Goal: Task Accomplishment & Management: Manage account settings

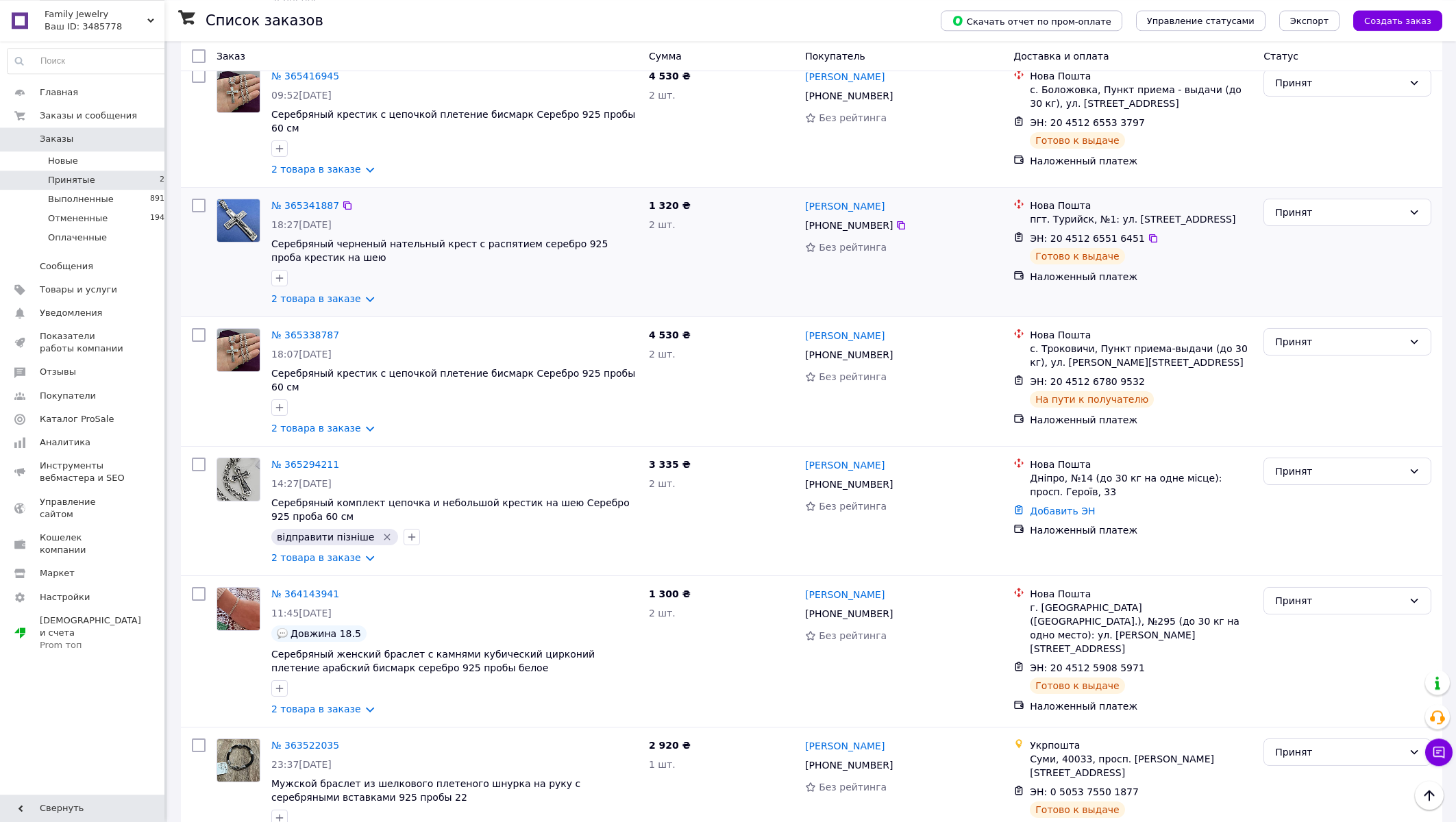
scroll to position [2051, 0]
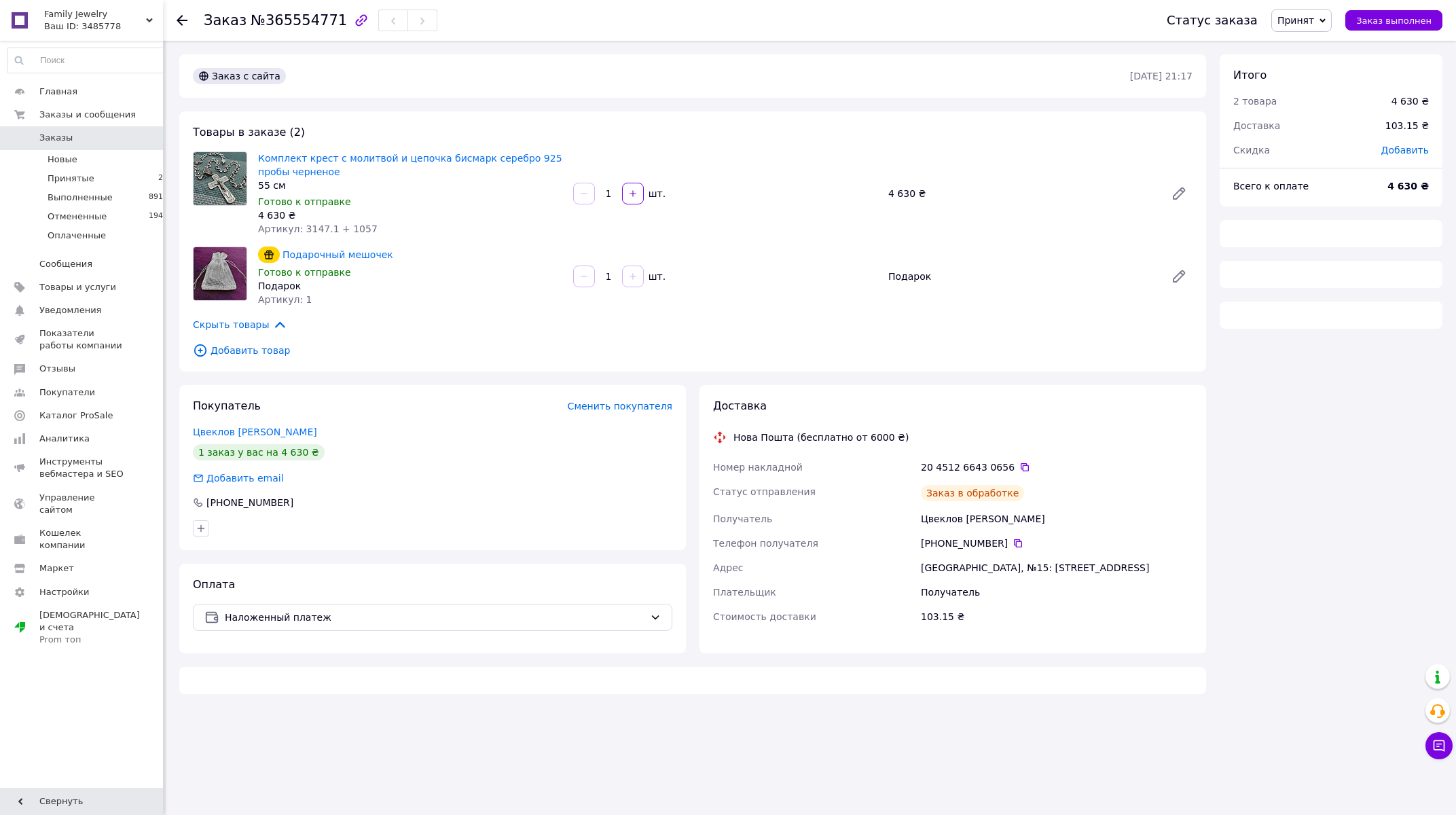
click at [1298, 16] on span "Принят" at bounding box center [1295, 20] width 37 height 11
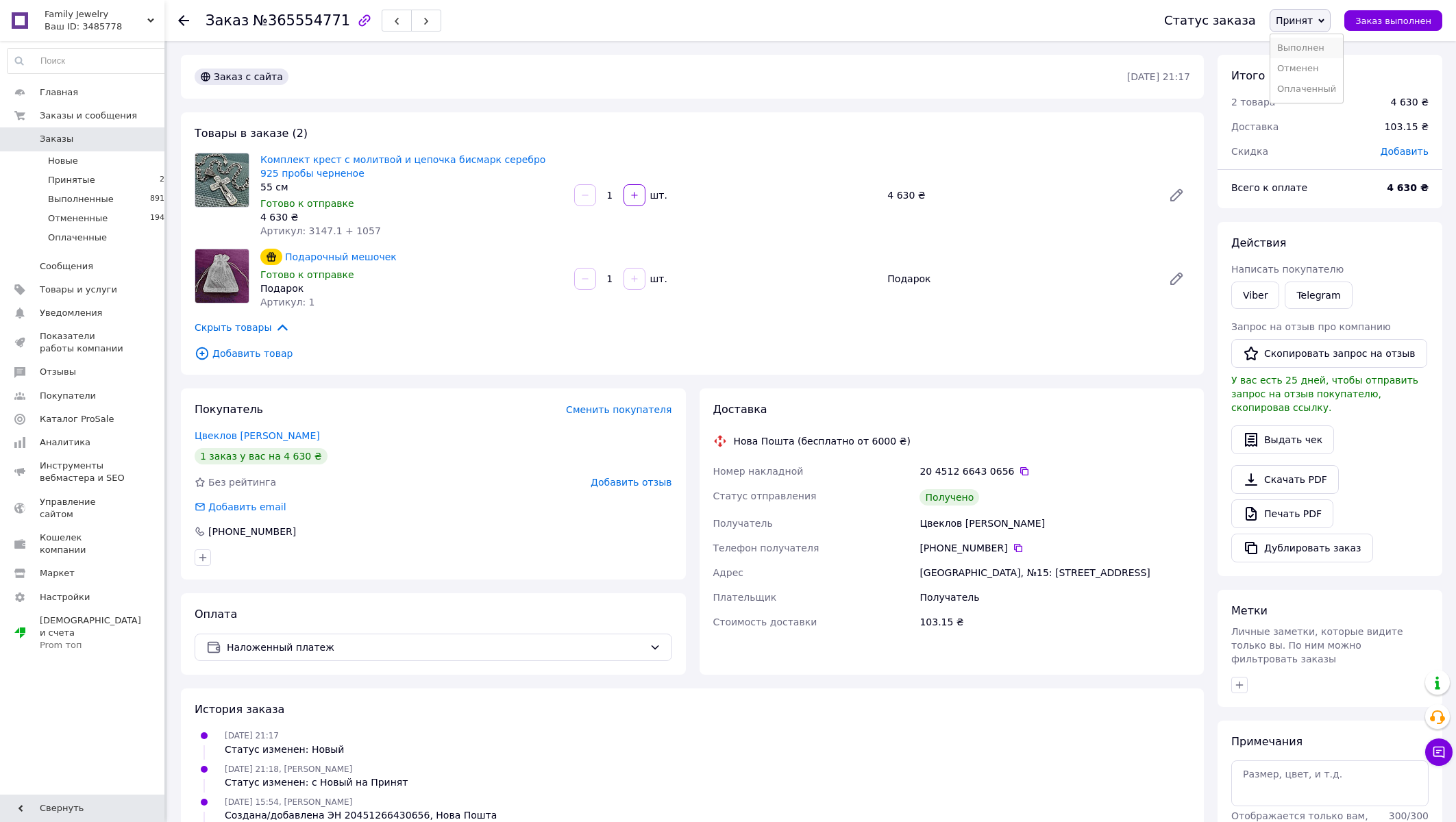
click at [1310, 50] on li "Выполнен" at bounding box center [1306, 48] width 72 height 21
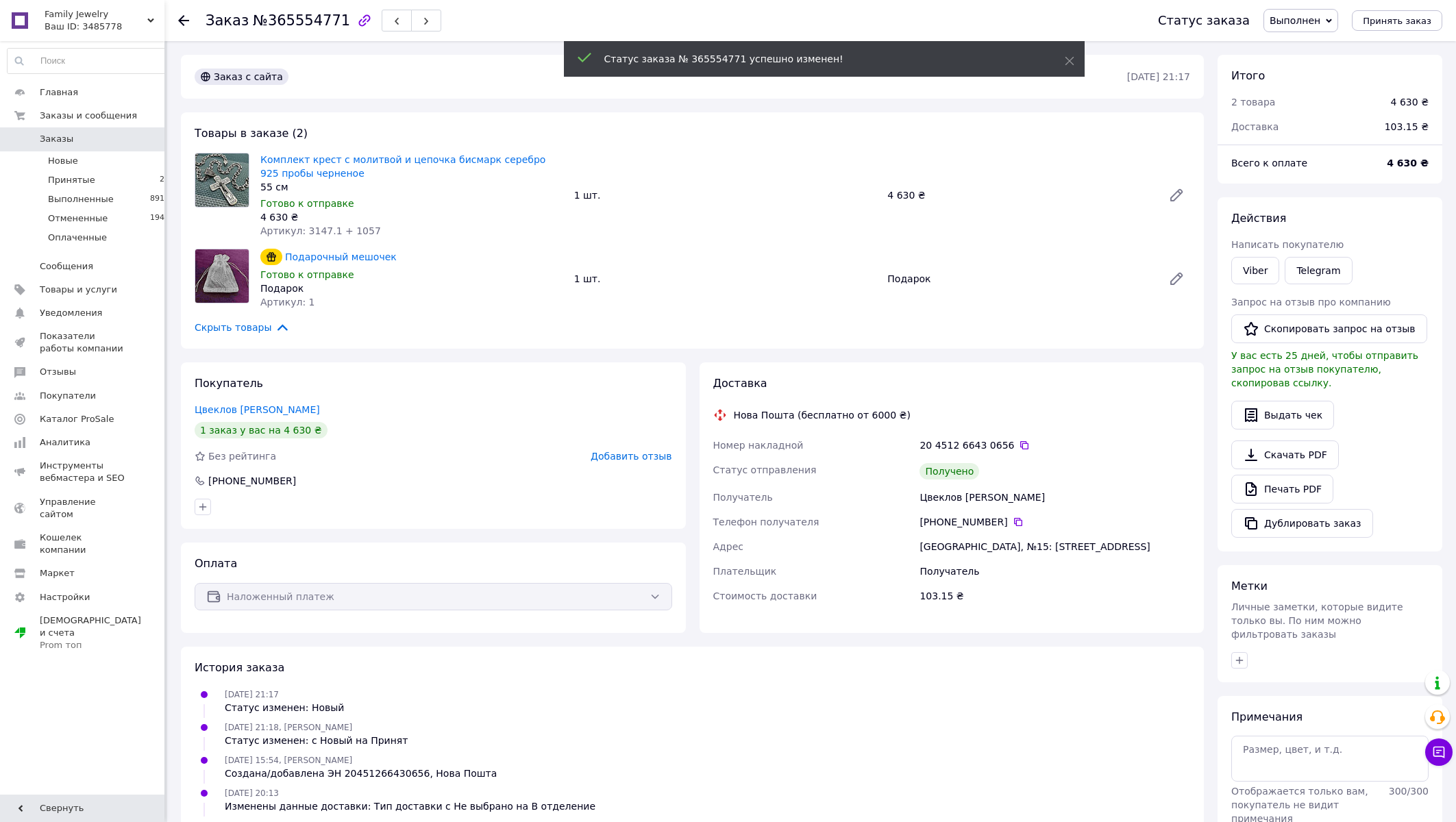
click at [635, 459] on span "Добавить отзыв" at bounding box center [631, 457] width 81 height 11
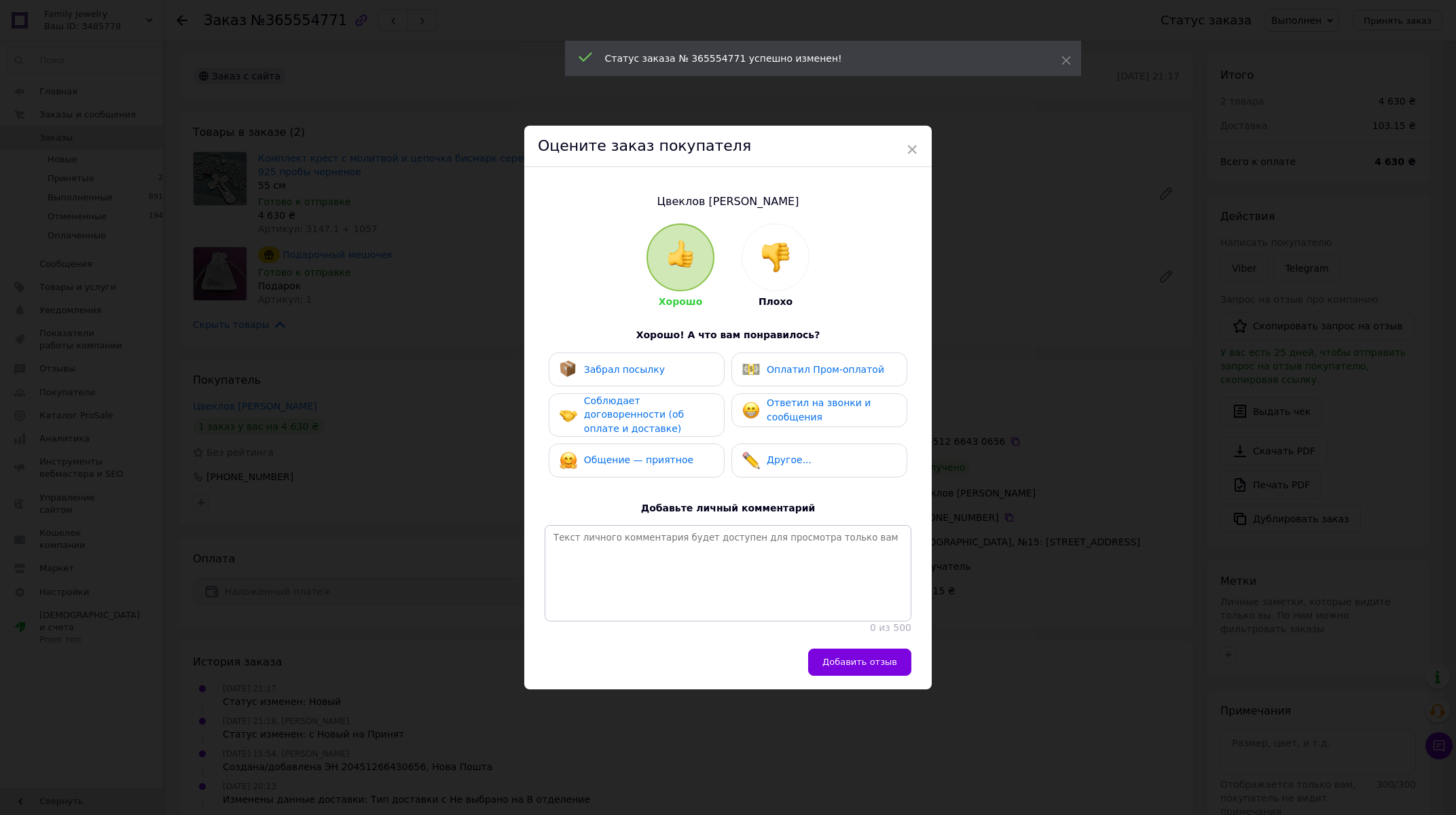
click at [649, 363] on div "Забрал посылку" at bounding box center [637, 369] width 154 height 17
drag, startPoint x: 656, startPoint y: 397, endPoint x: 670, endPoint y: 440, distance: 45.2
click at [657, 402] on span "Соблюдает договоренности (об оплате и доставке)" at bounding box center [634, 414] width 100 height 39
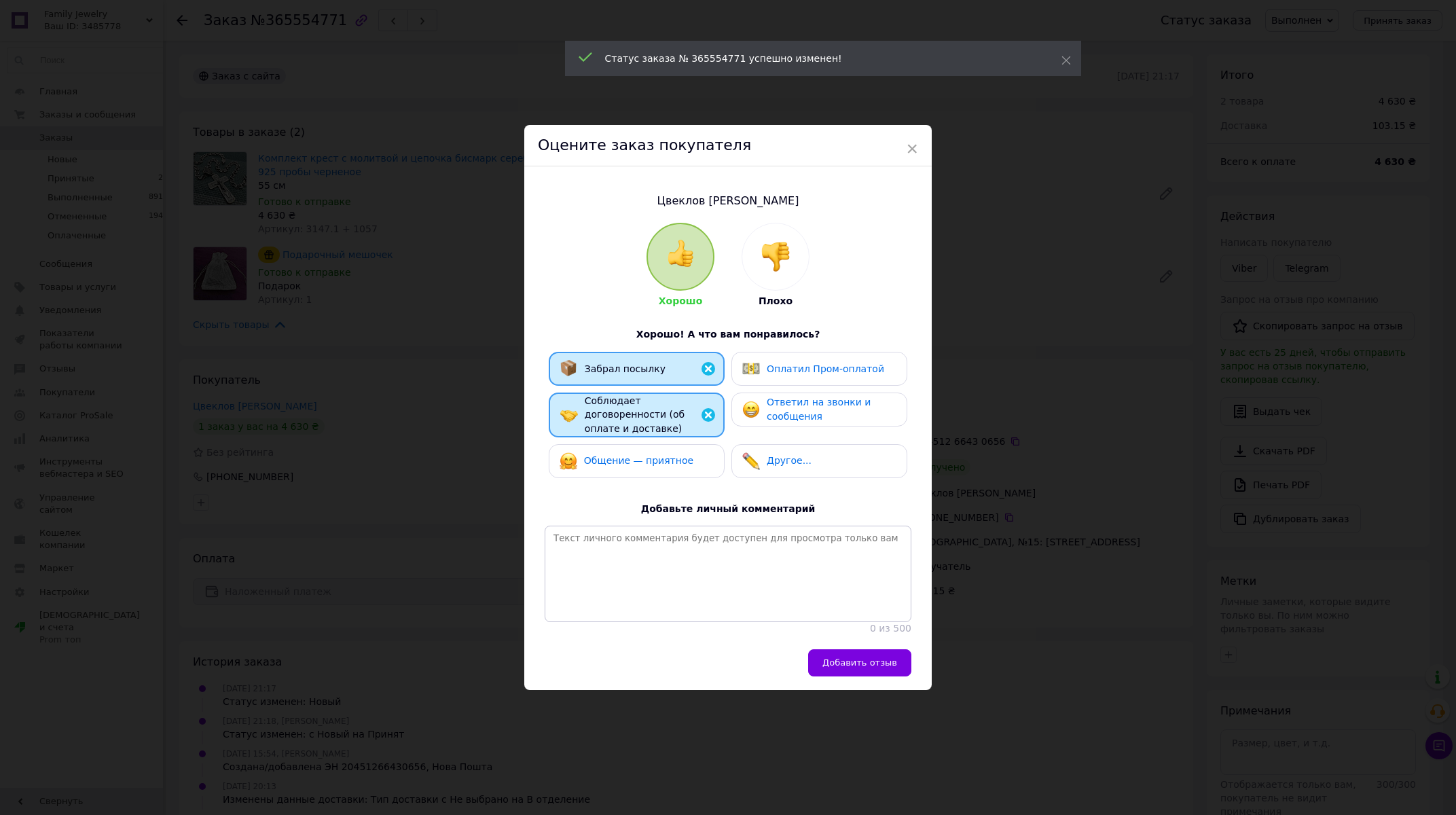
drag, startPoint x: 674, startPoint y: 445, endPoint x: 760, endPoint y: 407, distance: 94.0
click at [681, 453] on div "Общение — приятное" at bounding box center [637, 461] width 154 height 17
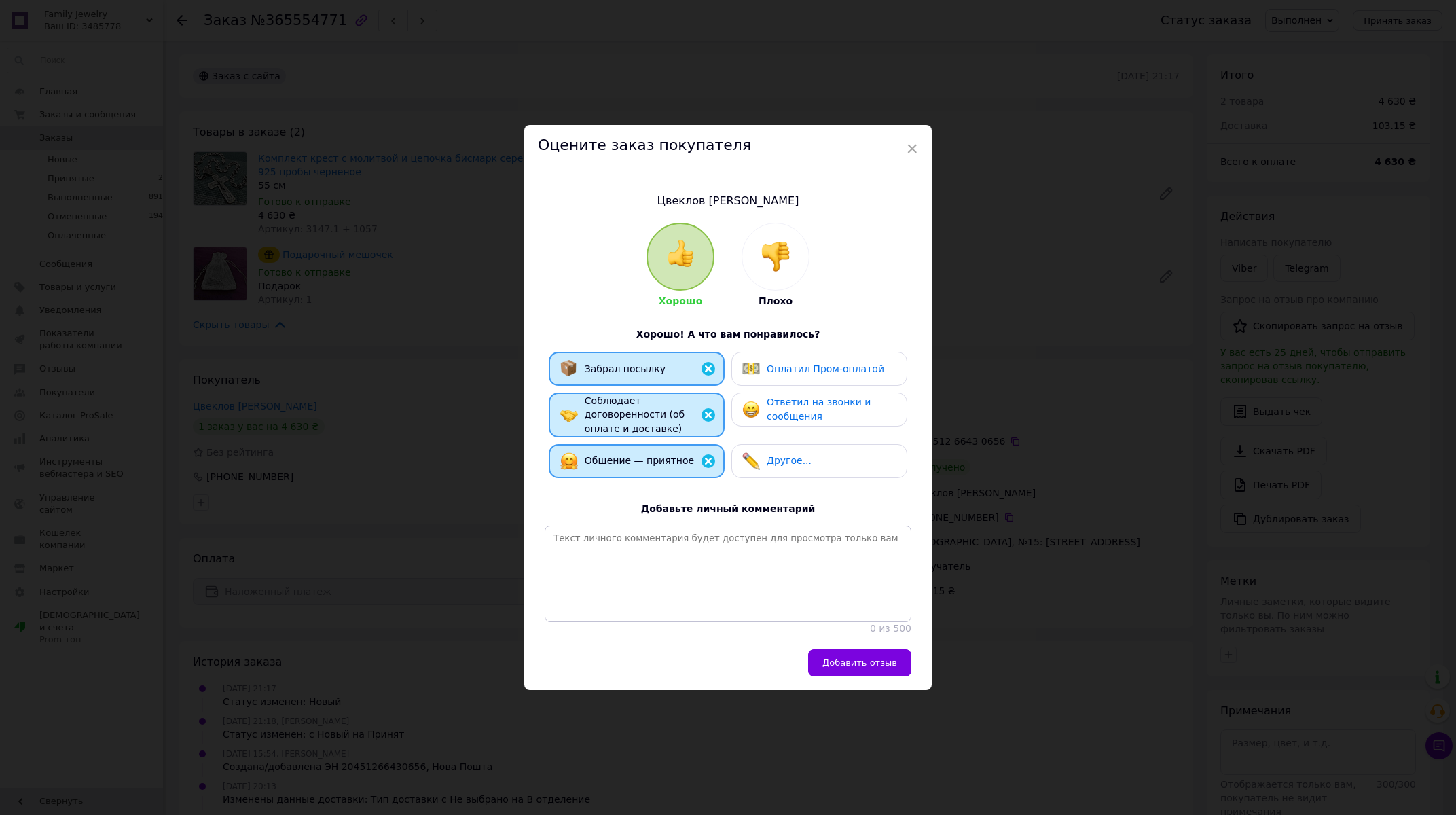
click at [767, 406] on span "Ответил на звонки и сообщения" at bounding box center [819, 409] width 104 height 25
click at [840, 676] on button "Добавить отзыв" at bounding box center [859, 663] width 103 height 28
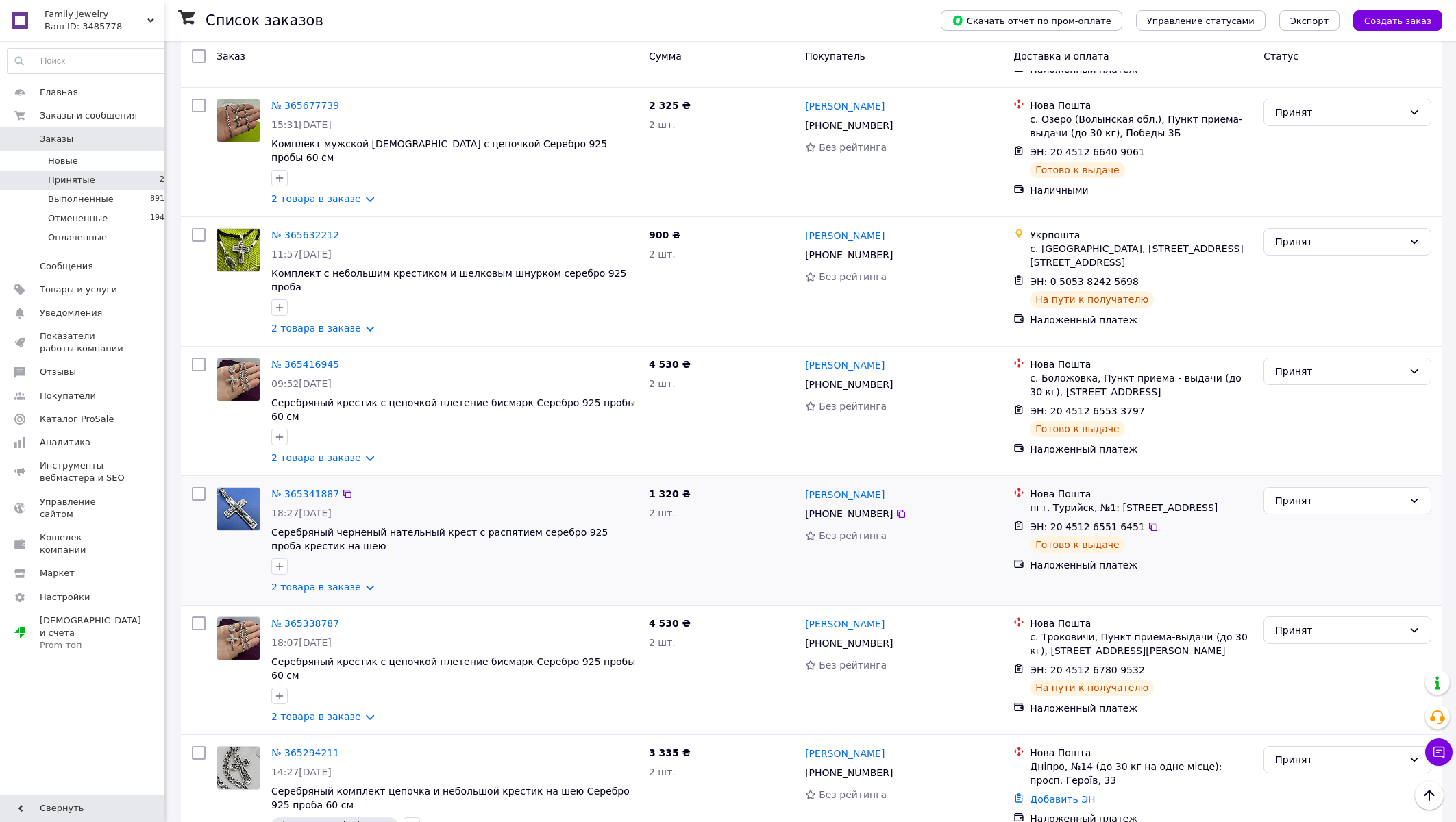
scroll to position [1892, 0]
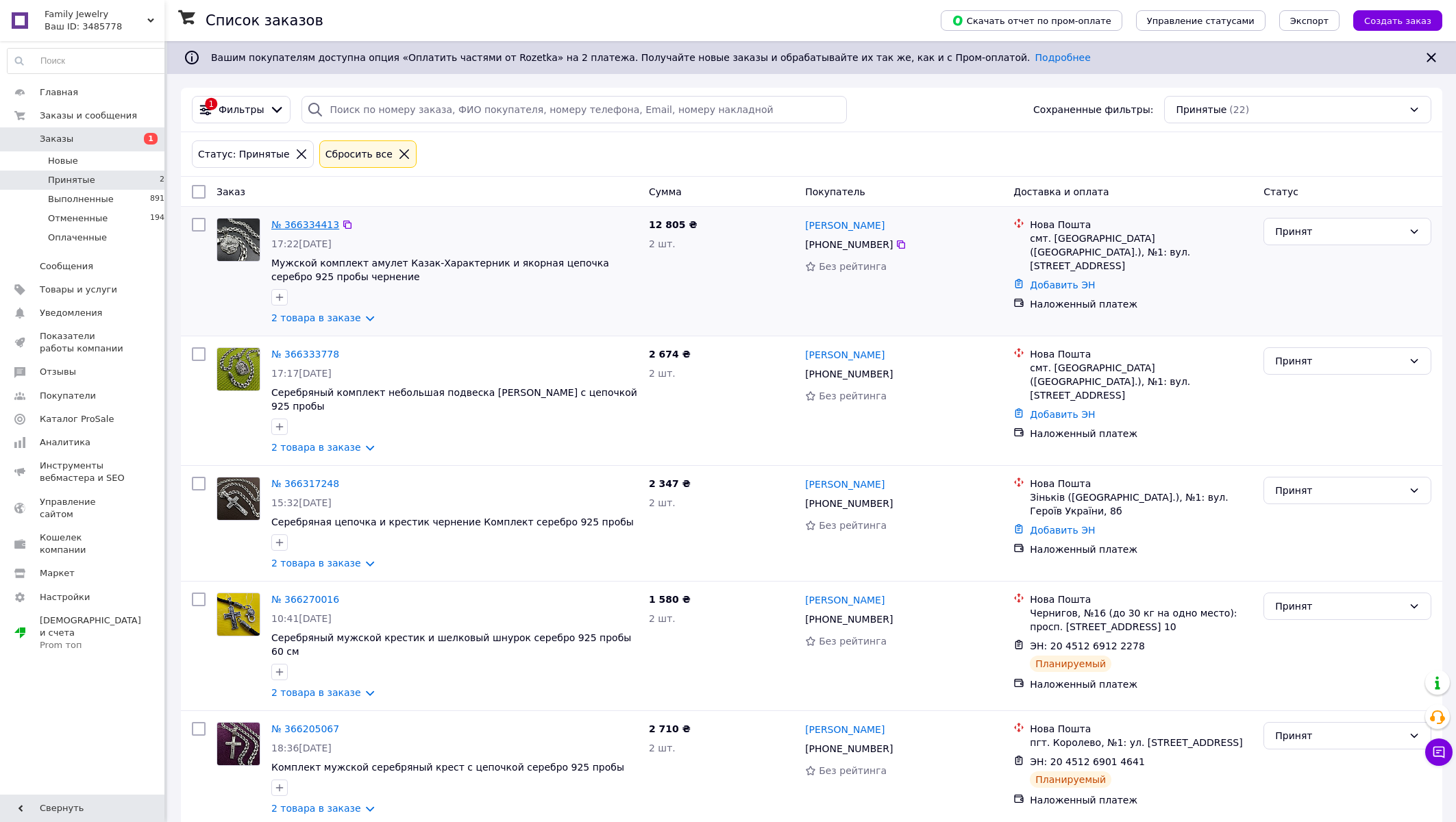
click at [322, 230] on link "№ 366334413" at bounding box center [305, 225] width 68 height 11
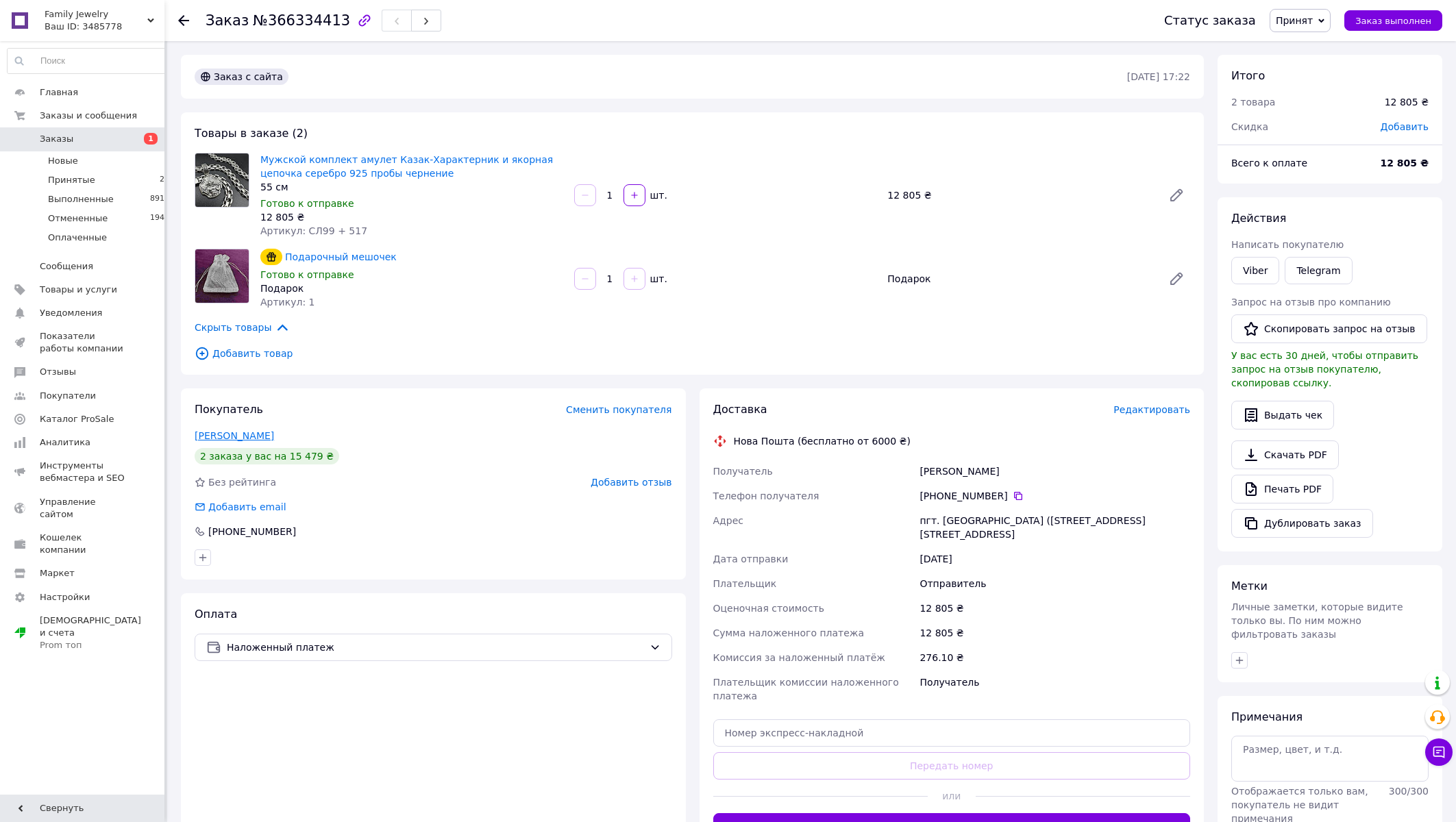
click at [232, 440] on link "Опалинський Олександр" at bounding box center [234, 436] width 79 height 11
click at [66, 177] on span "Принятые" at bounding box center [71, 180] width 48 height 13
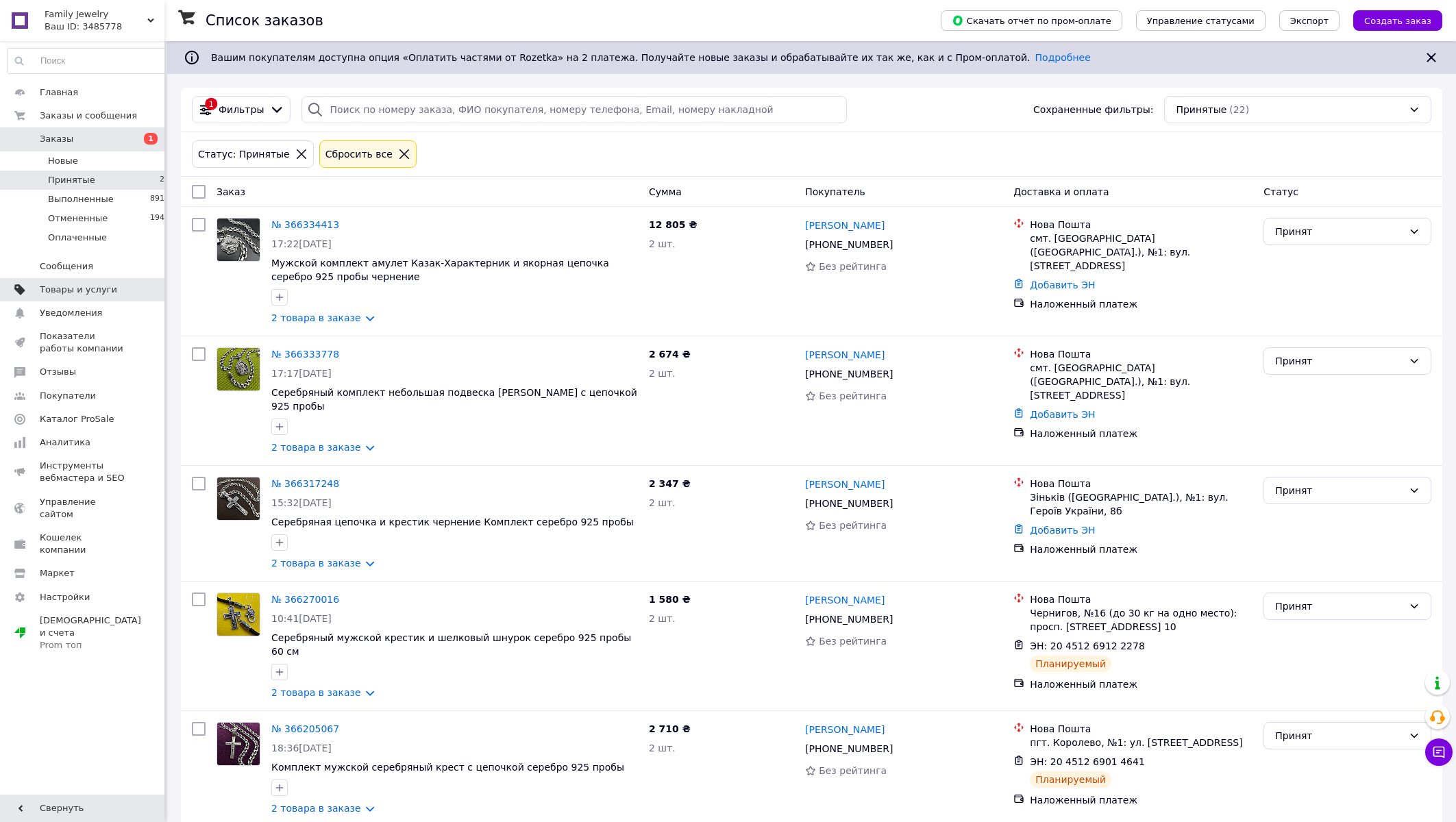
click at [92, 290] on span "Товары и услуги" at bounding box center [78, 290] width 77 height 13
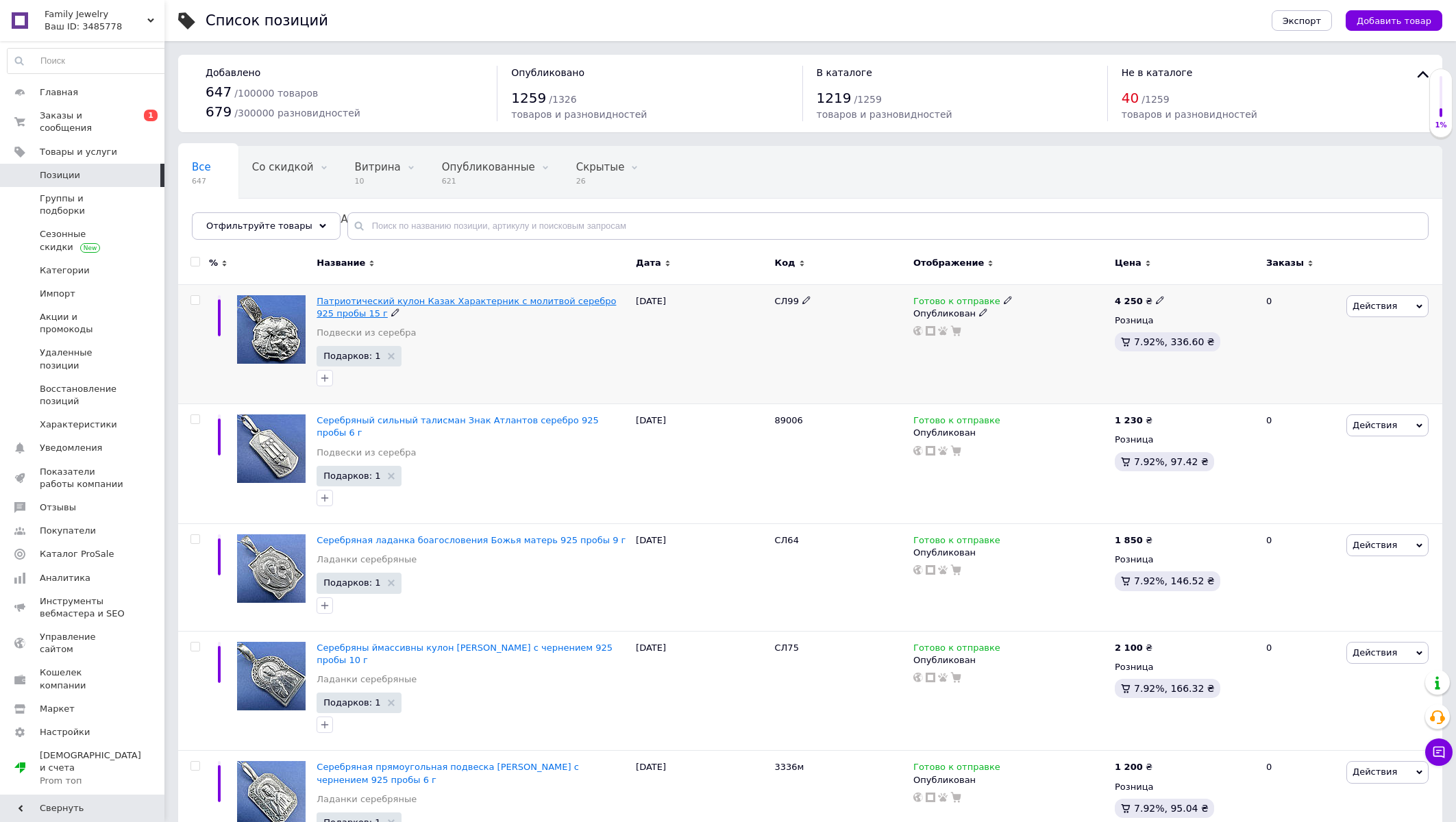
click at [376, 299] on span "Патриотический кулон Казак Характерник с молитвой серебро 925 пробы 15 г" at bounding box center [466, 307] width 299 height 22
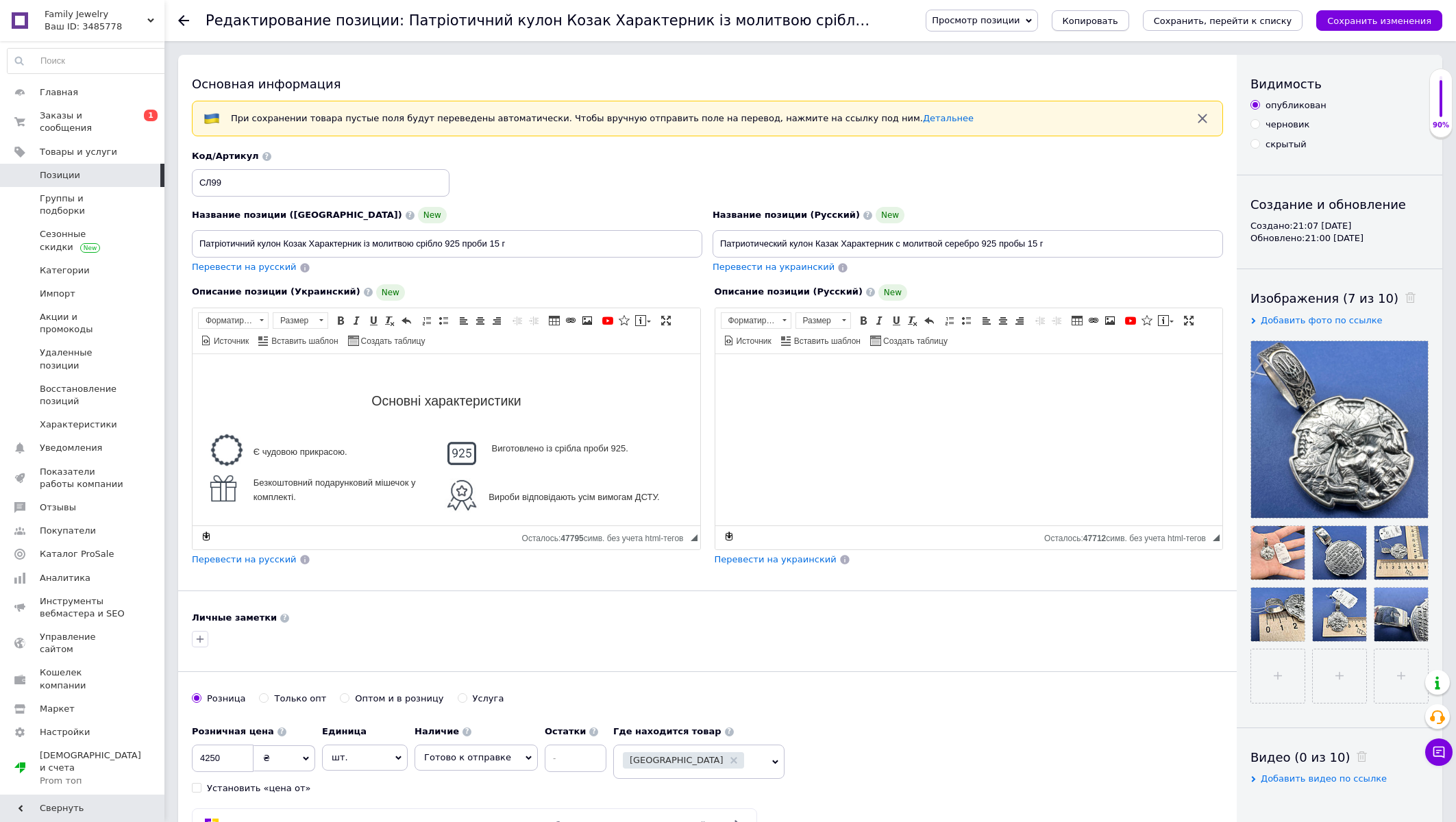
click at [1118, 24] on span "Копировать" at bounding box center [1091, 21] width 56 height 10
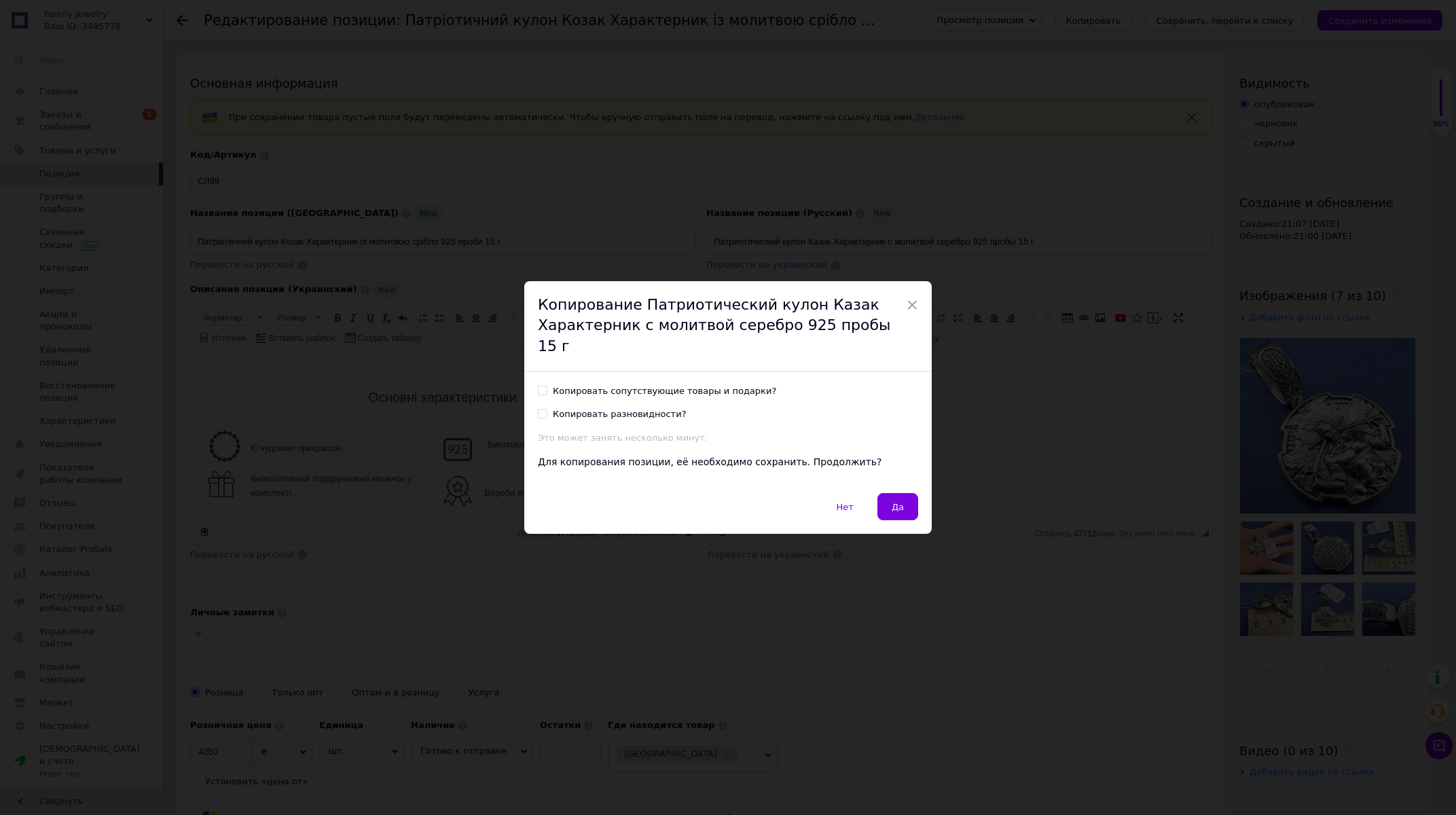
click at [556, 385] on div "Копировать сопутствующие товары и подарки?" at bounding box center [664, 391] width 224 height 13
click at [546, 386] on input "Копировать сопутствующие товары и подарки?" at bounding box center [541, 390] width 9 height 9
checkbox input "true"
click at [882, 502] on button "Да" at bounding box center [898, 506] width 41 height 28
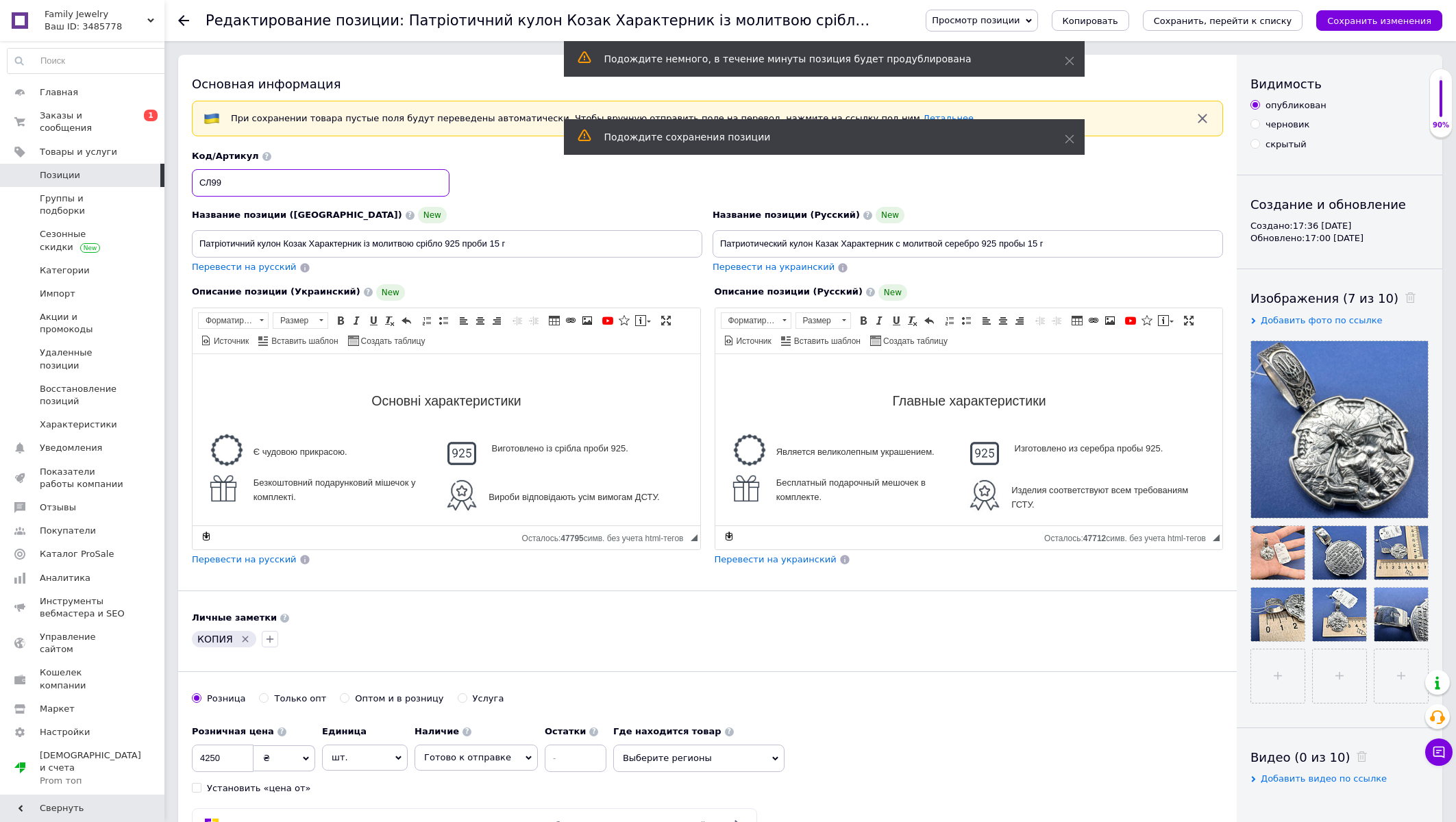
click at [237, 184] on input "СЛ99" at bounding box center [321, 183] width 257 height 28
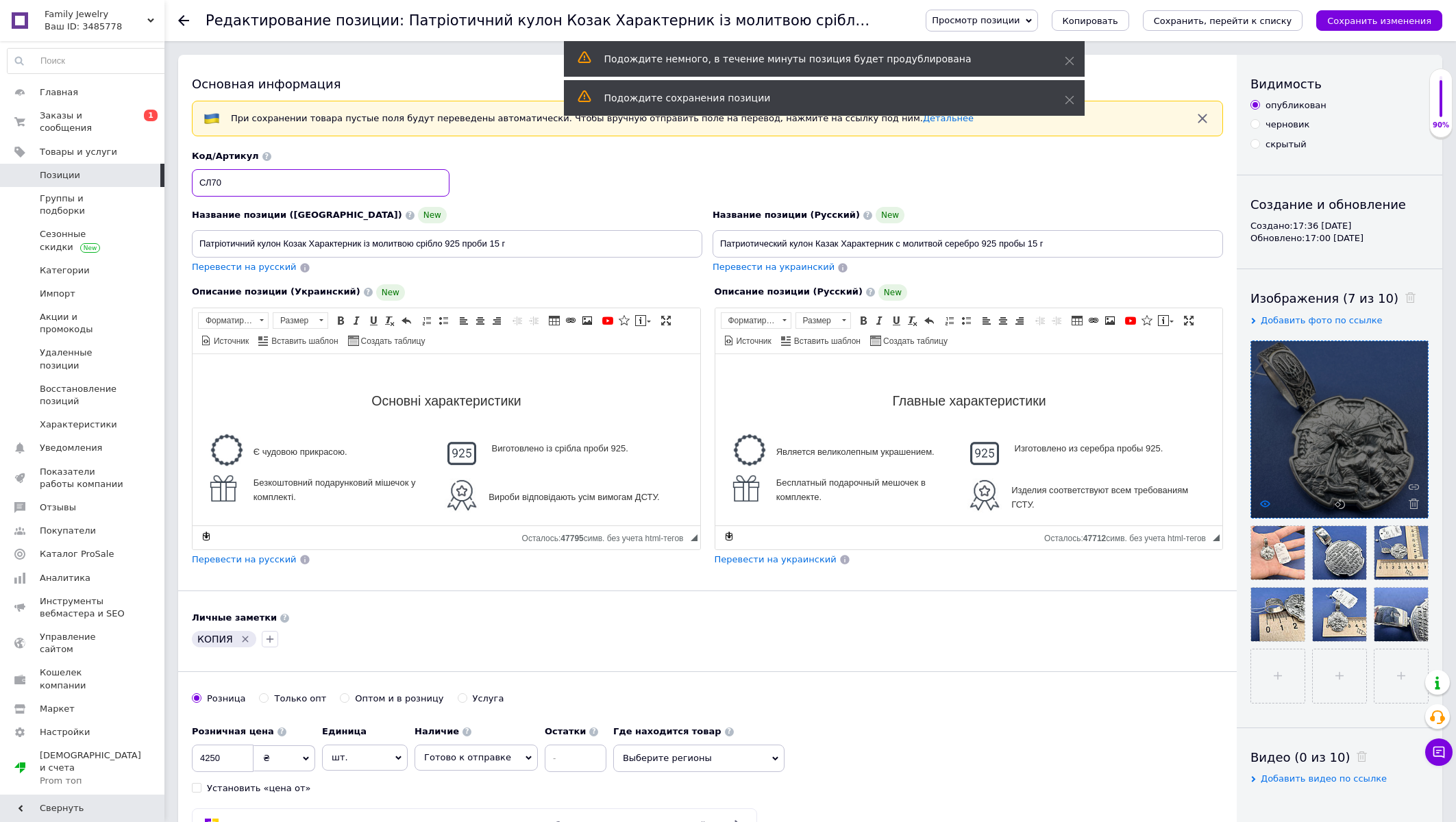
type input "СЛ70"
click at [1267, 505] on icon at bounding box center [1265, 504] width 10 height 10
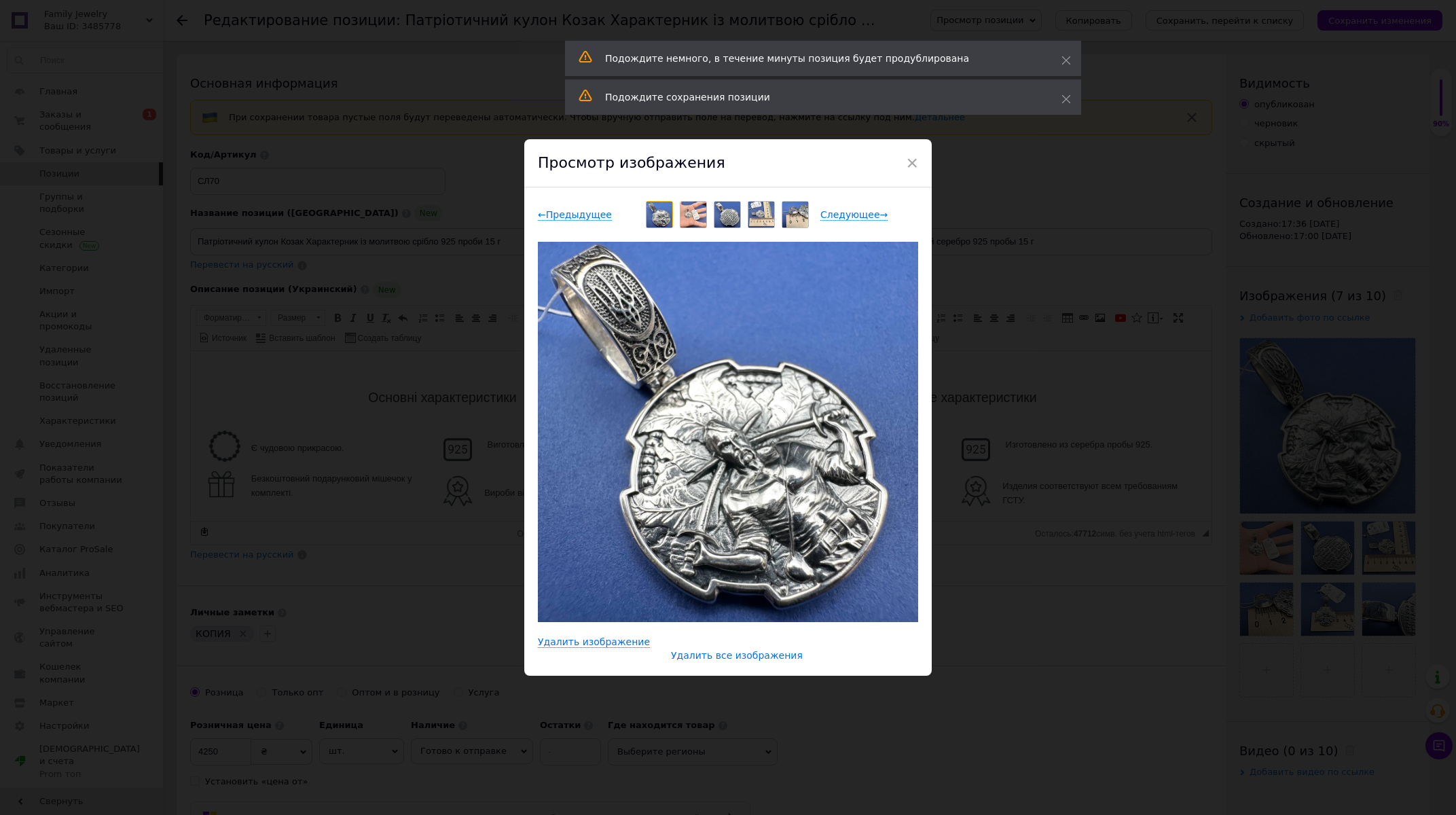
click at [714, 658] on span "Удалить все изображения" at bounding box center [736, 656] width 131 height 12
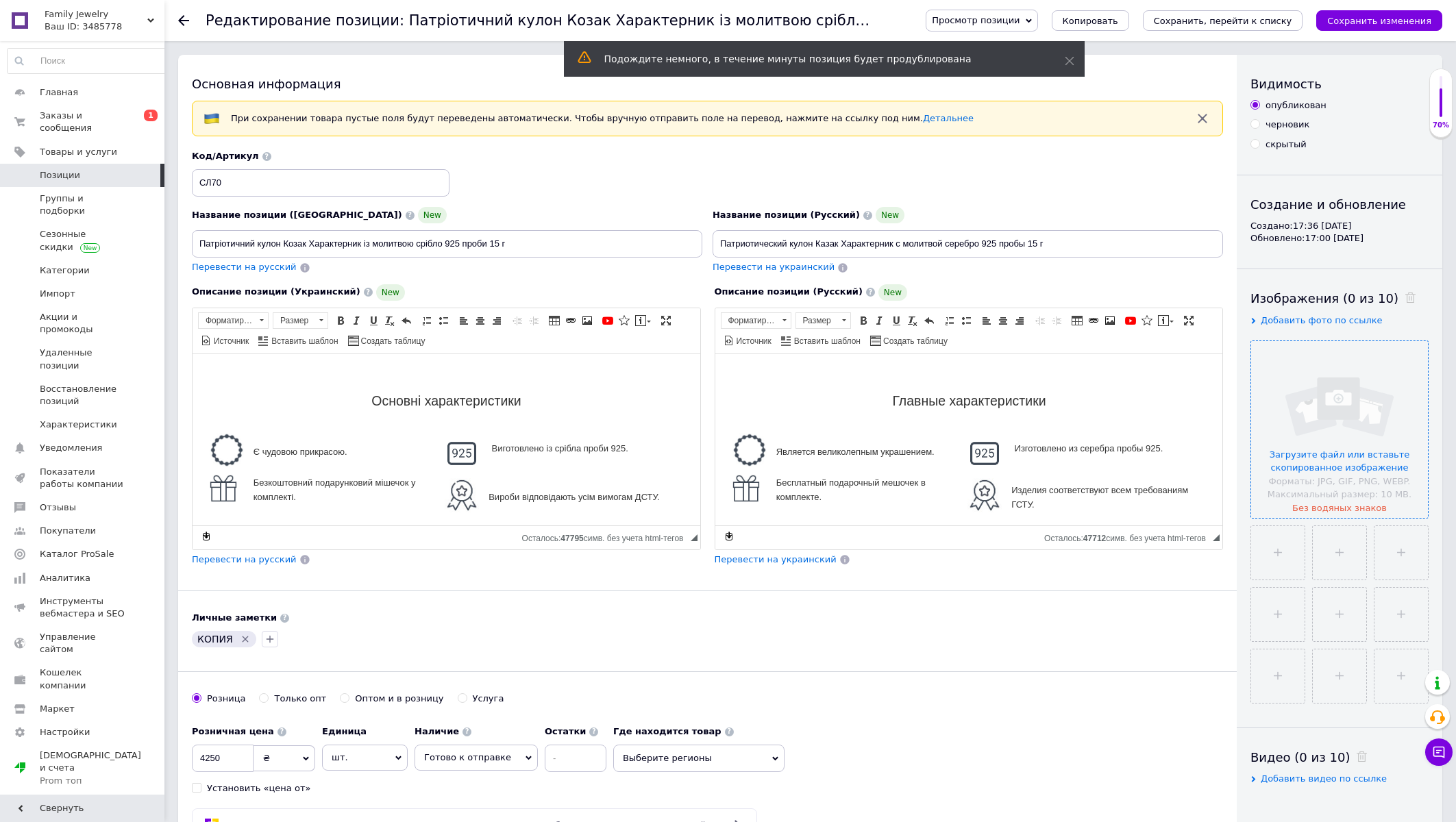
click at [1330, 457] on input "file" at bounding box center [1339, 430] width 177 height 177
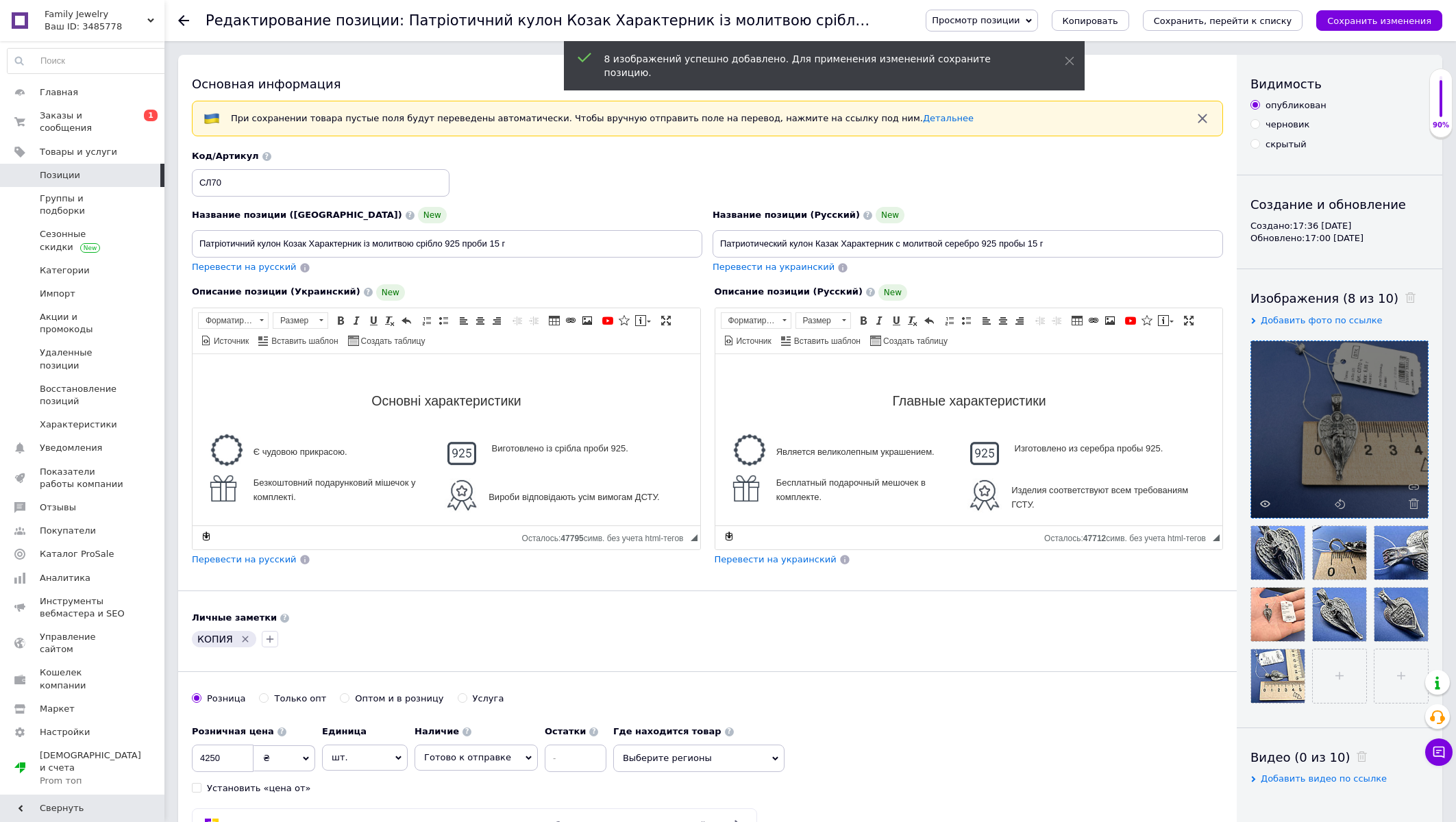
click at [242, 639] on icon "Удалить метку" at bounding box center [245, 639] width 11 height 11
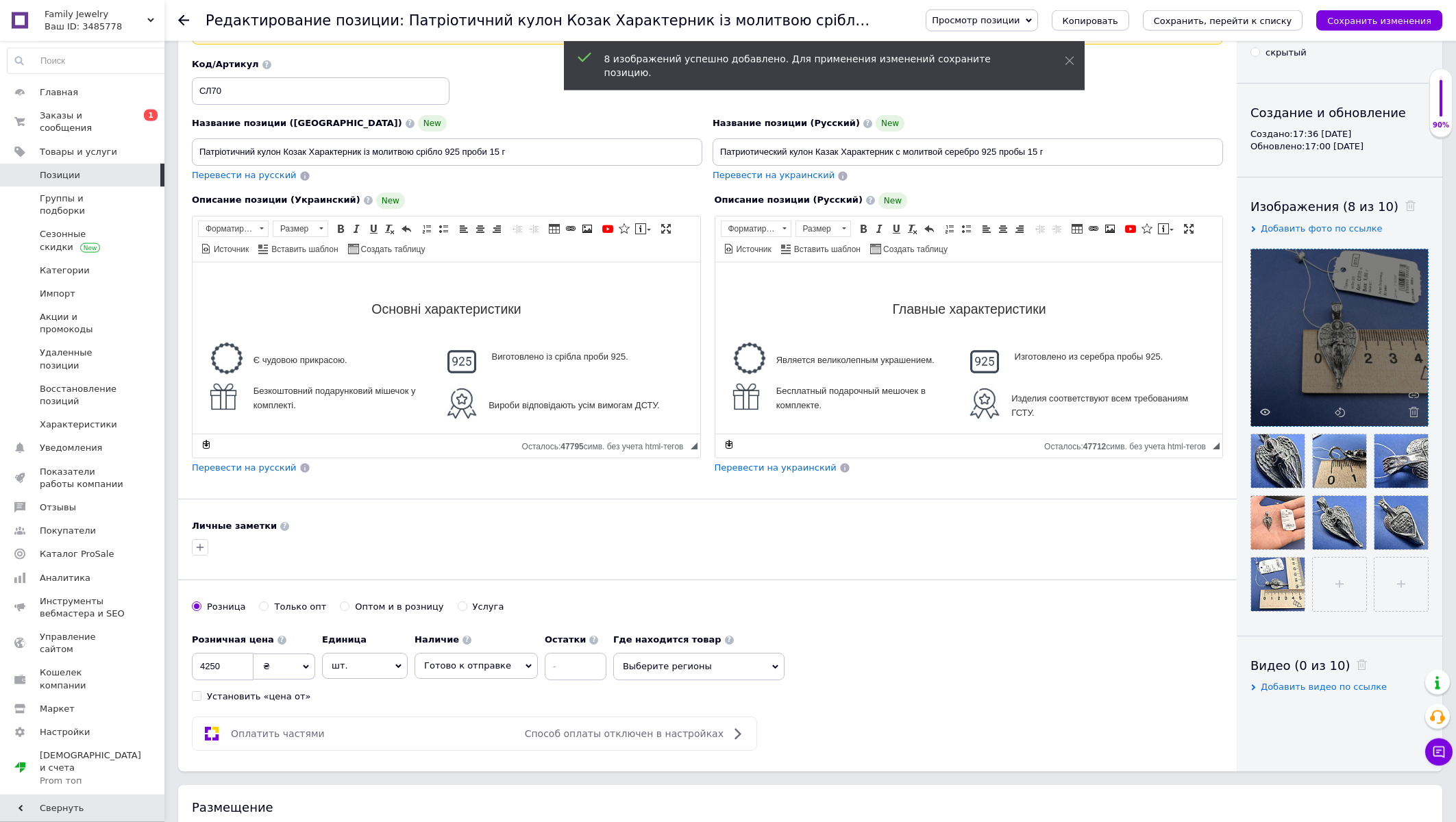
scroll to position [220, 0]
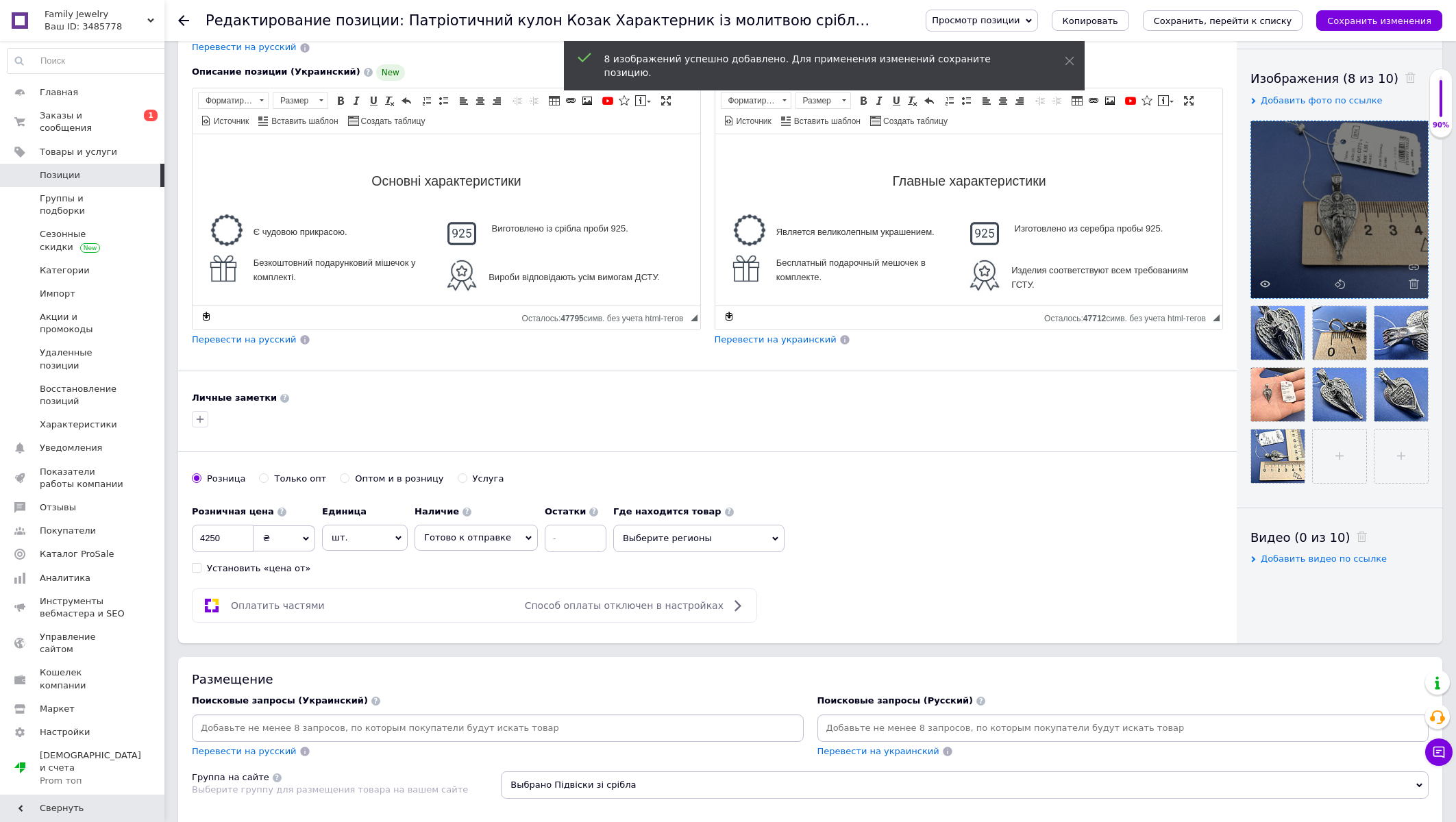
click at [688, 542] on span "Выберите регионы" at bounding box center [699, 538] width 172 height 28
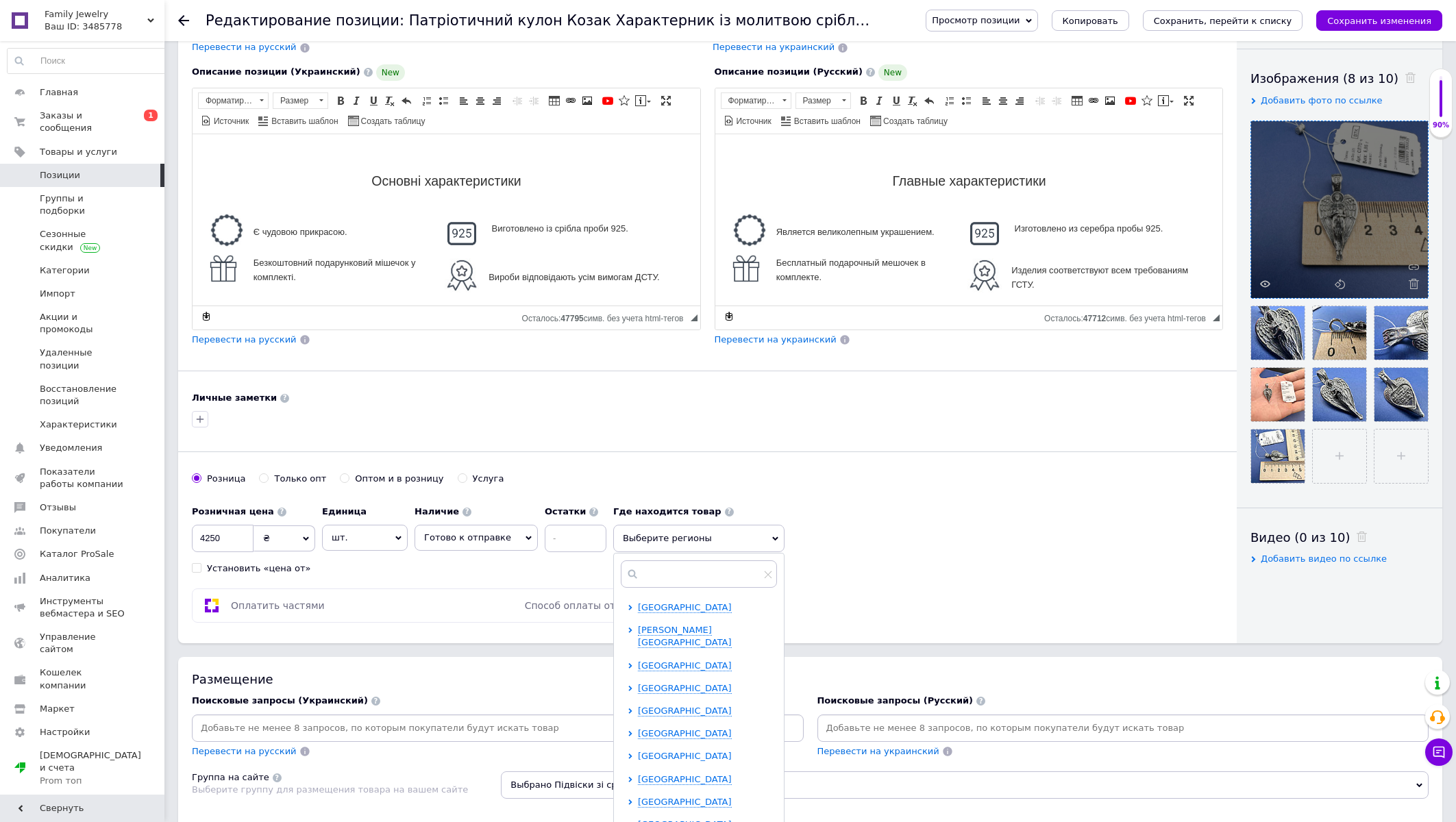
click at [638, 751] on span "Запорожская область" at bounding box center [685, 755] width 94 height 10
click at [662, 746] on span "Запорожье" at bounding box center [709, 751] width 94 height 10
checkbox input "true"
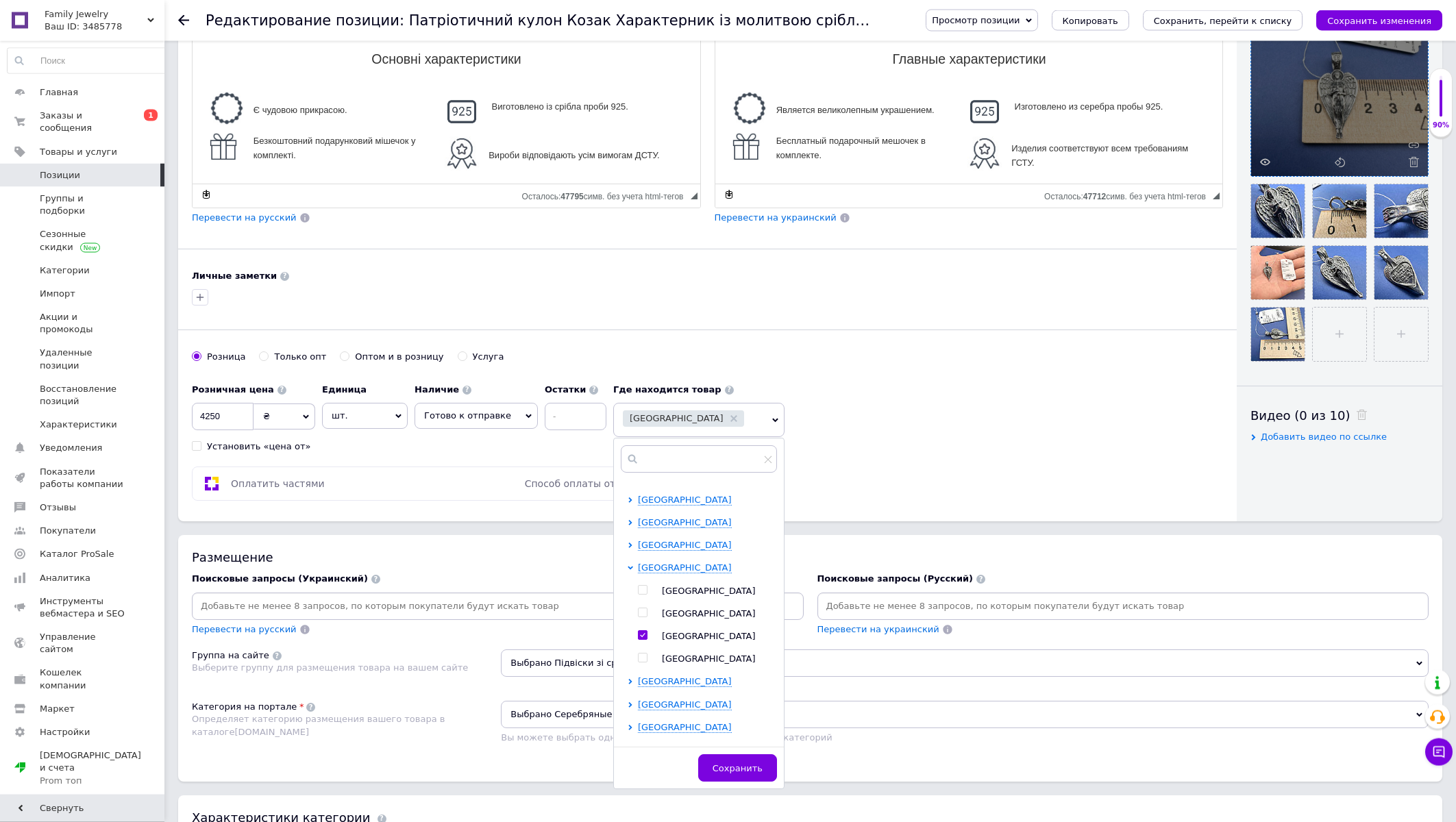
scroll to position [441, 0]
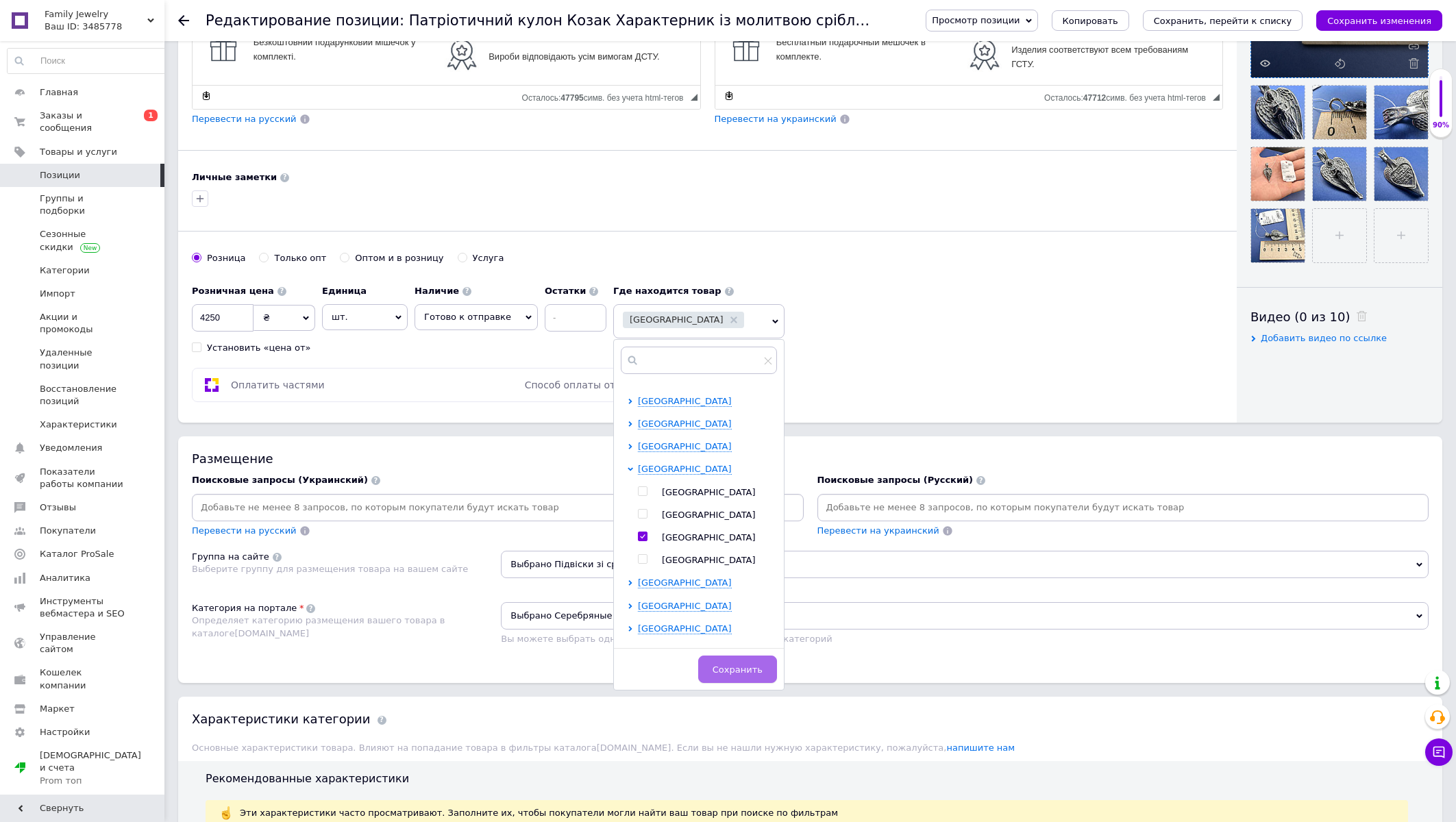
click at [740, 666] on span "Сохранить" at bounding box center [737, 670] width 50 height 10
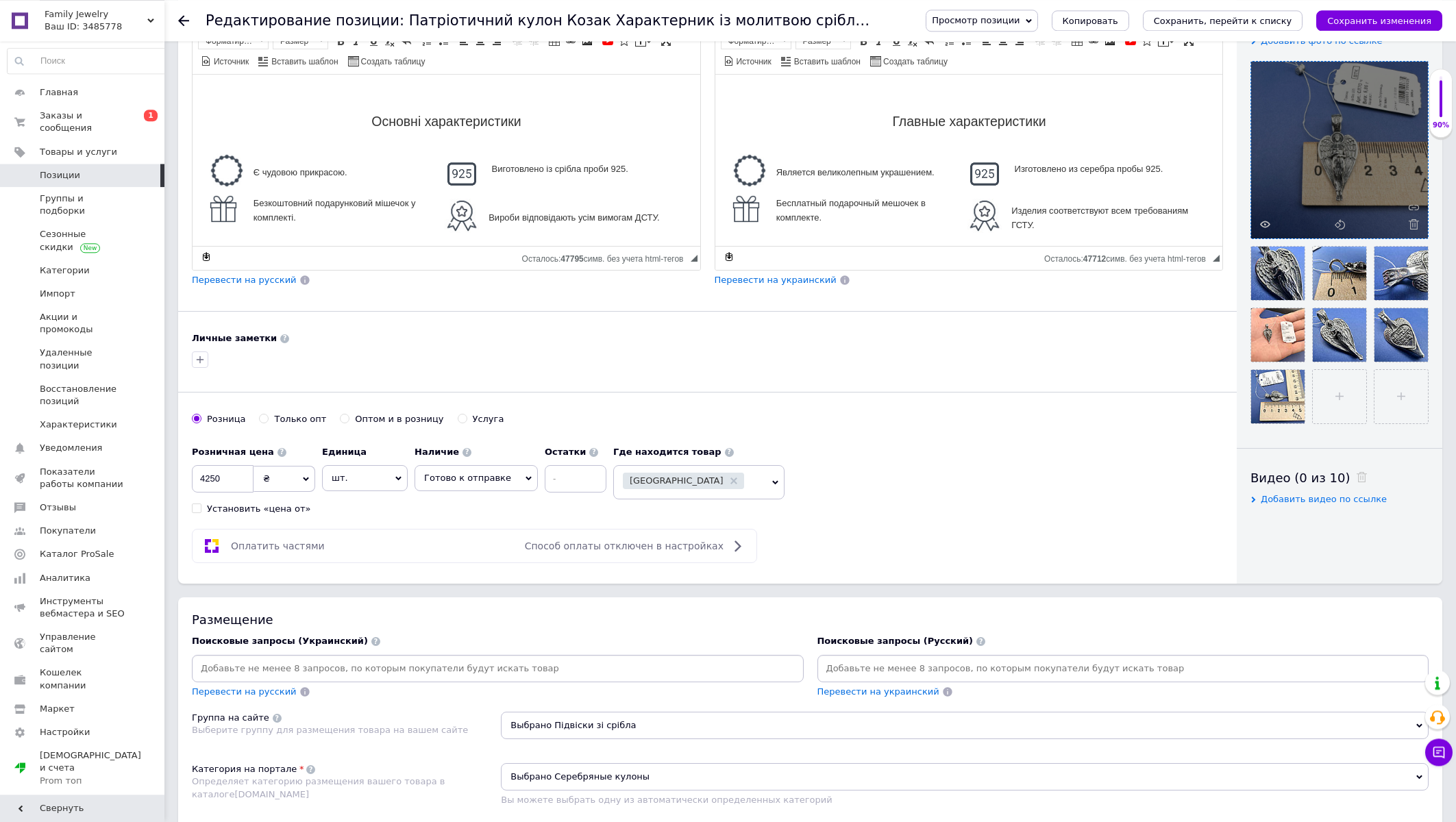
scroll to position [147, 0]
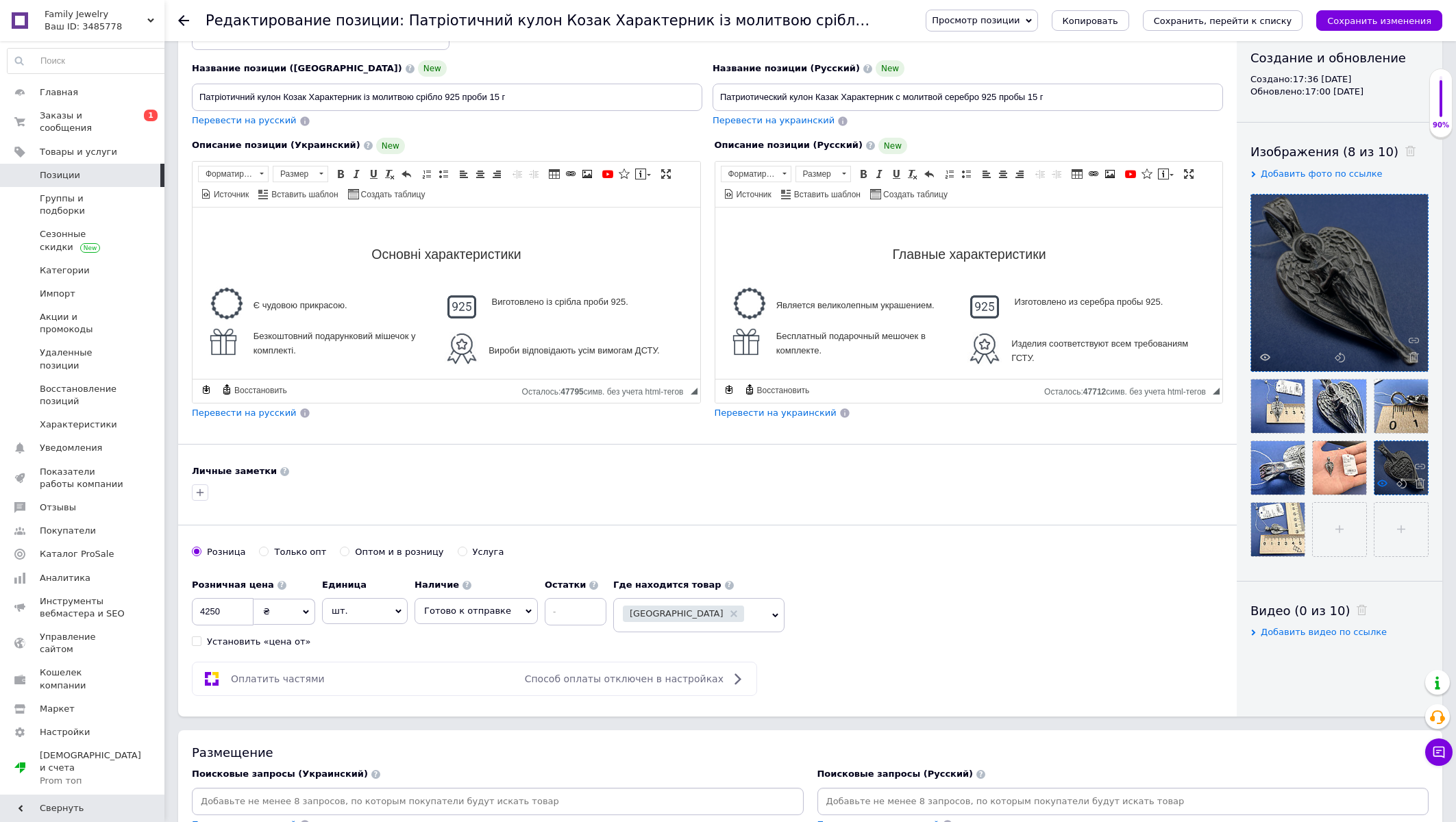
click at [1377, 487] on use at bounding box center [1382, 483] width 10 height 7
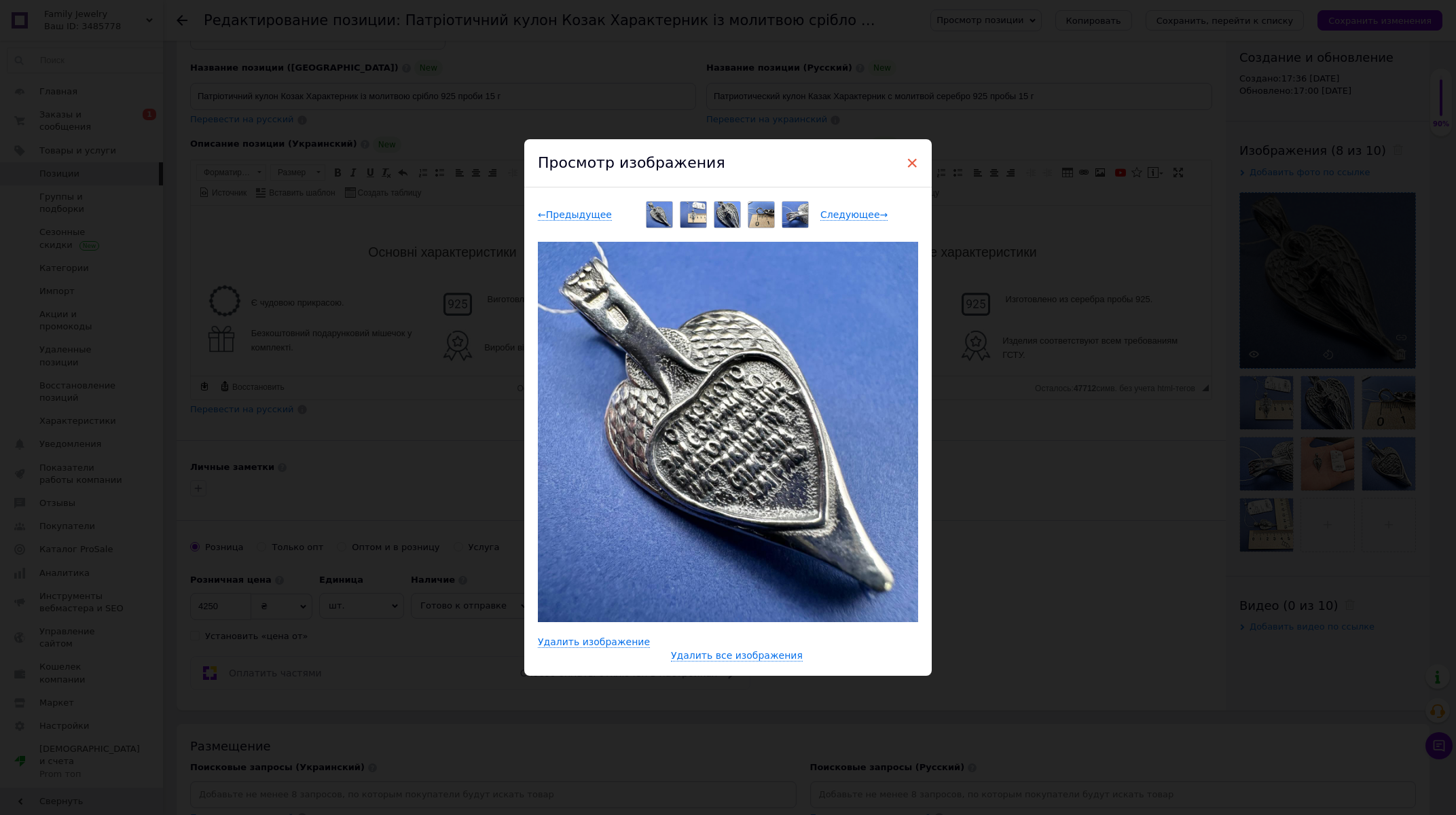
click at [906, 161] on span "×" at bounding box center [912, 162] width 13 height 23
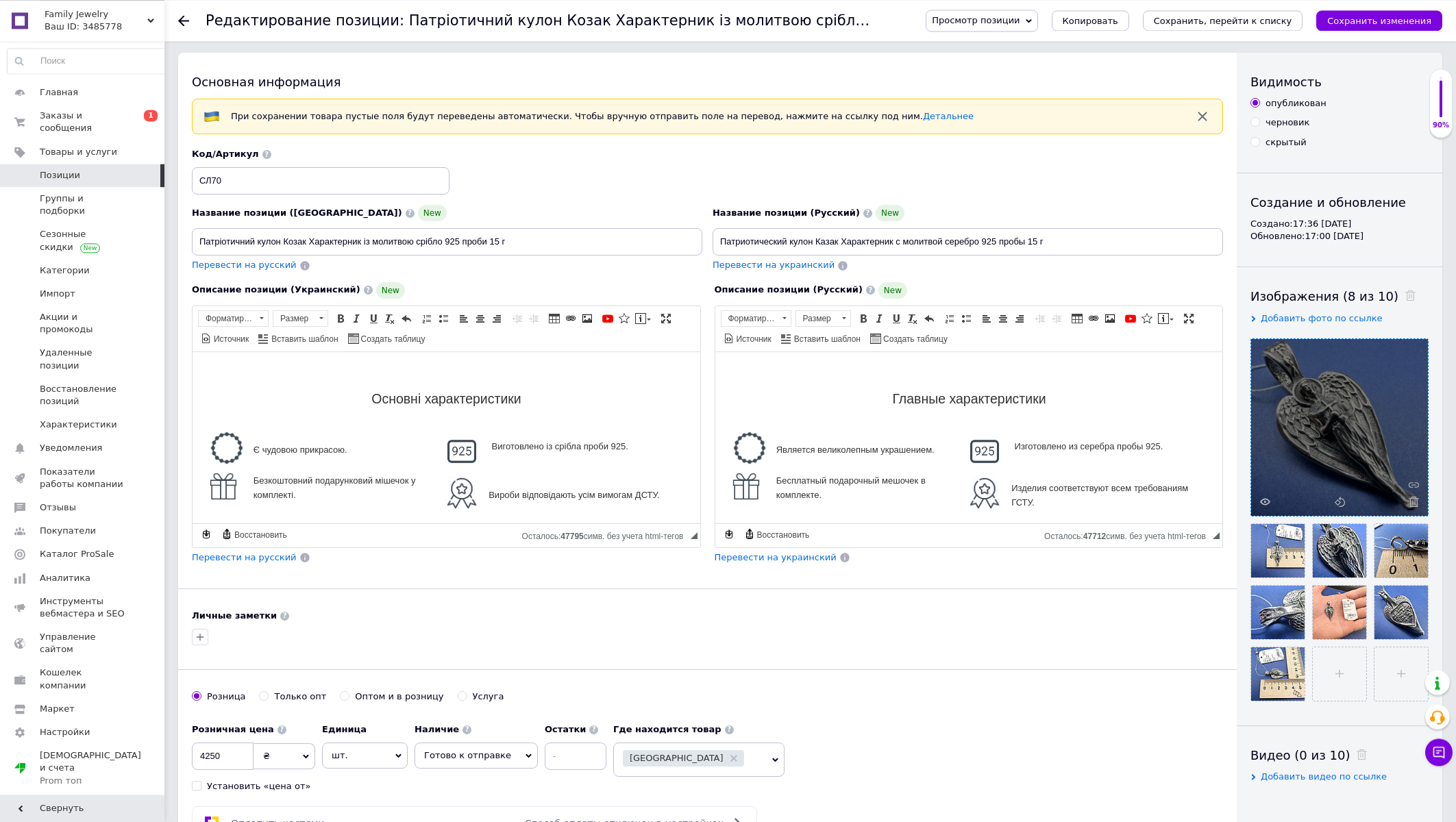
scroll to position [0, 0]
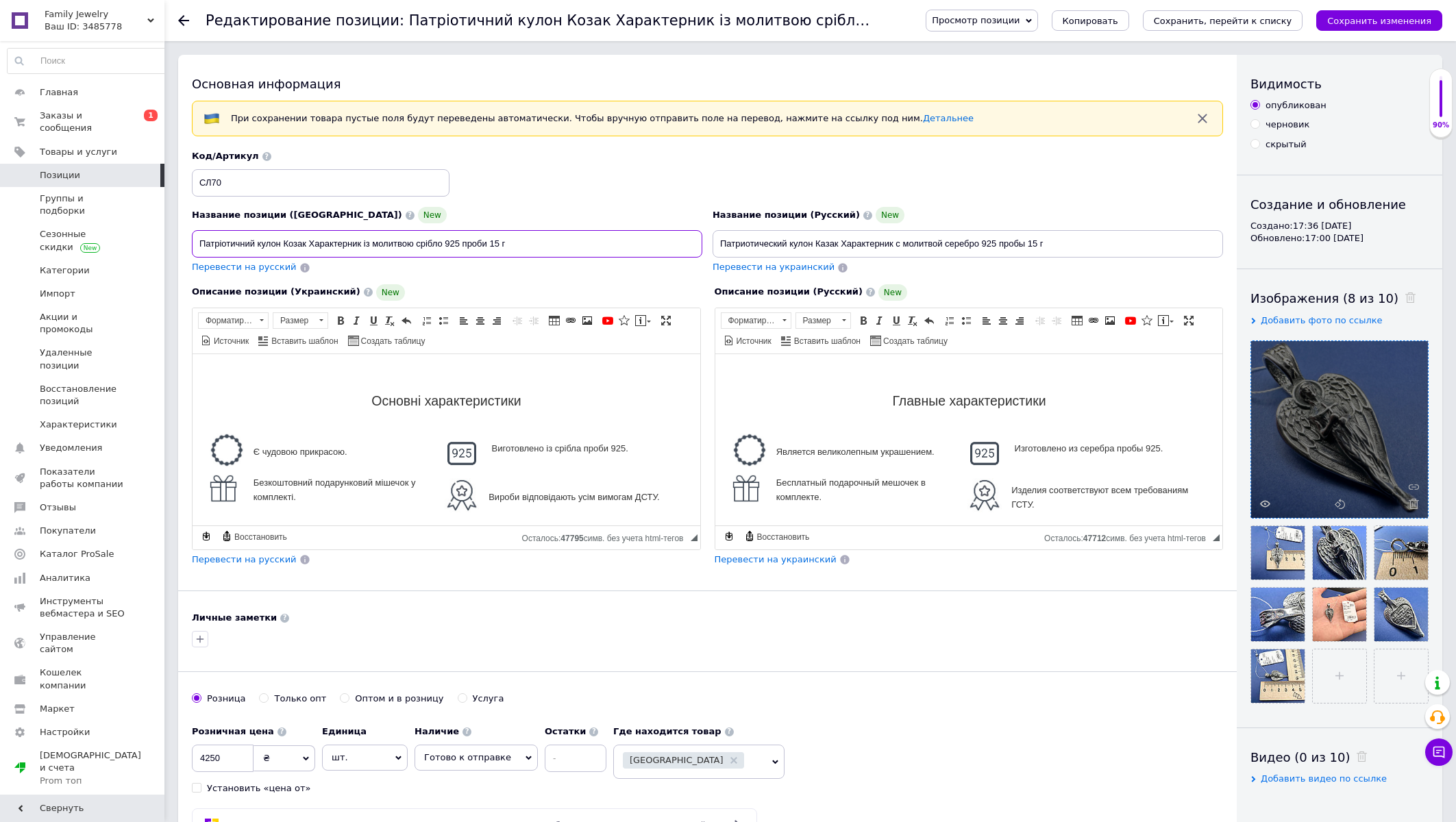
click at [249, 250] on input "Патріотичний кулон Козак Характерник із молитвою срібло 925 проби 15 г" at bounding box center [447, 244] width 511 height 28
click at [235, 244] on input "Кулон Козак Характерник із молитвою срібло 925 проби 15 г" at bounding box center [447, 244] width 511 height 28
click at [257, 247] on input "Кулон Характерник із молитвою срібло 925 проби 15 г" at bounding box center [447, 244] width 511 height 28
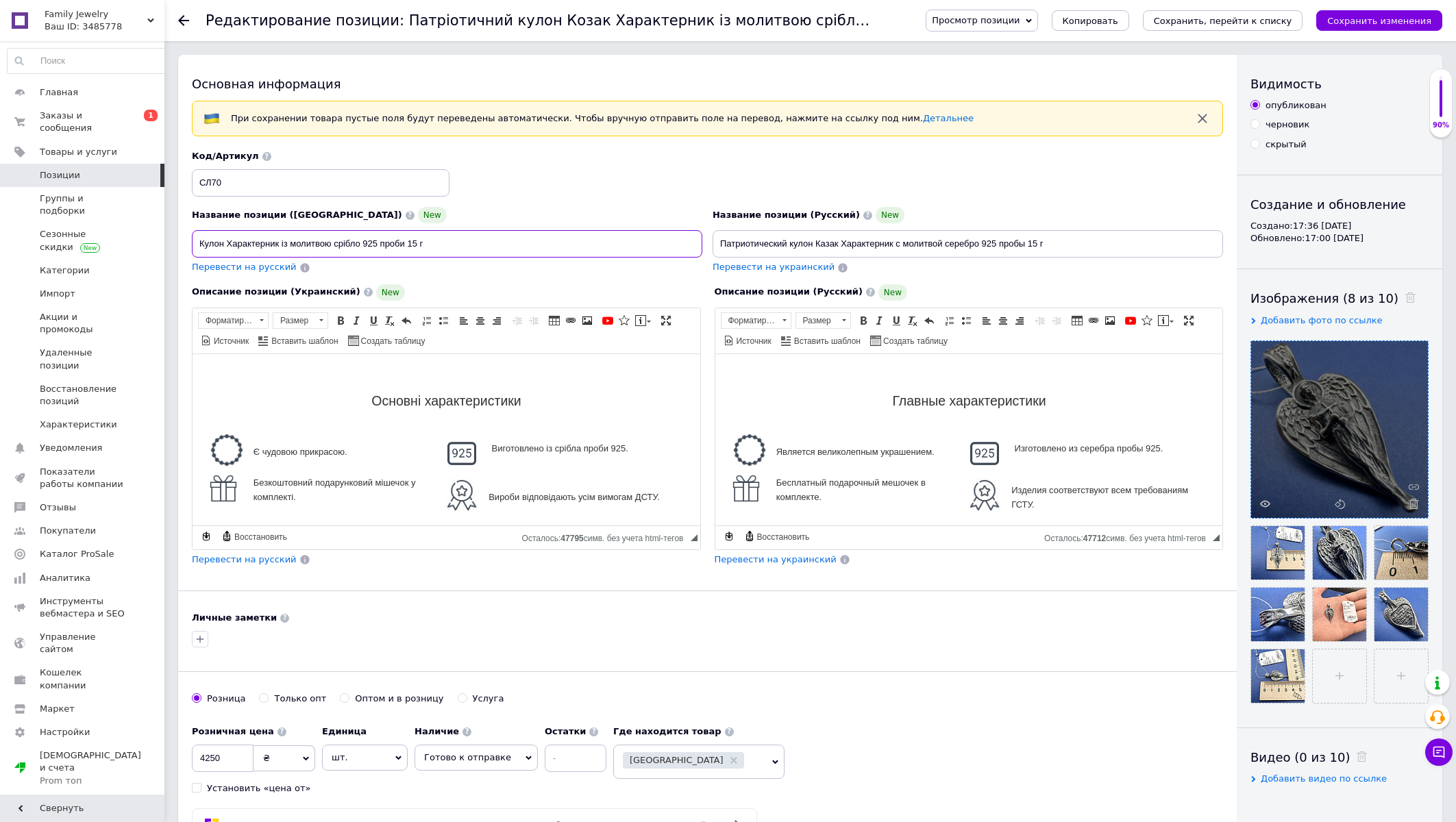
click at [257, 247] on input "Кулон Характерник із молитвою срібло 925 проби 15 г" at bounding box center [447, 244] width 511 height 28
click at [435, 250] on input "Кулон Янгол Охоронець із молитвою срібло 925 проби 15 г" at bounding box center [447, 244] width 511 height 28
type input "Кулон Янгол Охоронець із молитвою срібло 925 проби гарний підвіс"
click at [739, 251] on input "Патриотический кулон Казак Характерник с молитвой серебро 925 пробы 15 г" at bounding box center [967, 244] width 511 height 28
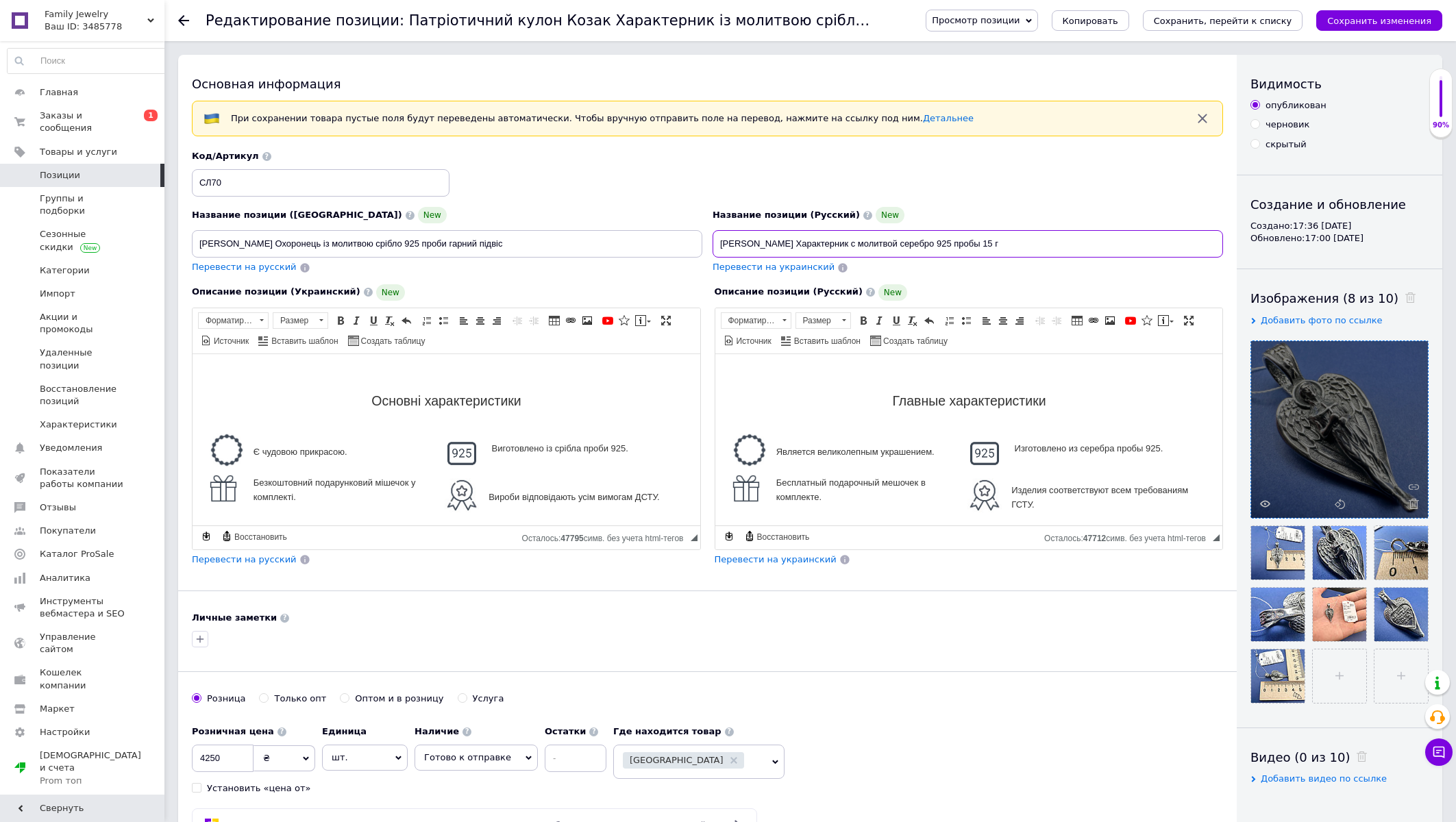
click at [761, 245] on input "Кулон Казак Характерник с молитвой серебро 925 пробы 15 г" at bounding box center [967, 244] width 511 height 28
click at [755, 247] on input "Кулон Характерник с молитвой серебро 925 пробы 15 г" at bounding box center [967, 244] width 511 height 28
click at [773, 243] on input "Кулон Ангел Хранительс молитвой серебро 925 пробы 15 г" at bounding box center [967, 244] width 511 height 28
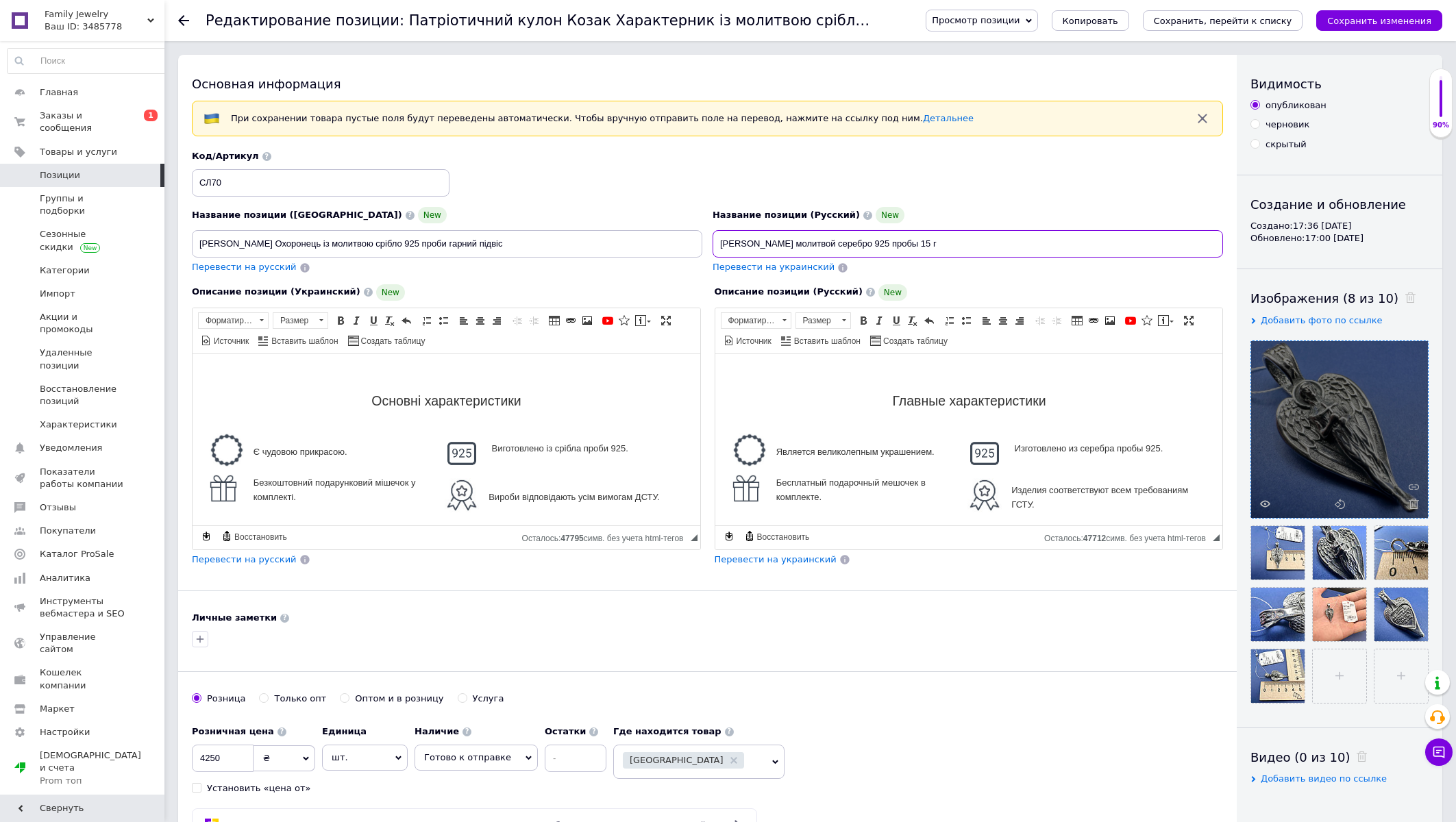
type input "Кулон Ангел-Хранительс молитвой серебро 925 пробы 15 г"
click at [257, 249] on input "Кулон Янгол Охоронець із молитвою срібло 925 проби гарний підвіс" at bounding box center [447, 244] width 511 height 28
type input "Кулон Янгол-Охоронець із молитвою срібло 925 проби гарний підвіс"
click at [816, 250] on input "Кулон Ангел-Хранительс молитвой серебро 925 пробы 15 г" at bounding box center [967, 244] width 511 height 28
click at [972, 240] on input "Кулон Ангел-Хранитель с молитвой серебро 925 пробы 15 г" at bounding box center [967, 244] width 511 height 28
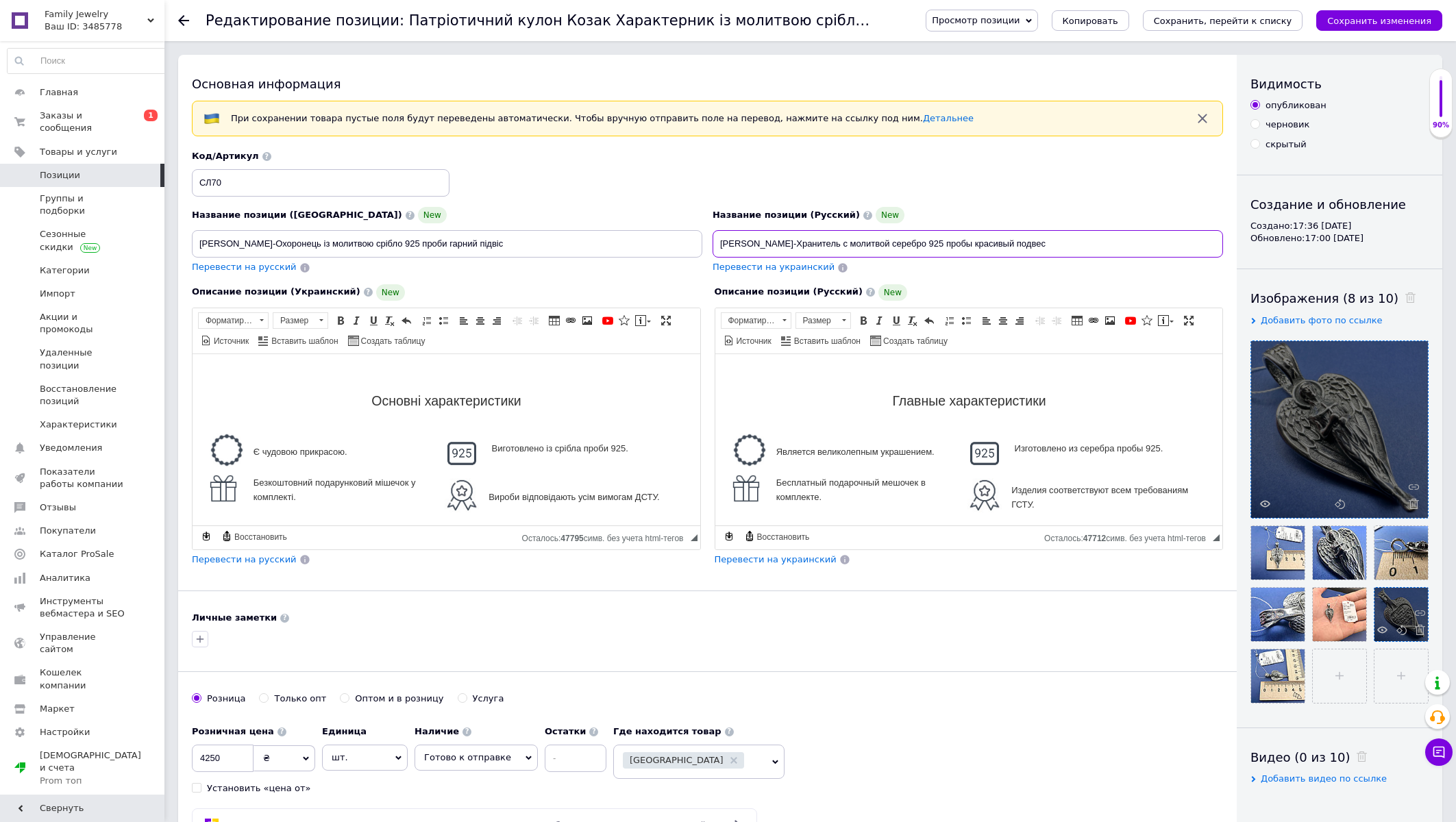
type input "Кулон Ангел-Хранитель с молитвой серебро 925 пробы красивый подвес"
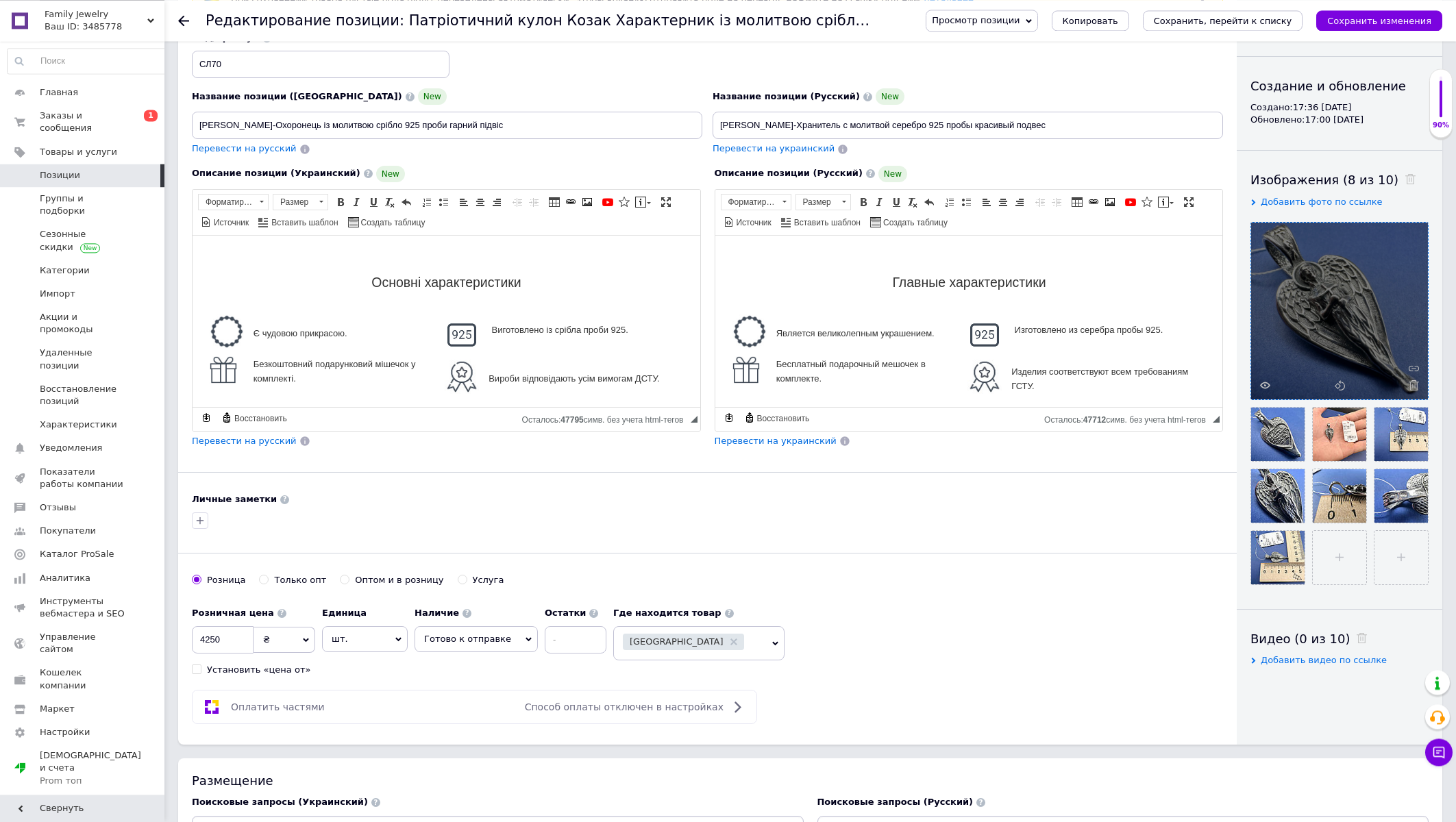
scroll to position [147, 0]
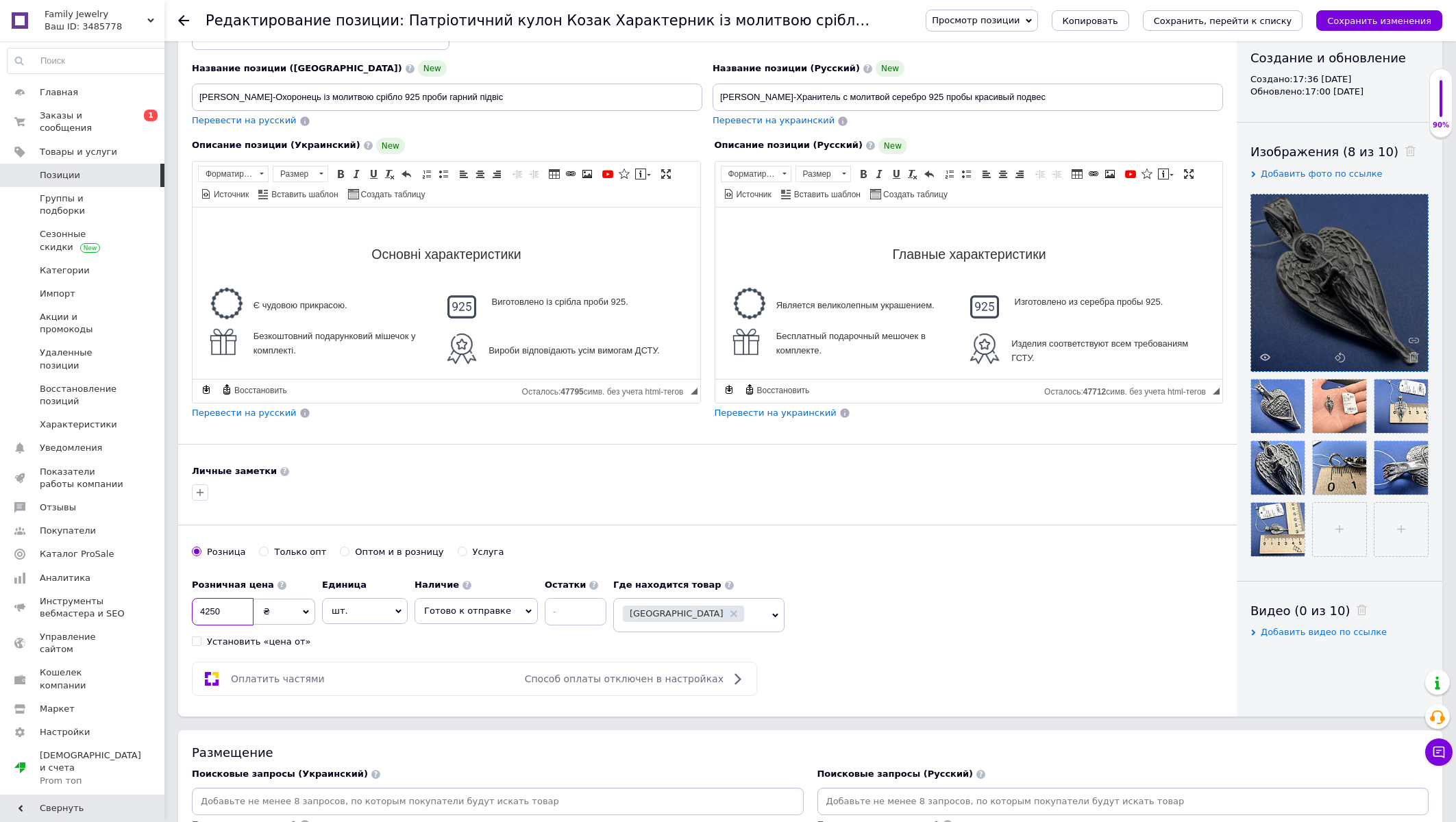
click at [236, 621] on input "4250" at bounding box center [223, 612] width 62 height 28
type input "1355"
click at [972, 660] on div "Основная информация При сохранении товара пустые поля будут переведены автомати…" at bounding box center [707, 312] width 1059 height 808
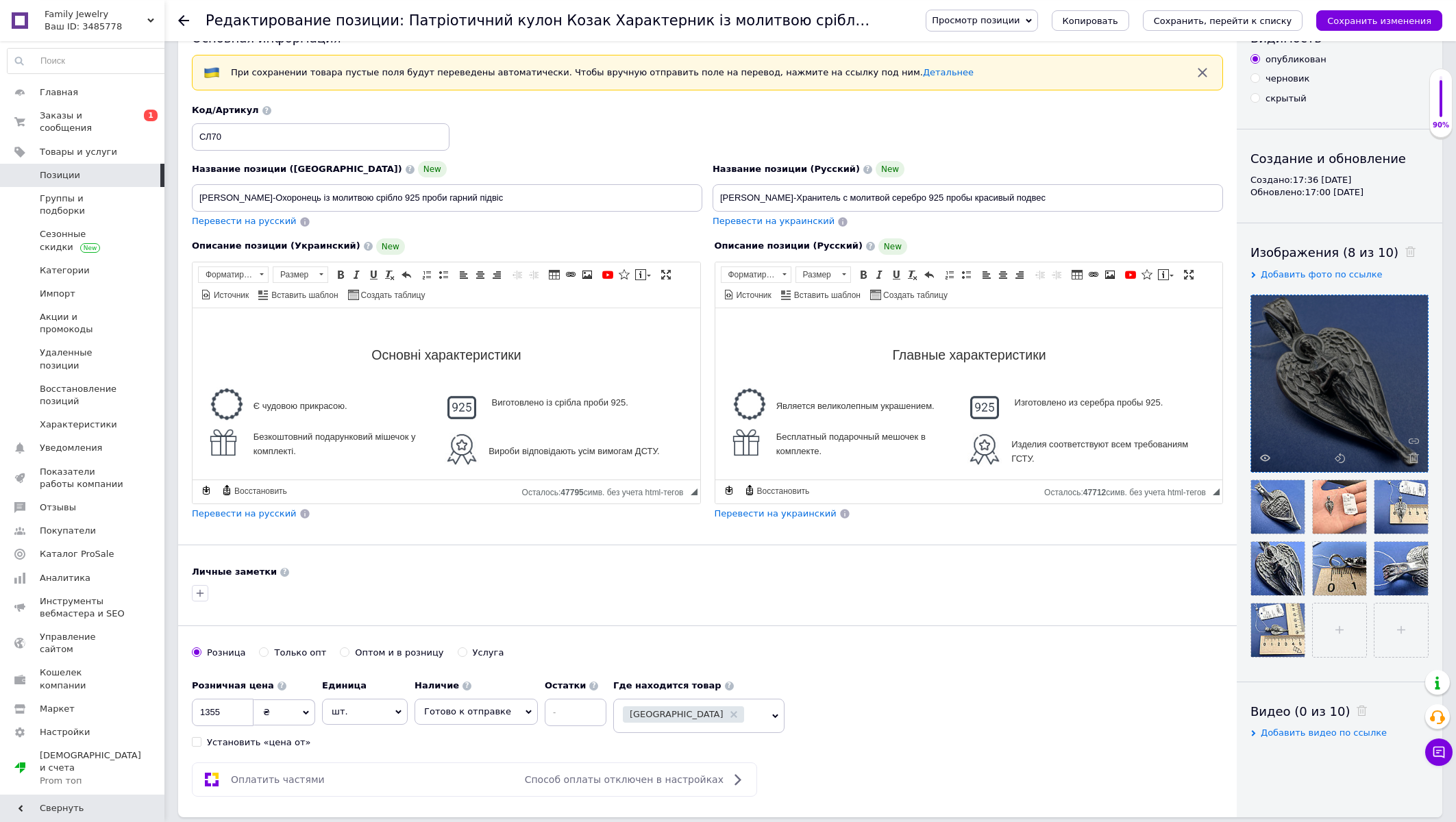
scroll to position [0, 0]
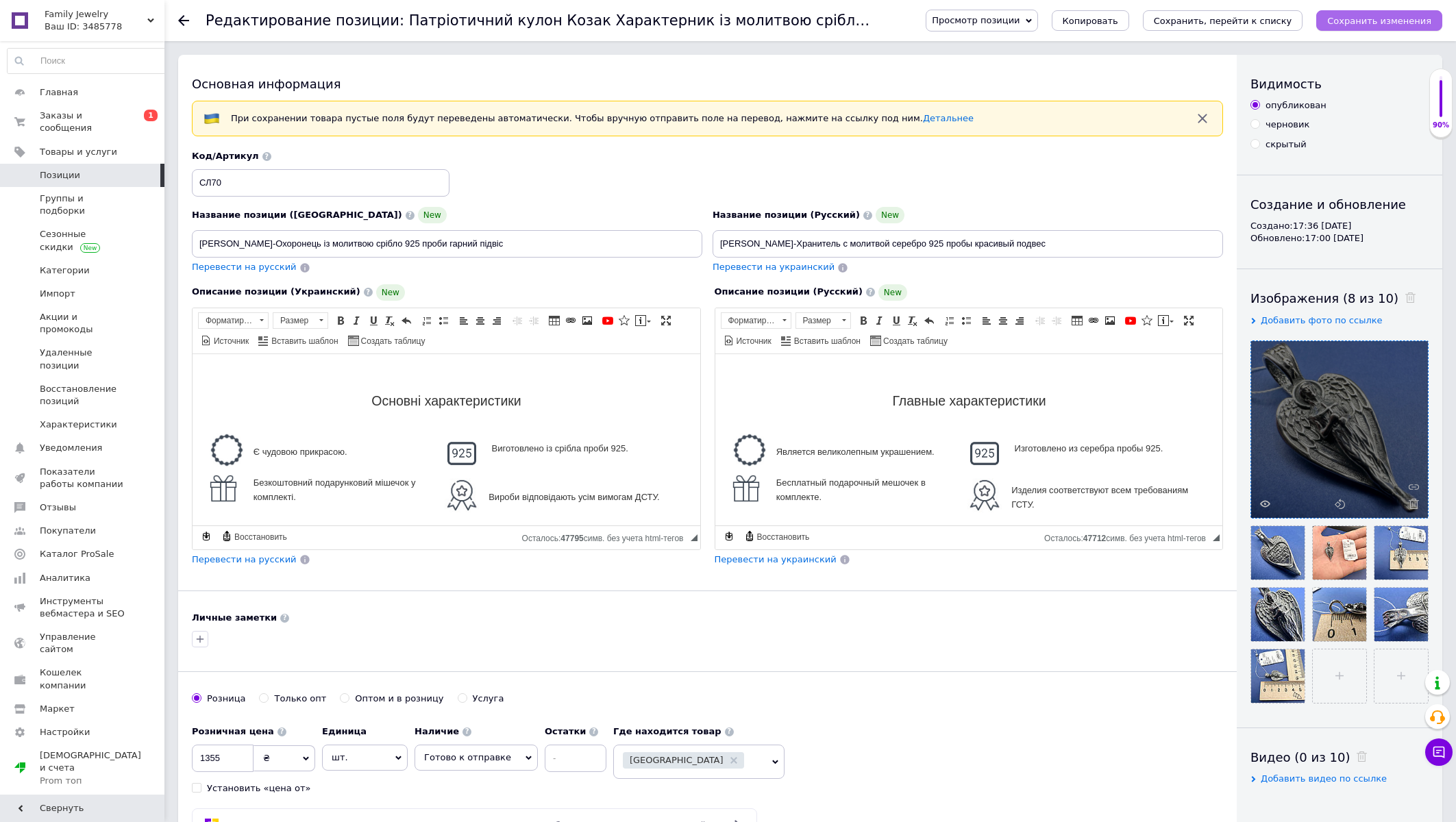
click at [1365, 17] on icon "Сохранить изменения" at bounding box center [1379, 21] width 104 height 10
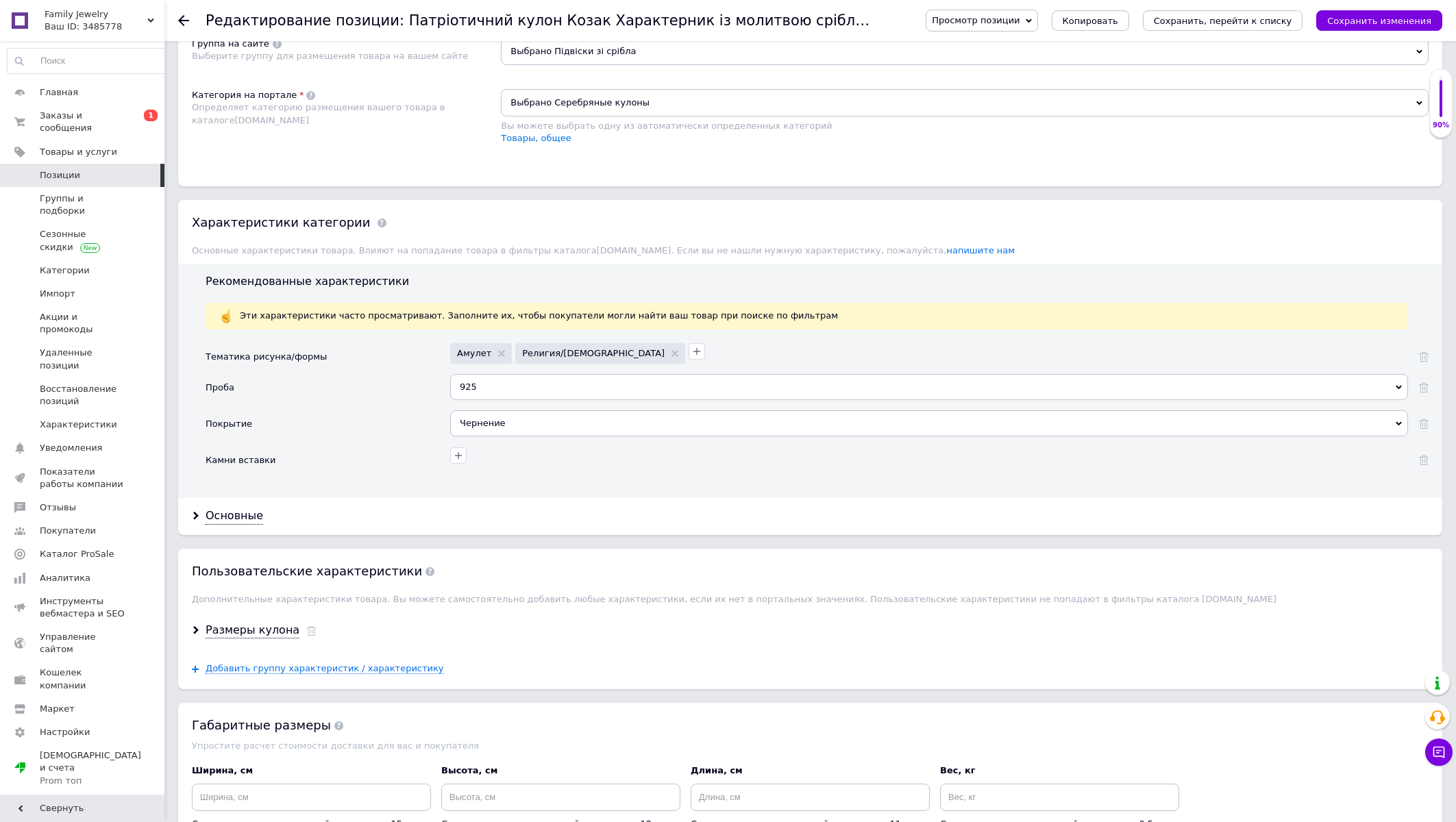
scroll to position [955, 0]
click at [236, 523] on div "Основные" at bounding box center [234, 515] width 57 height 16
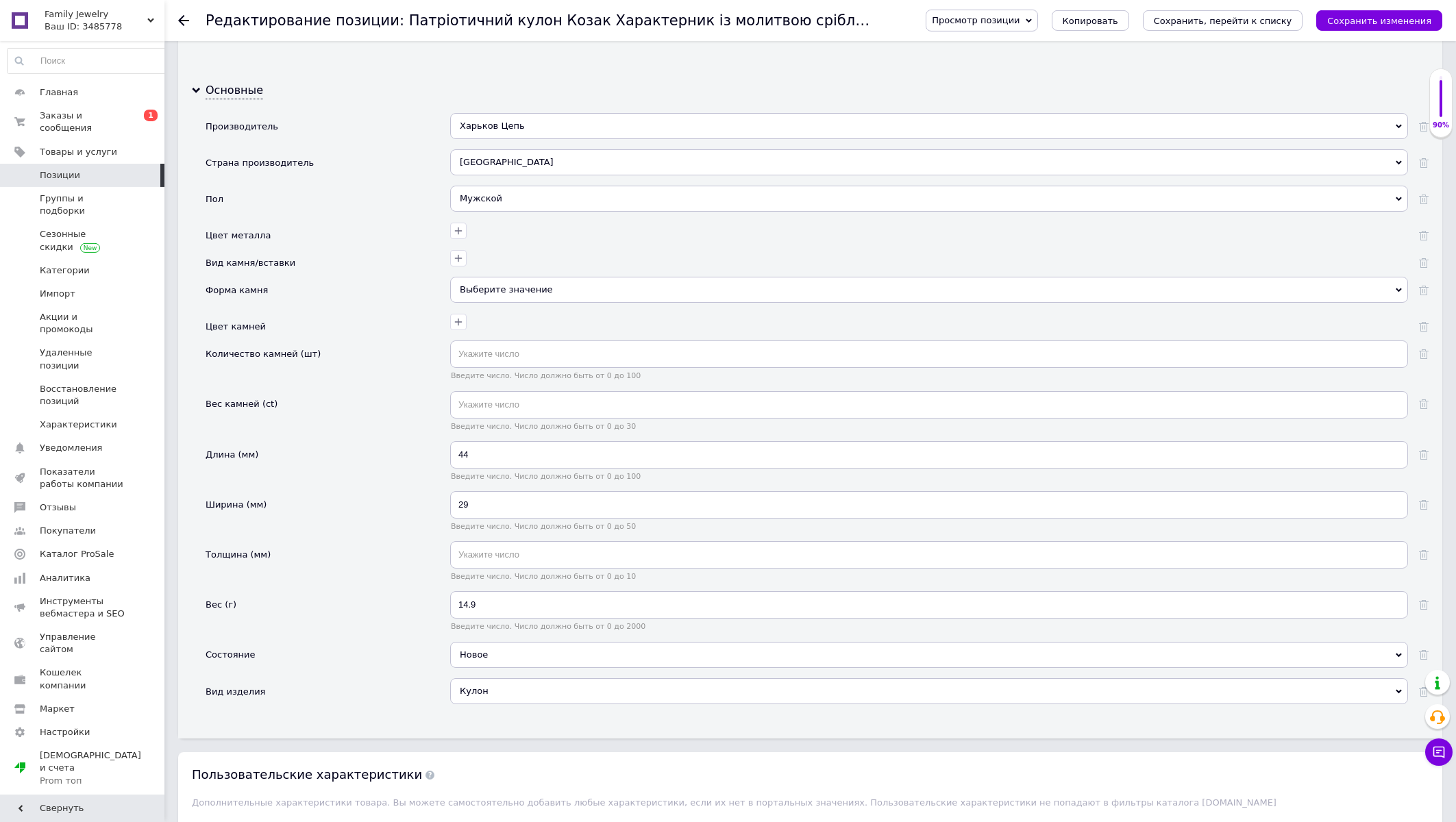
scroll to position [1395, 0]
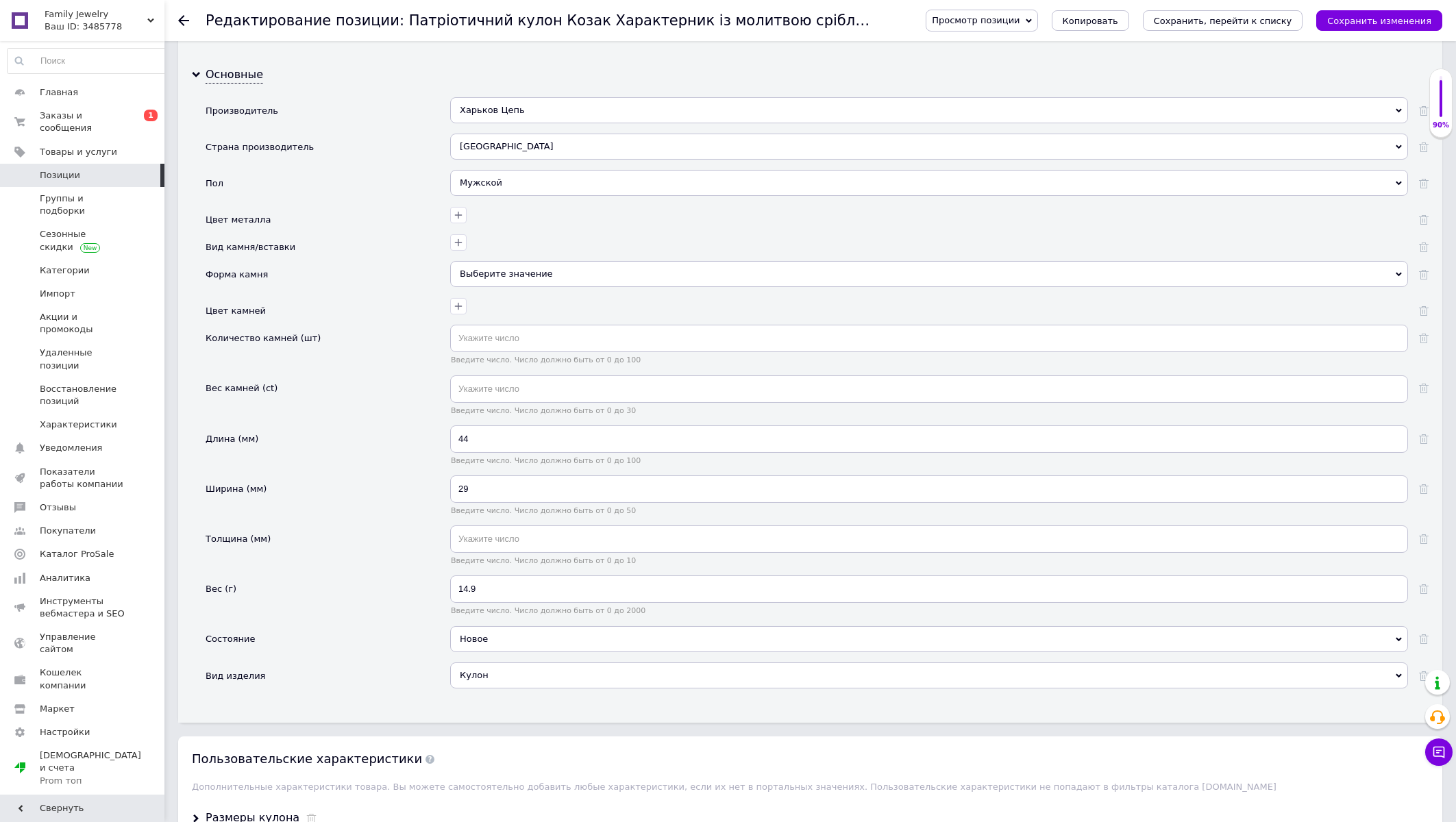
click at [511, 123] on div "Харьков Цепь" at bounding box center [929, 110] width 958 height 26
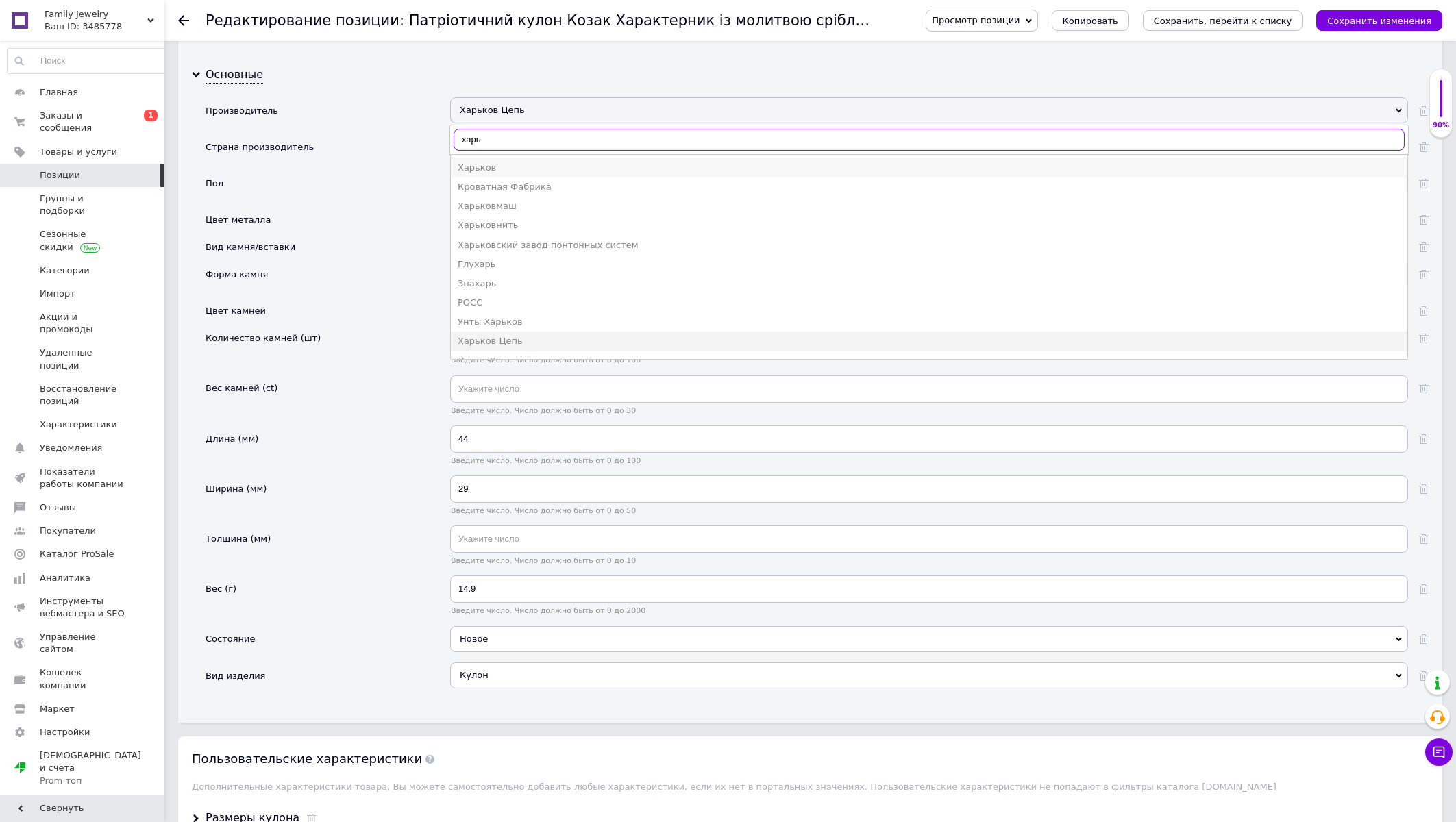
type input "харь"
click at [485, 174] on div "Харьков" at bounding box center [929, 168] width 943 height 13
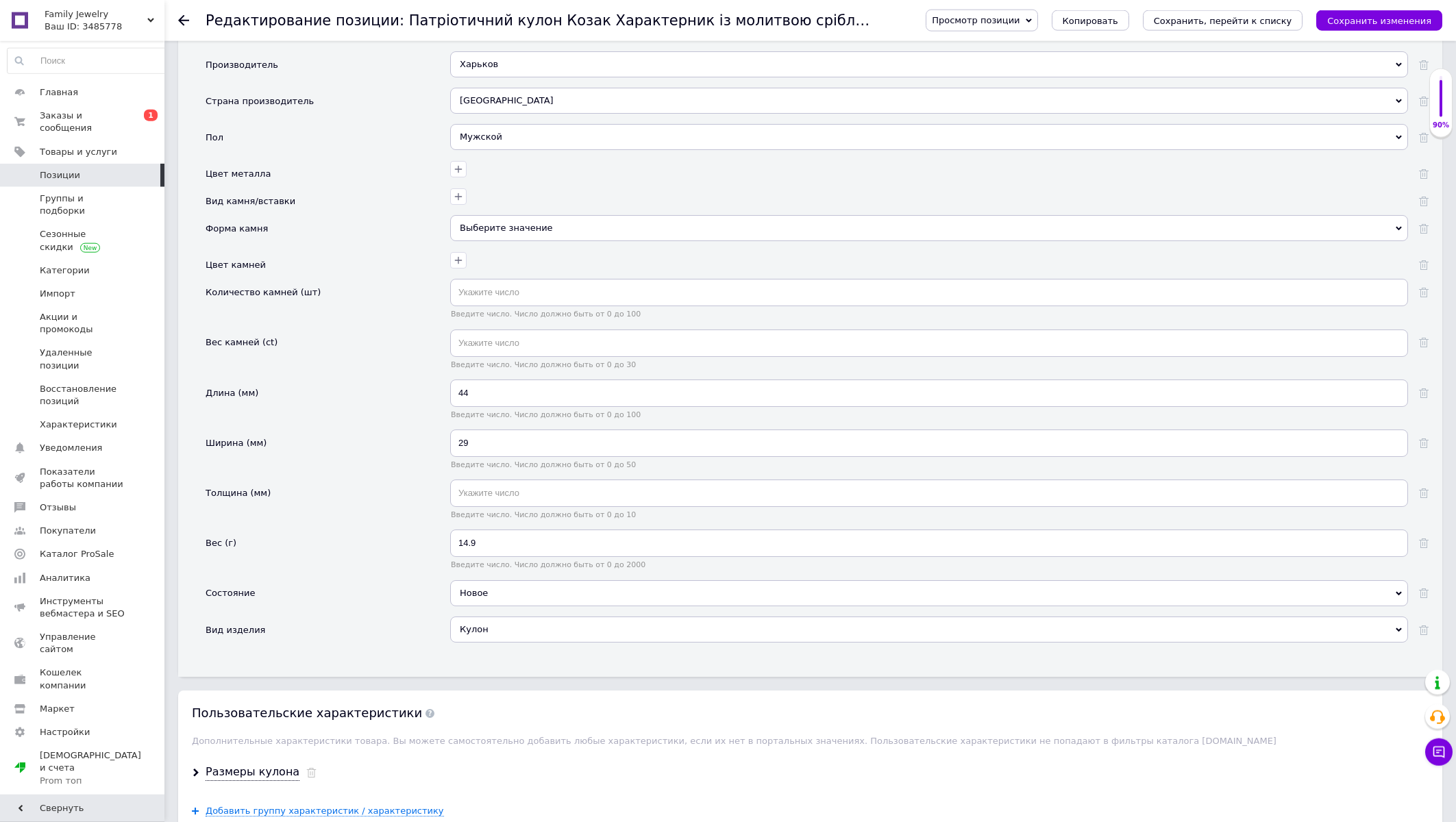
scroll to position [1469, 0]
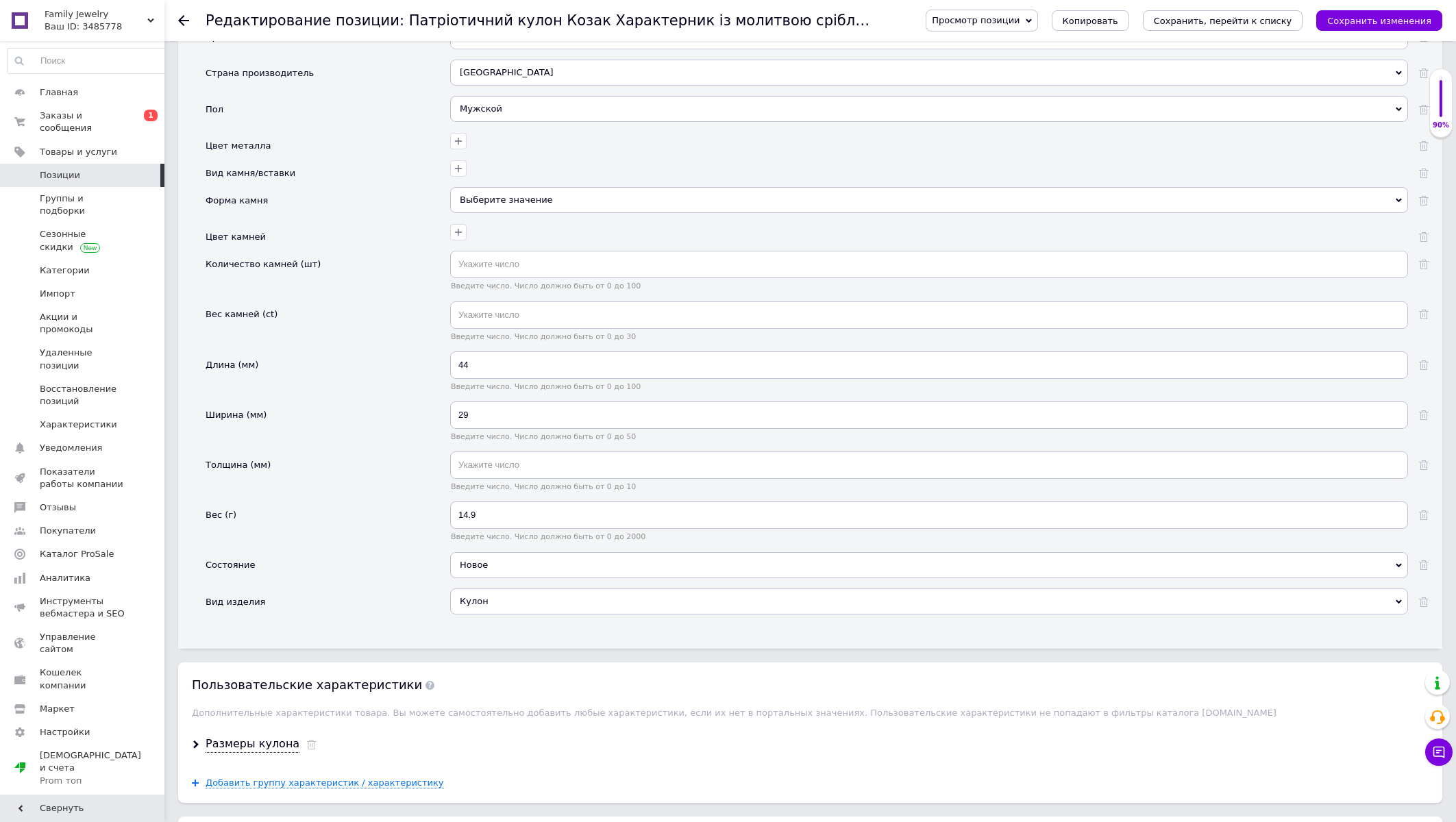
click at [511, 122] on div "Мужской" at bounding box center [929, 109] width 958 height 26
click at [481, 212] on div "Унисекс" at bounding box center [929, 206] width 943 height 13
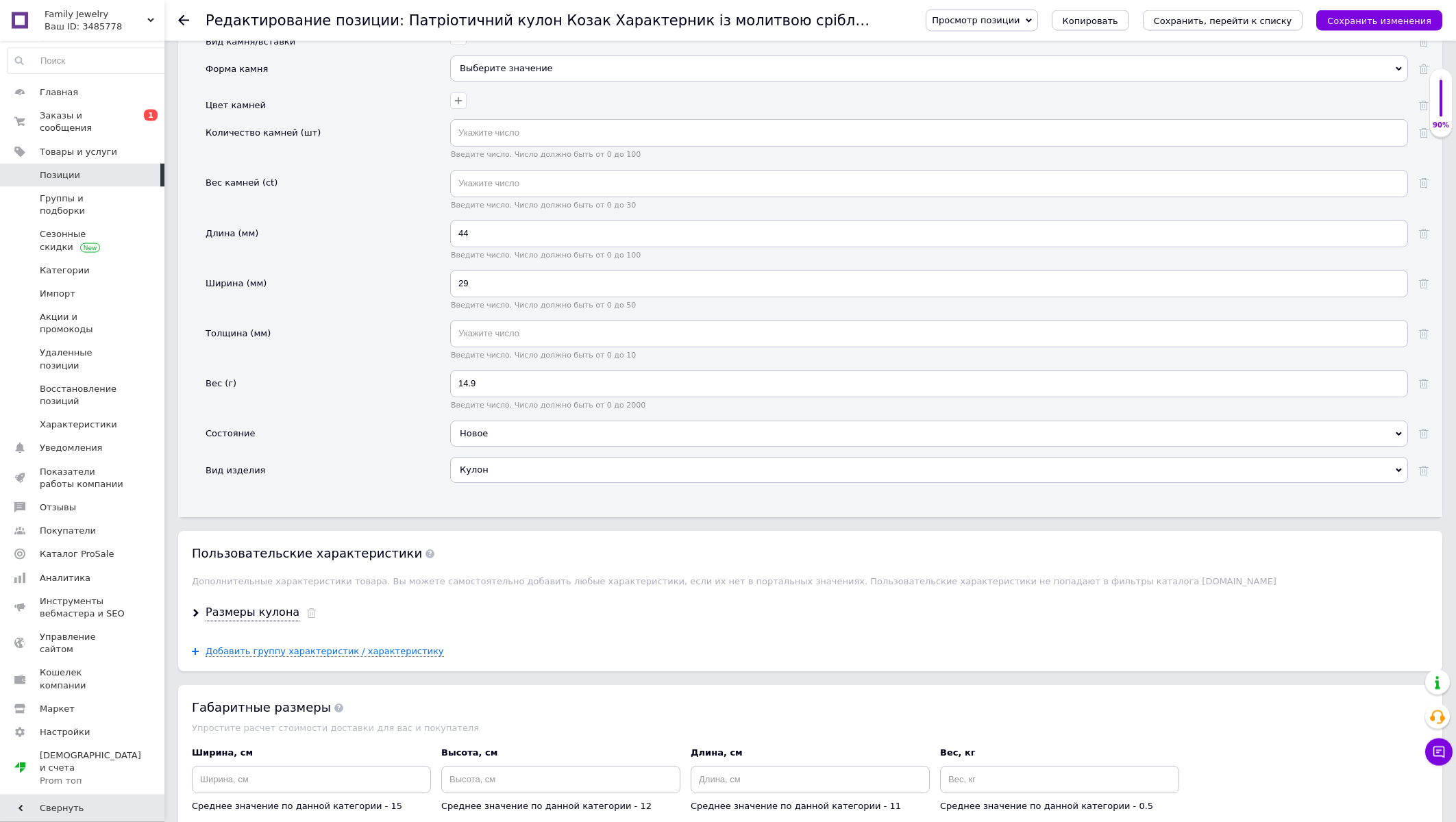
scroll to position [1615, 0]
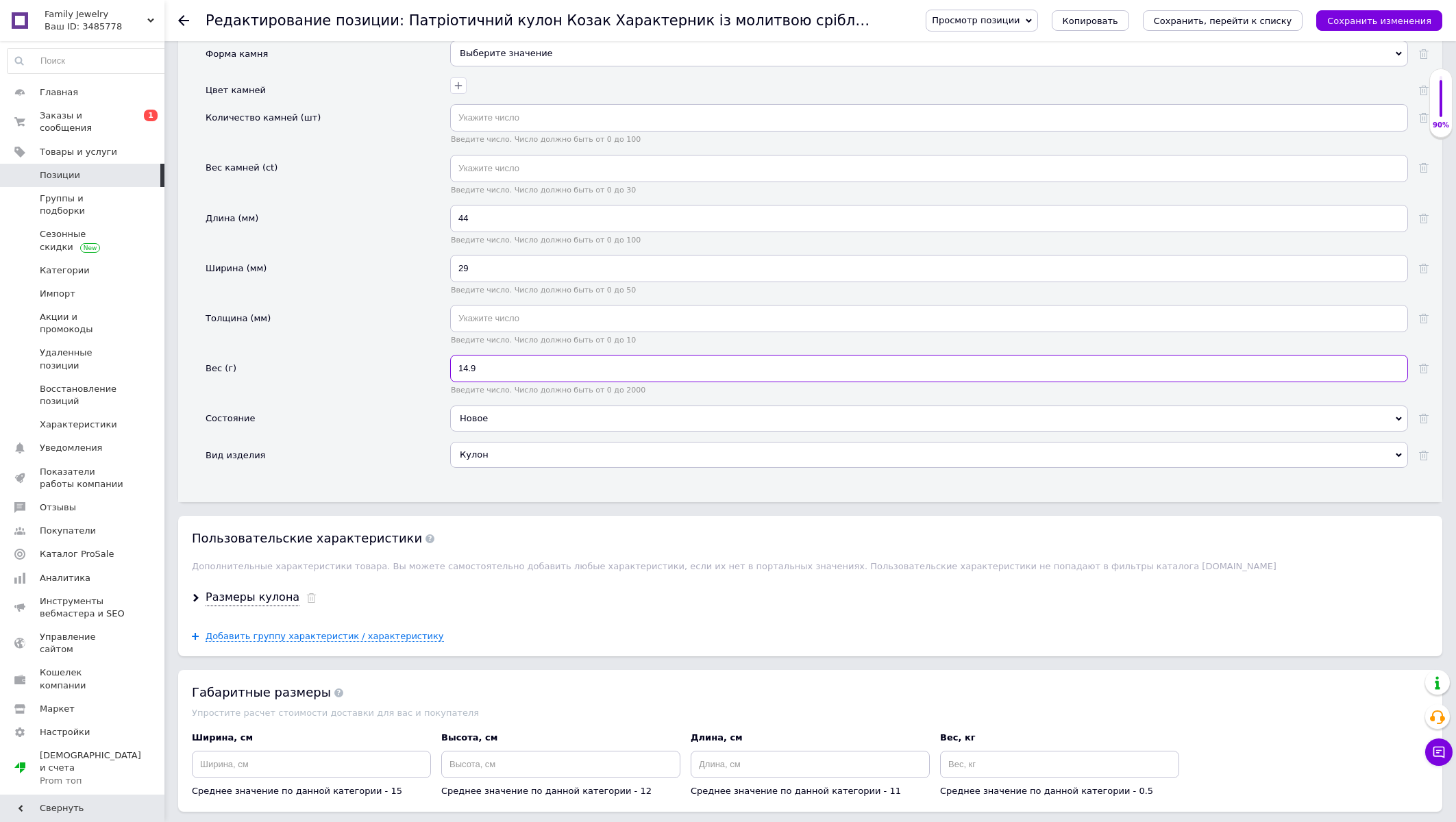
click at [480, 382] on input "14.9" at bounding box center [929, 369] width 958 height 28
type input "1"
type input "5.8"
click at [473, 282] on input "29" at bounding box center [929, 268] width 958 height 28
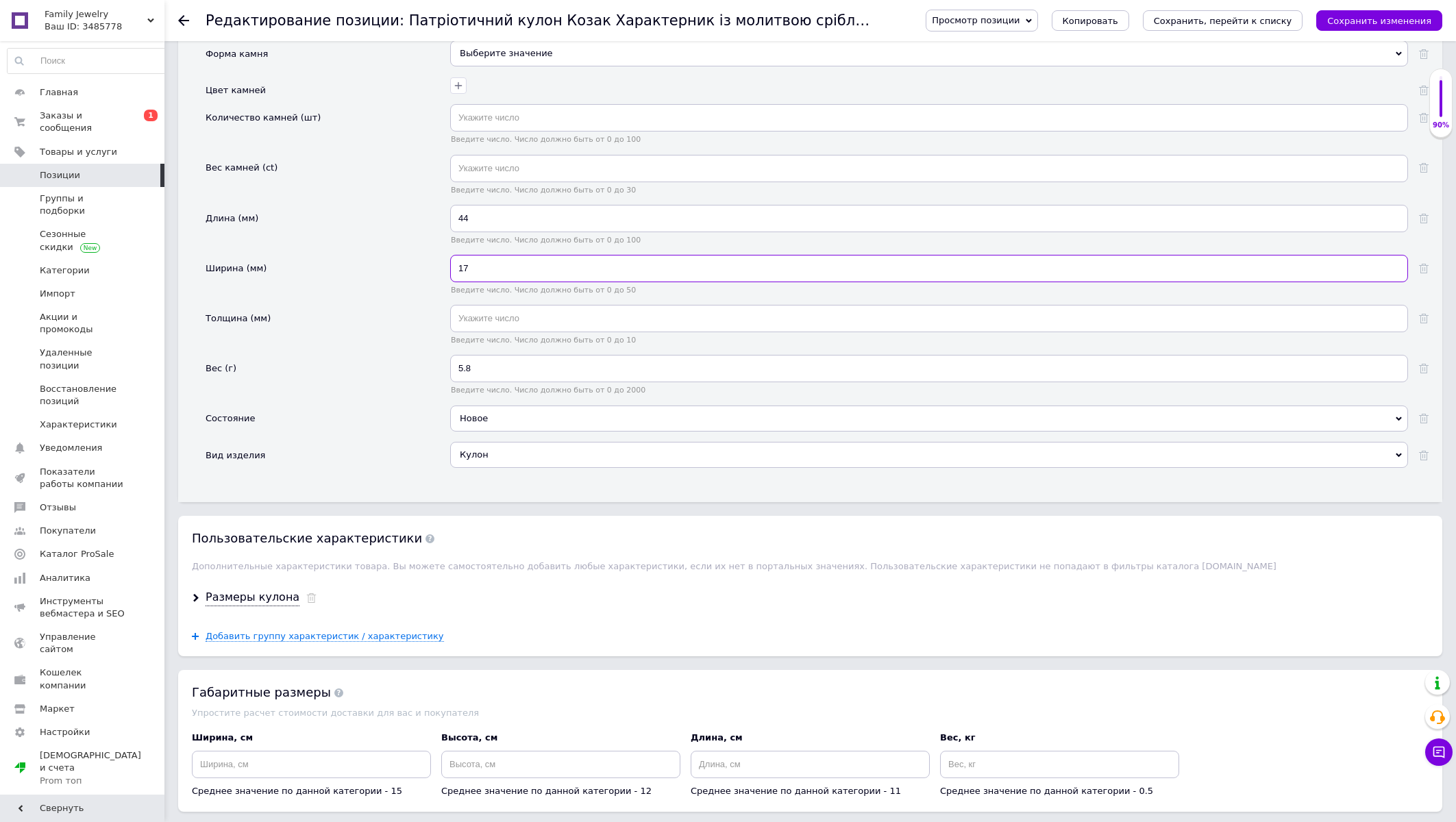
type input "17"
click at [468, 232] on input "44" at bounding box center [929, 218] width 958 height 28
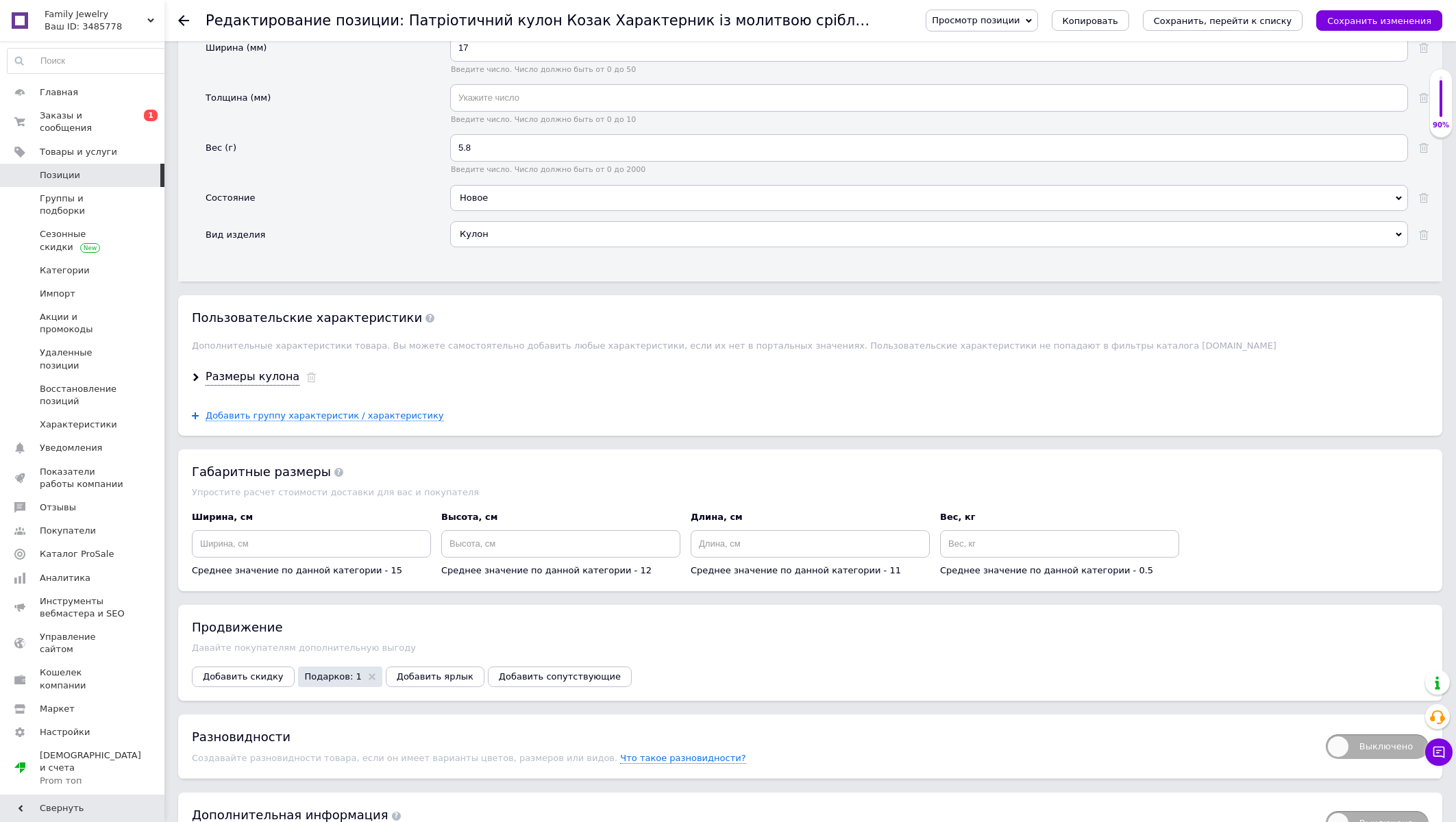
scroll to position [1909, 0]
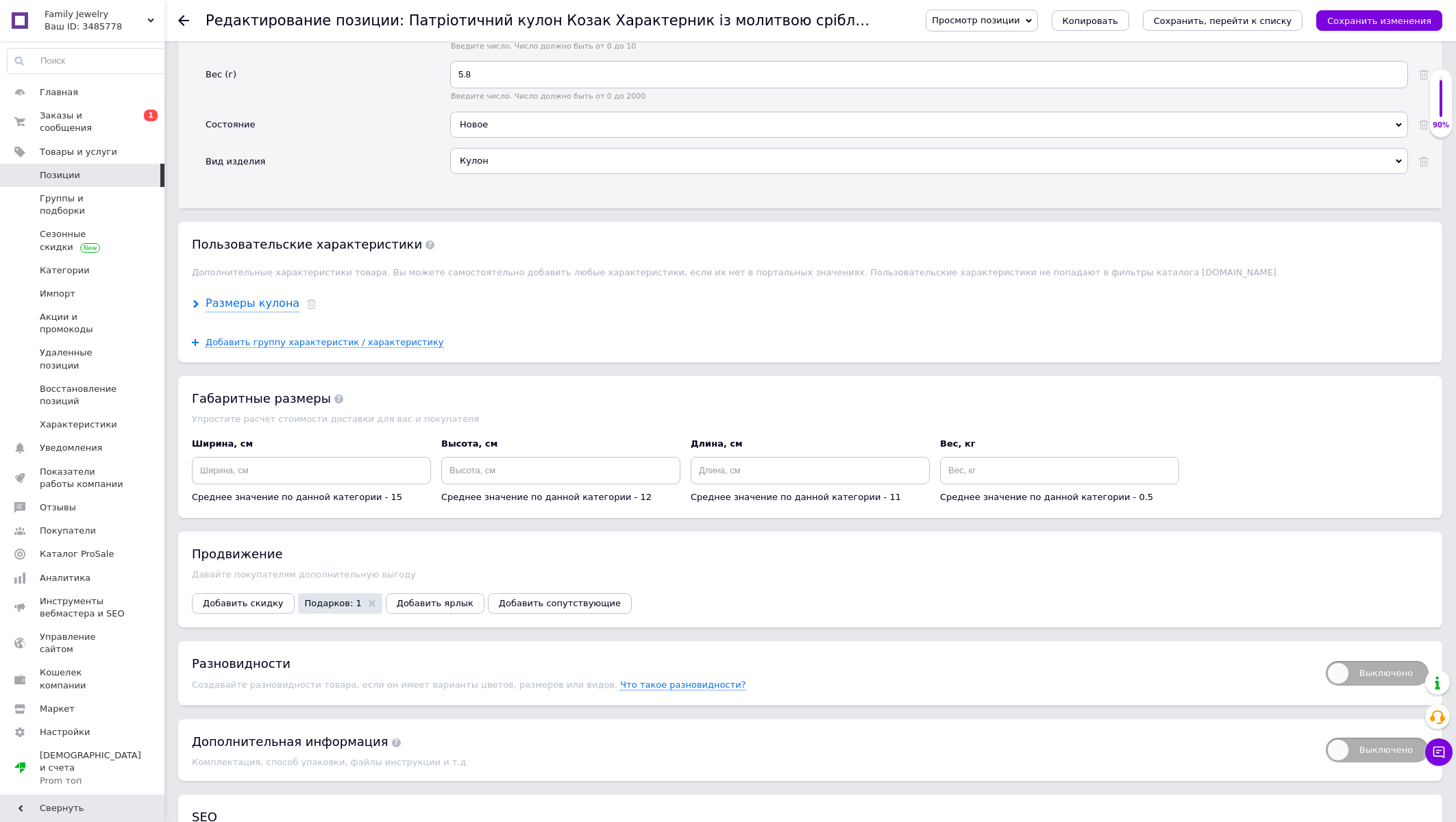
type input "36"
click at [244, 312] on div "Размеры кулона" at bounding box center [253, 304] width 94 height 16
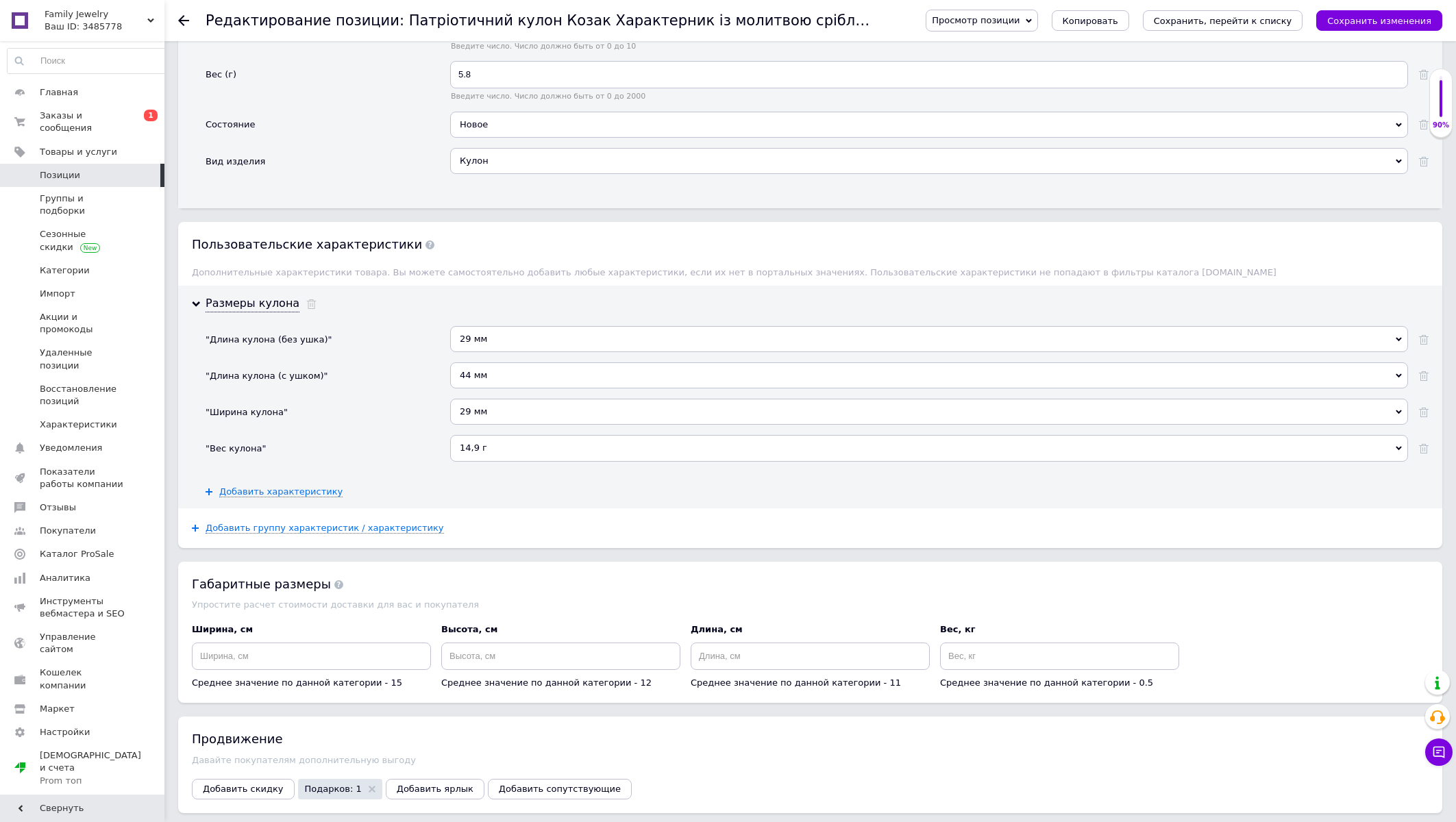
click at [512, 352] on div "29 мм" at bounding box center [929, 339] width 958 height 26
click at [485, 429] on div "36 мм" at bounding box center [929, 423] width 943 height 13
click at [483, 352] on div "36 мм" at bounding box center [929, 339] width 958 height 26
type input "26"
click at [469, 429] on div "26 мм" at bounding box center [929, 423] width 943 height 13
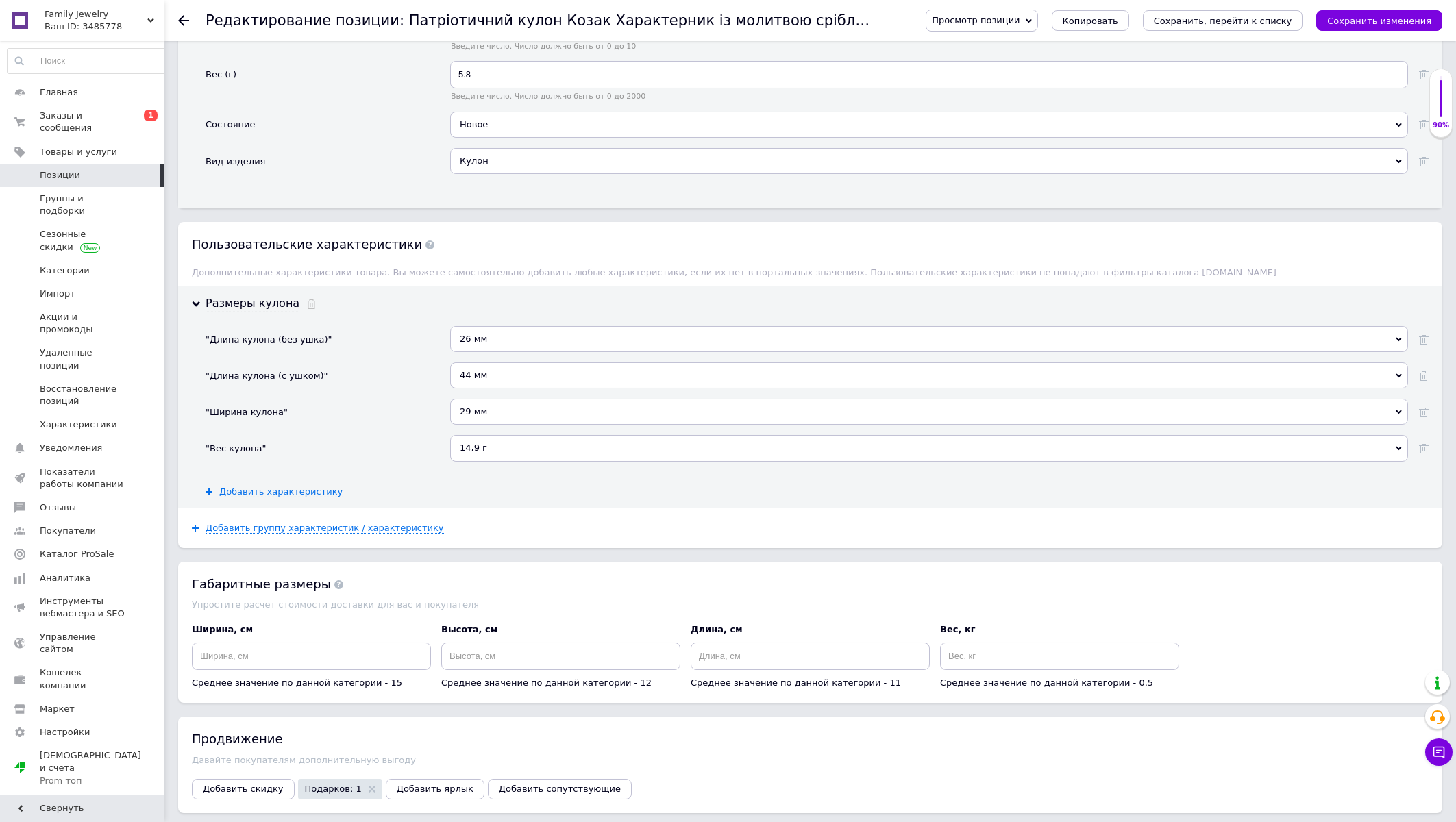
click at [485, 388] on div "44 мм" at bounding box center [929, 375] width 958 height 26
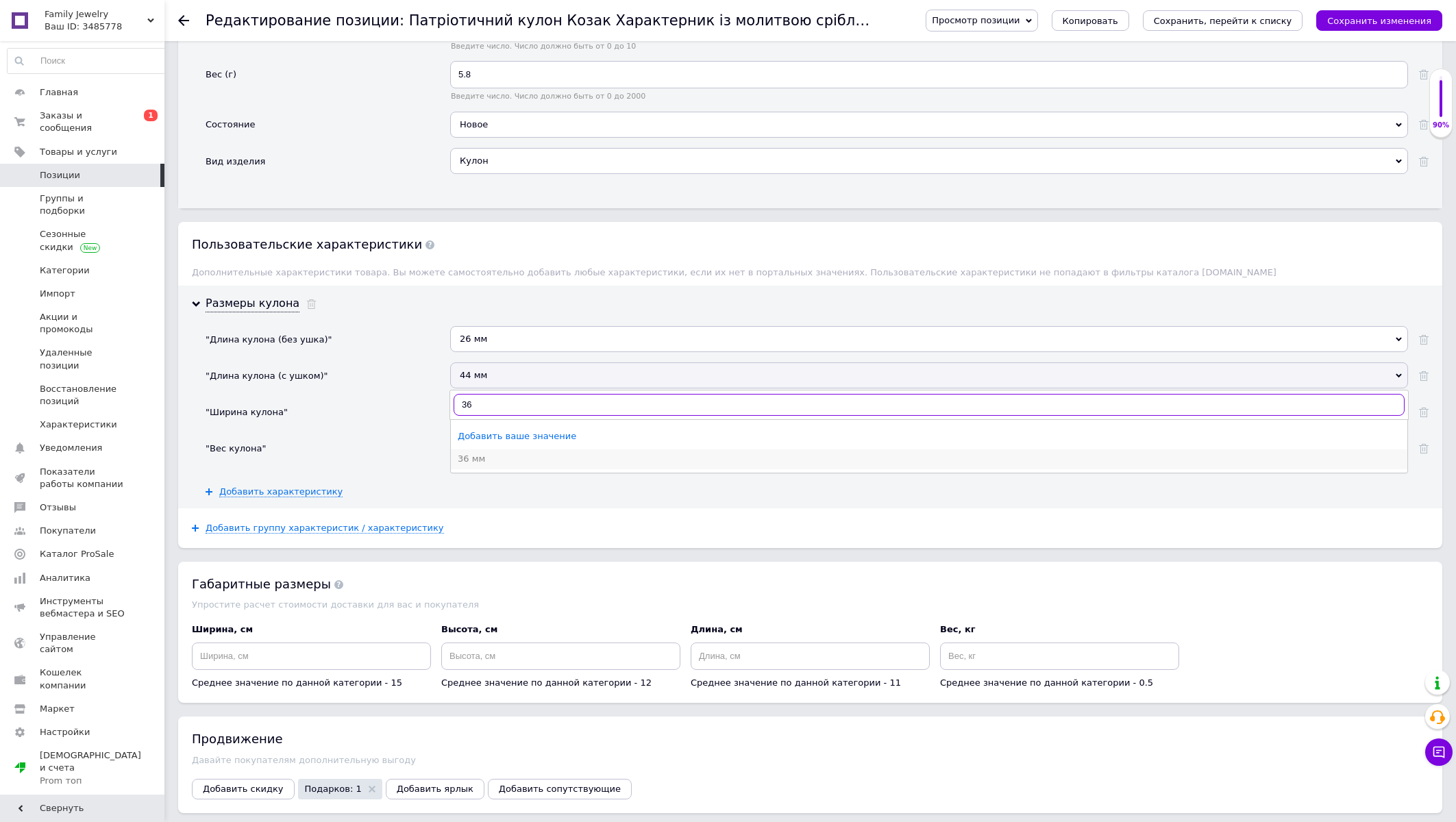
type input "36"
click at [475, 465] on div "36 мм" at bounding box center [929, 459] width 943 height 13
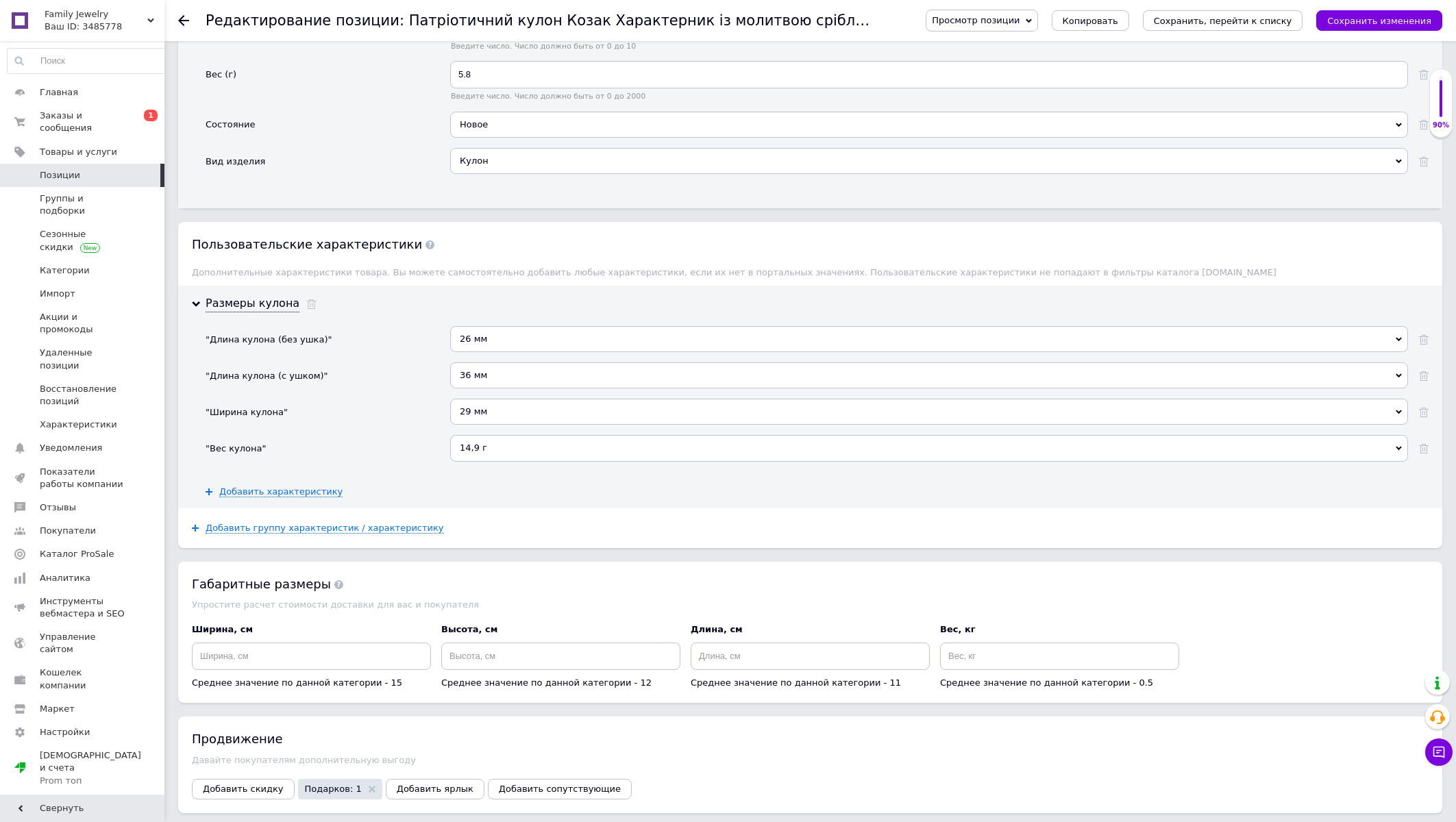
click at [478, 461] on div "14,9 г" at bounding box center [929, 448] width 958 height 26
type input "5,8 г"
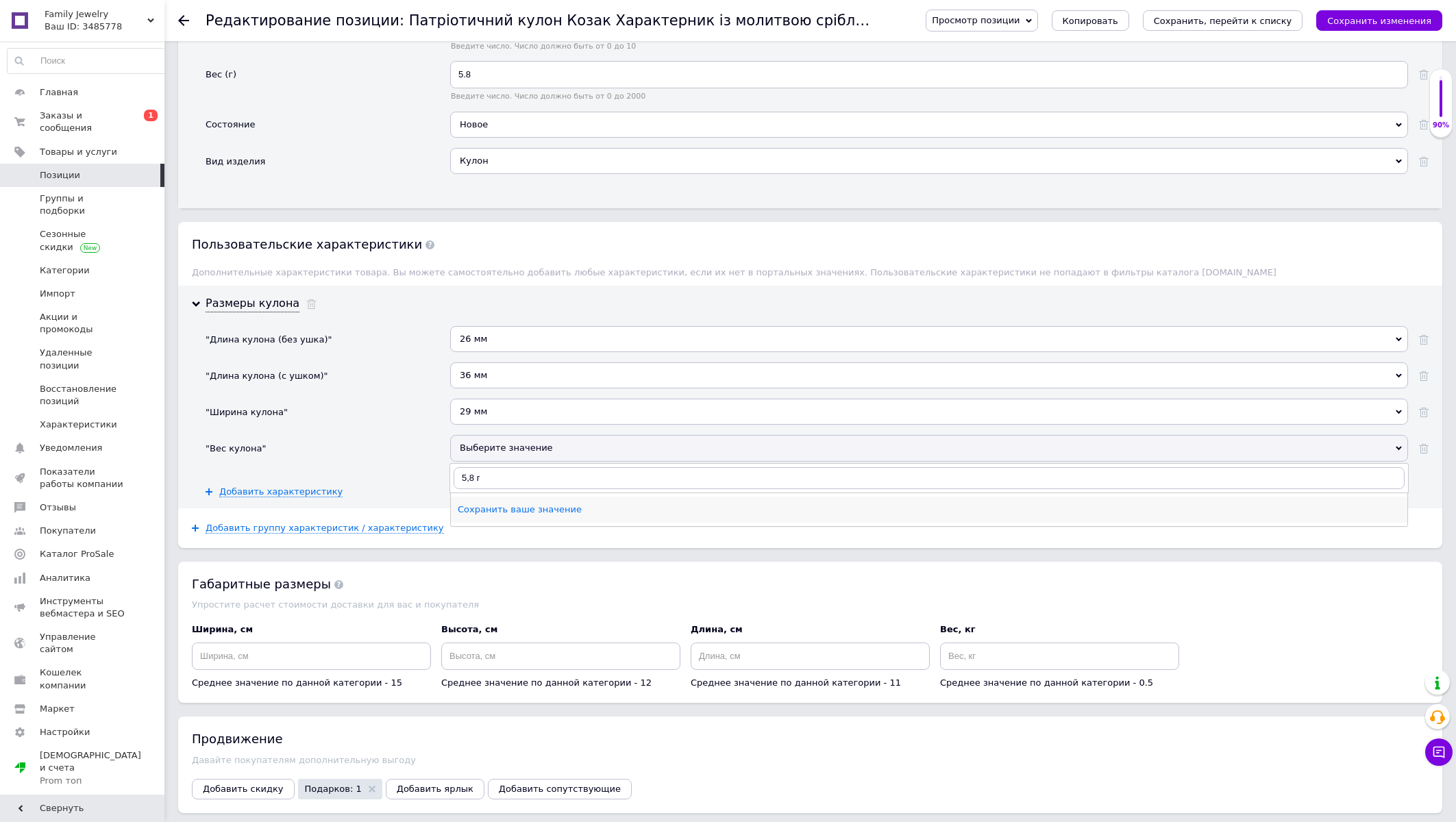
click at [506, 516] on div "Сохранить ваше значение" at bounding box center [929, 510] width 943 height 13
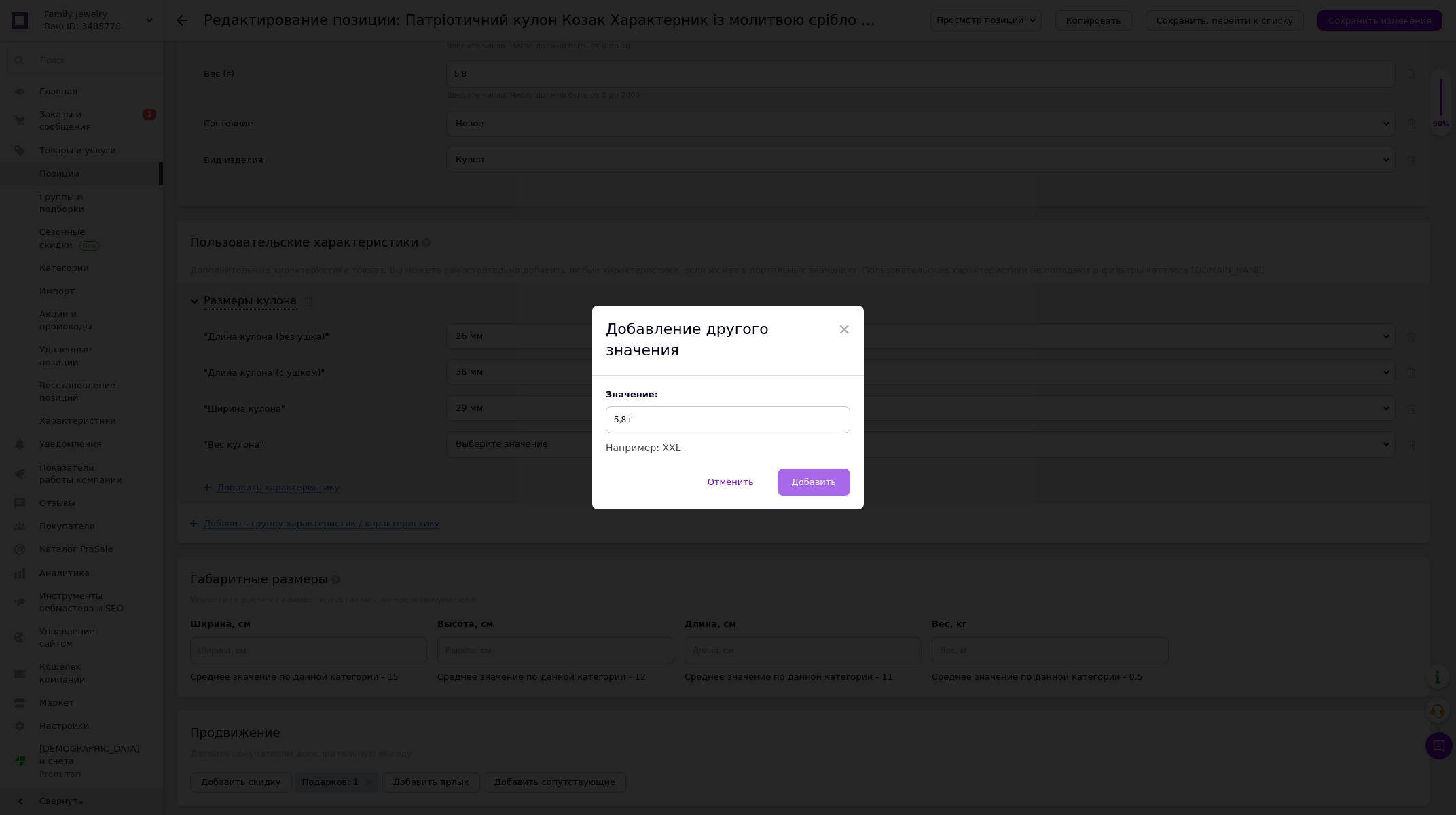
click at [789, 472] on button "Добавить" at bounding box center [814, 482] width 72 height 28
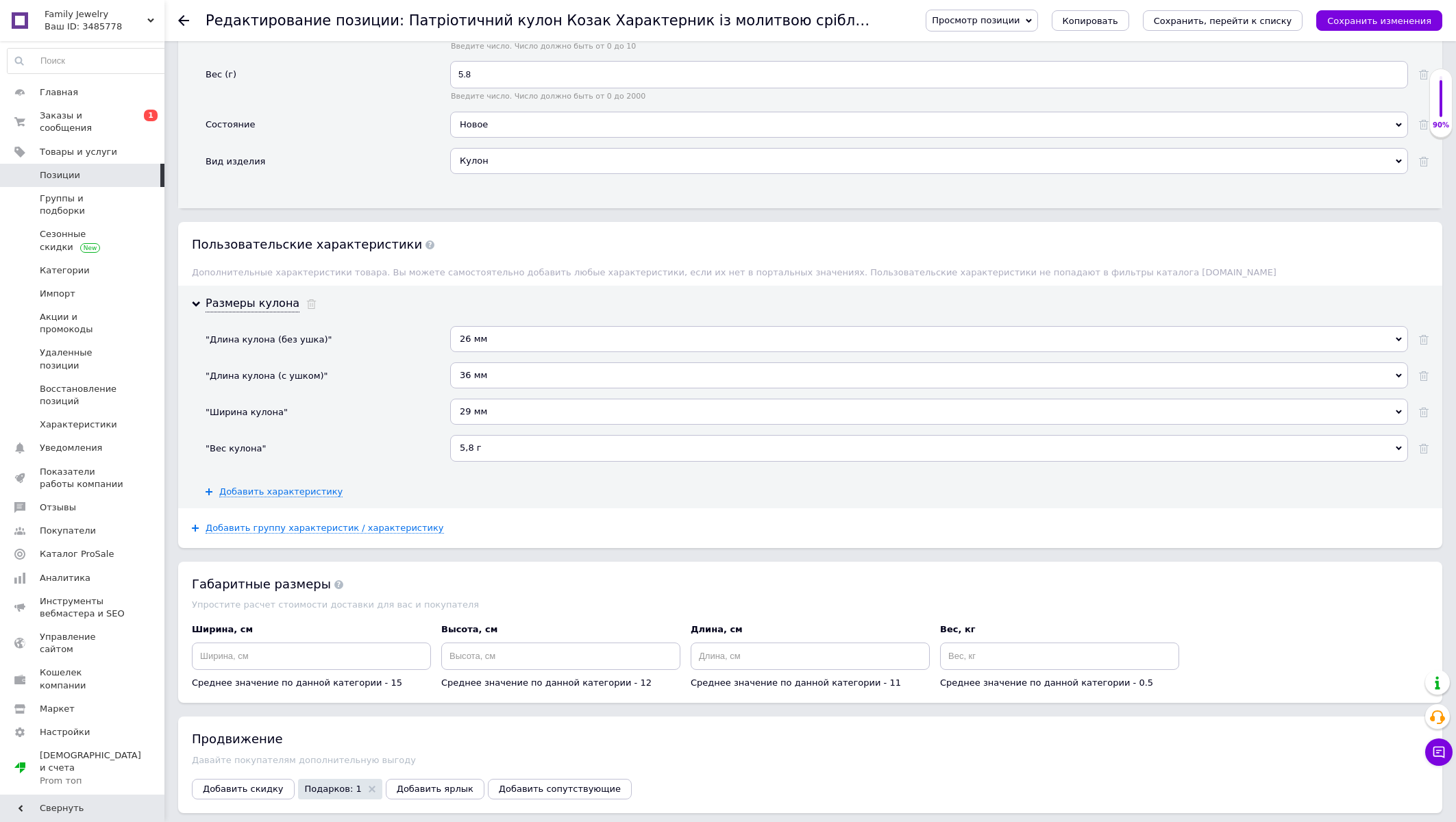
click at [480, 425] on div "29 мм" at bounding box center [929, 411] width 958 height 26
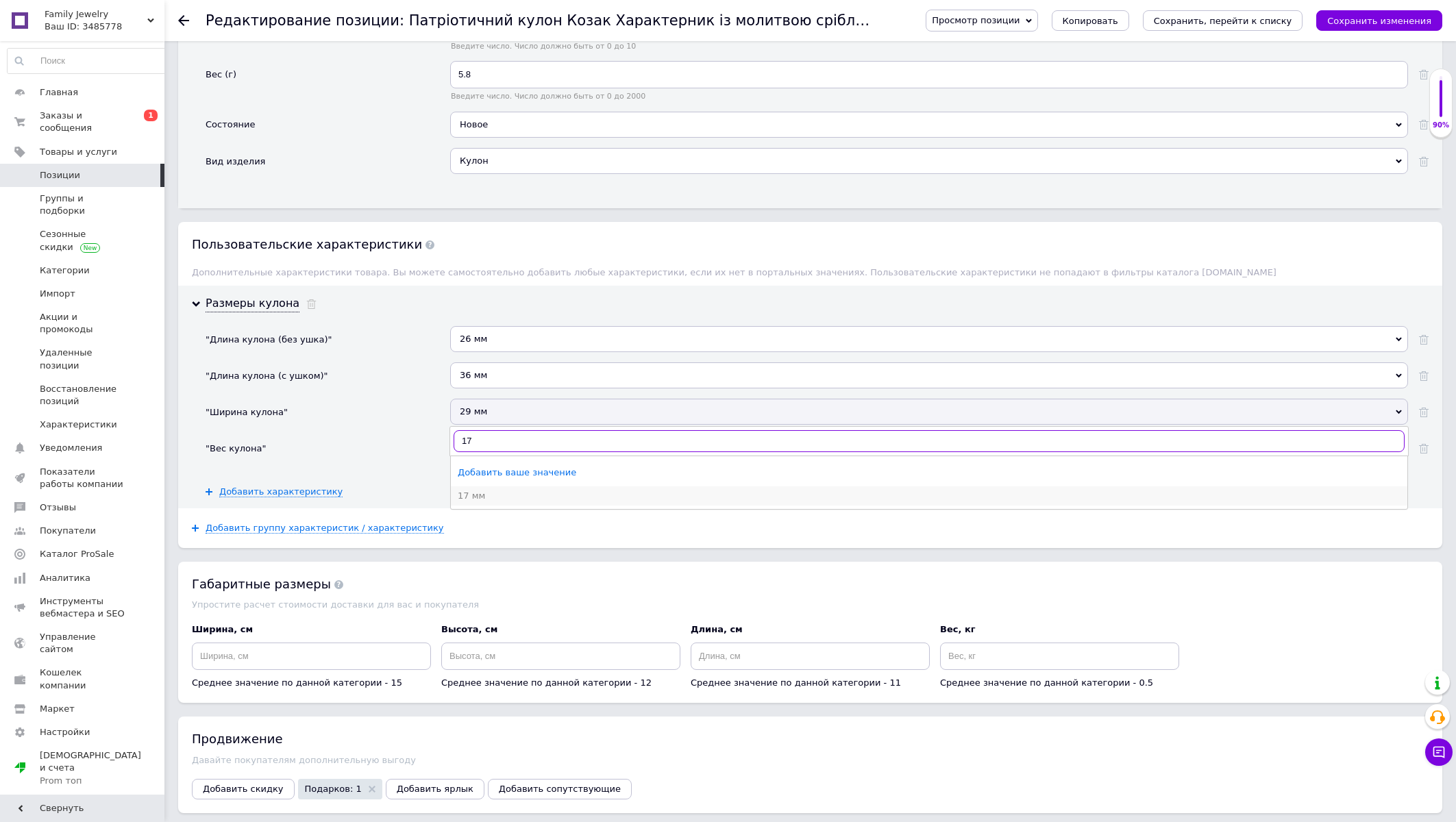
type input "17"
click at [478, 502] on div "17 мм" at bounding box center [929, 496] width 943 height 13
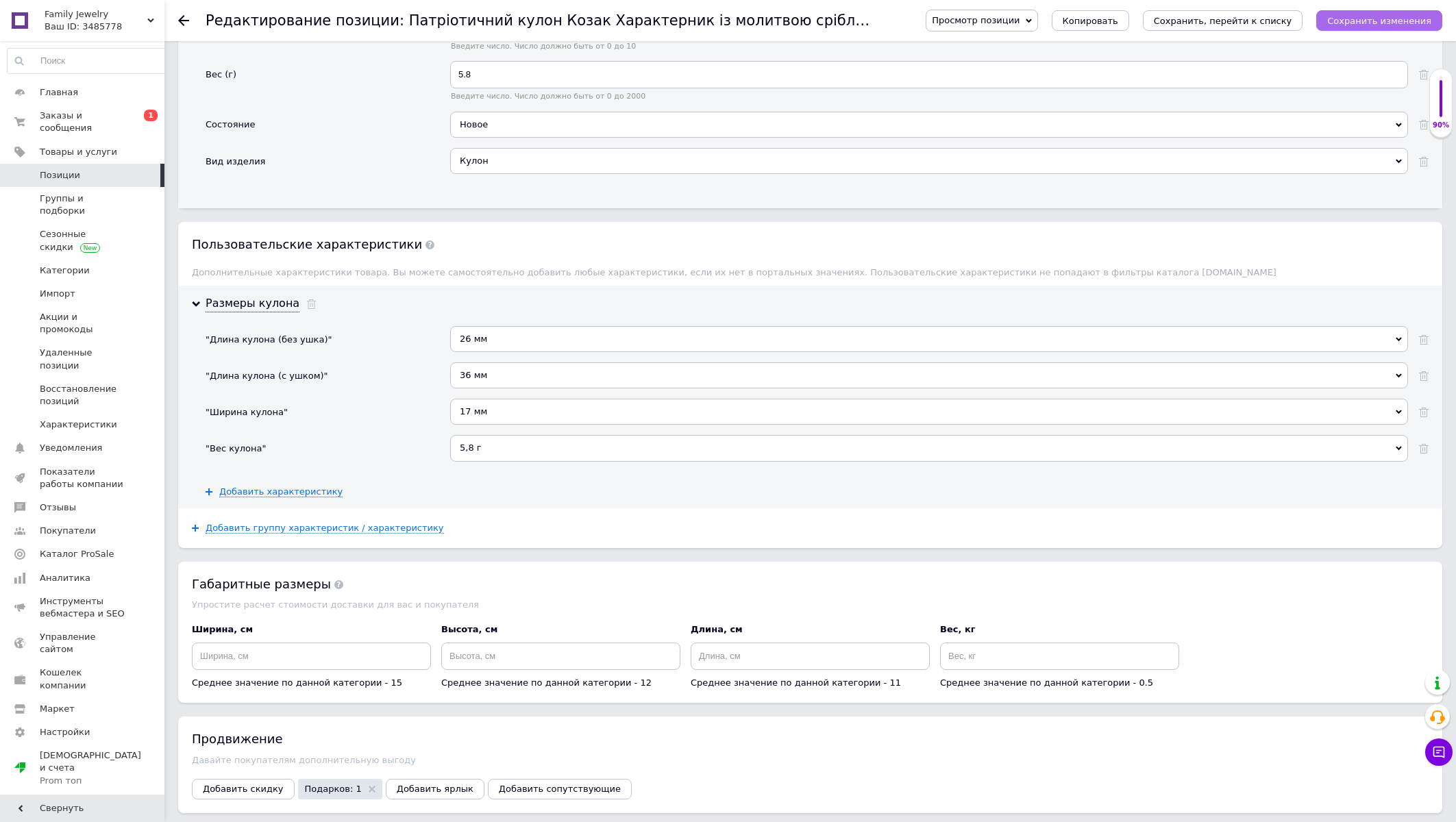
click at [1376, 21] on icon "Сохранить изменения" at bounding box center [1379, 21] width 104 height 10
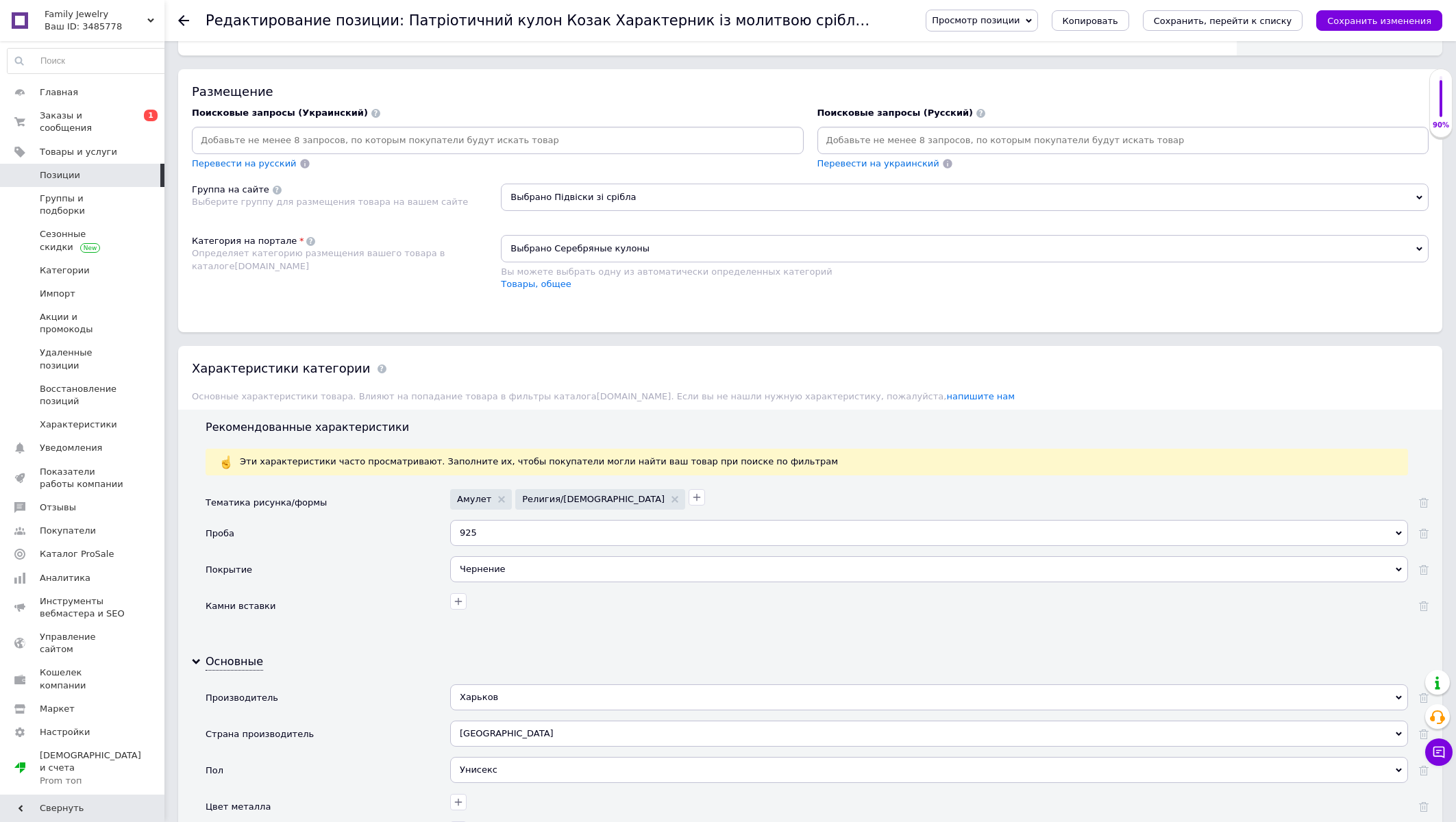
scroll to position [514, 0]
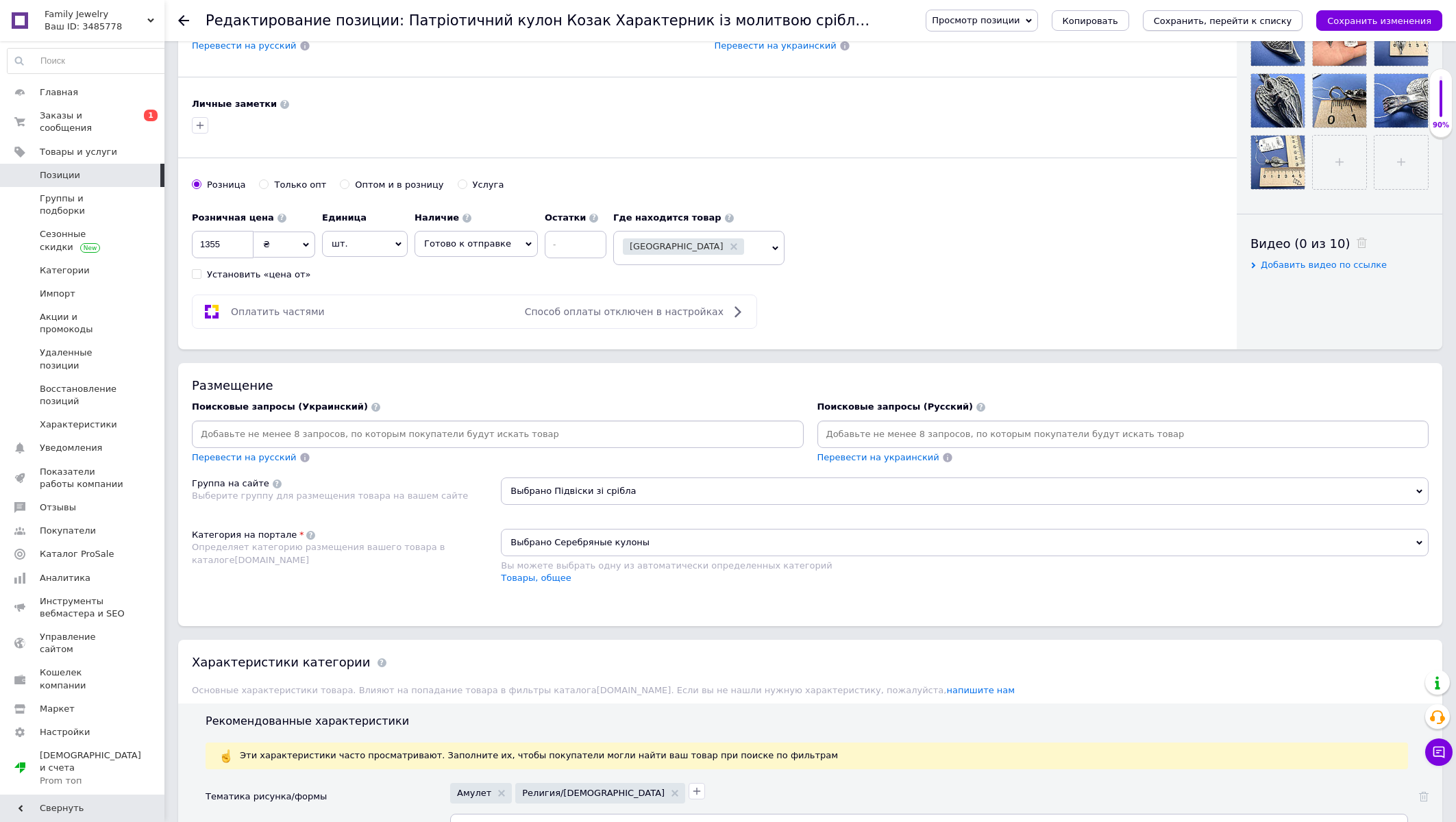
click at [1208, 18] on icon "Сохранить, перейти к списку" at bounding box center [1223, 21] width 138 height 10
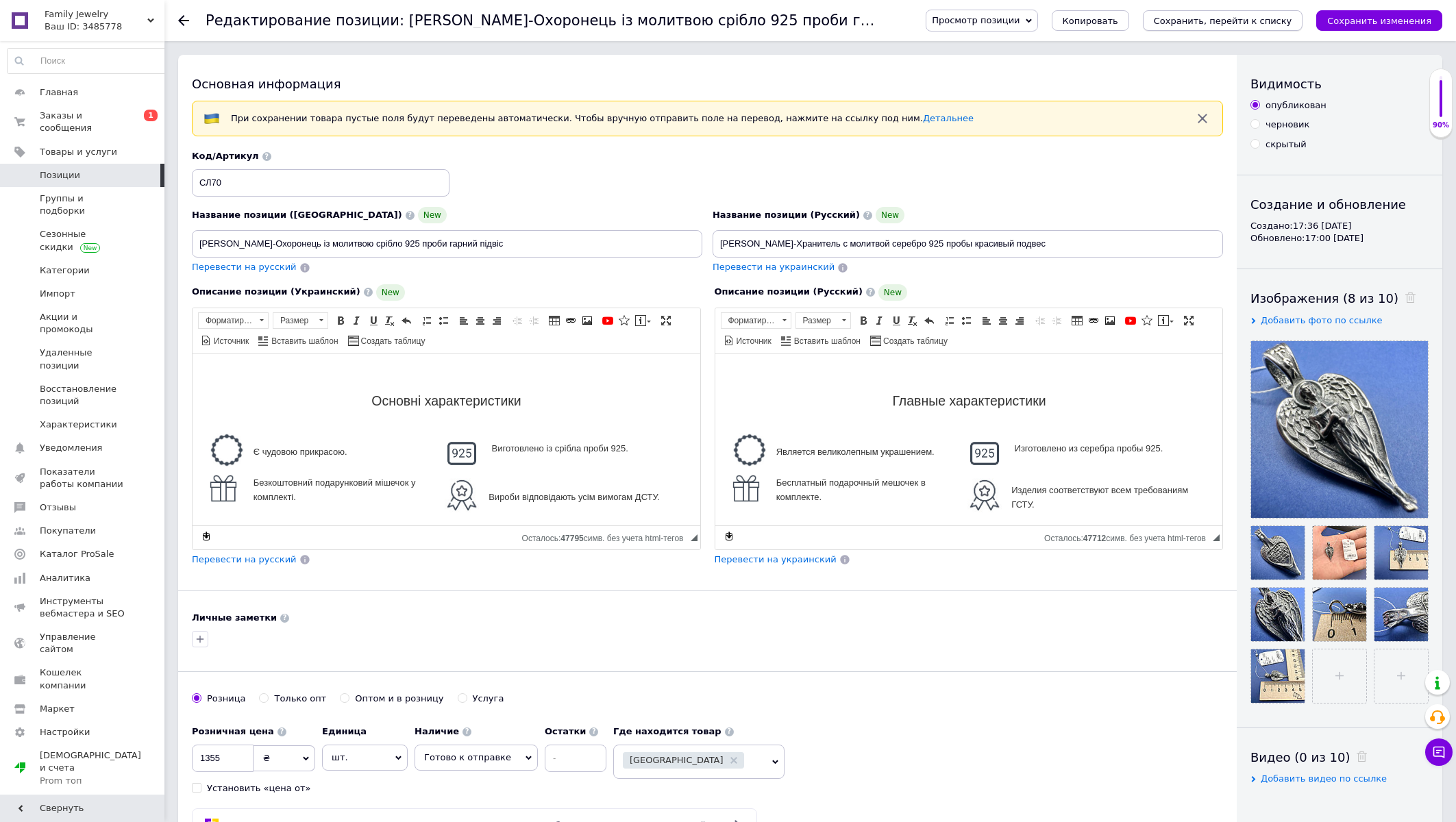
click at [1239, 21] on icon "Сохранить, перейти к списку" at bounding box center [1223, 21] width 138 height 10
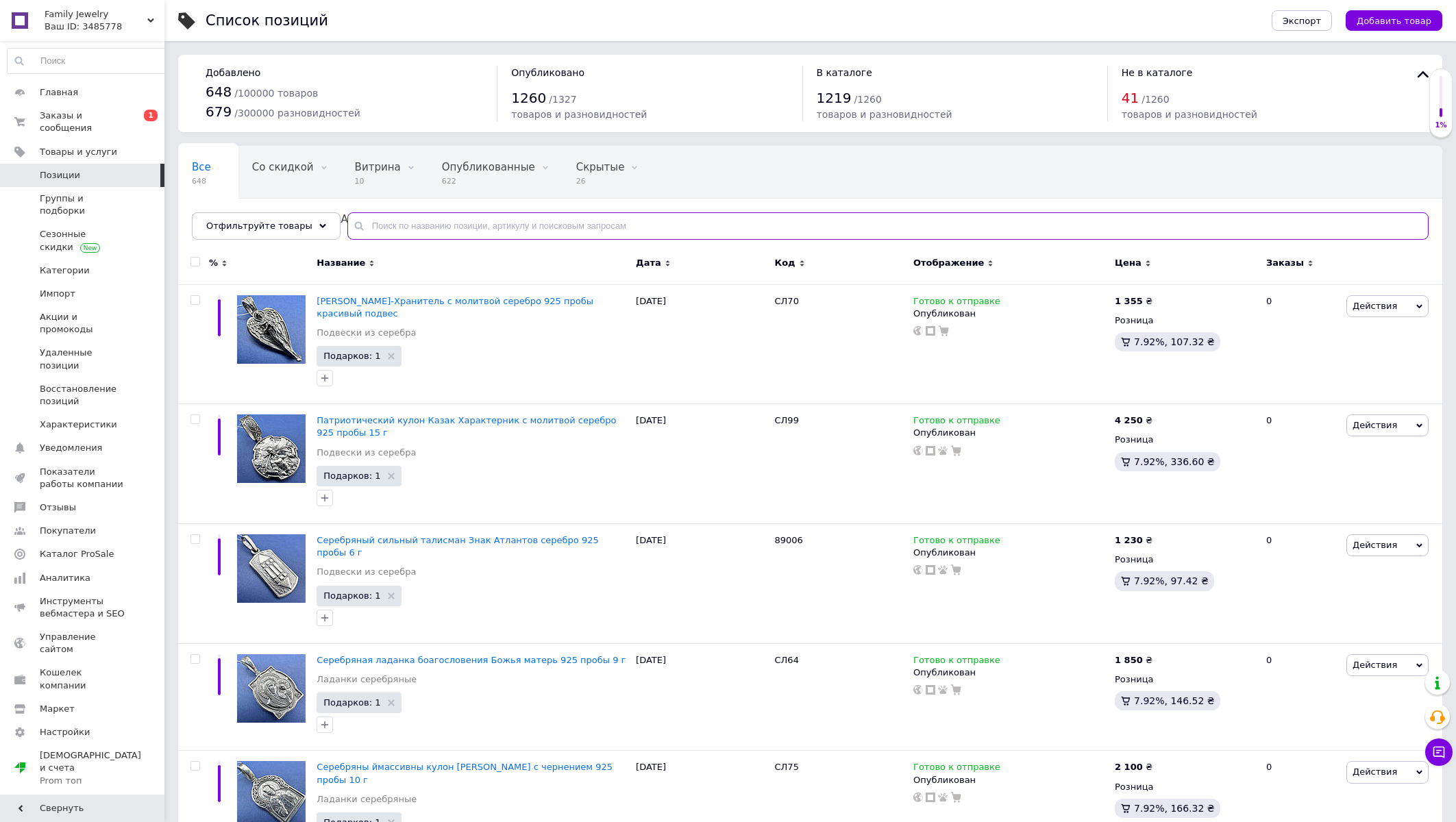
click at [424, 217] on input "text" at bounding box center [887, 226] width 1081 height 28
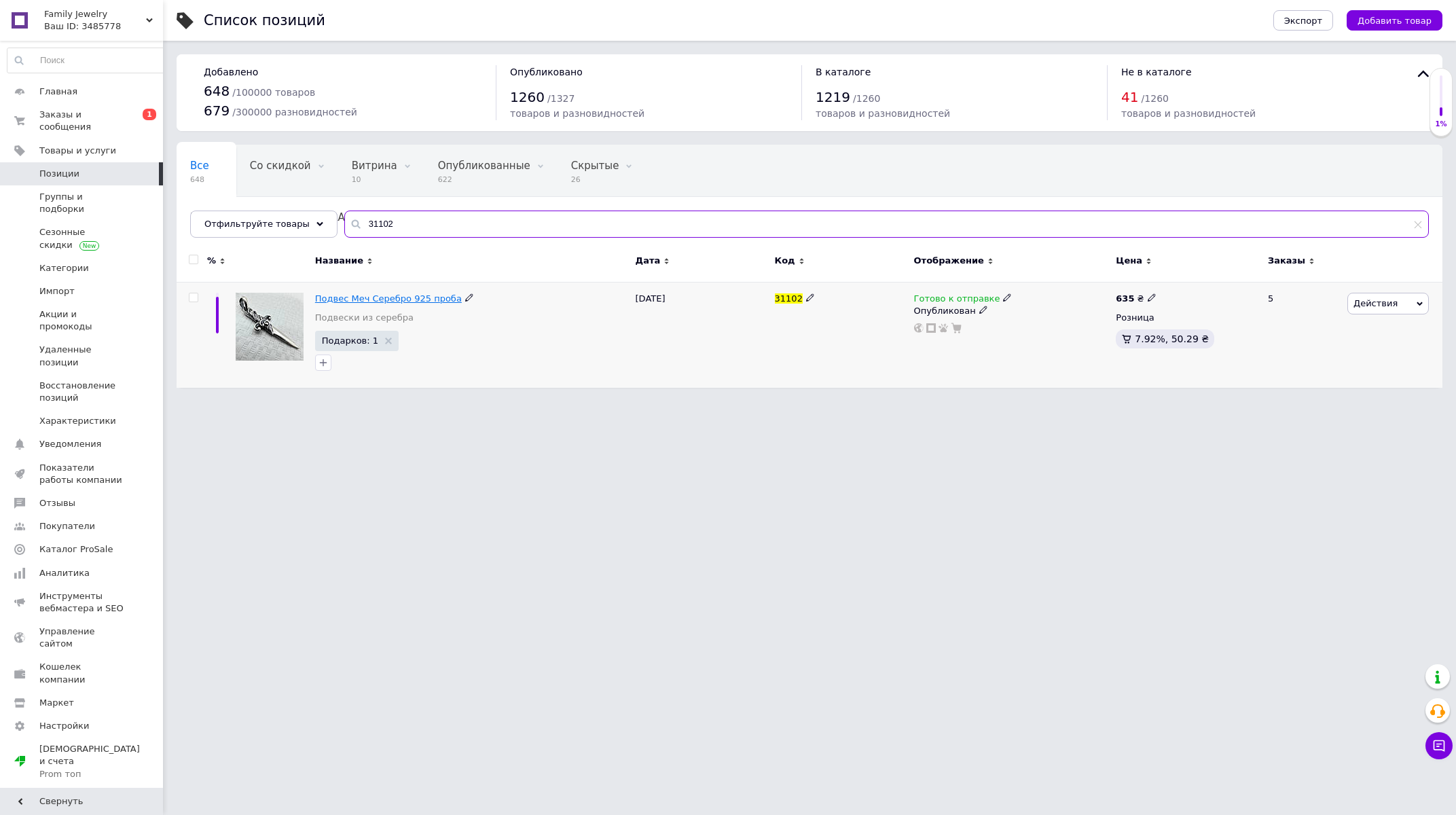
type input "31102"
click at [366, 301] on span "Подвес Меч Серебро 925 проба" at bounding box center [388, 298] width 146 height 10
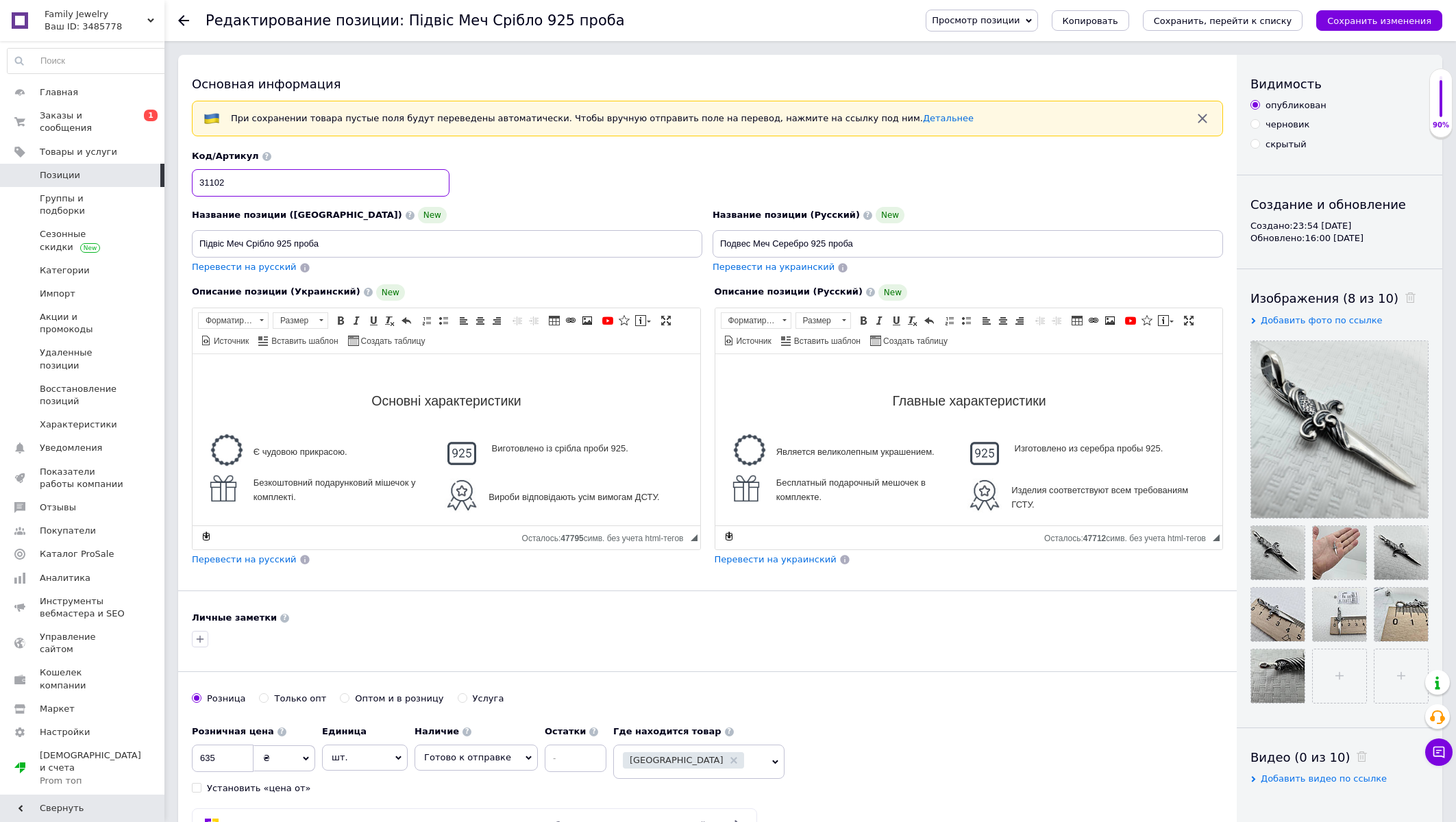
click at [296, 189] on input "31102" at bounding box center [321, 183] width 257 height 28
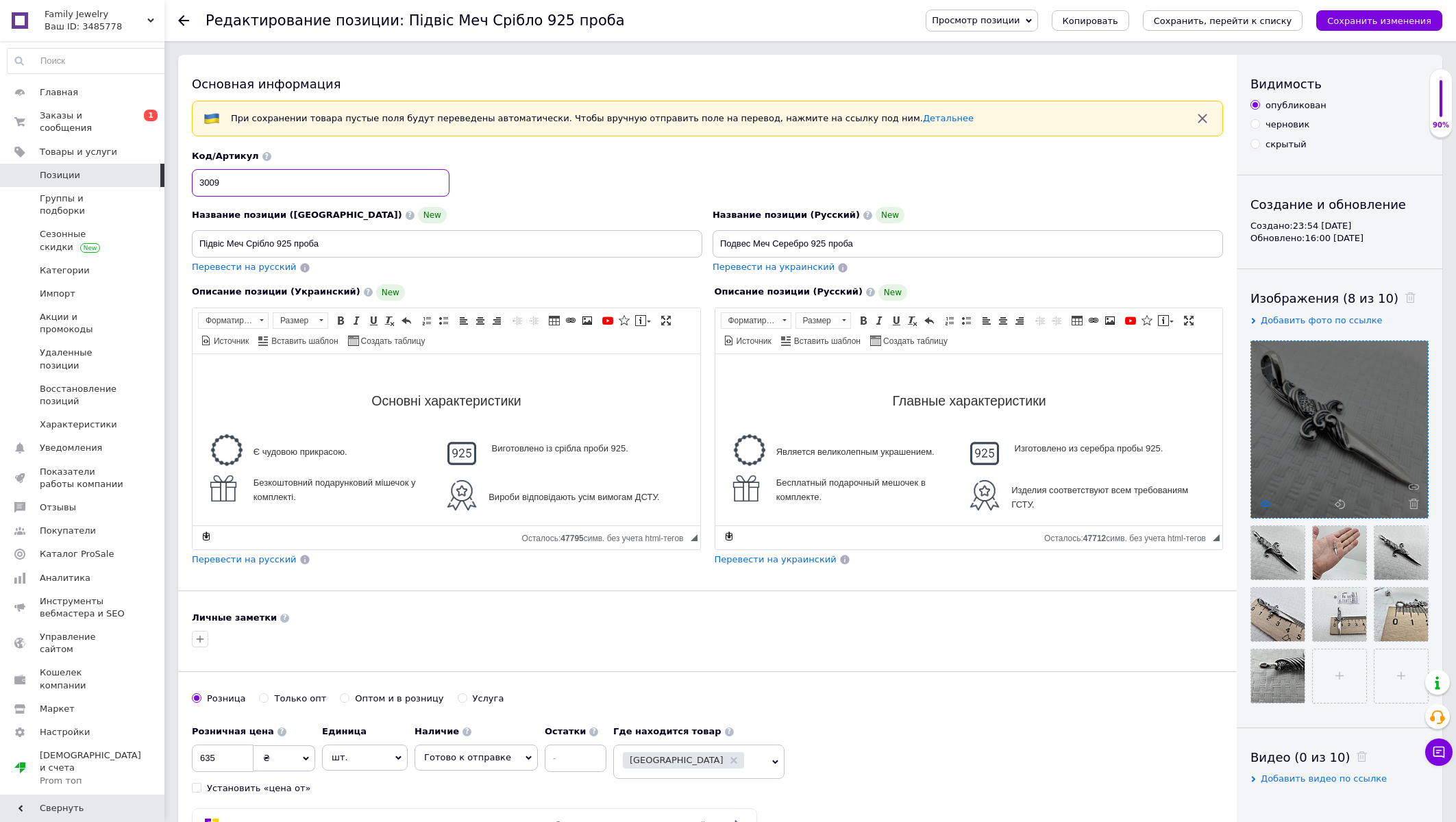
type input "3009"
click at [1267, 503] on icon at bounding box center [1265, 504] width 10 height 10
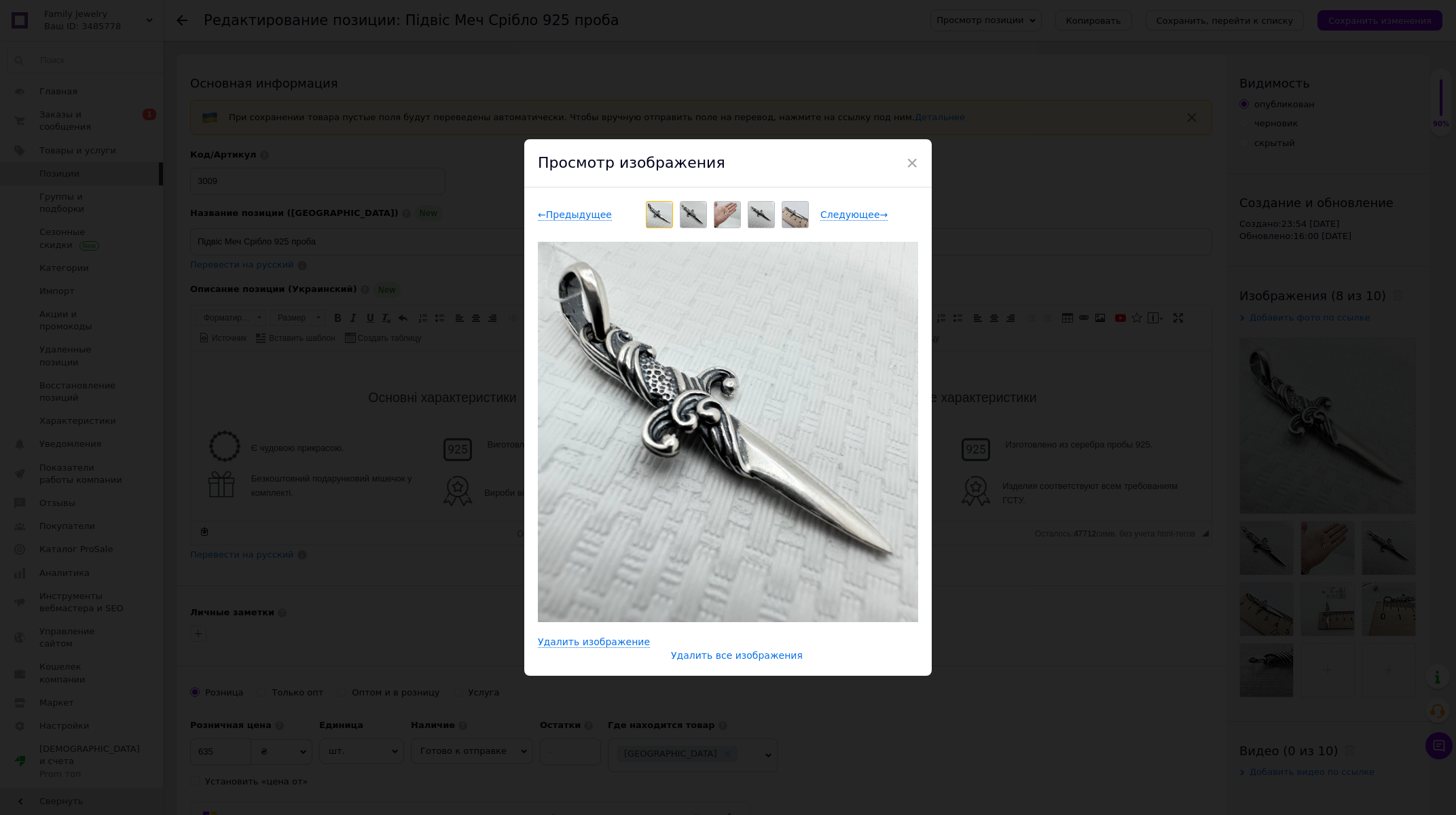
click at [722, 652] on span "Удалить все изображения" at bounding box center [736, 656] width 131 height 12
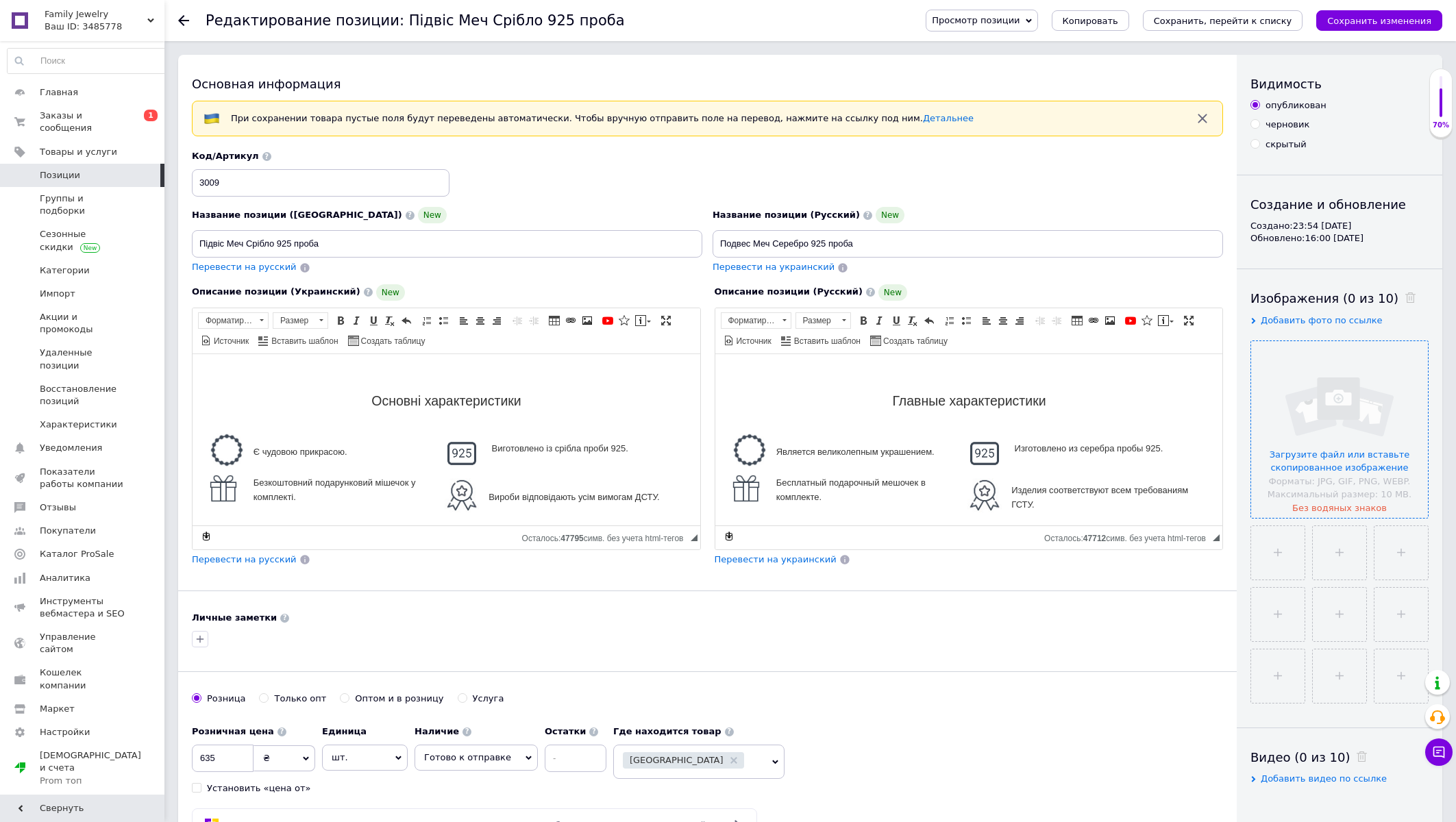
click at [1306, 454] on input "file" at bounding box center [1339, 430] width 177 height 177
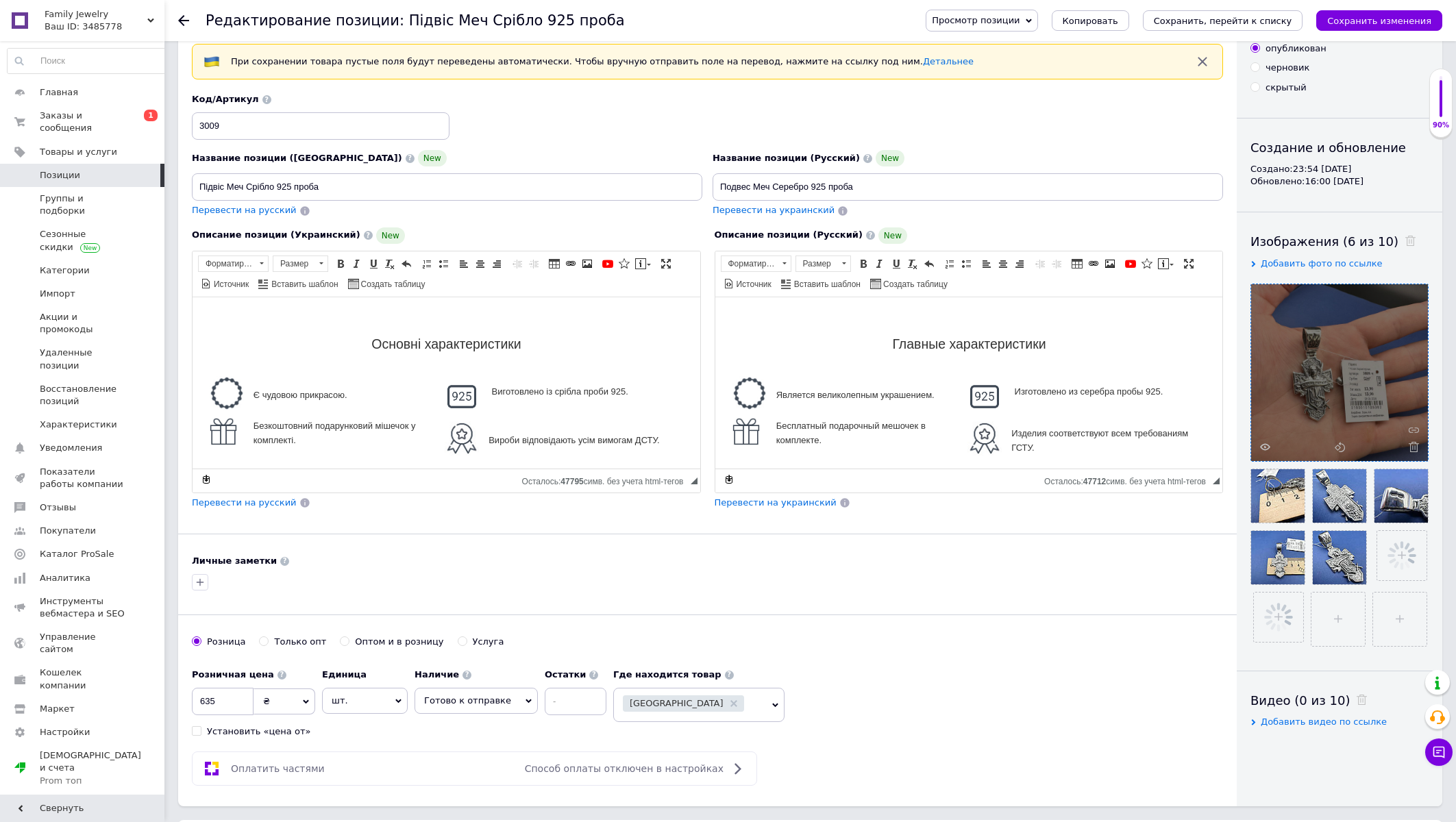
scroll to position [73, 0]
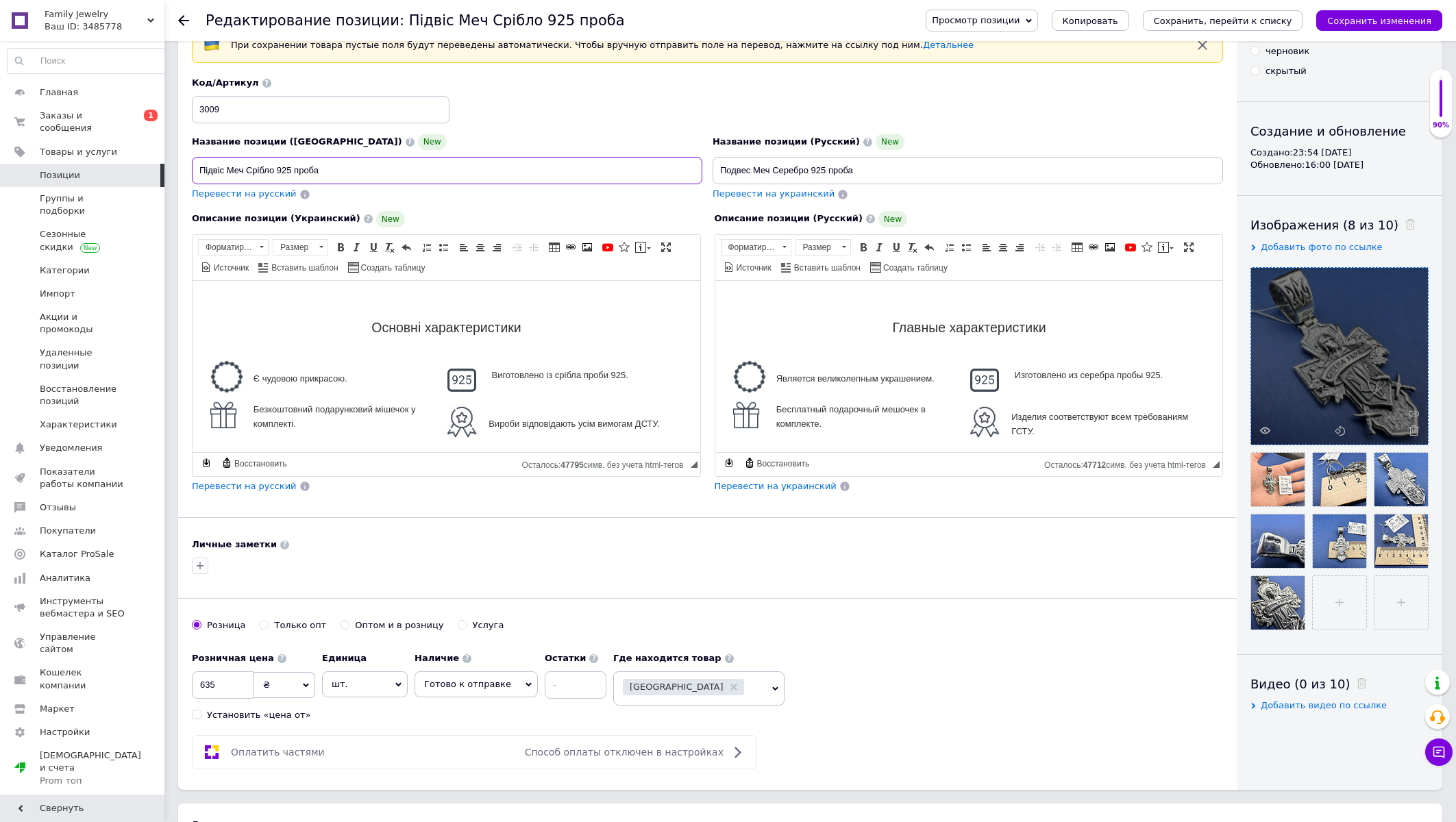
click at [228, 172] on input "Підвіс Меч Срібло 925 проба" at bounding box center [447, 171] width 511 height 28
click at [232, 171] on input "Підвіс Меч Срібло 925 проба" at bounding box center [447, 171] width 511 height 28
click at [393, 173] on input "Підвіс Козак Характерник Срібло 925 проба" at bounding box center [447, 171] width 511 height 28
type input "Підвіс Козак Характерник Срібло 925 проба 13 г"
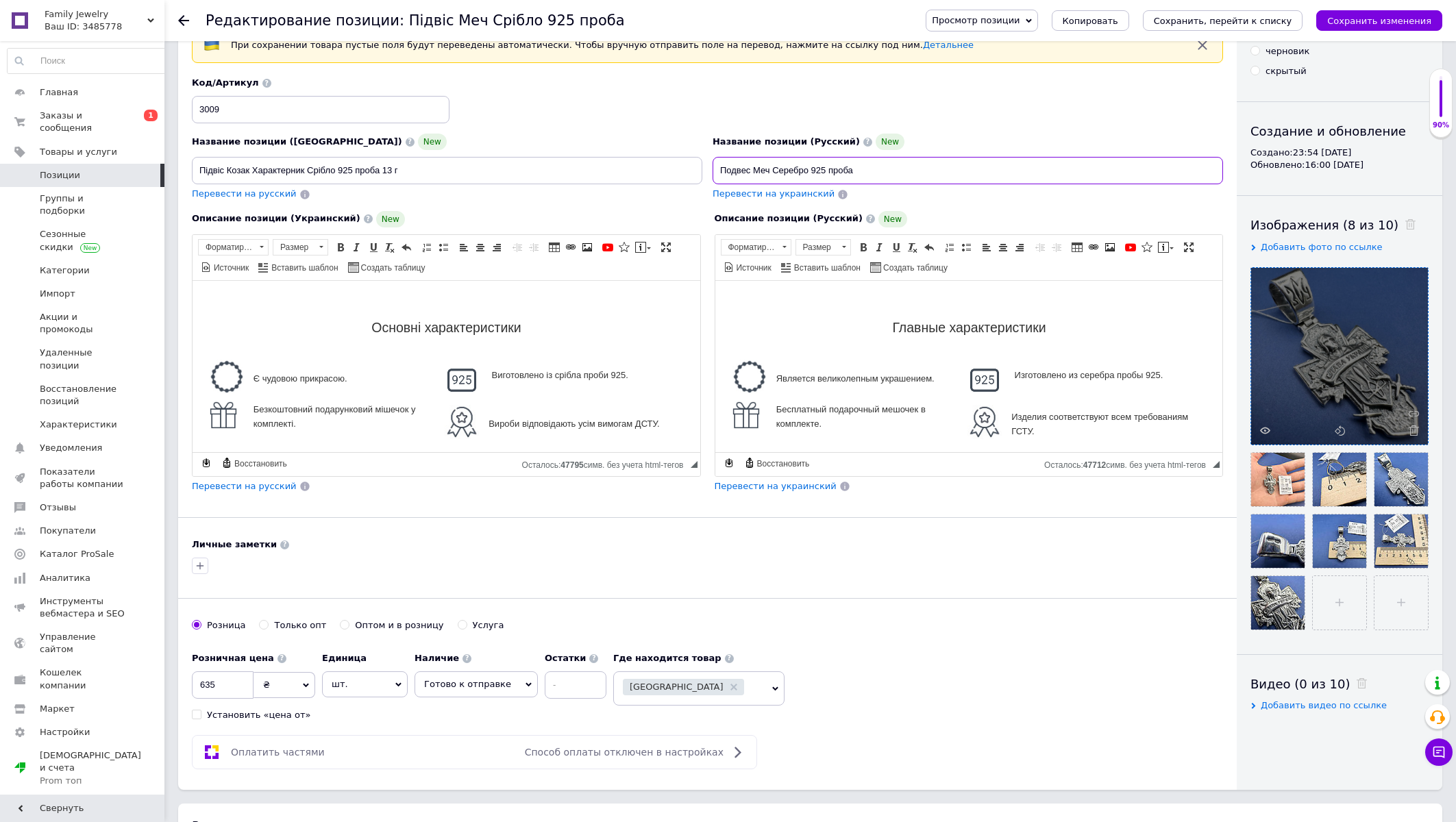
click at [881, 175] on input "Подвес Меч Серебро 925 проба" at bounding box center [967, 171] width 511 height 28
type input "Подвес Казак Характерник ЗСУ Серебро 925 проба 13 г"
click at [307, 172] on input "Підвіс Козак Характерник Срібло 925 проба 13 г" at bounding box center [447, 171] width 511 height 28
type input "Підвіс Козак Характерник ЗСУ Срібло 925 проба 13 г"
click at [1260, 495] on icon at bounding box center [1259, 495] width 10 height 10
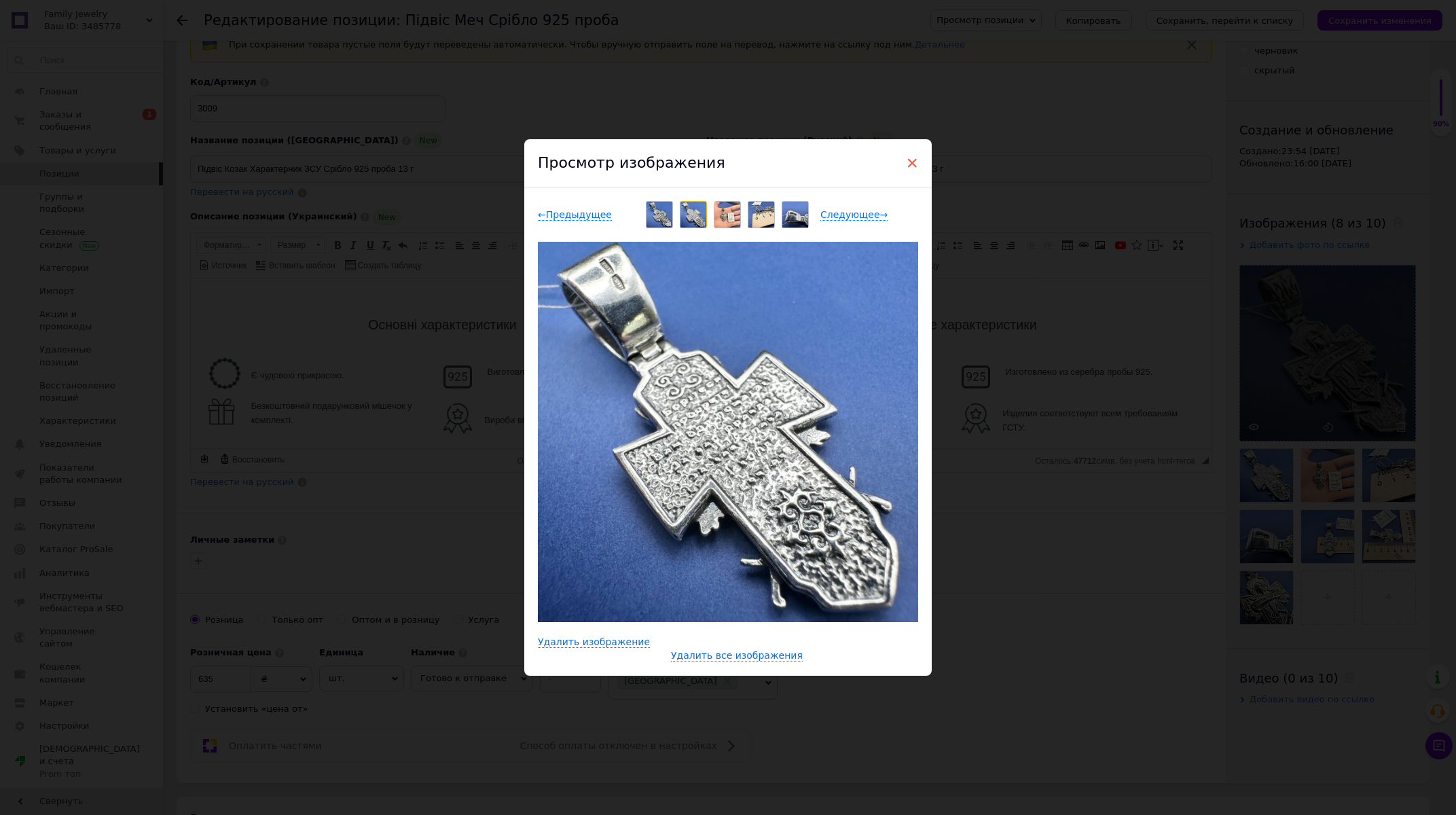
click at [907, 155] on span "×" at bounding box center [912, 162] width 13 height 23
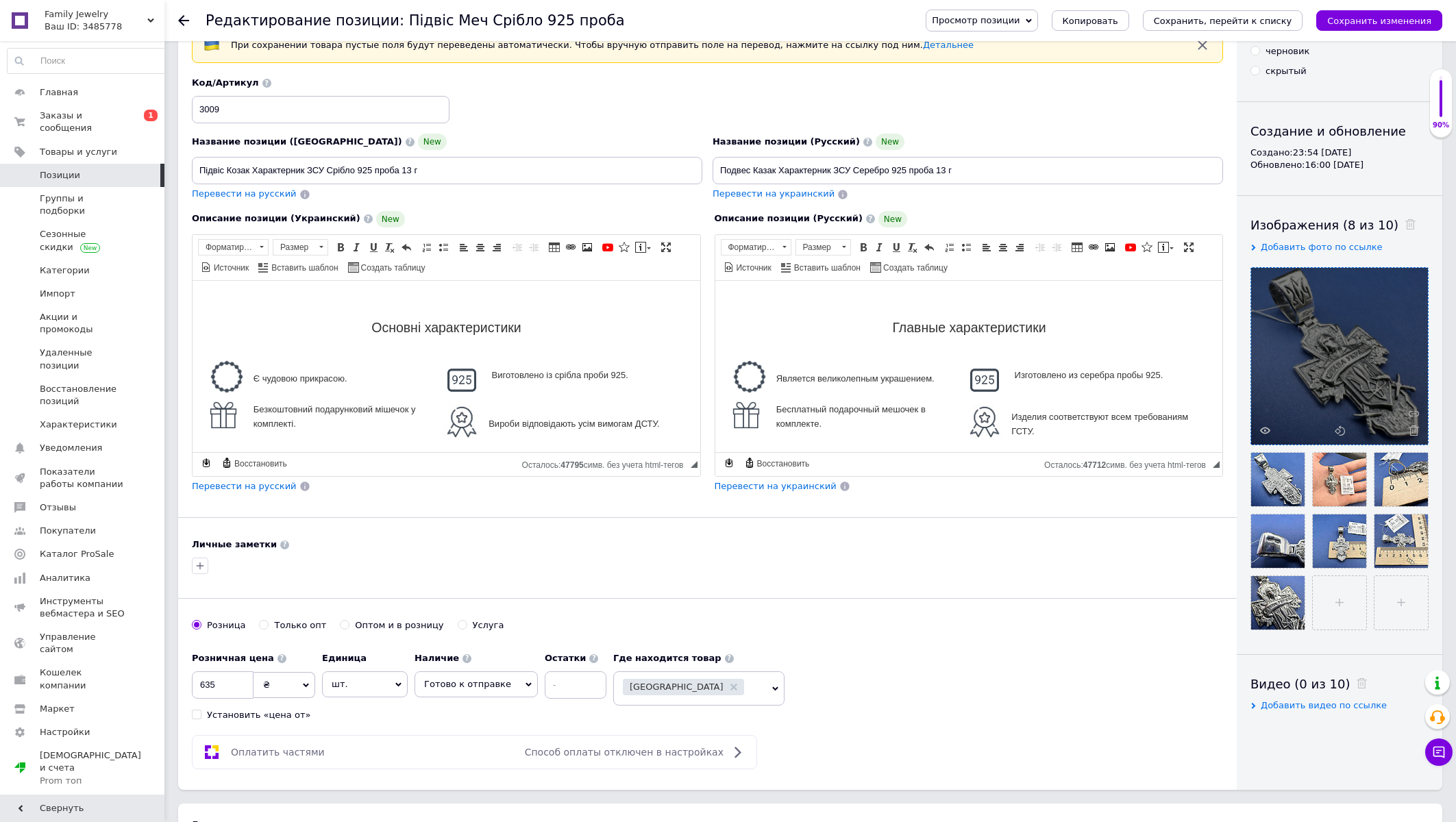
click at [234, 671] on div "Розничная цена 635 ₴ $ € CHF £ ¥ PLN ₸ MDL HUF KGS CN¥ TRY ₩ lei Установить «це…" at bounding box center [253, 684] width 123 height 76
drag, startPoint x: 234, startPoint y: 671, endPoint x: 232, endPoint y: 678, distance: 7.3
click at [234, 673] on div "Розничная цена 635 ₴ $ € CHF £ ¥ PLN ₸ MDL HUF KGS CN¥ TRY ₩ lei Установить «це…" at bounding box center [253, 684] width 123 height 76
click at [230, 685] on input "635" at bounding box center [223, 685] width 62 height 28
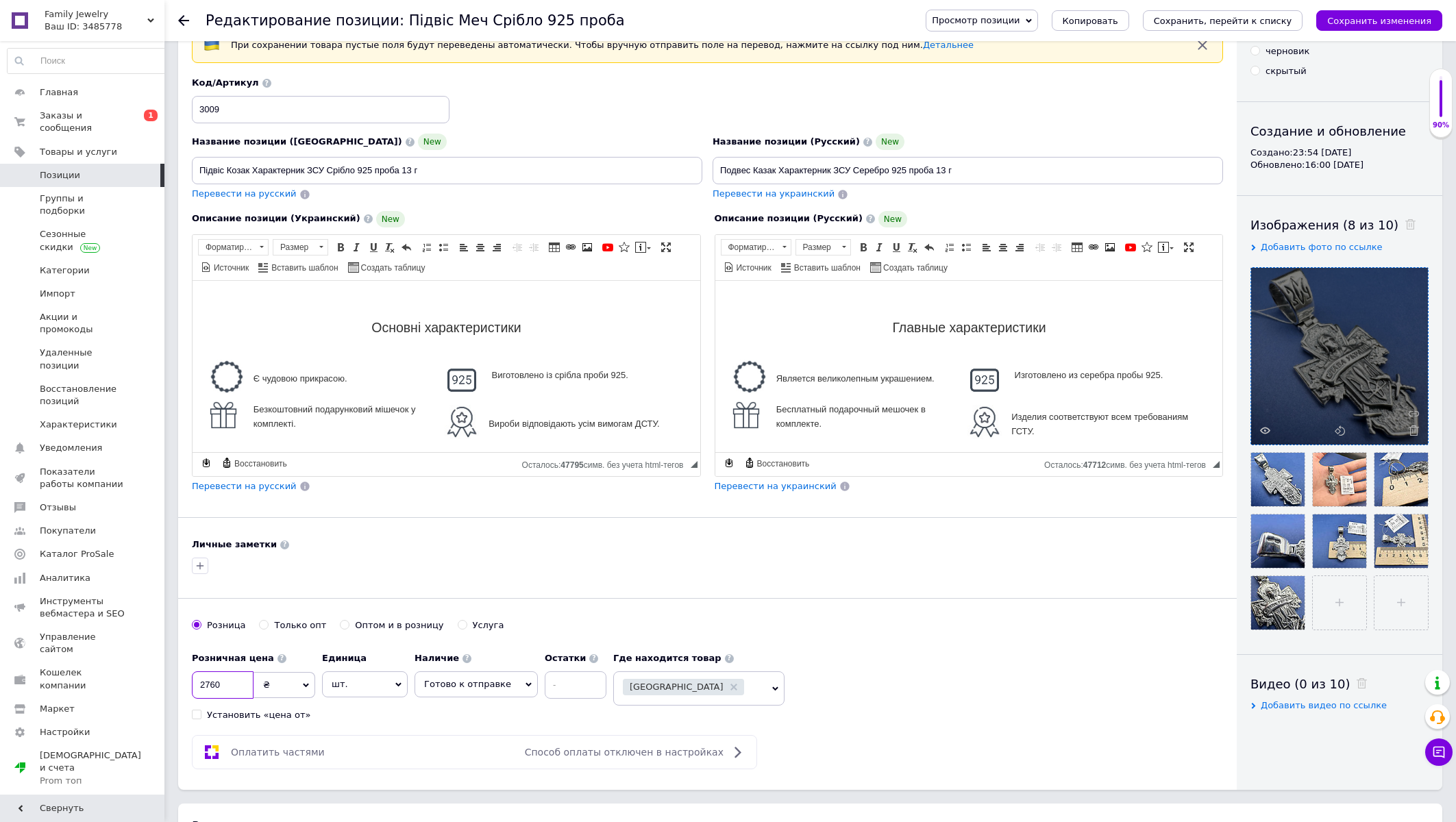
click at [243, 681] on input "2760" at bounding box center [223, 685] width 62 height 28
type input "2755"
click at [729, 620] on div "Основная информация При сохранении товара пустые поля будут переведены автомати…" at bounding box center [707, 386] width 1059 height 808
click at [1371, 25] on icon "Сохранить изменения" at bounding box center [1379, 21] width 104 height 10
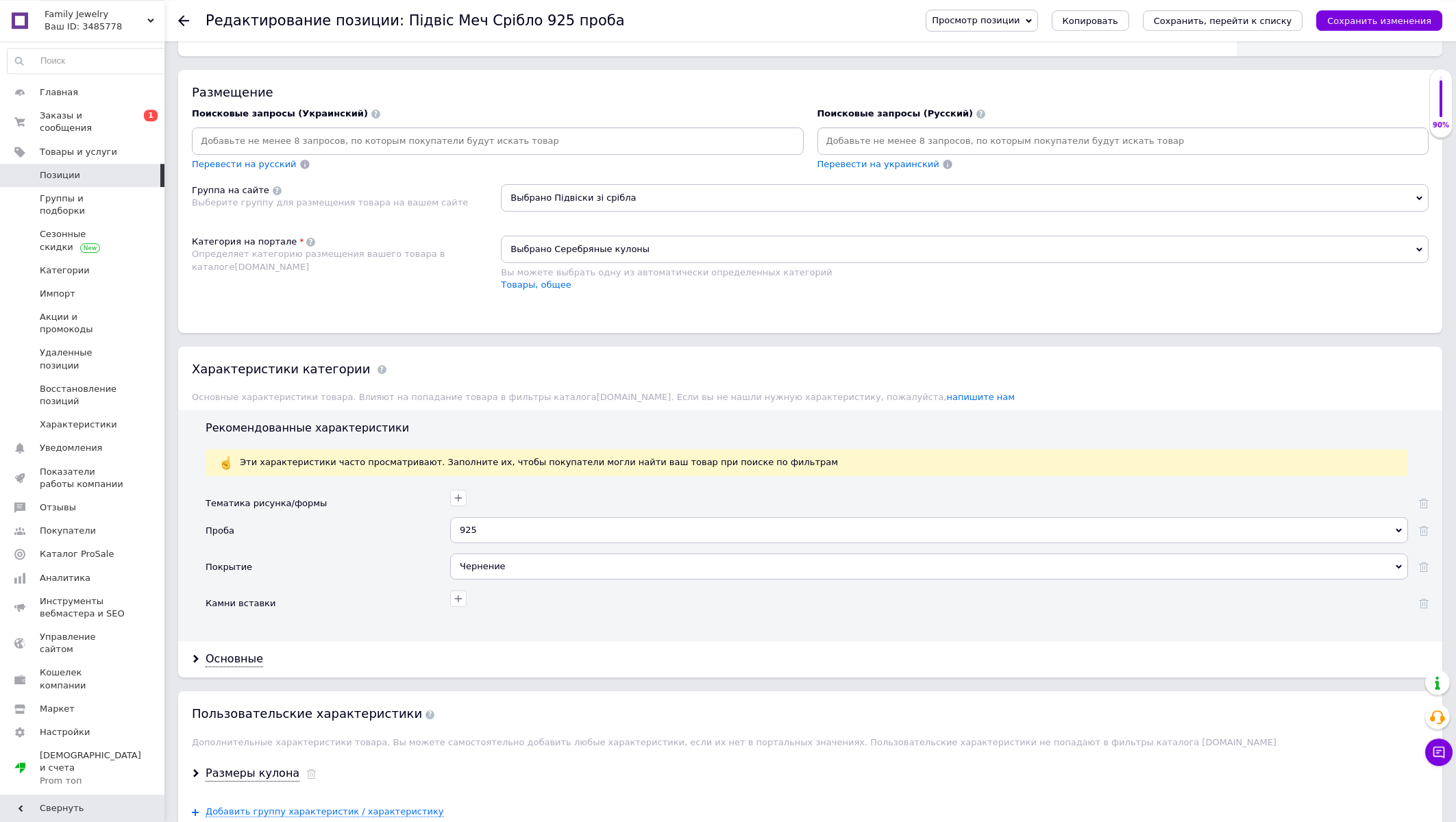
scroll to position [808, 0]
click at [457, 503] on icon "button" at bounding box center [458, 497] width 11 height 11
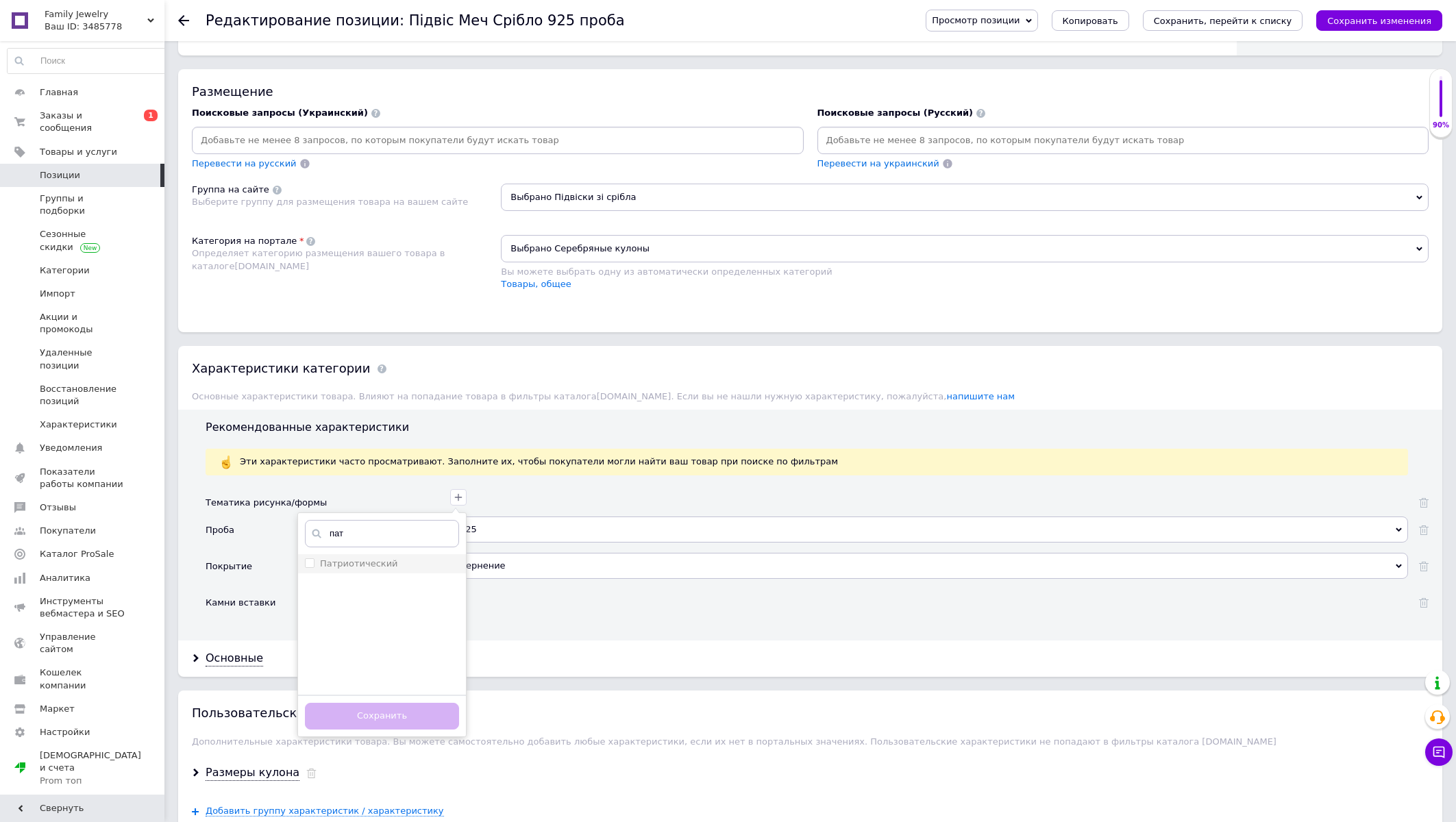
type input "пат"
click at [311, 567] on input "Патриотический" at bounding box center [309, 562] width 9 height 9
checkbox input "true"
click at [352, 730] on button "Сохранить" at bounding box center [382, 716] width 154 height 27
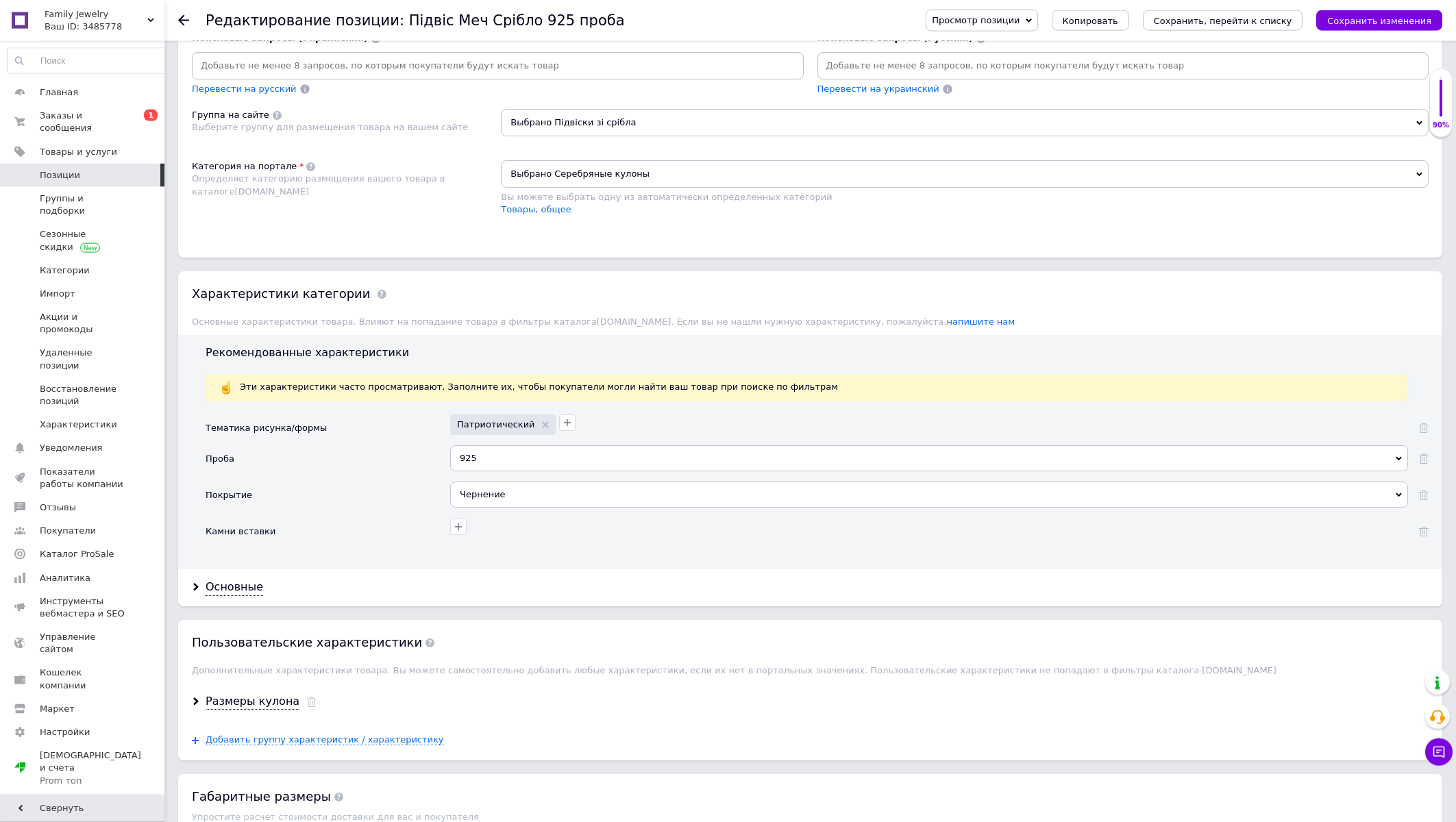
scroll to position [955, 0]
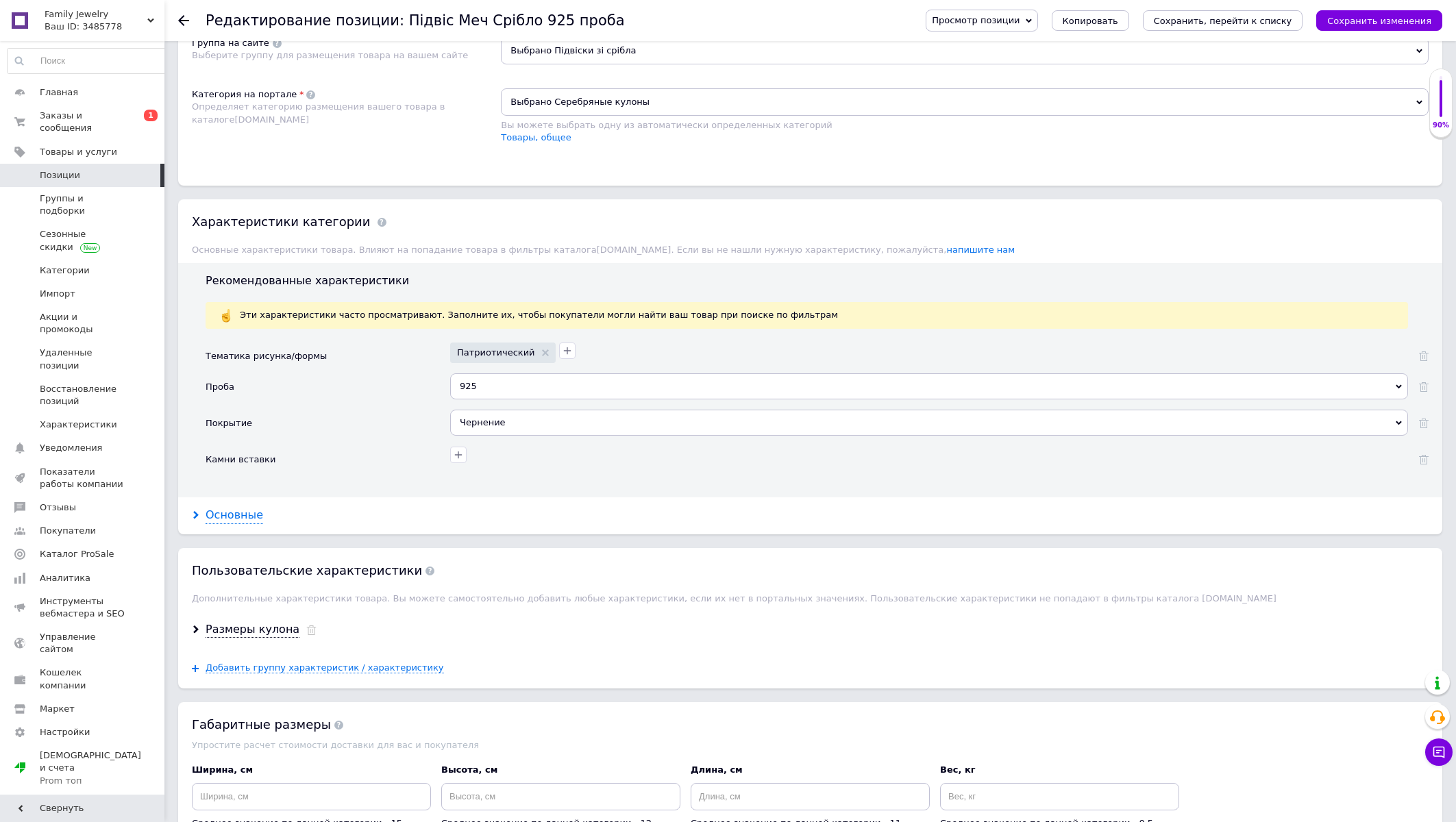
click at [247, 523] on div "Основные" at bounding box center [234, 515] width 57 height 16
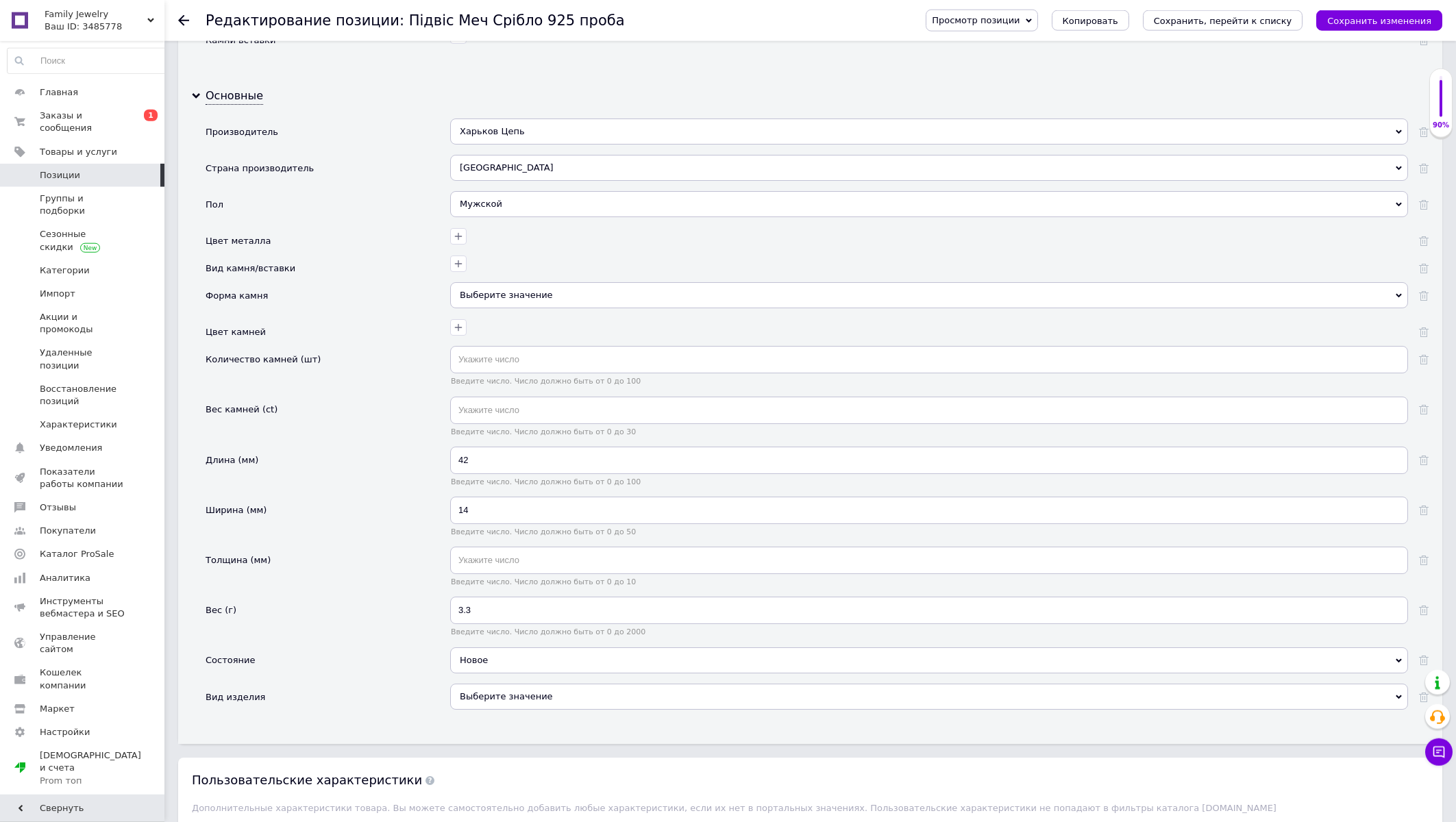
scroll to position [1395, 0]
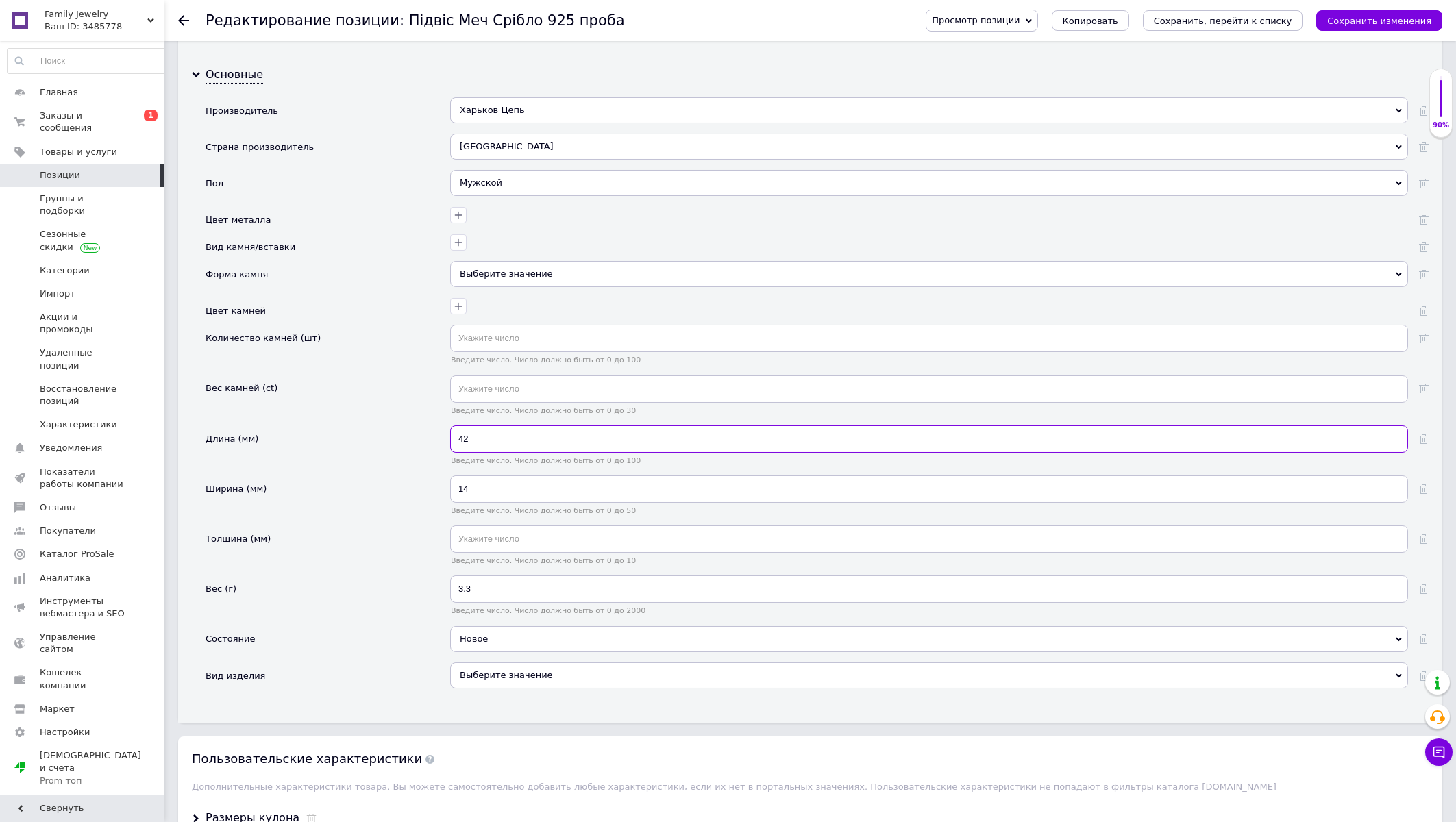
click at [484, 453] on input "42" at bounding box center [929, 439] width 958 height 28
type input "55"
click at [461, 503] on input "14" at bounding box center [929, 489] width 958 height 28
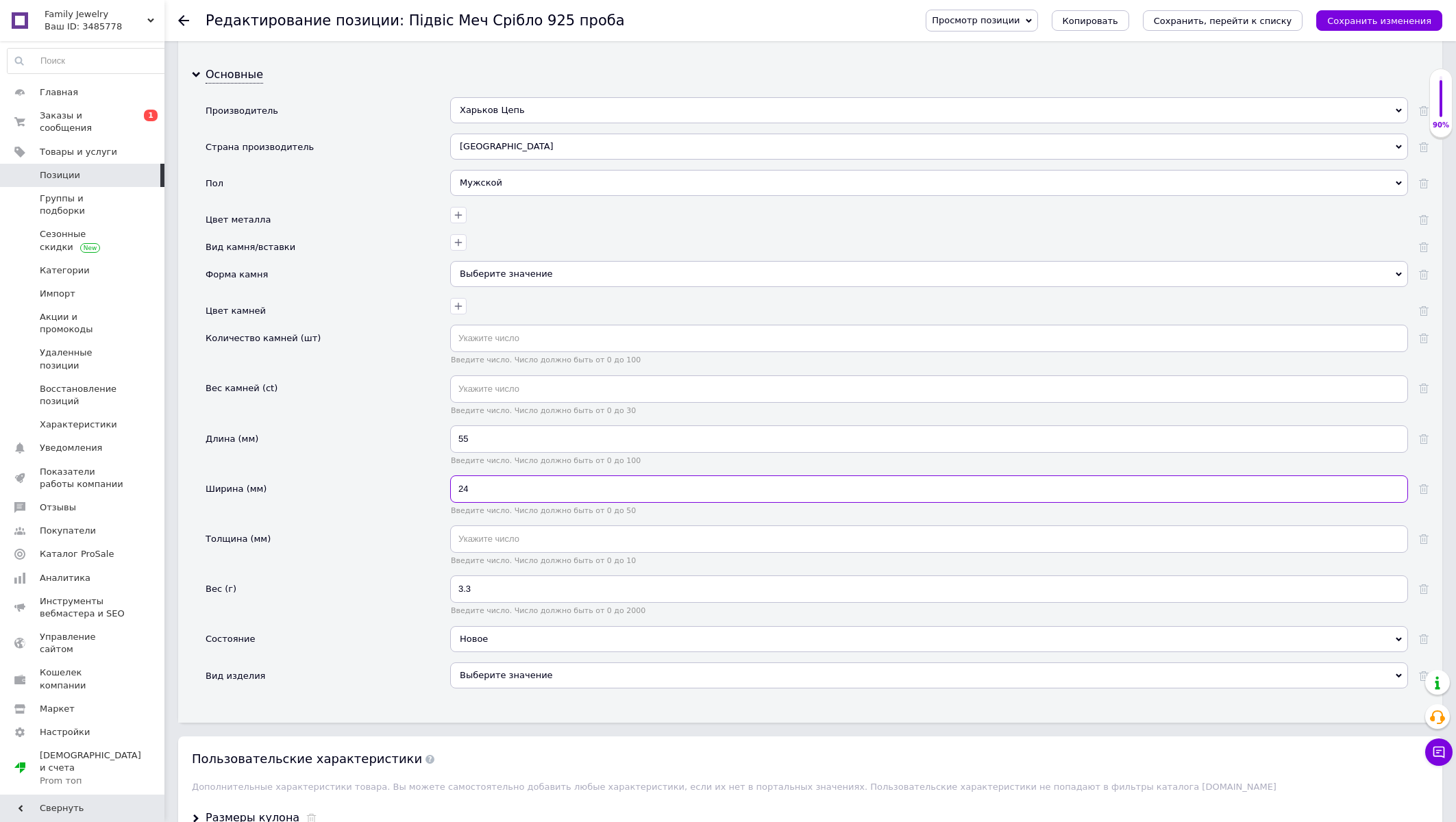
type input "24"
click at [477, 603] on input "3.3" at bounding box center [929, 589] width 958 height 28
type input "3"
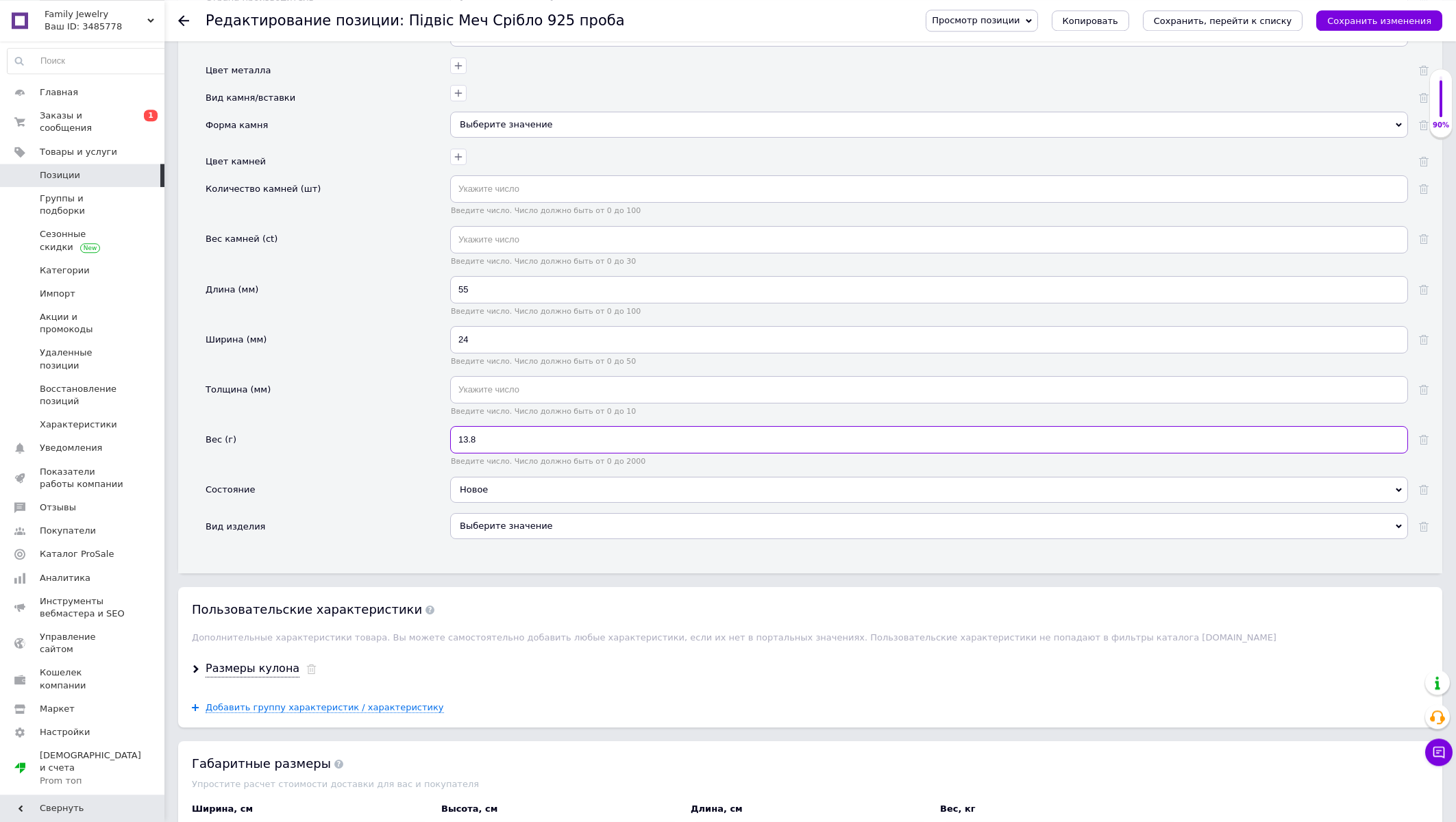
scroll to position [1615, 0]
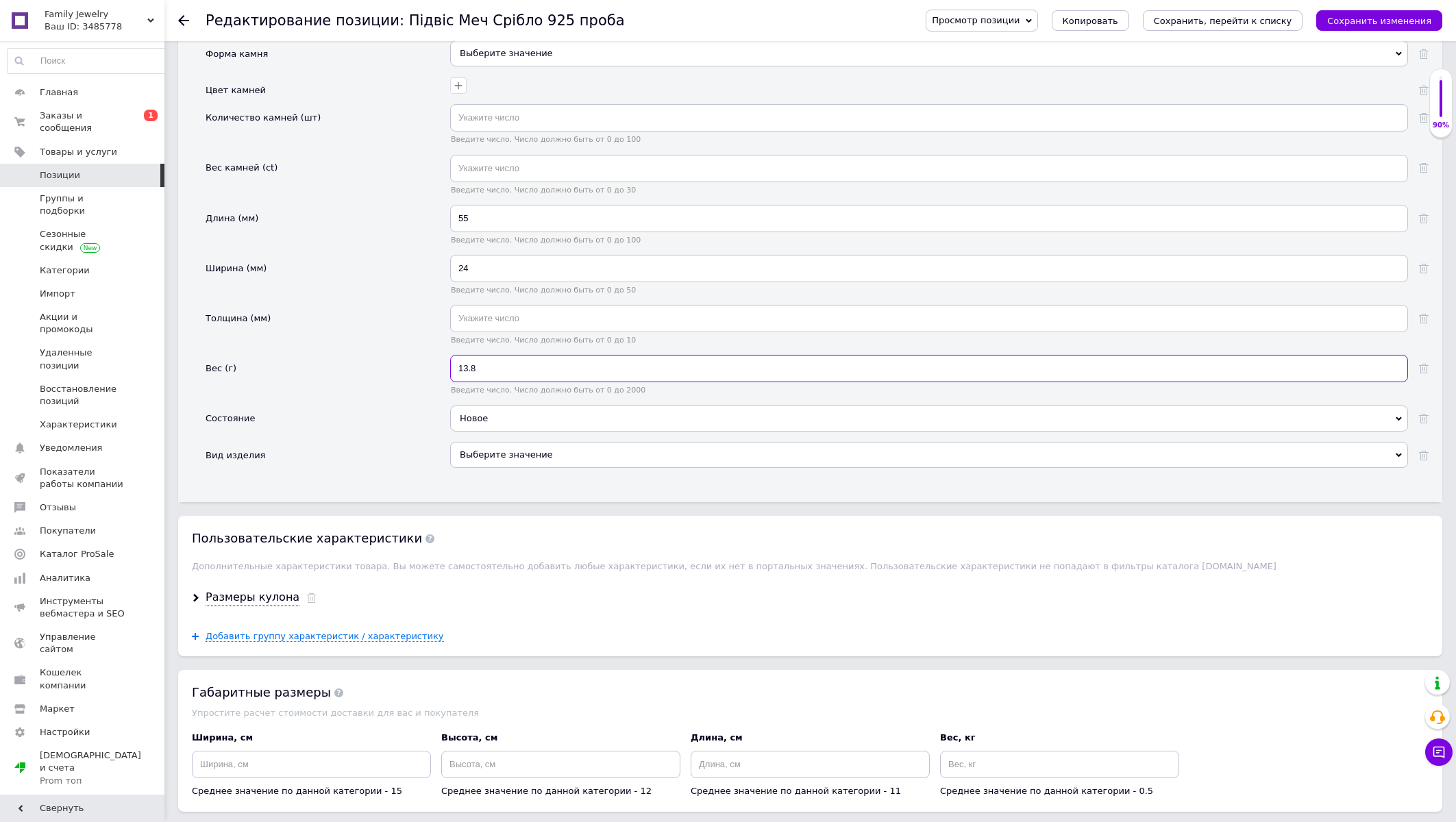
type input "13.8"
click at [516, 468] on div "Выберите значение" at bounding box center [929, 454] width 958 height 26
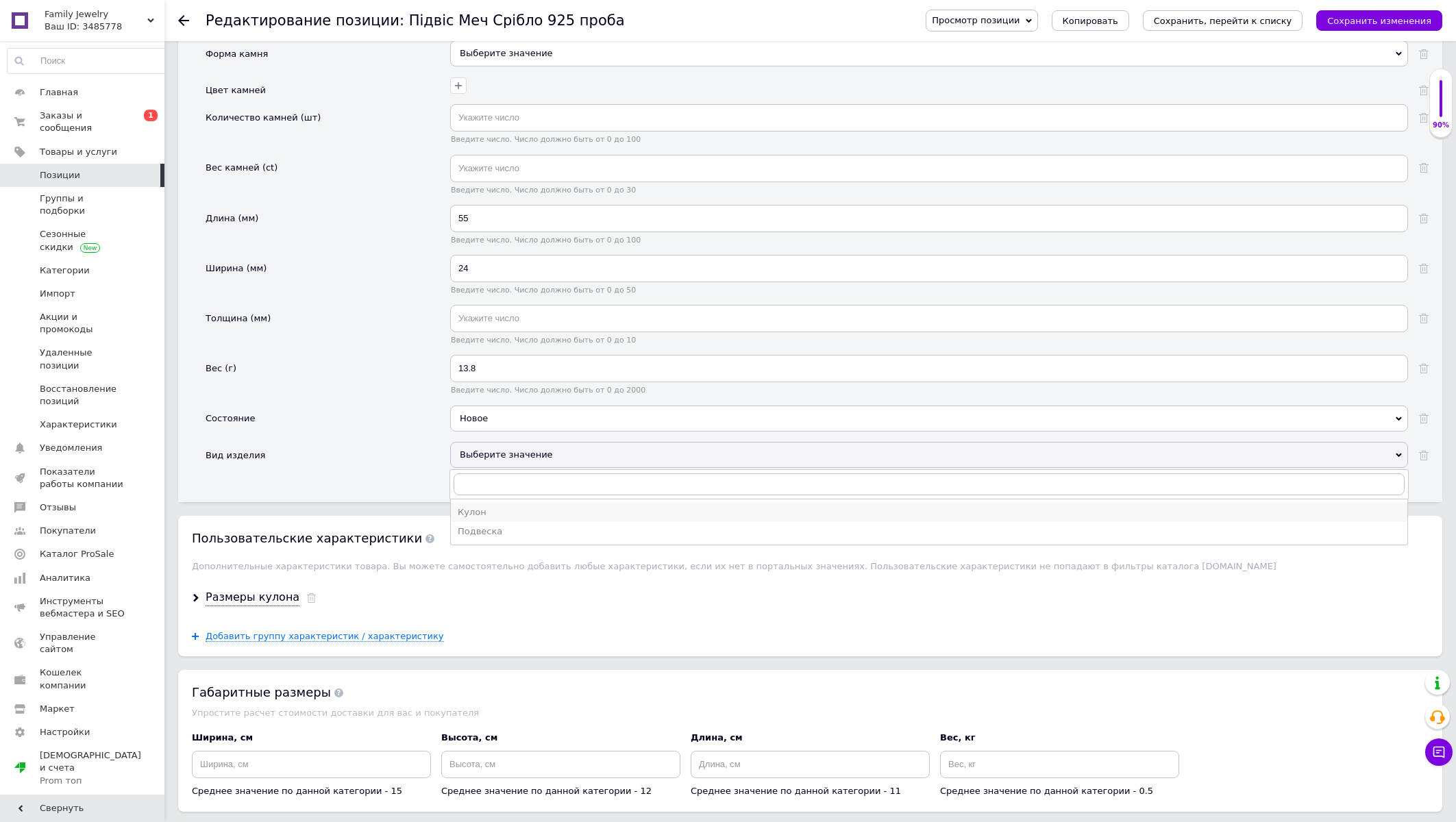
click at [490, 519] on div "Кулон" at bounding box center [929, 513] width 943 height 13
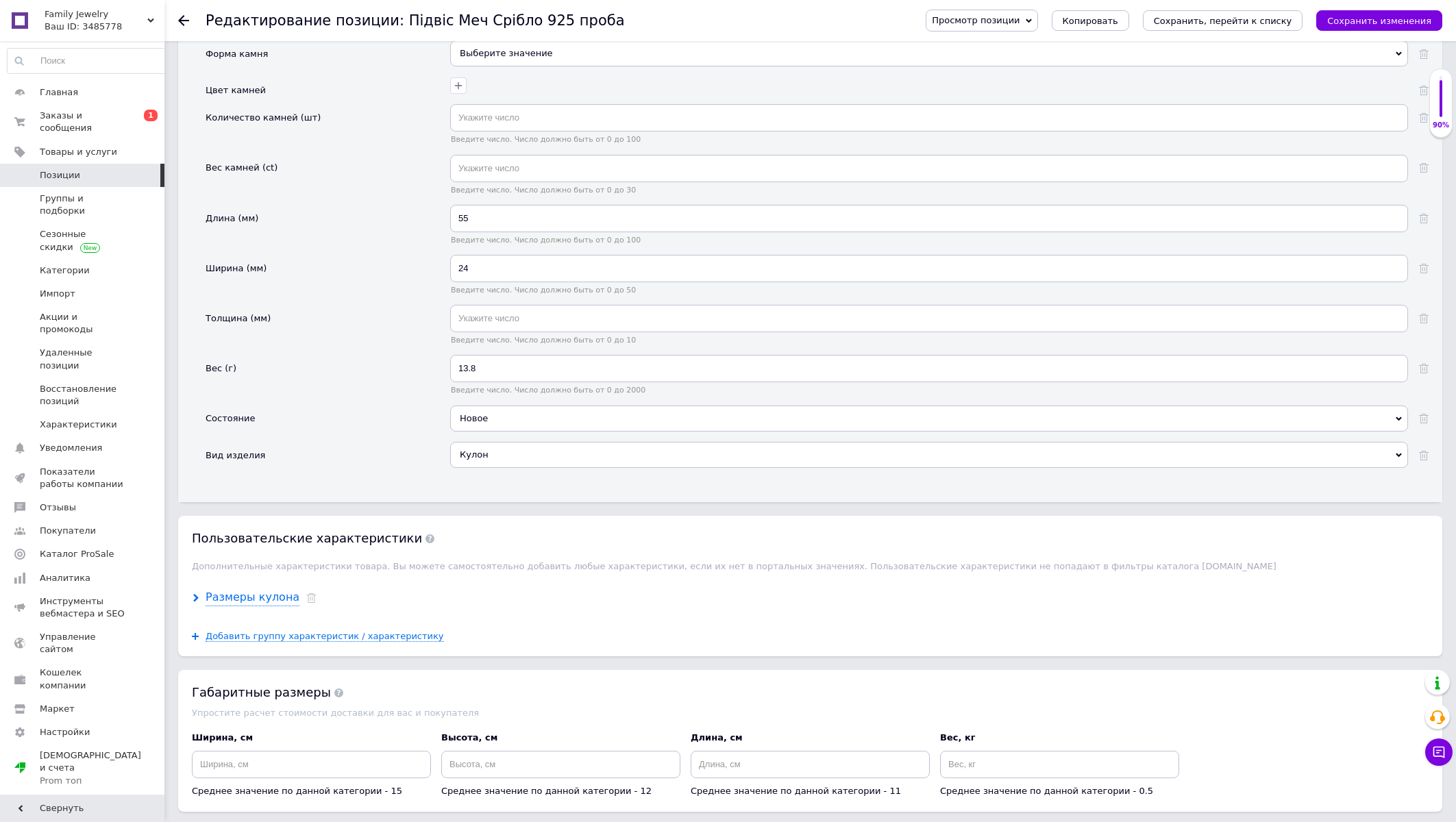
click at [238, 606] on div "Размеры кулона" at bounding box center [253, 598] width 94 height 16
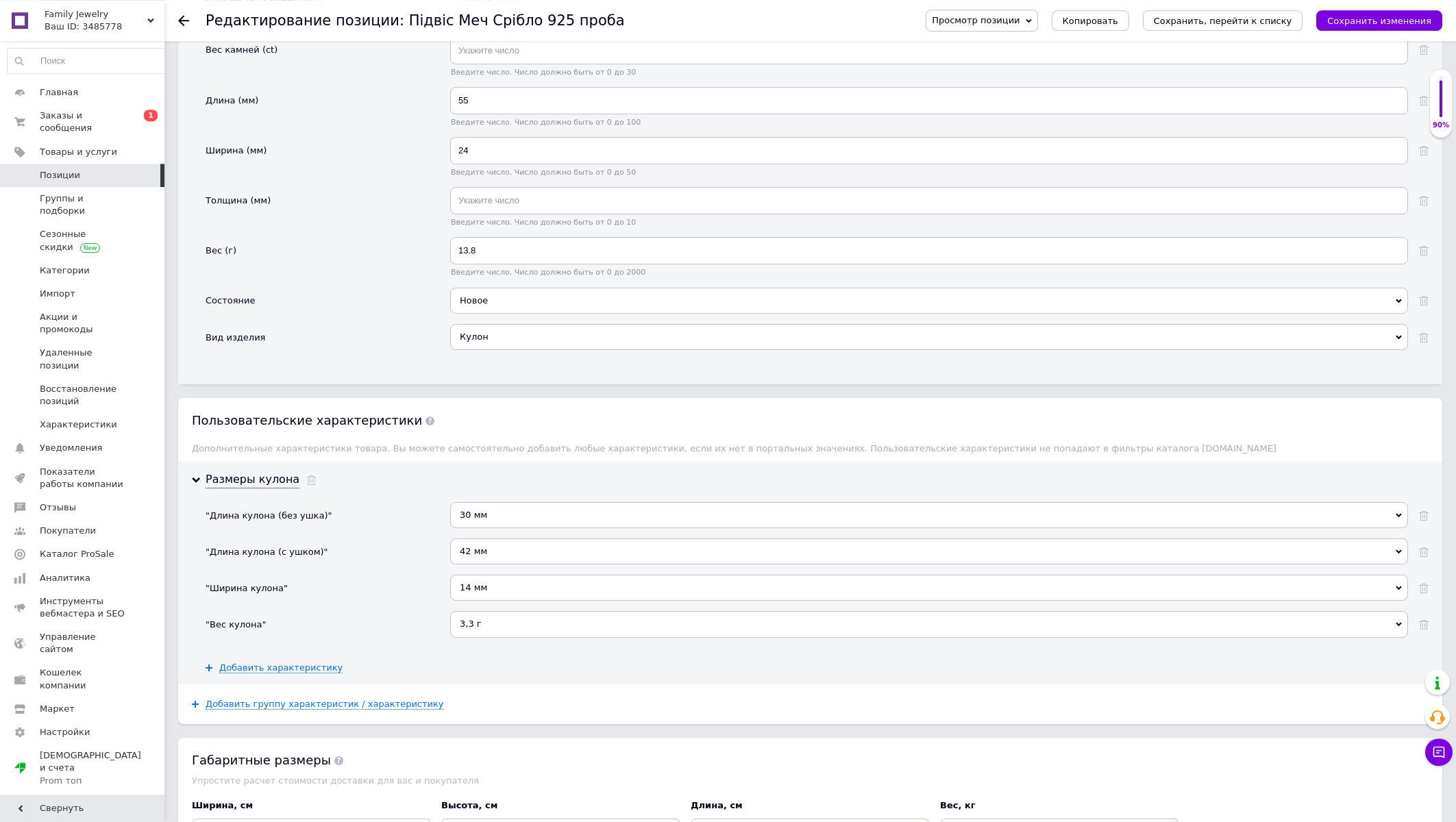
scroll to position [1836, 0]
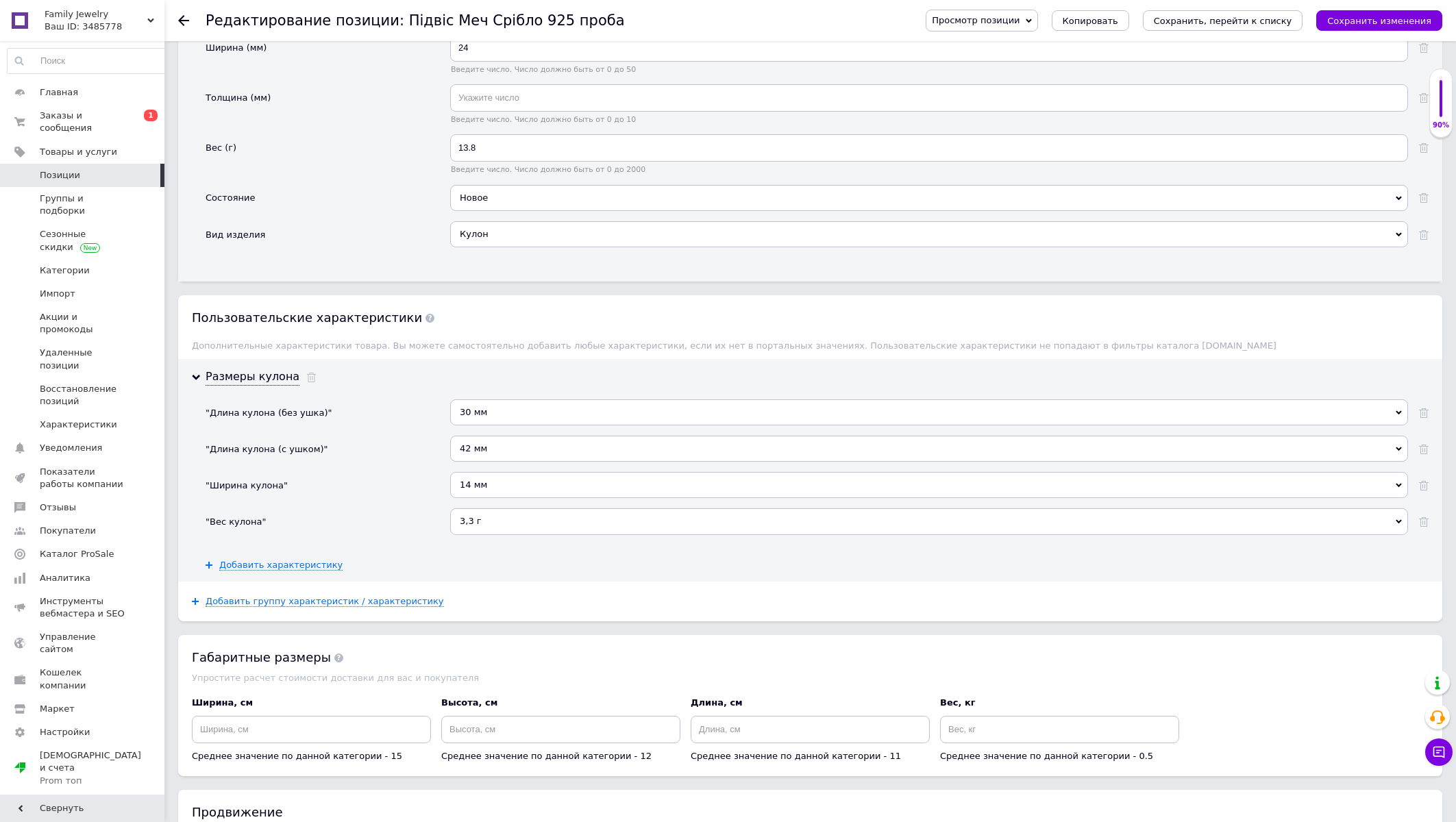
click at [478, 534] on div "3,3 г" at bounding box center [929, 521] width 958 height 26
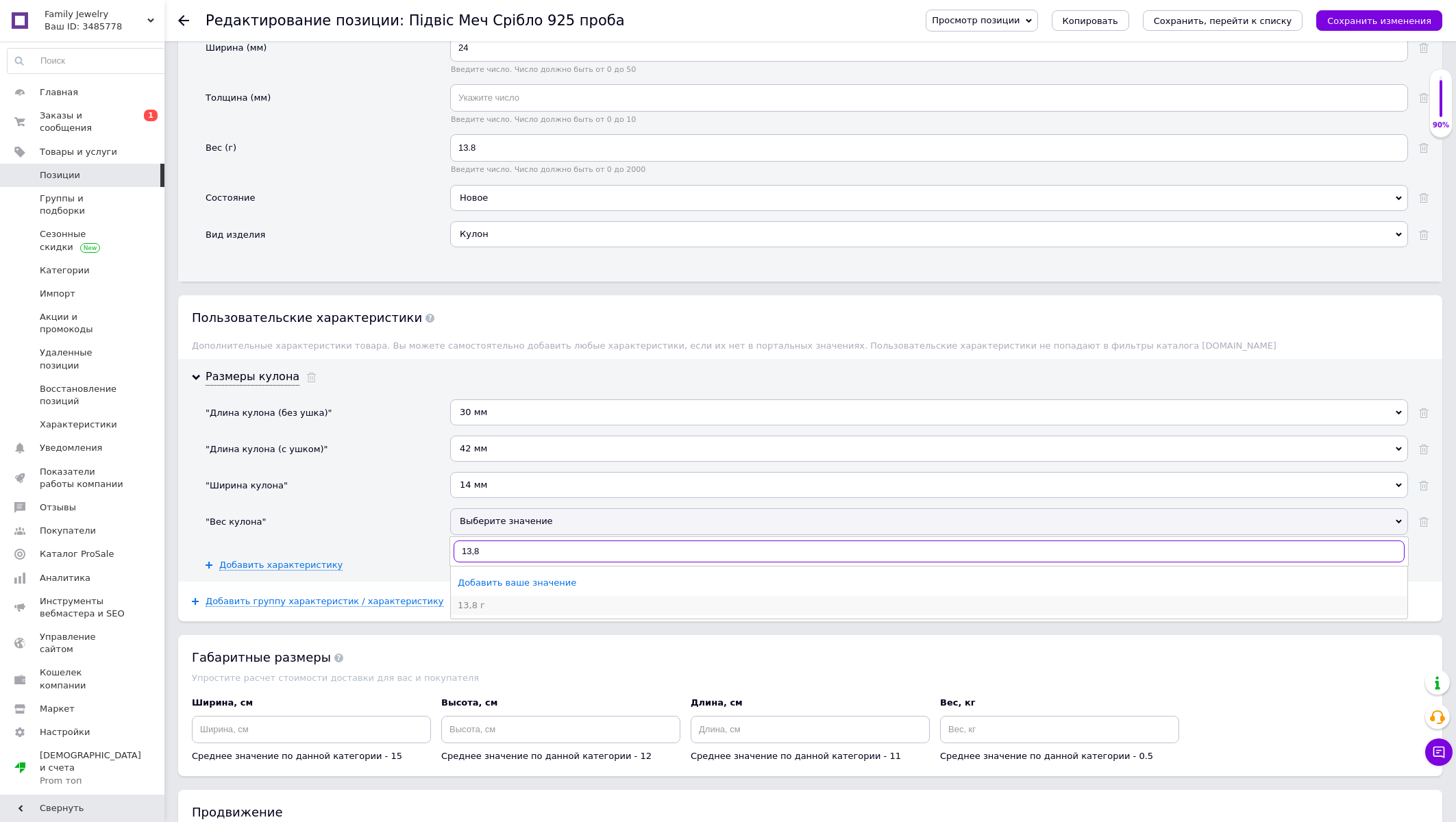
type input "13,8"
click at [482, 612] on div "13,8 г" at bounding box center [929, 606] width 943 height 13
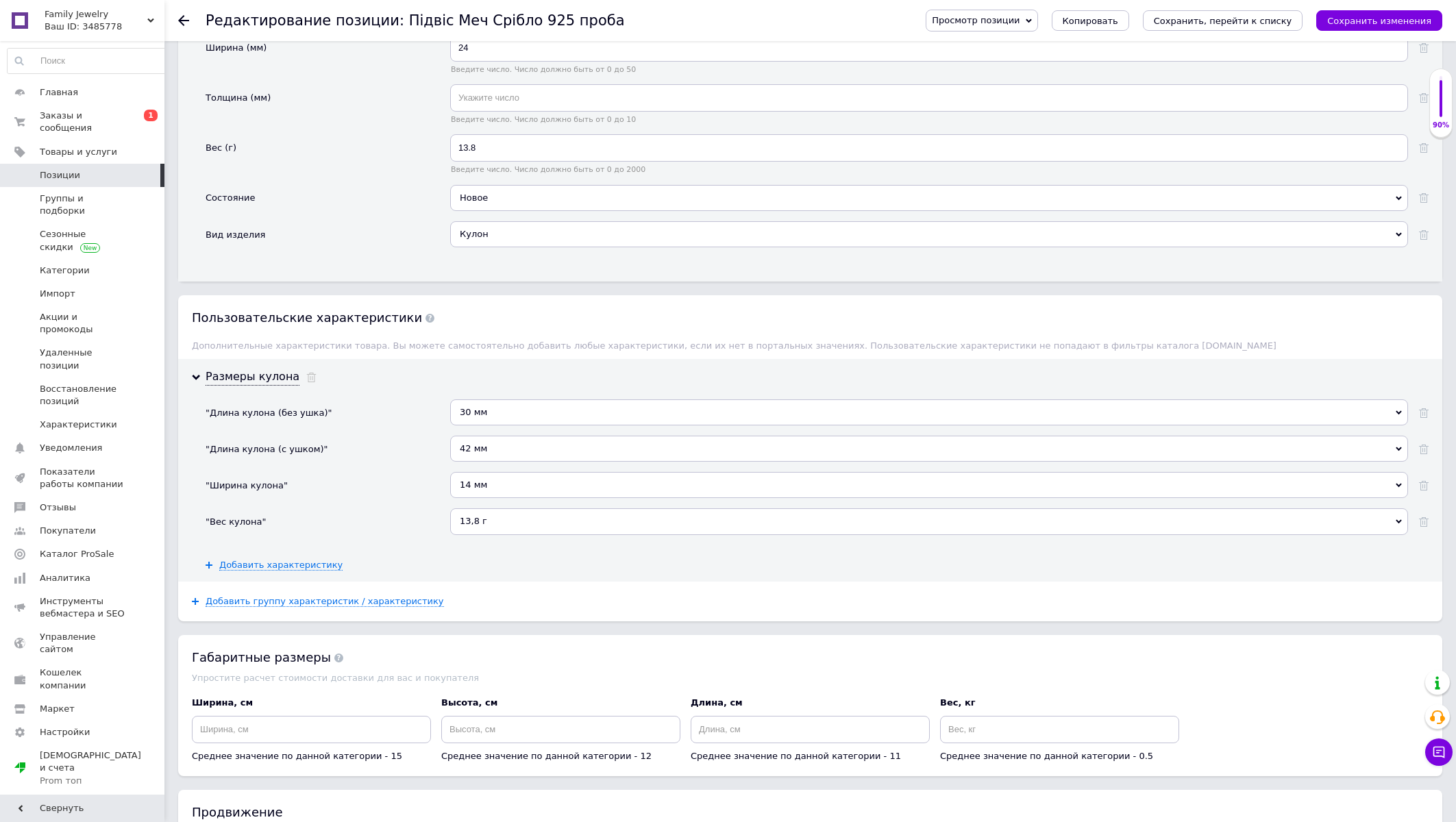
click at [496, 498] on div "14 мм" at bounding box center [929, 484] width 958 height 26
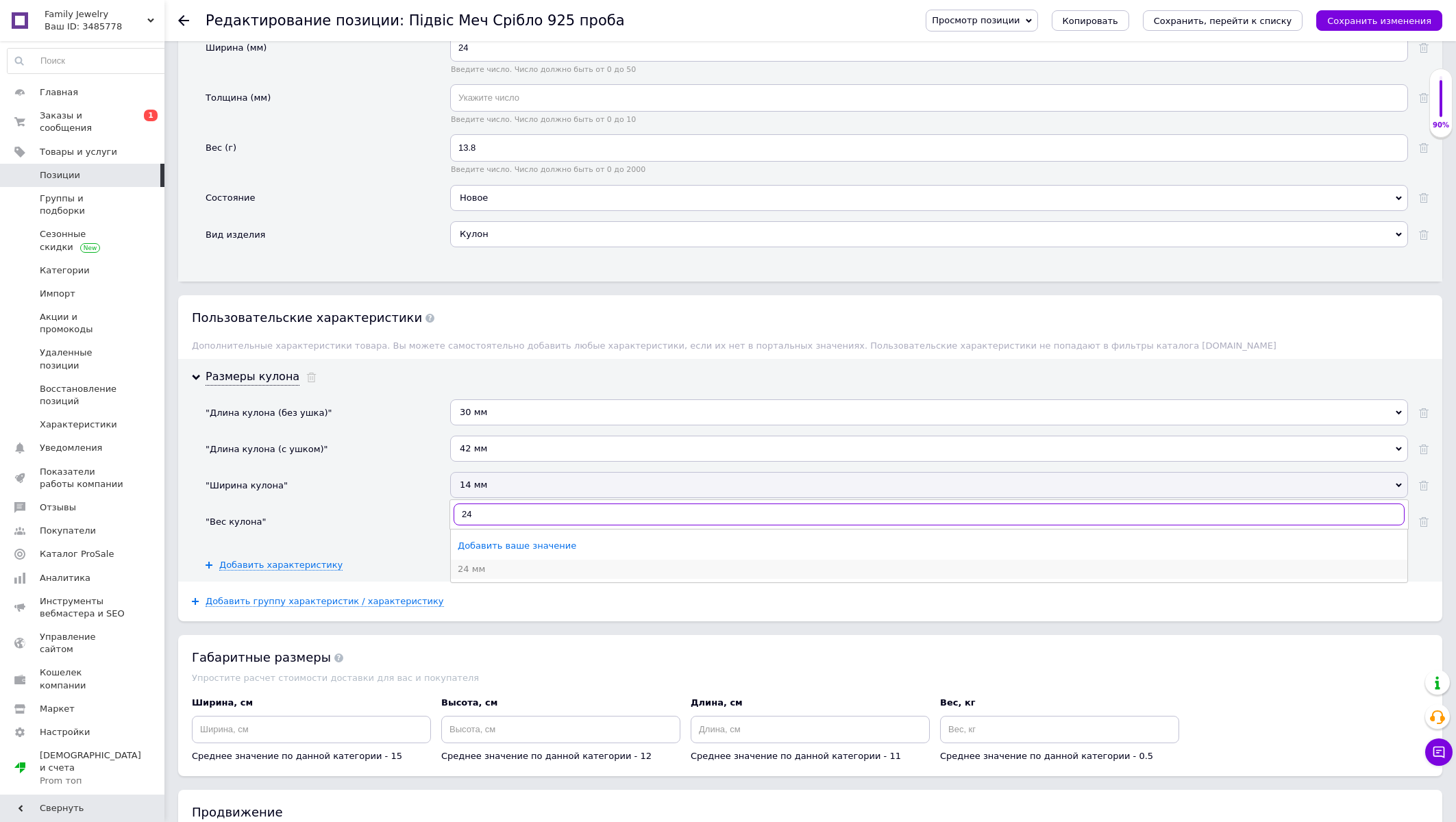
type input "24"
click at [492, 576] on div "24 мм" at bounding box center [929, 569] width 943 height 13
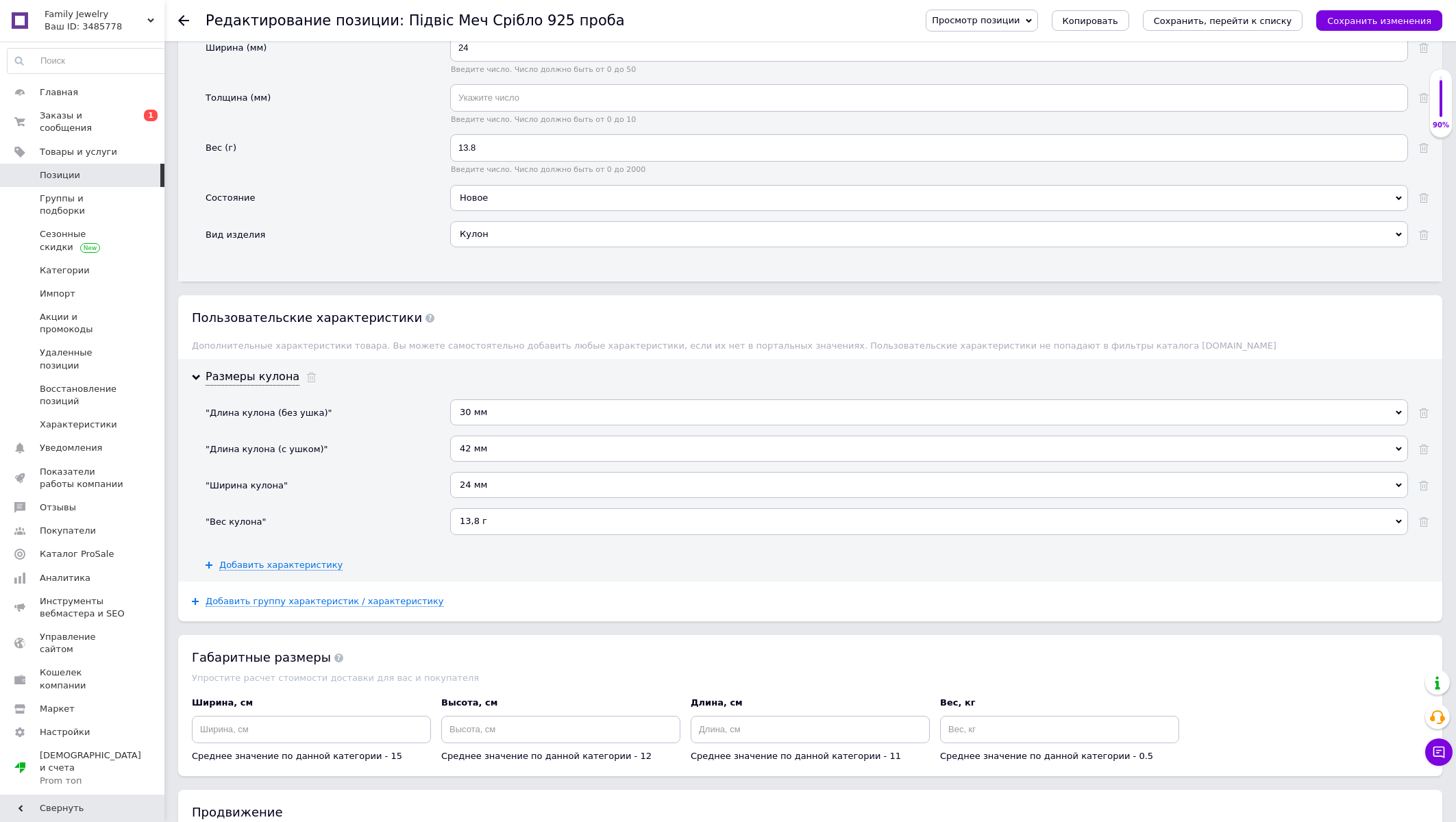
click at [495, 461] on div "42 мм" at bounding box center [929, 449] width 958 height 26
type input "55"
click at [486, 538] on div "55 мм" at bounding box center [929, 533] width 943 height 13
click at [503, 426] on div "30 мм" at bounding box center [929, 412] width 958 height 26
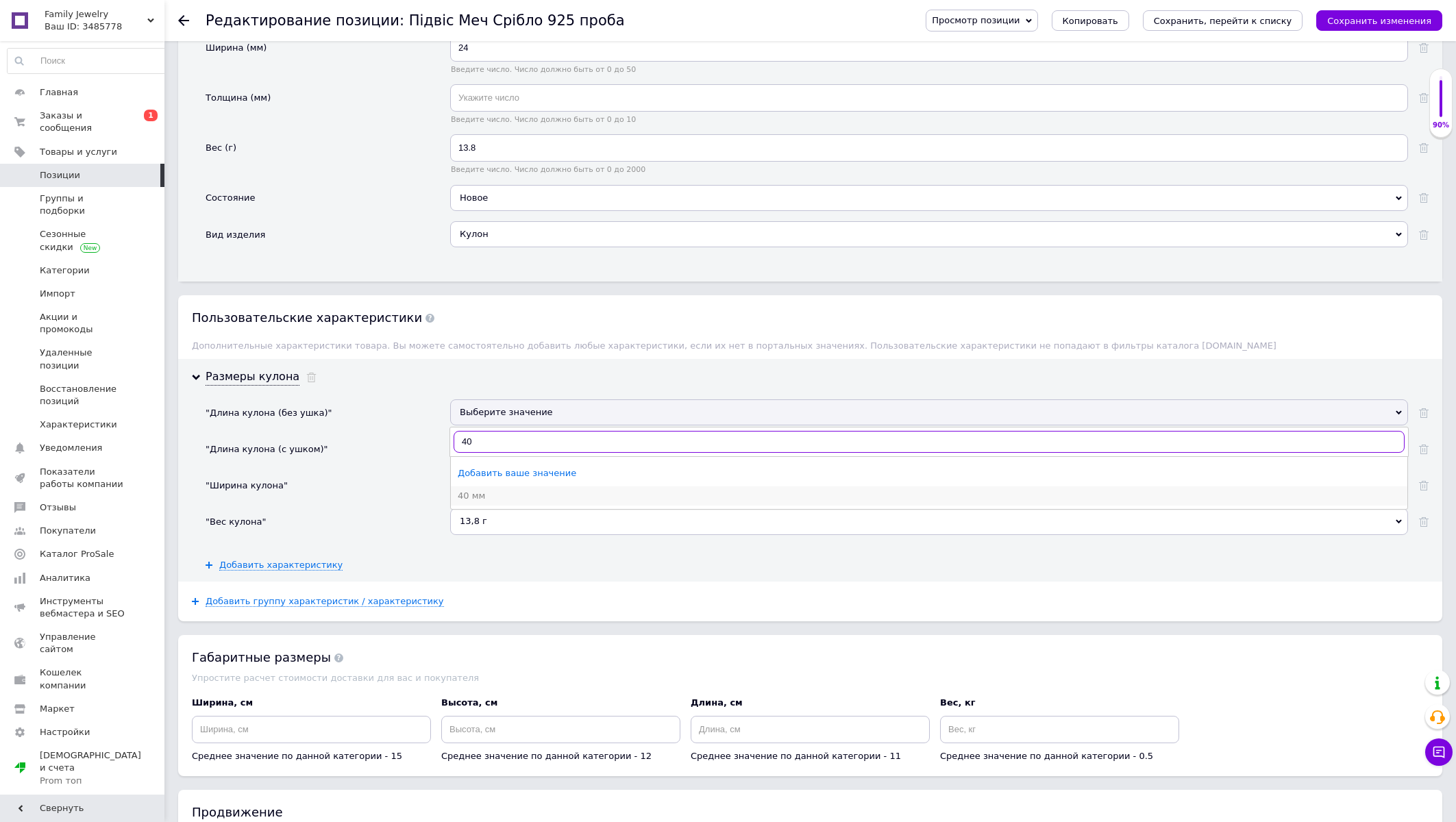
type input "40"
click at [489, 502] on div "40 мм" at bounding box center [929, 496] width 943 height 13
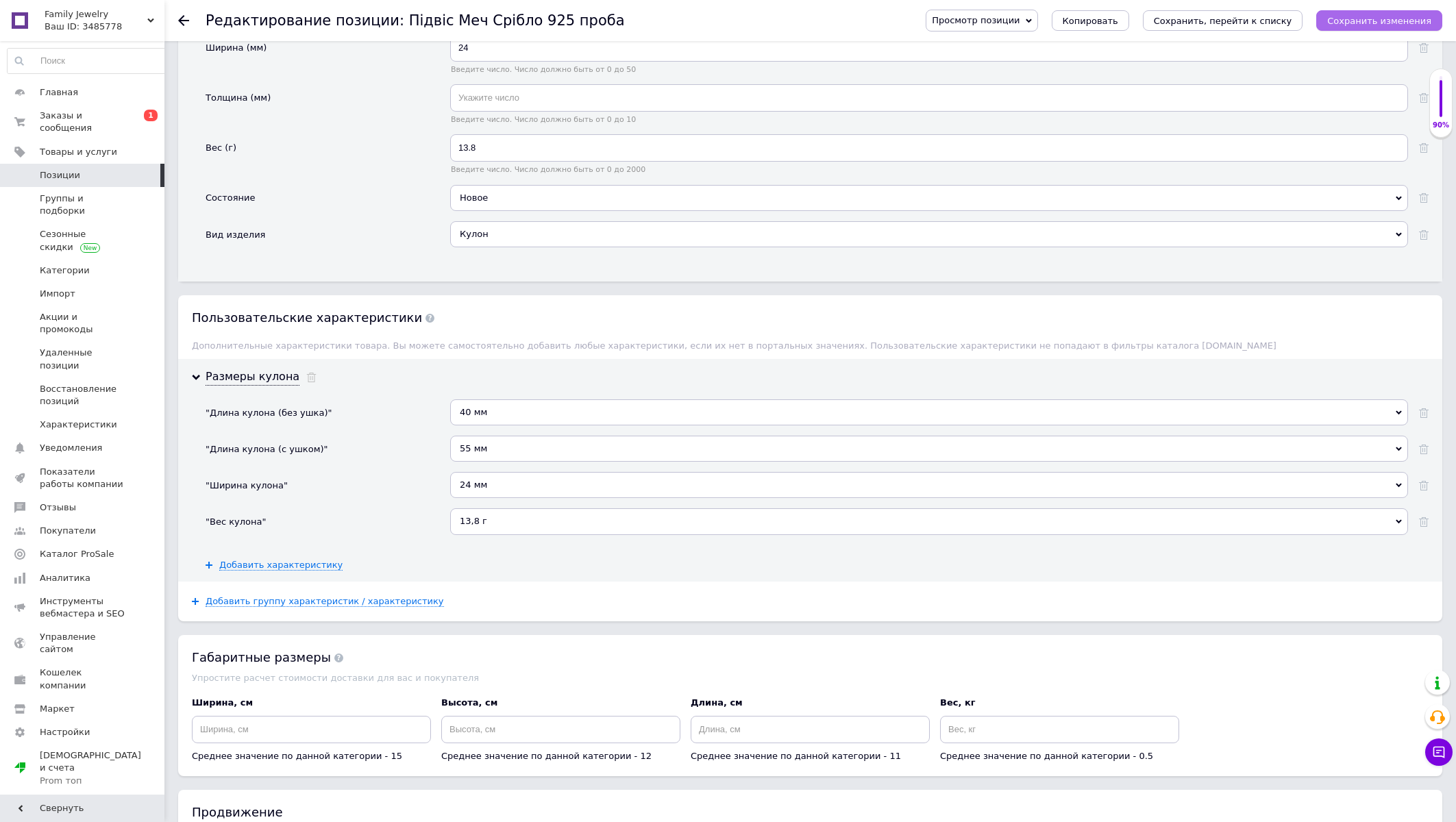
click at [1381, 11] on button "Сохранить изменения" at bounding box center [1379, 21] width 126 height 21
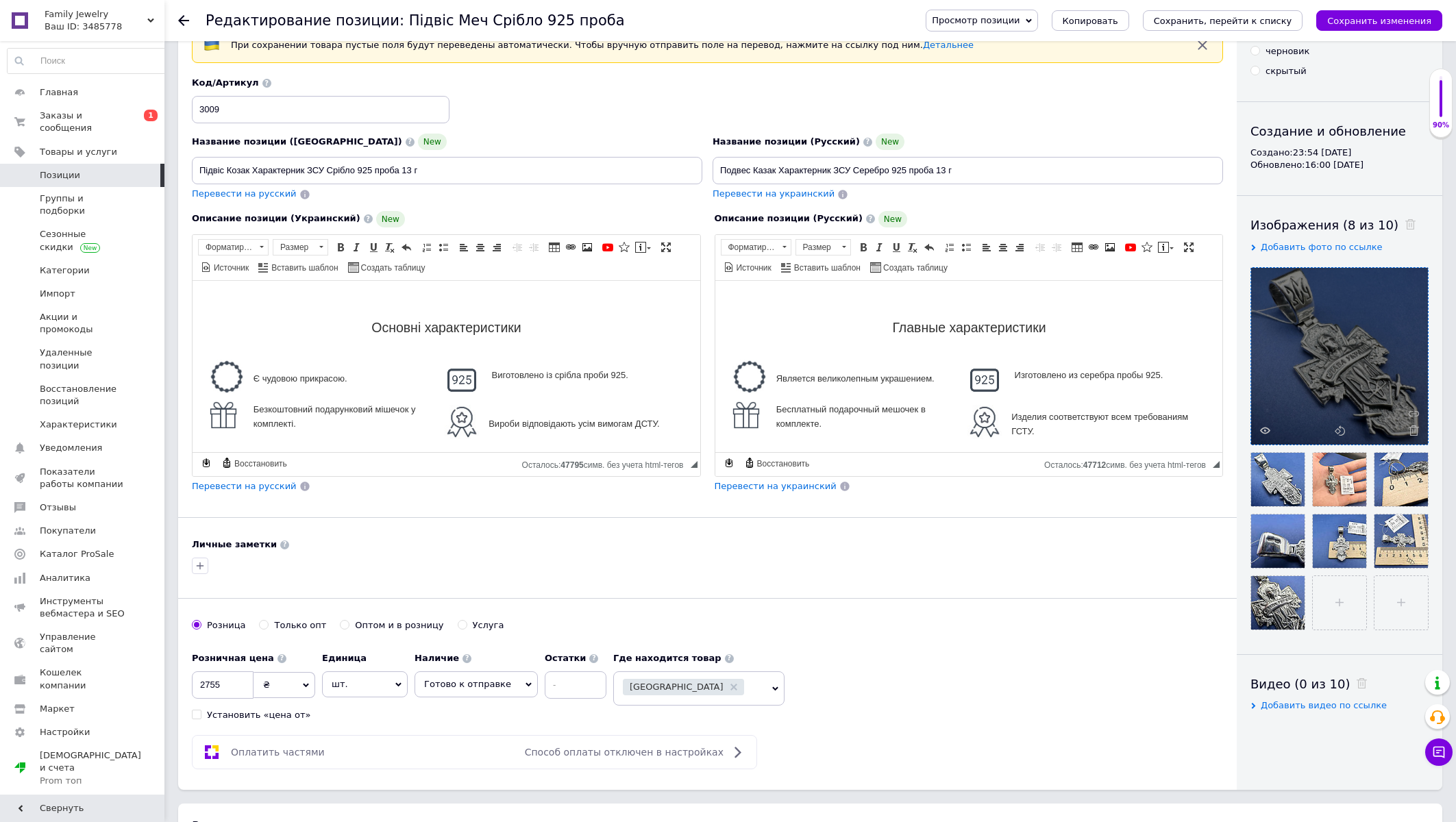
scroll to position [0, 0]
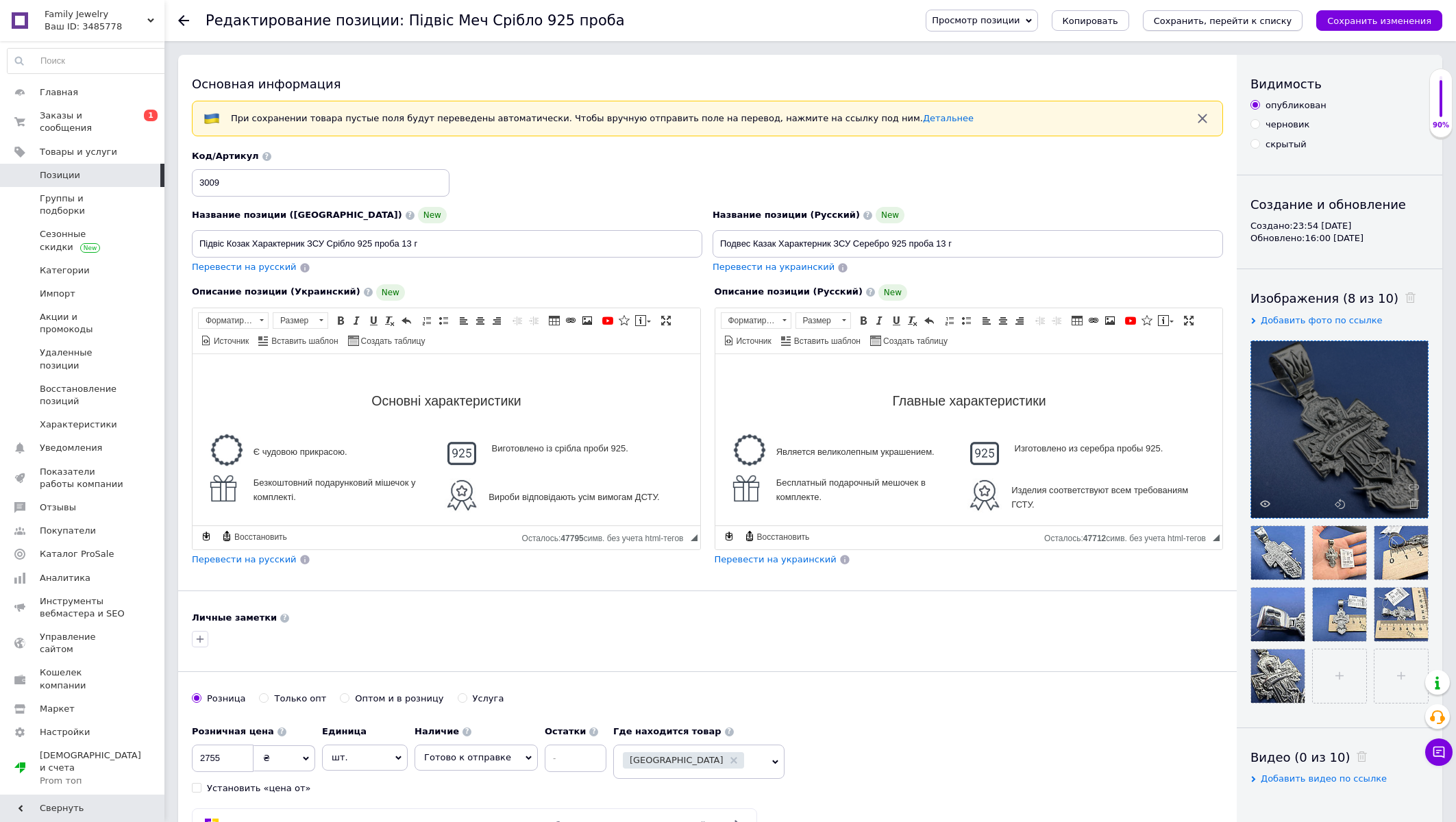
click at [1224, 19] on icon "Сохранить, перейти к списку" at bounding box center [1223, 21] width 138 height 10
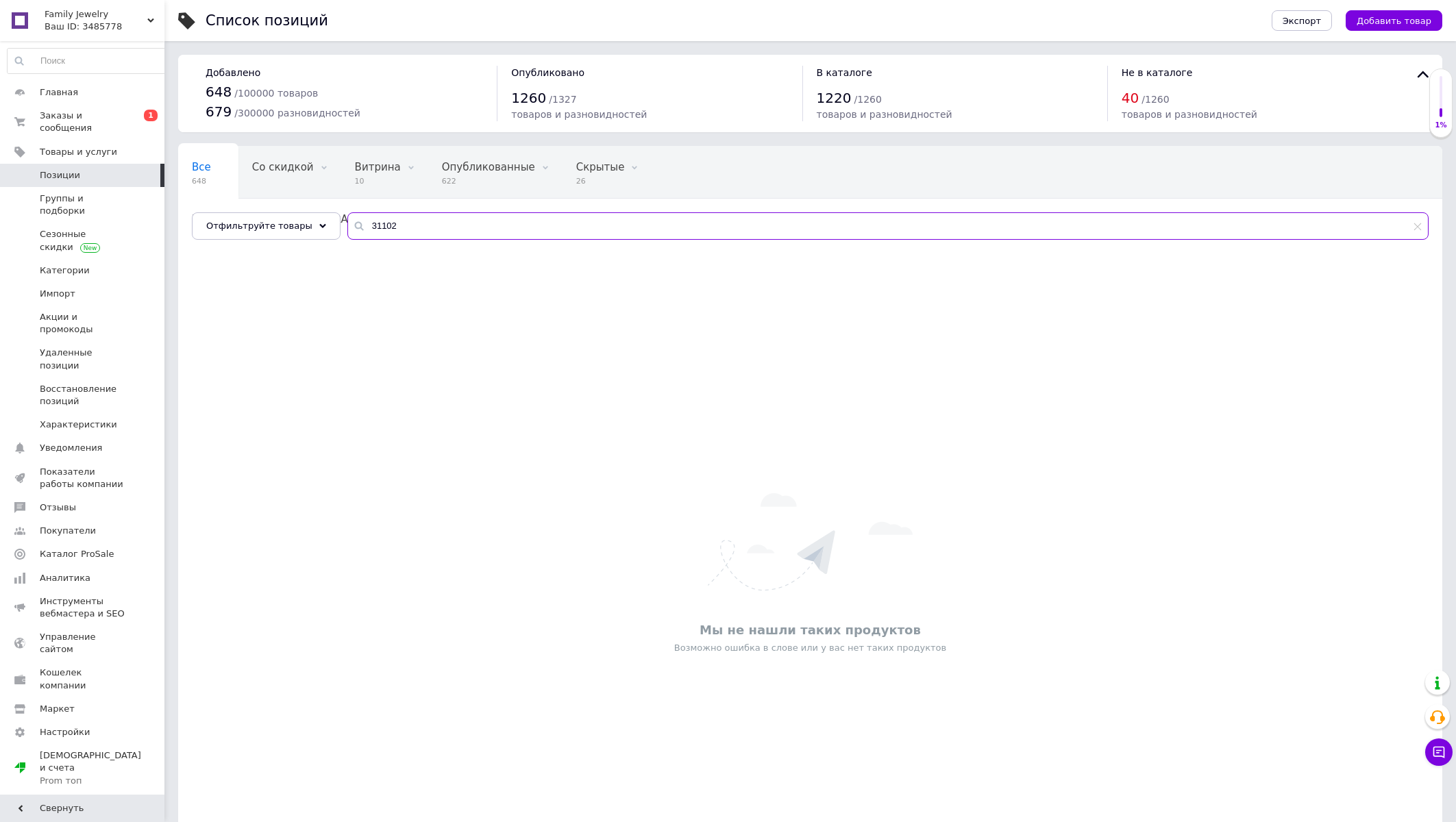
click at [420, 218] on input "31102" at bounding box center [887, 226] width 1081 height 28
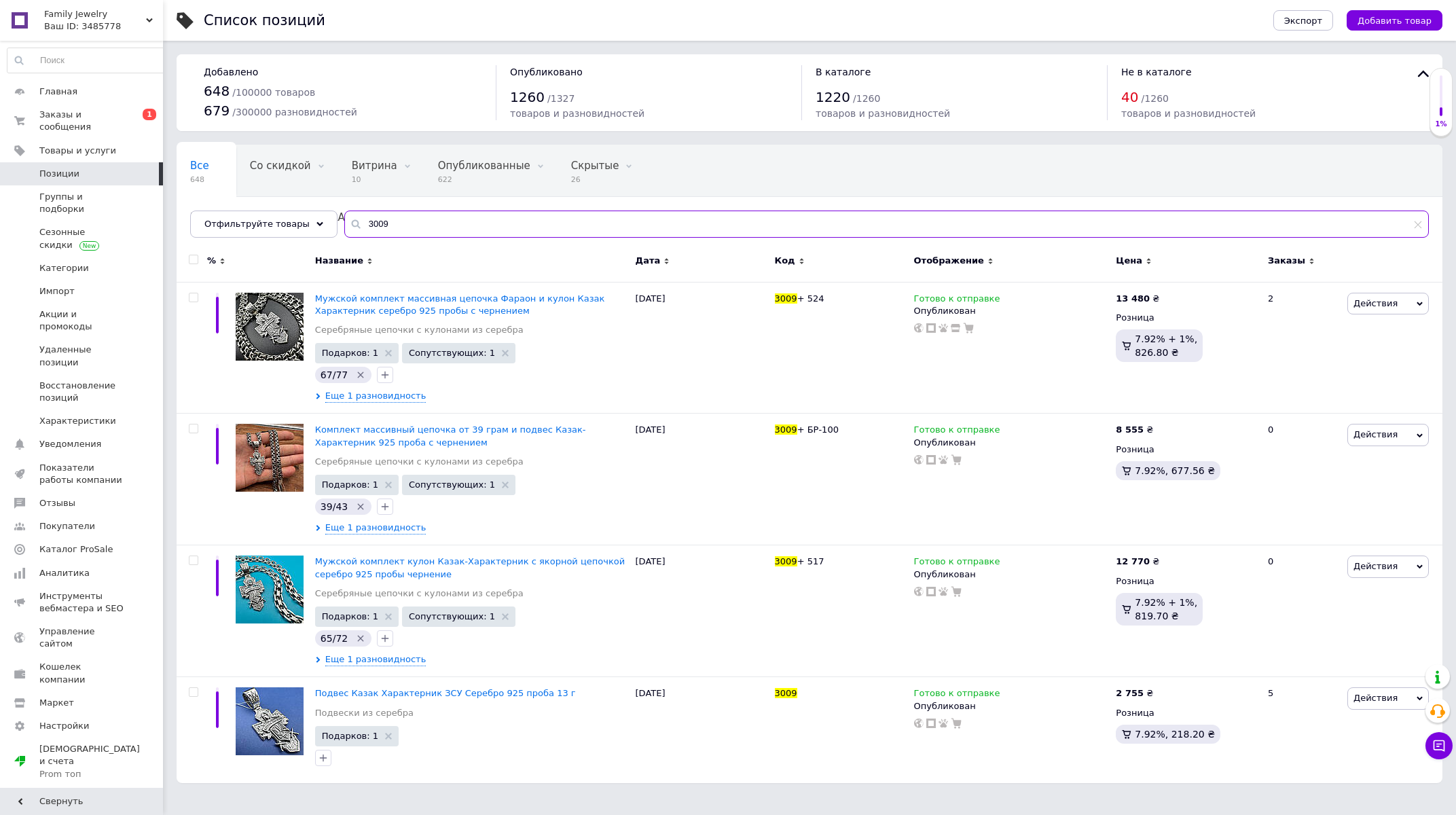
type input "3009"
click at [415, 219] on input "3009" at bounding box center [886, 224] width 1085 height 28
click at [371, 695] on span "Подвес Казак Характерник ЗСУ Серебро 925 проба 13 г" at bounding box center [445, 693] width 261 height 10
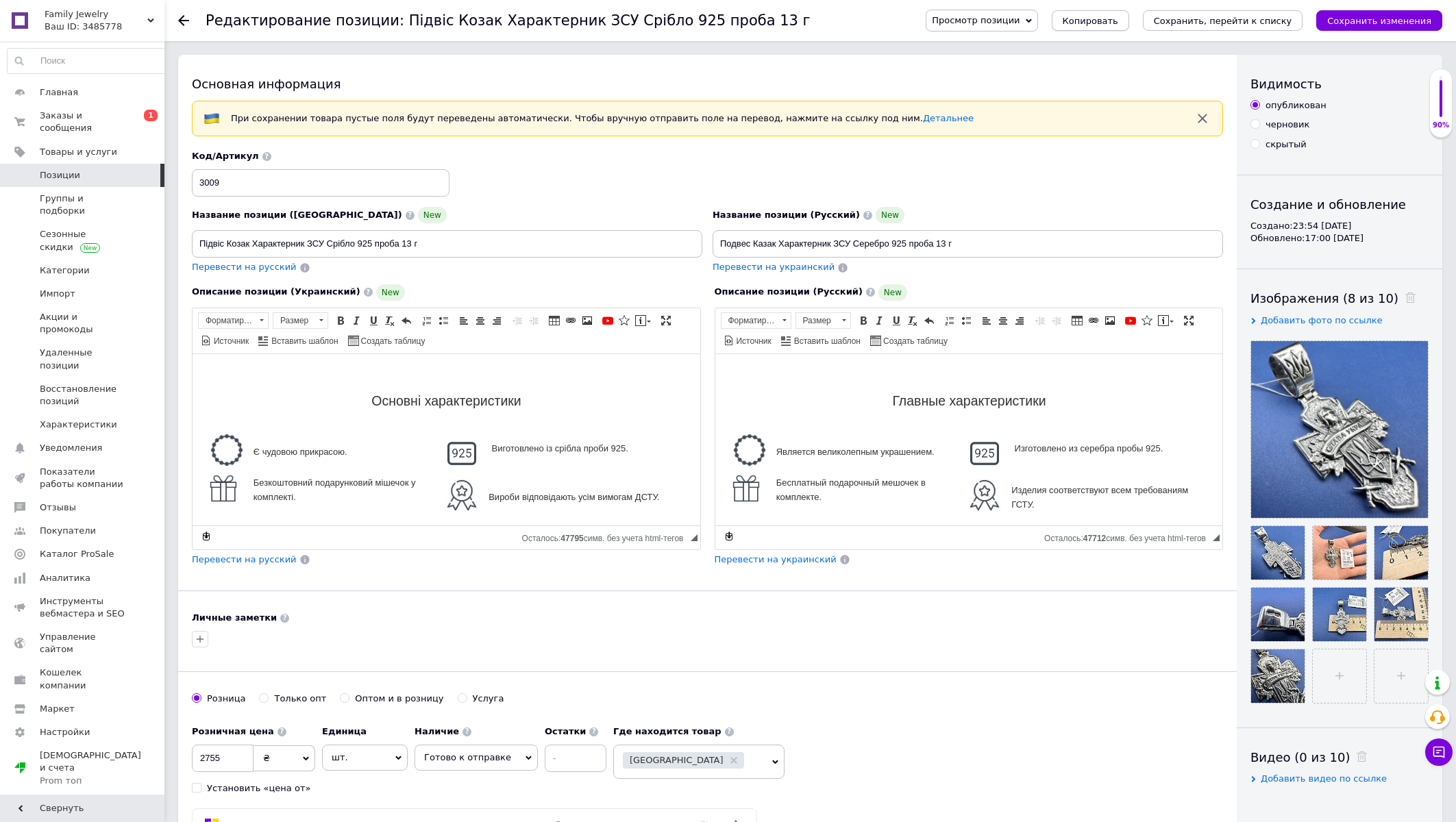
click at [1100, 21] on button "Копировать" at bounding box center [1090, 21] width 77 height 21
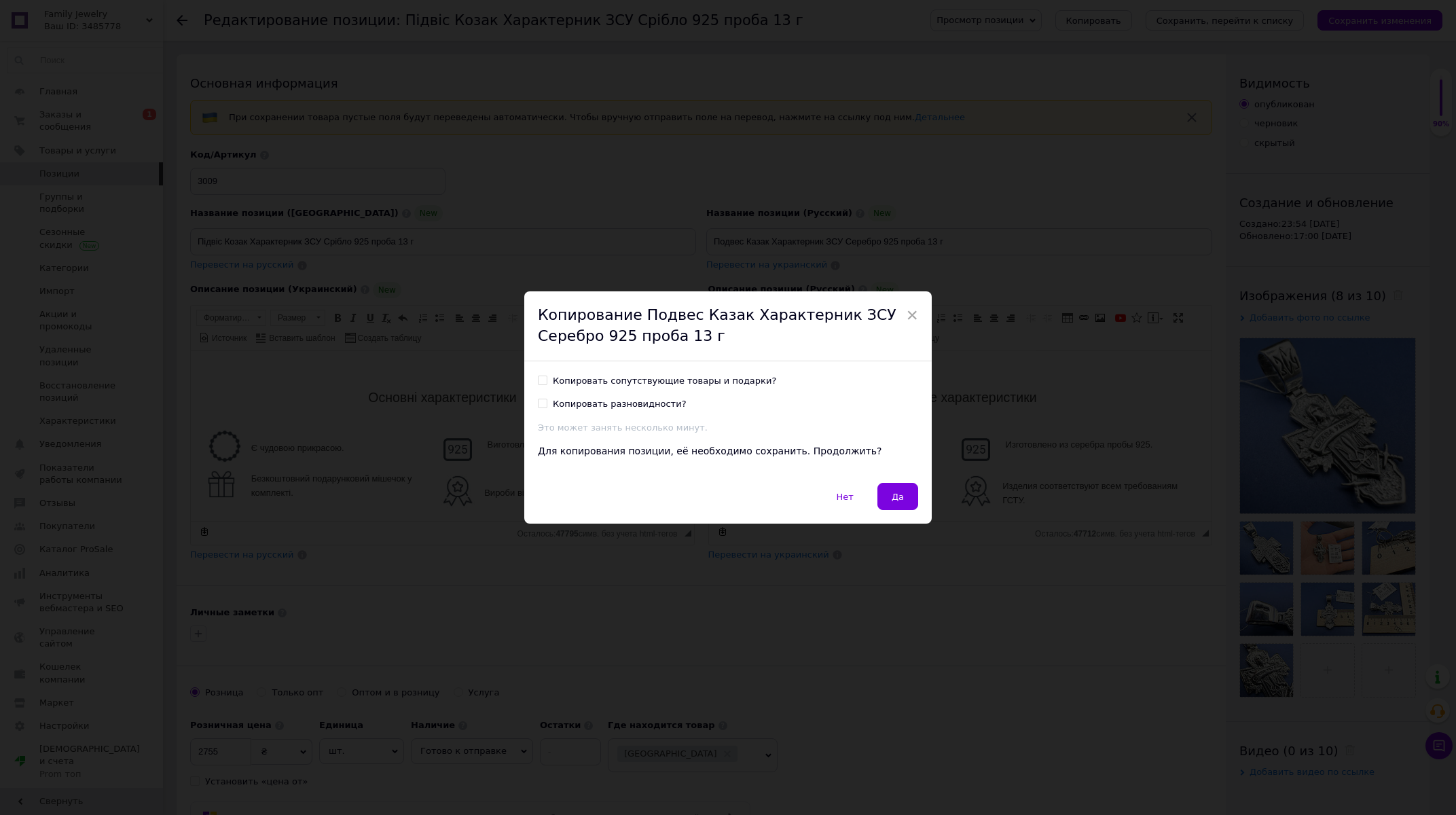
click at [577, 381] on div "Копировать сопутствующие товары и подарки?" at bounding box center [664, 381] width 224 height 13
click at [546, 381] on input "Копировать сопутствующие товары и подарки?" at bounding box center [541, 380] width 9 height 9
checkbox input "true"
click at [892, 498] on span "Да" at bounding box center [898, 497] width 13 height 10
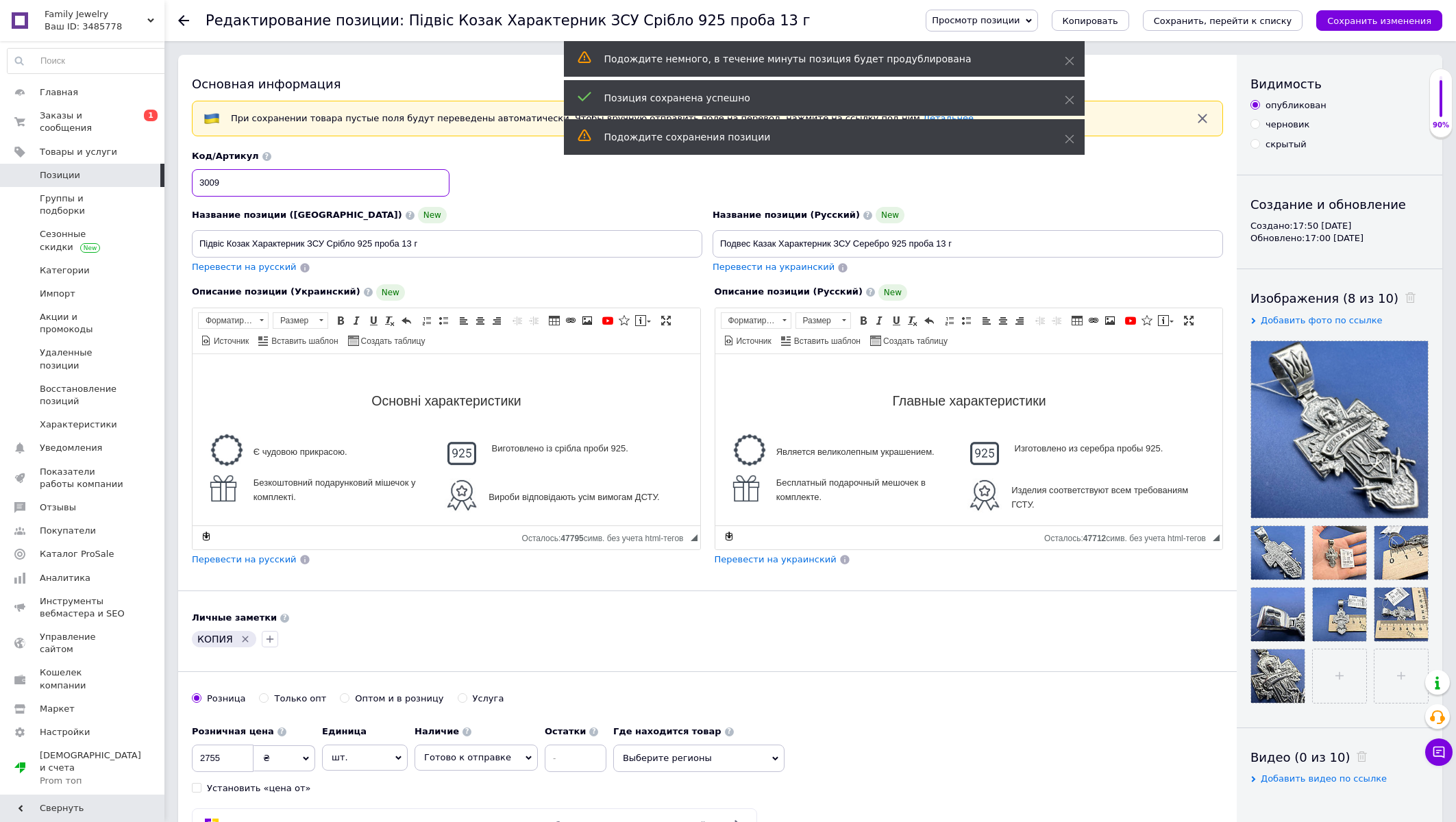
click at [281, 187] on input "3009" at bounding box center [321, 183] width 257 height 28
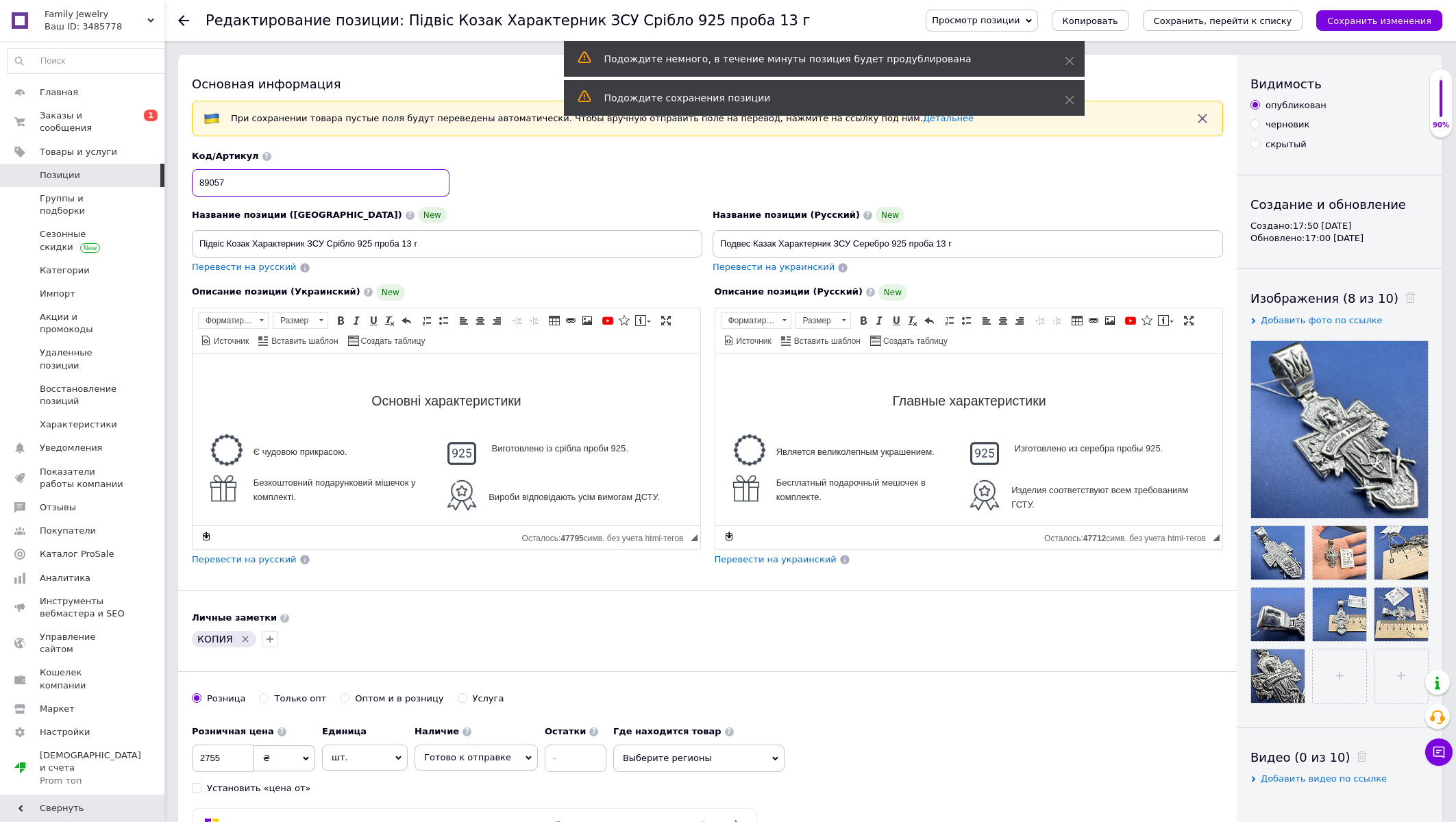
type input "89057"
click at [945, 243] on input "Подвес Казак Характерник ЗСУ Серебро 925 проба 13 г" at bounding box center [967, 244] width 511 height 28
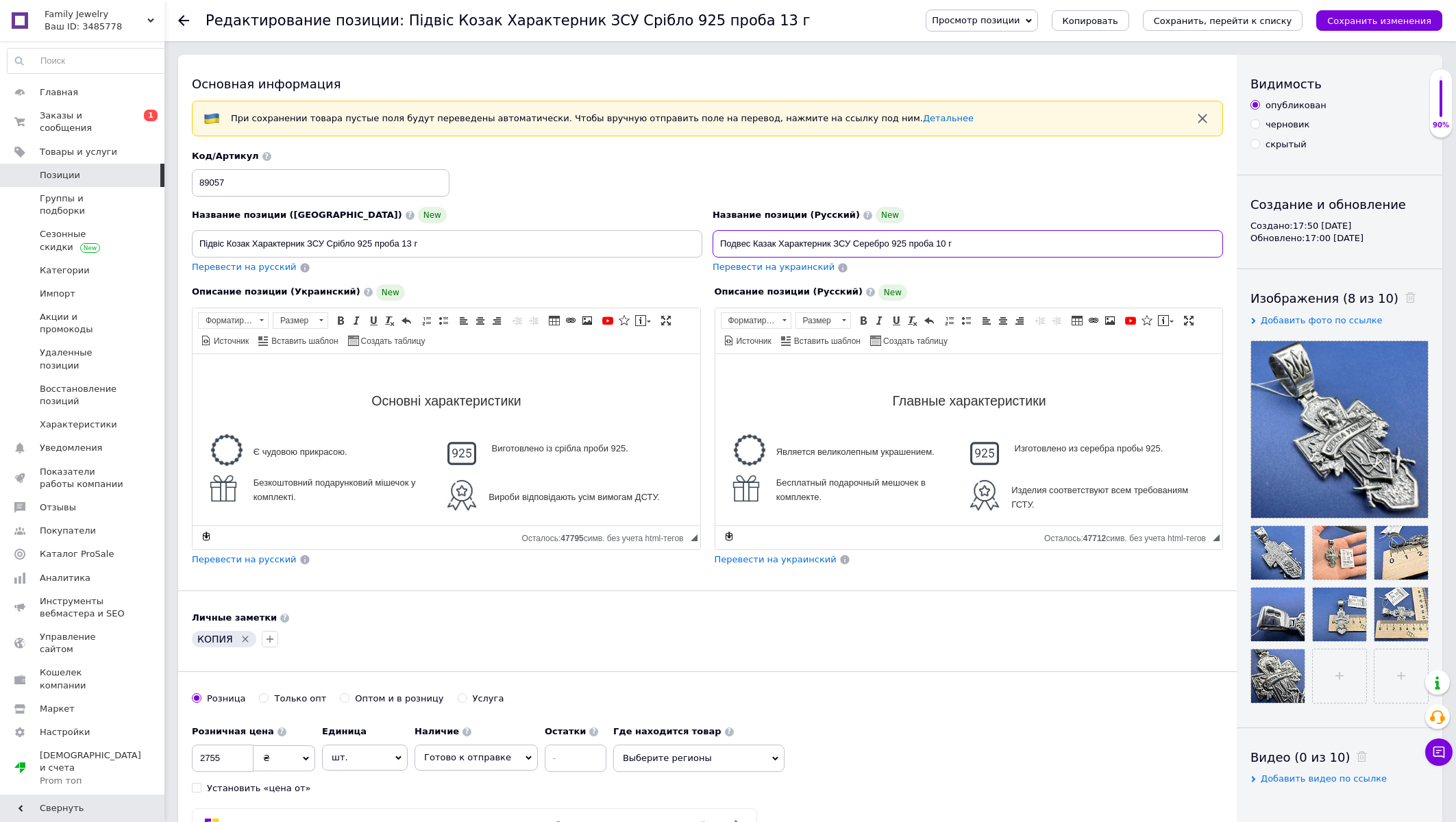
type input "Подвес Казак Характерник ЗСУ Серебро 925 проба 10 г"
click at [411, 244] on input "Підвіс Козак Характерник ЗСУ Срібло 925 проба 13 г" at bounding box center [447, 244] width 511 height 28
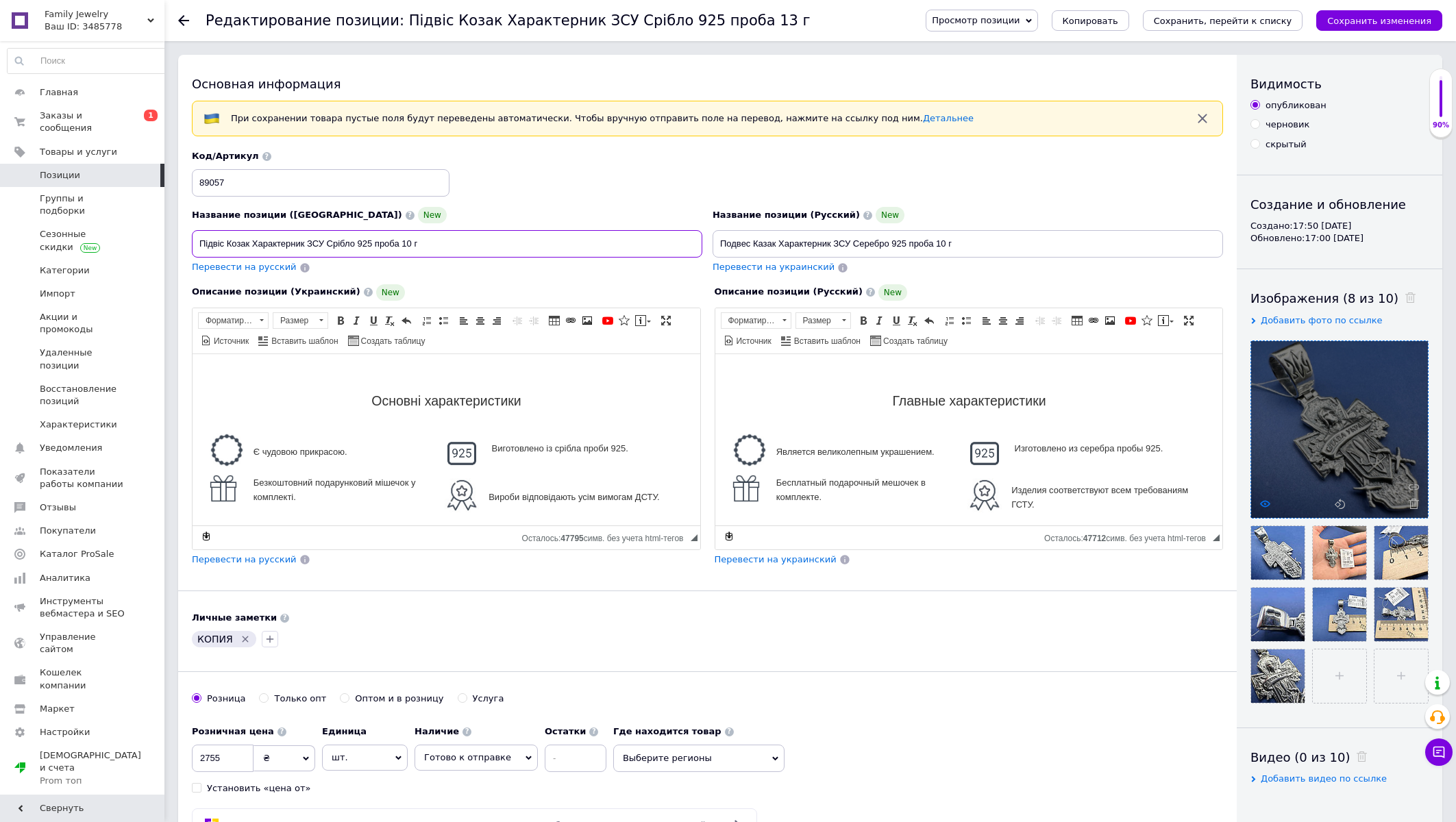
type input "Підвіс Козак Характерник ЗСУ Срібло 925 проба 10 г"
click at [1261, 500] on icon at bounding box center [1265, 504] width 10 height 10
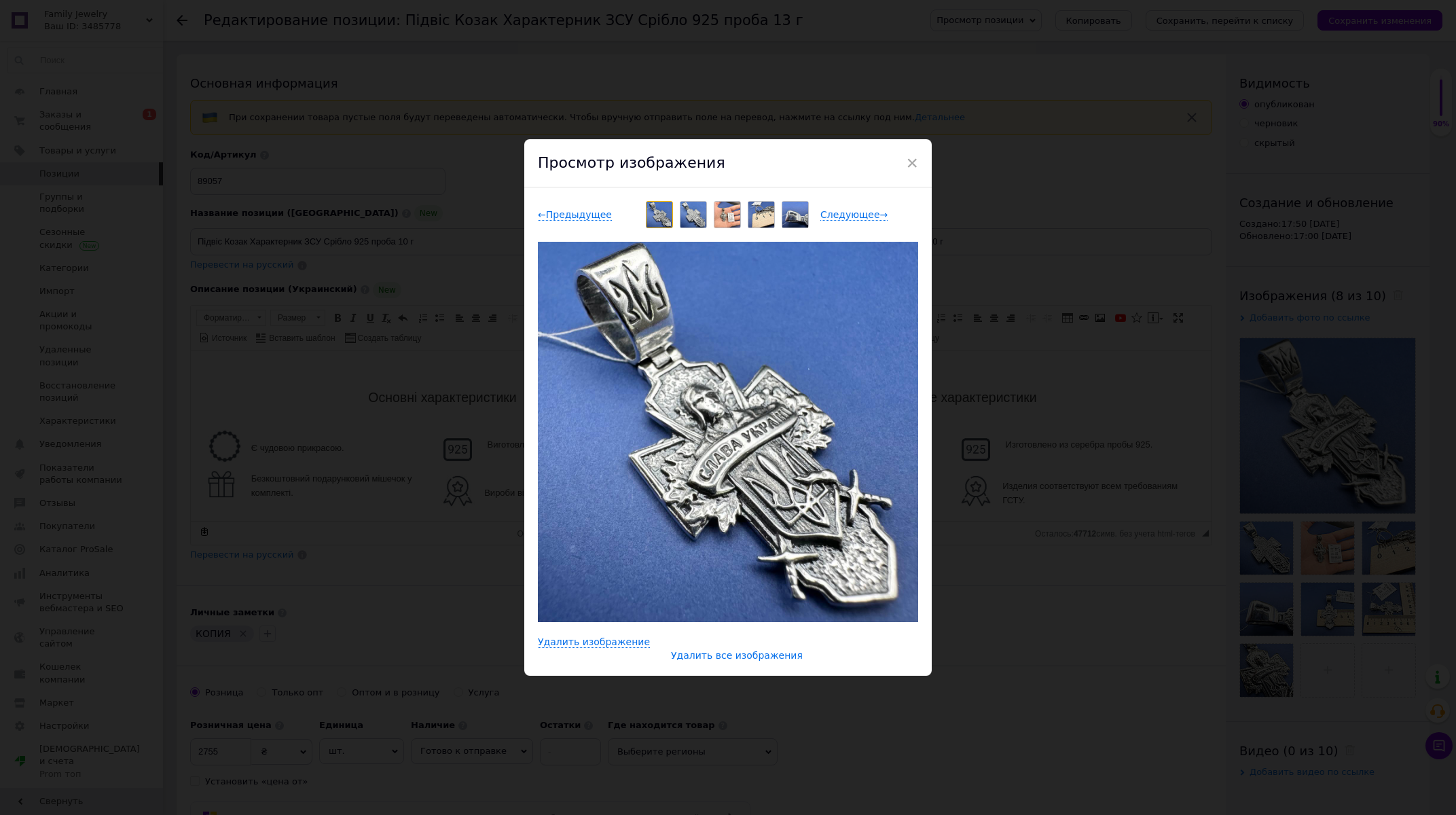
click at [732, 661] on span "Удалить все изображения" at bounding box center [736, 656] width 131 height 12
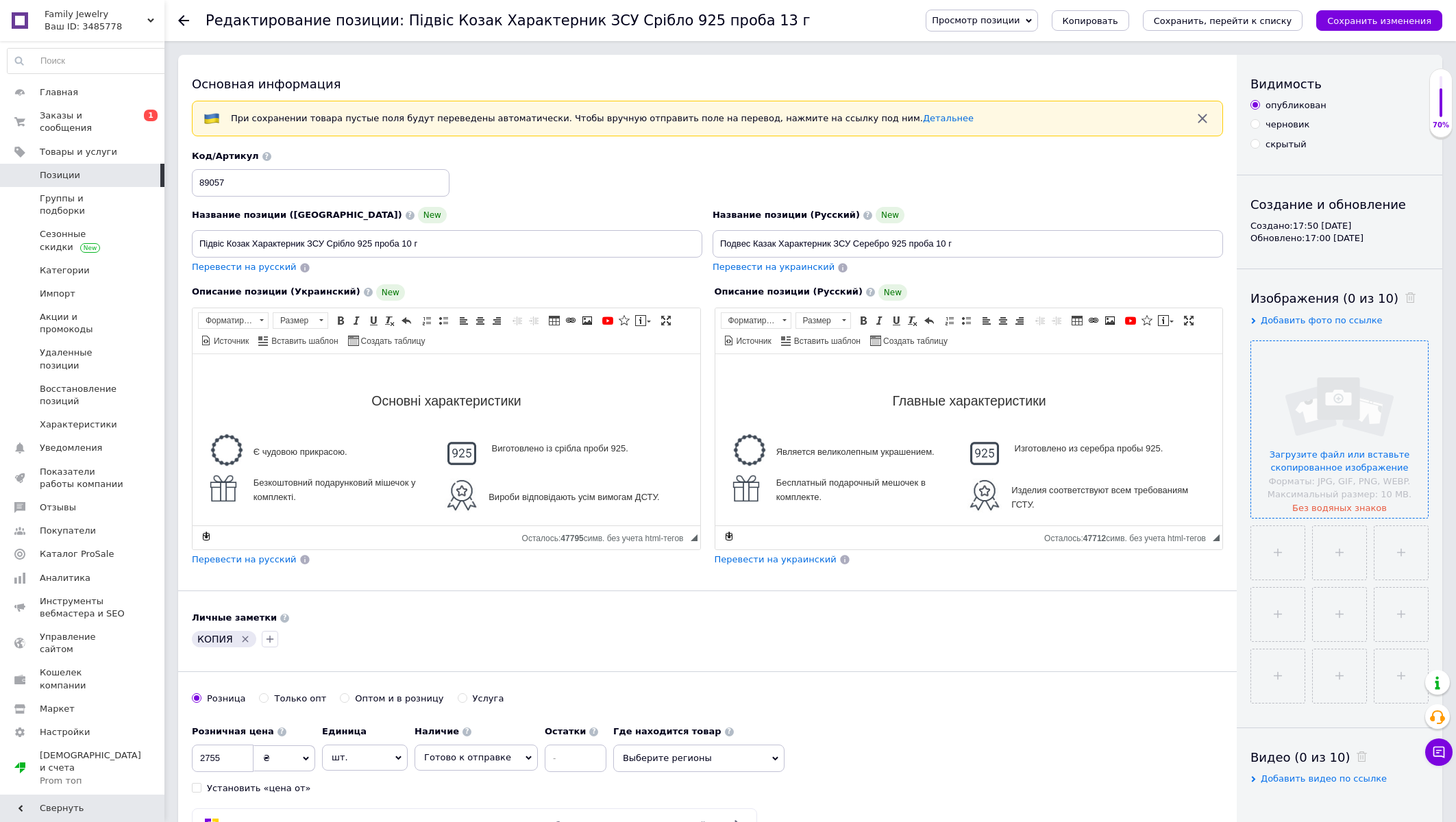
click at [1355, 454] on input "file" at bounding box center [1339, 430] width 177 height 177
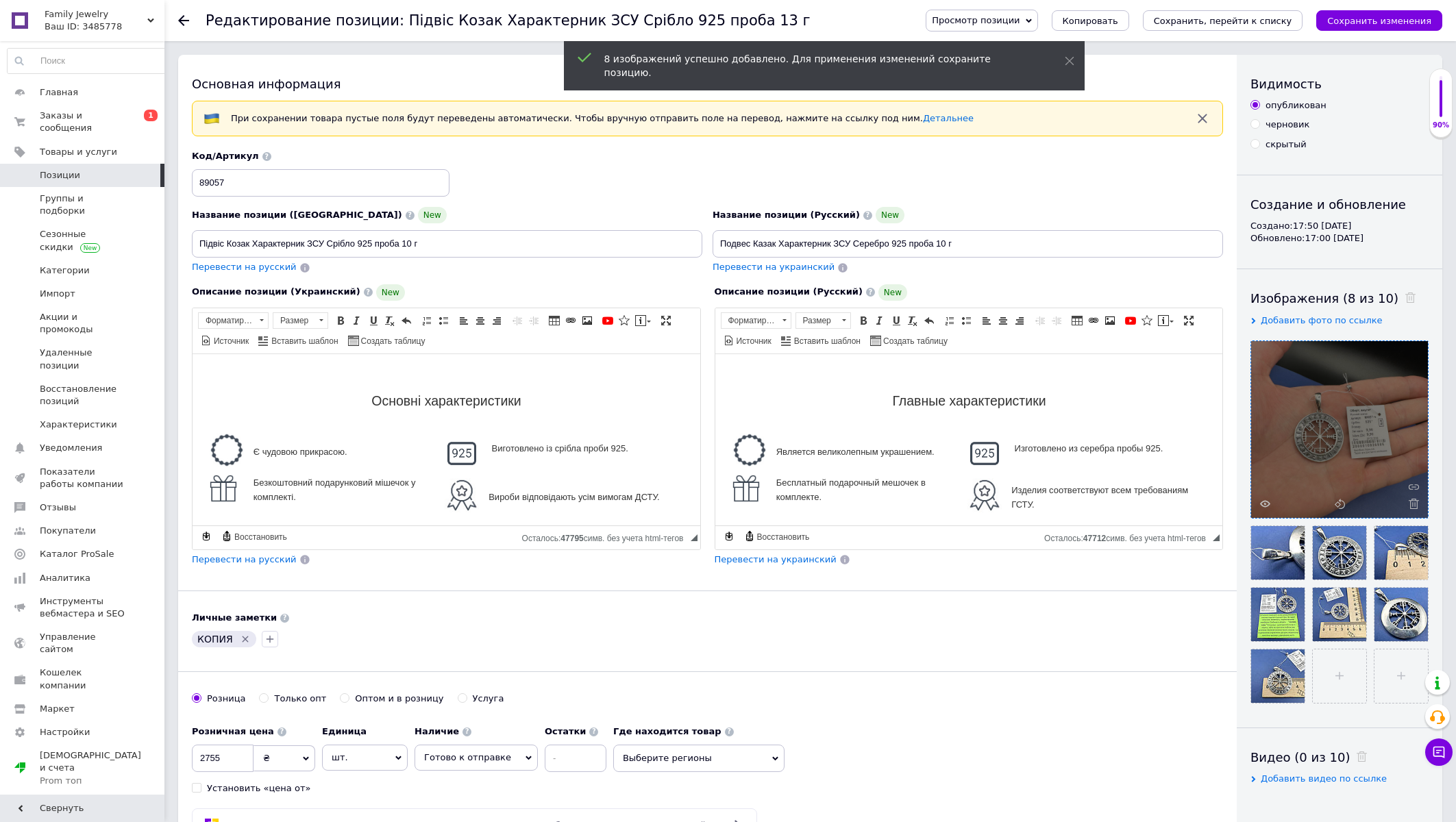
click at [245, 639] on icon "Удалить метку" at bounding box center [245, 639] width 6 height 6
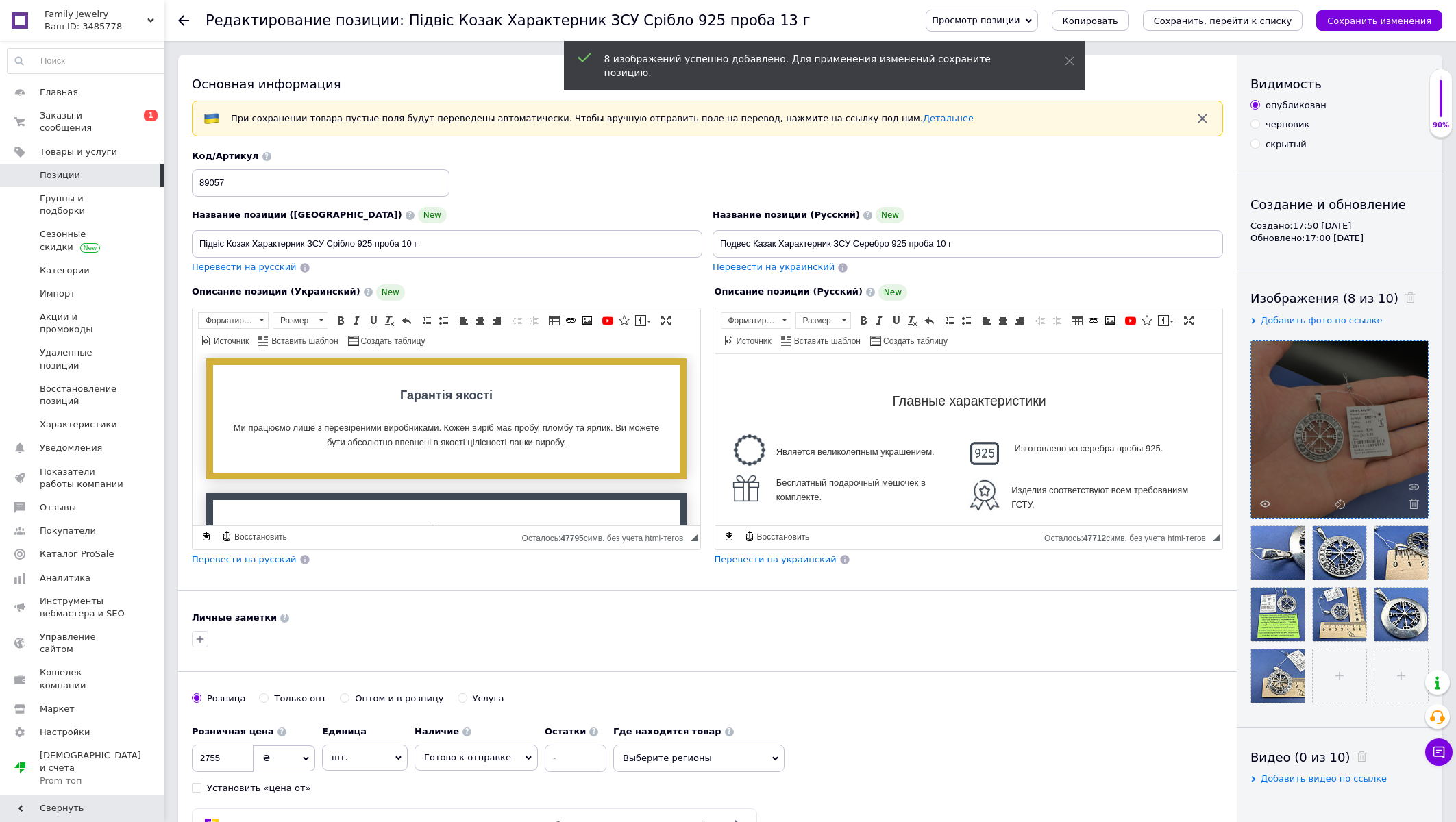
click at [709, 760] on span "Выберите регионы" at bounding box center [699, 758] width 172 height 28
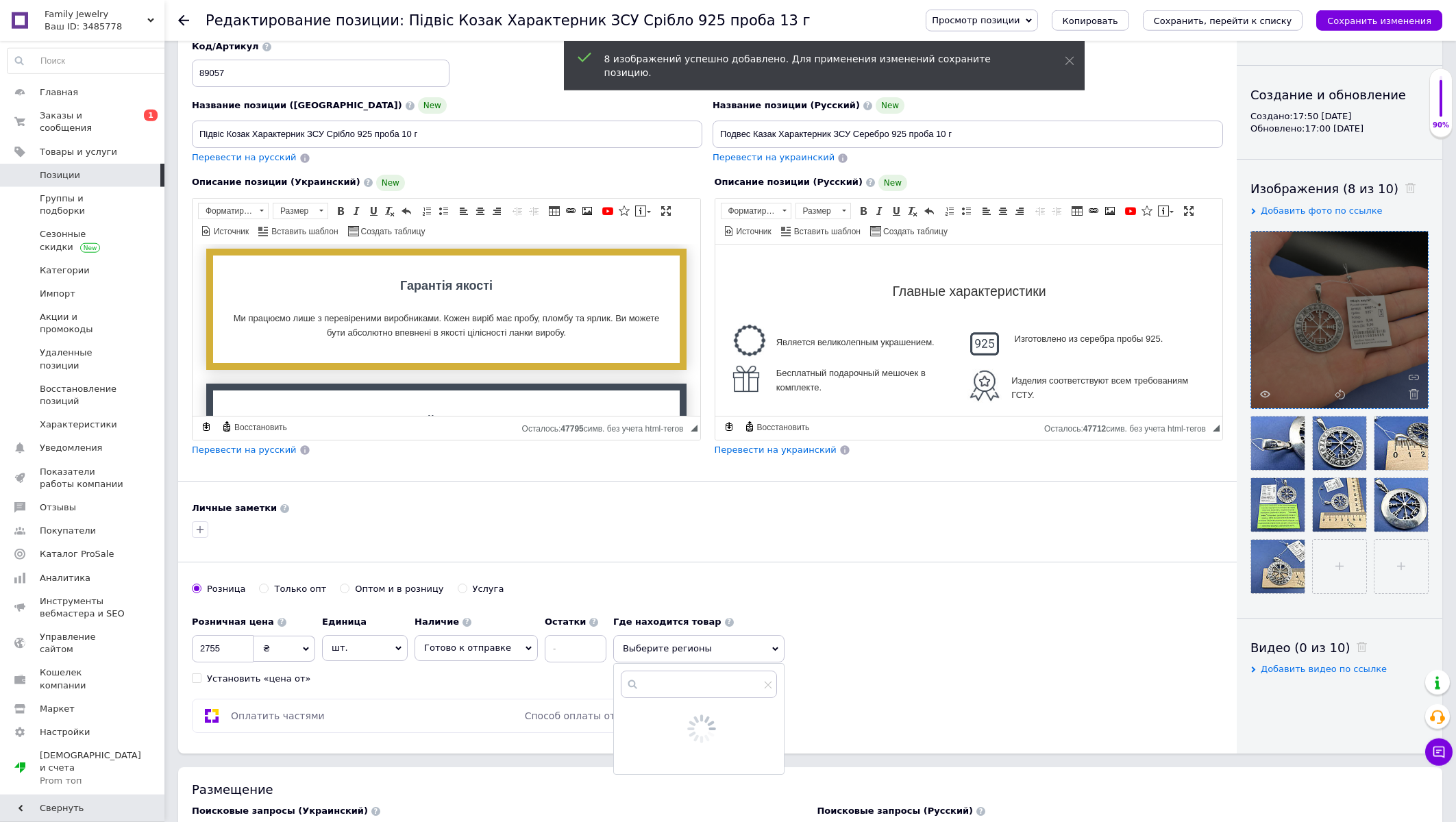
scroll to position [293, 0]
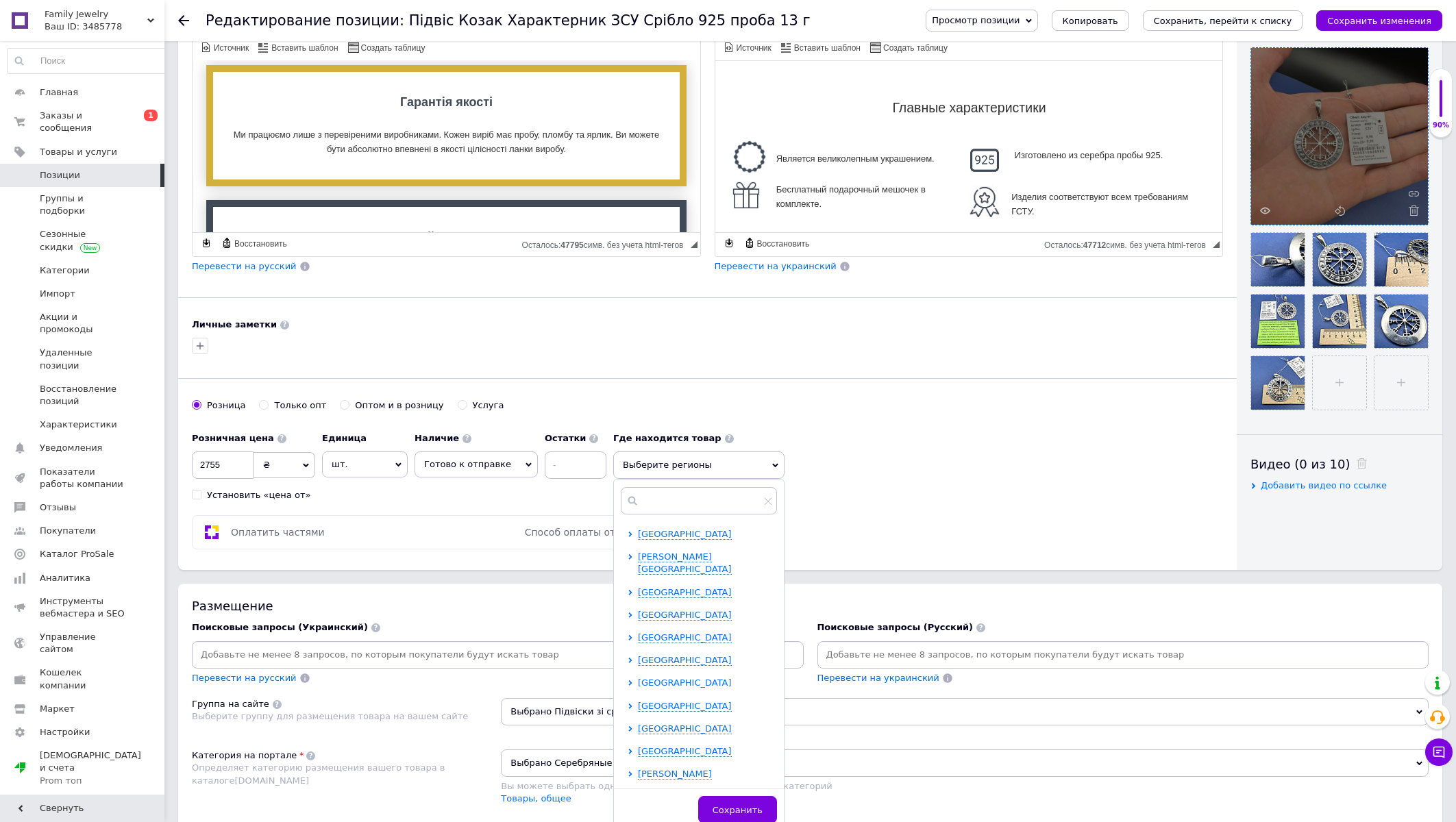
click at [647, 677] on span "Запорожская область" at bounding box center [685, 682] width 94 height 10
click at [638, 746] on input "checkbox" at bounding box center [642, 750] width 9 height 9
checkbox input "true"
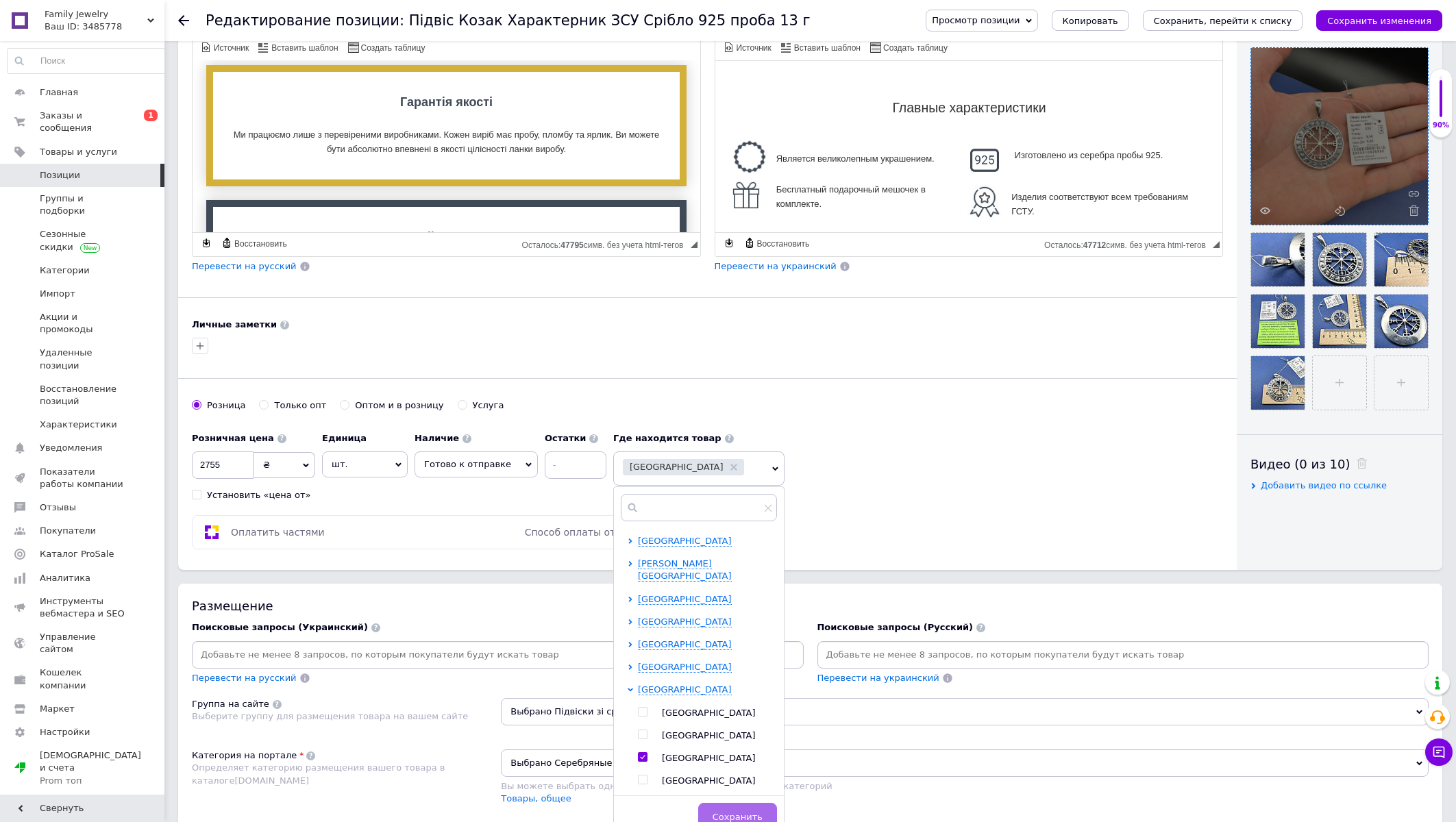
click at [712, 806] on button "Сохранить" at bounding box center [737, 816] width 79 height 28
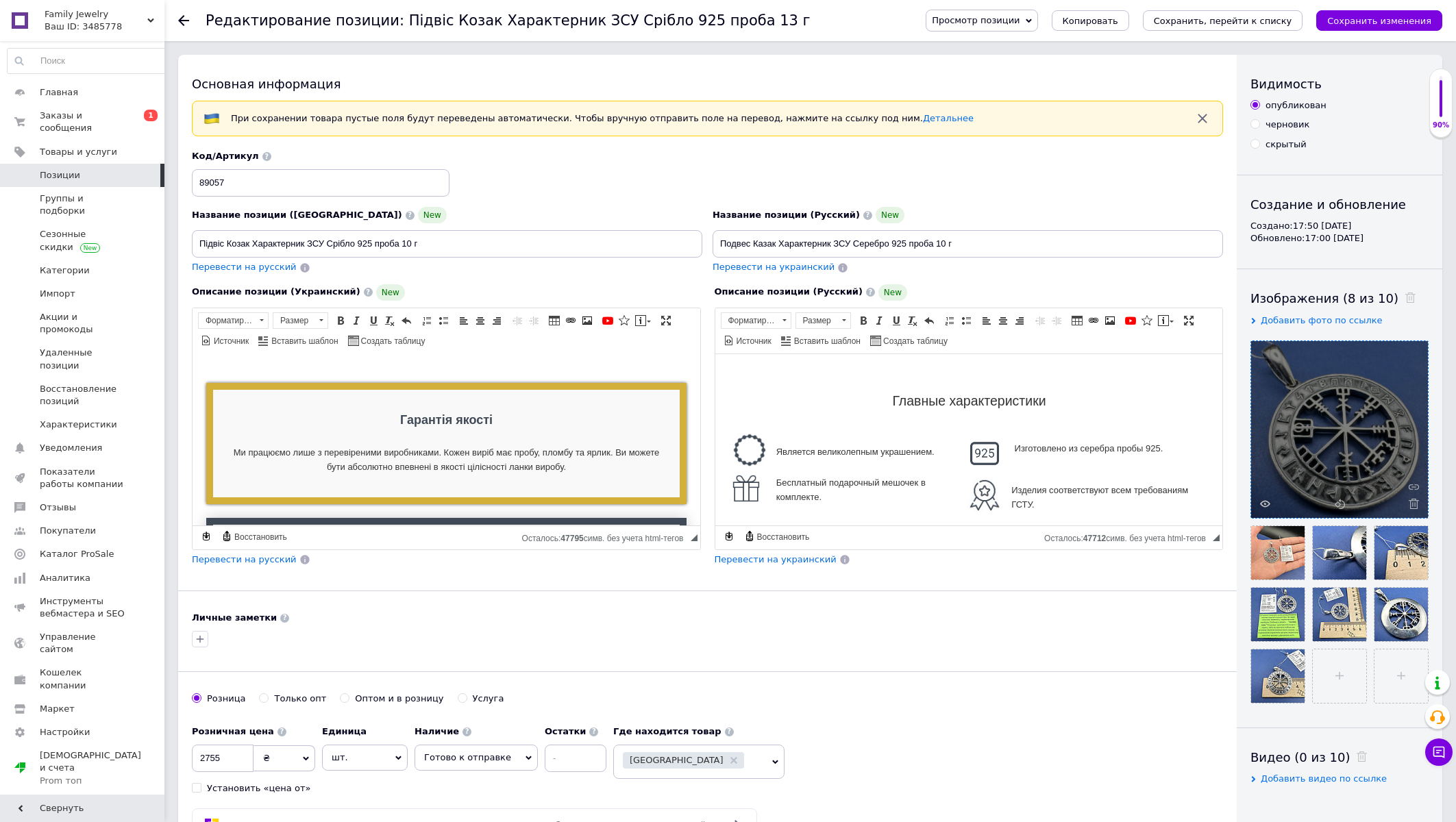
scroll to position [0, 0]
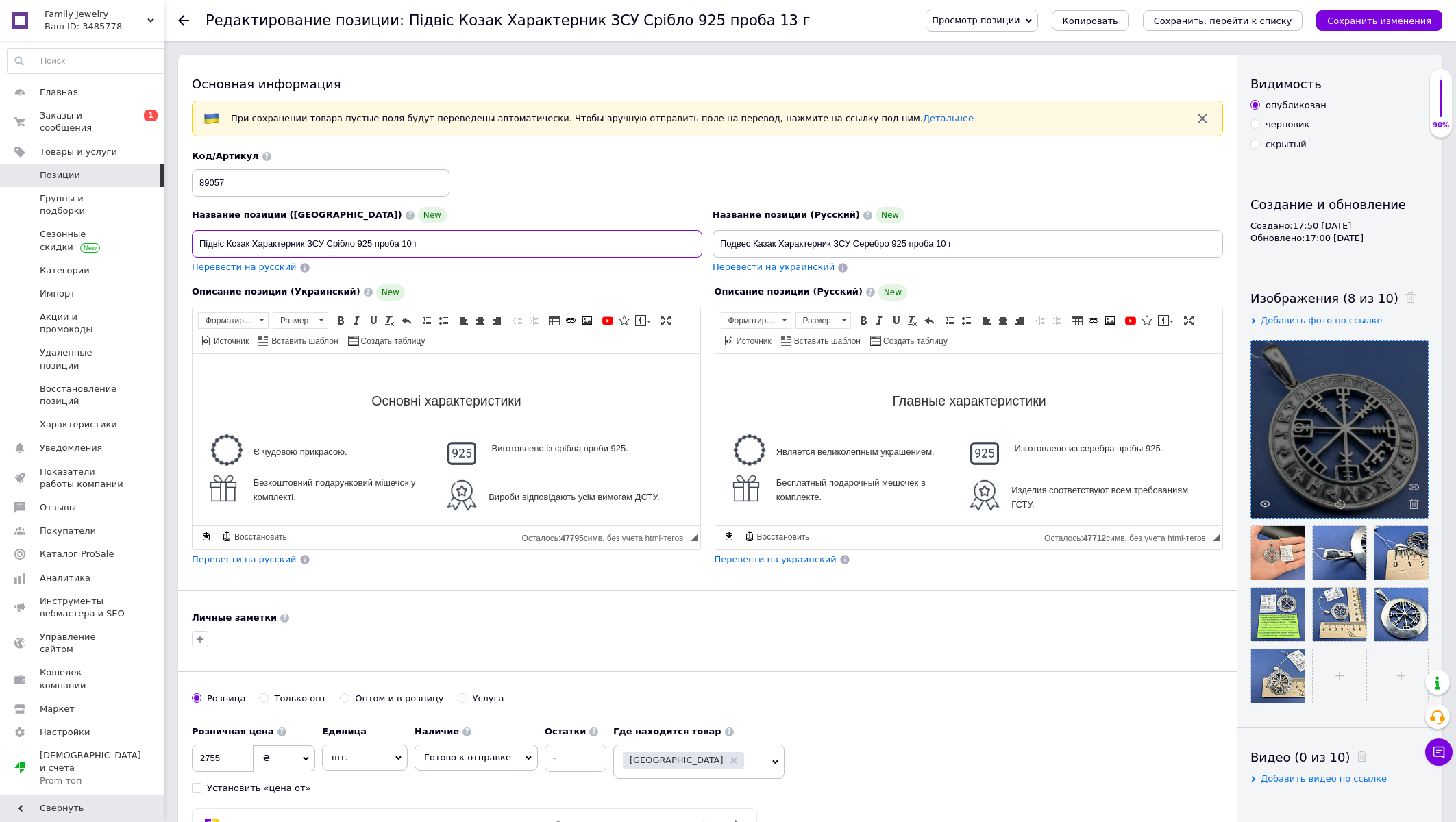
click at [207, 243] on input "Підвіс Козак Характерник ЗСУ Срібло 925 проба 10 г" at bounding box center [447, 244] width 511 height 28
click at [415, 249] on input "Оберіг Рунічний компас або Агісхільям Козак Характерник ЗСУ Срібло 925 проба 10…" at bounding box center [447, 244] width 511 height 28
click at [367, 242] on input "Оберіг Рунічний компас або Агісхільям Козак ЗСУ Срібло 925 проба 10 г" at bounding box center [447, 244] width 511 height 28
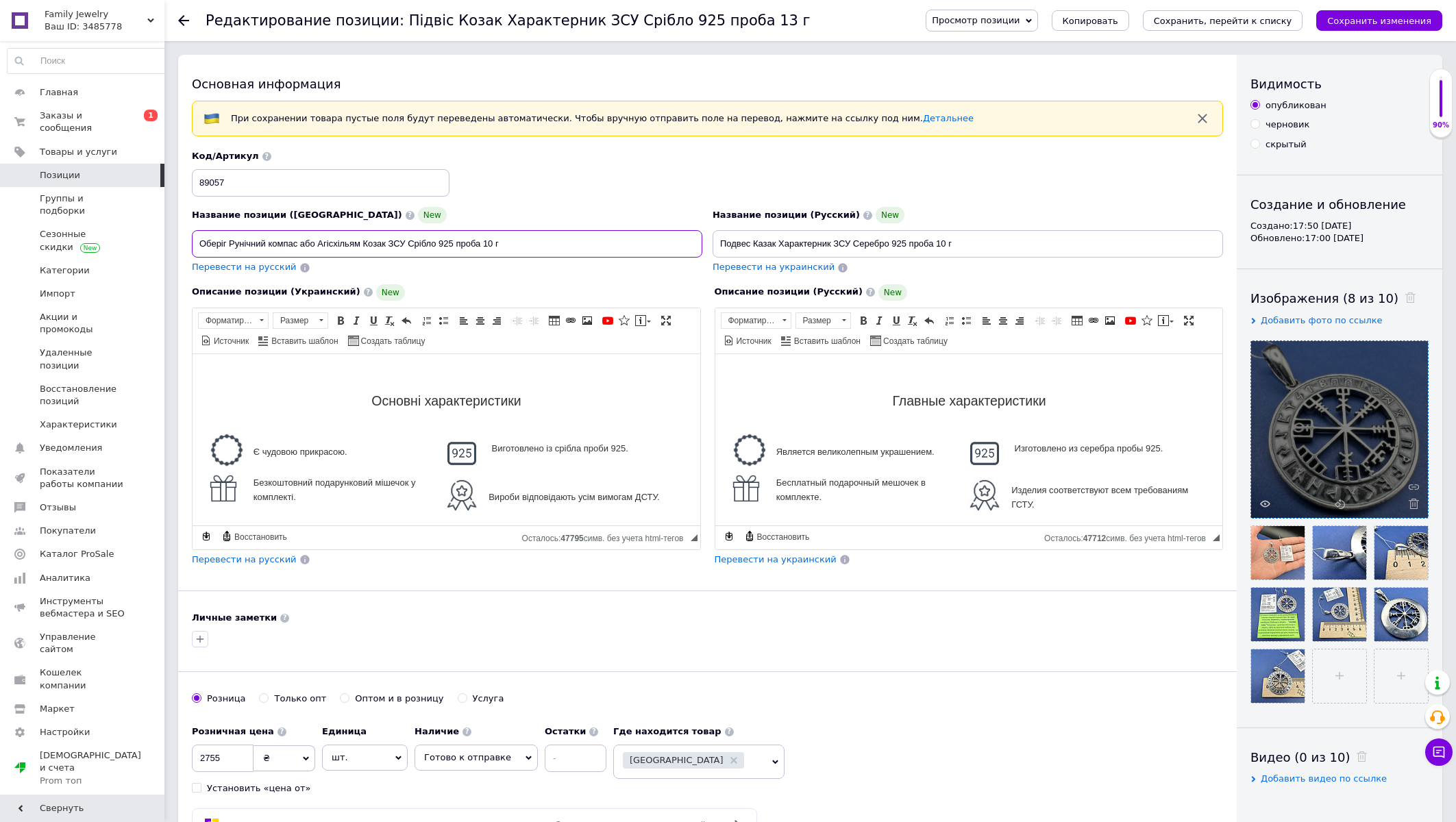
click at [367, 242] on input "Оберіг Рунічний компас або Агісхільям Козак ЗСУ Срібло 925 проба 10 г" at bounding box center [447, 244] width 511 height 28
click at [367, 245] on input "Оберіг Рунічний компас або Агісхільям ЗСУ Срібло 925 проба 10 г" at bounding box center [447, 244] width 511 height 28
click at [329, 247] on input "Оберіг Рунічний компас або Агісхільям Срібло 925 проба 10 г" at bounding box center [447, 244] width 511 height 28
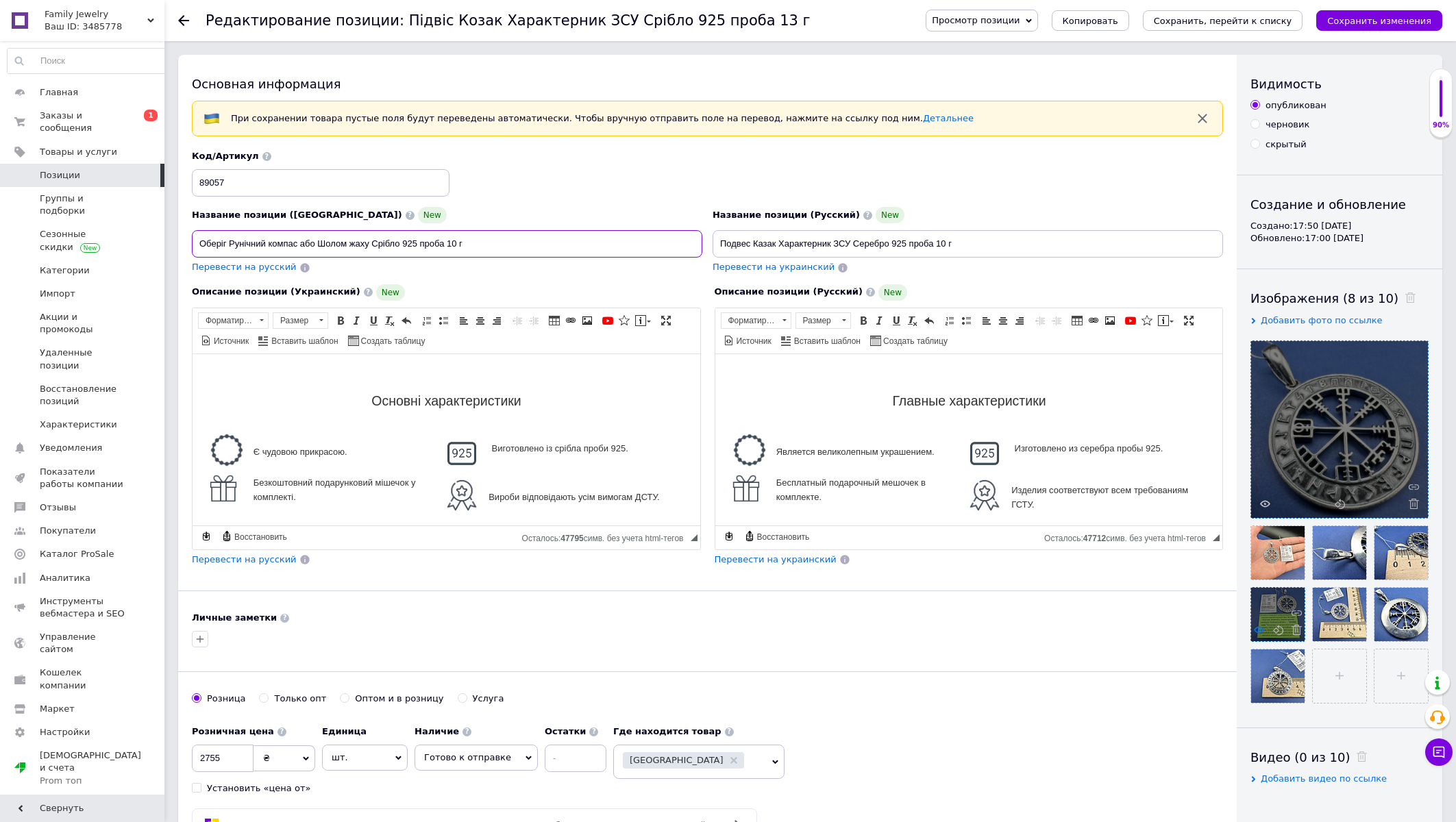
type input "Оберіг Рунічний компас або Шолом жаху Срібло 925 проба 10 г"
click at [1265, 627] on icon at bounding box center [1259, 630] width 10 height 10
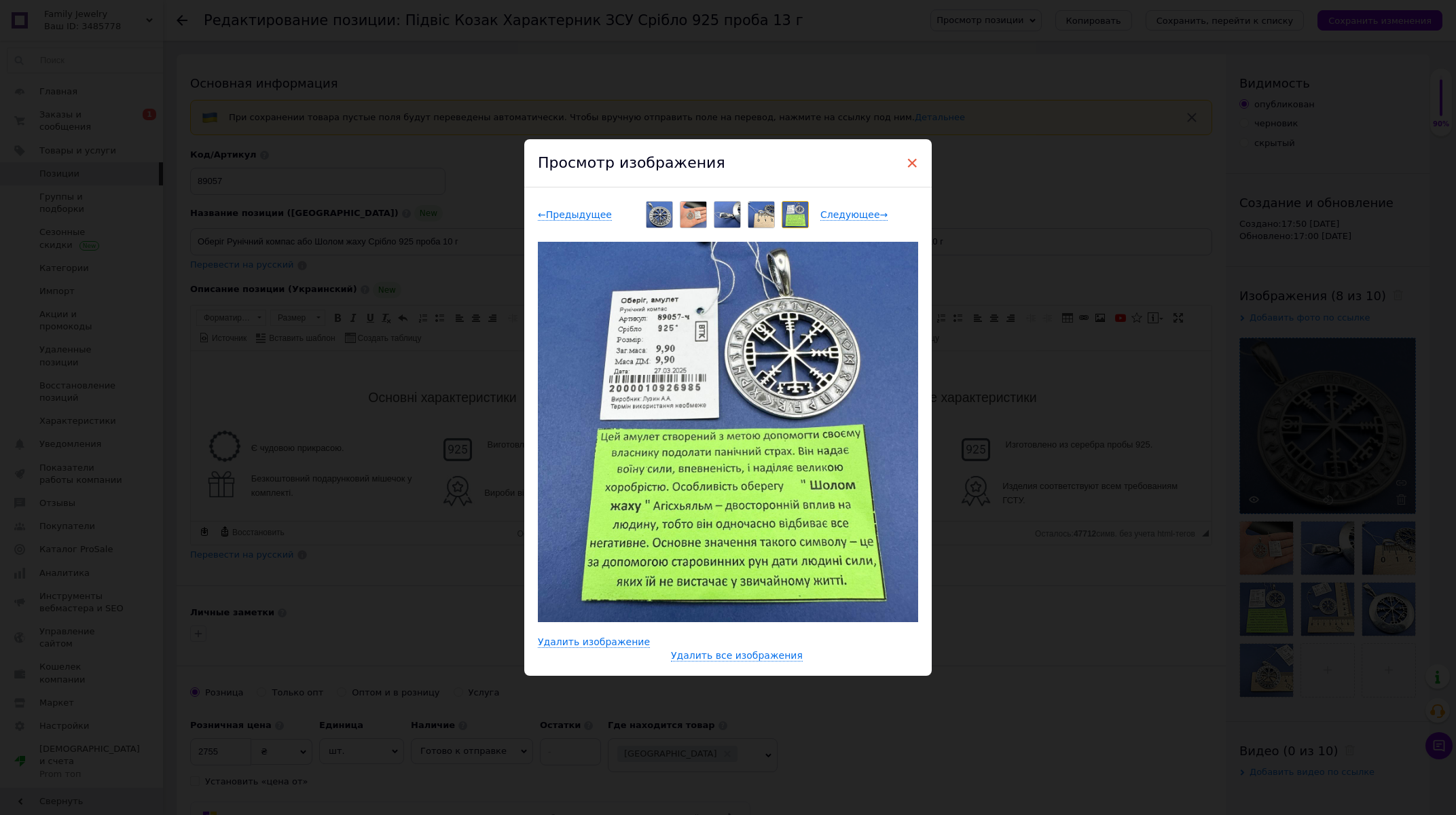
click at [906, 160] on span "×" at bounding box center [912, 162] width 13 height 23
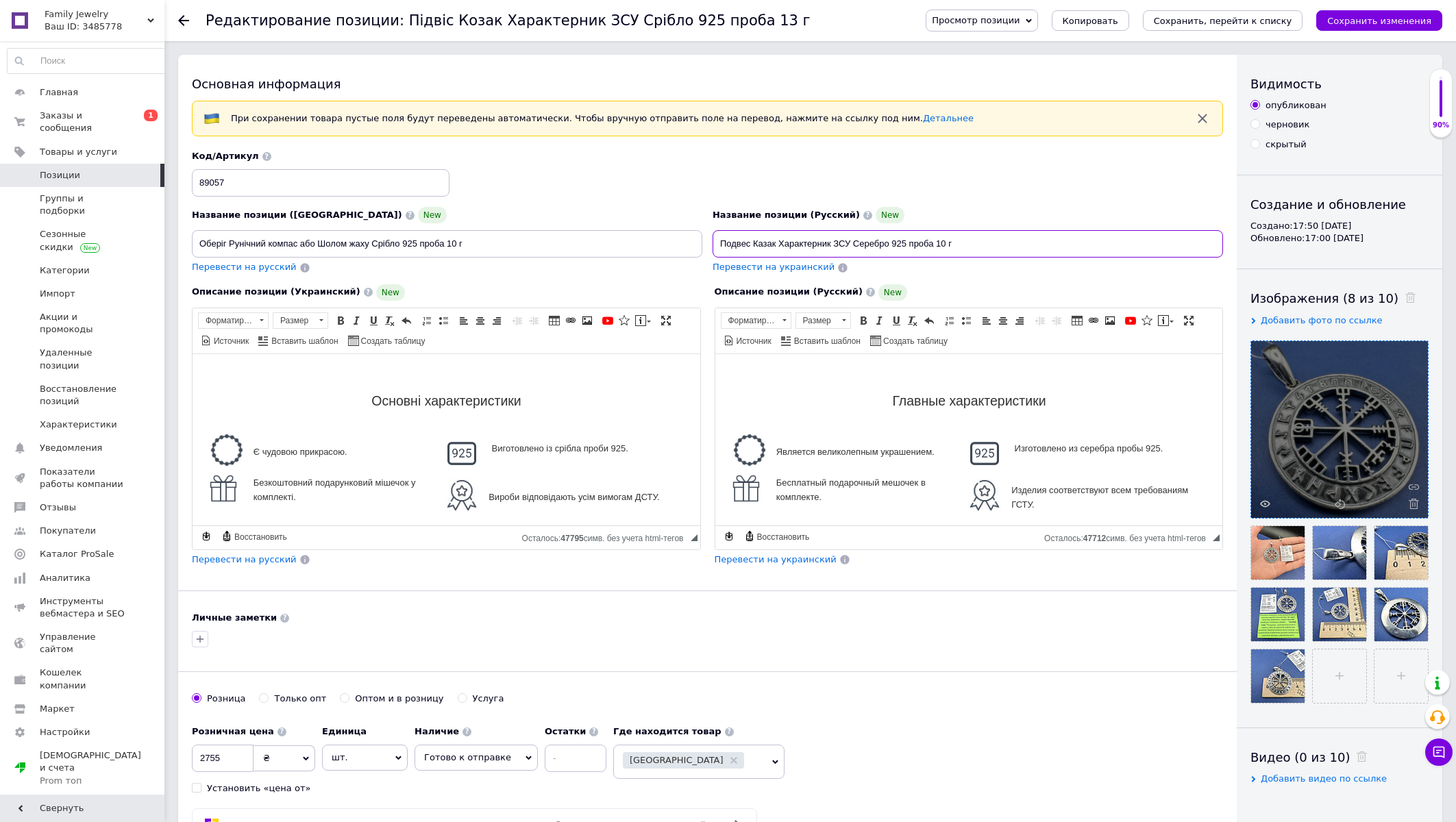
click at [735, 240] on input "Подвес Казак Характерник ЗСУ Серебро 925 проба 10 г" at bounding box center [967, 244] width 511 height 28
click at [914, 241] on input "Оберег Рунический компас или Шлем страха Казак Характерник ЗСУ Серебро 925 проб…" at bounding box center [967, 244] width 511 height 28
click at [921, 242] on input "Оберег Рунический компас или Шлем страха Характерник ЗСУ Серебро 925 проба 10 г" at bounding box center [967, 244] width 511 height 28
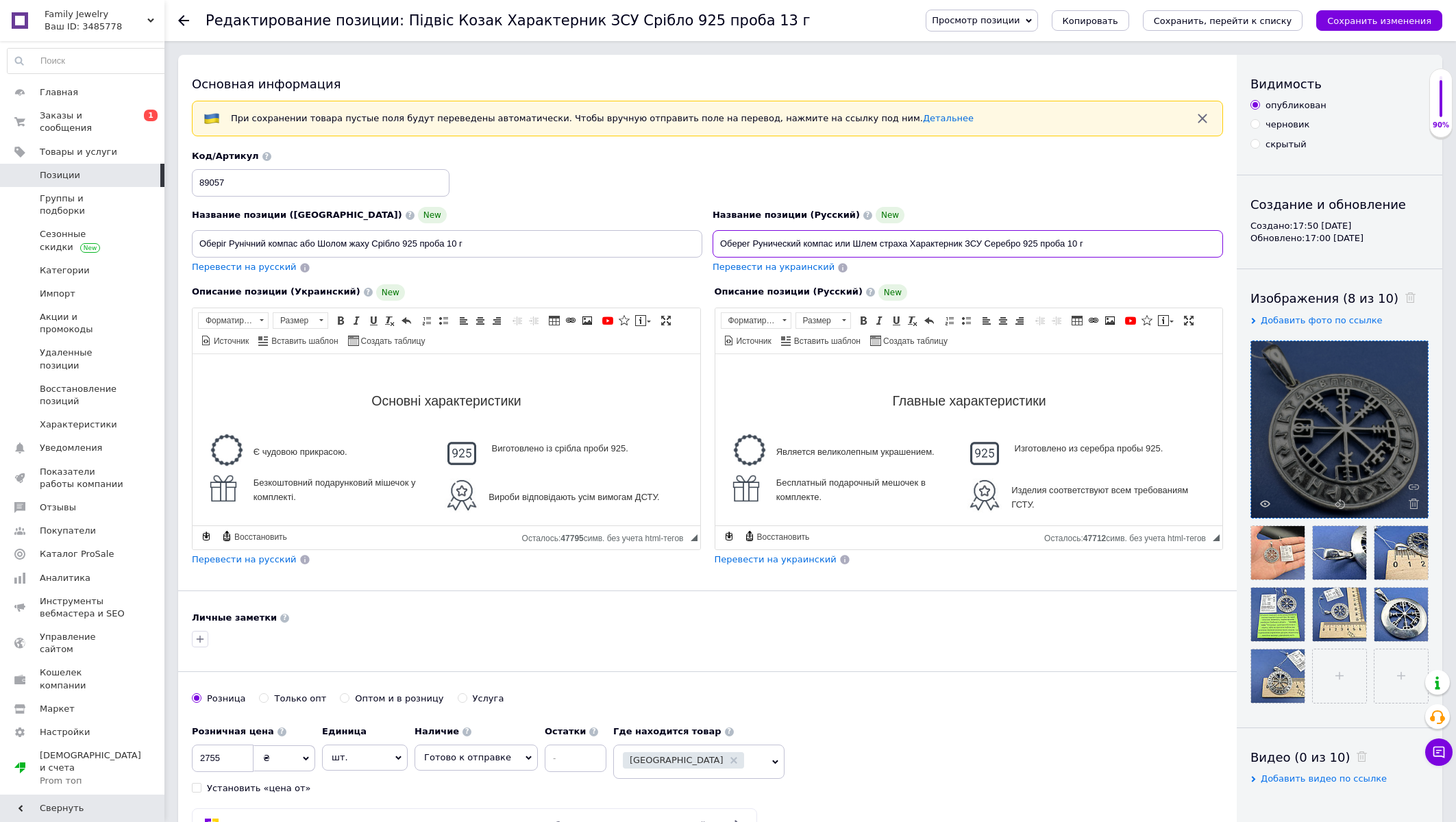
click at [921, 242] on input "Оберег Рунический компас или Шлем страха Характерник ЗСУ Серебро 925 проба 10 г" at bounding box center [967, 244] width 511 height 28
click at [920, 242] on input "Оберег Рунический компас или Шлем страха ЗСУ Серебро 925 проба 10 г" at bounding box center [967, 244] width 511 height 28
type input "Оберег Рунический компас или Шлем страха Серебро 925 проба 10 г"
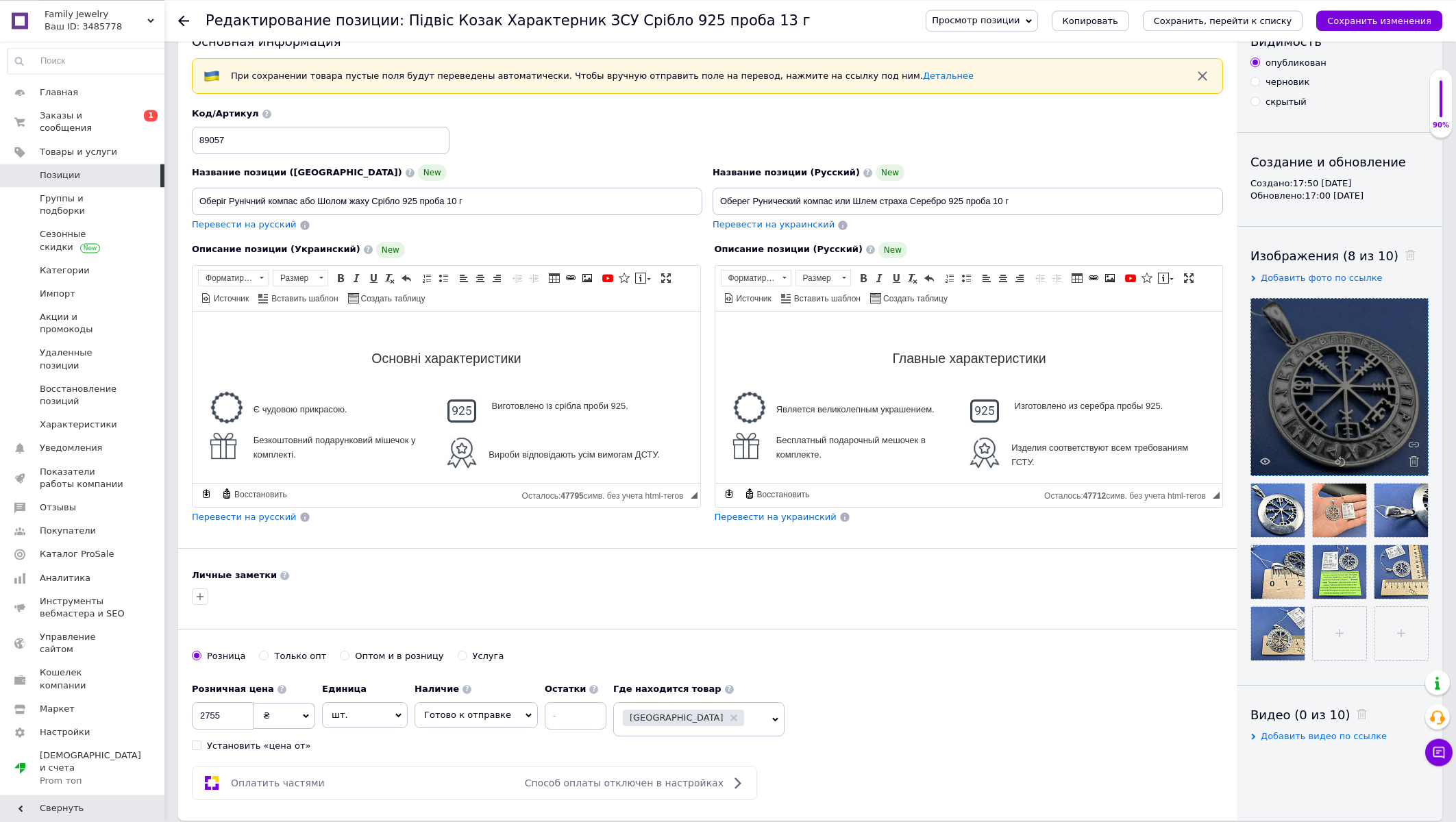
scroll to position [73, 0]
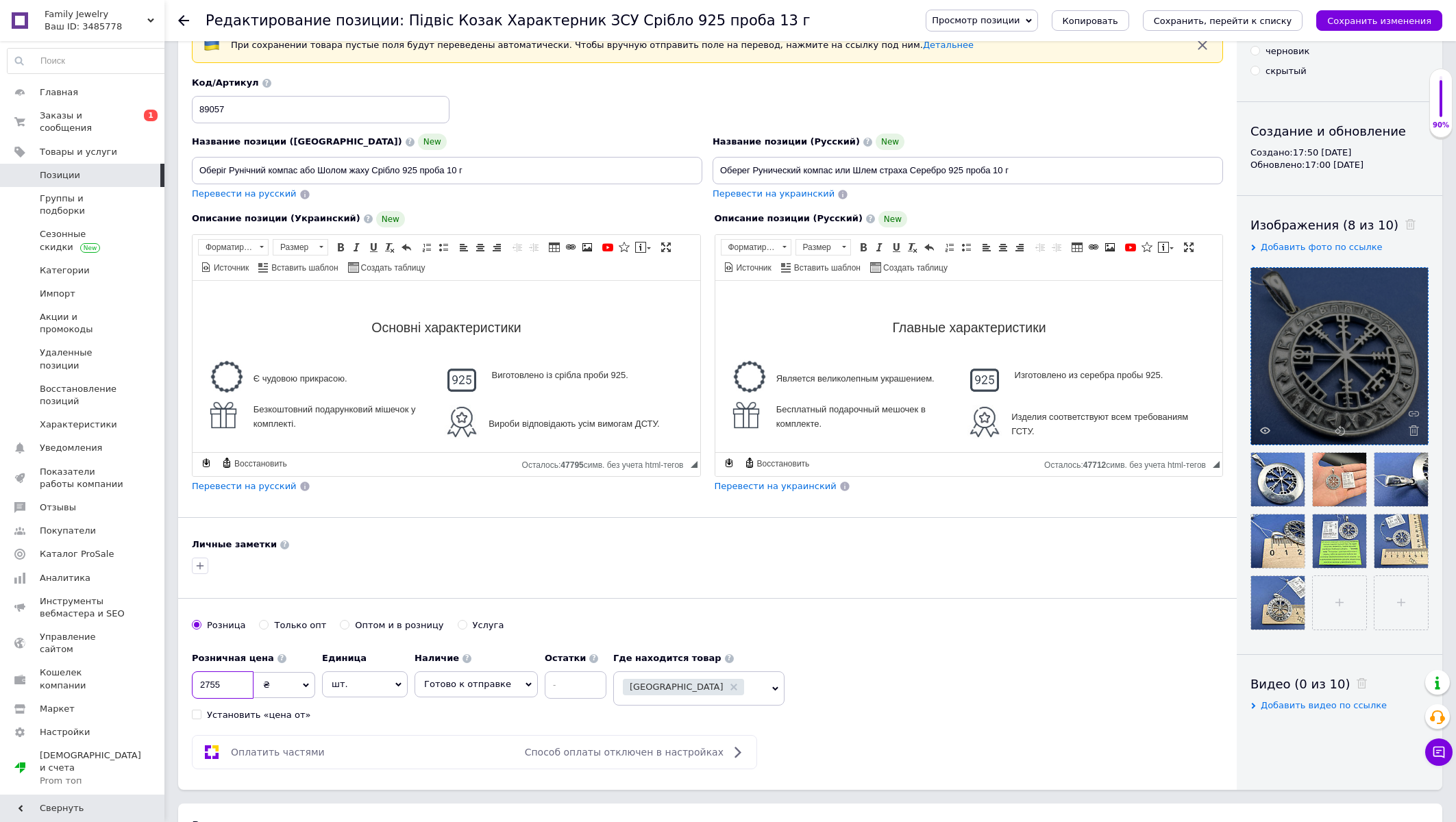
click at [245, 673] on input "2755" at bounding box center [223, 685] width 62 height 28
type input "2"
type input "1925"
click at [1338, 11] on button "Сохранить изменения" at bounding box center [1379, 21] width 126 height 21
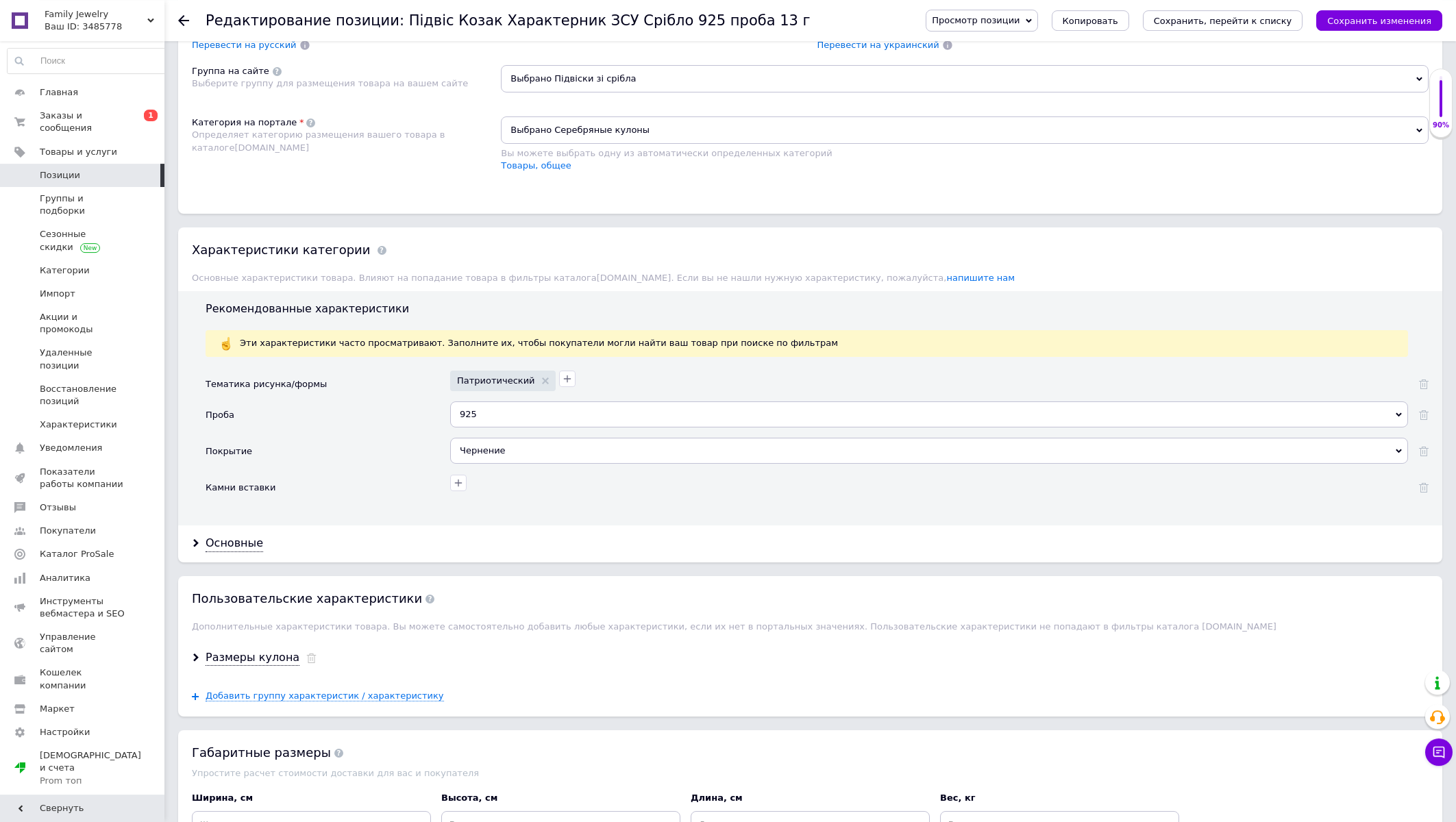
scroll to position [955, 0]
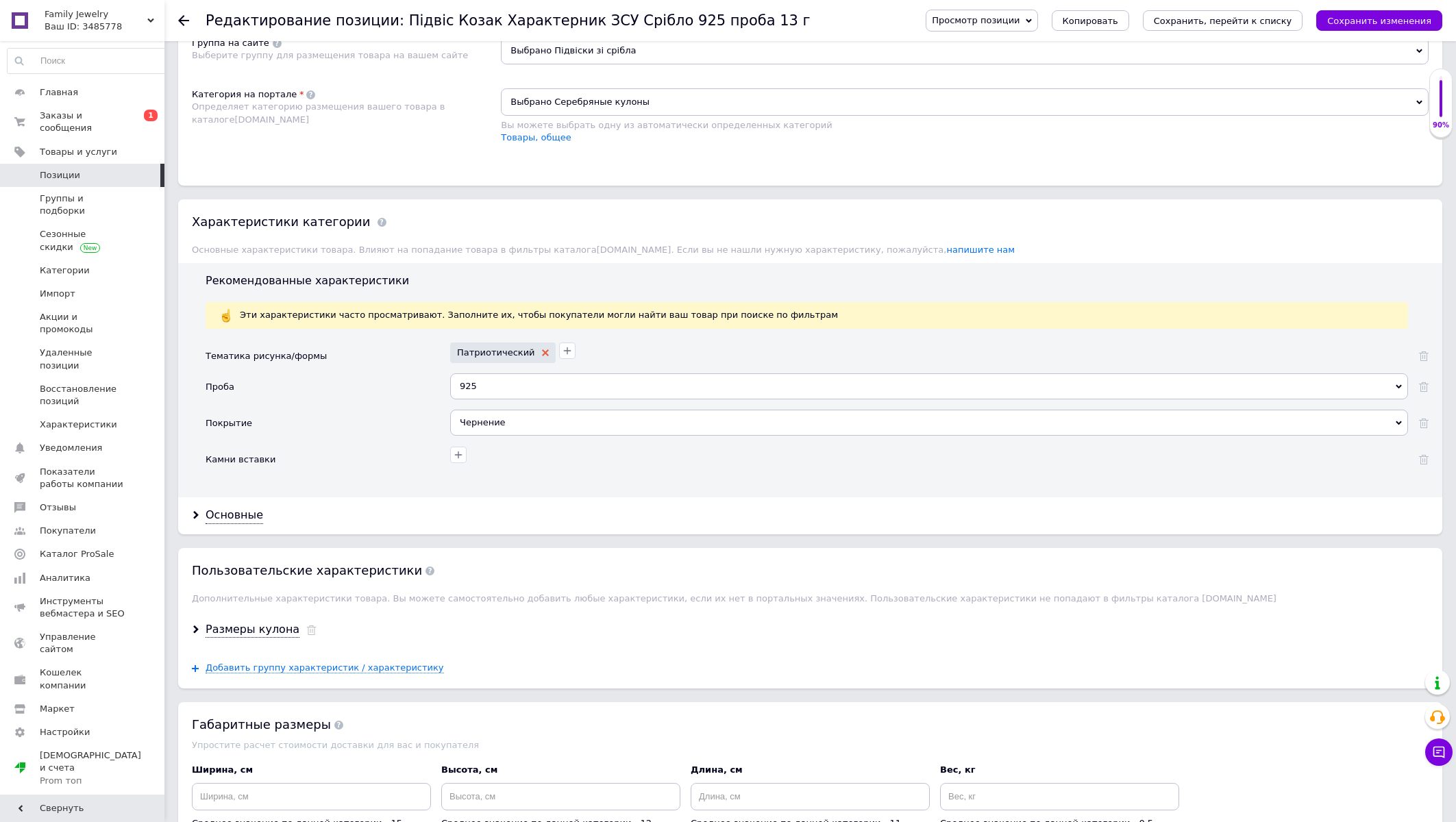
click at [542, 357] on icon at bounding box center [545, 353] width 7 height 7
click at [458, 355] on icon "button" at bounding box center [458, 350] width 7 height 7
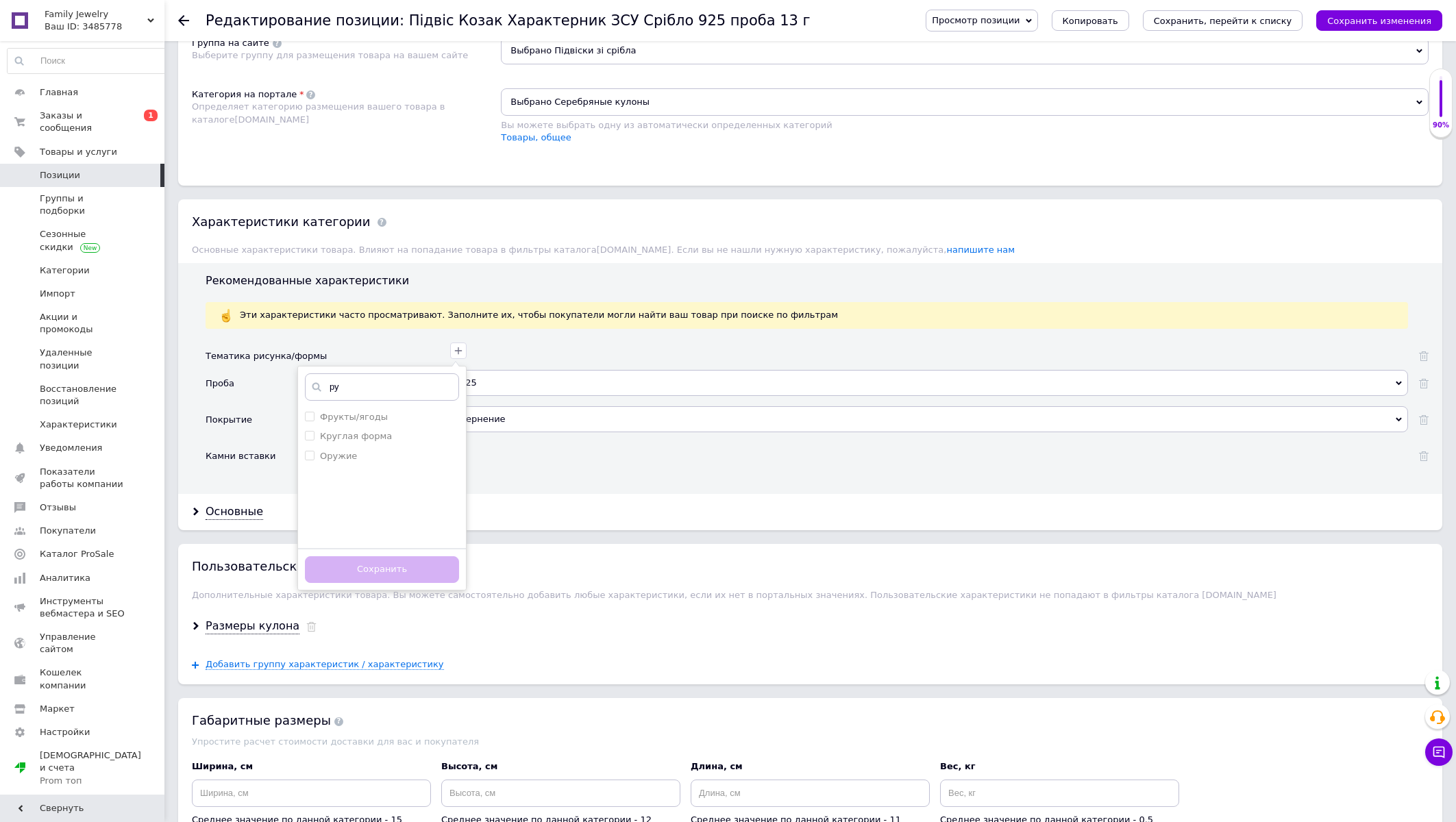
type input "р"
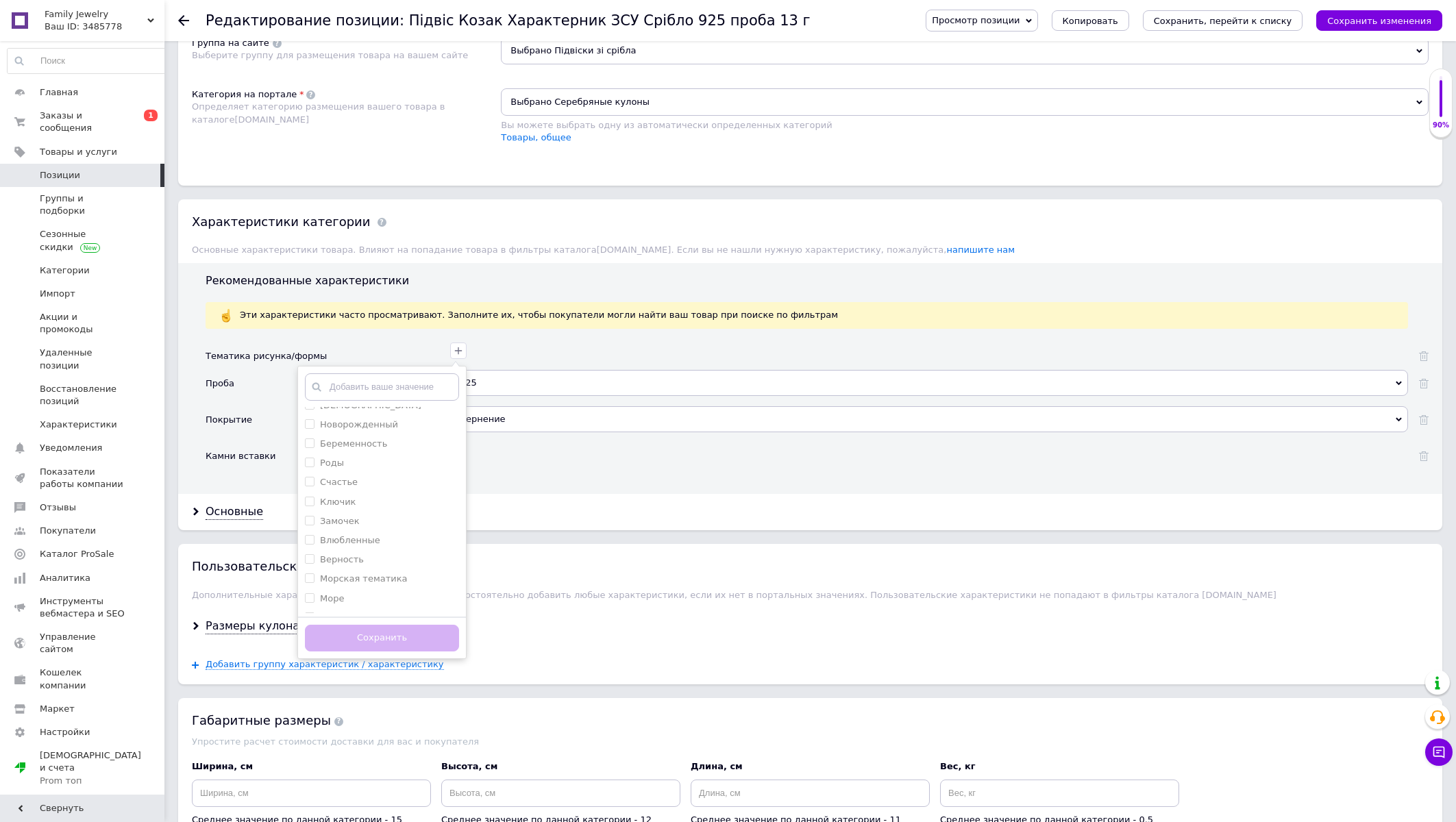
scroll to position [1449, 0]
click at [560, 484] on div "Тематика рисунка/формы Растения Животные Птицы Люди Автомобили Мотоциклы Авиаци…" at bounding box center [817, 413] width 1223 height 141
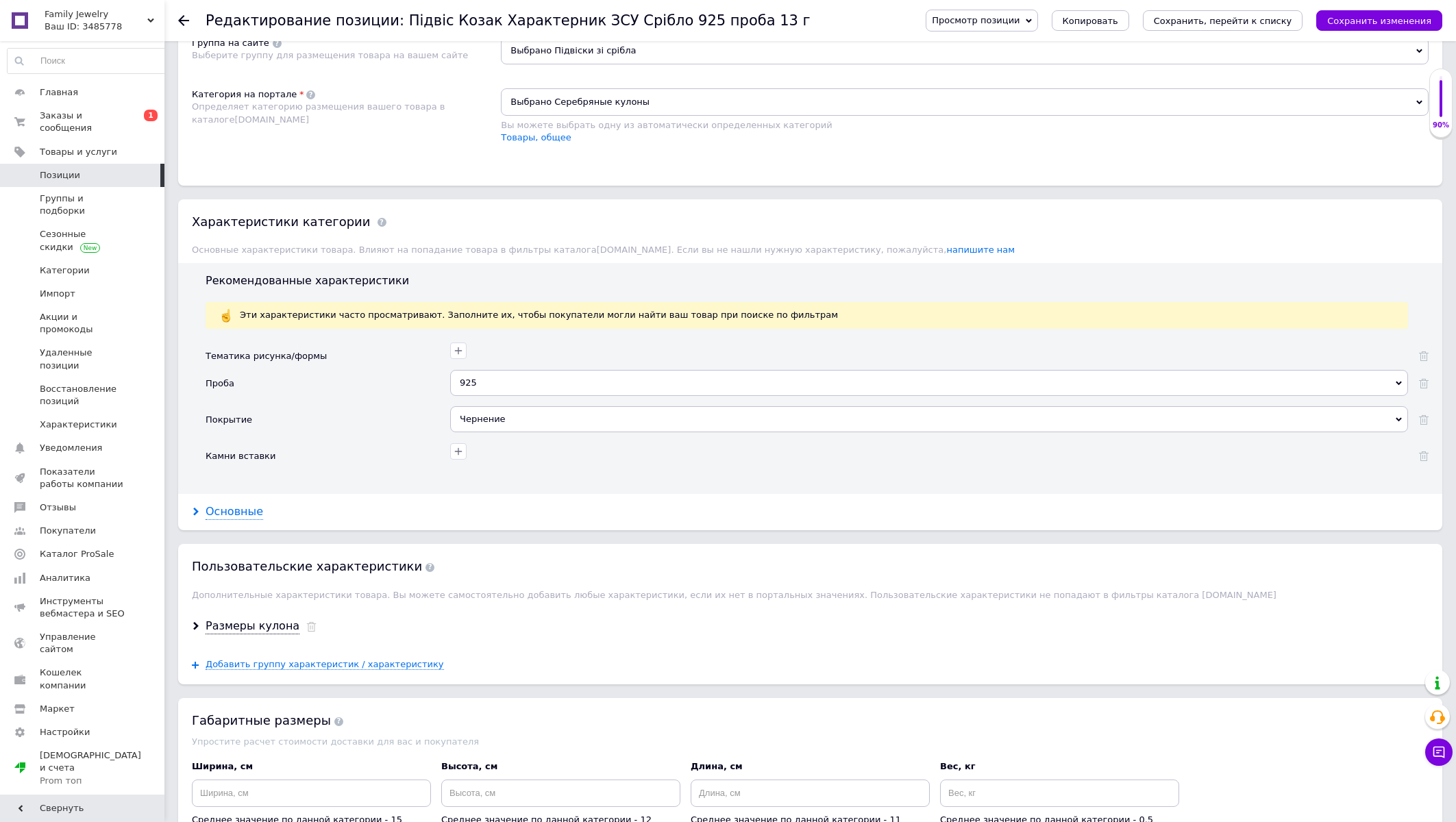
click at [211, 520] on div "Основные" at bounding box center [234, 512] width 57 height 16
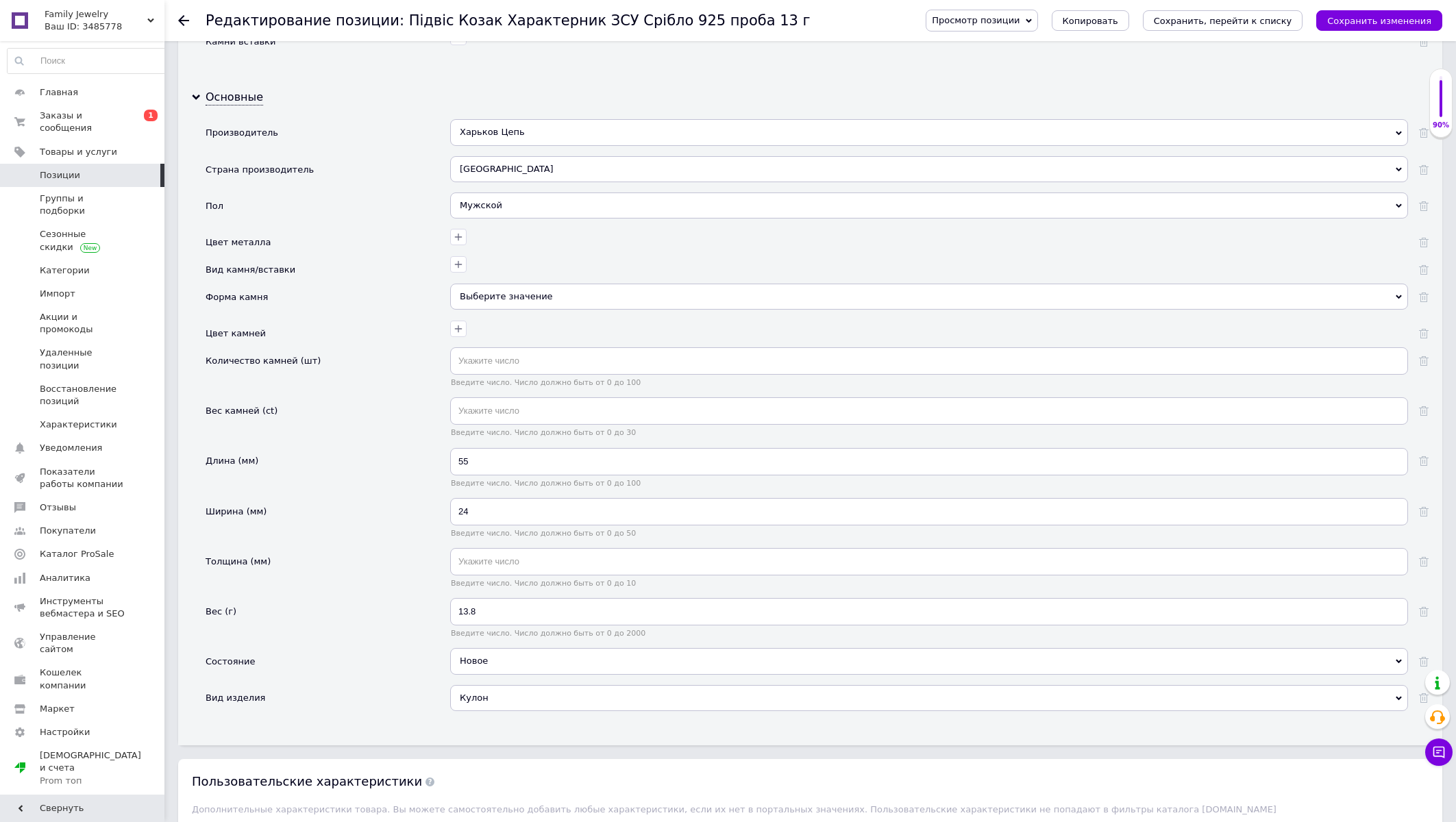
scroll to position [1395, 0]
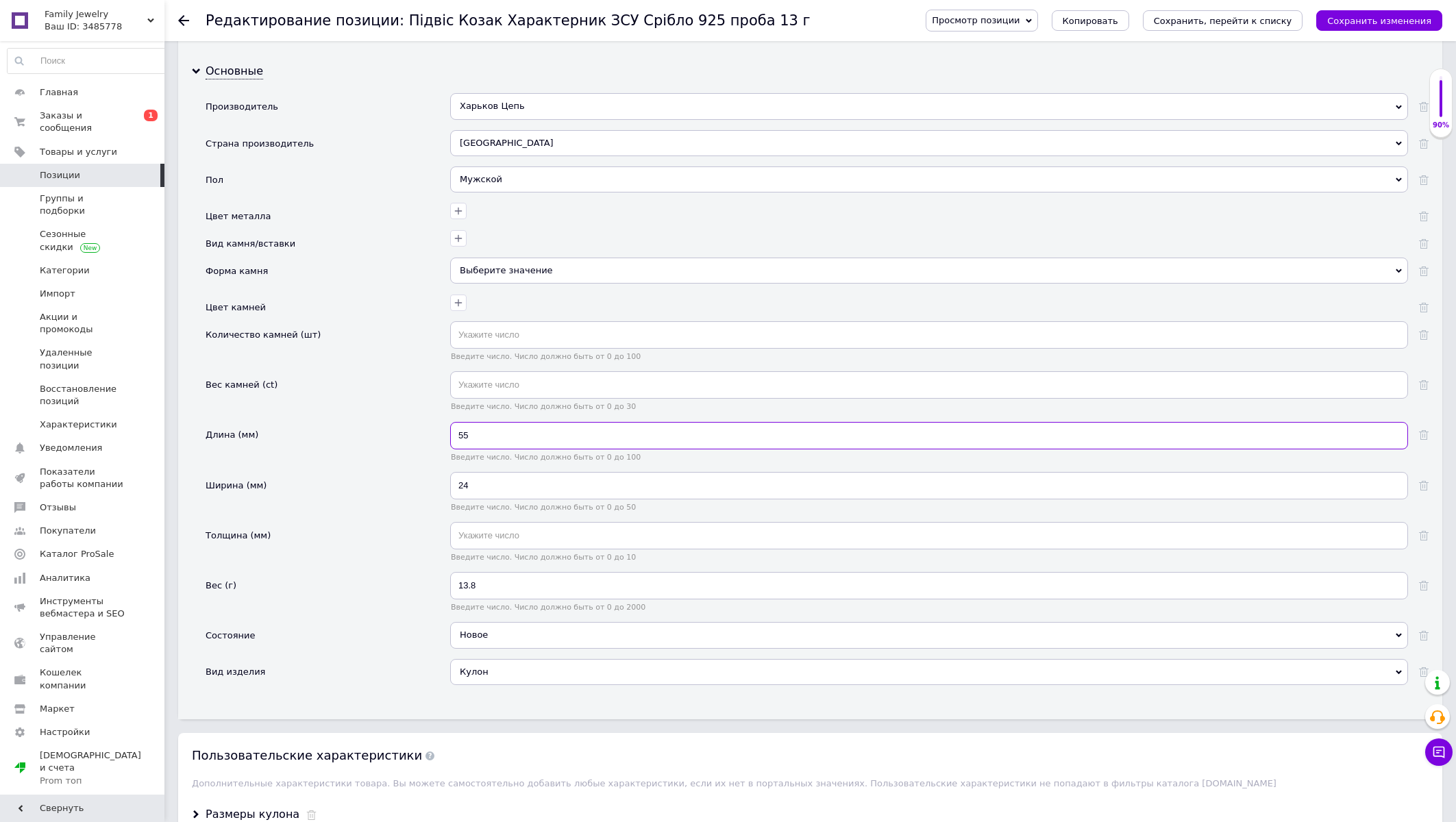
click at [493, 450] on input "55" at bounding box center [929, 435] width 958 height 28
type input "45"
click at [487, 500] on input "24" at bounding box center [929, 485] width 958 height 28
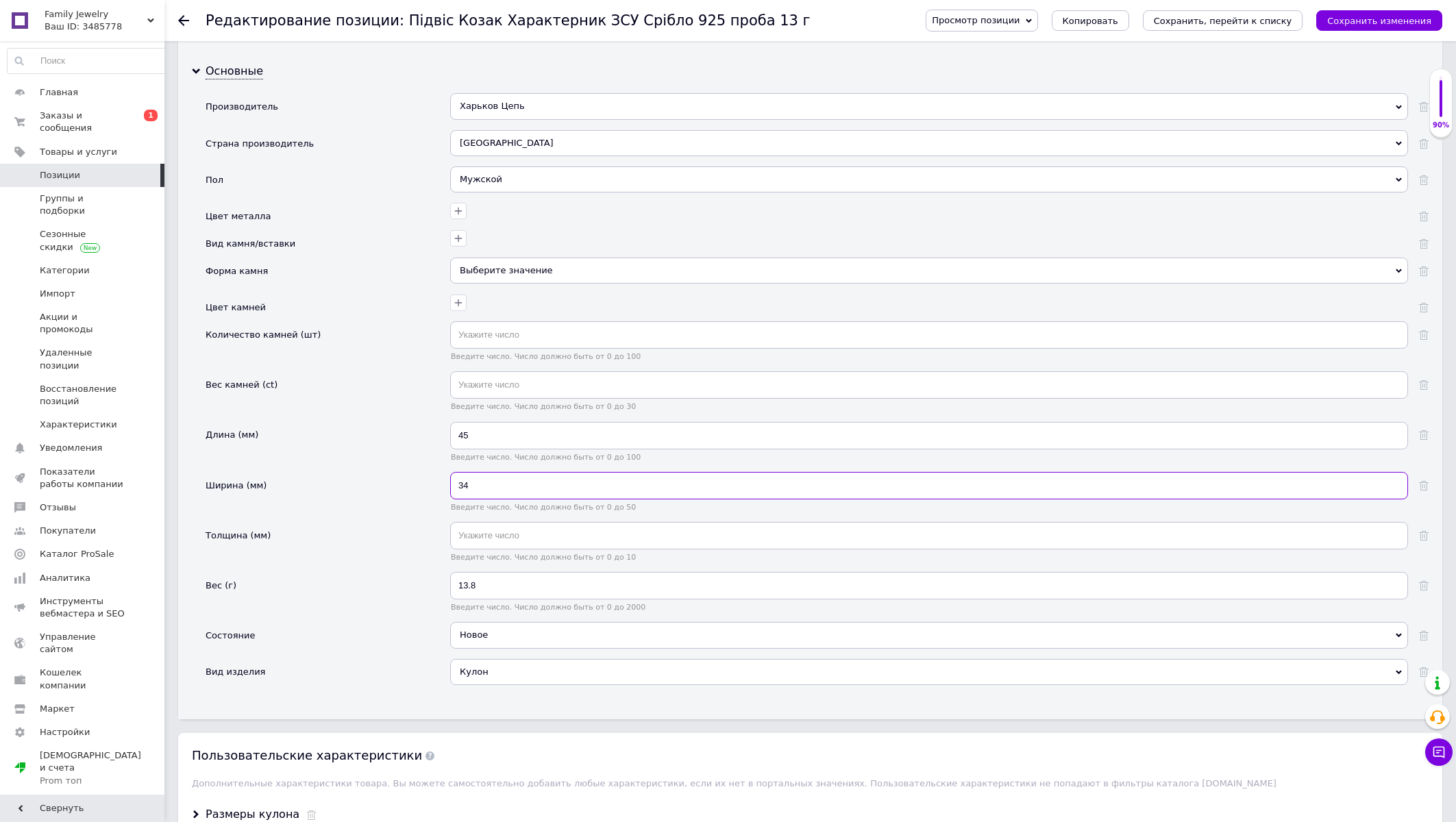
type input "34"
click at [474, 600] on input "13.8" at bounding box center [929, 585] width 958 height 28
type input "1"
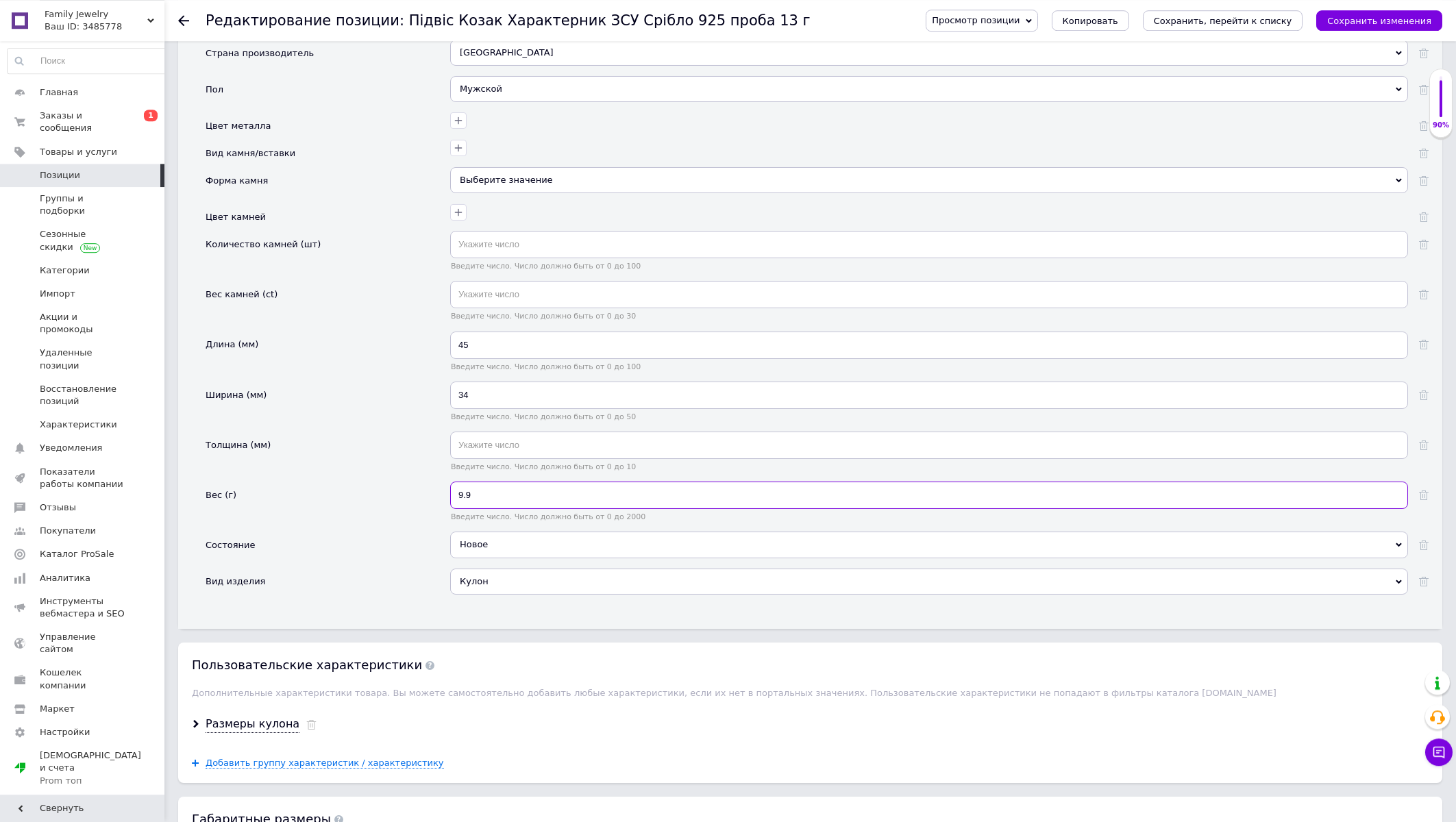
scroll to position [1762, 0]
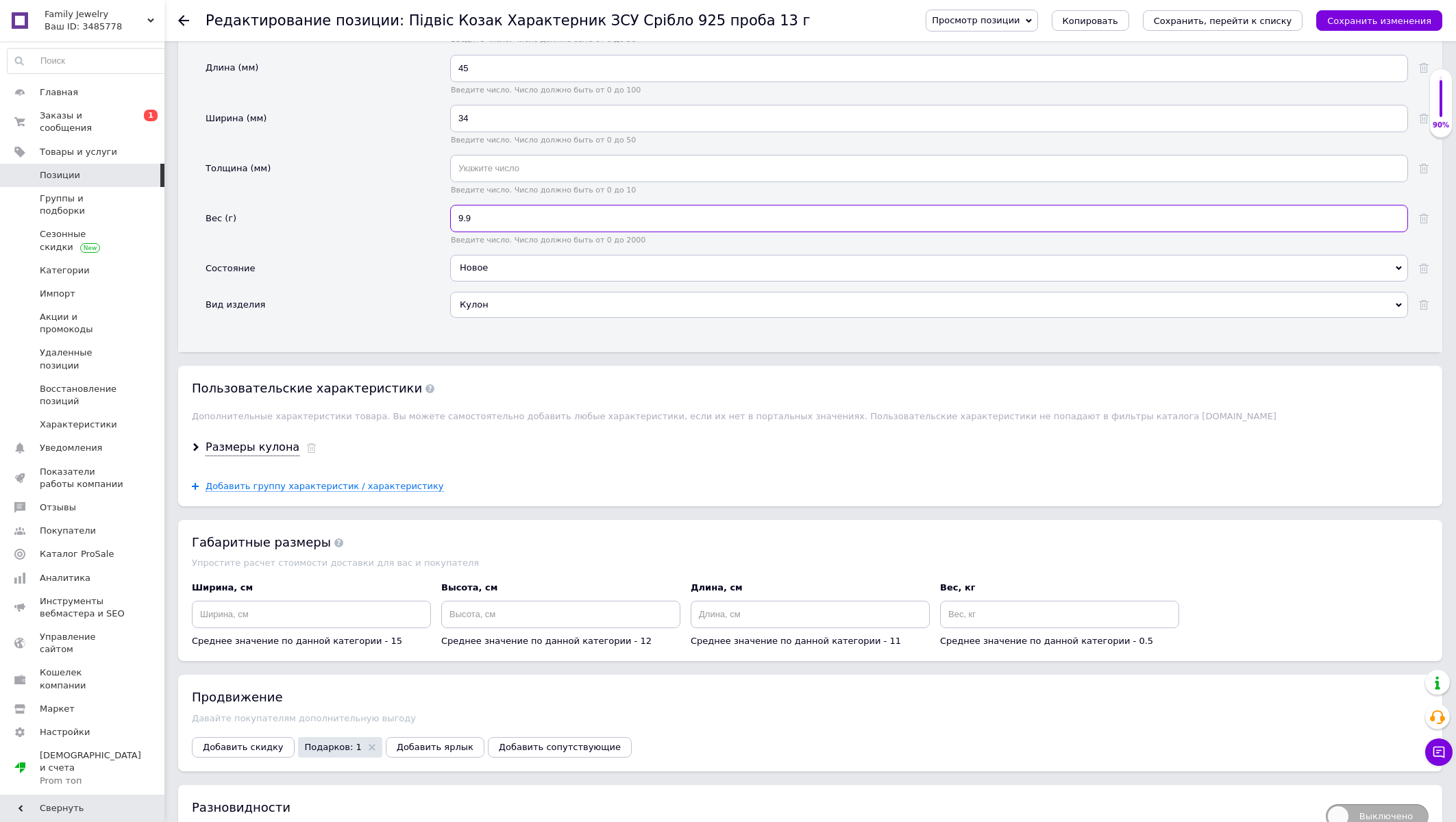
type input "9.9"
click at [267, 466] on div "Размеры кулона" at bounding box center [810, 448] width 1265 height 37
click at [262, 456] on div "Размеры кулона" at bounding box center [253, 448] width 94 height 16
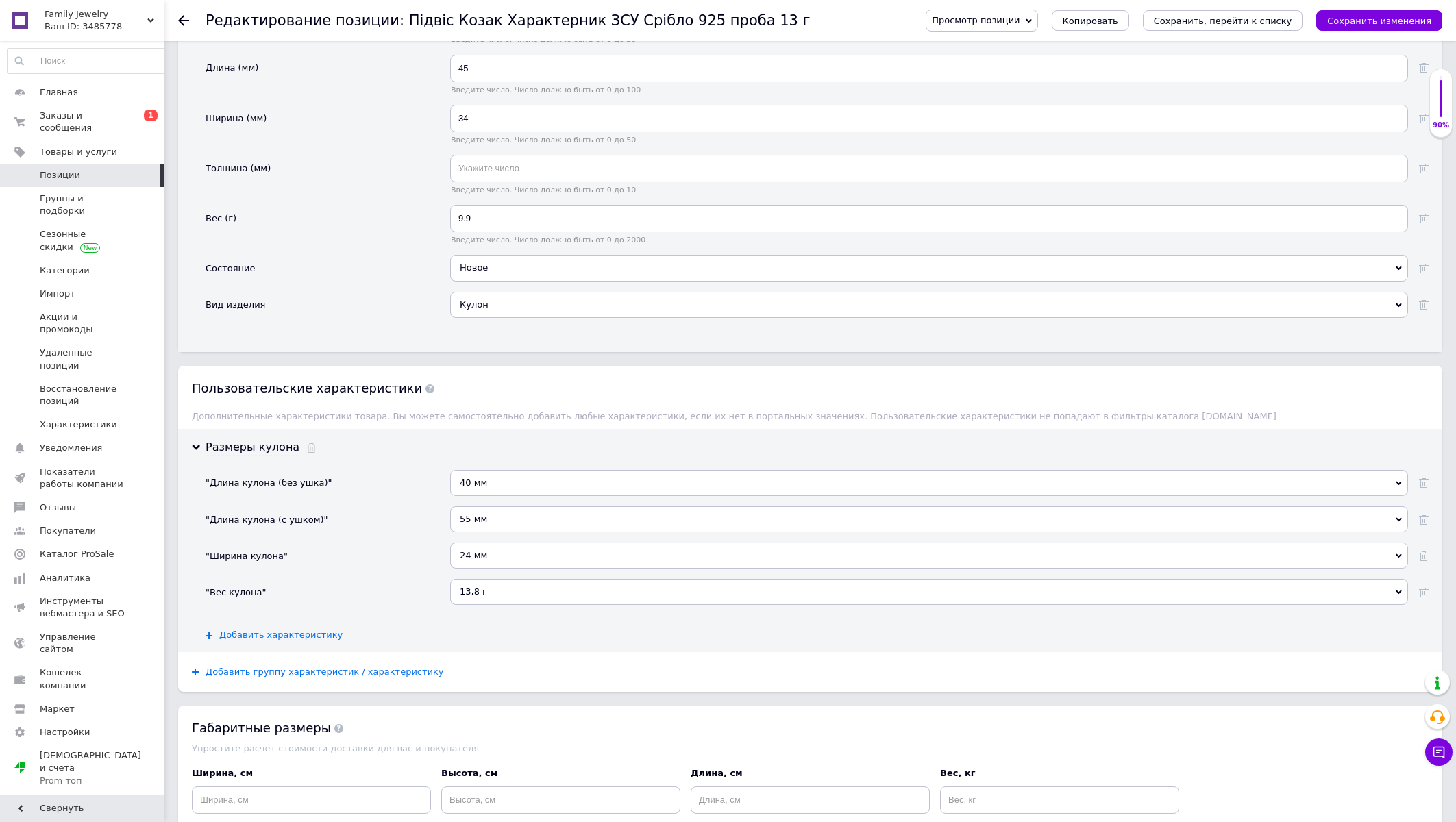
click at [504, 605] on div "13,8 г" at bounding box center [929, 592] width 958 height 26
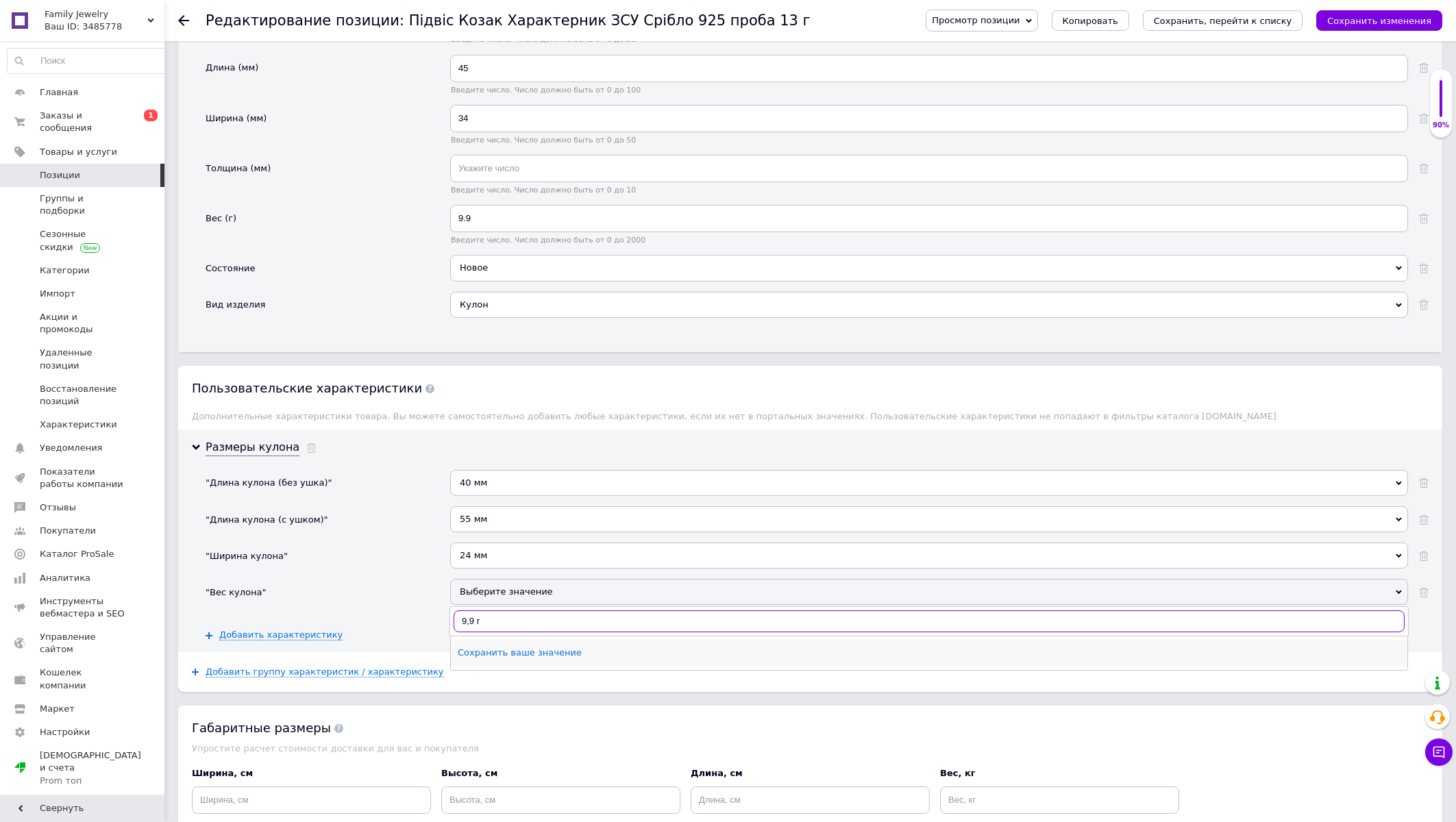
type input "9,9 г"
click at [487, 659] on div "Сохранить ваше значение" at bounding box center [929, 653] width 943 height 13
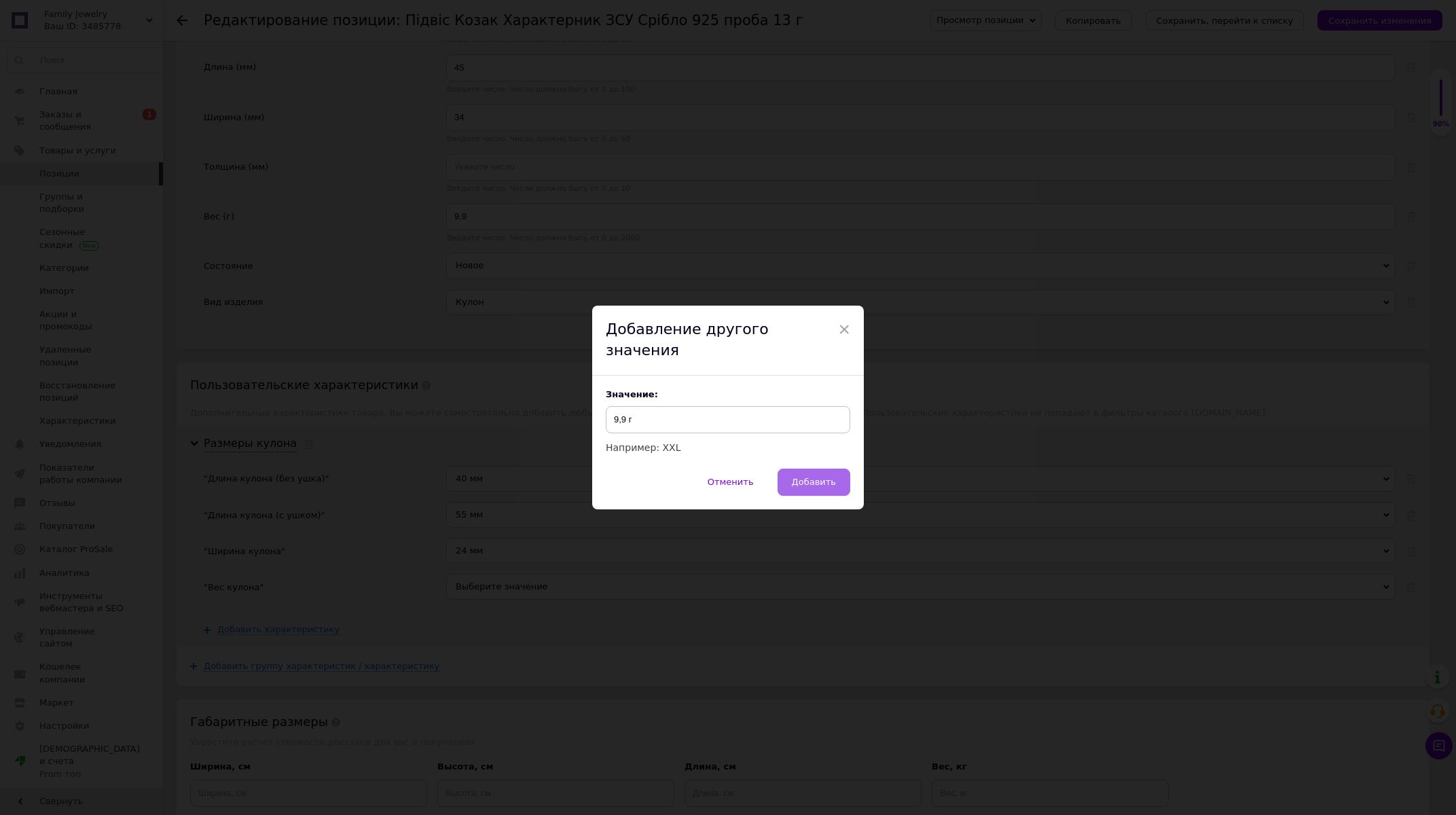
click at [801, 478] on span "Добавить" at bounding box center [814, 482] width 44 height 10
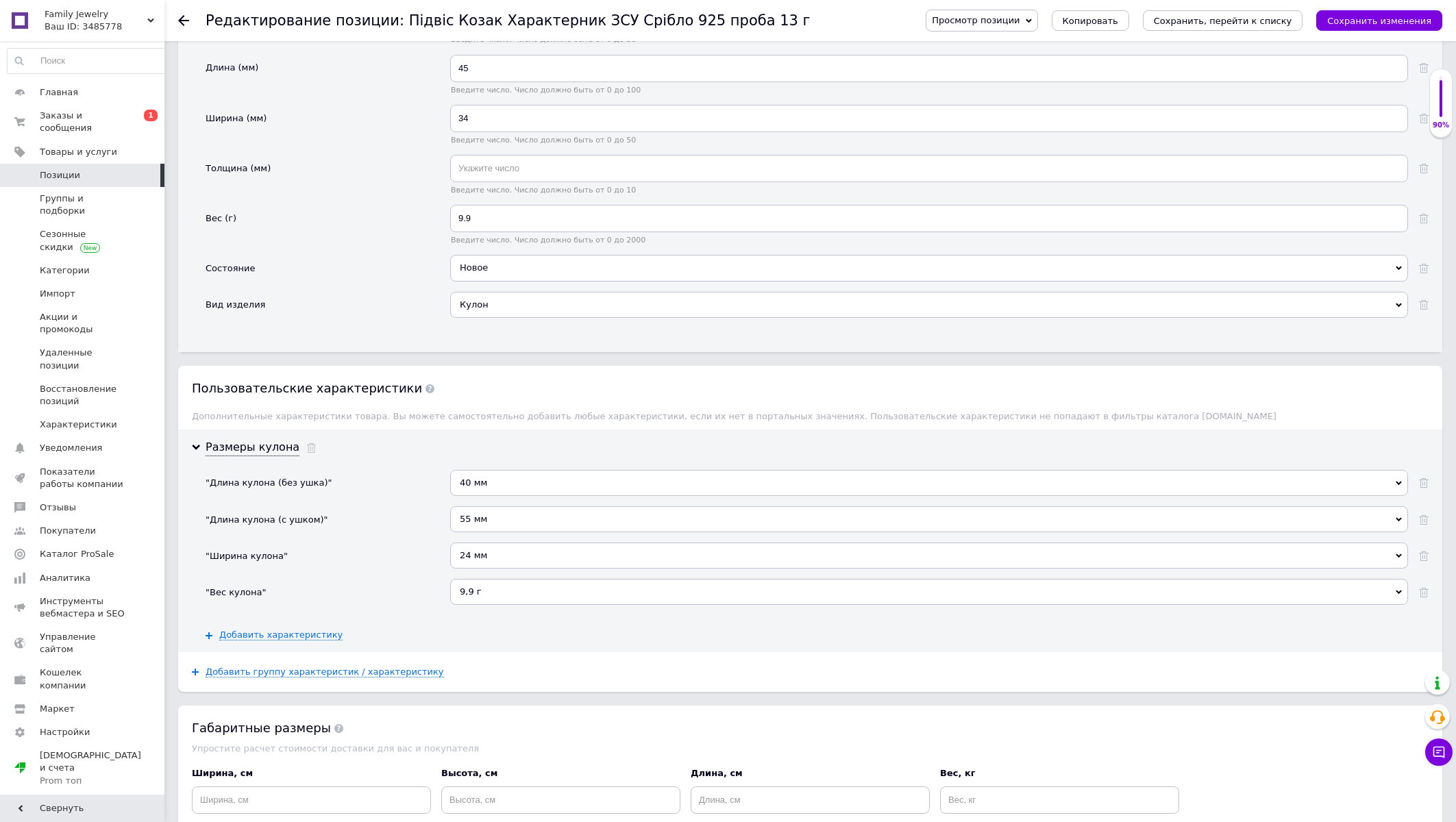
click at [499, 569] on div "24 мм" at bounding box center [929, 555] width 958 height 26
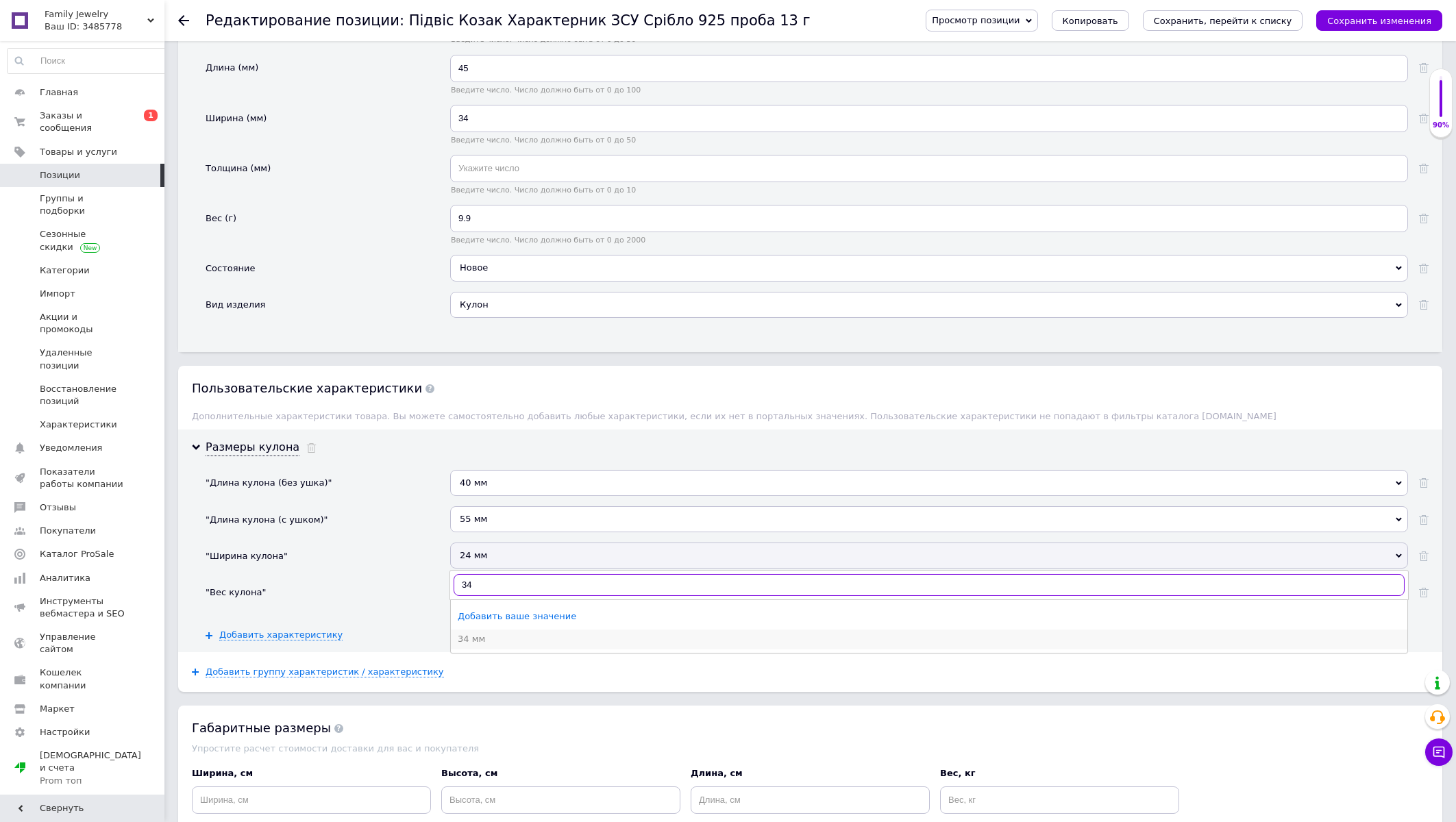
type input "34"
click at [484, 649] on li "34 мм" at bounding box center [929, 639] width 956 height 19
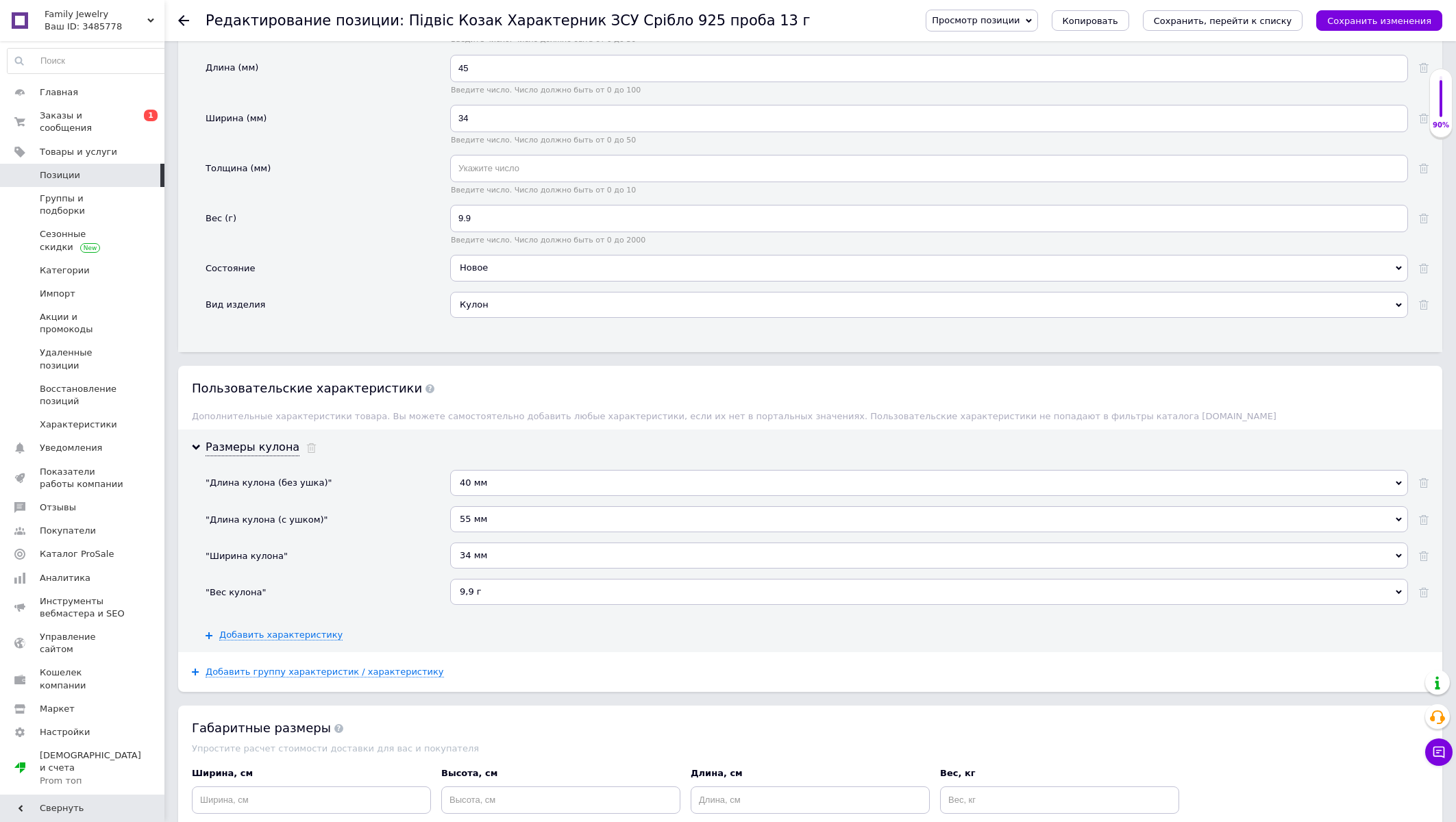
click at [475, 532] on div "55 мм" at bounding box center [929, 519] width 958 height 26
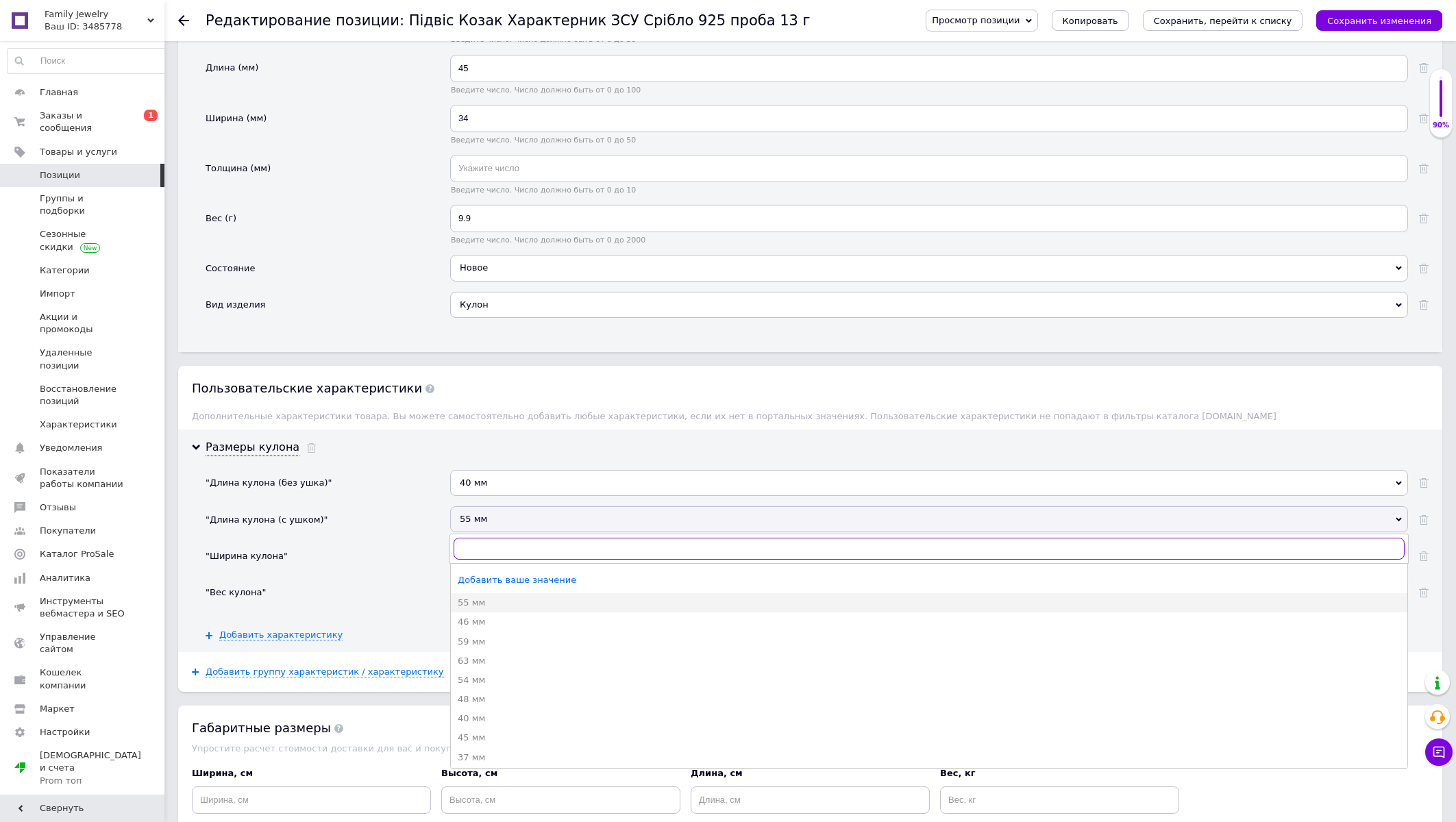
type input "3"
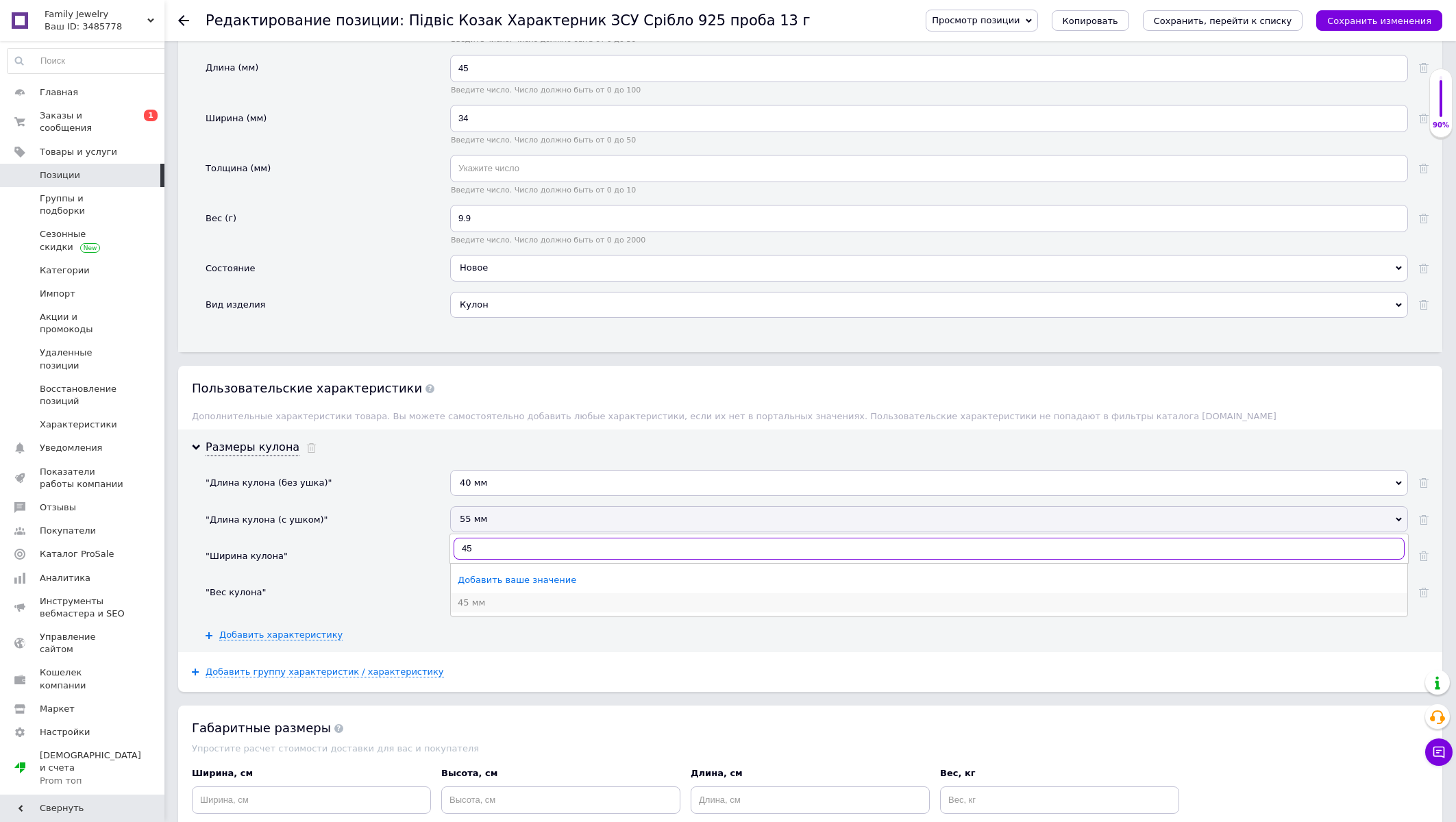
type input "45"
click at [471, 609] on div "45 мм" at bounding box center [929, 603] width 943 height 13
click at [495, 496] on div "40 мм" at bounding box center [929, 483] width 958 height 26
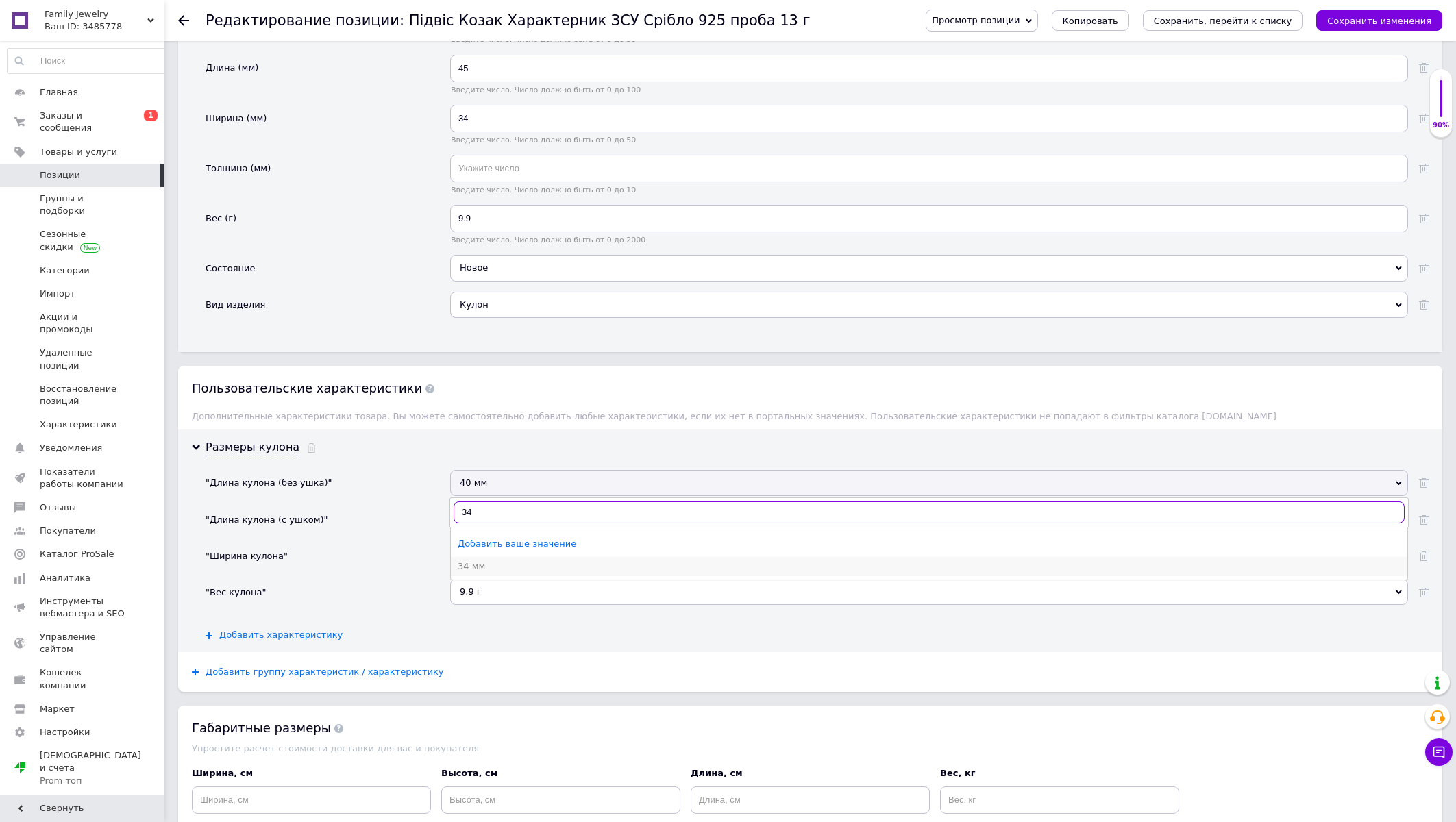
type input "34"
click at [497, 573] on div "34 мм" at bounding box center [929, 567] width 943 height 13
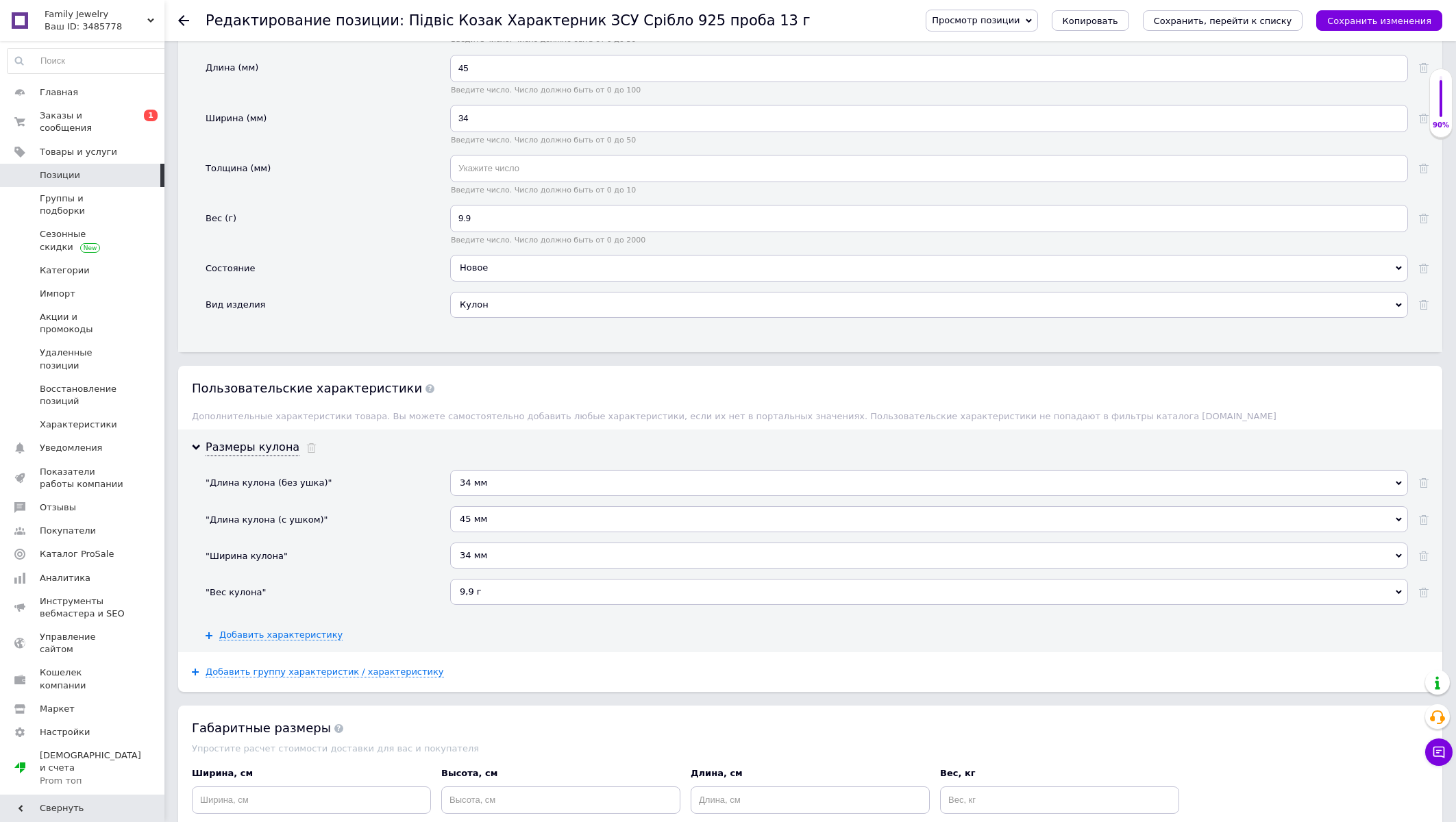
click at [665, 692] on div "Добавить группу характеристик / характеристику" at bounding box center [810, 672] width 1265 height 40
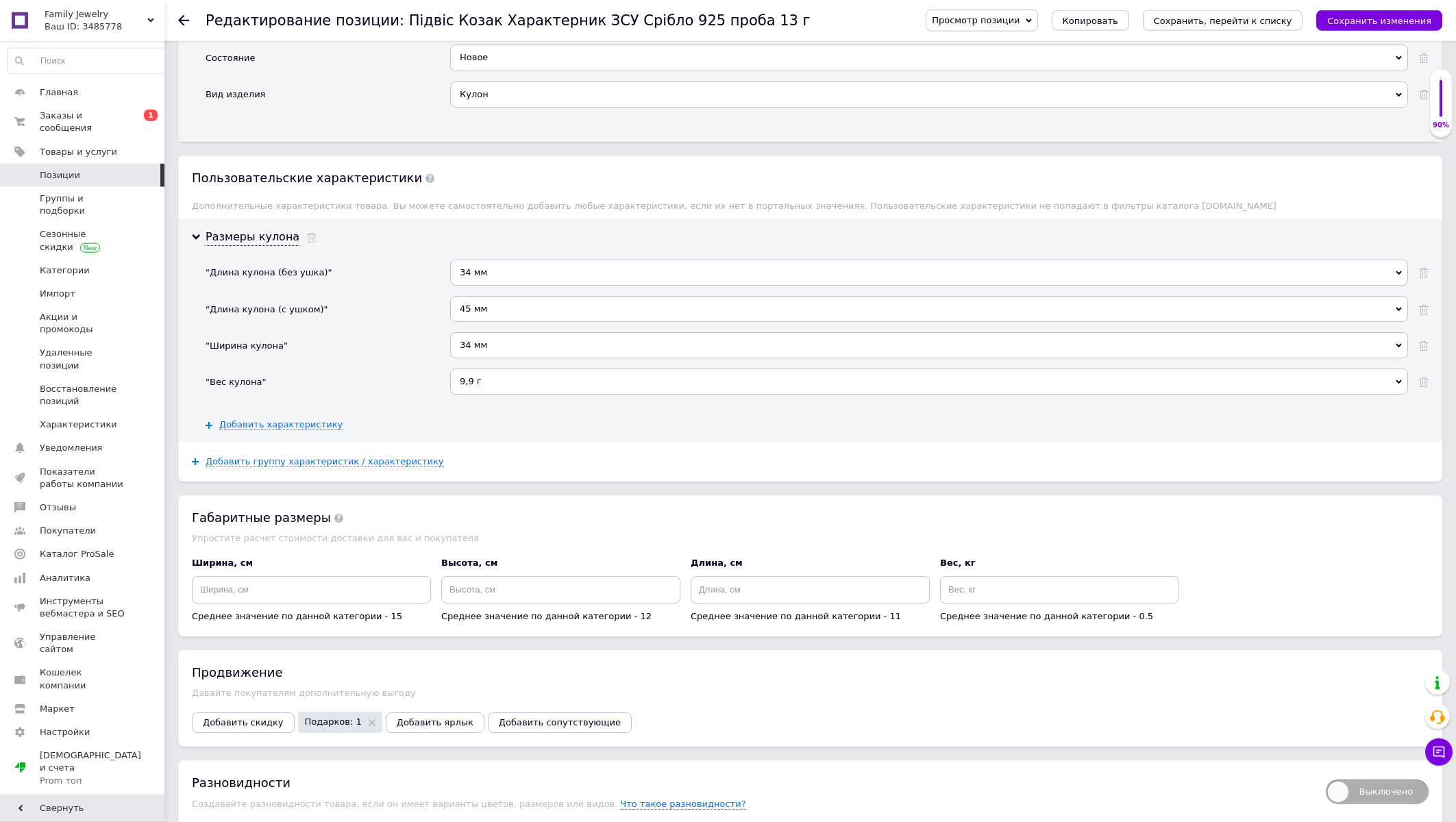
scroll to position [1983, 0]
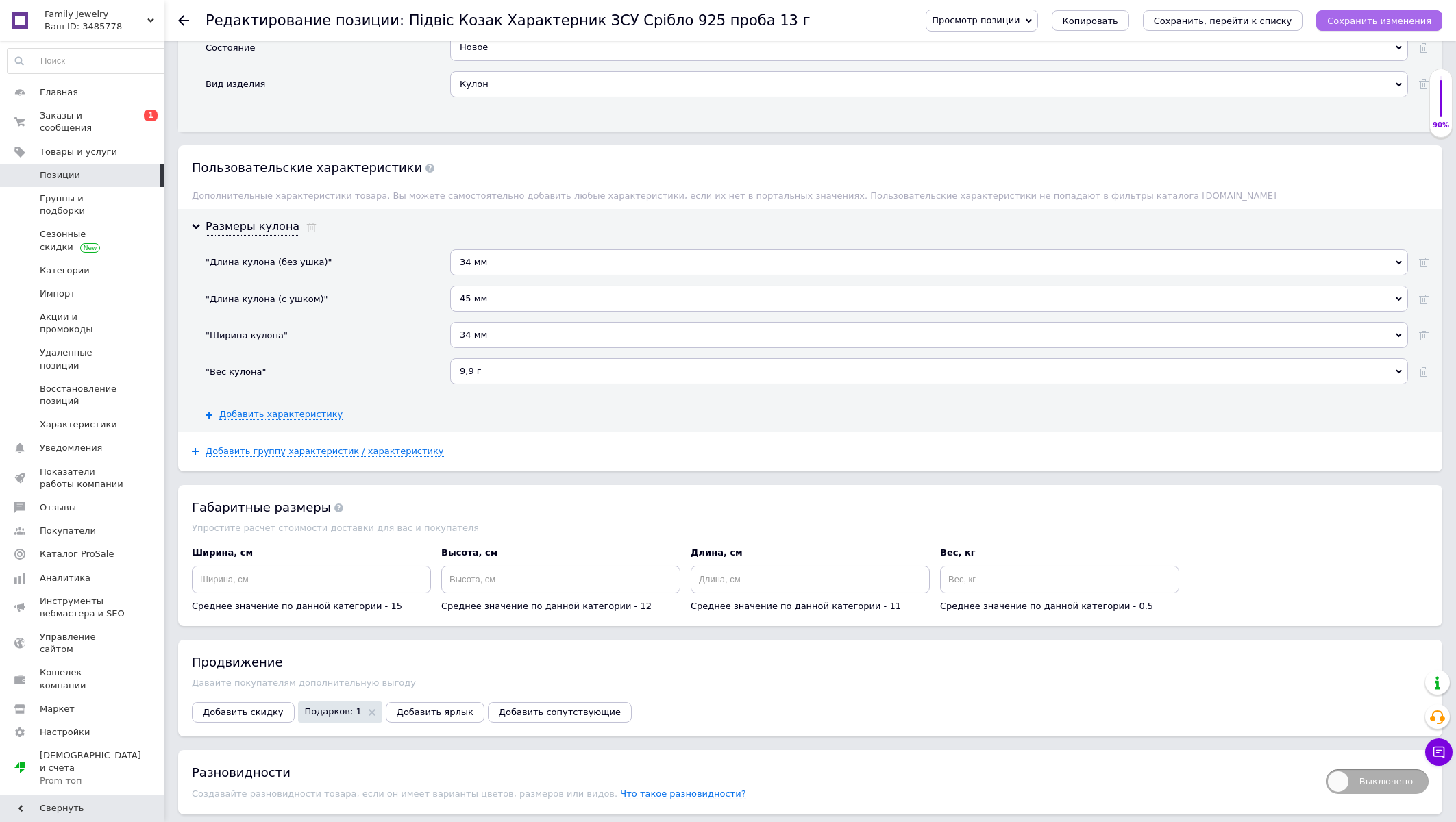
click at [1431, 13] on button "Сохранить изменения" at bounding box center [1379, 21] width 126 height 21
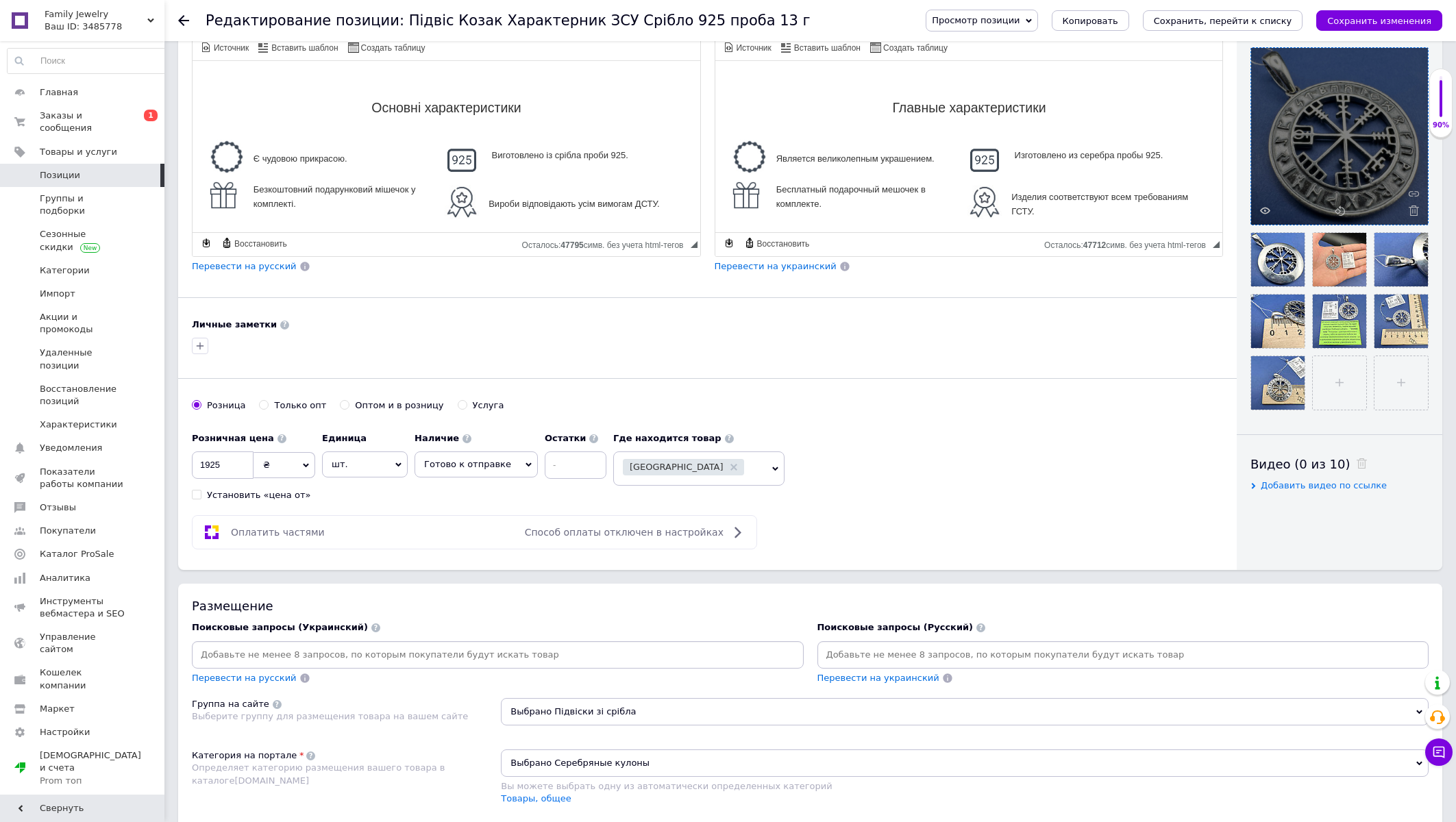
scroll to position [0, 0]
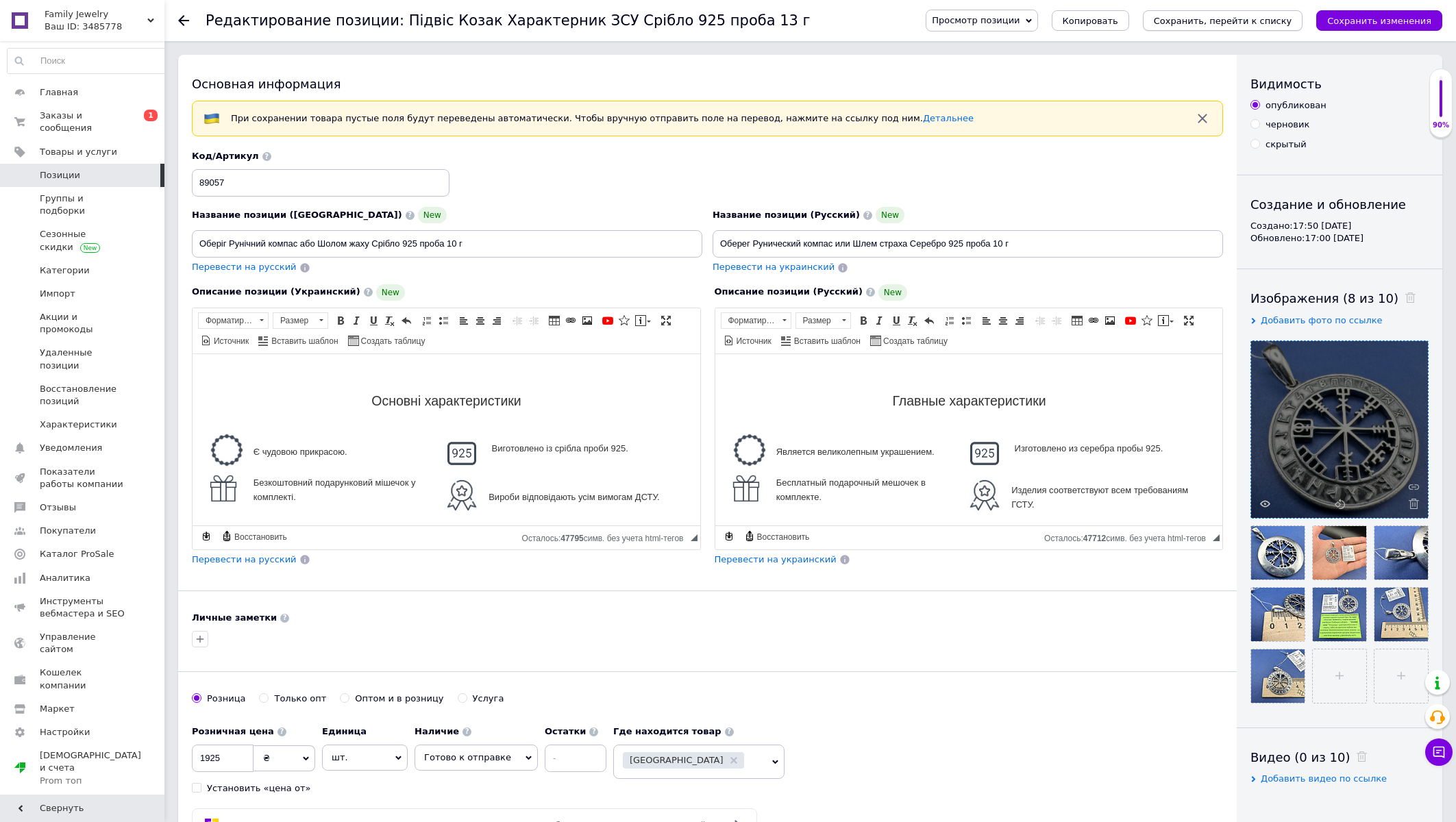
click at [1253, 24] on icon "Сохранить, перейти к списку" at bounding box center [1223, 21] width 138 height 10
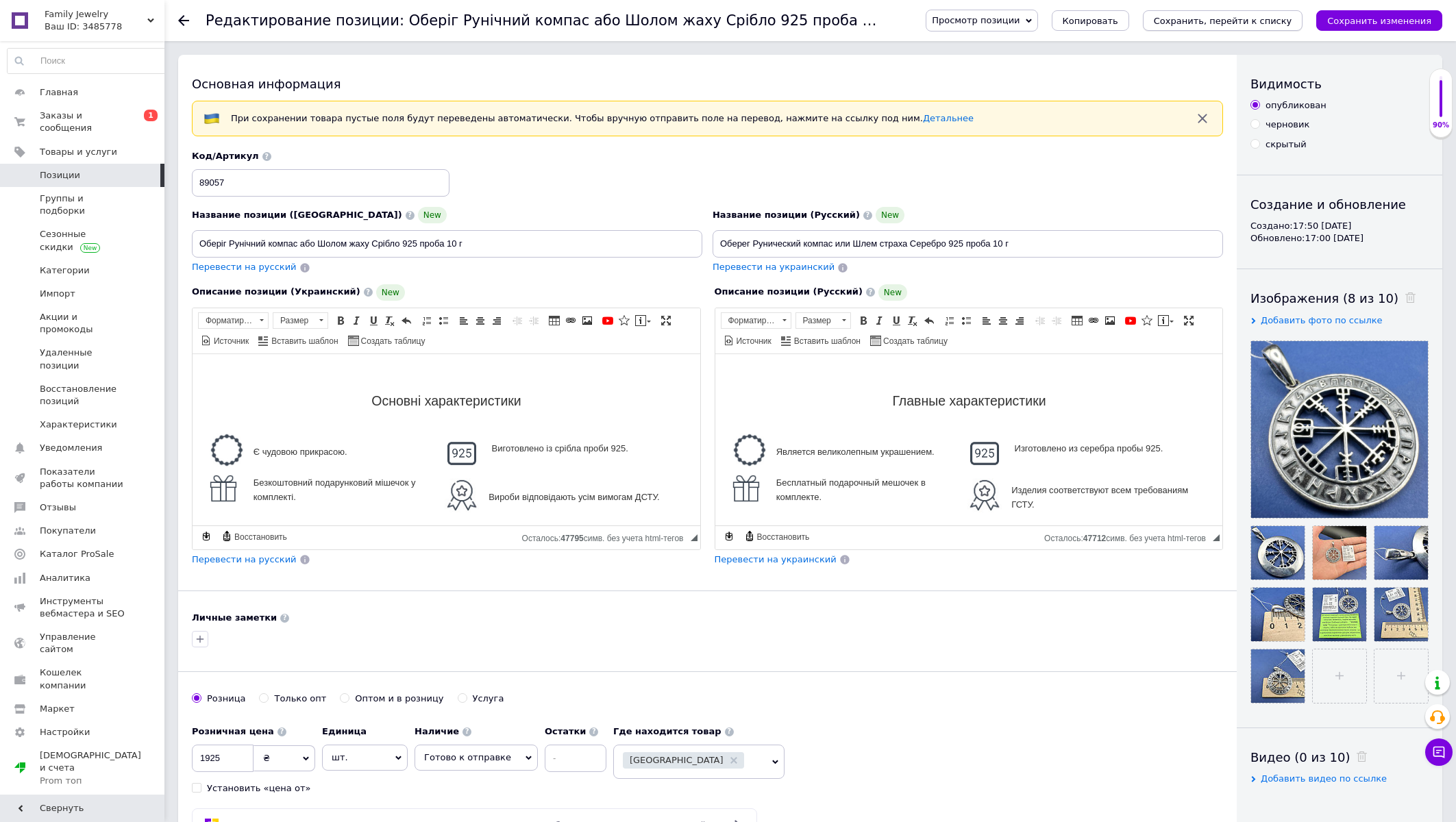
click at [1278, 25] on icon "Сохранить, перейти к списку" at bounding box center [1223, 21] width 138 height 10
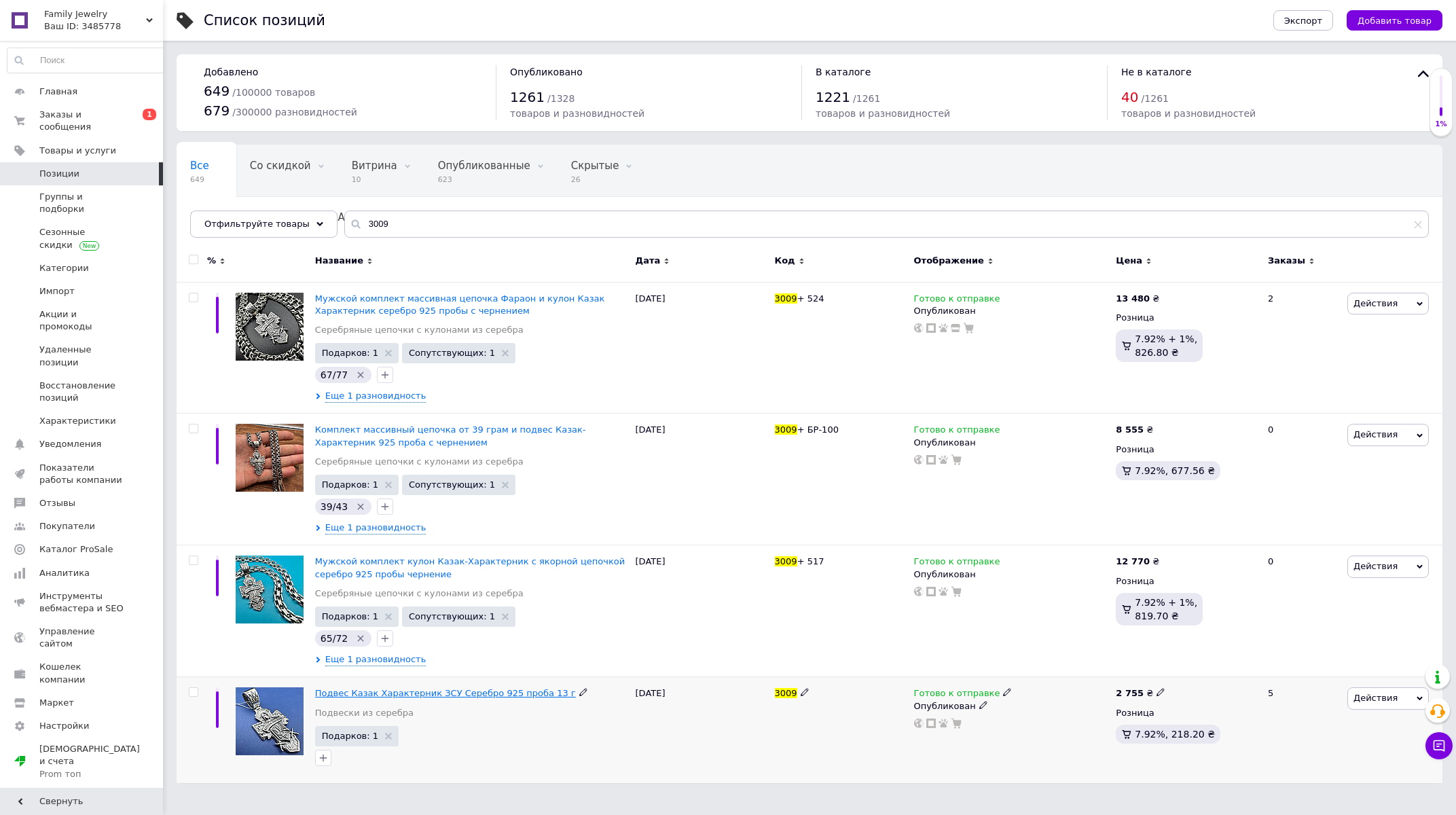
click at [361, 694] on span "Подвес Казак Характерник ЗСУ Серебро 925 проба 13 г" at bounding box center [445, 693] width 261 height 10
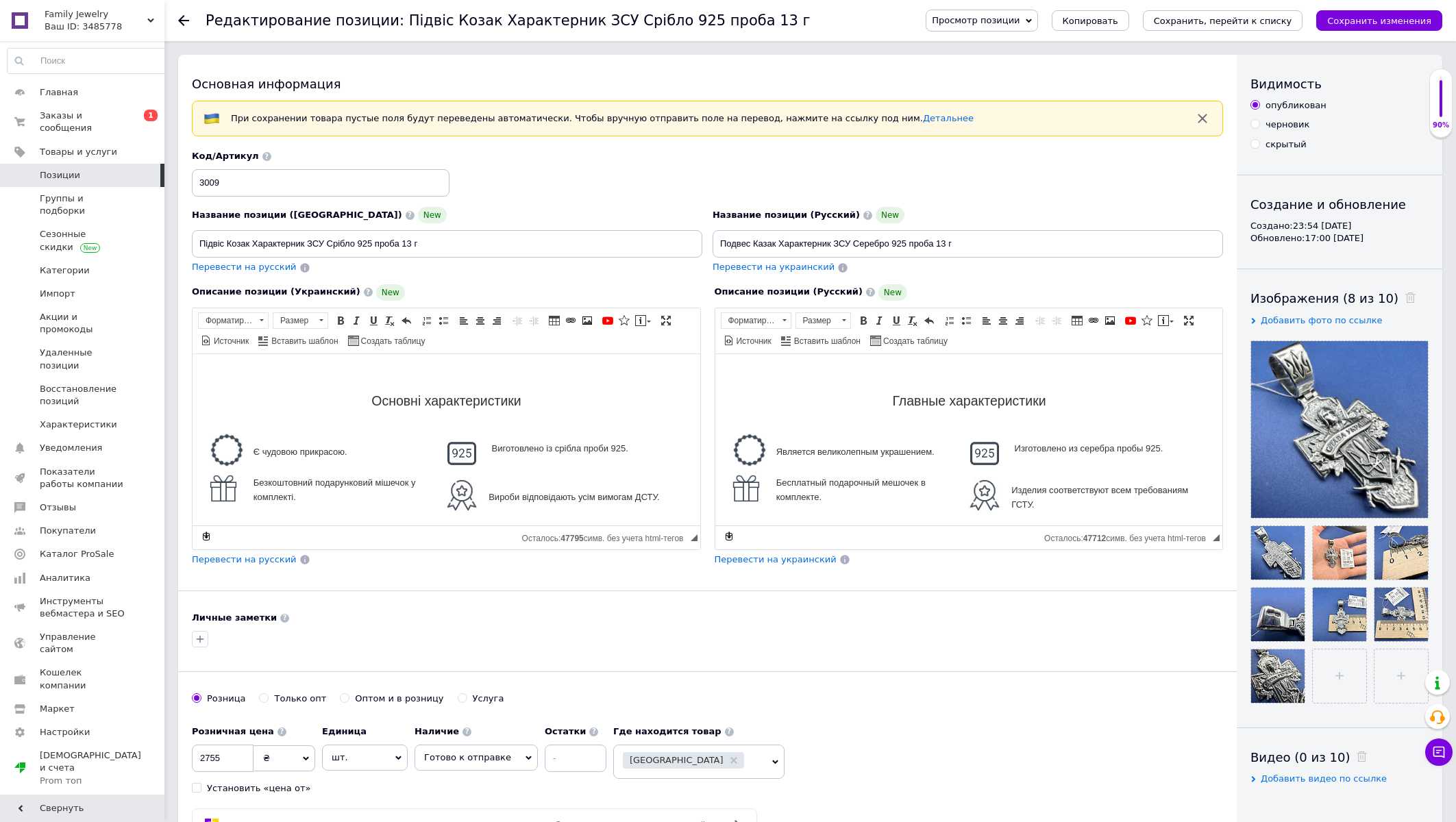
click at [129, 169] on span at bounding box center [145, 176] width 37 height 13
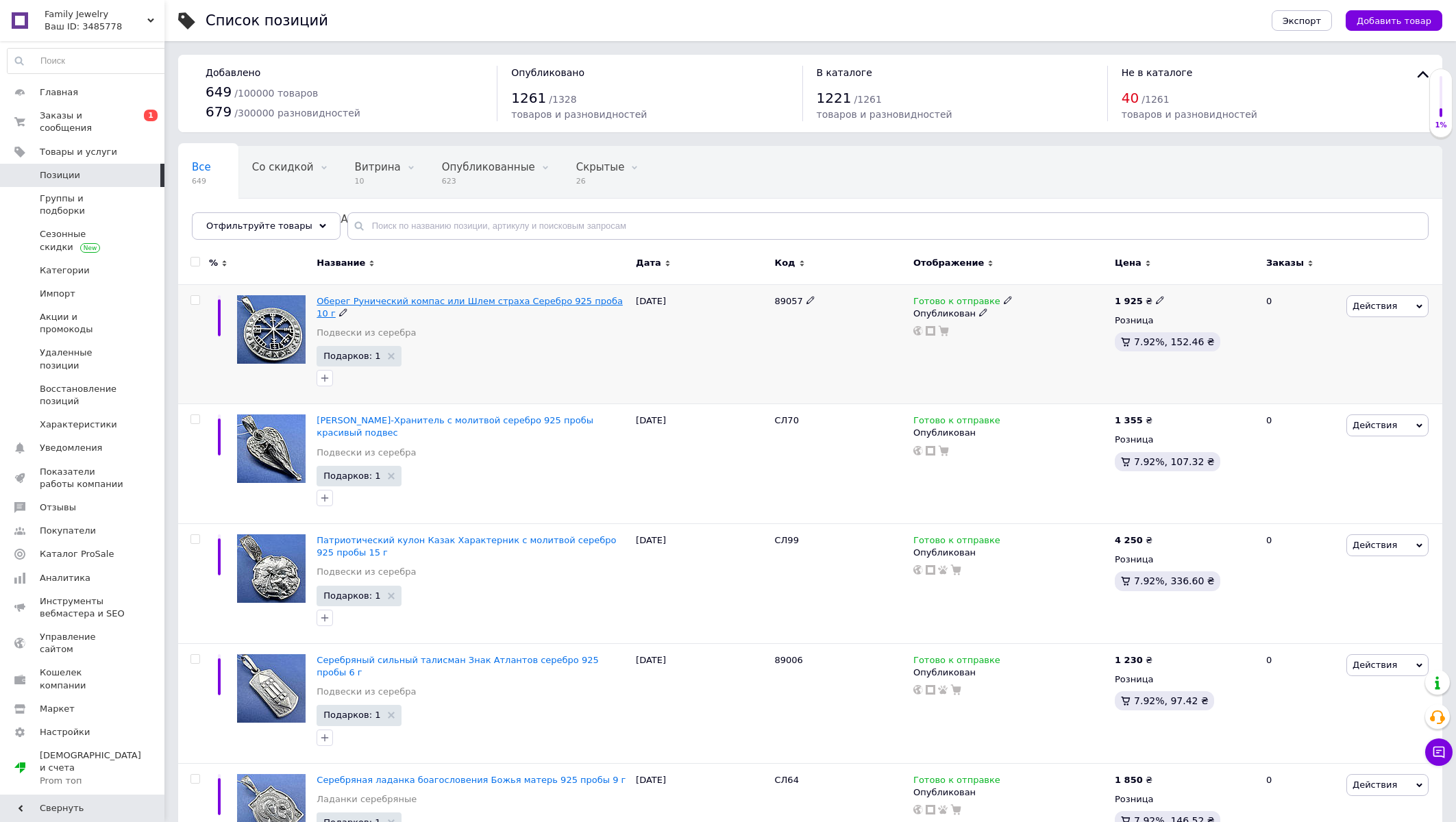
click at [379, 307] on span "Оберег Рунический компас или Шлем страха Серебро 925 проба 10 г" at bounding box center [470, 307] width 307 height 22
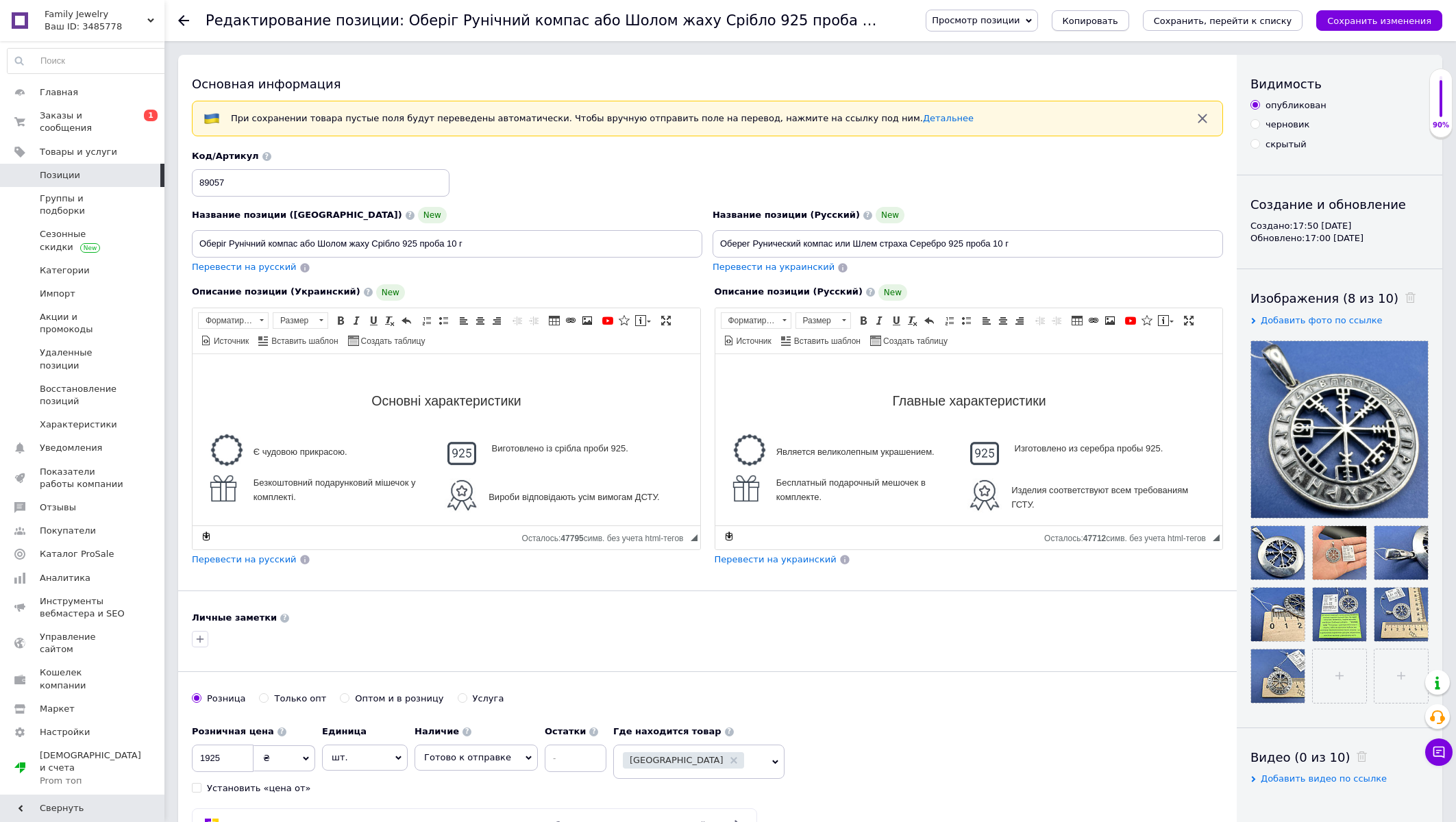
click at [1127, 13] on button "Копировать" at bounding box center [1090, 21] width 77 height 21
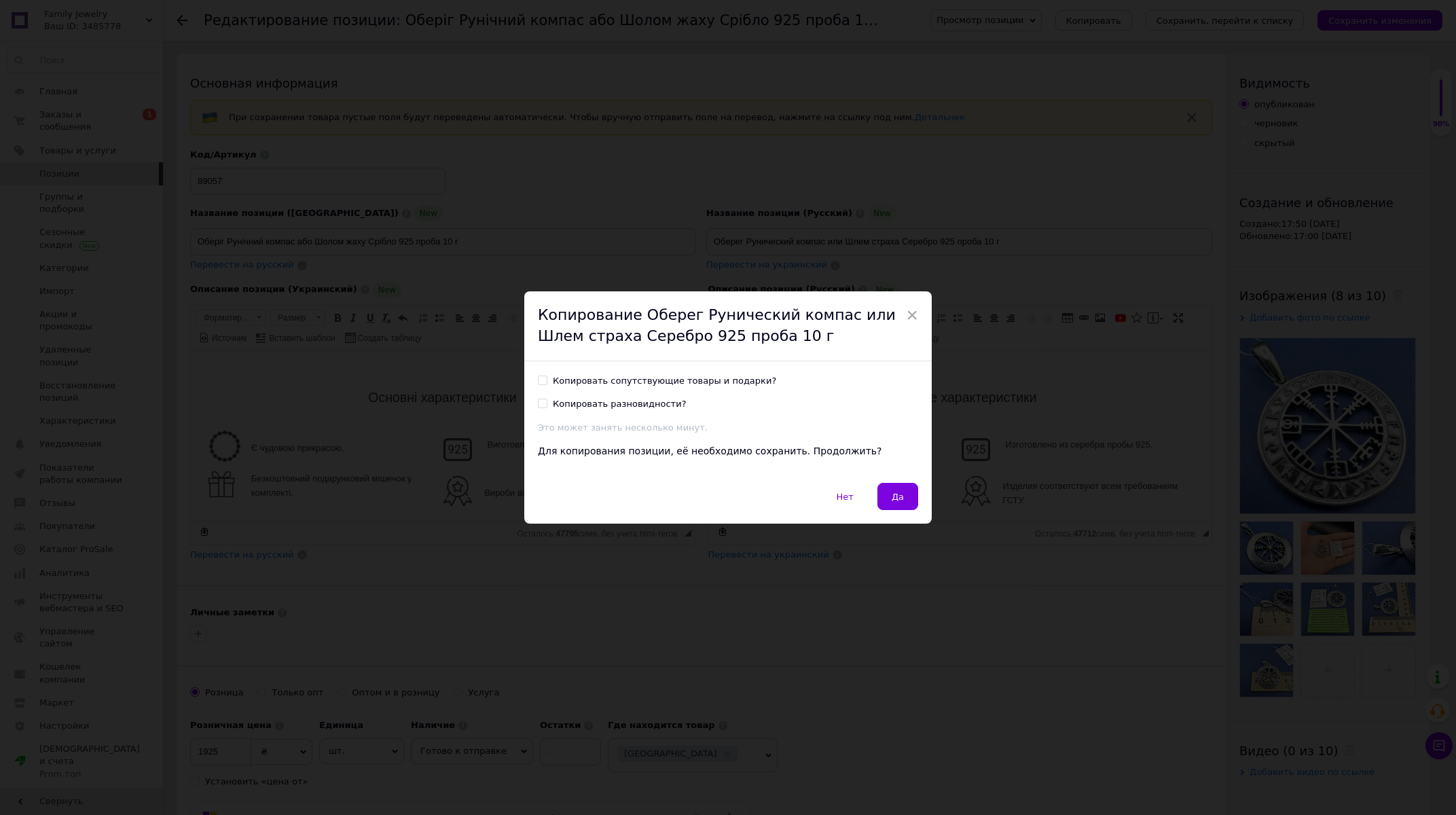
click at [555, 374] on div "Копировать сопутствующие товары и подарки? Копировать разновидности? Это может …" at bounding box center [728, 422] width 408 height 122
click at [552, 376] on div "Копировать сопутствующие товары и подарки?" at bounding box center [664, 381] width 224 height 13
click at [546, 376] on input "Копировать сопутствующие товары и подарки?" at bounding box center [541, 380] width 9 height 9
checkbox input "true"
click at [899, 499] on button "Да" at bounding box center [898, 496] width 41 height 28
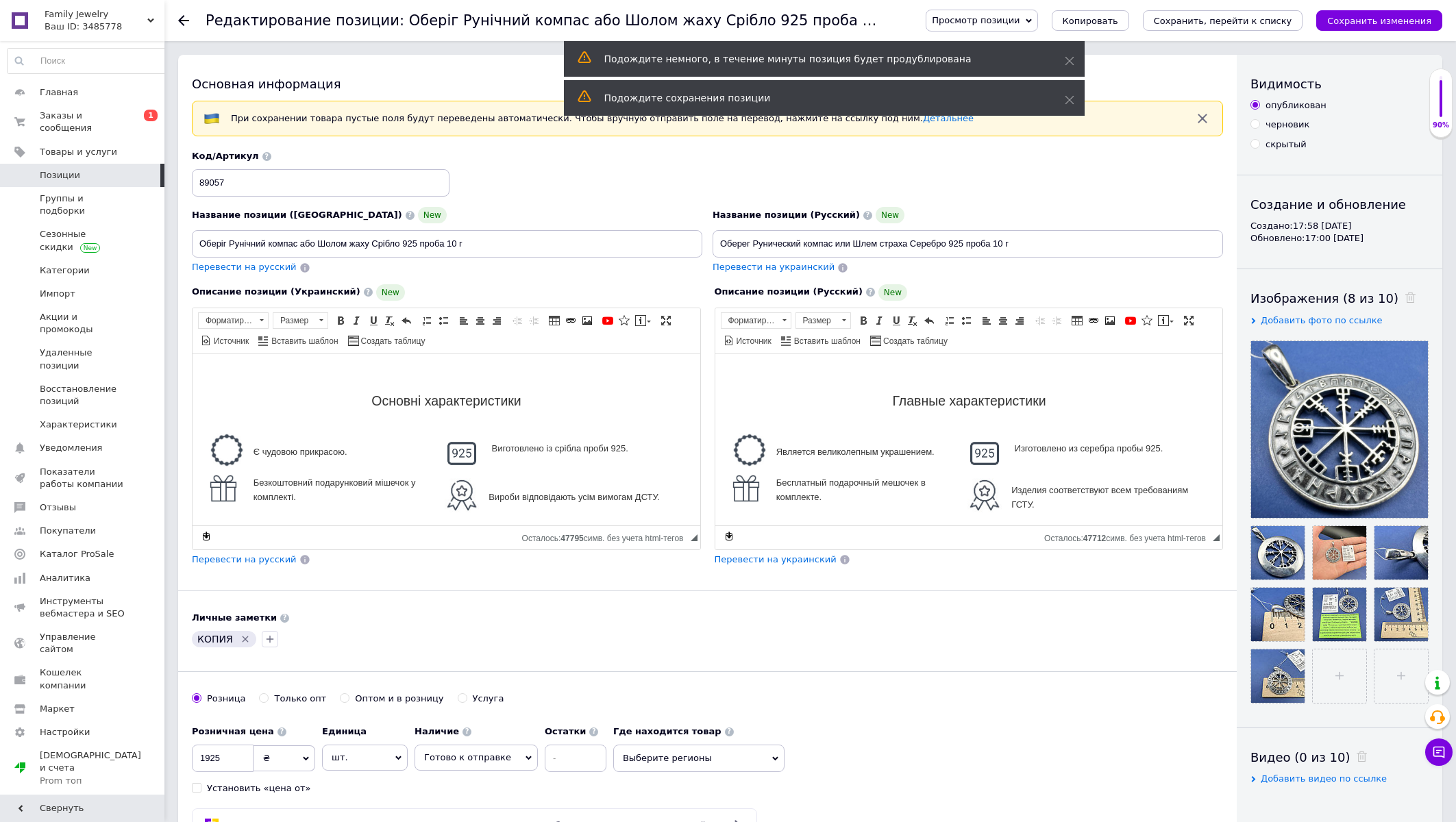
click at [242, 644] on icon "Удалить метку" at bounding box center [245, 639] width 11 height 11
click at [232, 183] on input "89057" at bounding box center [321, 183] width 257 height 28
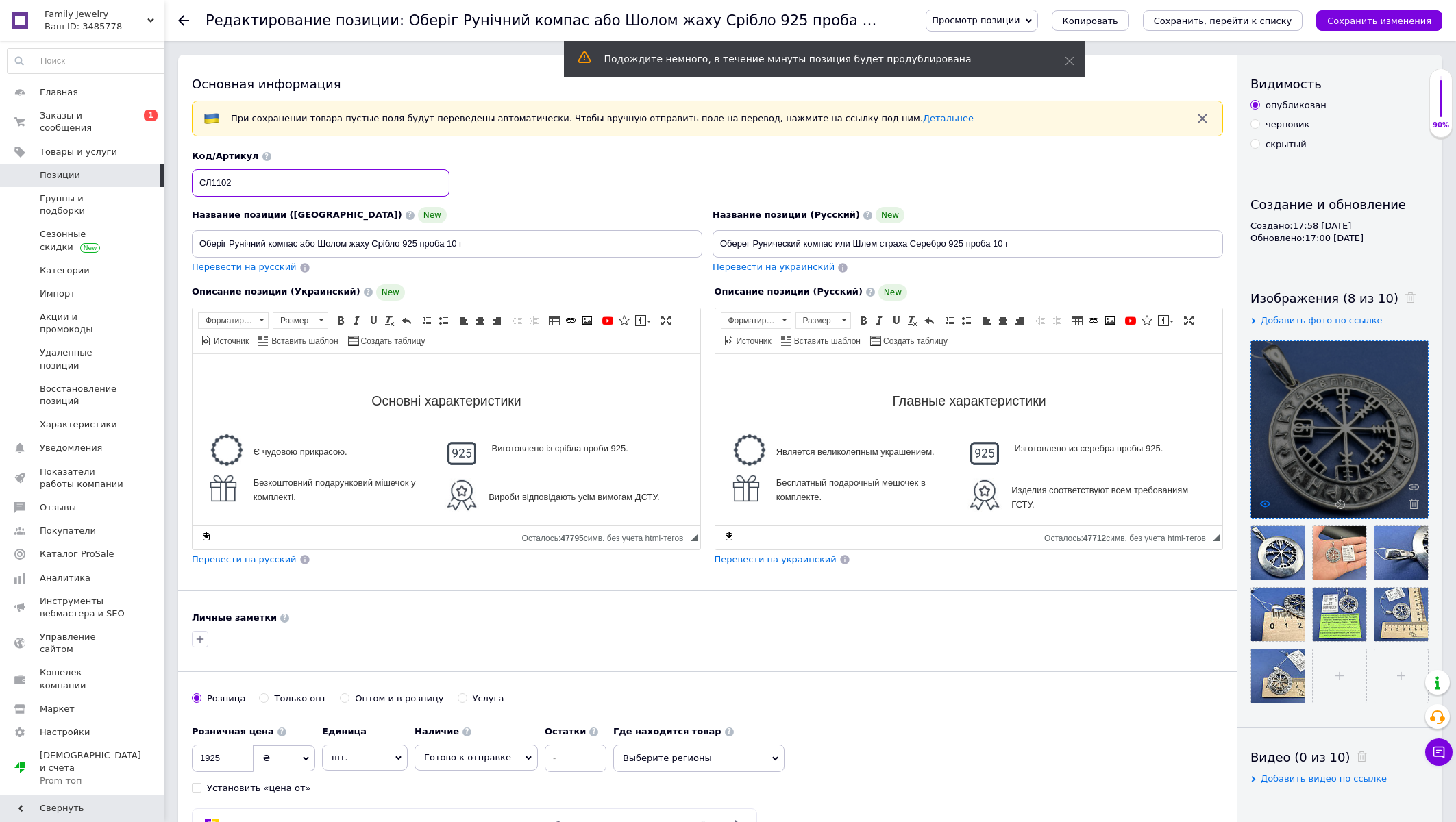
type input "СЛ1102"
click at [1261, 504] on use at bounding box center [1265, 504] width 10 height 7
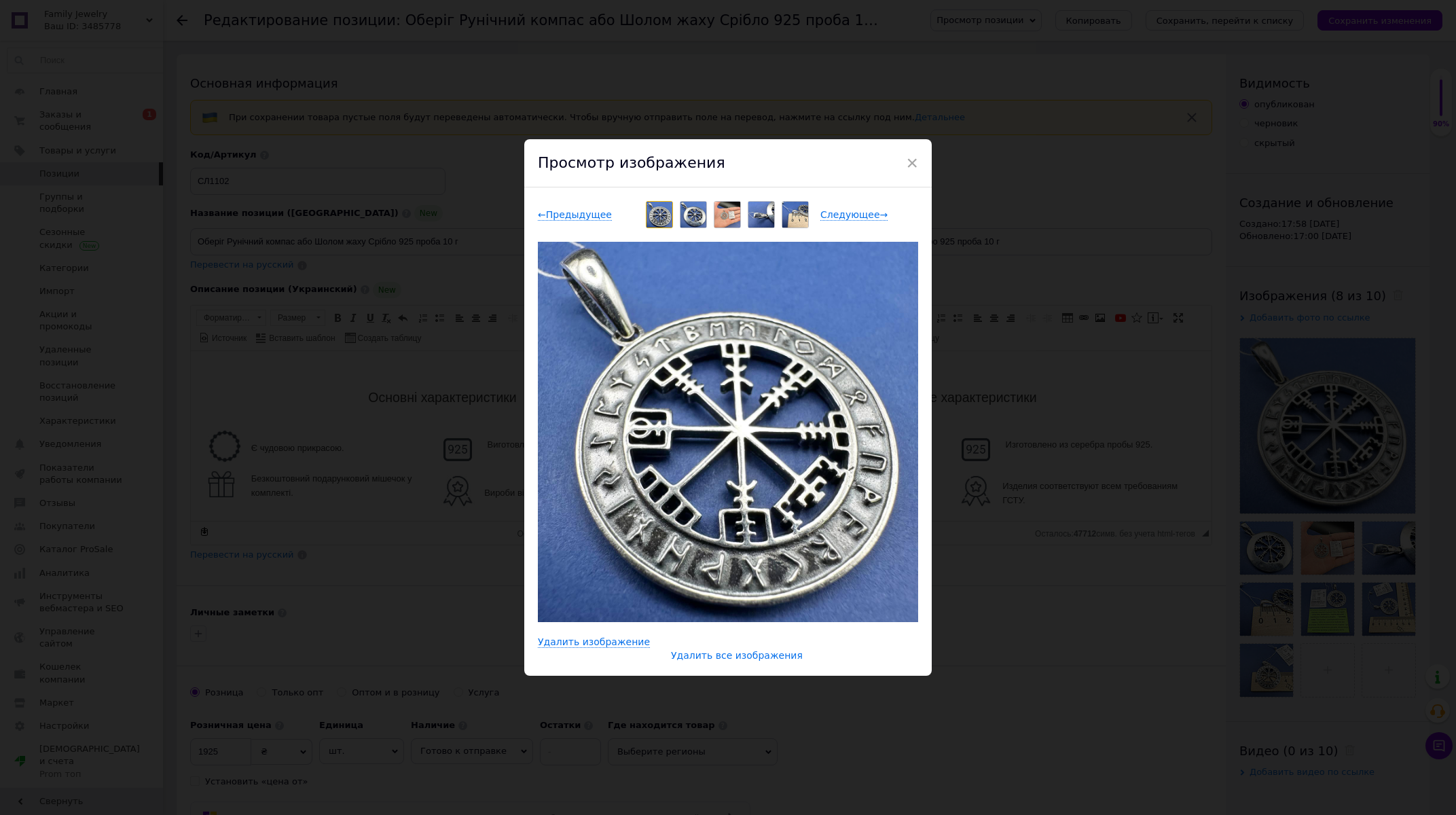
click at [743, 653] on span "Удалить все изображения" at bounding box center [736, 656] width 131 height 12
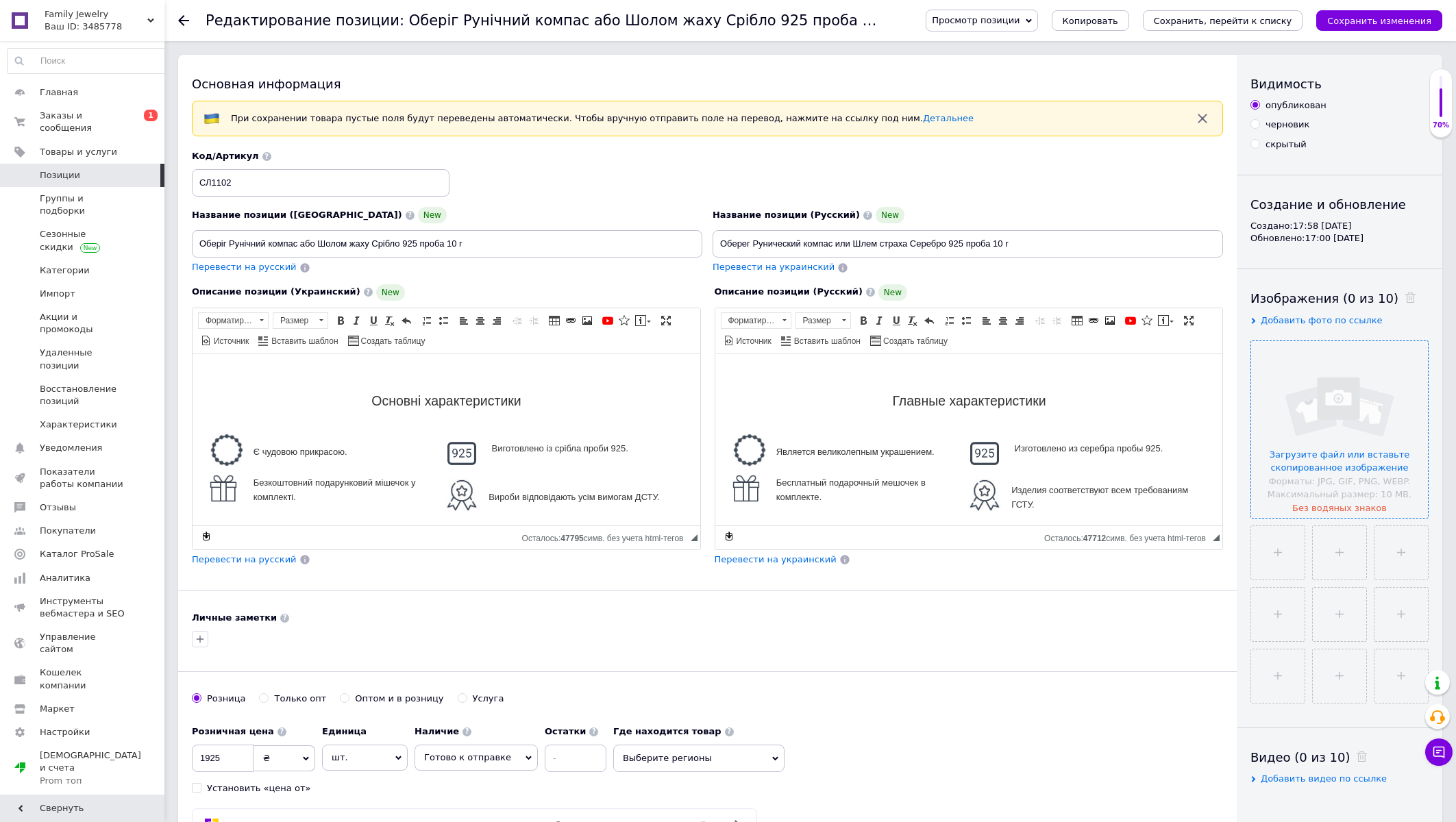
click at [1359, 455] on input "file" at bounding box center [1339, 430] width 177 height 177
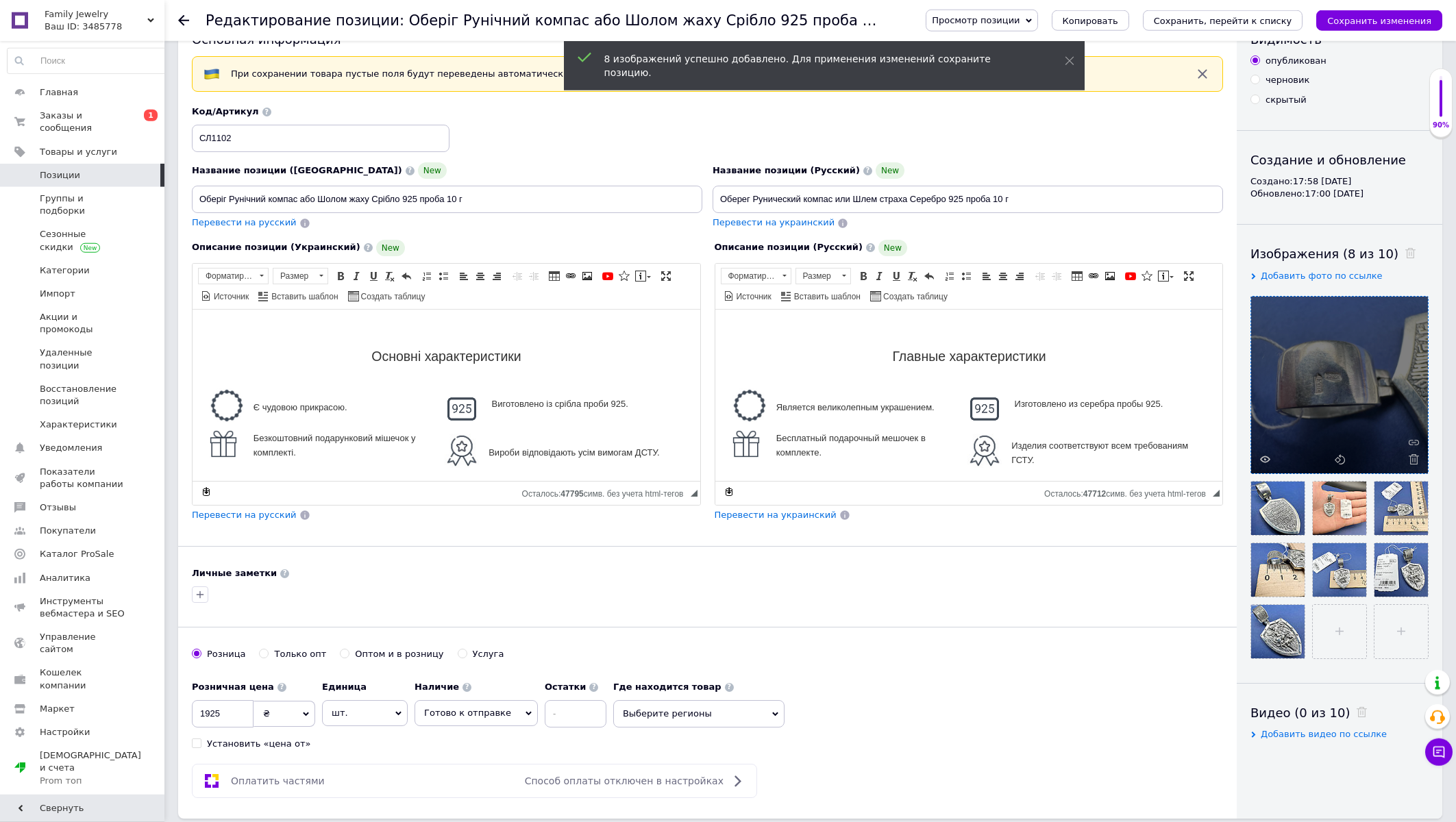
scroll to position [73, 0]
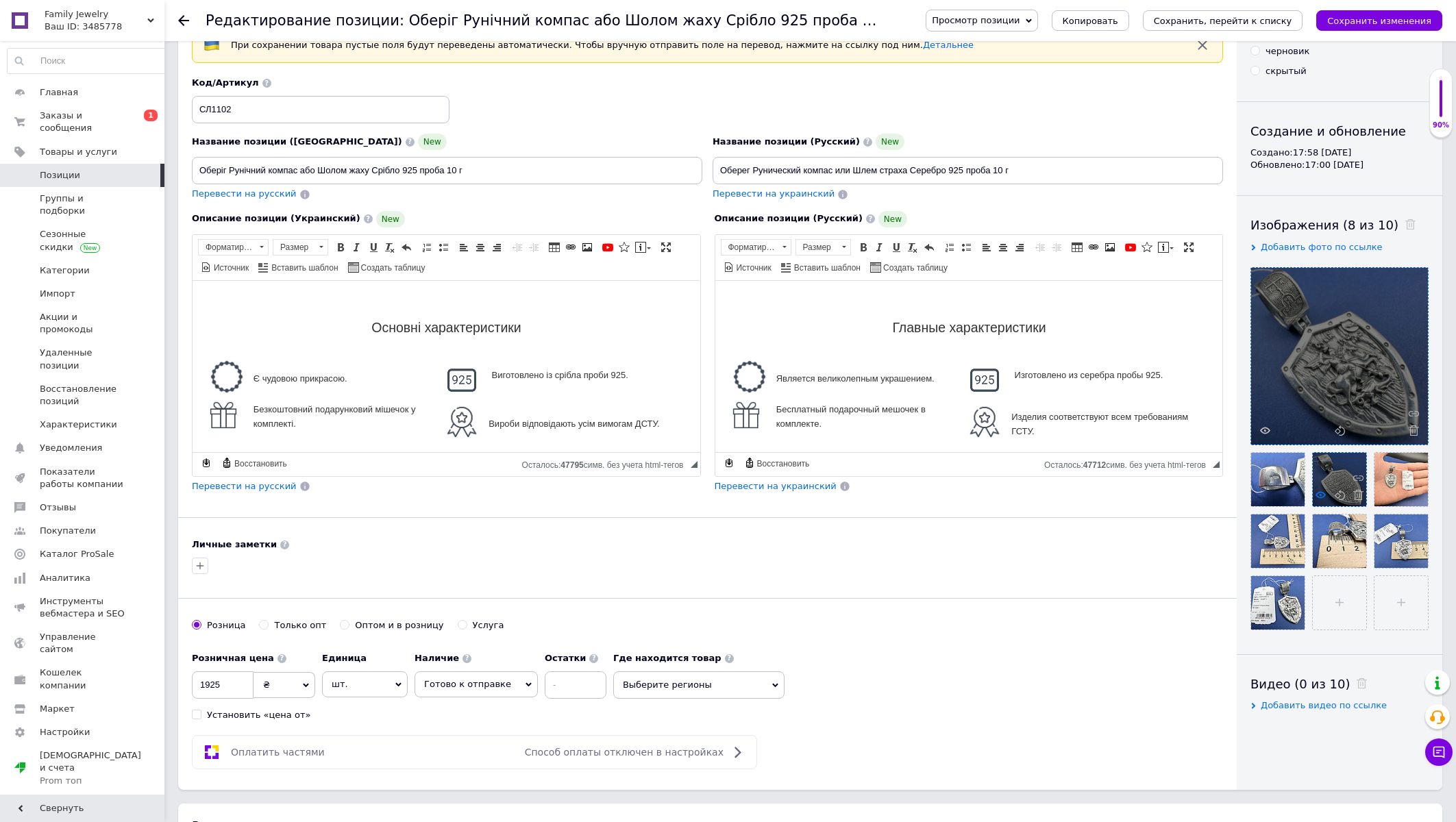
click at [1320, 493] on use at bounding box center [1320, 495] width 10 height 7
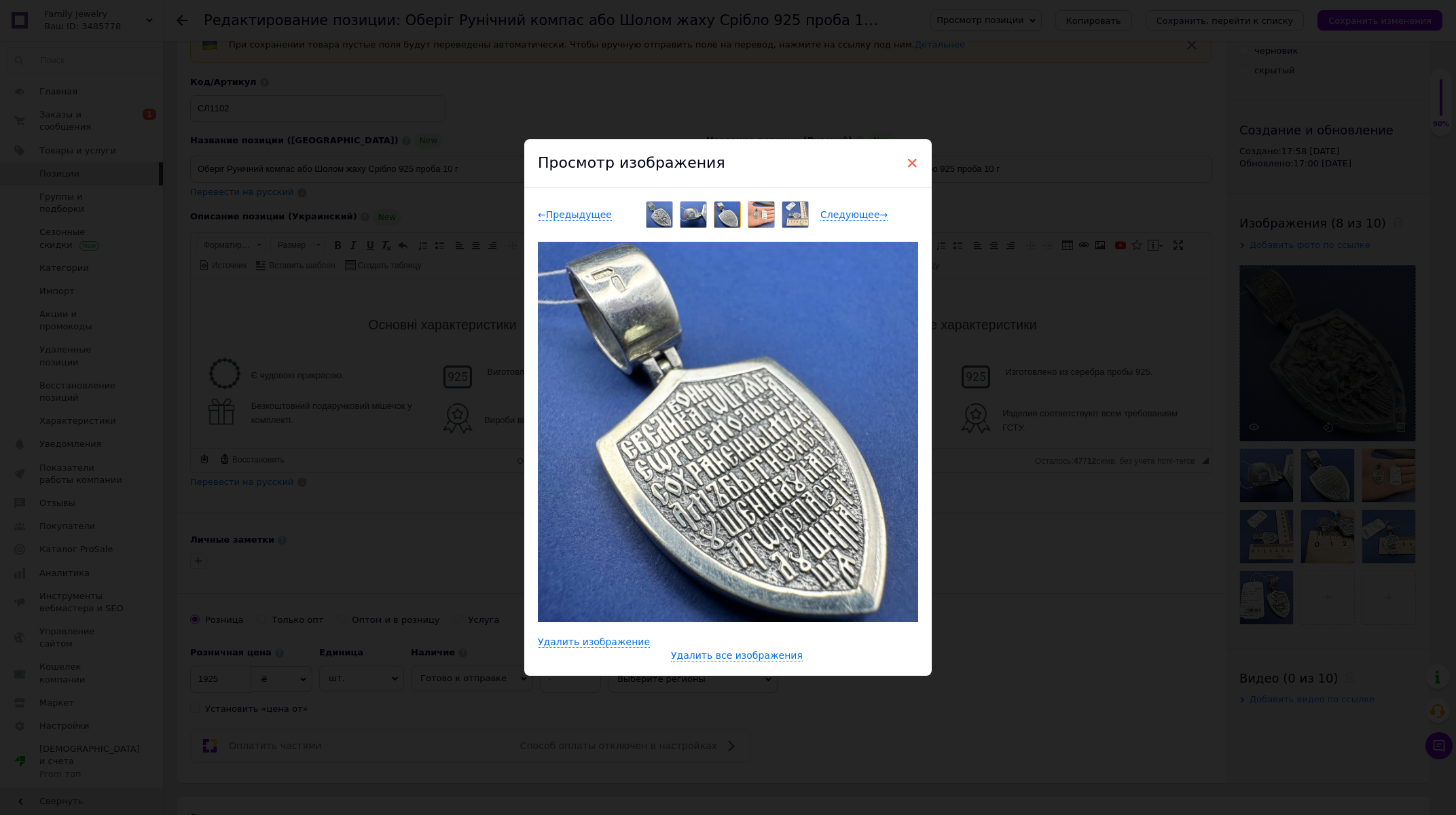
click at [906, 163] on span "×" at bounding box center [912, 162] width 13 height 23
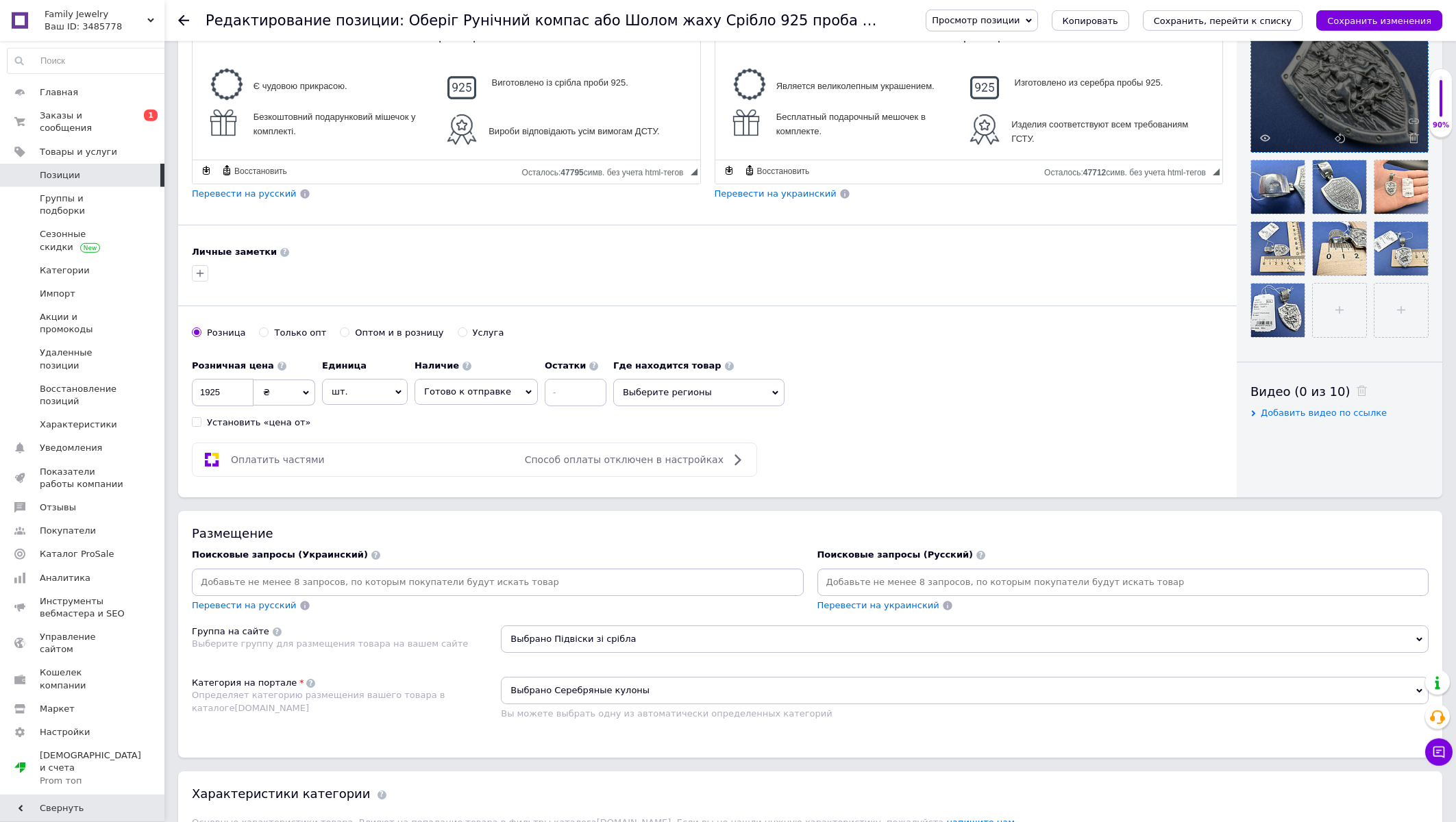
scroll to position [367, 0]
click at [651, 392] on span "Выберите регионы" at bounding box center [699, 391] width 172 height 28
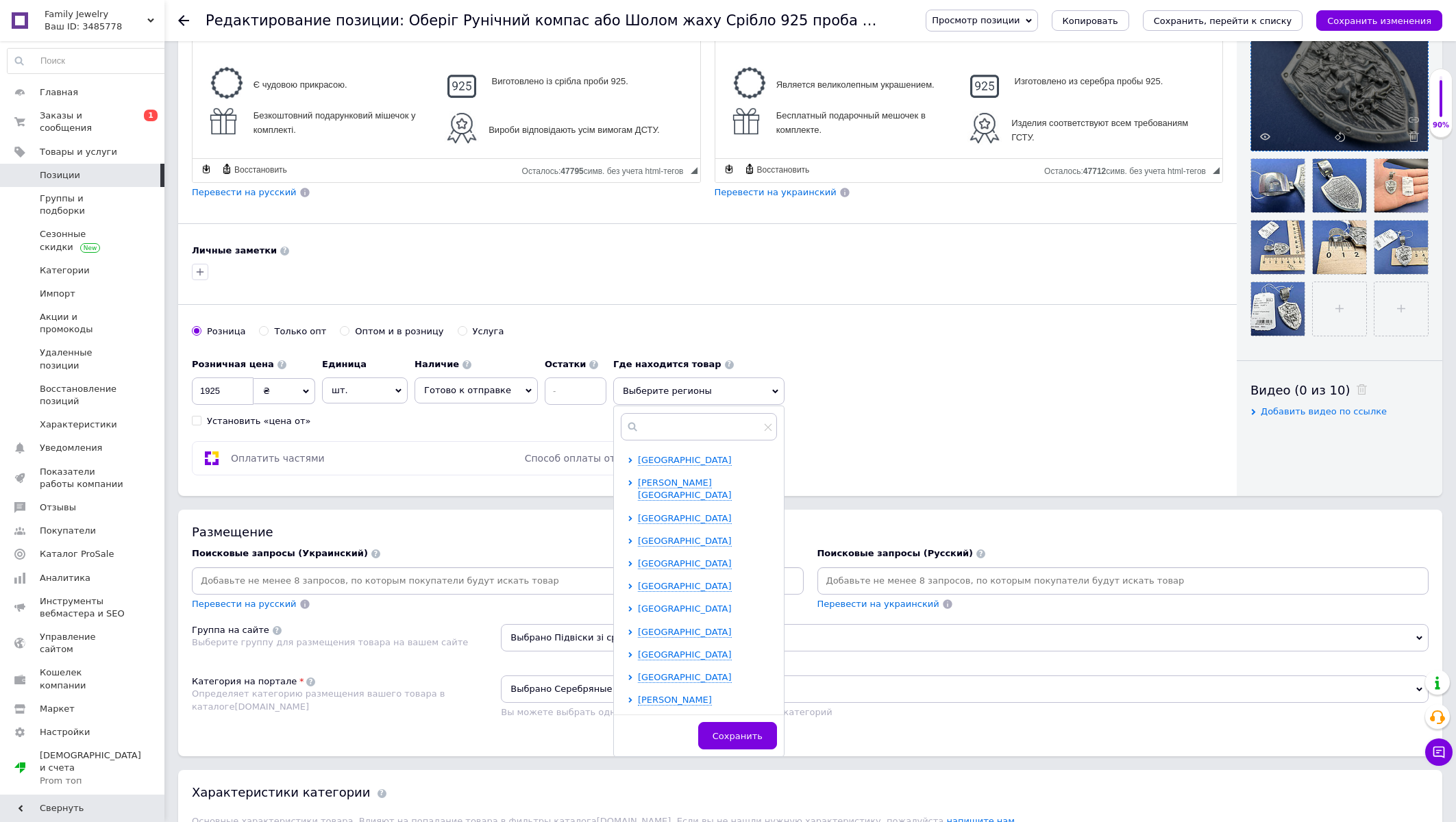
click at [638, 604] on span "Запорожская область" at bounding box center [685, 608] width 94 height 10
click at [638, 672] on input "checkbox" at bounding box center [642, 676] width 9 height 9
checkbox input "true"
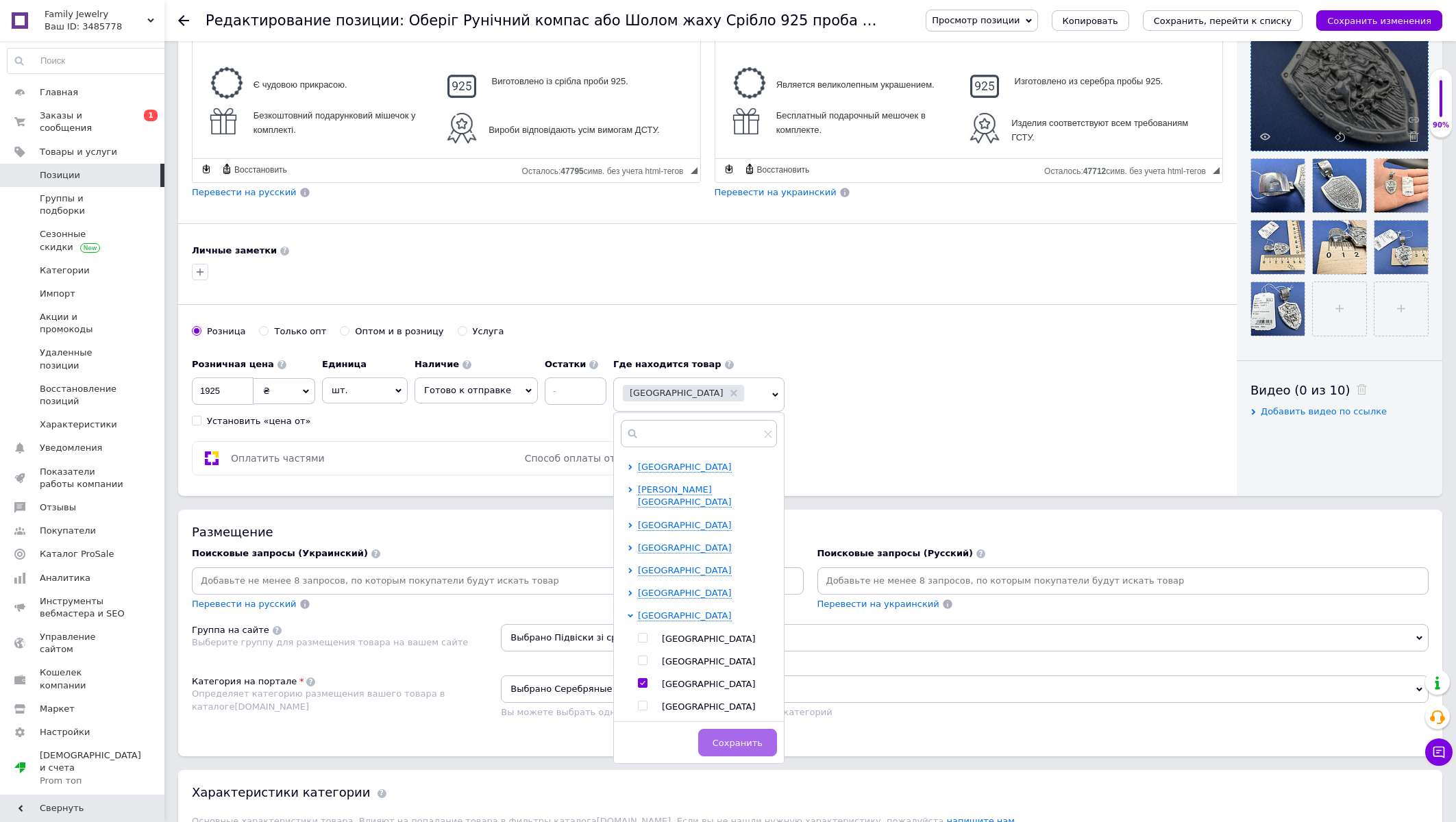
click at [741, 739] on span "Сохранить" at bounding box center [737, 743] width 50 height 10
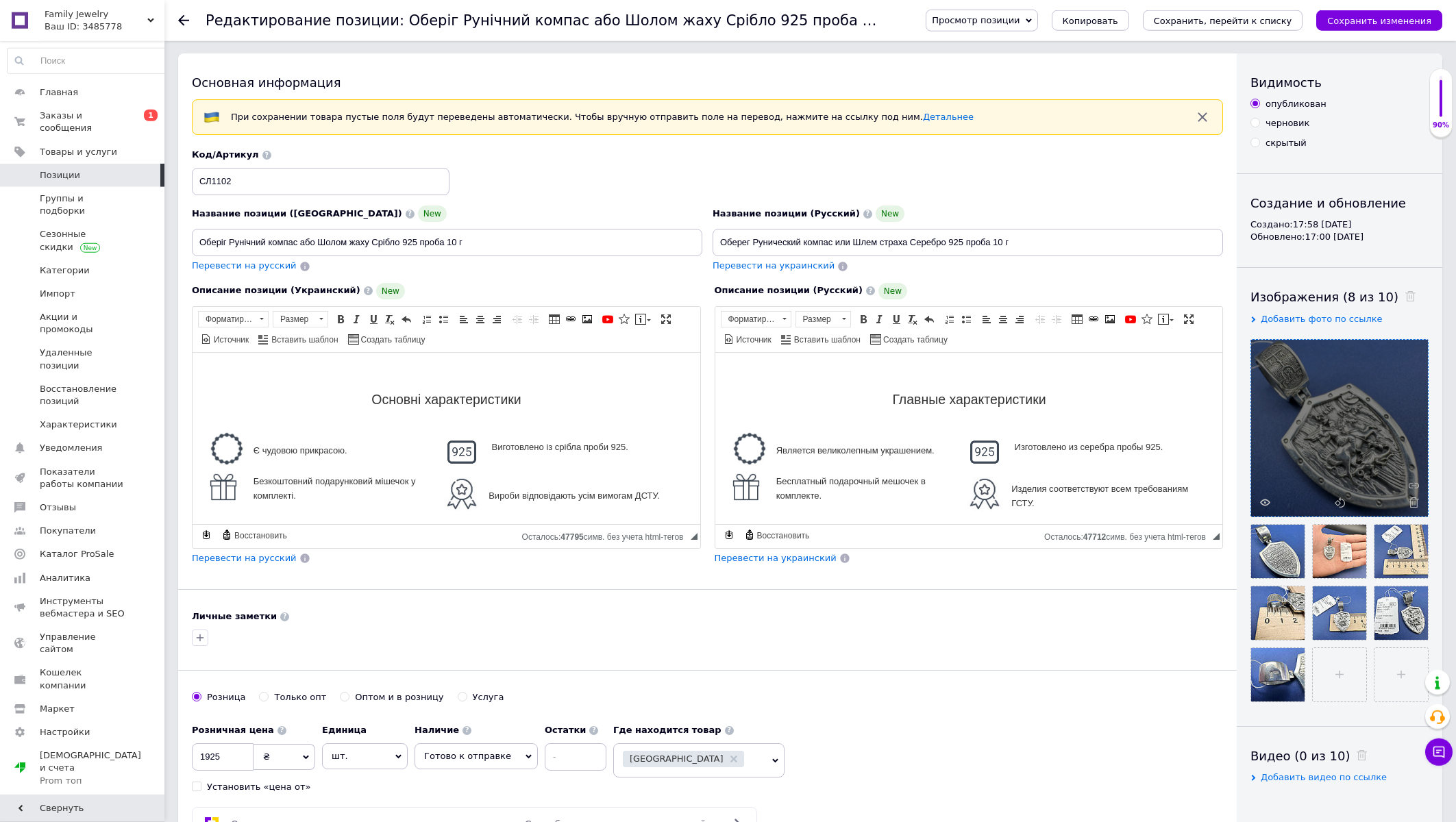
scroll to position [0, 0]
click at [1029, 187] on div "Код/Артикул СЛ1102" at bounding box center [708, 174] width 1041 height 57
click at [212, 238] on input "Оберіг Рунічний компас або Шолом жаху Срібло 925 проба 10 г" at bounding box center [447, 244] width 511 height 28
click at [639, 787] on div "Розничная цена 1925 ₴ $ € CHF £ ¥ PLN ₸ MDL HUF KGS CN¥ TRY ₩ lei Установить «ц…" at bounding box center [708, 757] width 1031 height 76
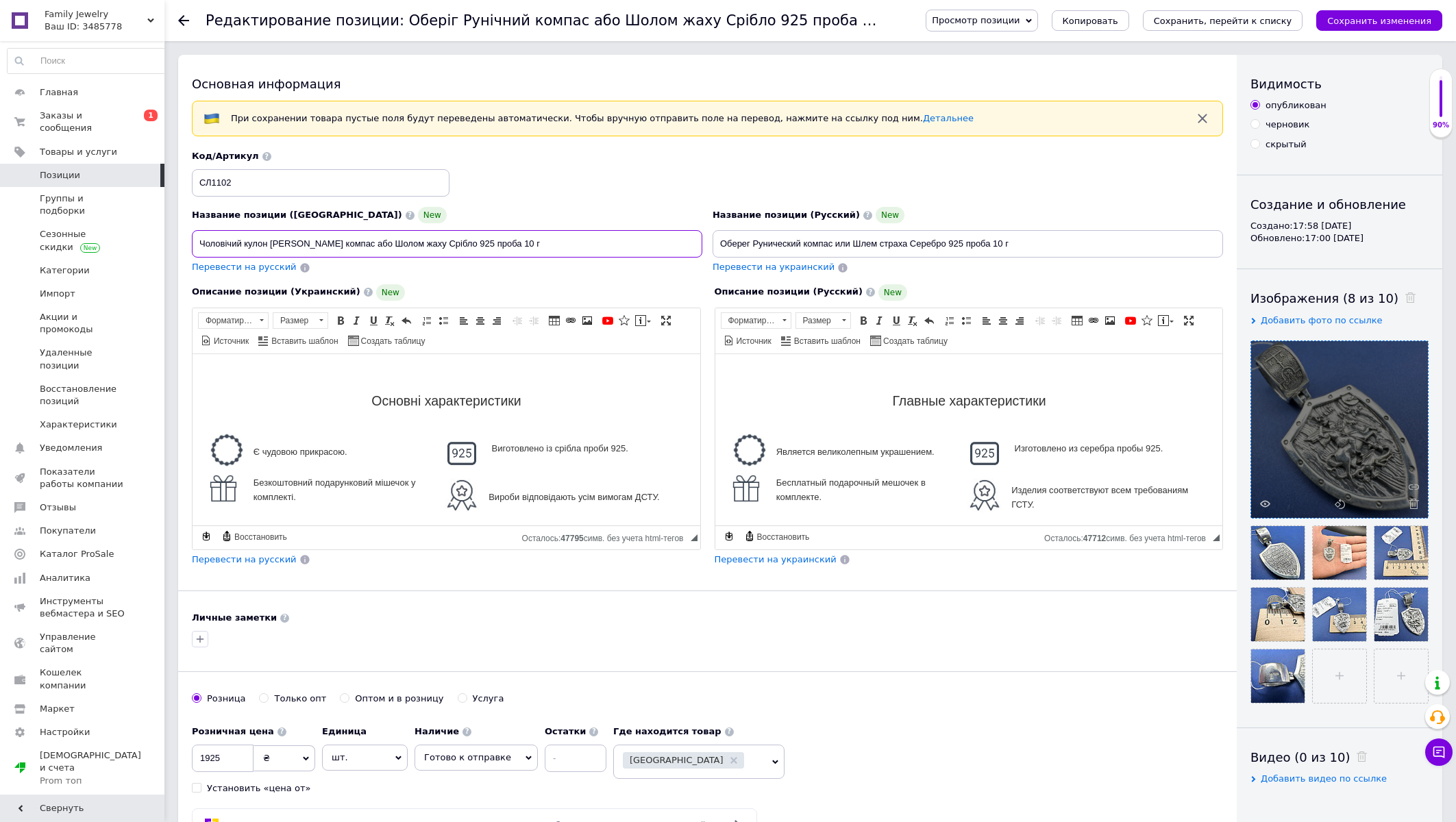
click at [310, 237] on input "Чоловічий кулон Георгій Рунічний компас або Шолом жаху Срібло 925 проба 10 г" at bounding box center [447, 244] width 511 height 28
click at [373, 249] on input "Чоловічий кулон Георгій Побідоносець компас або Шолом жаху Срібло 925 проба 10 г" at bounding box center [447, 244] width 511 height 28
click at [379, 242] on input "Чоловічий кулон Георгій Побідоносець або Шолом жаху Срібло 925 проба 10 г" at bounding box center [447, 244] width 511 height 28
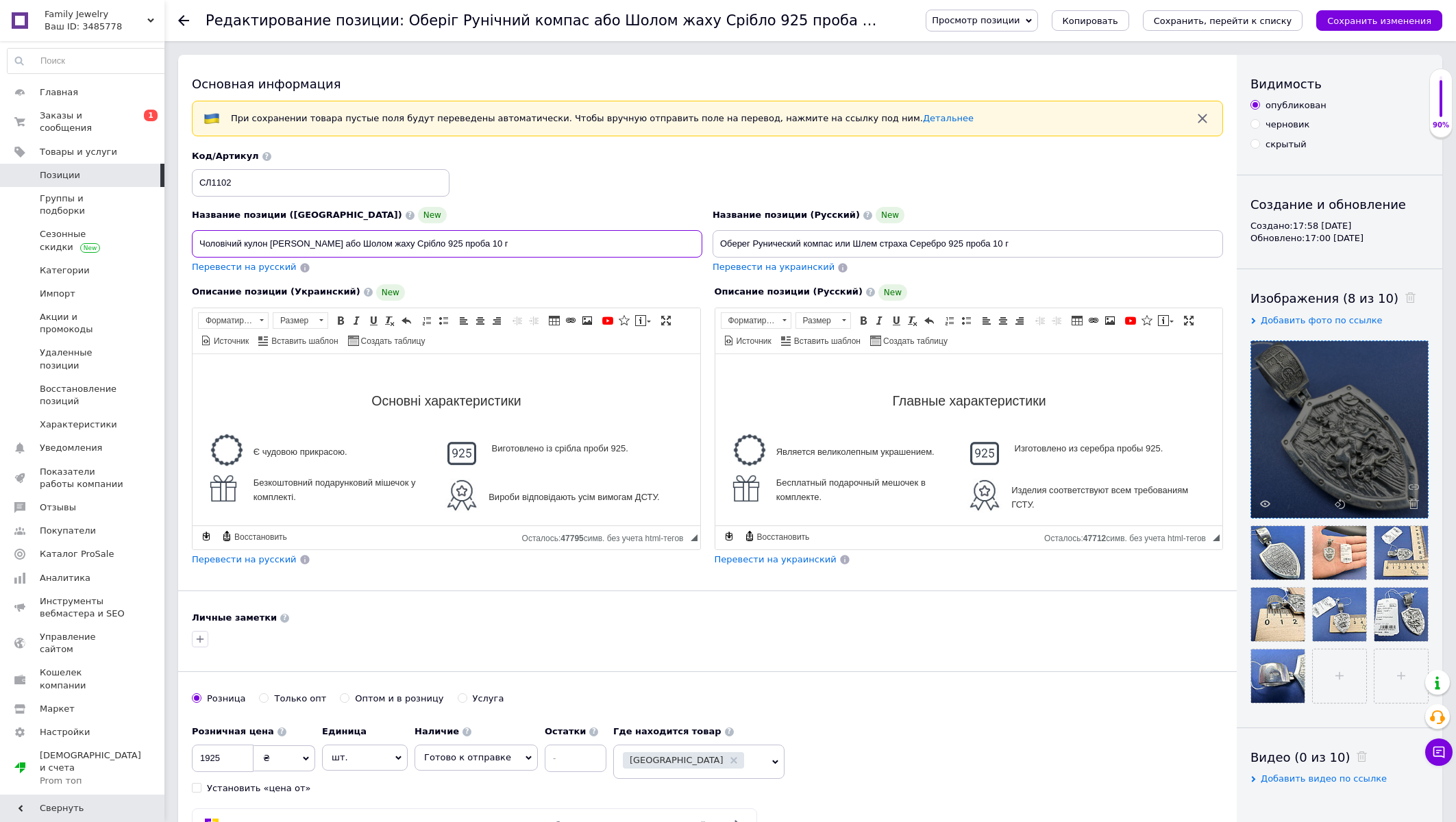
click at [379, 242] on input "Чоловічий кулон Георгій Побідоносець або Шолом жаху Срібло 925 проба 10 г" at bounding box center [447, 244] width 511 height 28
click at [369, 247] on input "Чоловічий кулон Георгій Побідоносець або жаху Срібло 925 проба 10 г" at bounding box center [447, 244] width 511 height 28
click at [370, 245] on input "Чоловічий кулон Георгій Побідоносець жаху Срібло 925 проба 10 г" at bounding box center [447, 244] width 511 height 28
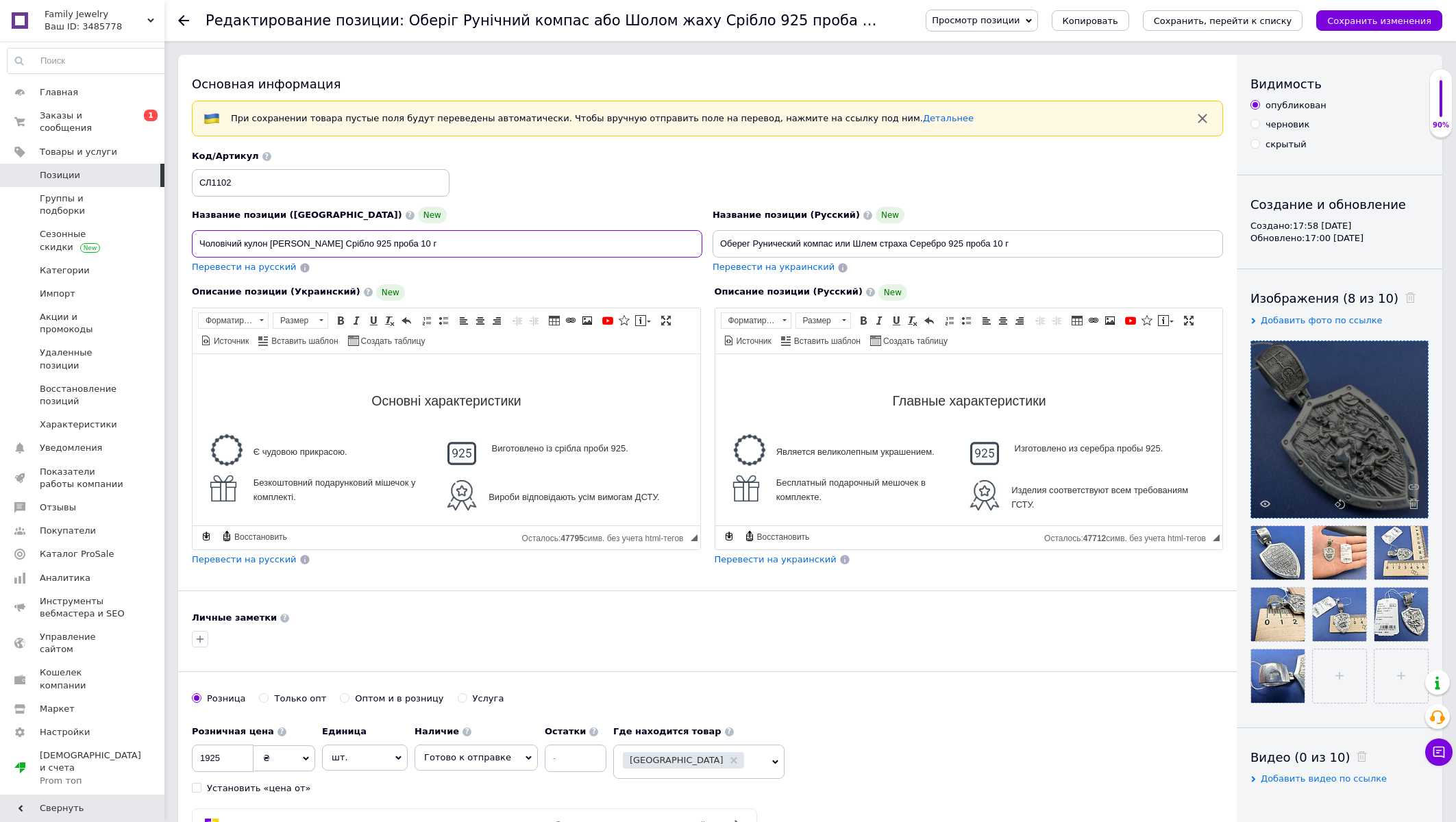
click at [435, 248] on input "Чоловічий кулон Георгій Побідоносець Срібло 925 проба 10 г" at bounding box center [447, 244] width 511 height 28
click at [502, 248] on input "Чоловічий кулон Георгій Побідоносець Срібло 925 проби з чорнінням 10 г" at bounding box center [447, 244] width 511 height 28
type input "Чоловічий кулон Георгій Побідоносець Срібло 925 проби з чорнінням"
drag, startPoint x: 1014, startPoint y: 240, endPoint x: 993, endPoint y: 249, distance: 22.8
click at [993, 249] on input "Оберег Рунический компас или Шлем страха Серебро 925 проба 10 г" at bounding box center [967, 244] width 511 height 28
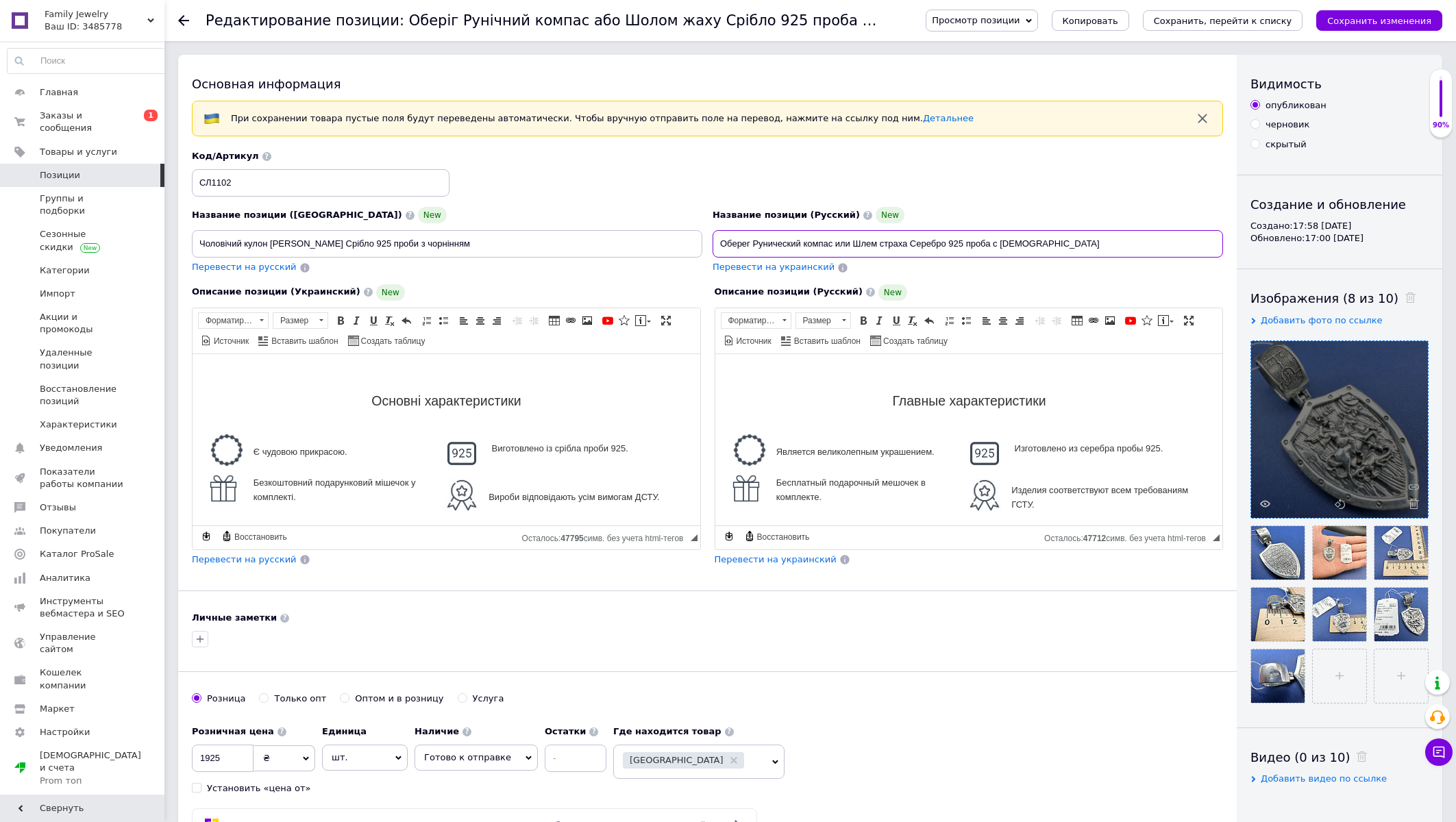
click at [986, 245] on input "Оберег Рунический компас или Шлем страха Серебро 925 проба с чернением" at bounding box center [967, 244] width 511 height 28
click at [824, 237] on input "Оберег Рунический компас или Шлем страха Серебро 925 проба с чернением" at bounding box center [967, 244] width 511 height 28
click at [832, 248] on input "Оберег Рунический или Шлем страха Серебро 925 проба с чернением" at bounding box center [967, 244] width 511 height 28
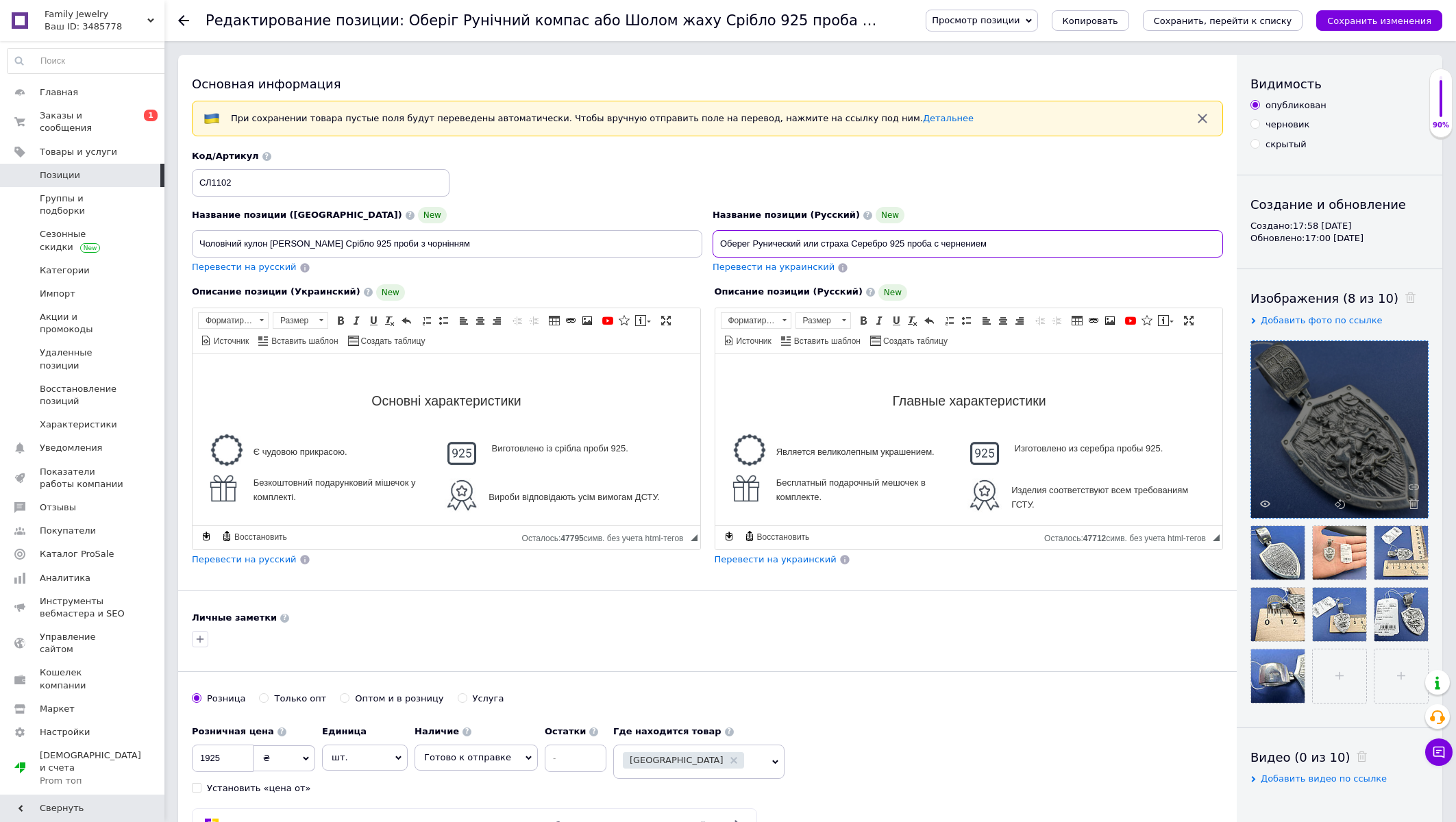
click at [832, 244] on input "Оберег Рунический или страха Серебро 925 проба с чернением" at bounding box center [967, 244] width 511 height 28
click at [806, 245] on input "Оберег Рунический или Серебро 925 проба с чернением" at bounding box center [967, 244] width 511 height 28
click at [774, 244] on input "Оберег Рунический Серебро 925 проба с чернением" at bounding box center [967, 244] width 511 height 28
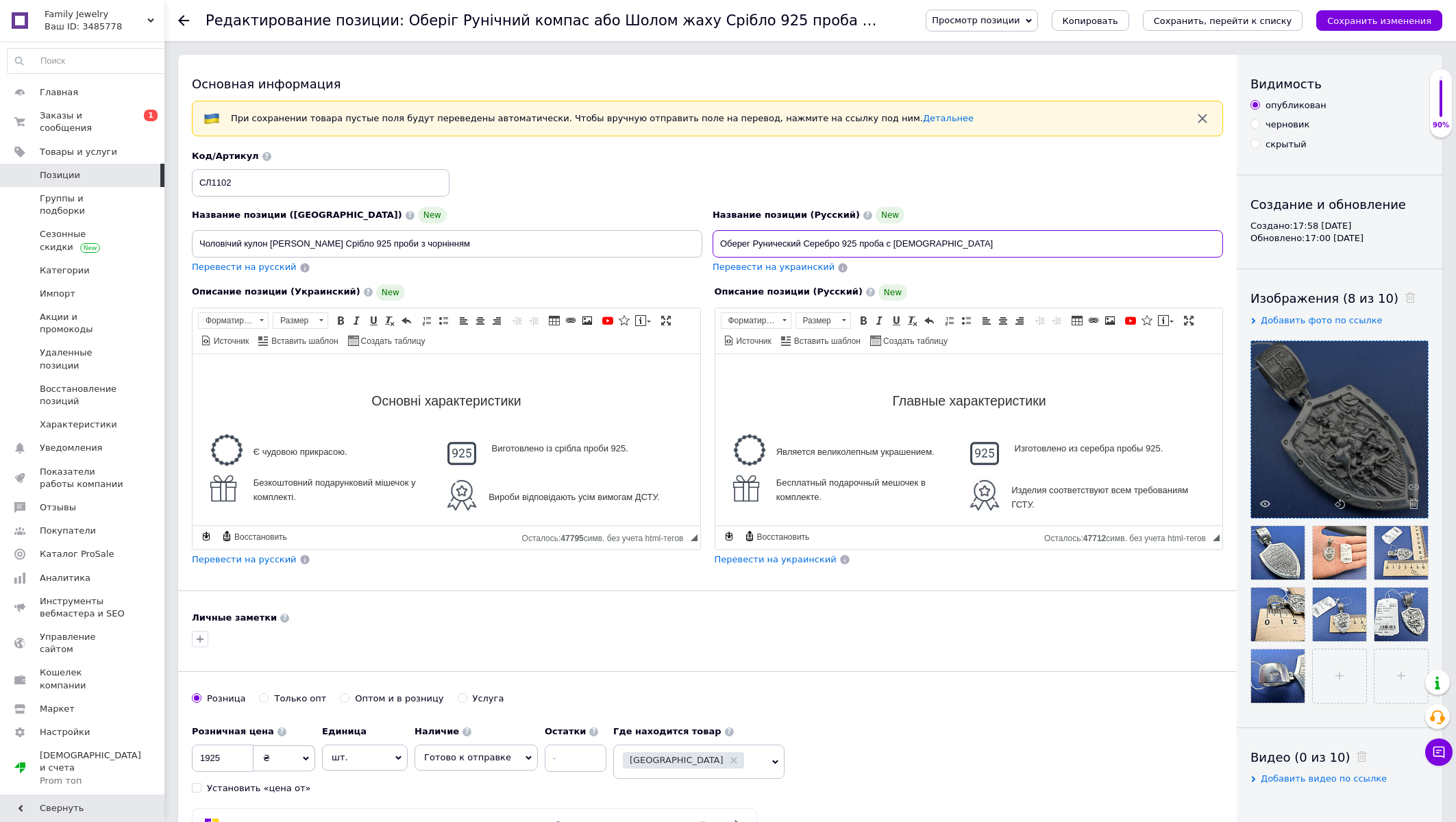
click at [774, 244] on input "Оберег Рунический Серебро 925 проба с чернением" at bounding box center [967, 244] width 511 height 28
click at [721, 244] on input "Оберег Серебро 925 проба с чернением" at bounding box center [967, 244] width 511 height 28
type input "Мужской кулон Георгий Победоносец 12 г Серебро 925 проба с чернением"
click at [359, 240] on input "Чоловічий кулон Георгій Побідоносець Срібло 925 проби з чорнінням" at bounding box center [447, 244] width 511 height 28
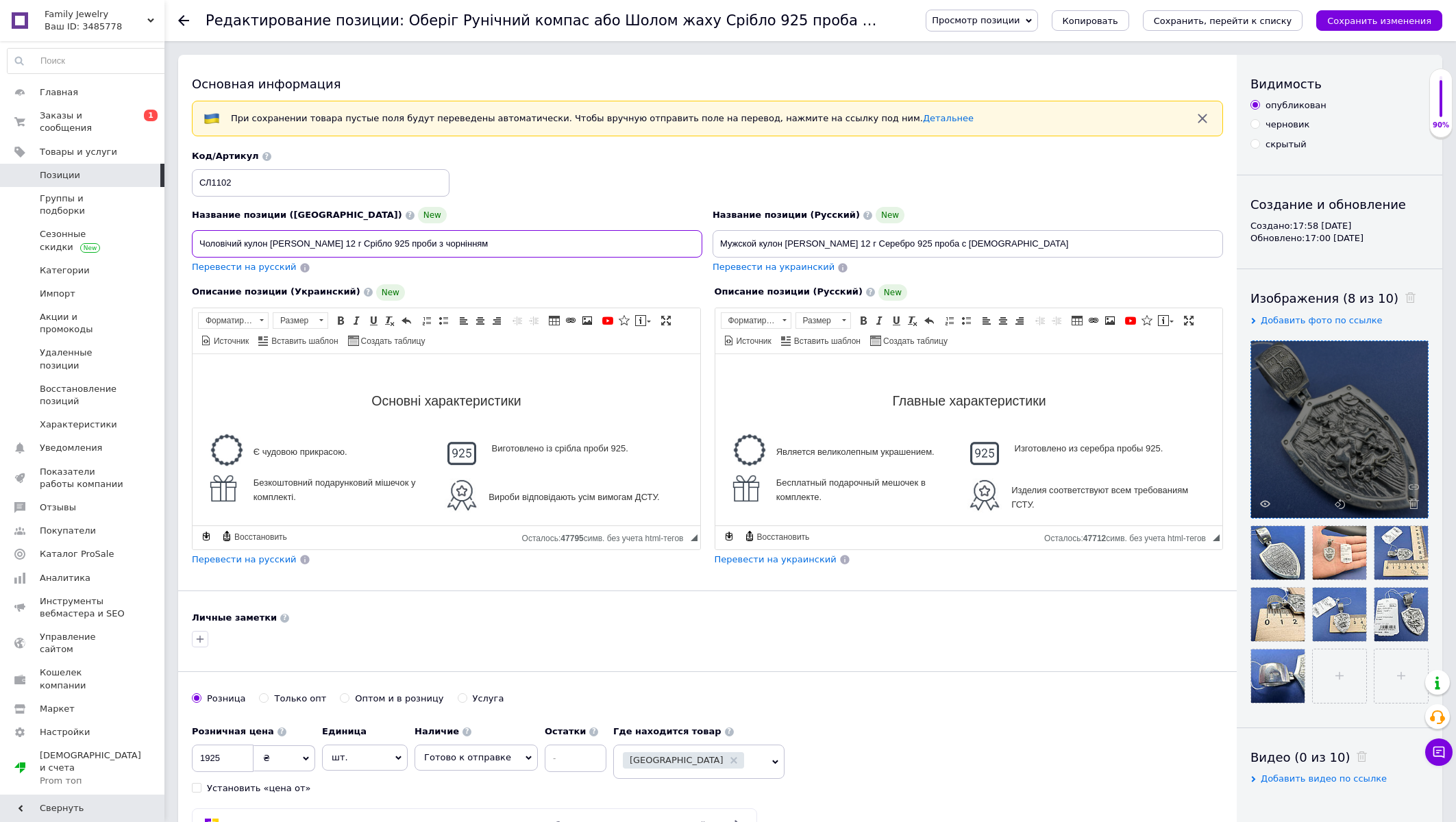
type input "Чоловічий кулон Георгій Побідоносець 12 г Срібло 925 проби з чорнінням"
click at [238, 759] on input "1925" at bounding box center [223, 758] width 62 height 28
type input "3015"
click at [841, 671] on div "Основная информация При сохранении товара пустые поля будут переведены автомати…" at bounding box center [707, 459] width 1059 height 808
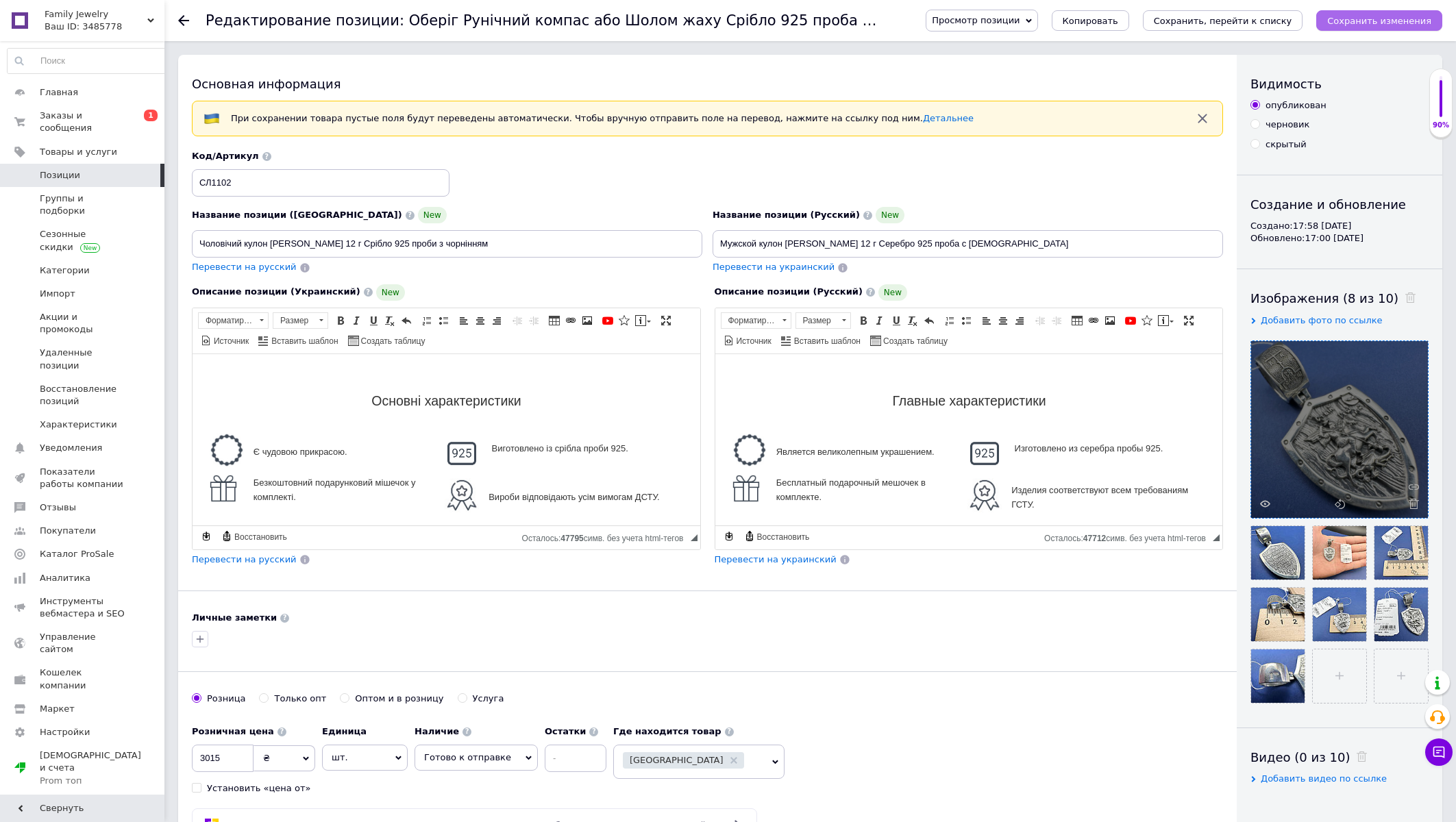
click at [1358, 17] on icon "Сохранить изменения" at bounding box center [1379, 21] width 104 height 10
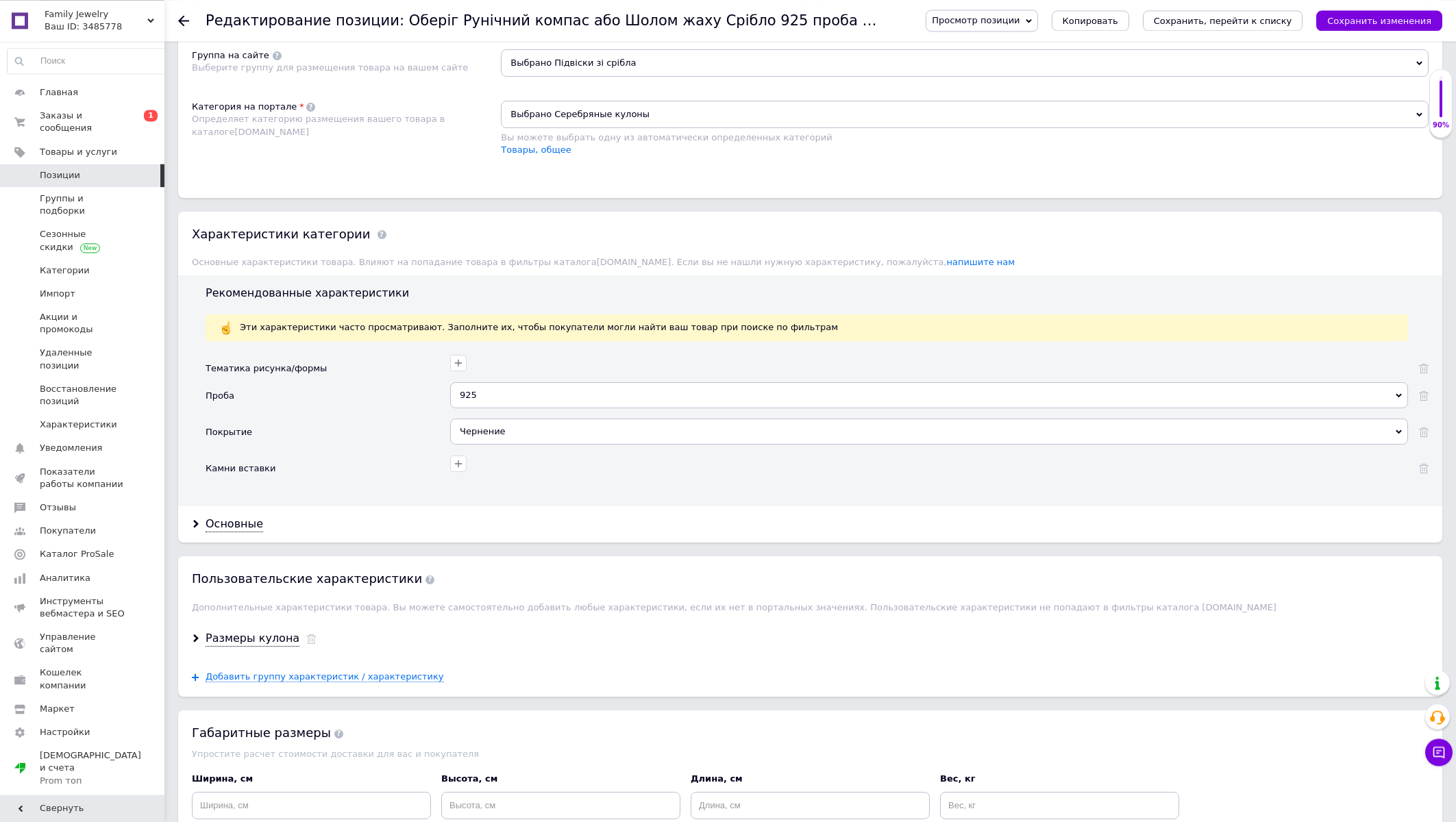
scroll to position [955, 0]
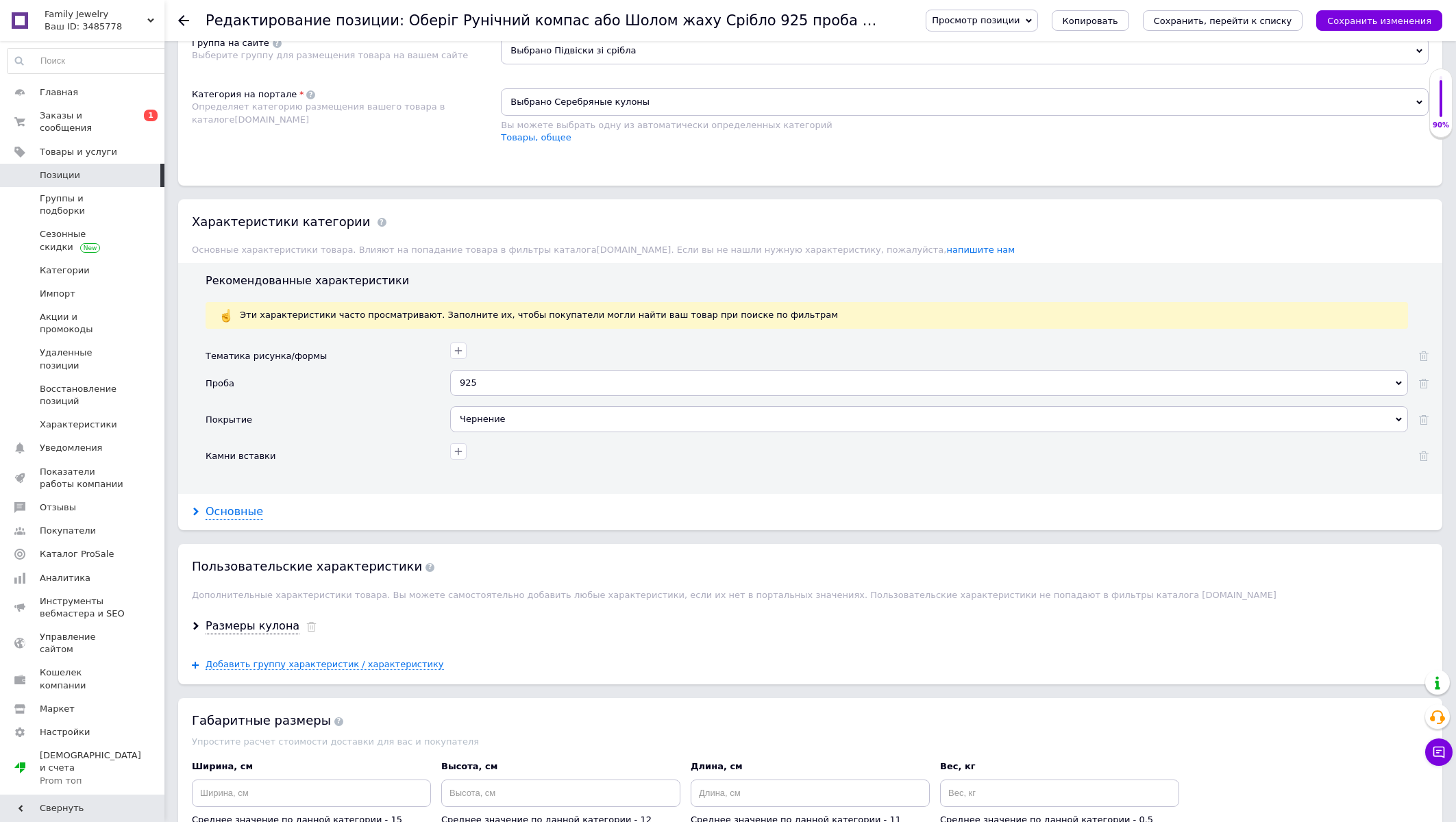
click at [241, 520] on div "Основные" at bounding box center [234, 512] width 57 height 16
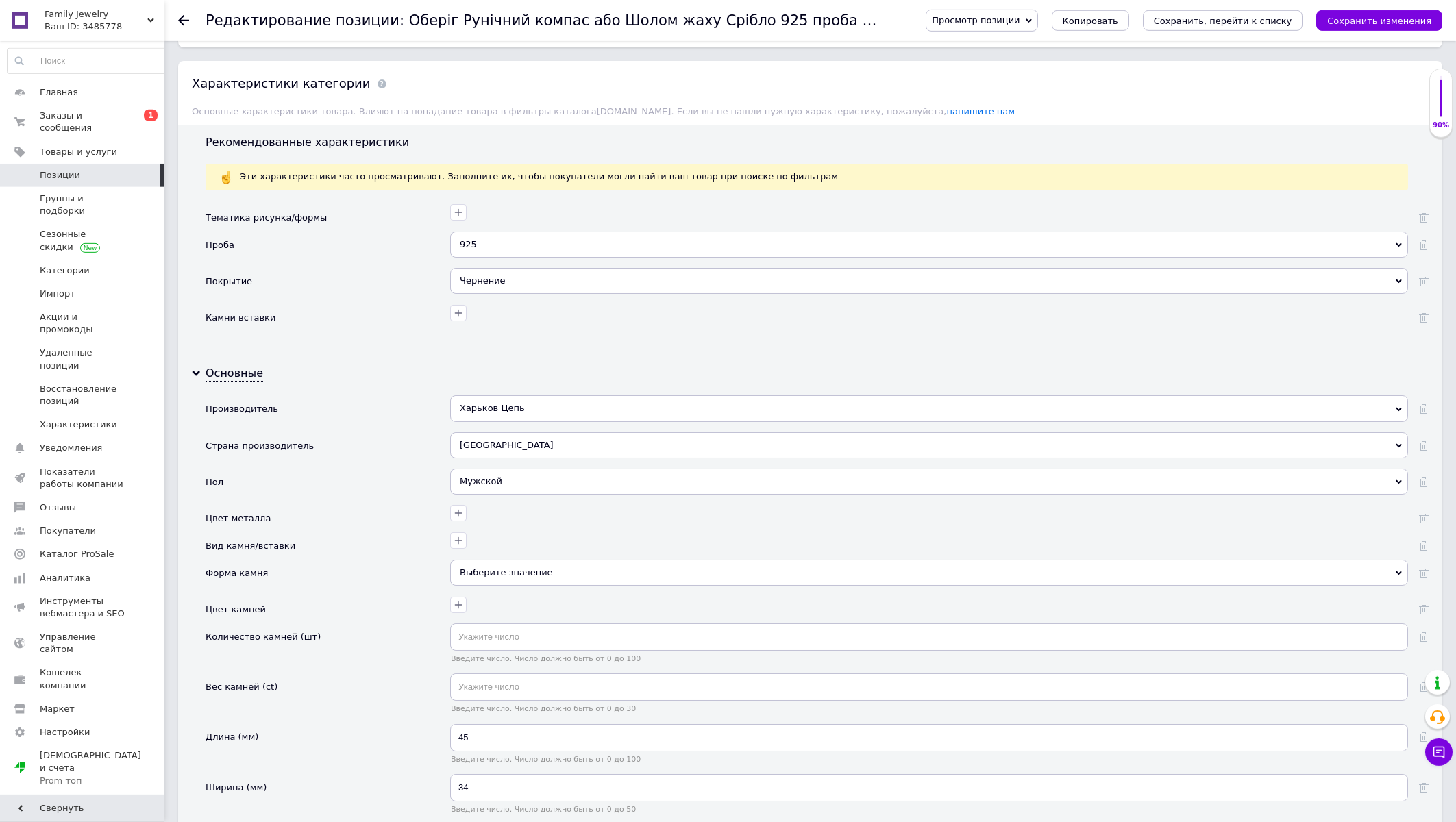
scroll to position [1102, 0]
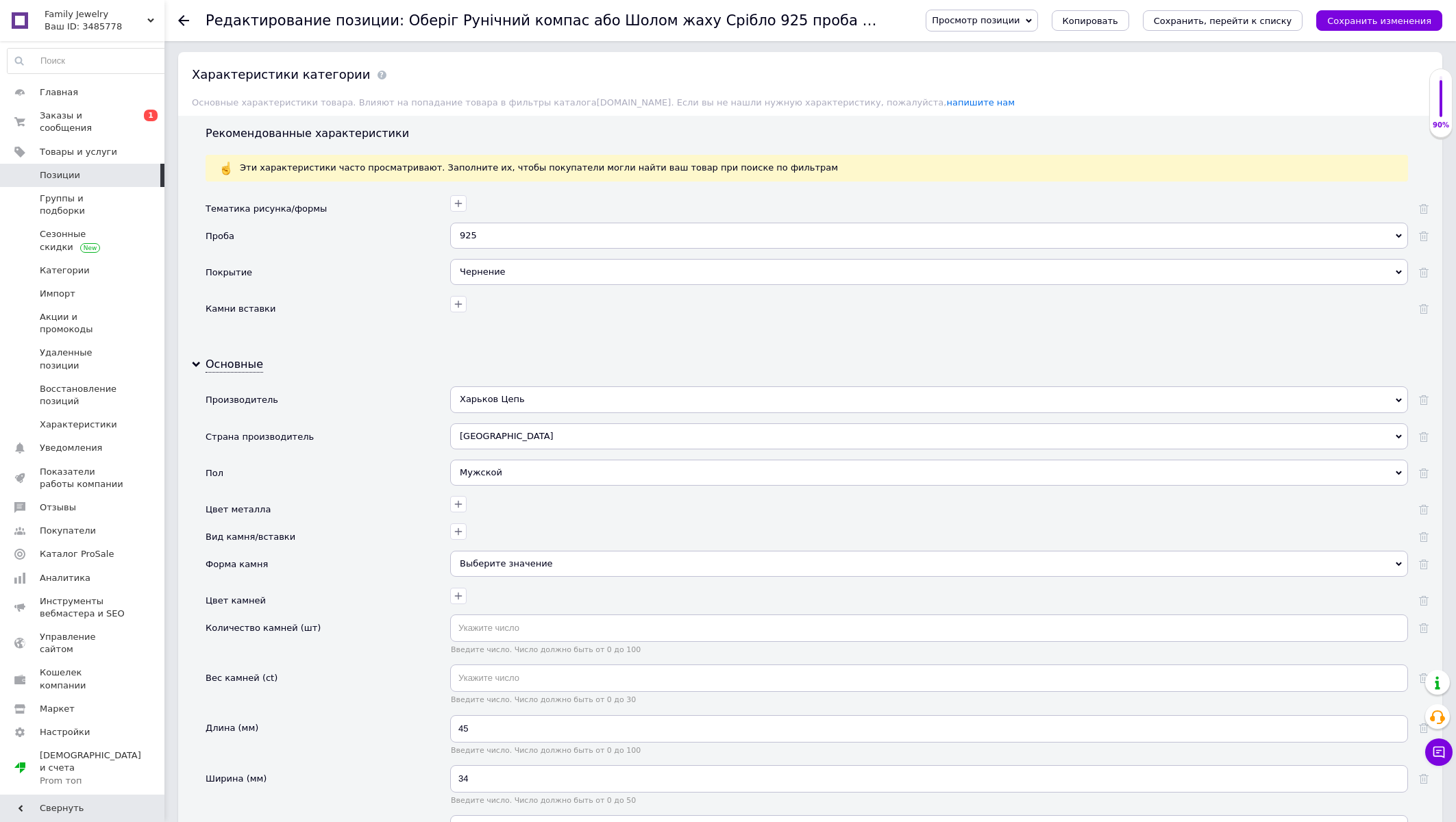
click at [482, 412] on div "Харьков Цепь" at bounding box center [929, 399] width 958 height 26
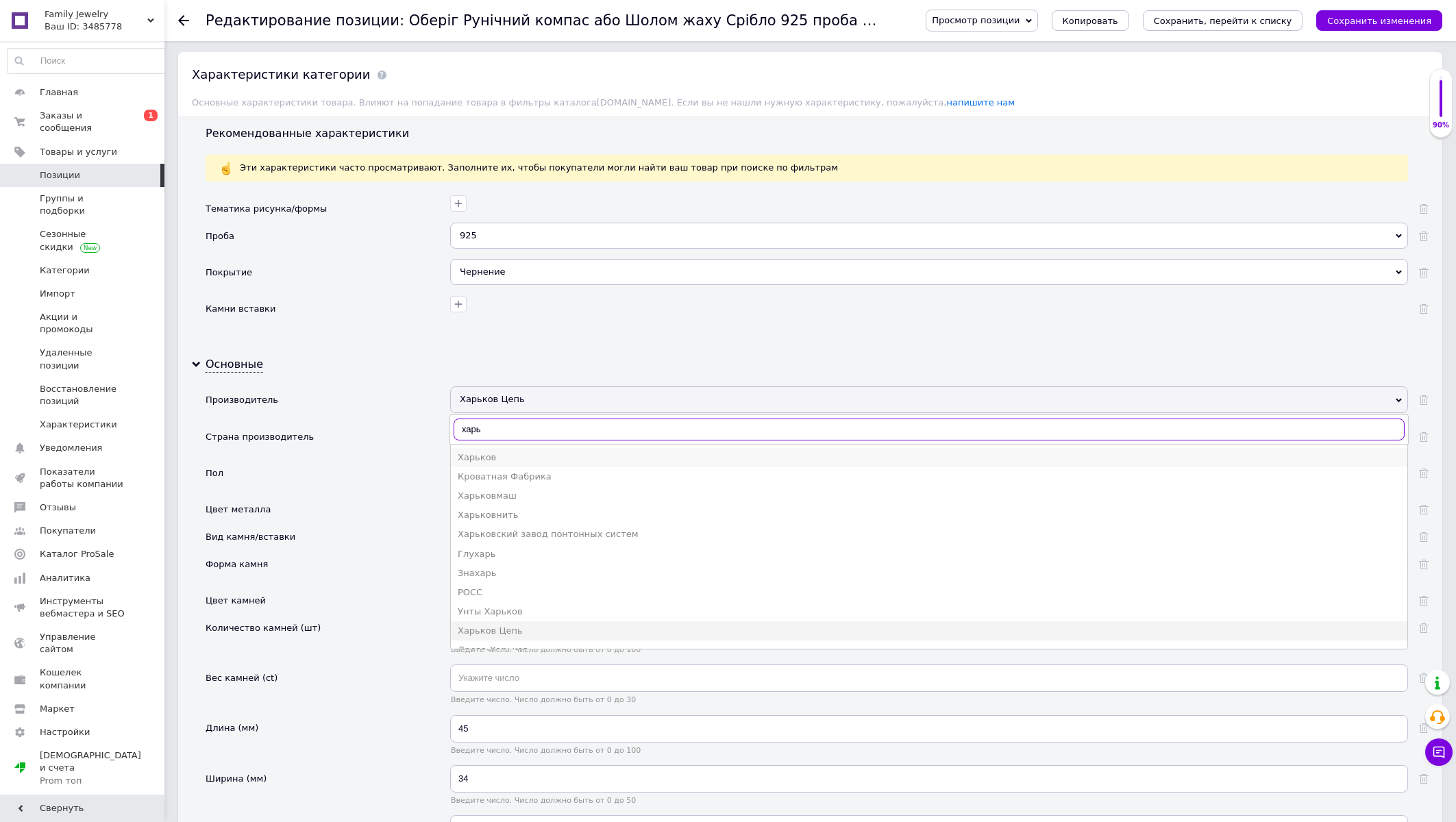
type input "харь"
click at [459, 467] on li "Харьков" at bounding box center [929, 457] width 956 height 19
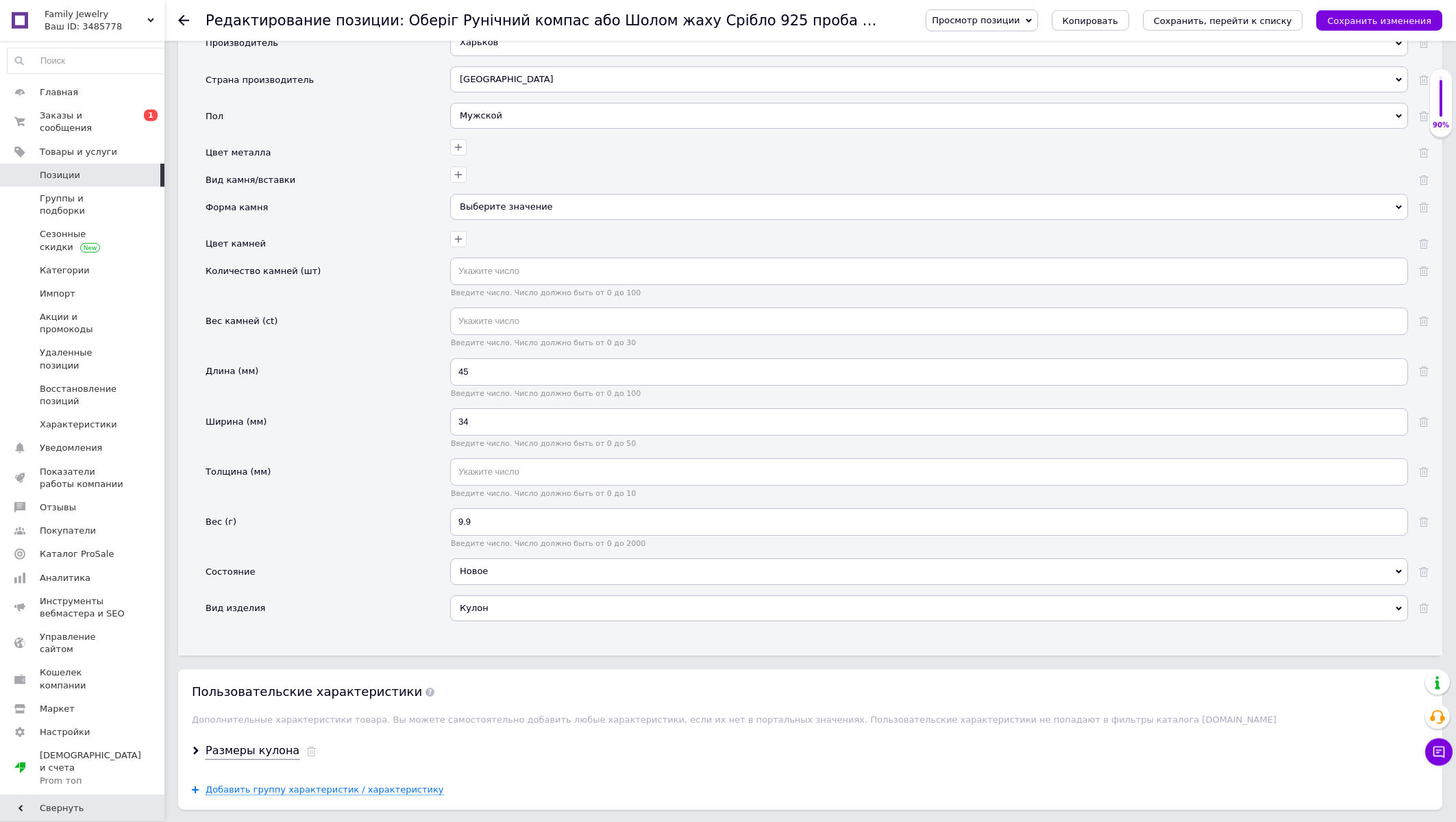
scroll to position [1542, 0]
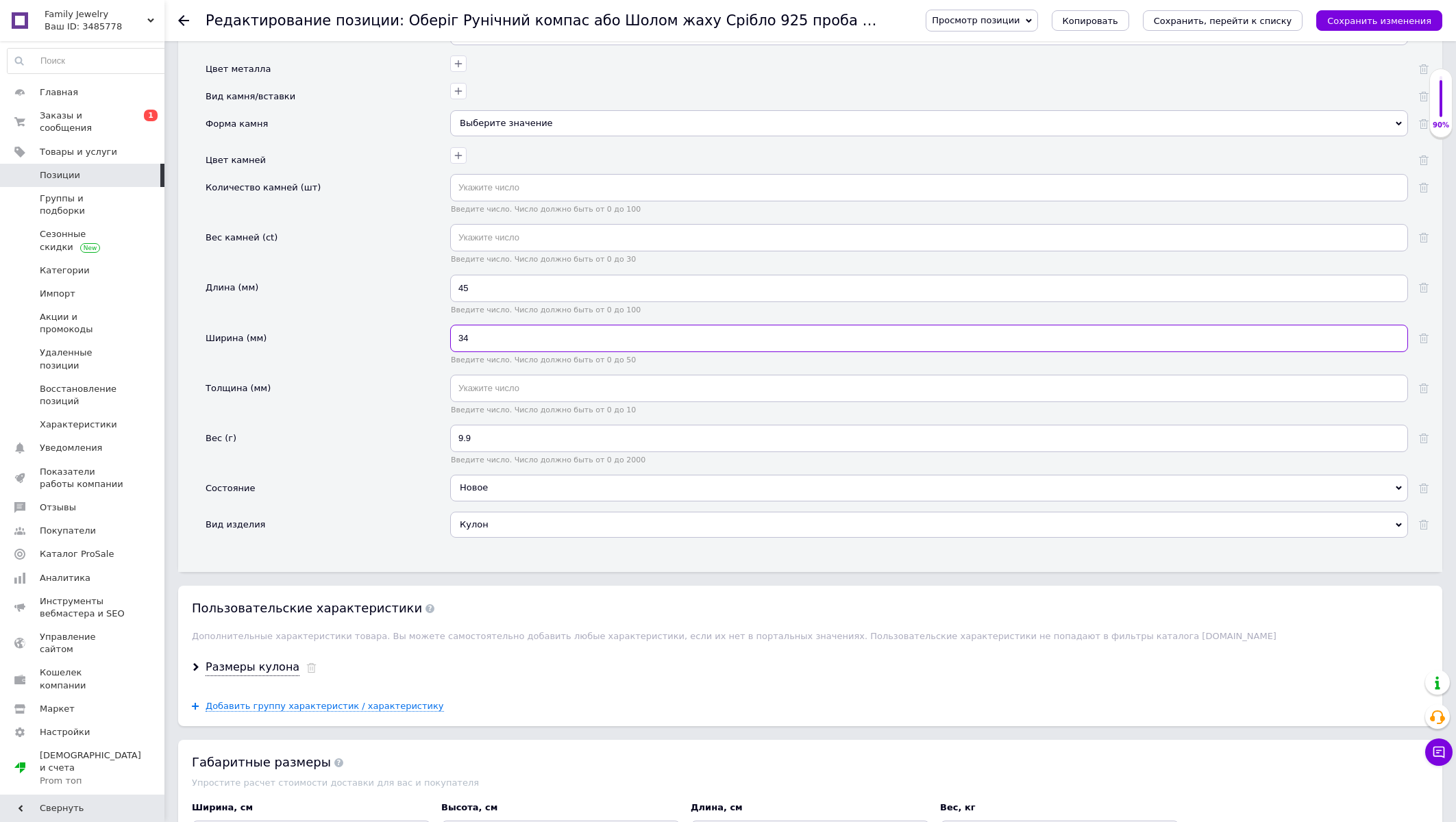
click at [494, 352] on input "34" at bounding box center [929, 338] width 958 height 28
click at [492, 352] on input "34" at bounding box center [929, 338] width 958 height 28
type input "24"
click at [504, 452] on input "9.9" at bounding box center [929, 438] width 958 height 28
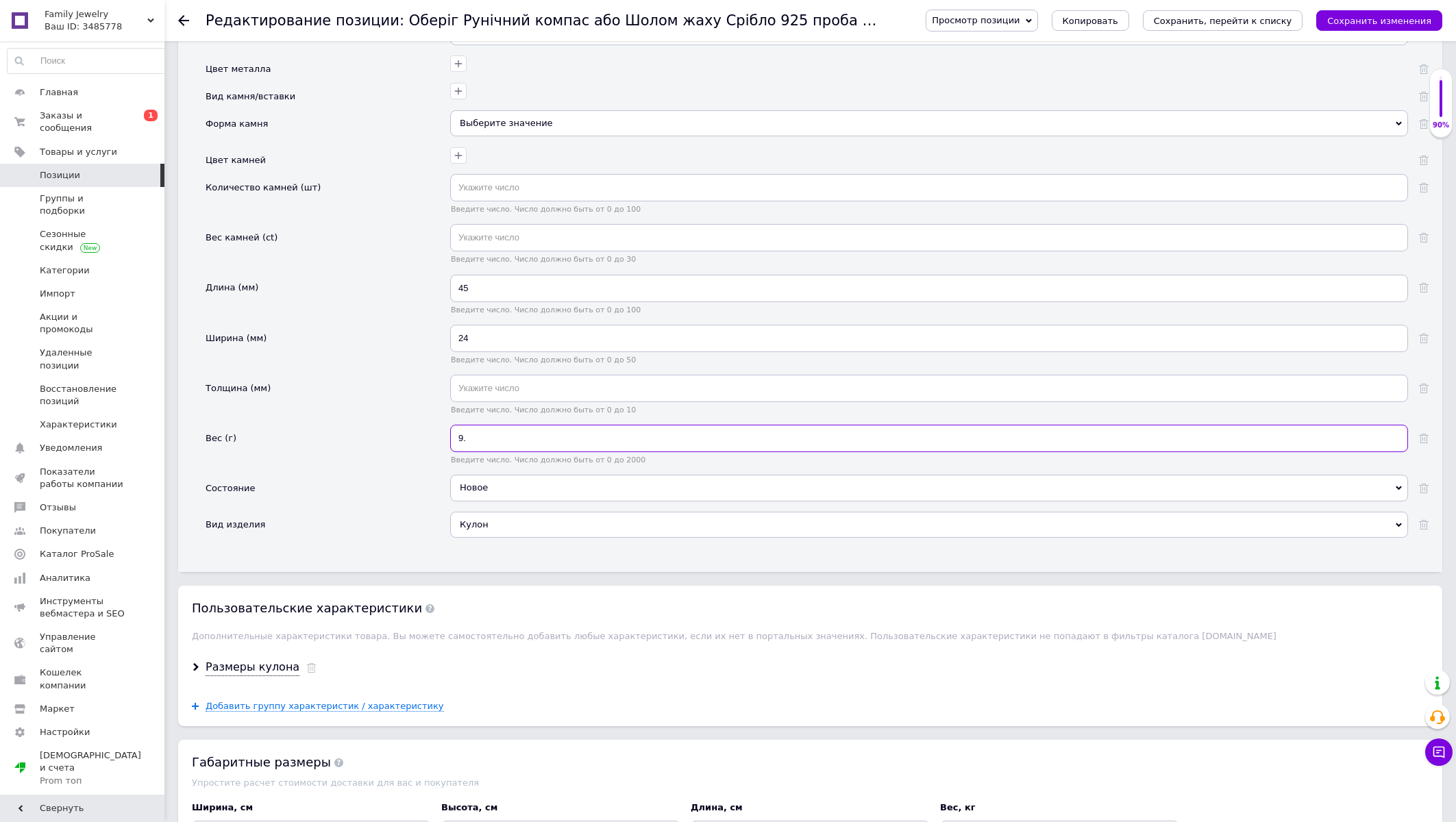
type input "9"
type input "12"
click at [487, 352] on input "24" at bounding box center [929, 338] width 958 height 28
click at [485, 302] on input "45" at bounding box center [929, 288] width 958 height 28
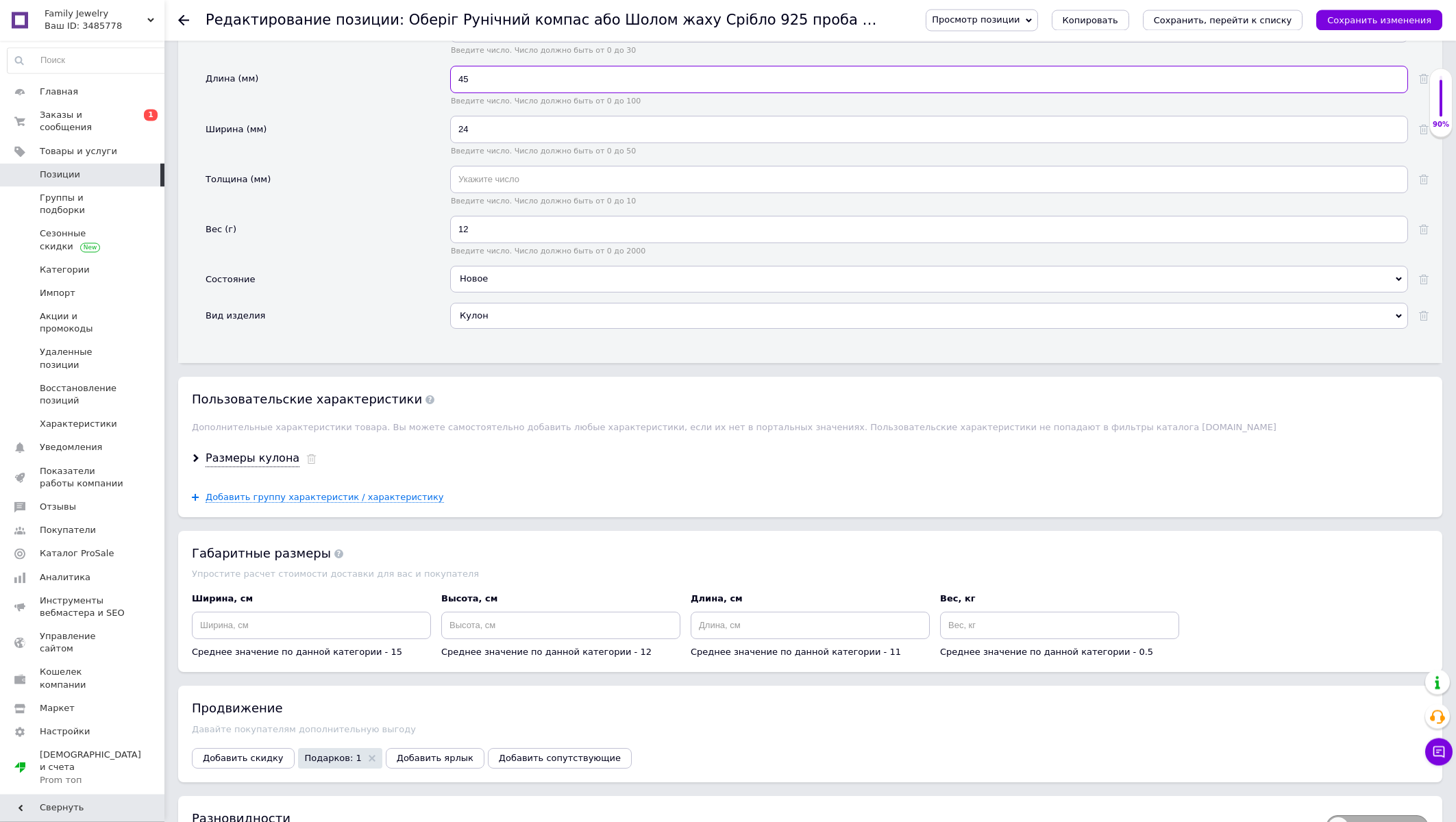
scroll to position [1762, 0]
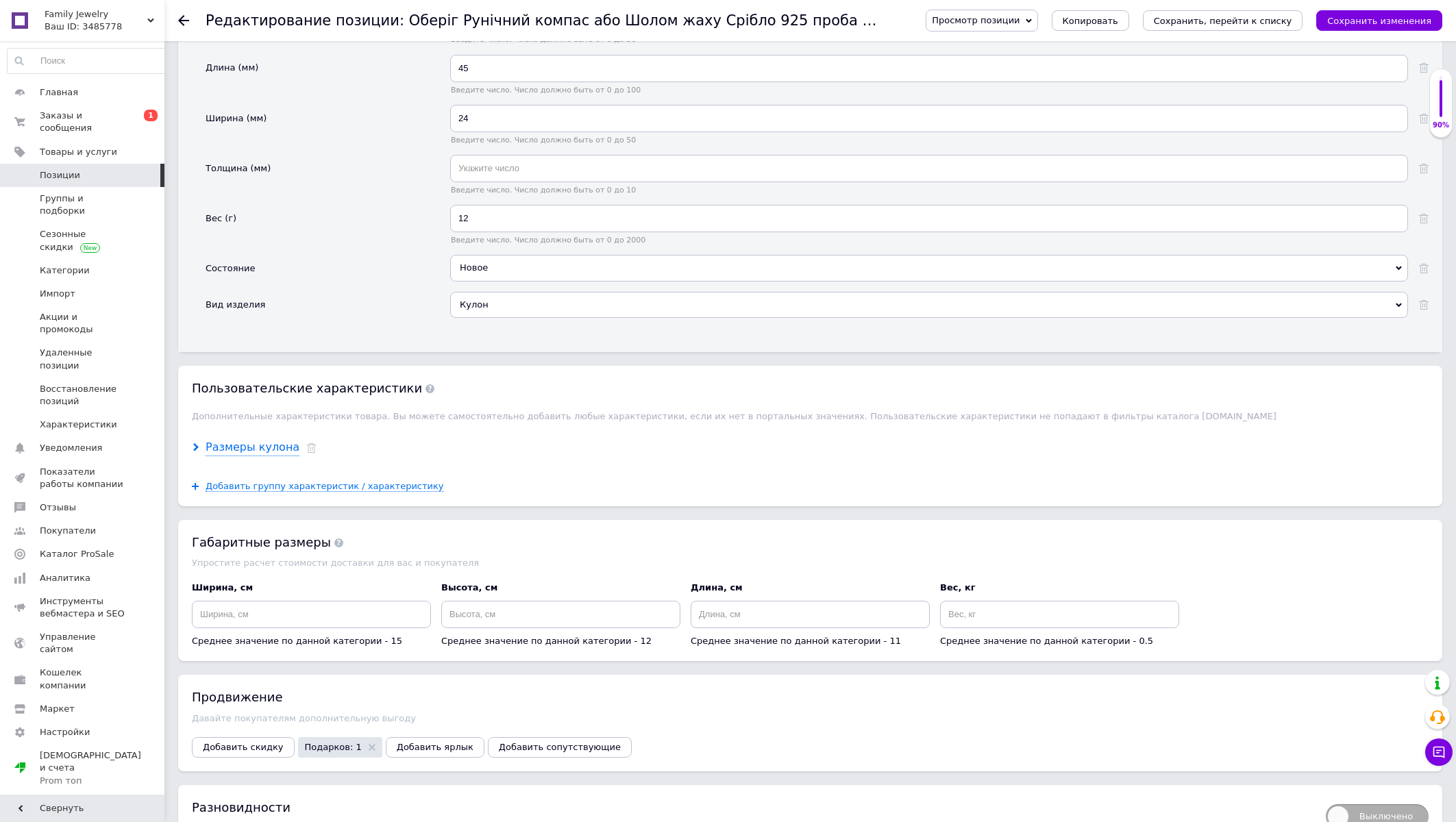
click at [253, 456] on div "Размеры кулона" at bounding box center [253, 448] width 94 height 16
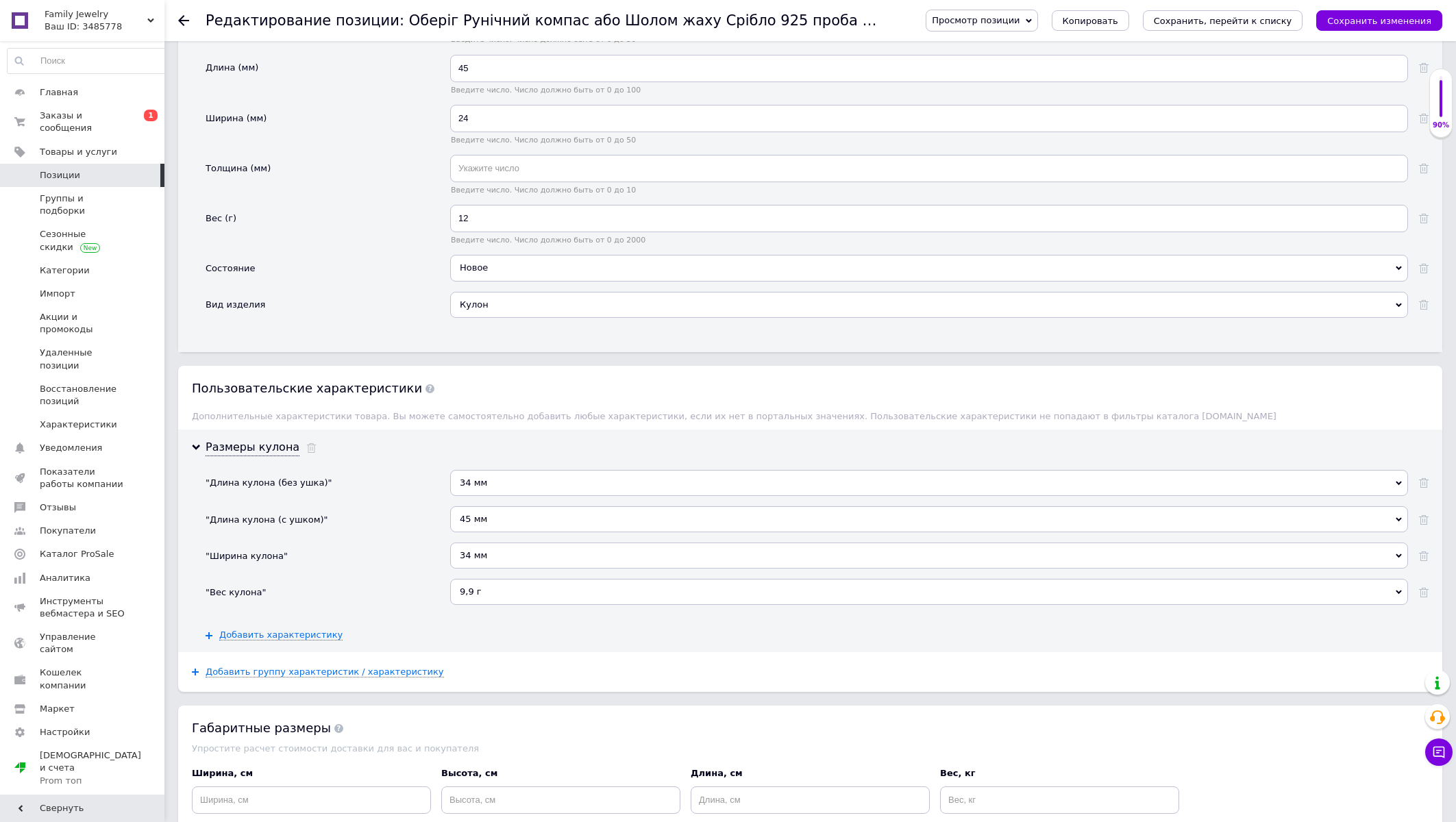
click at [477, 605] on div "9,9 г" at bounding box center [929, 592] width 958 height 26
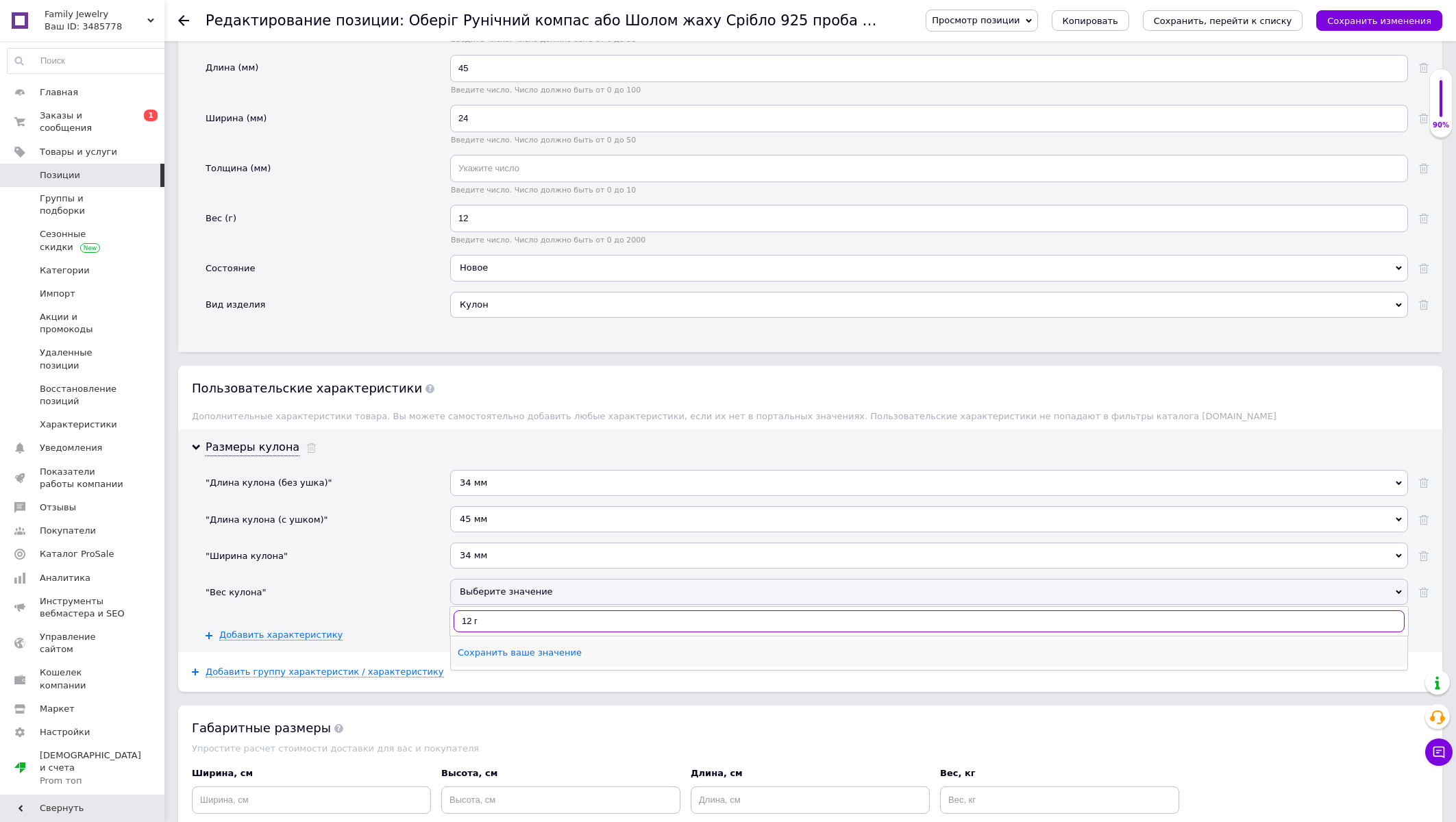
type input "12 г"
click at [512, 659] on div "Сохранить ваше значение" at bounding box center [929, 653] width 943 height 13
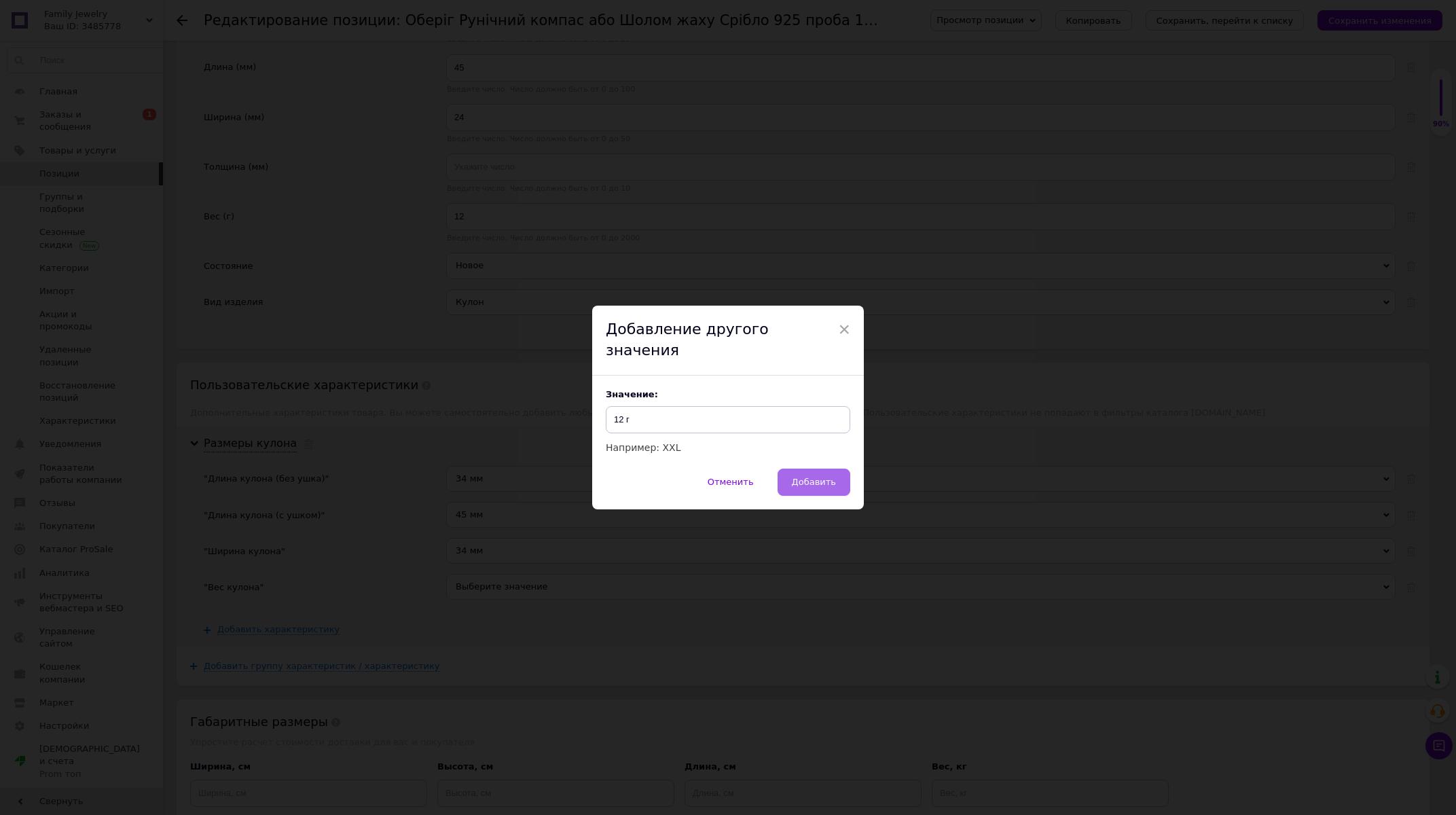
click at [838, 469] on button "Добавить" at bounding box center [814, 482] width 72 height 28
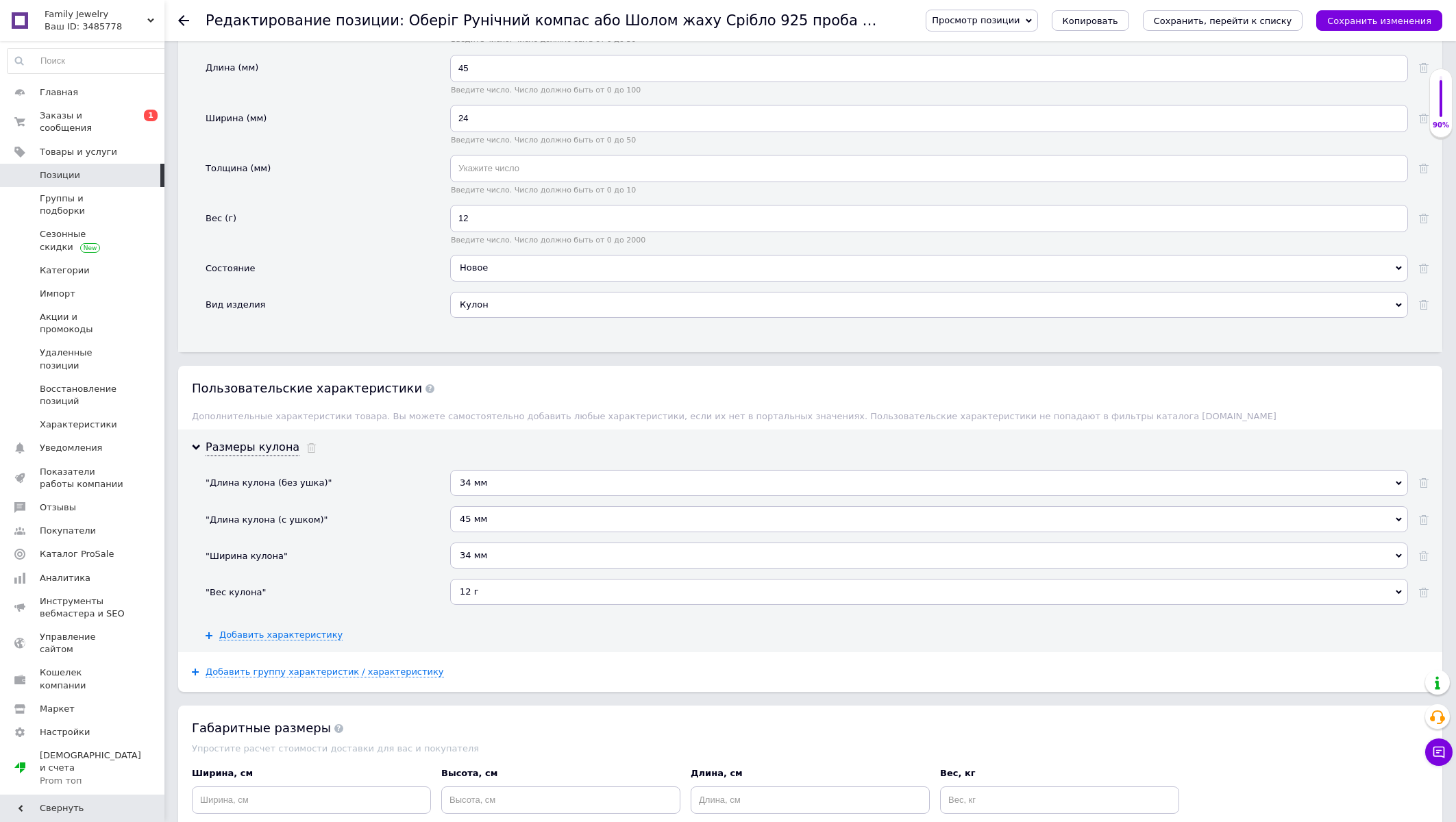
click at [485, 496] on div "34 мм" at bounding box center [929, 483] width 958 height 26
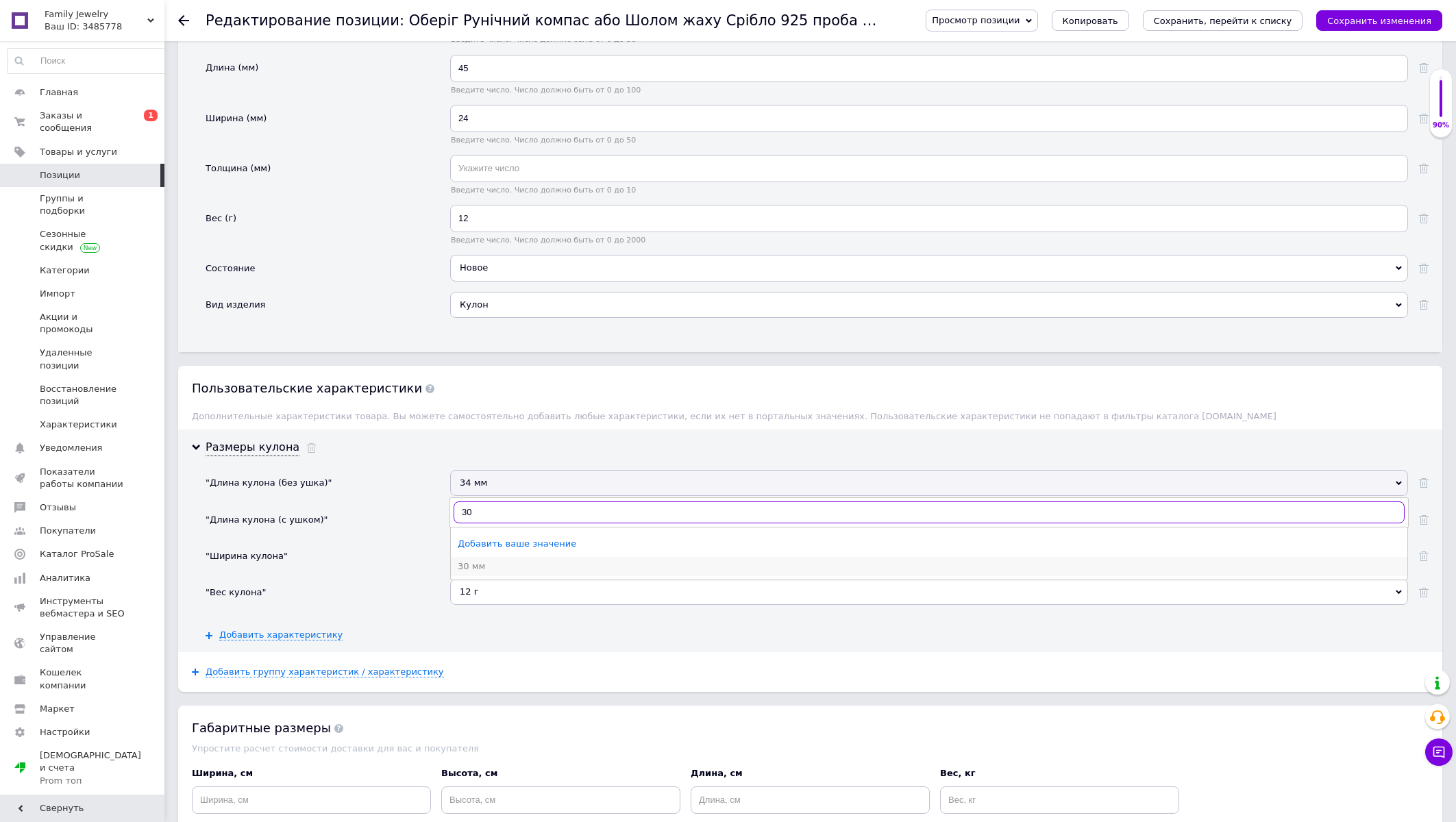
type input "30"
click at [483, 573] on div "30 мм" at bounding box center [929, 567] width 943 height 13
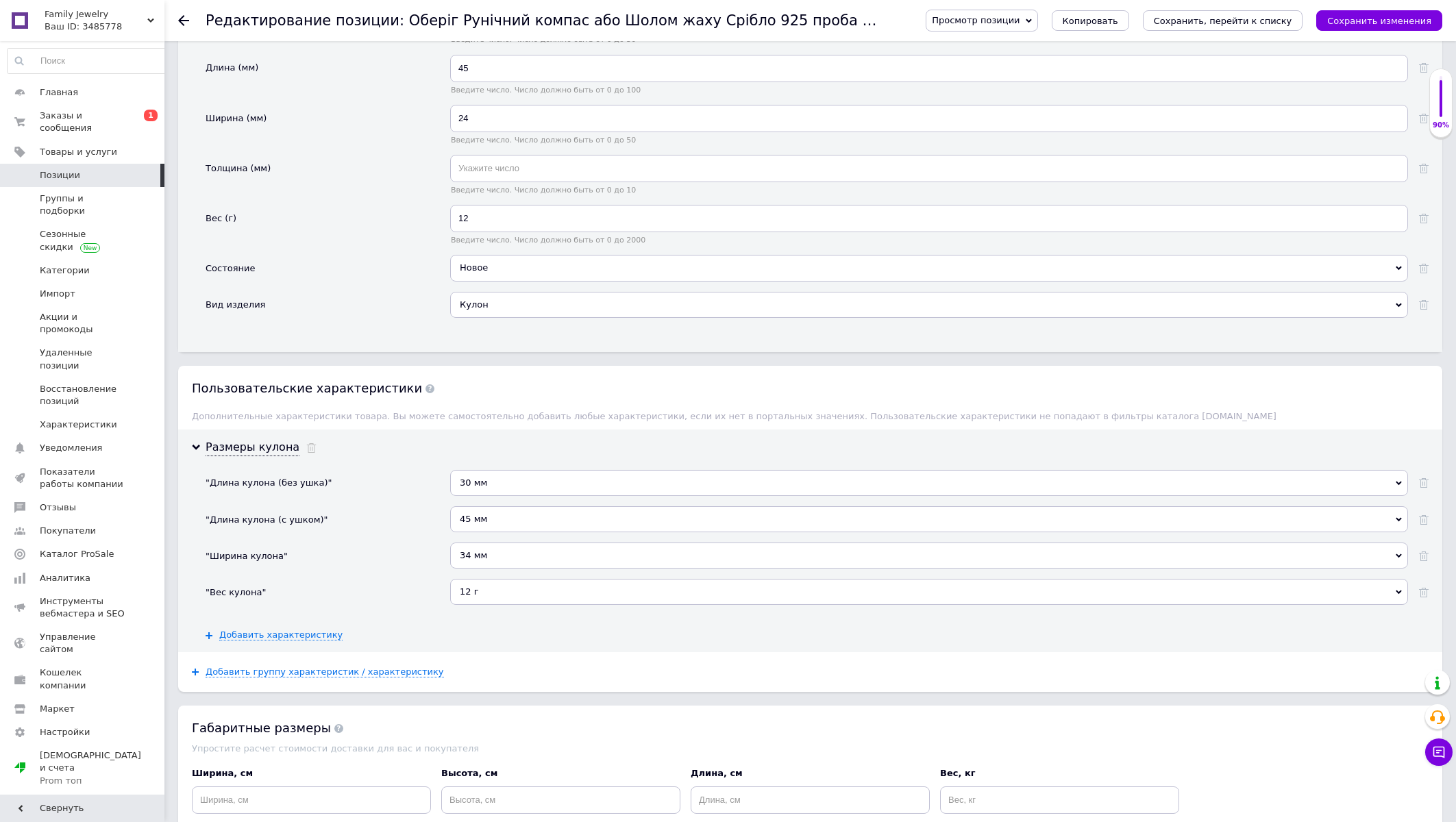
click at [486, 532] on div "45 мм" at bounding box center [929, 519] width 958 height 26
type input "45"
click at [477, 609] on div "45 мм" at bounding box center [929, 603] width 943 height 13
click at [482, 569] on div "34 мм" at bounding box center [929, 555] width 958 height 26
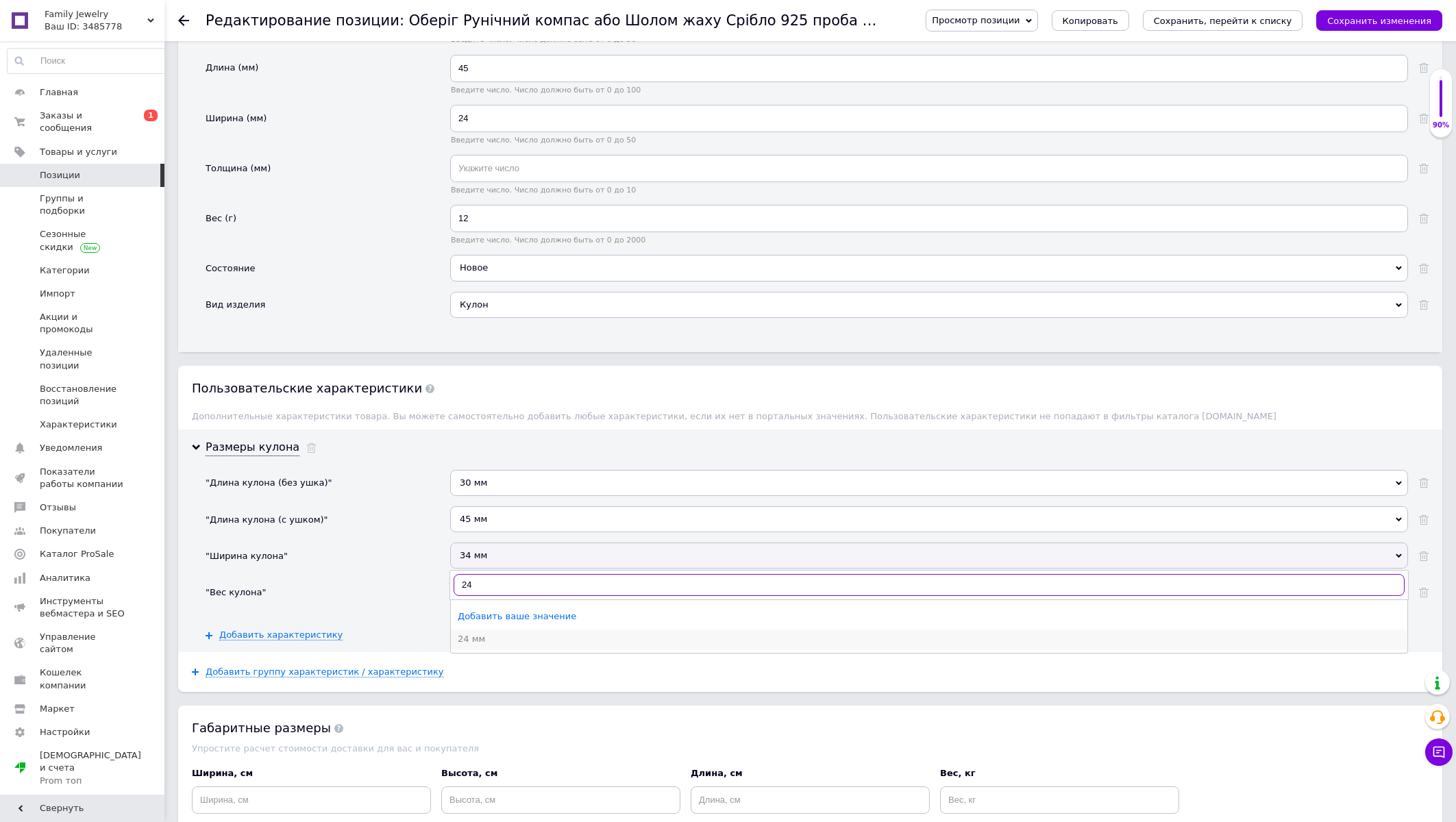
type input "24"
click at [462, 649] on li "24 мм" at bounding box center [929, 639] width 956 height 19
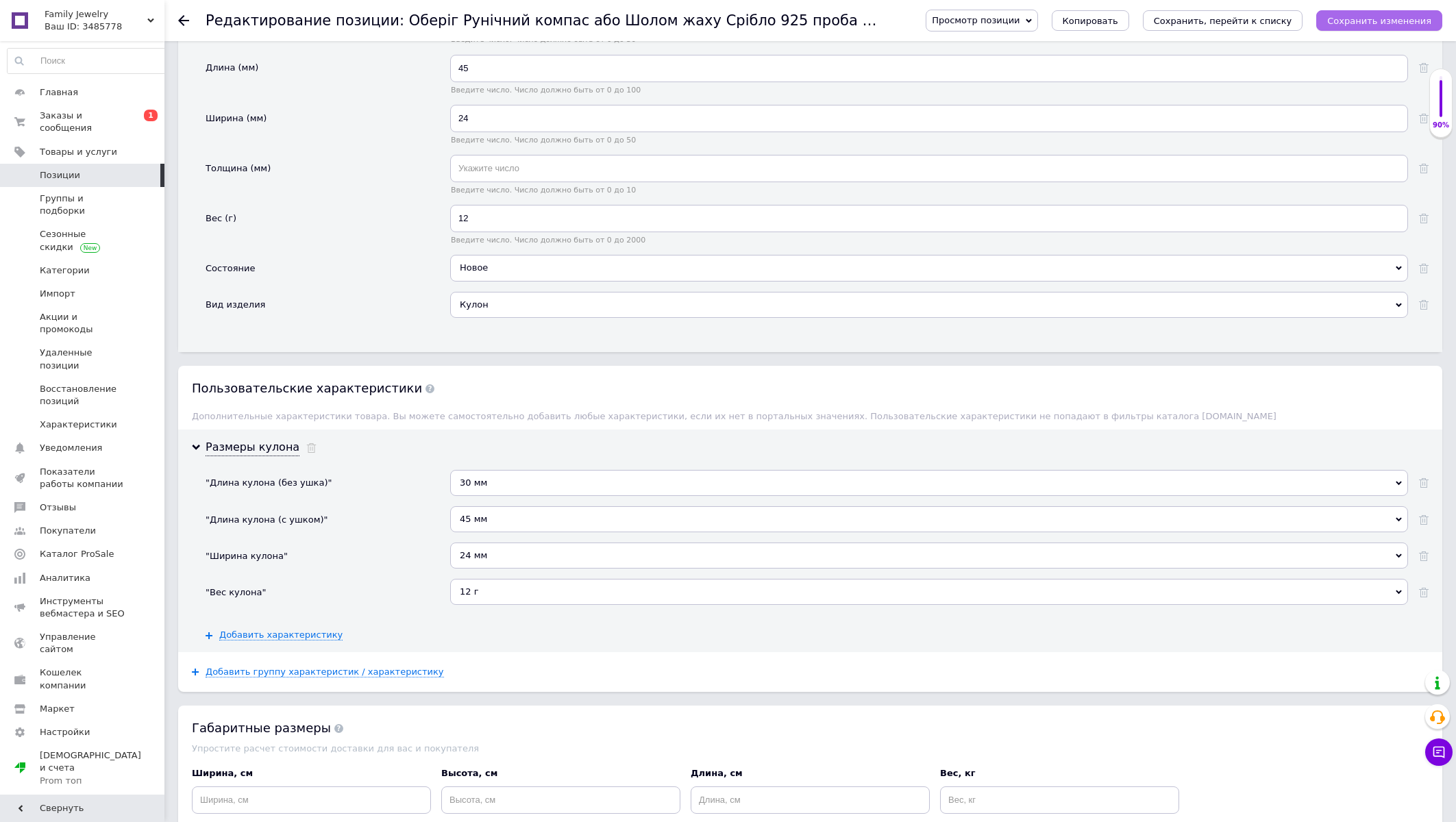
click at [1429, 17] on icon "Сохранить изменения" at bounding box center [1379, 21] width 104 height 10
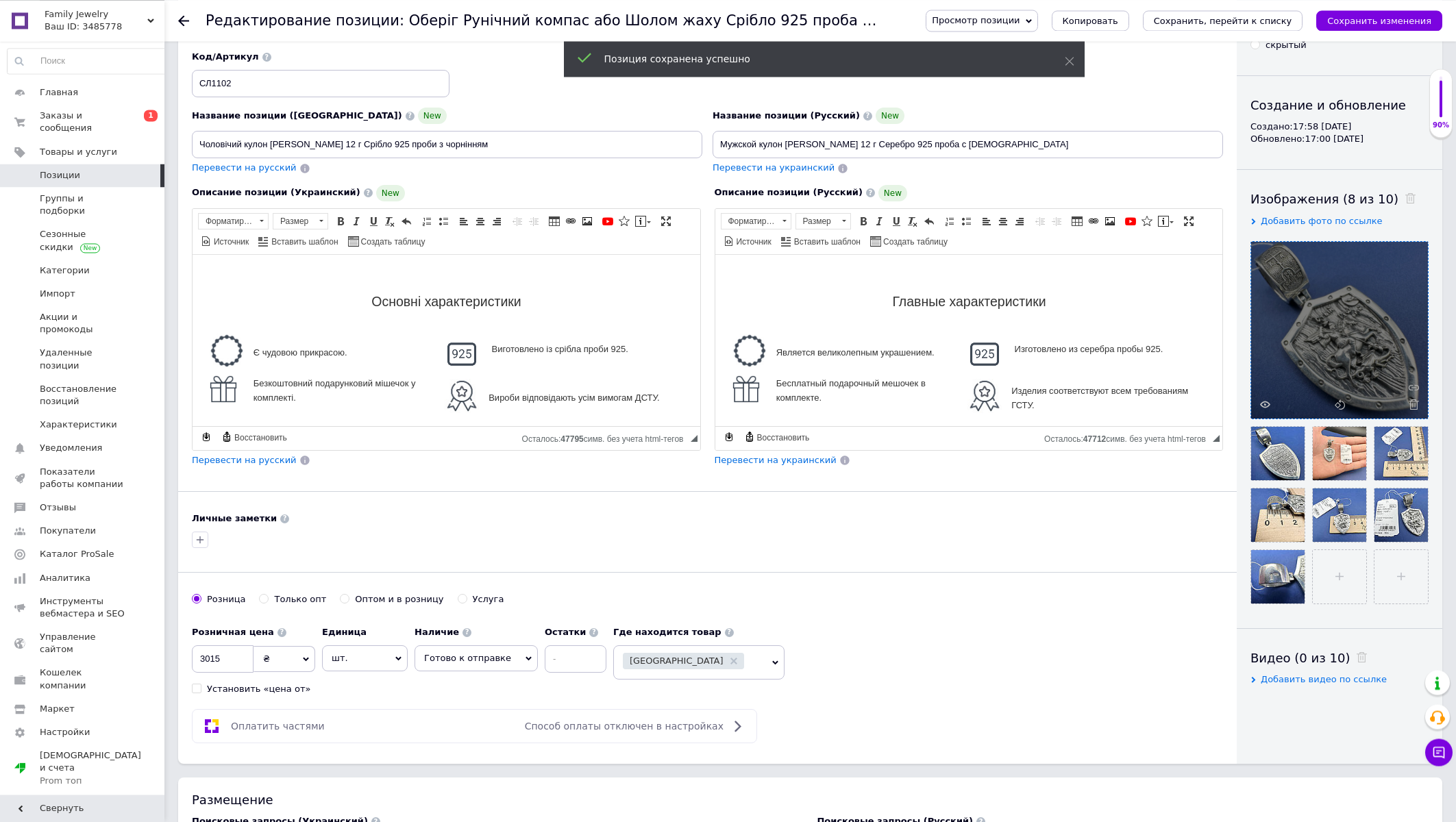
scroll to position [0, 0]
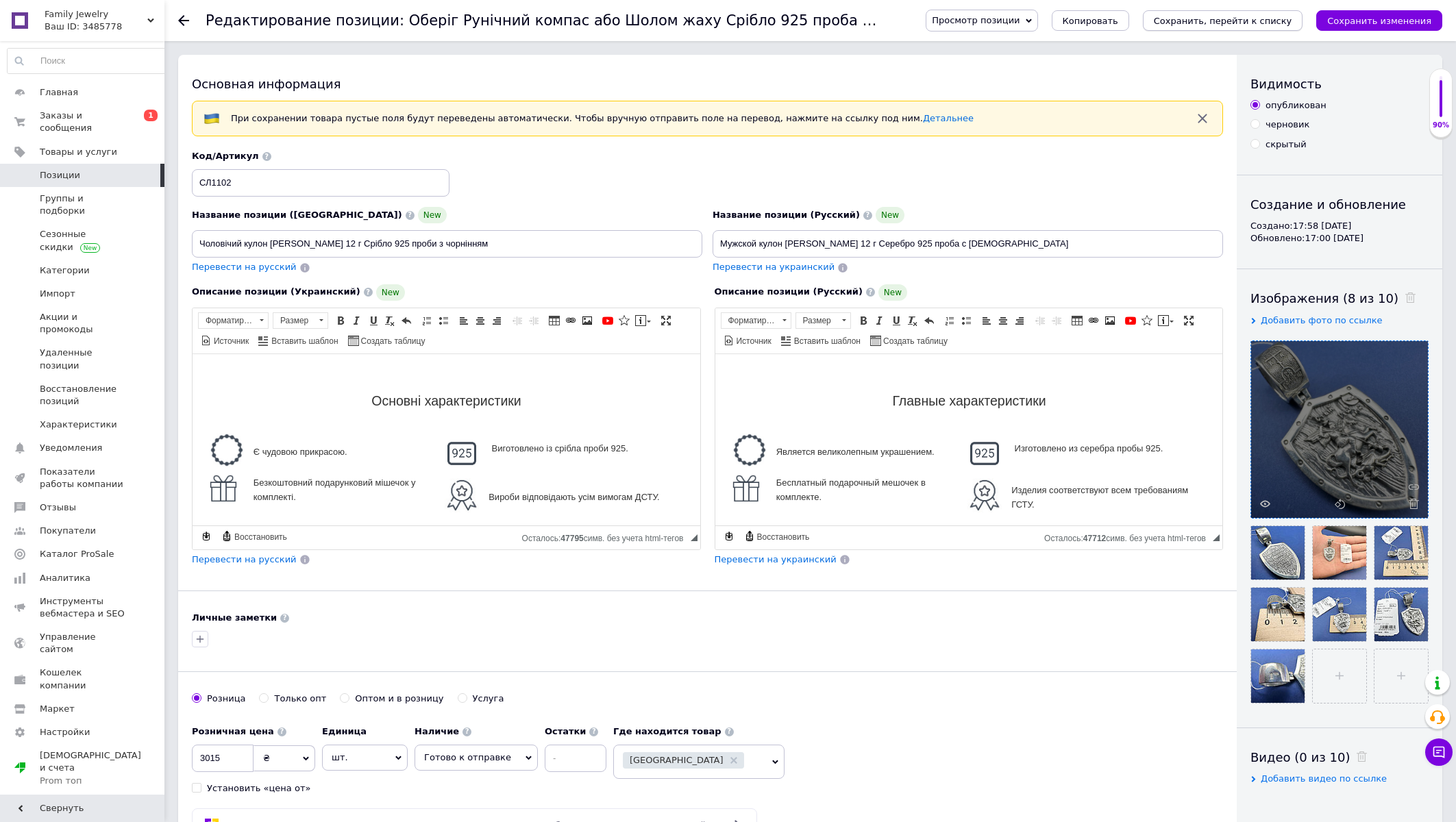
click at [1234, 17] on icon "Сохранить, перейти к списку" at bounding box center [1223, 21] width 138 height 10
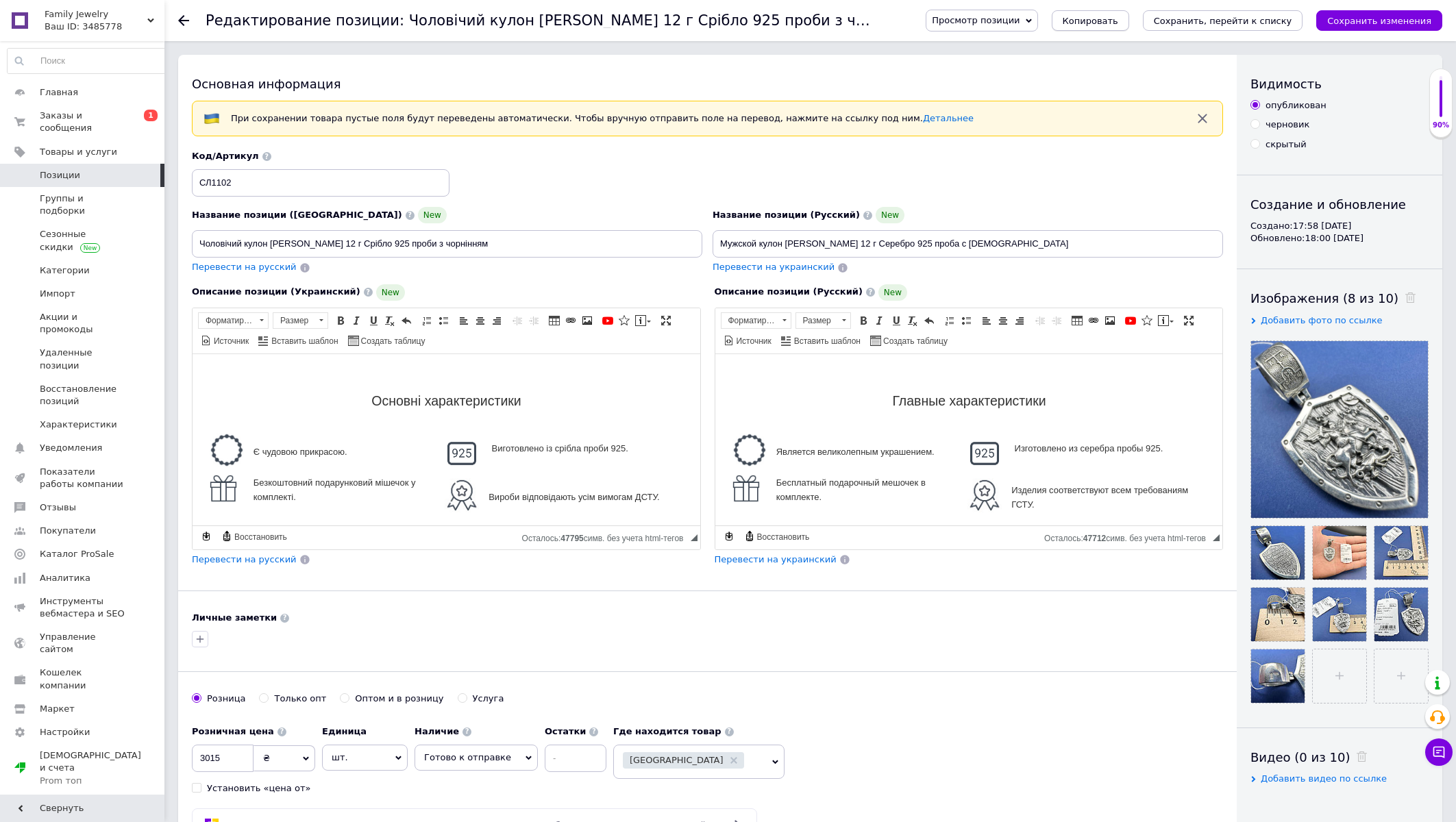
click at [1120, 28] on button "Копировать" at bounding box center [1090, 21] width 77 height 21
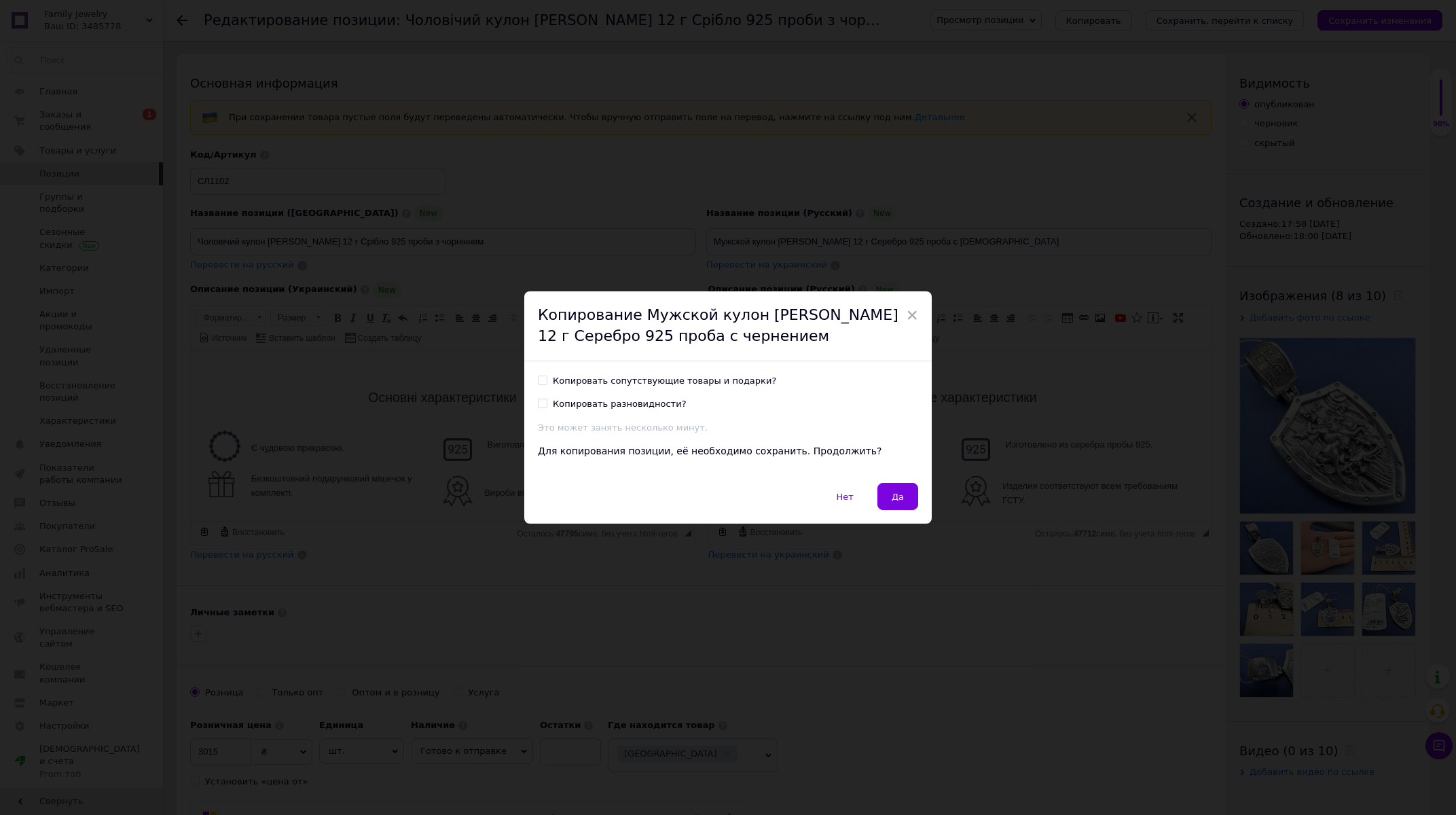
click at [575, 379] on div "Копировать сопутствующие товары и подарки?" at bounding box center [664, 381] width 224 height 13
click at [546, 379] on input "Копировать сопутствующие товары и подарки?" at bounding box center [541, 380] width 9 height 9
checkbox input "true"
click at [892, 494] on span "Да" at bounding box center [898, 497] width 13 height 10
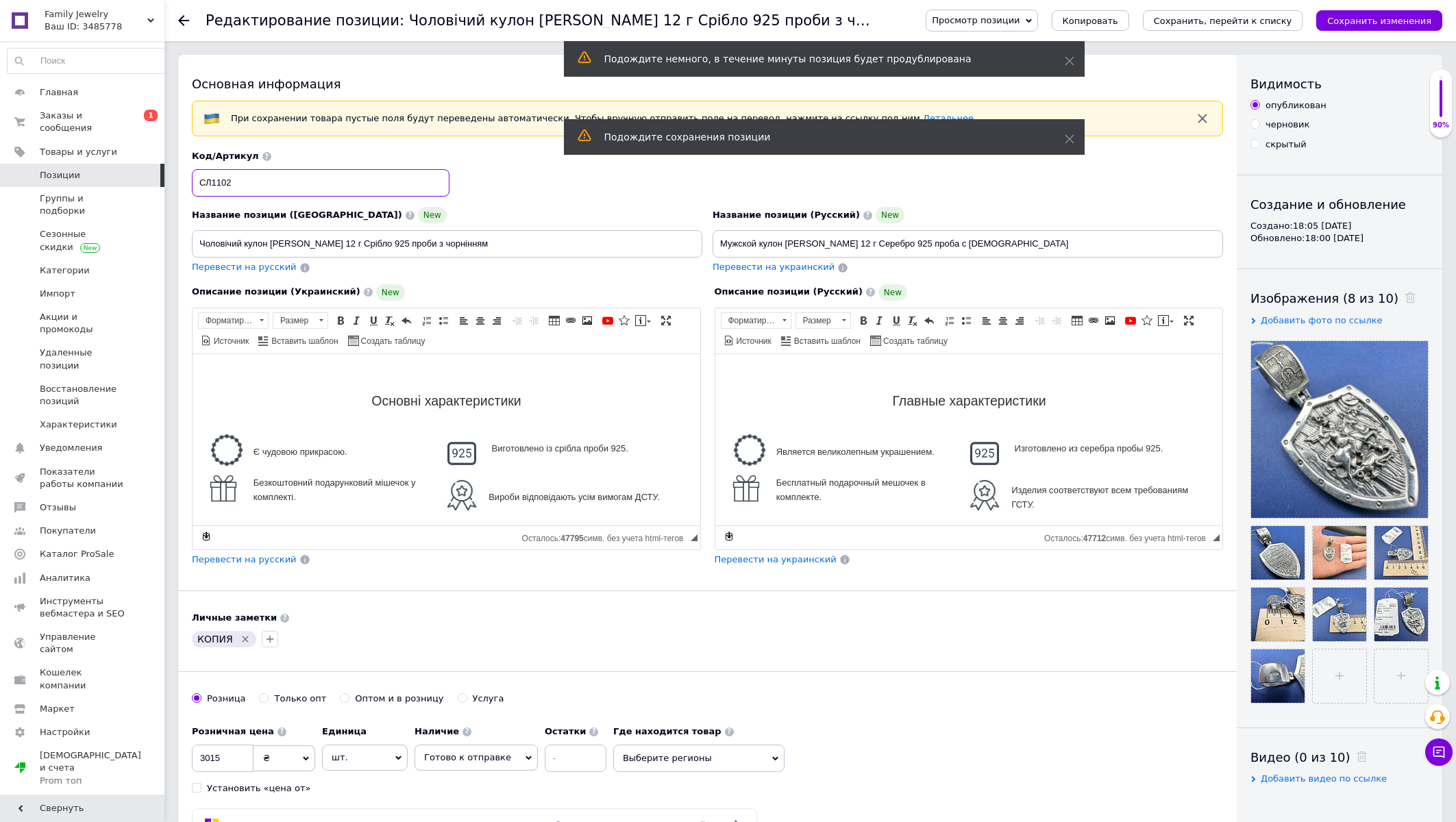
click at [214, 186] on input "СЛ1102" at bounding box center [321, 183] width 257 height 28
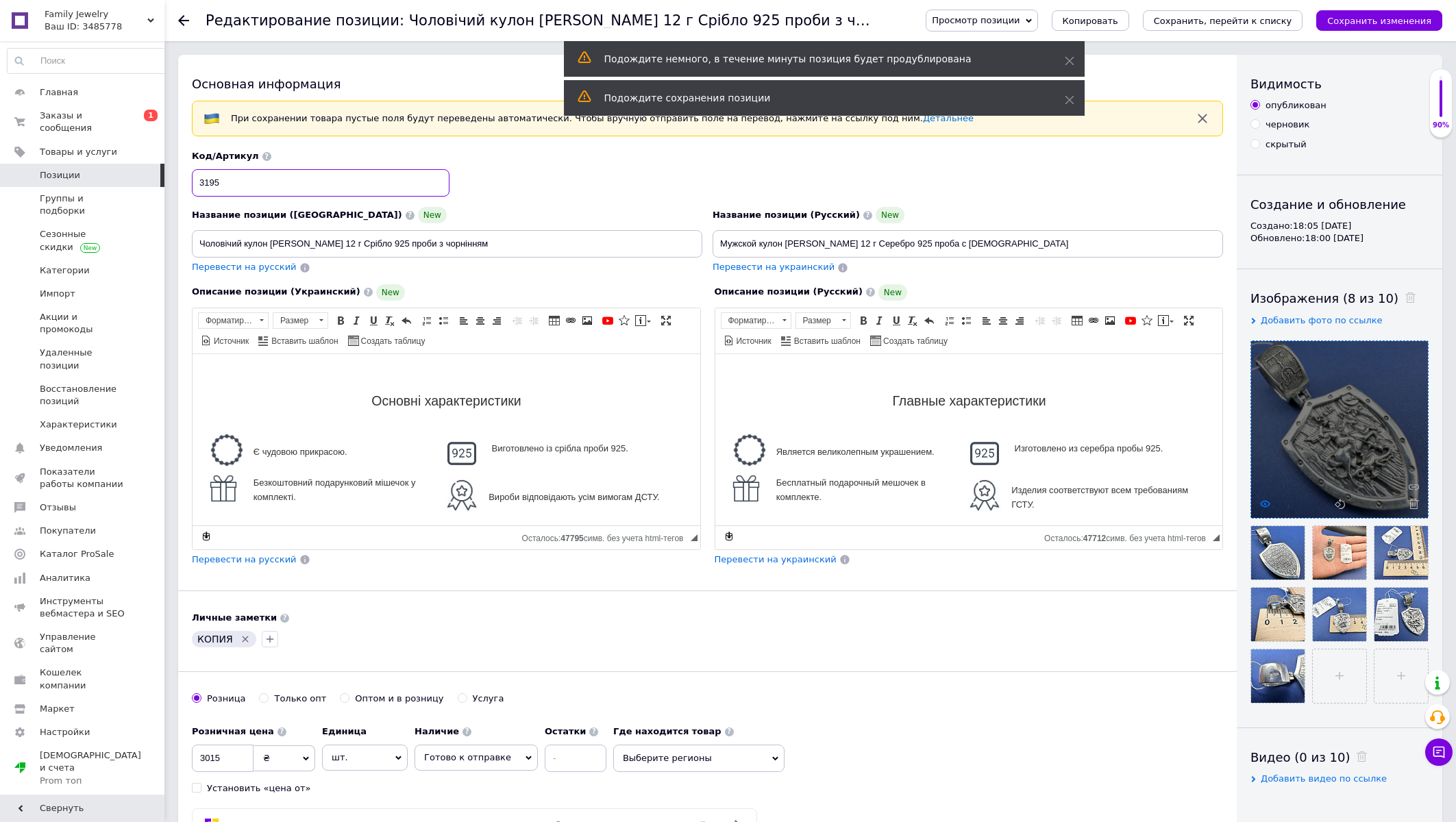
type input "3195"
click at [1261, 500] on icon at bounding box center [1265, 504] width 10 height 10
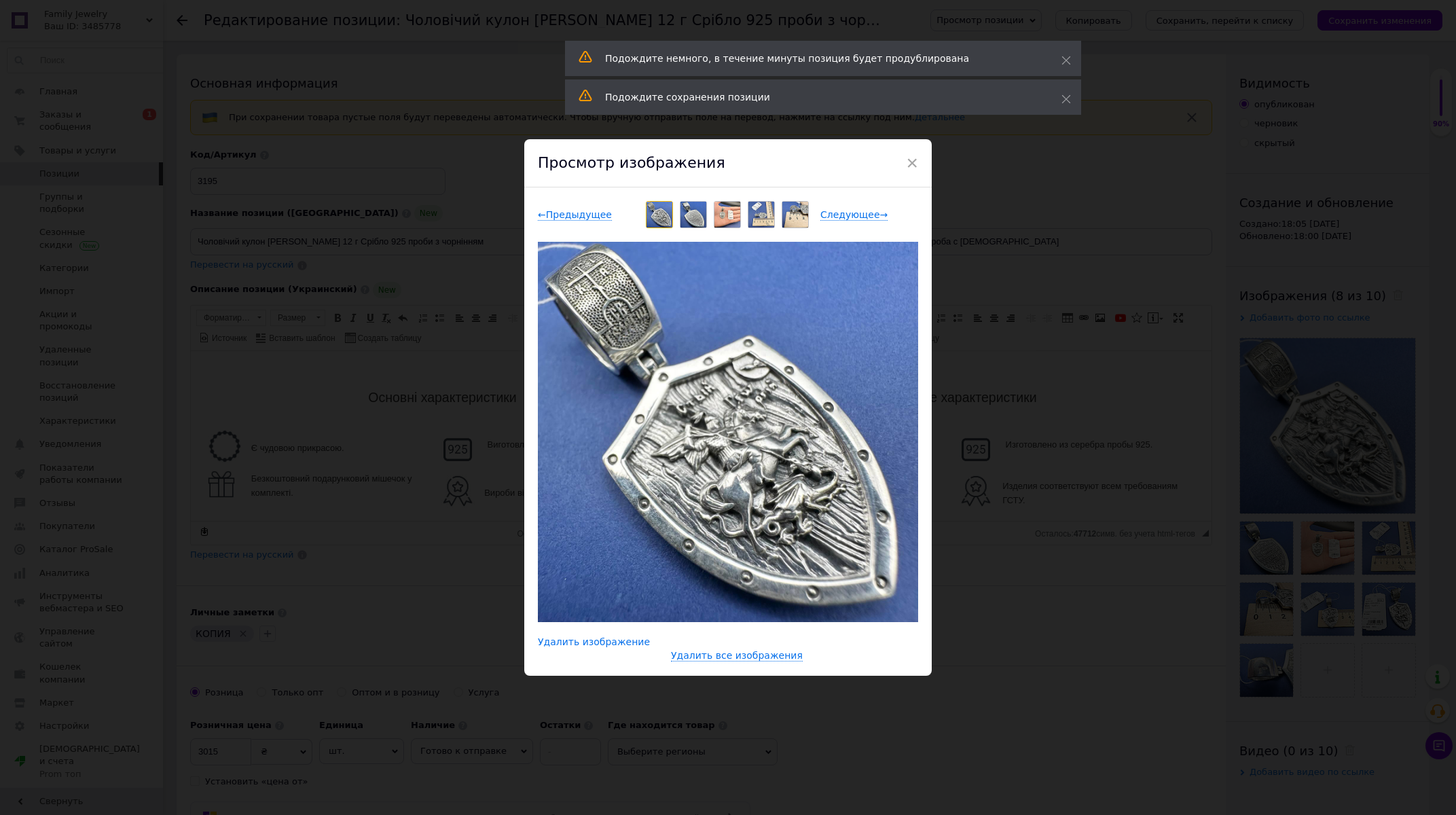
click at [586, 643] on span "Удалить изображение" at bounding box center [593, 642] width 112 height 12
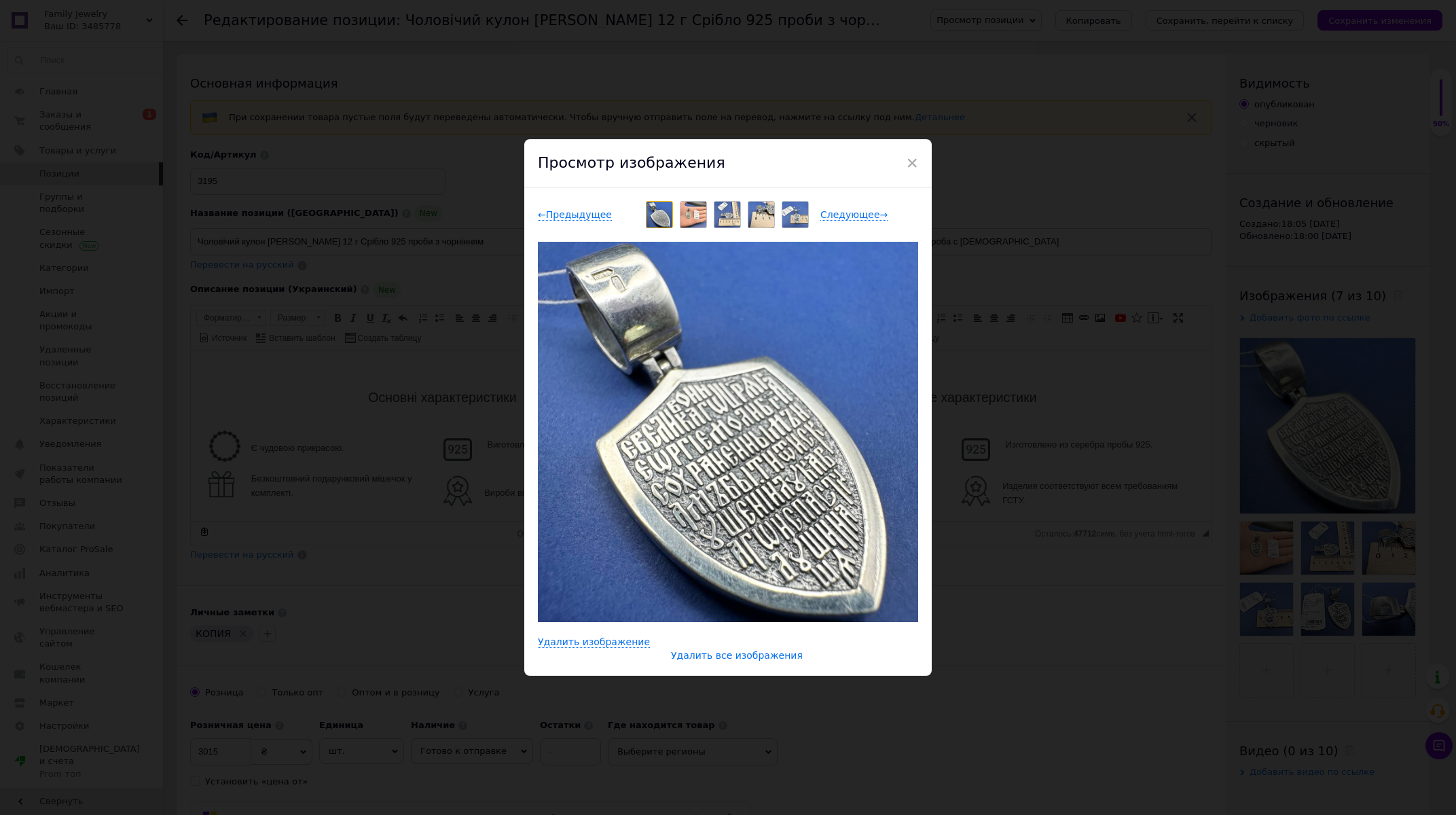
click at [700, 656] on span "Удалить все изображения" at bounding box center [736, 656] width 131 height 12
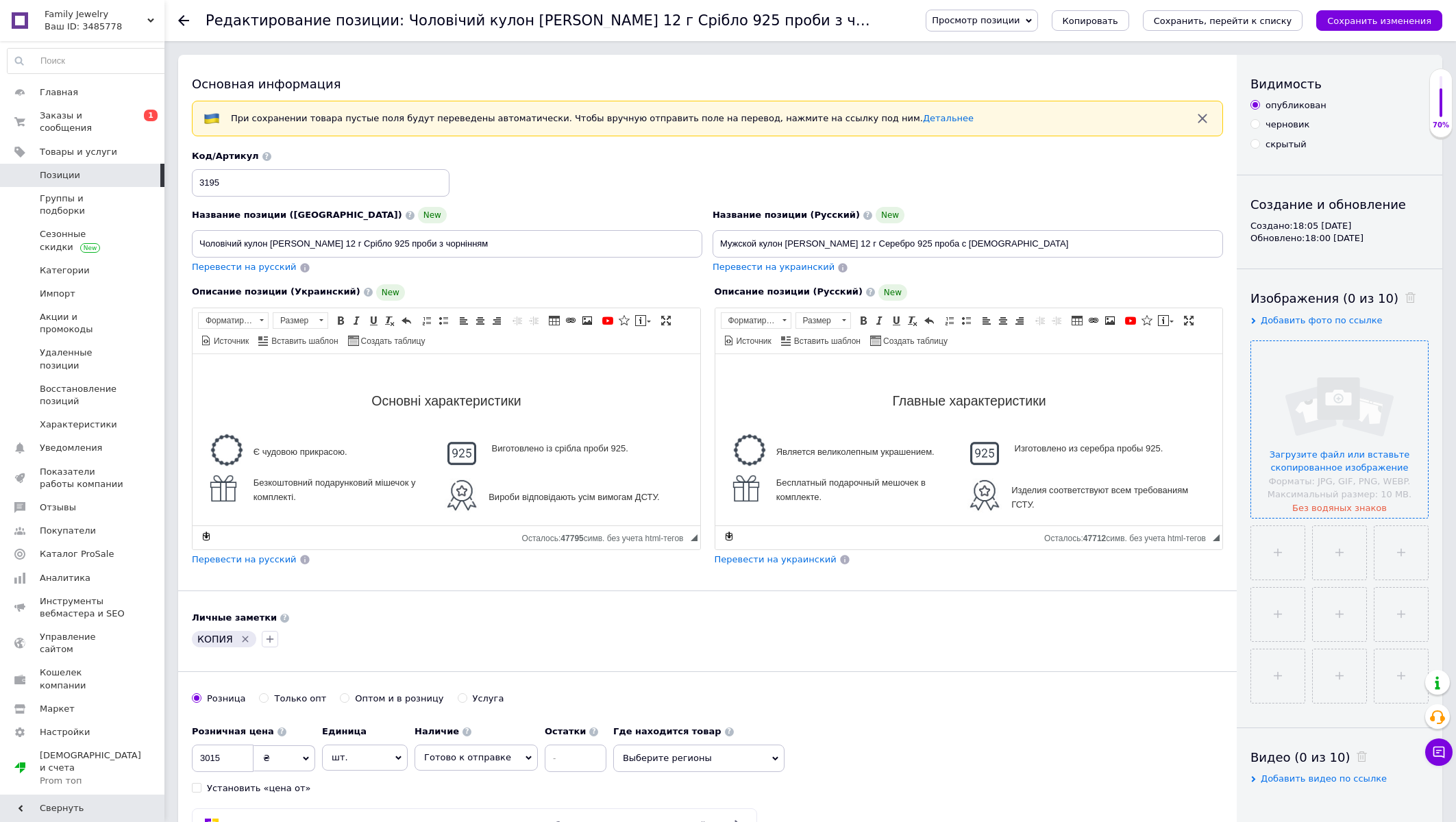
click at [1320, 461] on input "file" at bounding box center [1339, 430] width 177 height 177
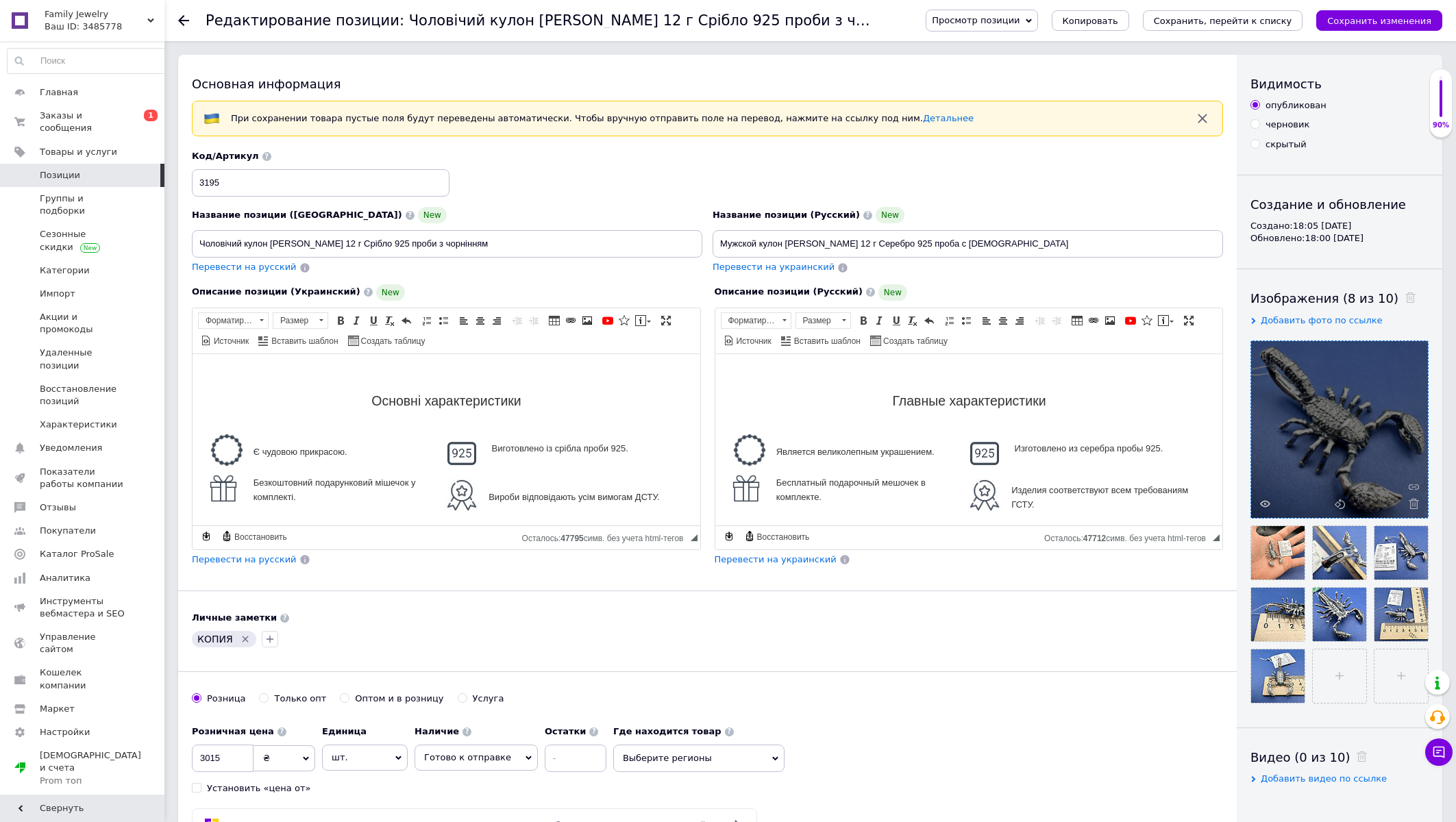
click at [240, 641] on icon "Удалить метку" at bounding box center [245, 639] width 11 height 11
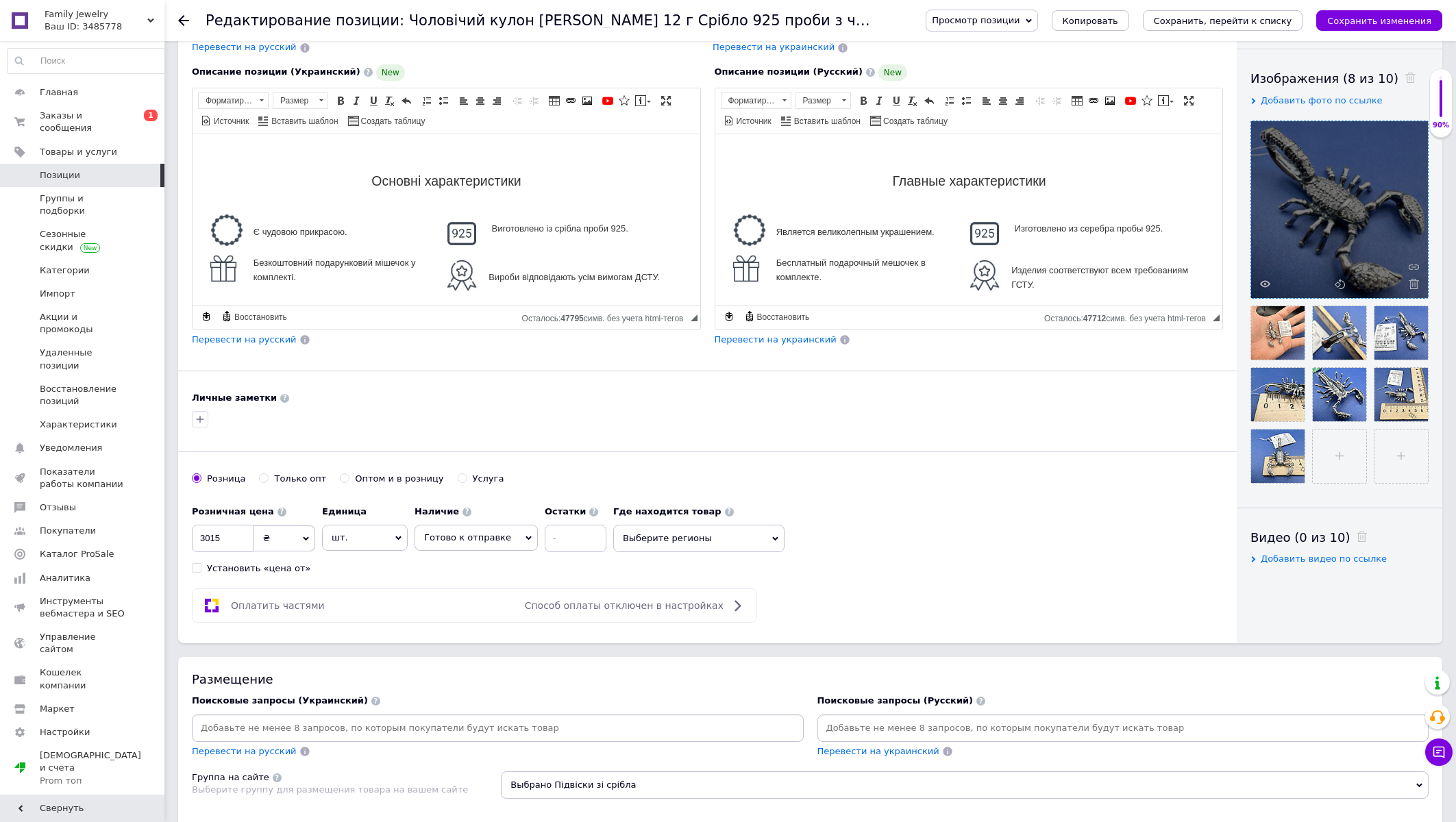
click at [639, 546] on span "Выберите регионы" at bounding box center [699, 538] width 172 height 28
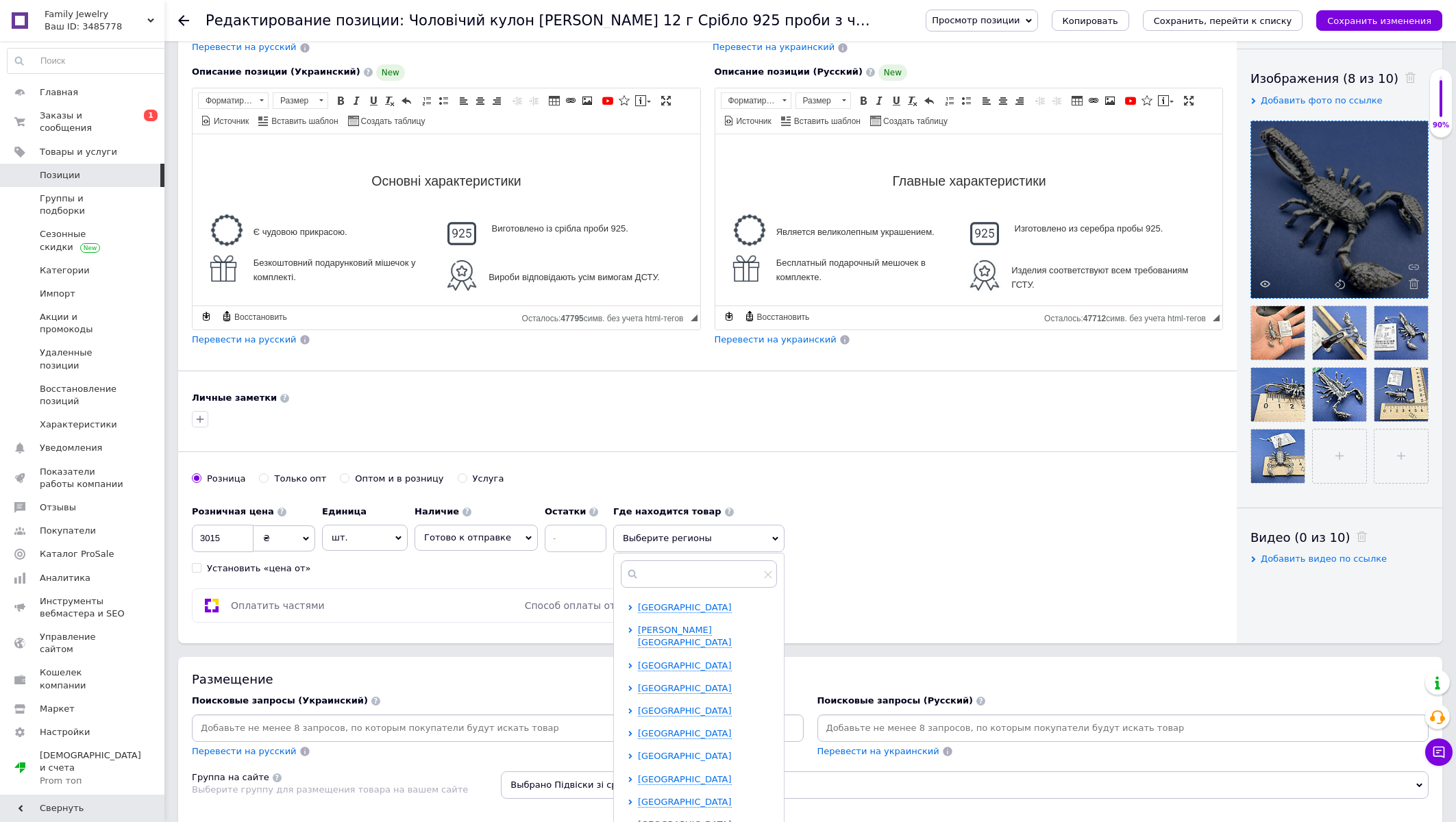
click at [638, 751] on span "Запорожская область" at bounding box center [685, 755] width 94 height 10
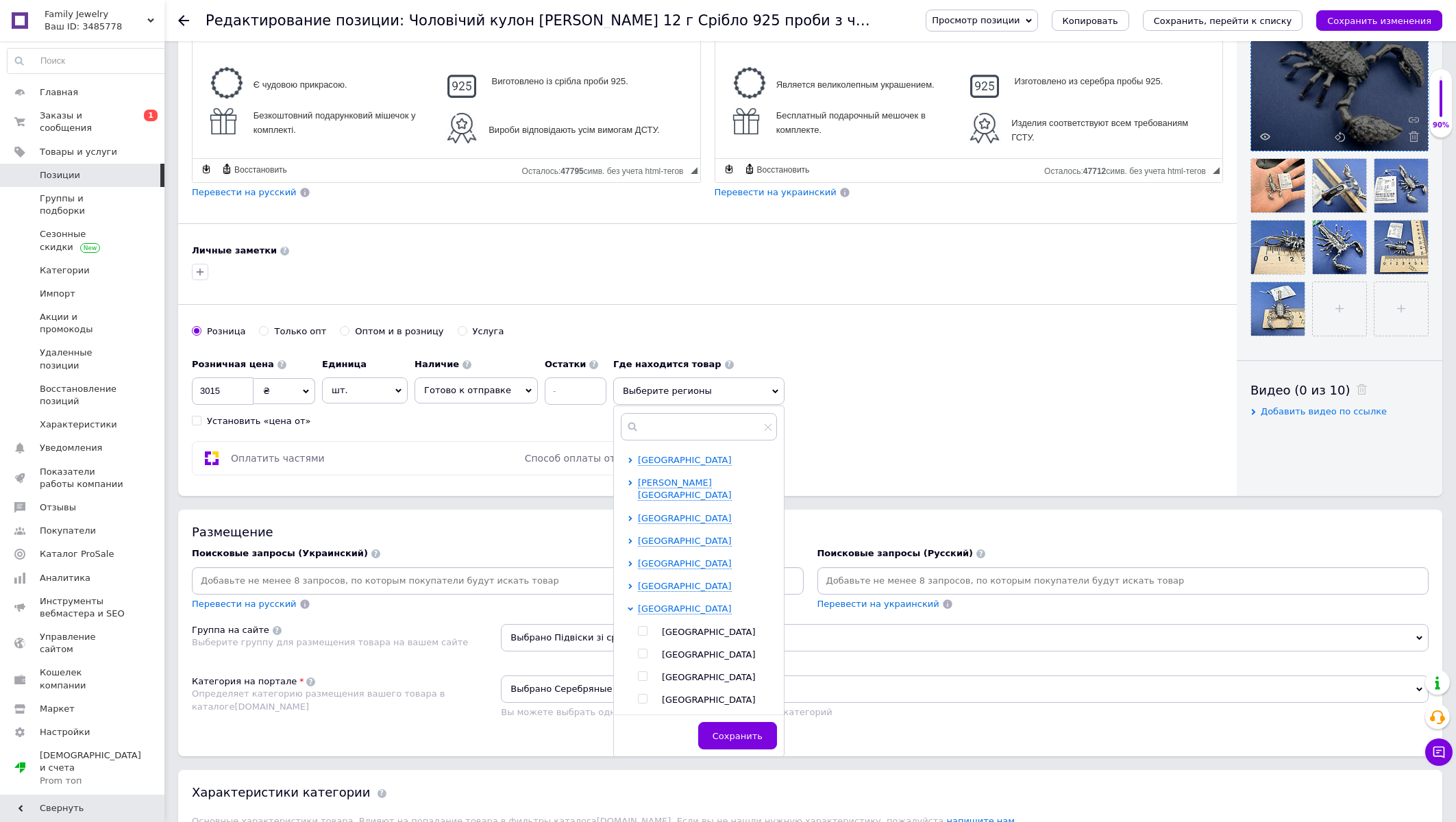
click at [638, 672] on input "checkbox" at bounding box center [642, 676] width 9 height 9
checkbox input "true"
click at [720, 736] on button "Сохранить" at bounding box center [737, 743] width 79 height 28
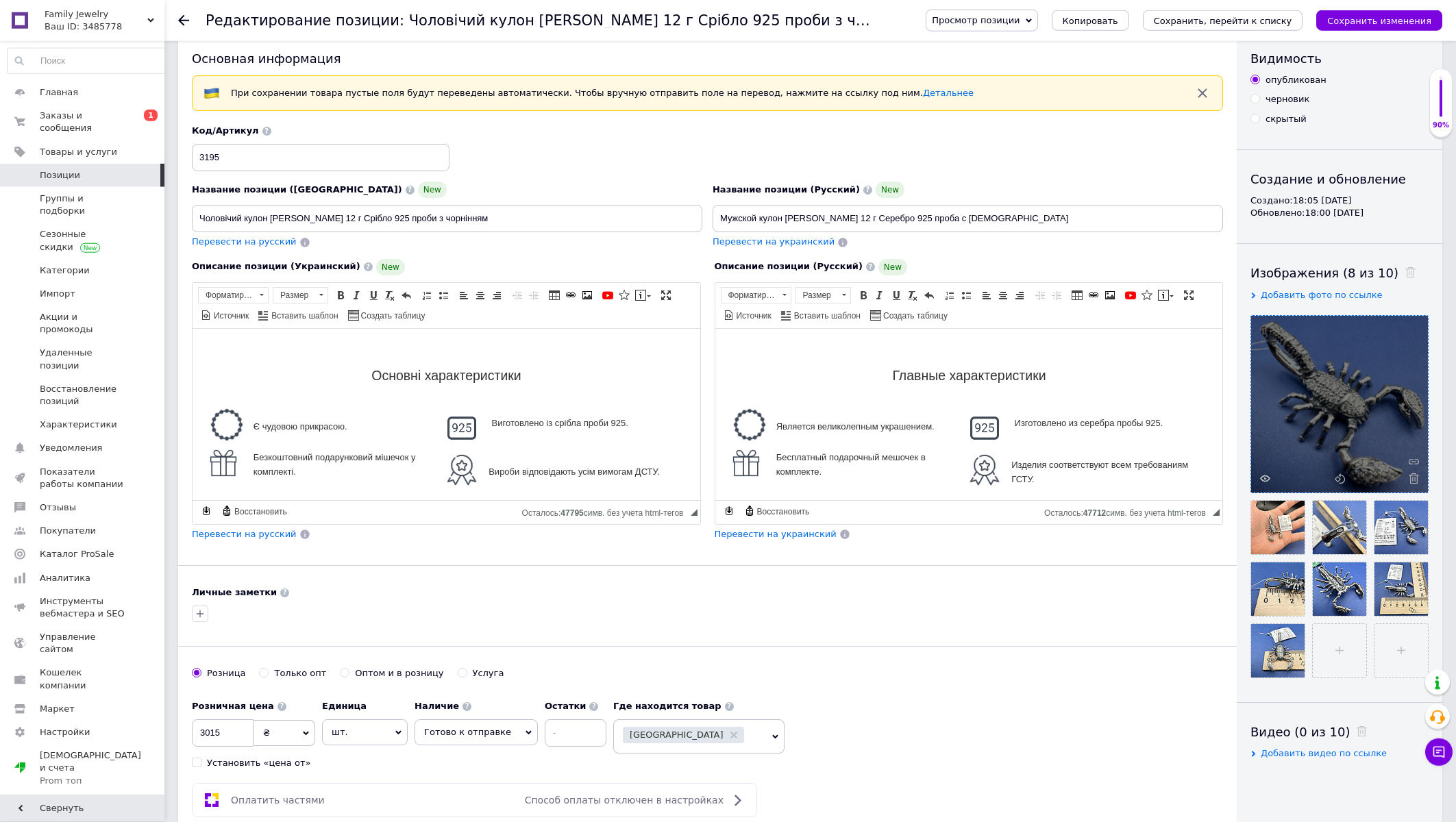
scroll to position [0, 0]
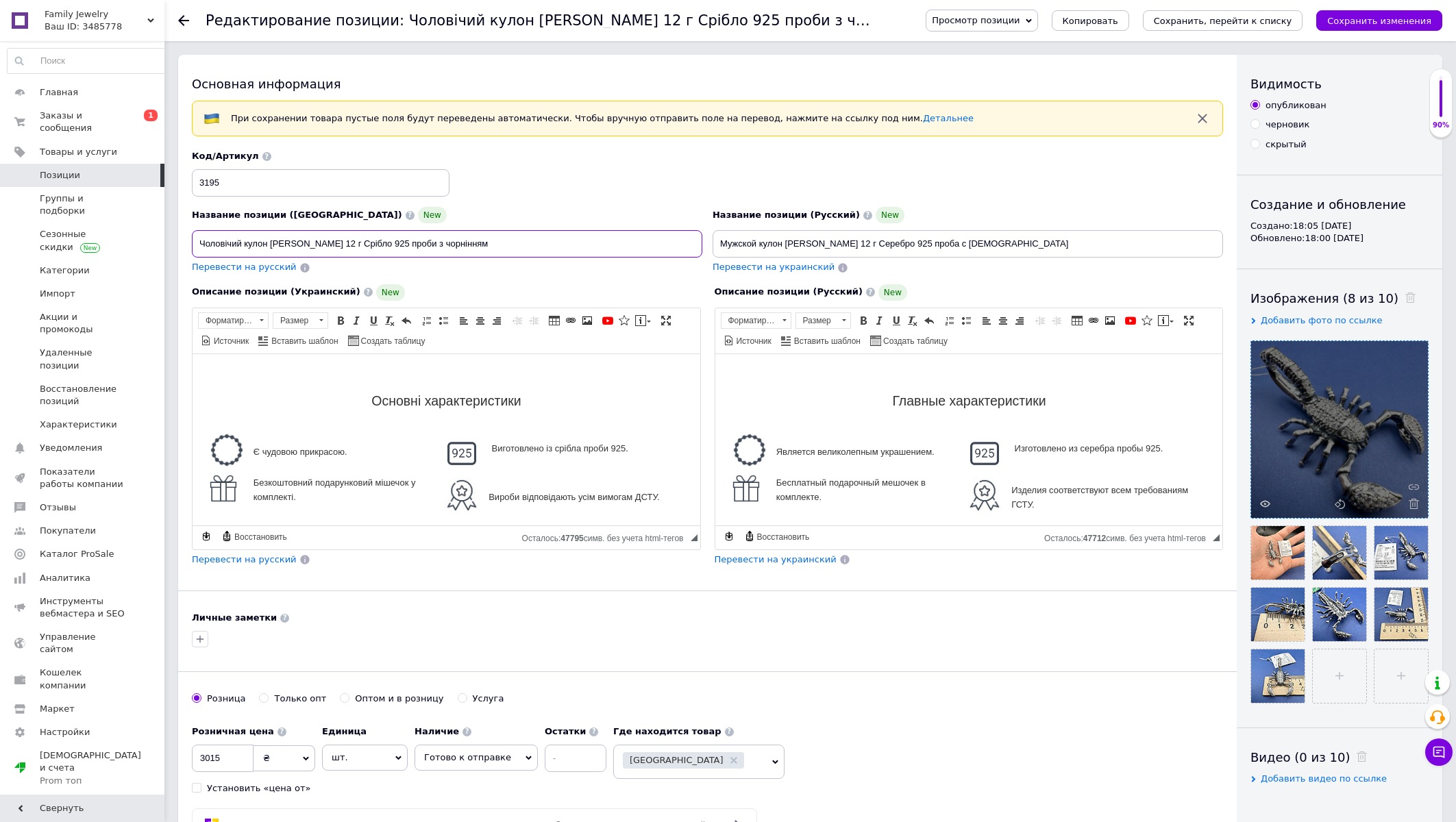
drag, startPoint x: 249, startPoint y: 243, endPoint x: 191, endPoint y: 242, distance: 58.0
click at [192, 242] on input "Чоловічий кулон Георгій Побідоносець 12 г Срібло 925 проби з чорнінням" at bounding box center [447, 244] width 511 height 28
click at [317, 245] on input "Великий скорпіон кулон Георгій Побідоносець 12 г Срібло 925 проби з чорнінням" at bounding box center [447, 244] width 511 height 28
click at [326, 242] on input "Великий скорпіон кулон Побідоносець 12 г Срібло 925 проби з чорнінням" at bounding box center [447, 244] width 511 height 28
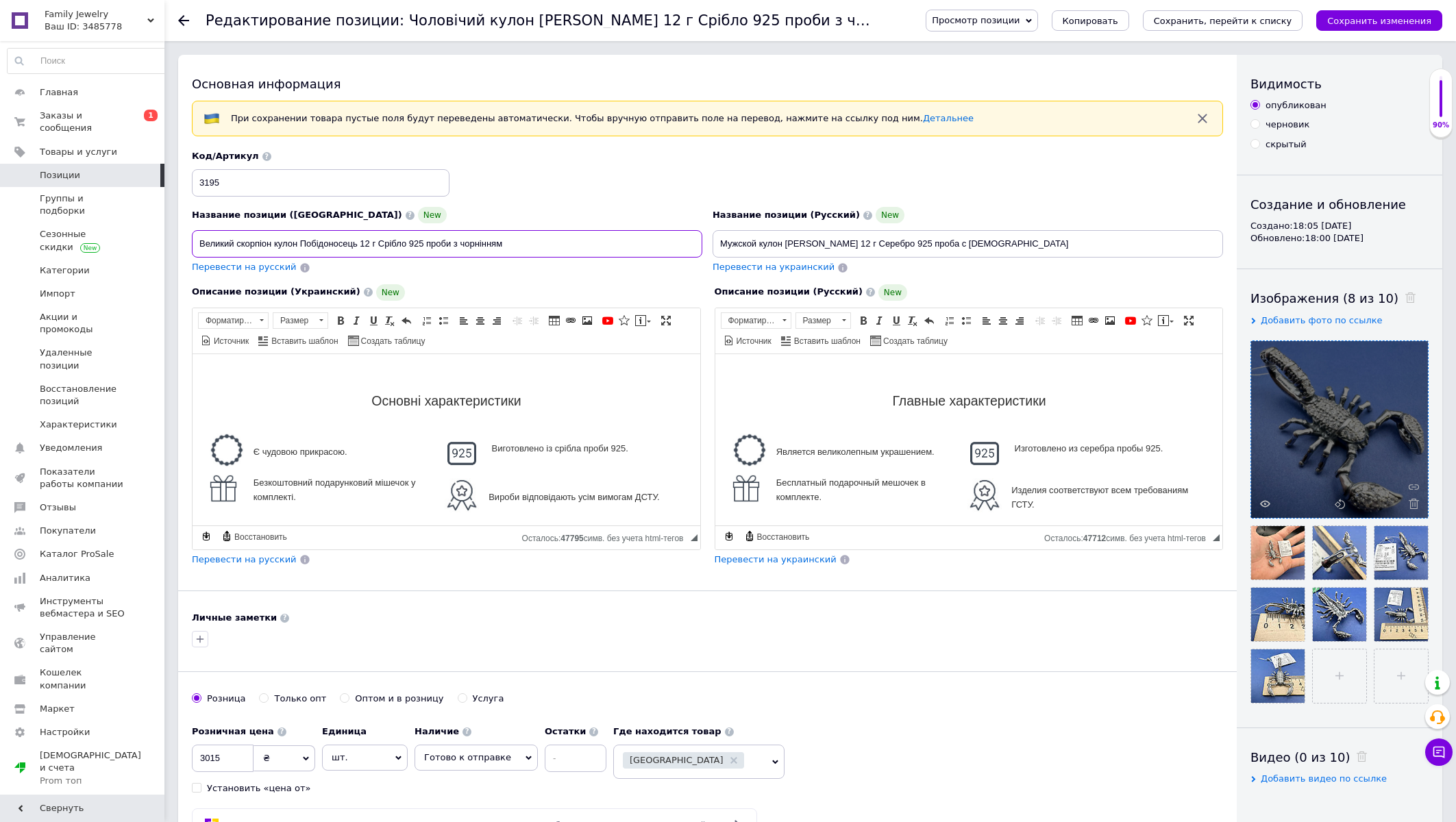
click at [326, 242] on input "Великий скорпіон кулон Побідоносець 12 г Срібло 925 проби з чорнінням" at bounding box center [447, 244] width 511 height 28
type input "Великий скорпіон кулон 12 г Срібло 925 проби з чорнінням"
click at [741, 245] on input "Мужской кулон Георгий Победоносец 12 г Серебро 925 проба с чернением" at bounding box center [967, 244] width 511 height 28
type input "Большойкулон Георгий Победоносец 12 г Серебро 925 проба с чернением"
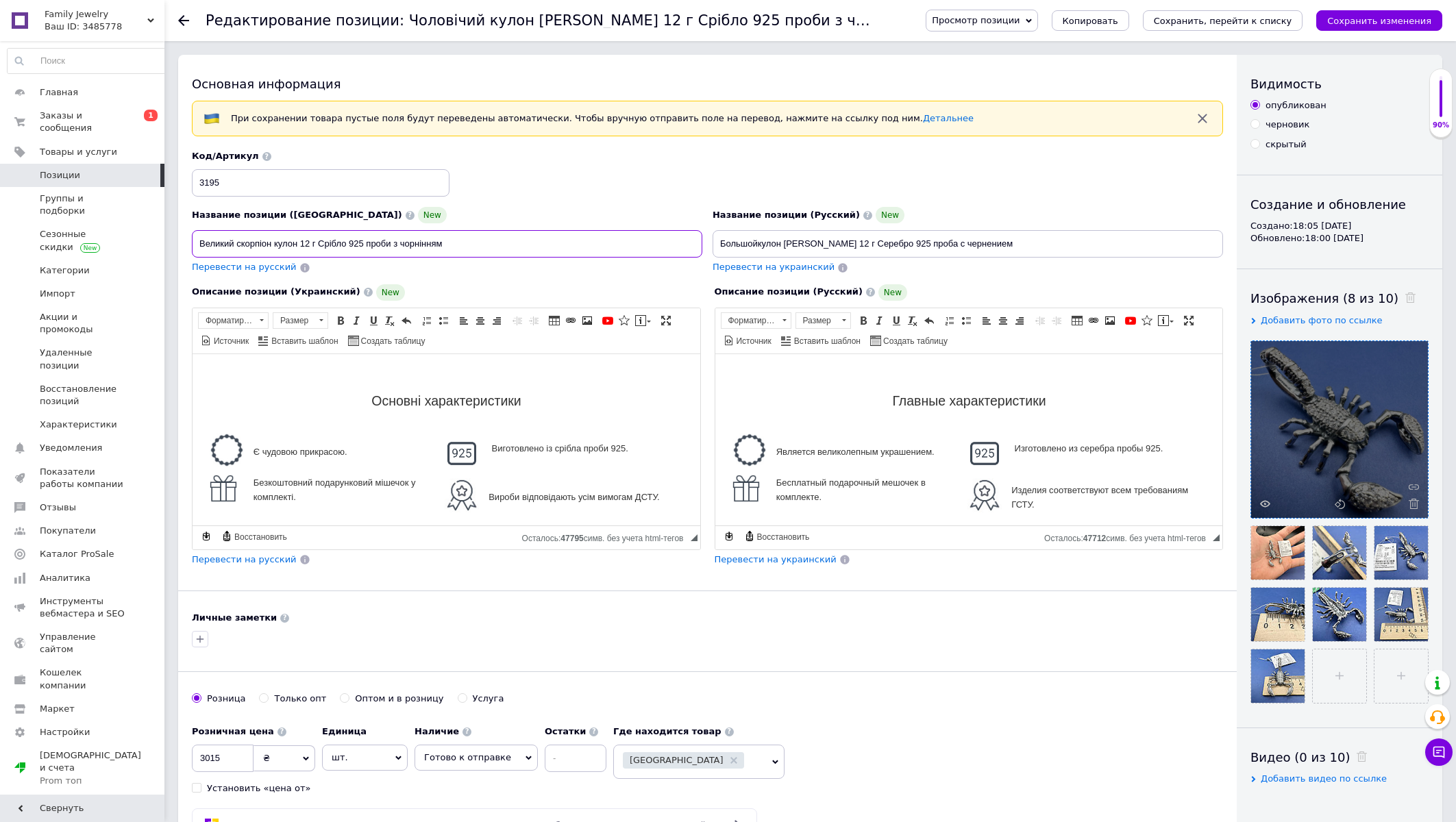
click at [280, 242] on input "Великий скорпіон кулон 12 г Срібло 925 проби з чорнінням" at bounding box center [447, 244] width 511 height 28
click at [199, 243] on input "Великий скорпіон 12 г Срібло 925 проби з чорнінням" at bounding box center [447, 244] width 511 height 28
paste input "кулон"
drag, startPoint x: 203, startPoint y: 247, endPoint x: 192, endPoint y: 245, distance: 11.2
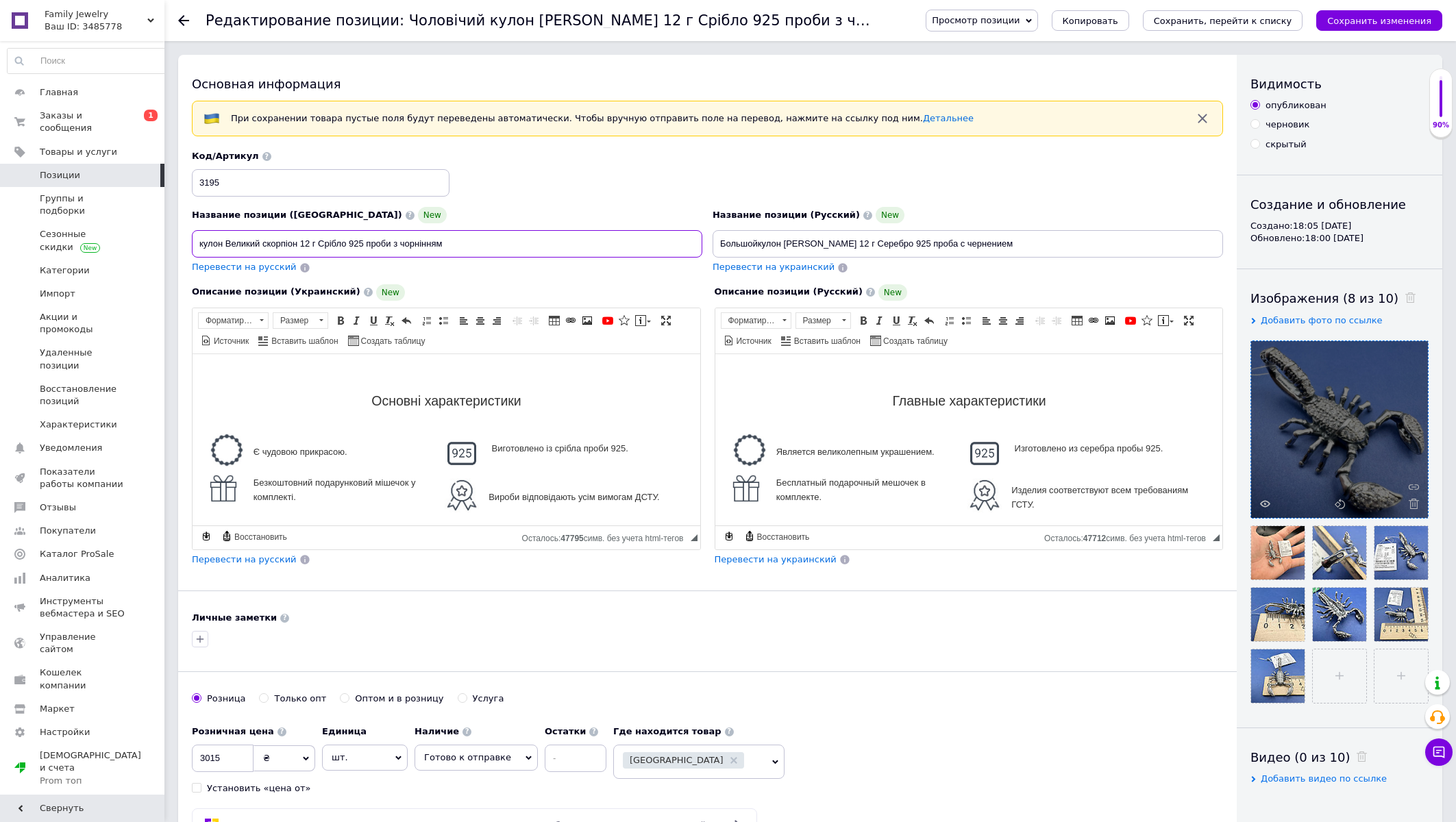
click at [192, 250] on input "кулон Великий скорпіон 12 г Срібло 925 проби з чорнінням" at bounding box center [447, 244] width 511 height 28
type input "Кулон Великий скорпіон 12 г Срібло 925 проби з чорнінням"
drag, startPoint x: 761, startPoint y: 244, endPoint x: 716, endPoint y: 244, distance: 45.0
click at [716, 244] on input "Большойкулон Георгий Победоносец 12 г Серебро 925 проба с чернением" at bounding box center [967, 244] width 511 height 28
click at [767, 241] on input "Кулон Георгий Победоносец 12 г Серебро 925 проба с чернением" at bounding box center [967, 244] width 511 height 28
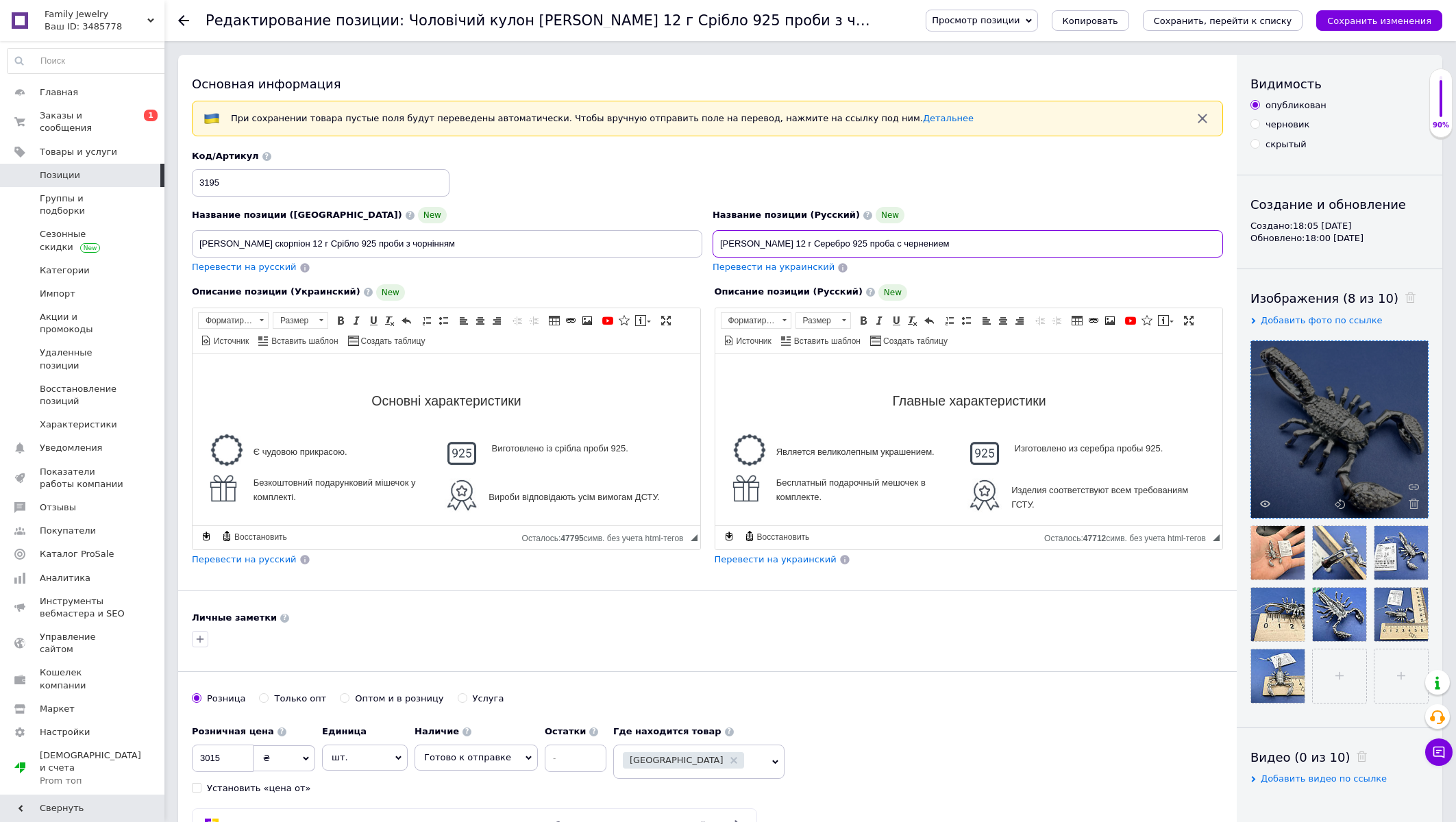
click at [767, 241] on input "Кулон Георгий Победоносец 12 г Серебро 925 проба с чернением" at bounding box center [967, 244] width 511 height 28
click at [779, 242] on input "Кулон Победоносец 12 г Серебро 925 проба с чернением" at bounding box center [967, 244] width 511 height 28
type input "Кулон 12 г Серебро 925 проба с чернением"
click at [229, 242] on input "Кулон Великий скорпіон 12 г Срібло 925 проби з чорнінням" at bounding box center [447, 244] width 511 height 28
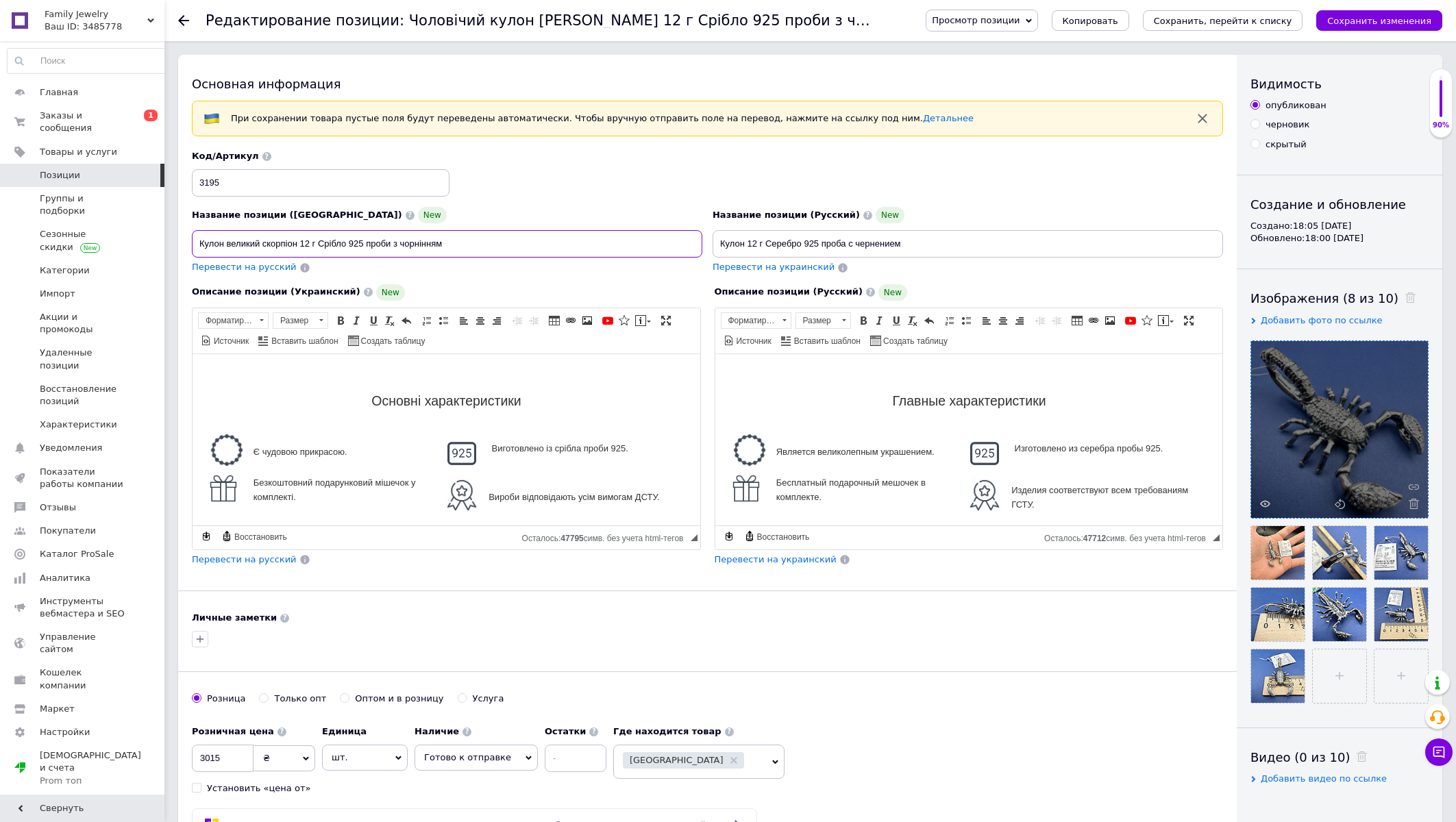
click at [262, 245] on input "Кулон великий скорпіон 12 г Срібло 925 проби з чорнінням" at bounding box center [447, 244] width 511 height 28
type input "Кулон великий скорпіон 12 г Срібло 925 проби з чорнінням"
click at [749, 247] on input "Кулон 12 г Серебро 925 проба с чернением" at bounding box center [967, 244] width 511 height 28
click at [756, 245] on input "Кулон большой скорпион большой 12 г Серебро 925 проба с чернением" at bounding box center [967, 244] width 511 height 28
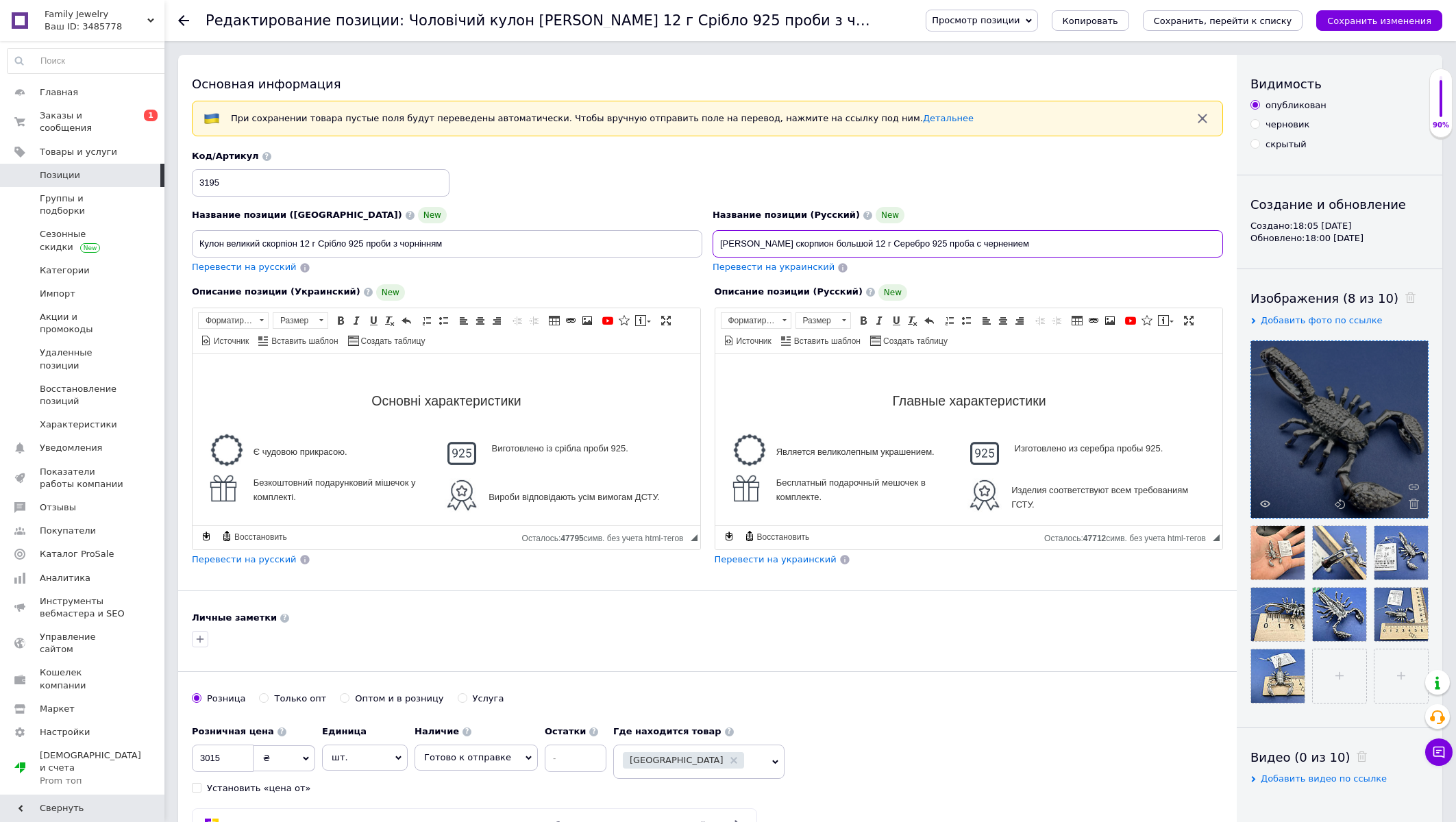
type input "Кулон скорпион большой 12 г Серебро 925 проба с чернением"
click at [236, 247] on input "Кулон великий скорпіон 12 г Срібло 925 проби з чорнінням" at bounding box center [447, 244] width 511 height 28
click at [264, 247] on input "Кулон скорпіон 12 г Срібло 925 проби з чорнінням" at bounding box center [447, 244] width 511 height 28
type input "Кулон скорпіон великий 12 г Срібло 925 проби з чорнінням"
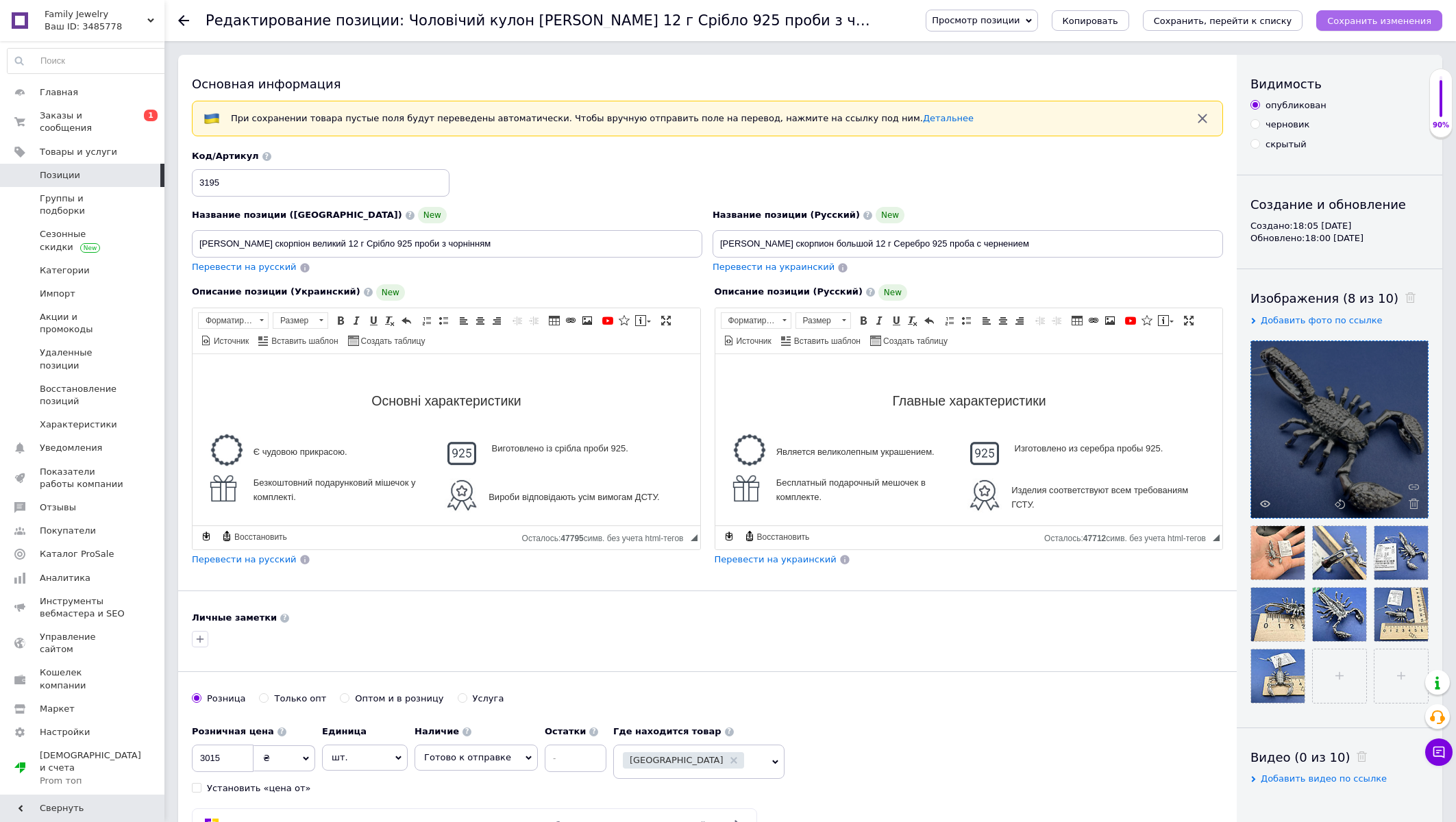
click at [1339, 25] on button "Сохранить изменения" at bounding box center [1379, 21] width 126 height 21
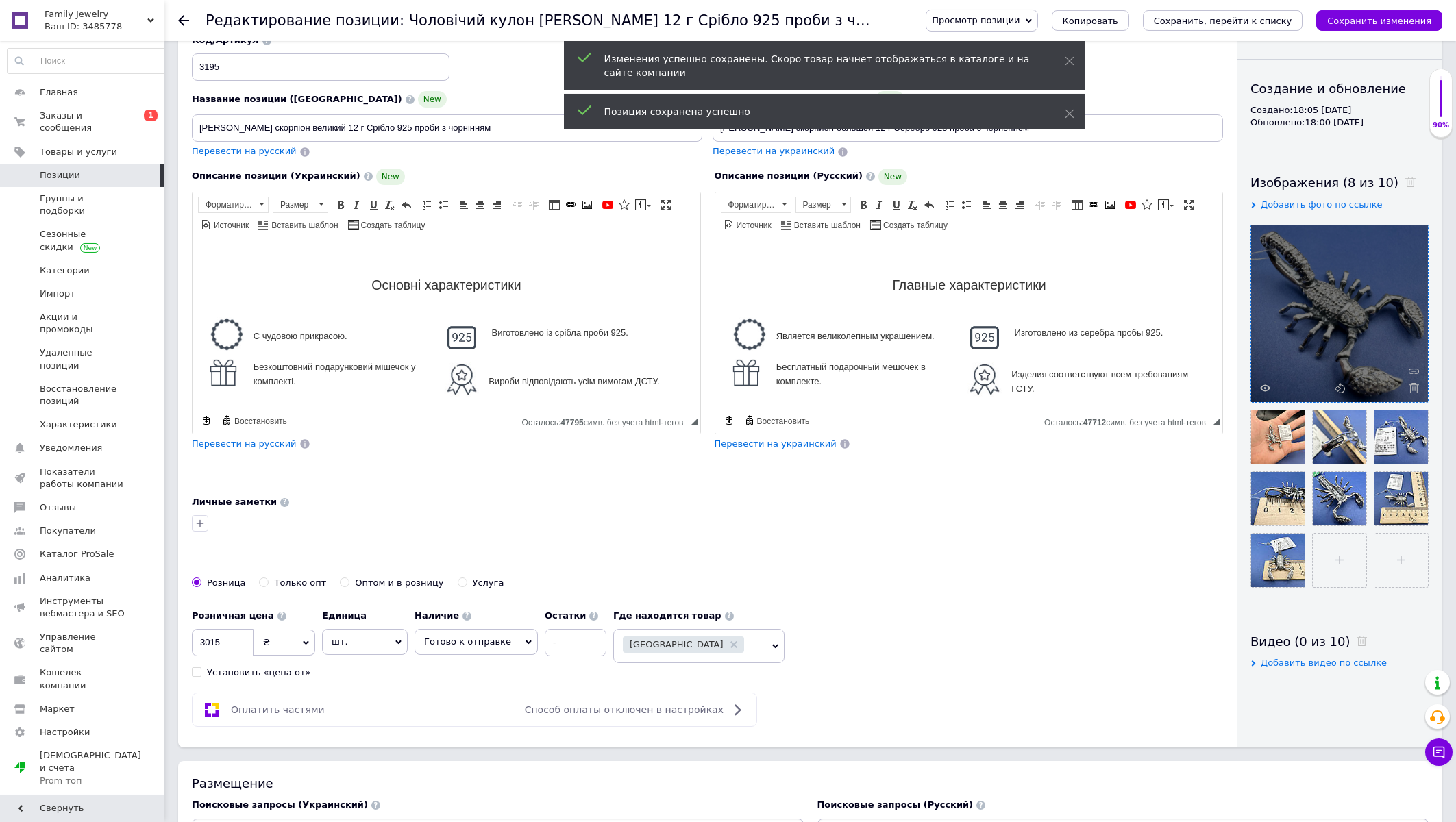
scroll to position [147, 0]
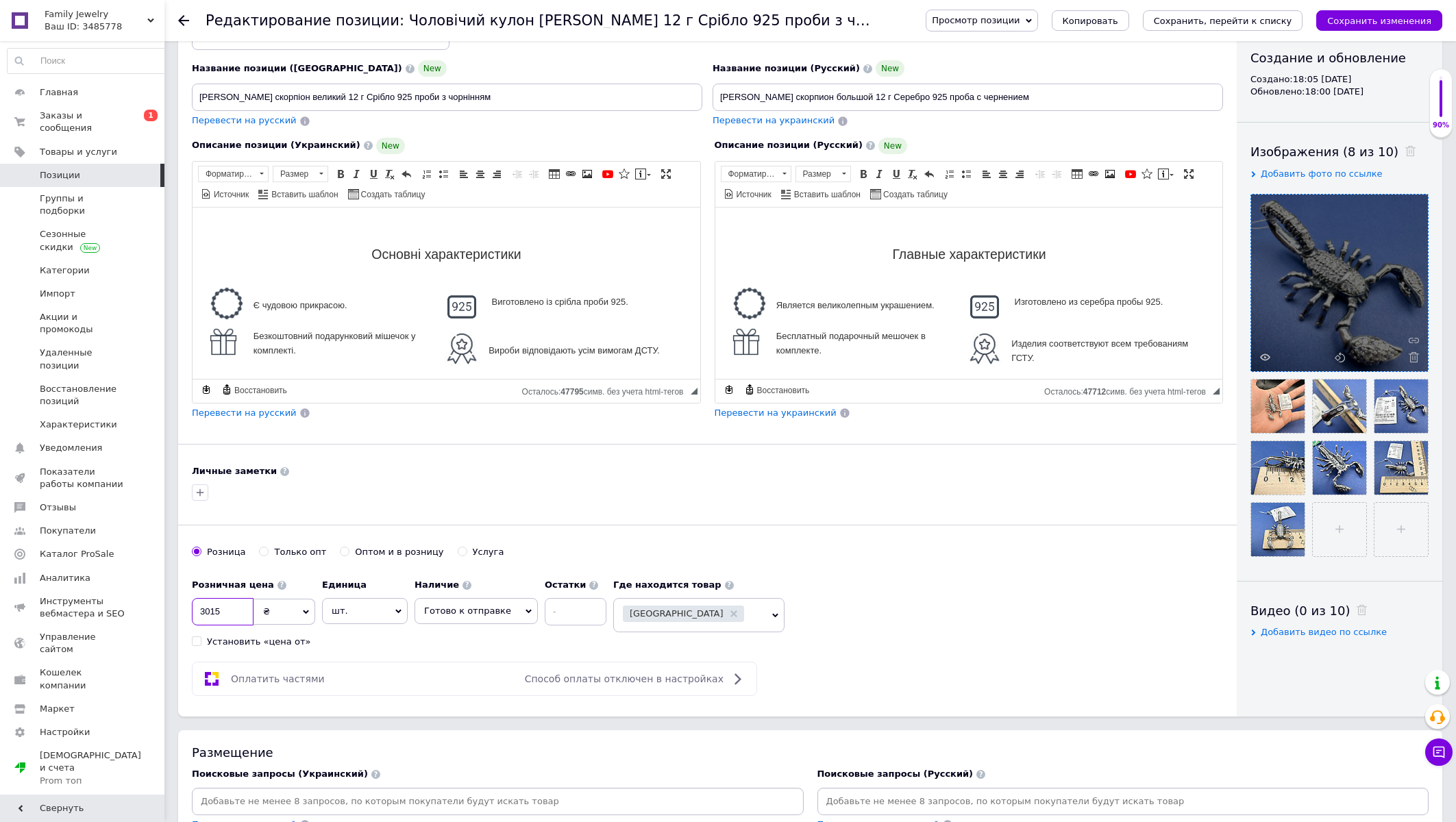
click at [224, 617] on input "3015" at bounding box center [223, 612] width 62 height 28
type input "2955"
click at [840, 566] on div "Розница Только опт Оптом и в розницу Услуга" at bounding box center [708, 559] width 1031 height 26
click at [1370, 27] on button "Сохранить изменения" at bounding box center [1379, 21] width 126 height 21
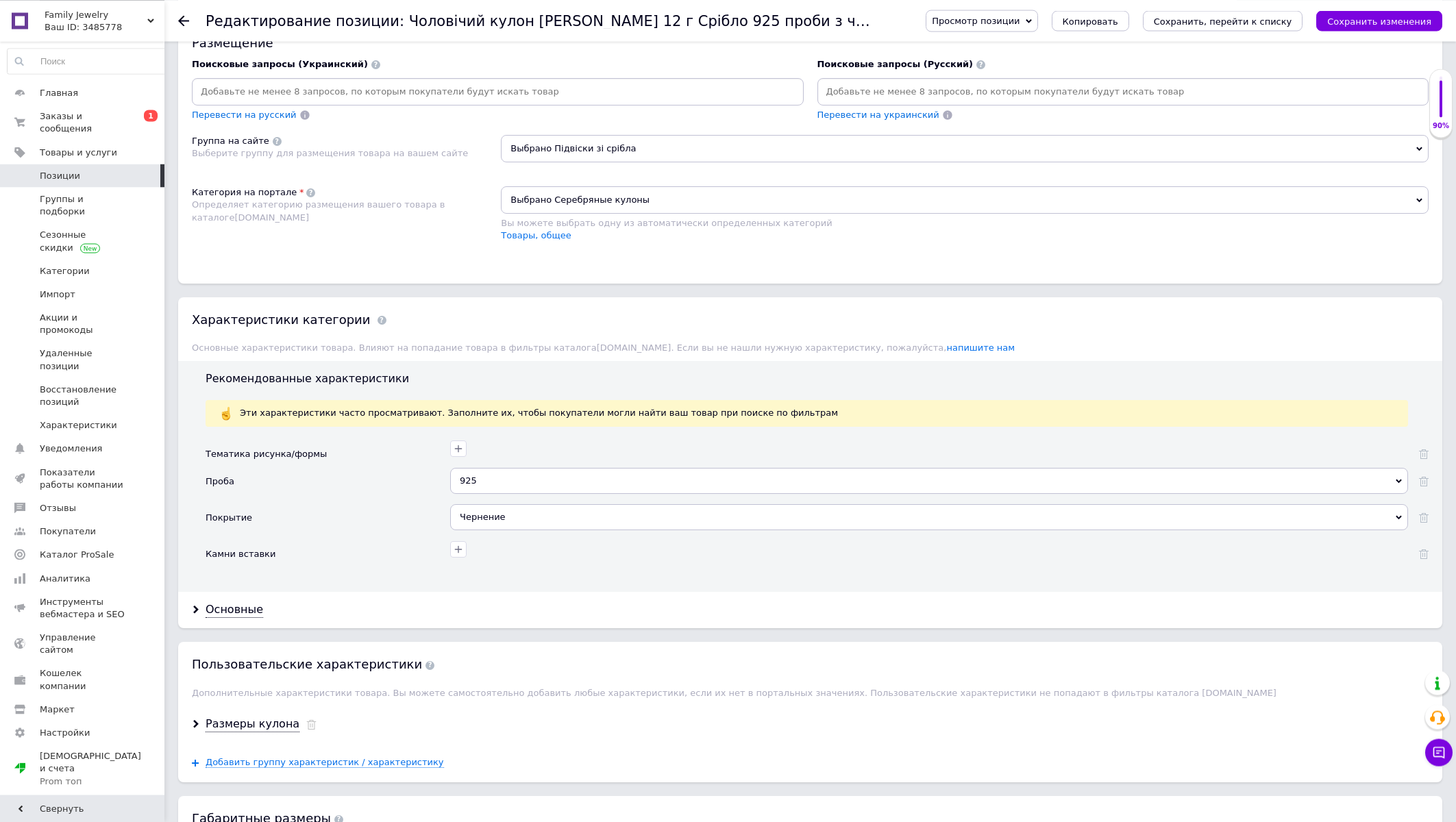
scroll to position [955, 0]
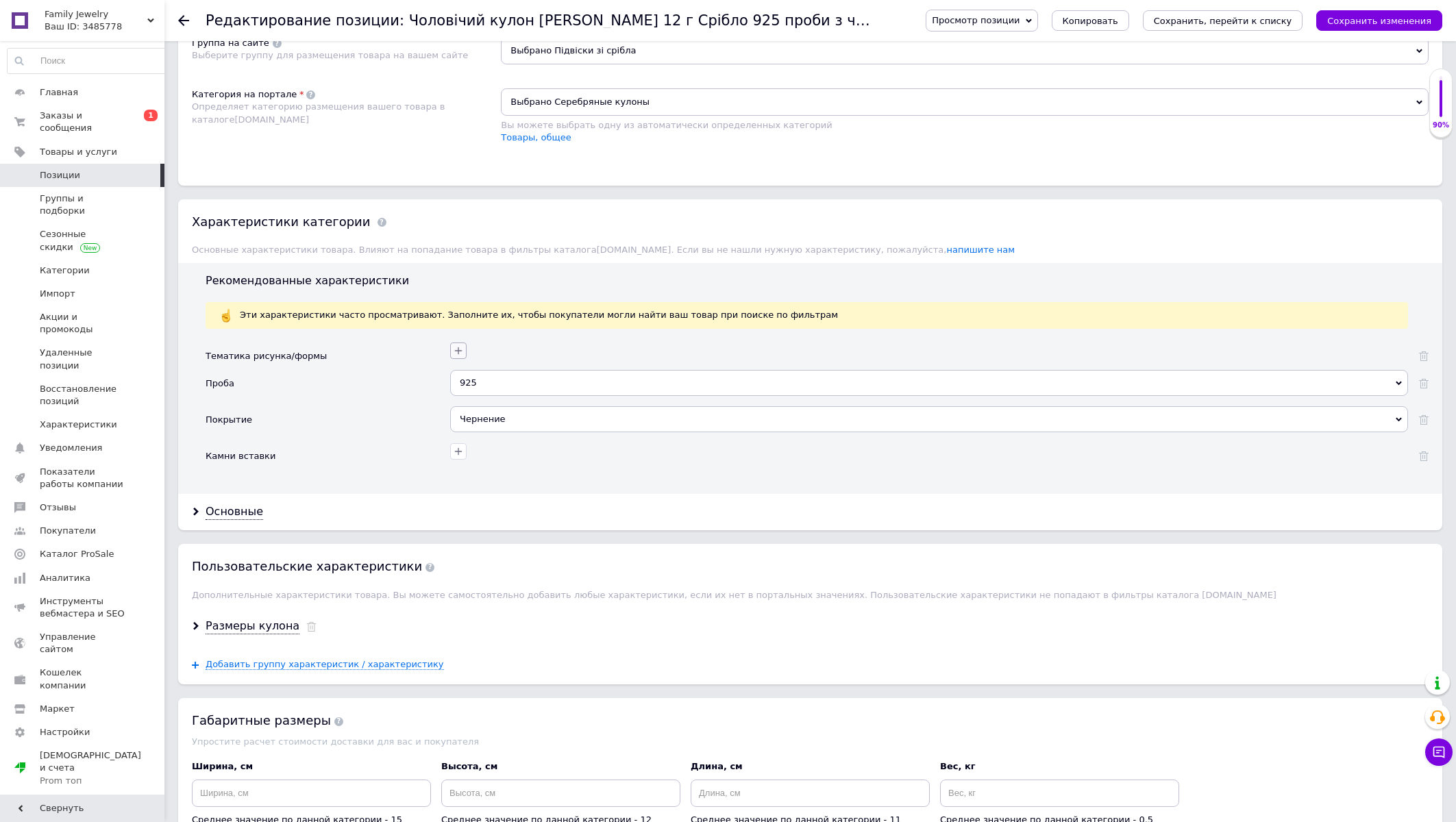
click at [462, 357] on icon "button" at bounding box center [458, 351] width 11 height 11
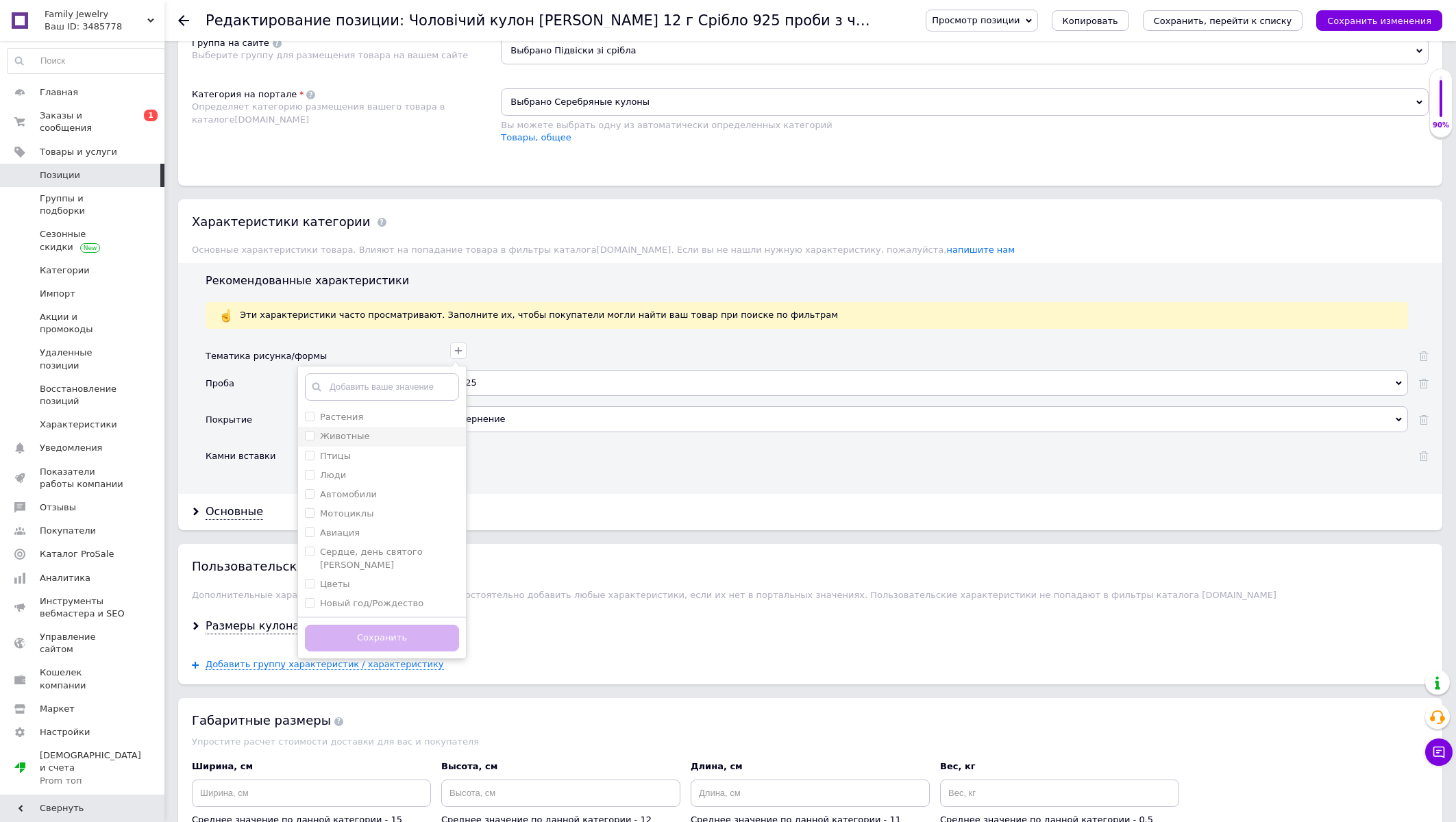
click at [416, 442] on div "Животные" at bounding box center [382, 437] width 154 height 13
checkbox input "true"
click at [313, 502] on зодиака "Знаки зодиака" at bounding box center [309, 497] width 9 height 9
checkbox зодиака "true"
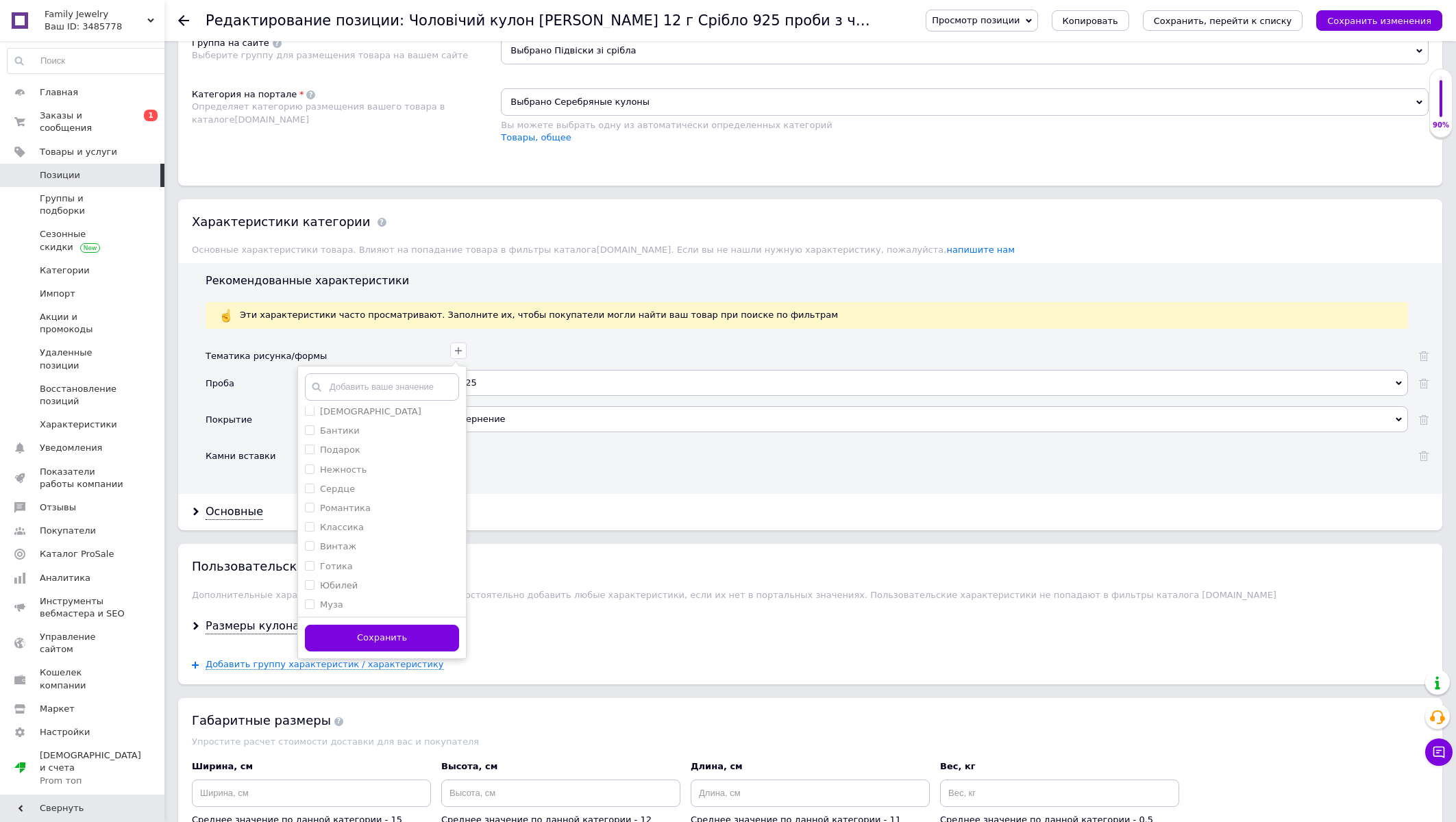
scroll to position [735, 0]
click at [309, 432] on input "Подарок" at bounding box center [309, 427] width 9 height 9
checkbox input "true"
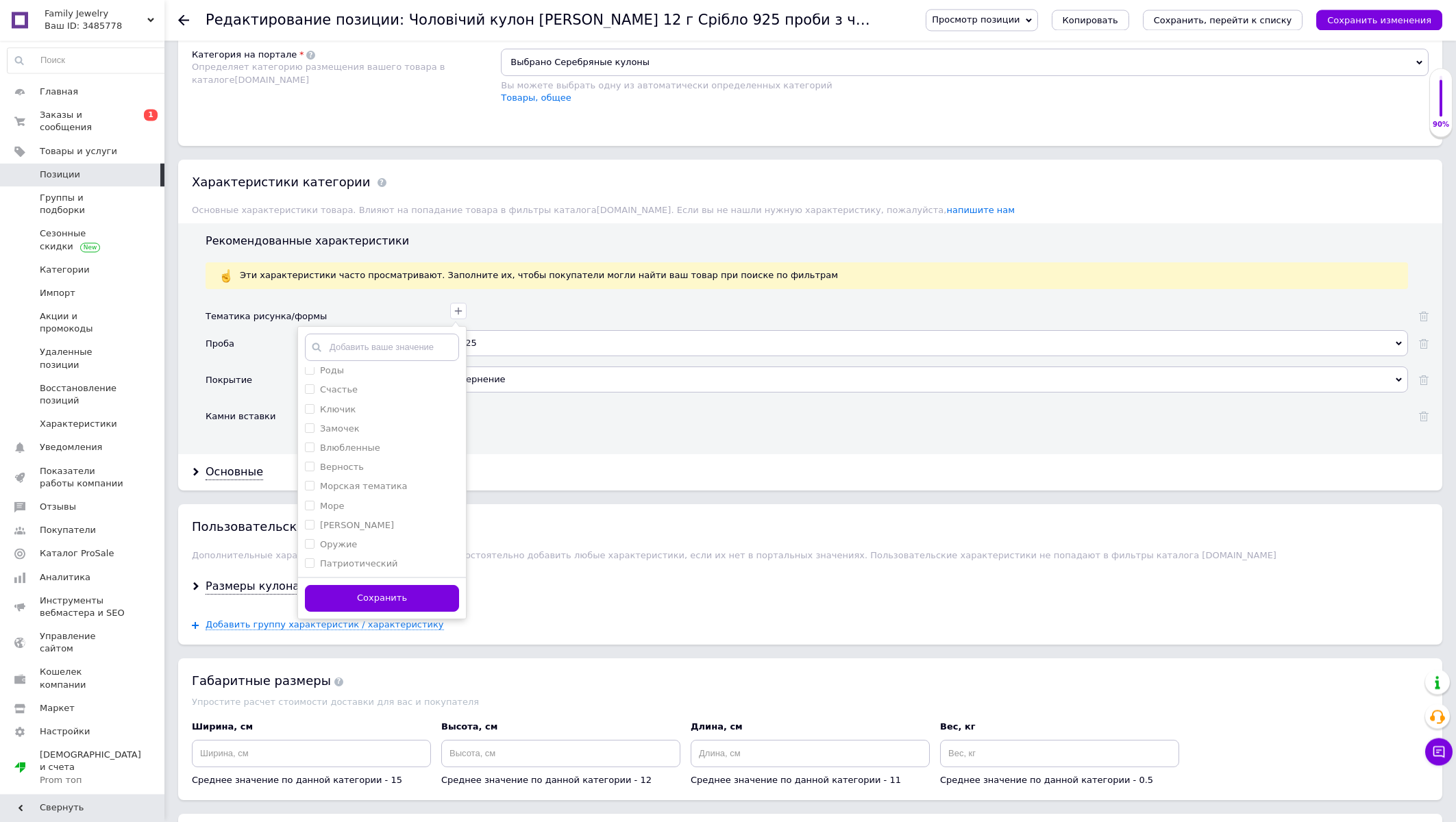
scroll to position [1028, 0]
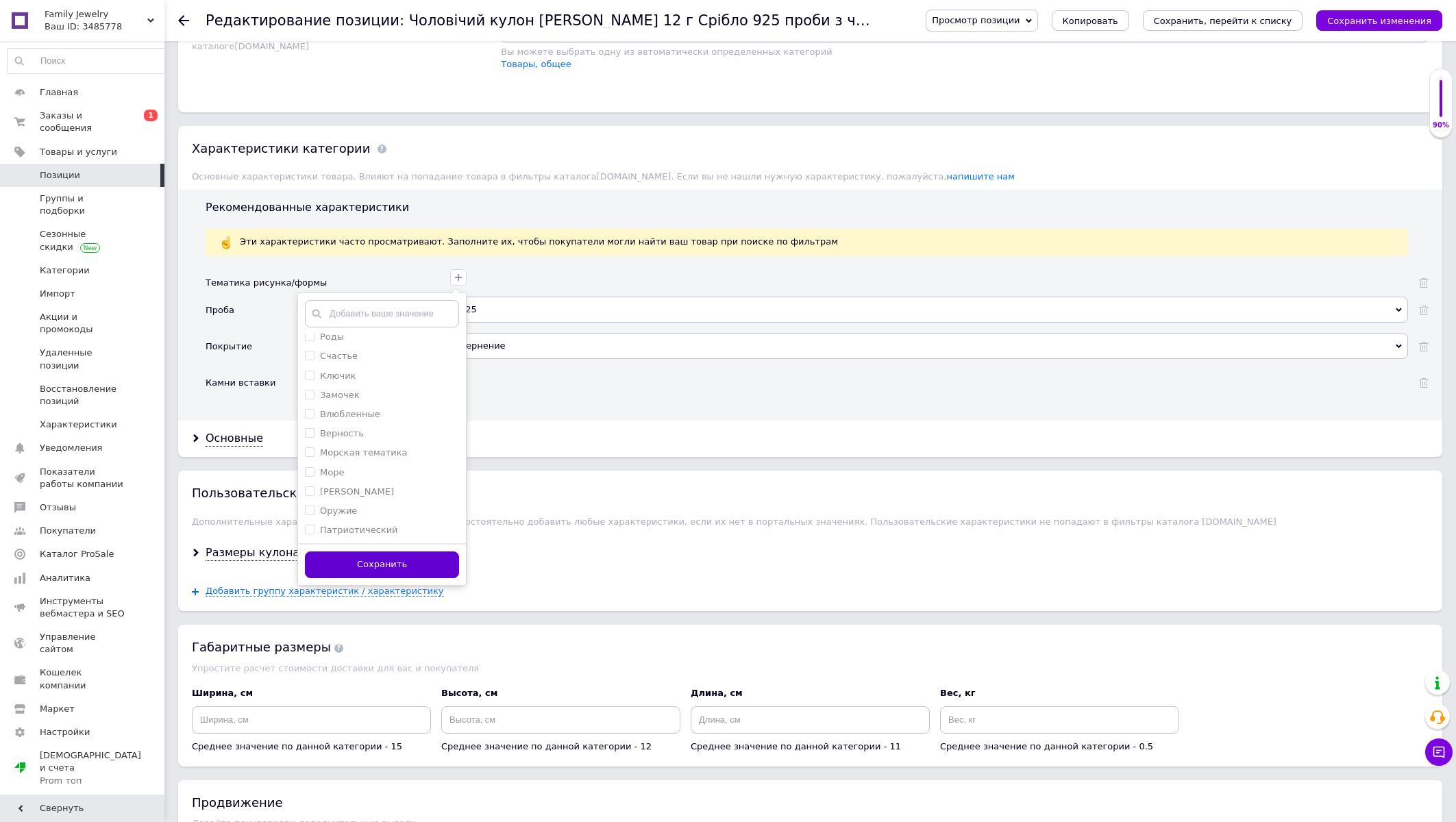
click at [408, 578] on button "Сохранить" at bounding box center [382, 565] width 154 height 27
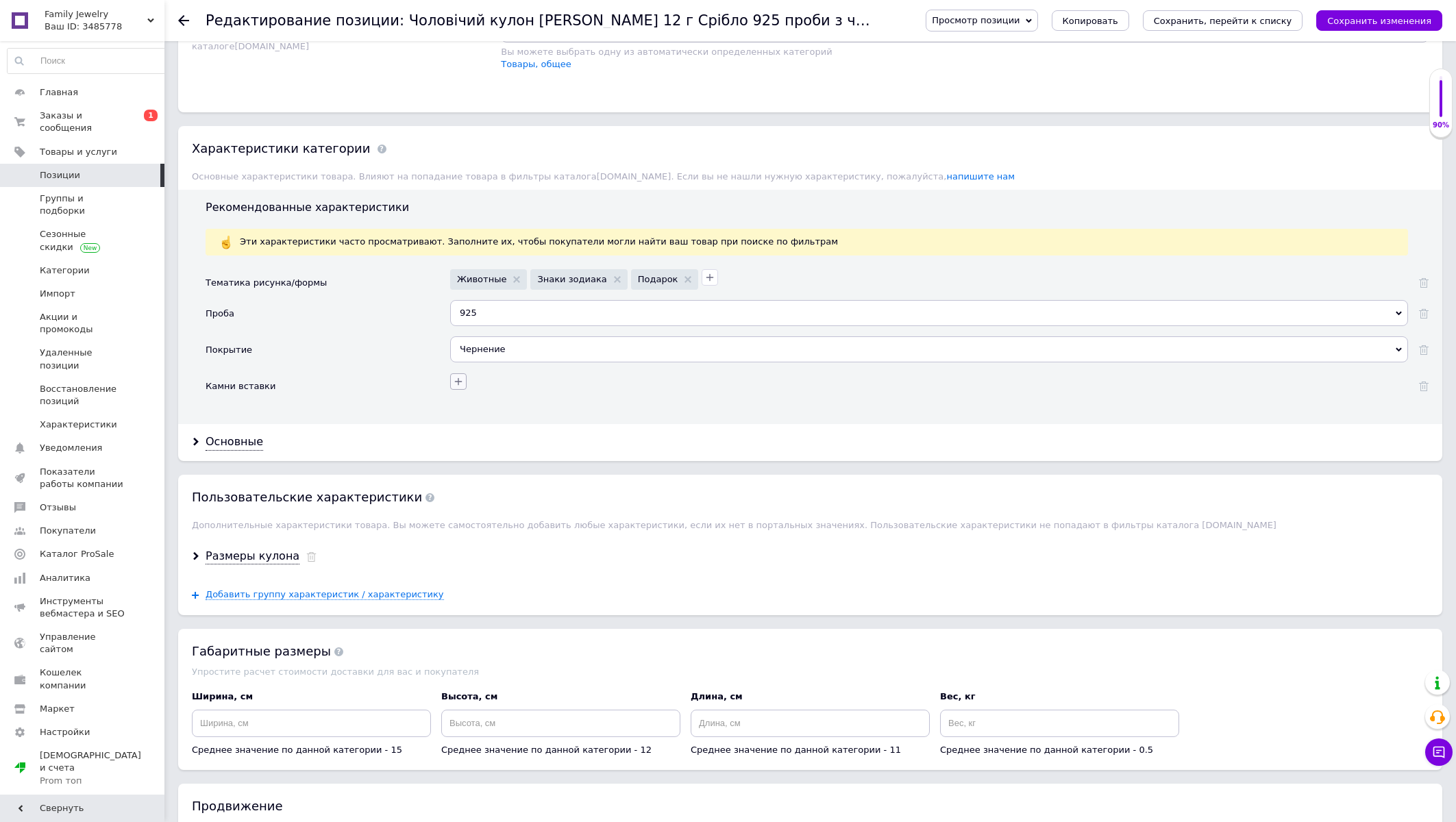
click at [459, 387] on icon "button" at bounding box center [458, 382] width 11 height 11
type input "цир"
click at [308, 471] on input "Цирконий" at bounding box center [309, 465] width 9 height 9
checkbox input "true"
click at [386, 614] on button "Сохранить" at bounding box center [382, 600] width 154 height 27
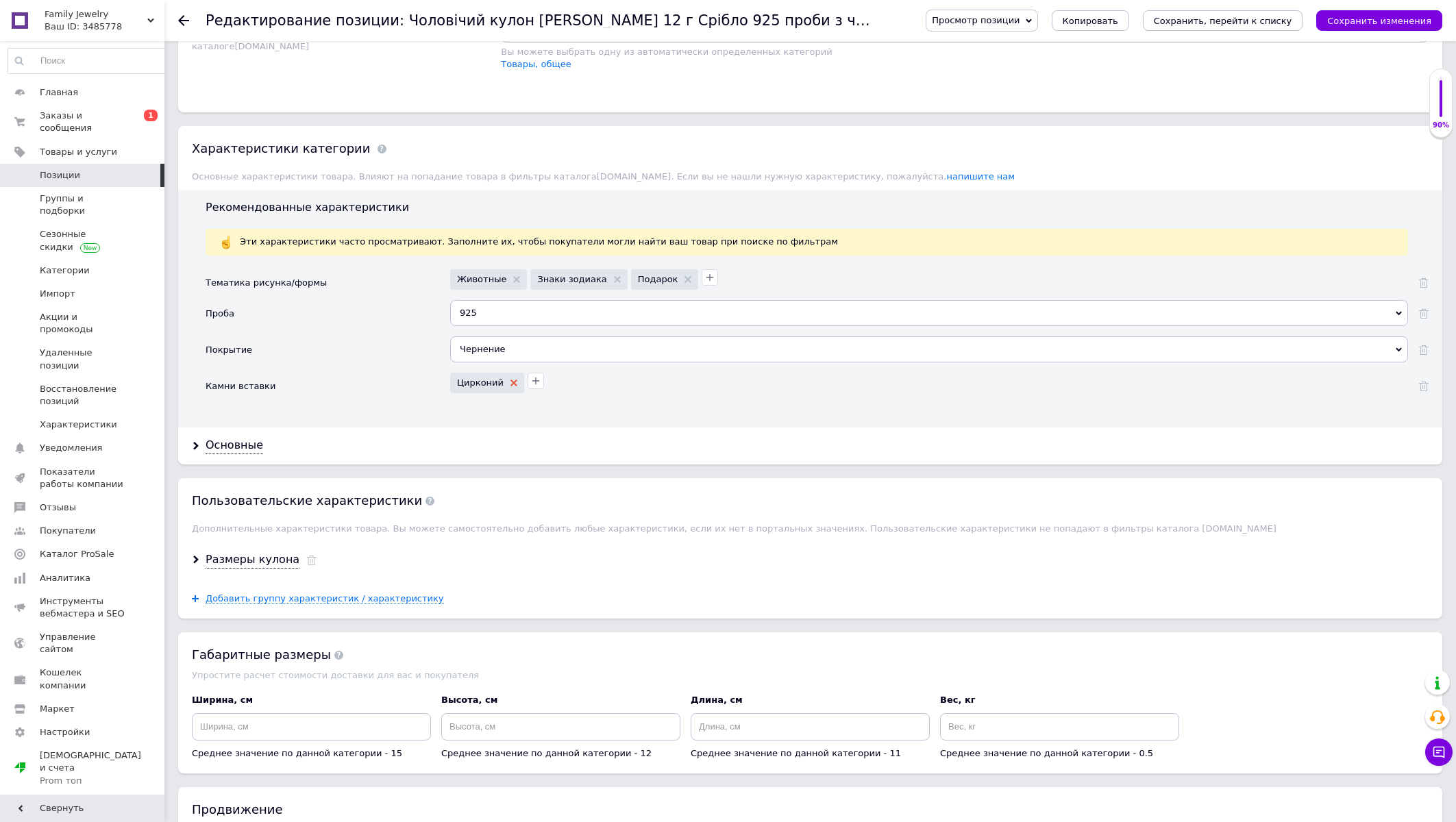
click at [511, 387] on use at bounding box center [514, 383] width 7 height 7
click at [463, 387] on icon "button" at bounding box center [458, 382] width 11 height 11
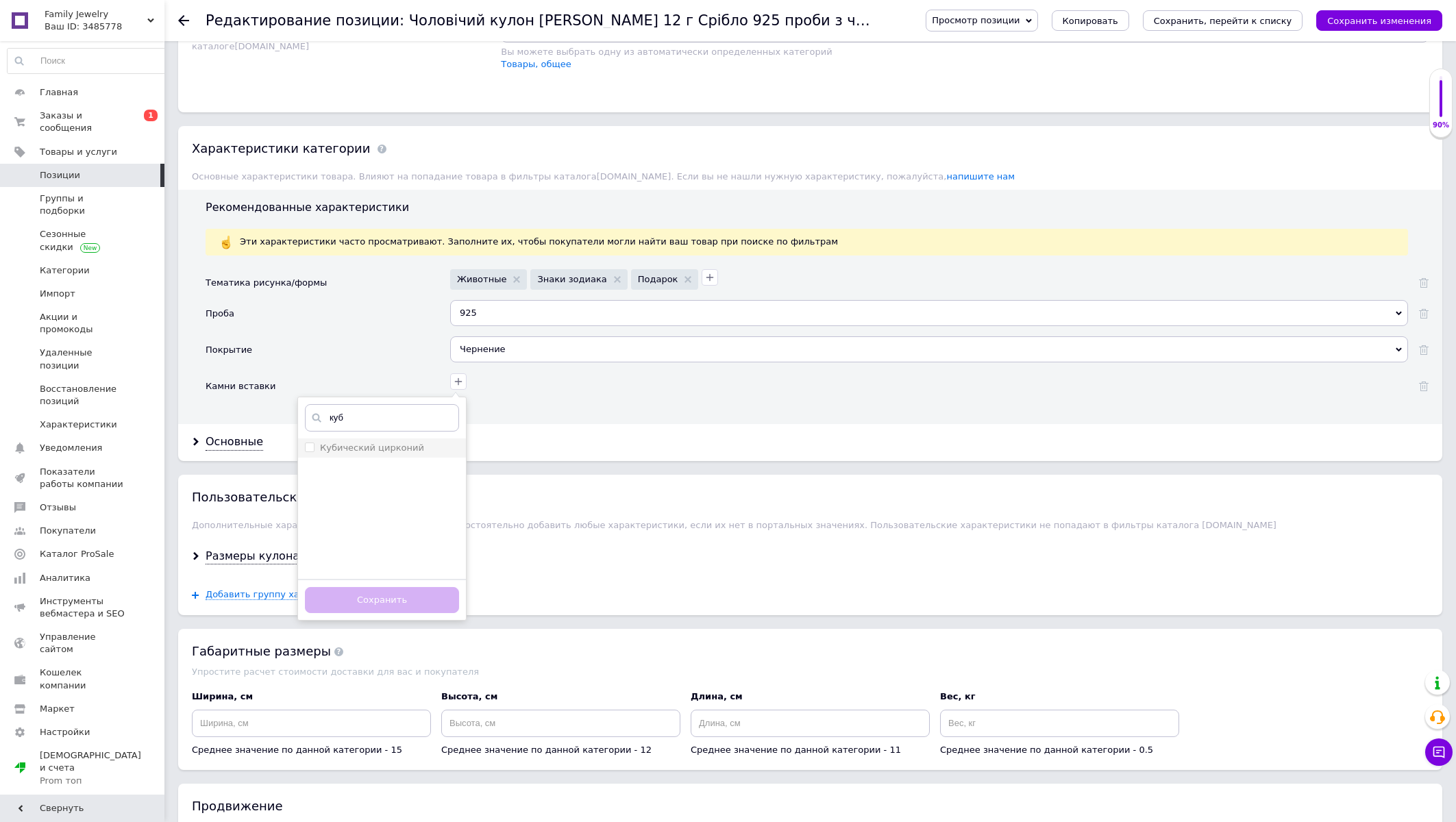
type input "куб"
click at [312, 452] on цирконий "Кубический цирконий" at bounding box center [309, 446] width 9 height 9
checkbox цирконий "true"
click at [363, 614] on button "Сохранить" at bounding box center [382, 600] width 154 height 27
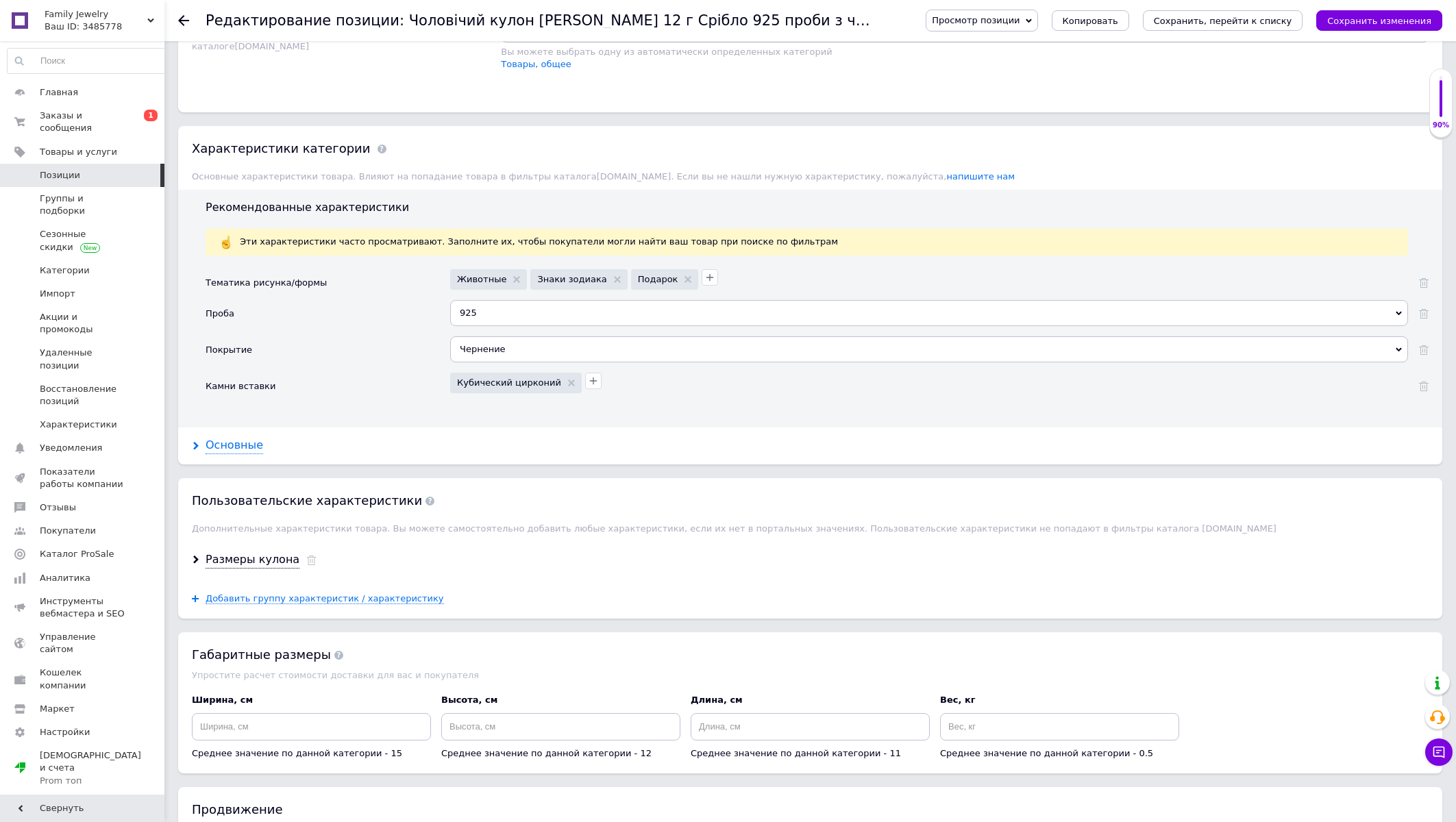
click at [215, 453] on div "Основные" at bounding box center [234, 446] width 57 height 16
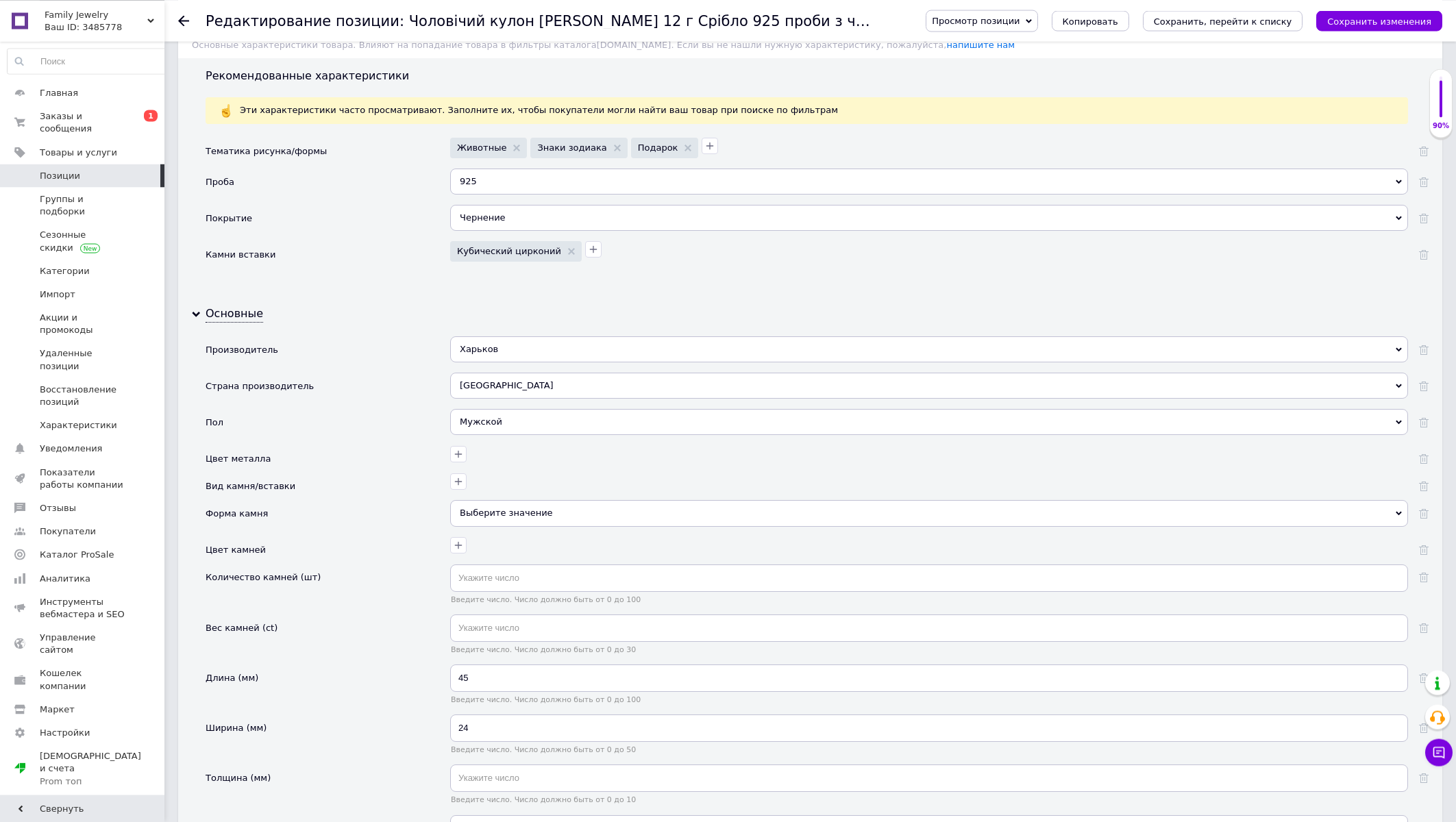
scroll to position [1175, 0]
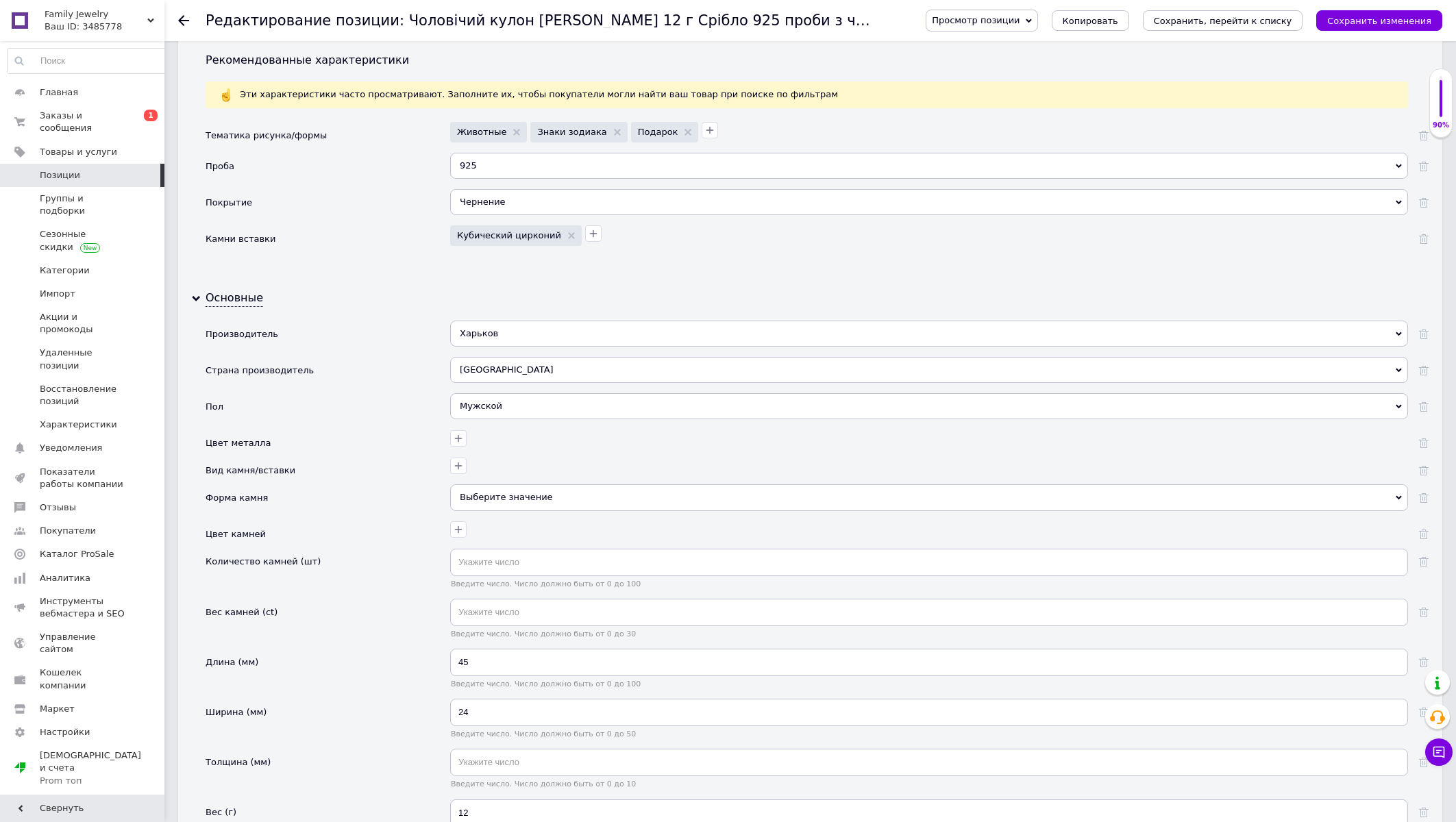
click at [464, 419] on div "Мужской" at bounding box center [929, 406] width 958 height 26
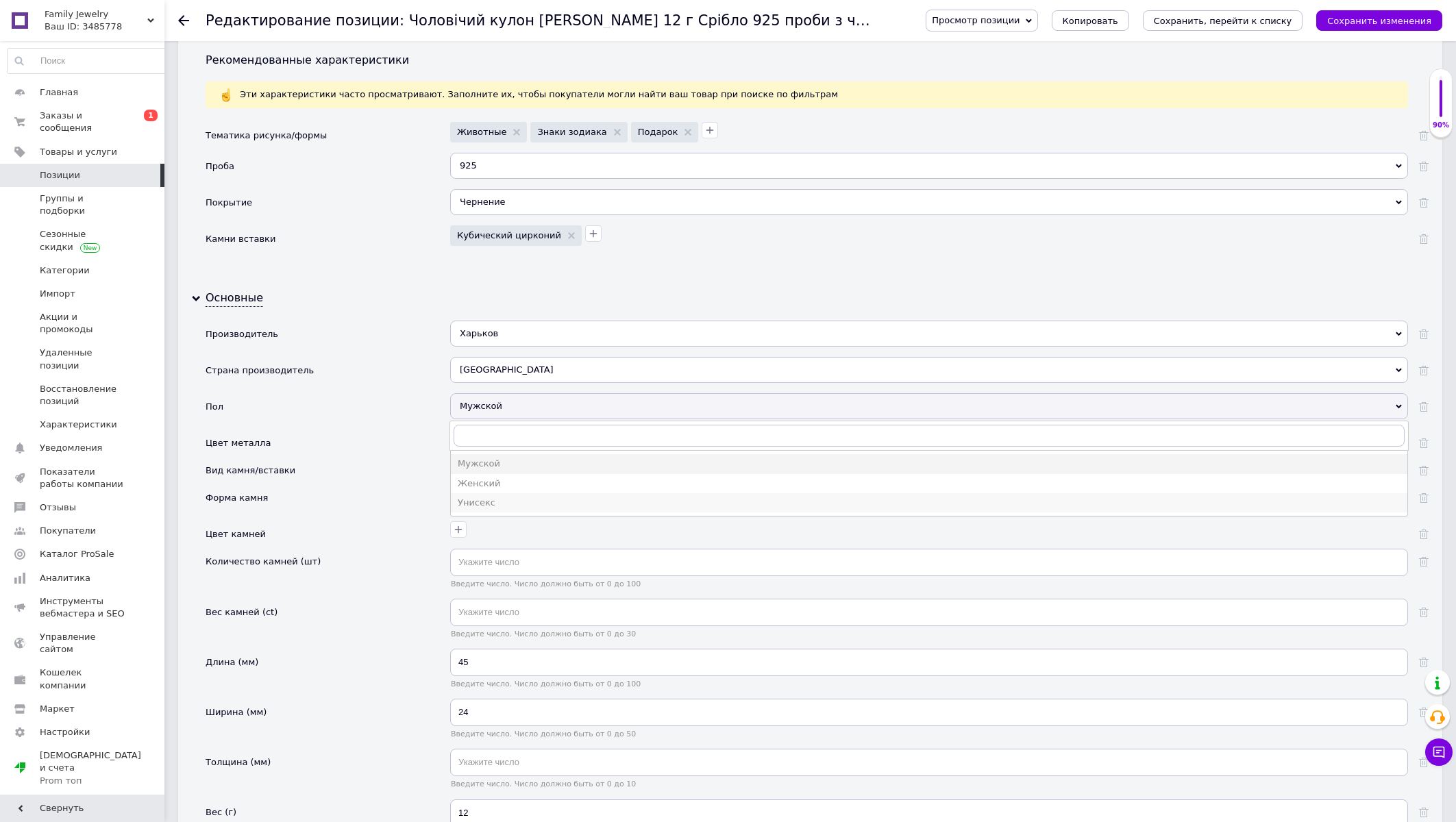
click at [462, 509] on div "Унисекс" at bounding box center [929, 503] width 943 height 13
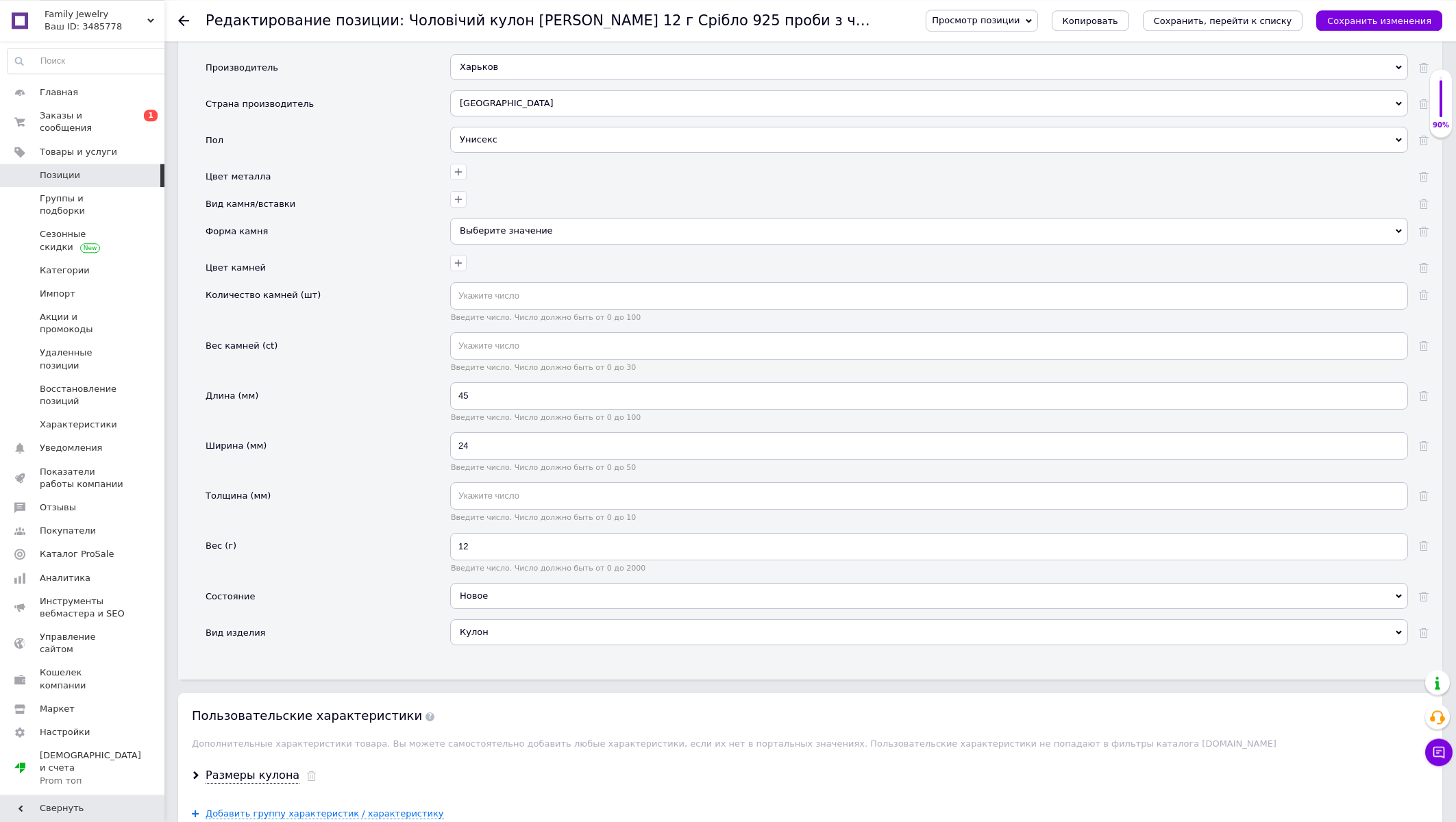
scroll to position [1469, 0]
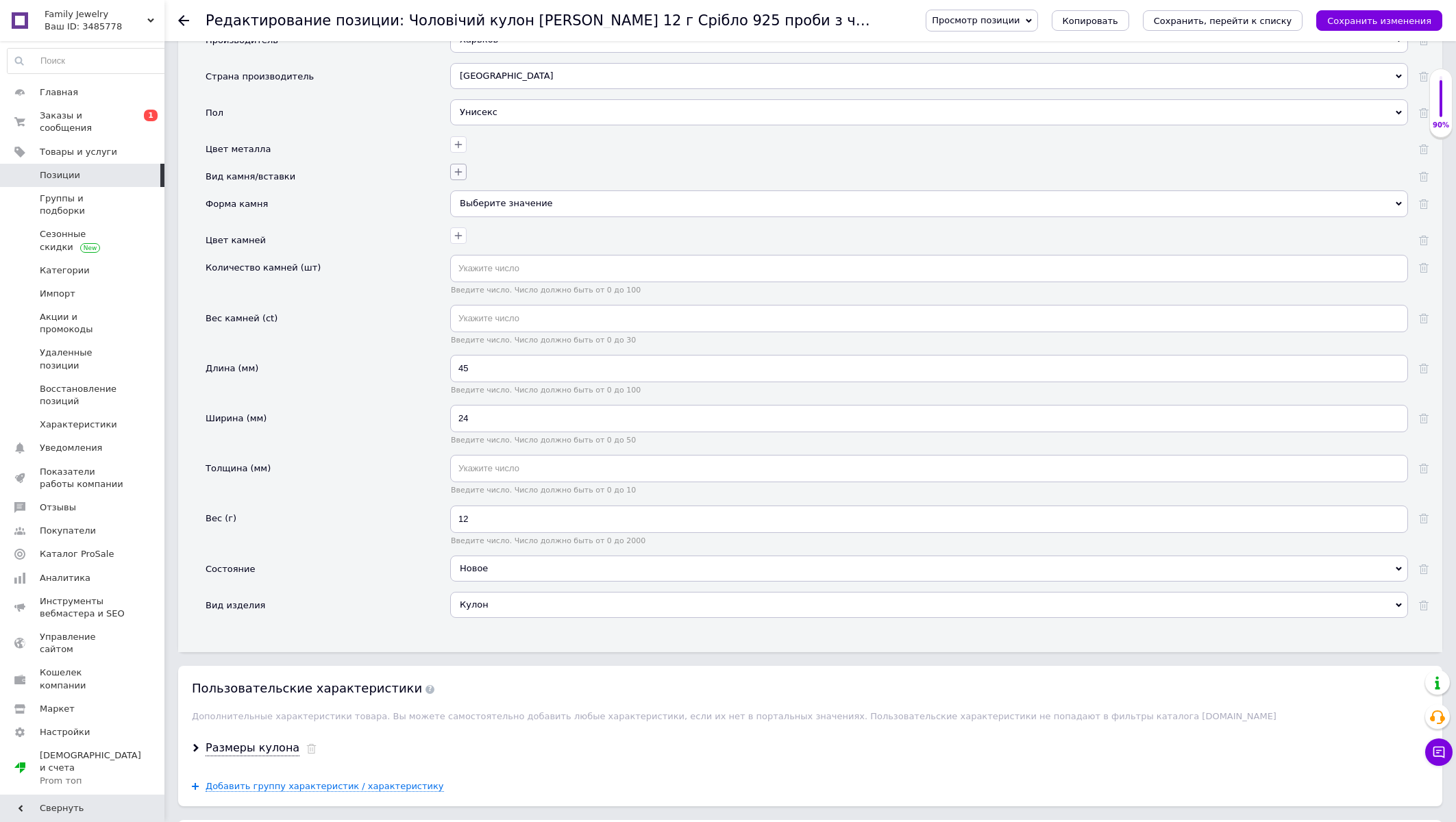
click at [462, 176] on icon "button" at bounding box center [458, 172] width 7 height 7
click at [308, 338] on цирконий "Кубический цирконий" at bounding box center [309, 334] width 9 height 9
checkbox цирконий "true"
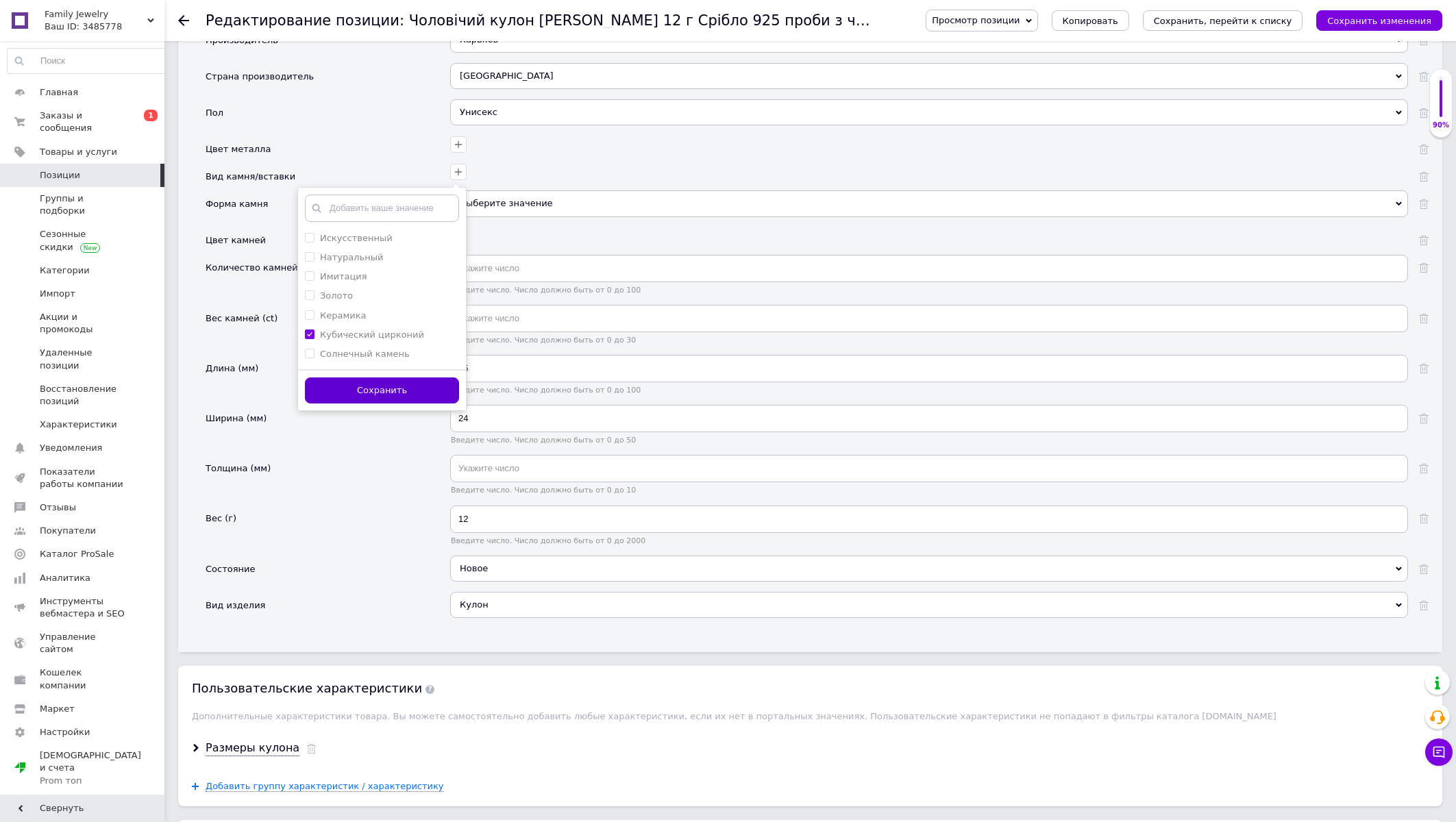
click at [332, 404] on button "Сохранить" at bounding box center [382, 391] width 154 height 27
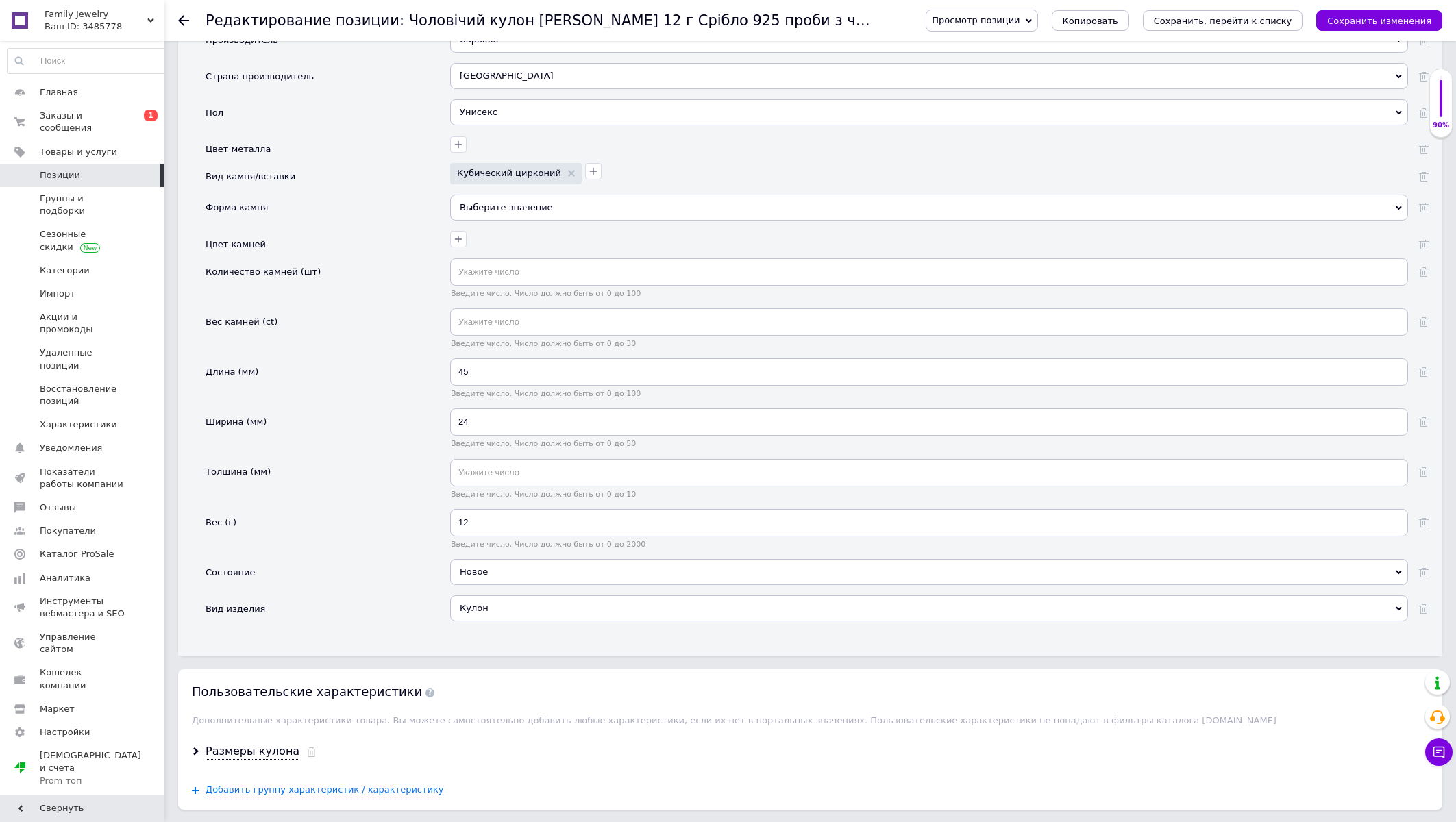
click at [488, 549] on div "12 Введите число. Число должно быть от 0 до 2000" at bounding box center [929, 529] width 958 height 40
click at [488, 536] on input "12" at bounding box center [929, 523] width 958 height 28
type input "12.5"
click at [489, 448] on div "24 Введите число. Число должно быть от 0 до 50" at bounding box center [929, 428] width 958 height 40
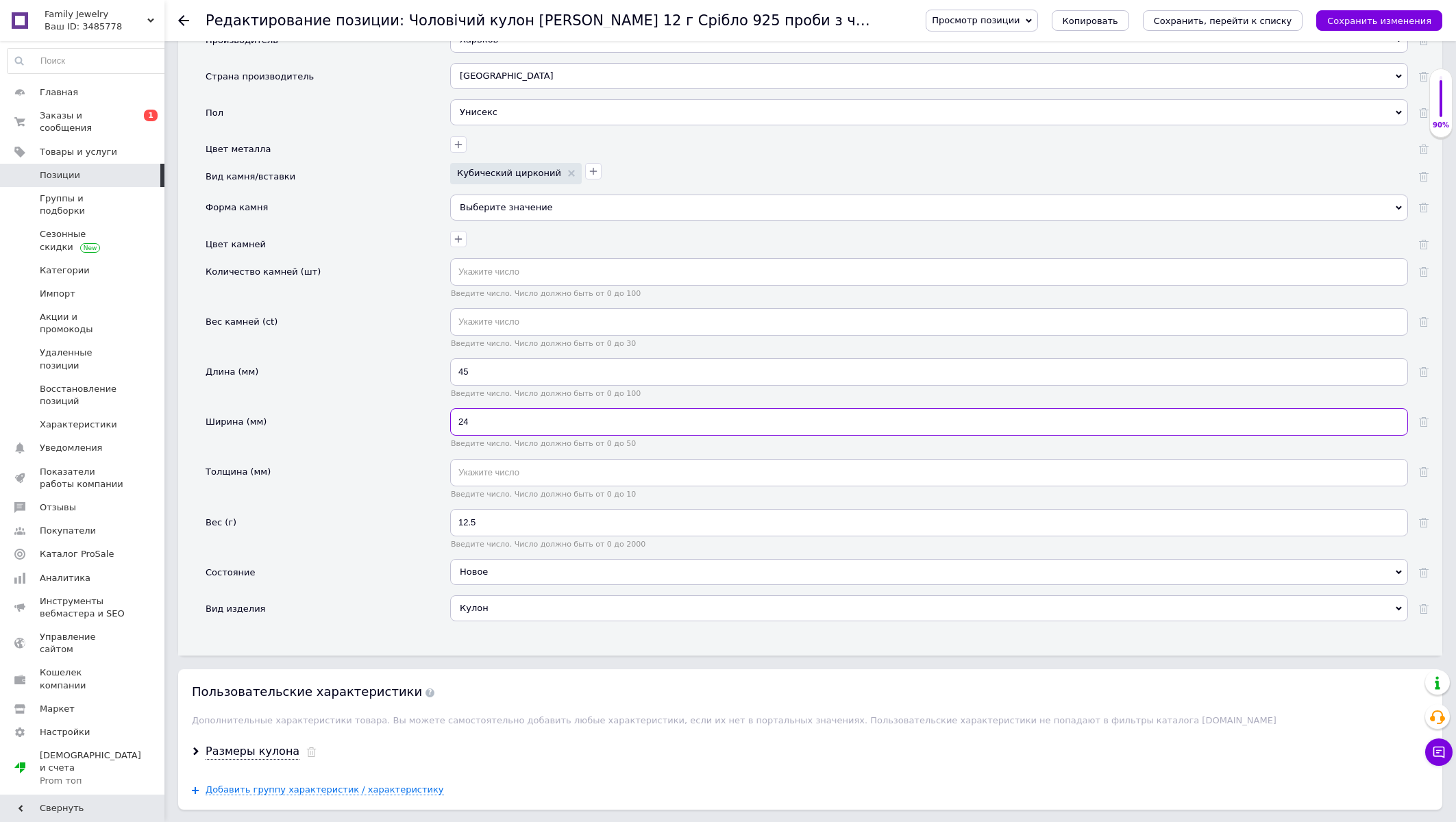
click at [489, 436] on input "24" at bounding box center [929, 422] width 958 height 28
type input "30"
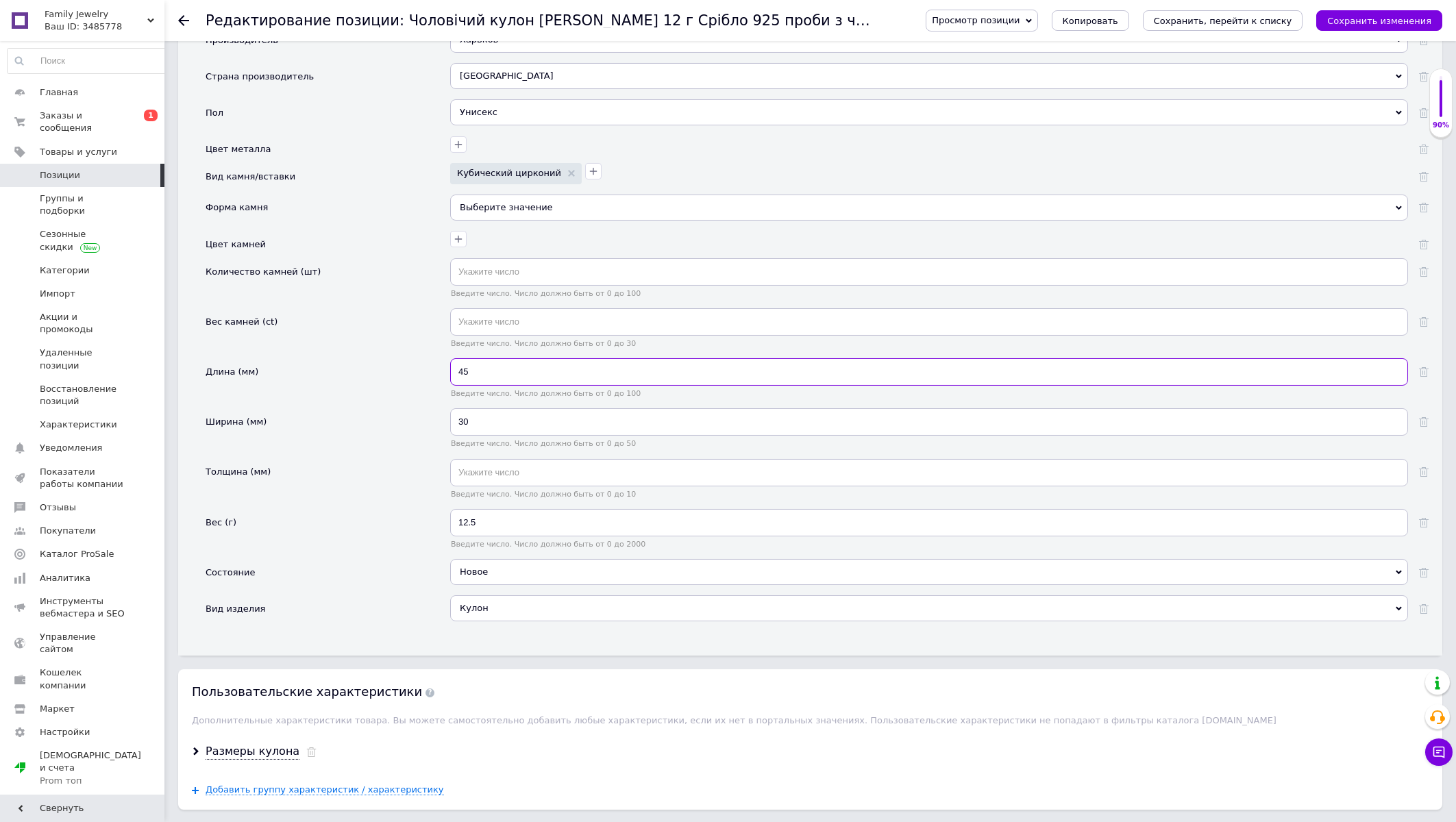
click at [485, 386] on input "45" at bounding box center [929, 372] width 958 height 28
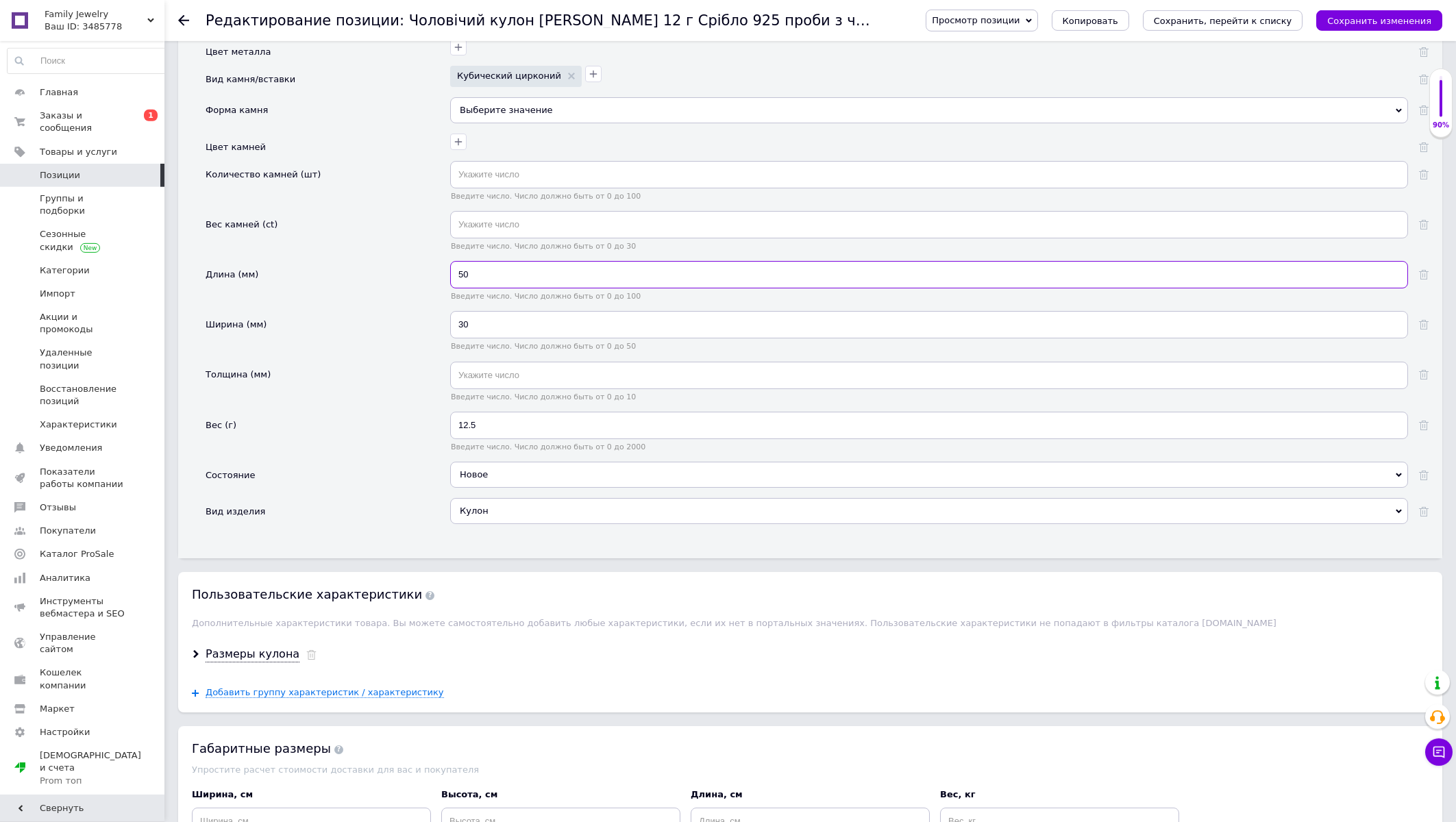
scroll to position [1762, 0]
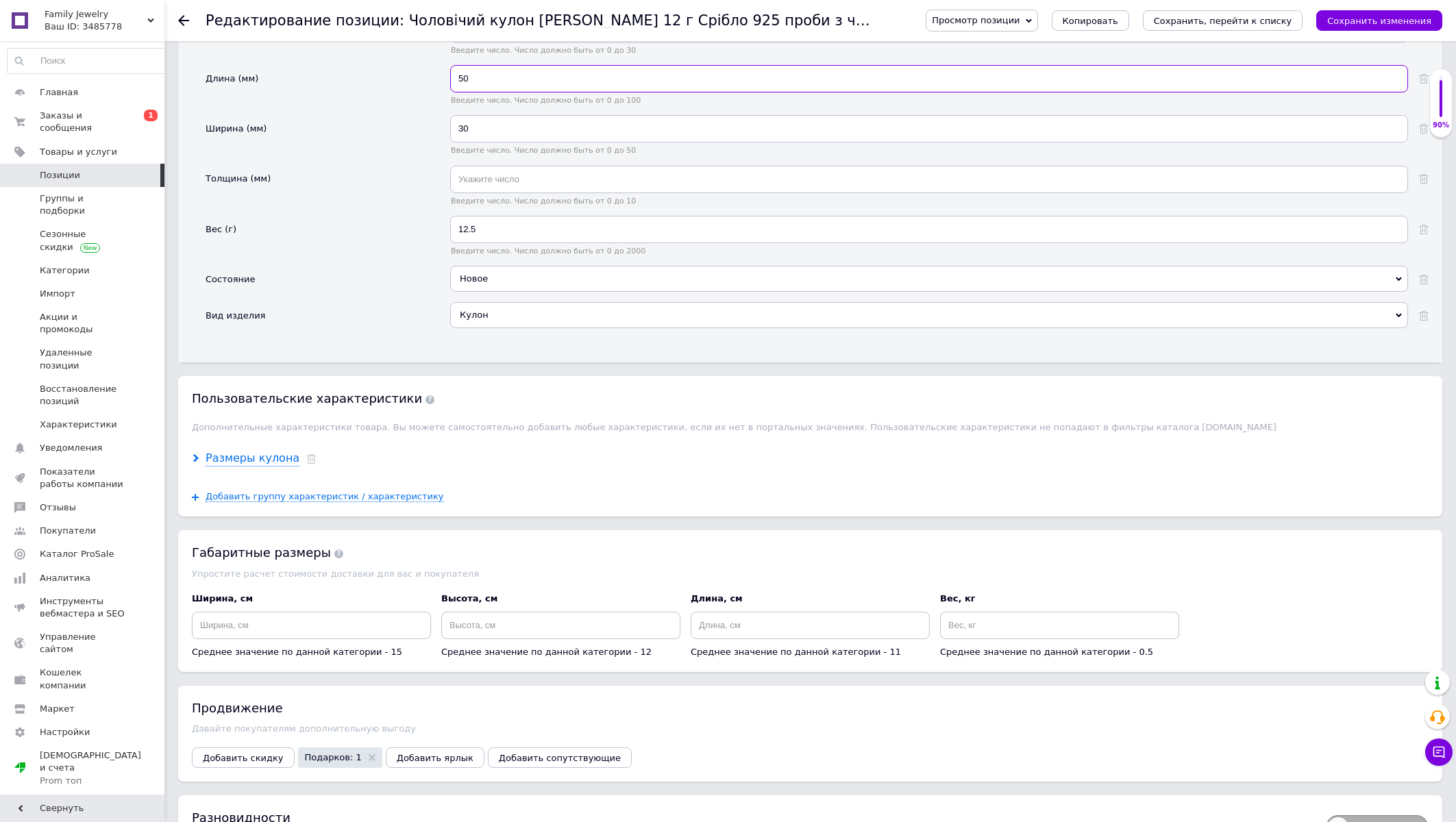
type input "50"
click at [281, 466] on div "Размеры кулона" at bounding box center [253, 459] width 94 height 16
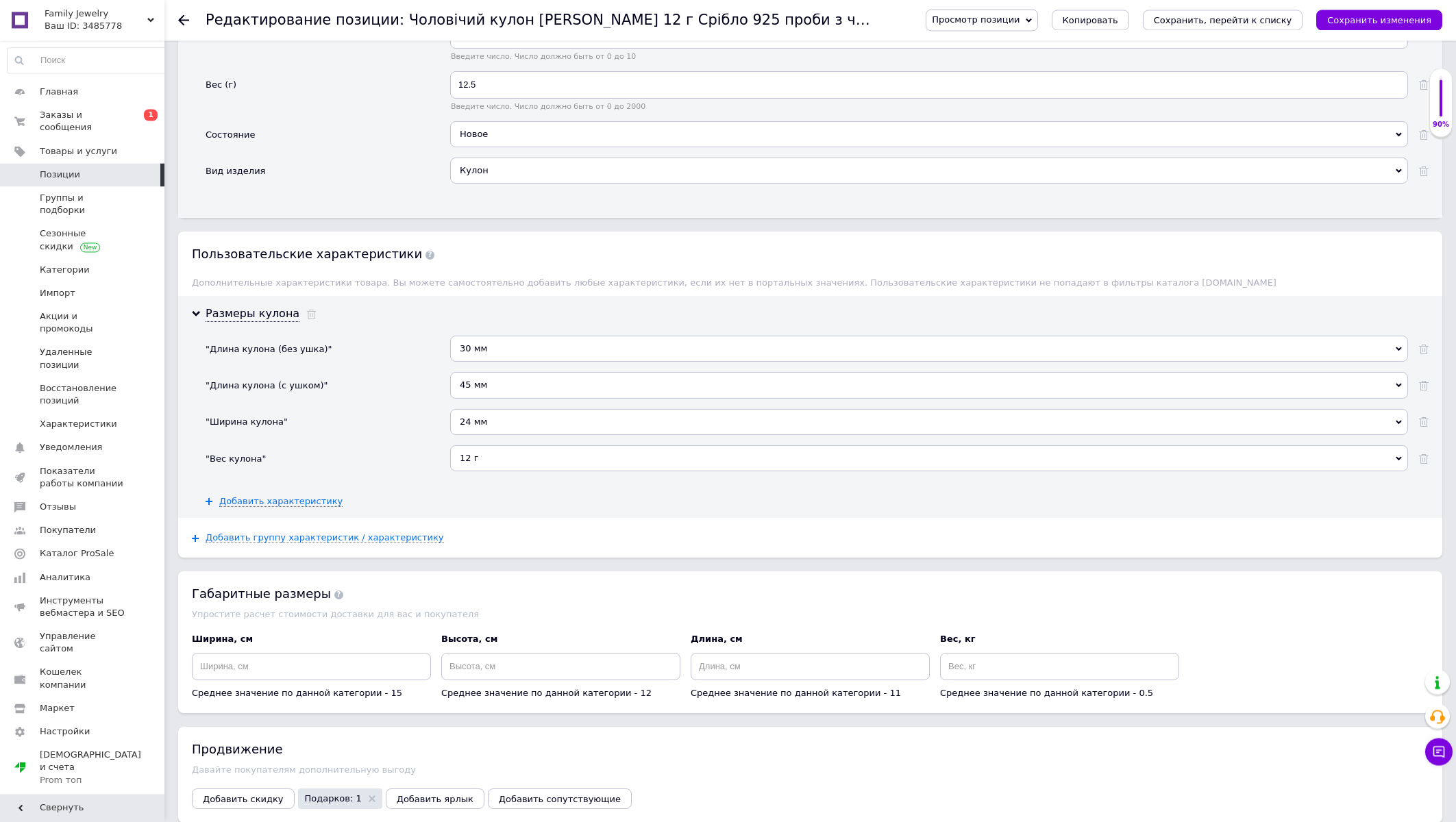
scroll to position [1909, 0]
click at [472, 359] on div "30 мм" at bounding box center [929, 345] width 958 height 26
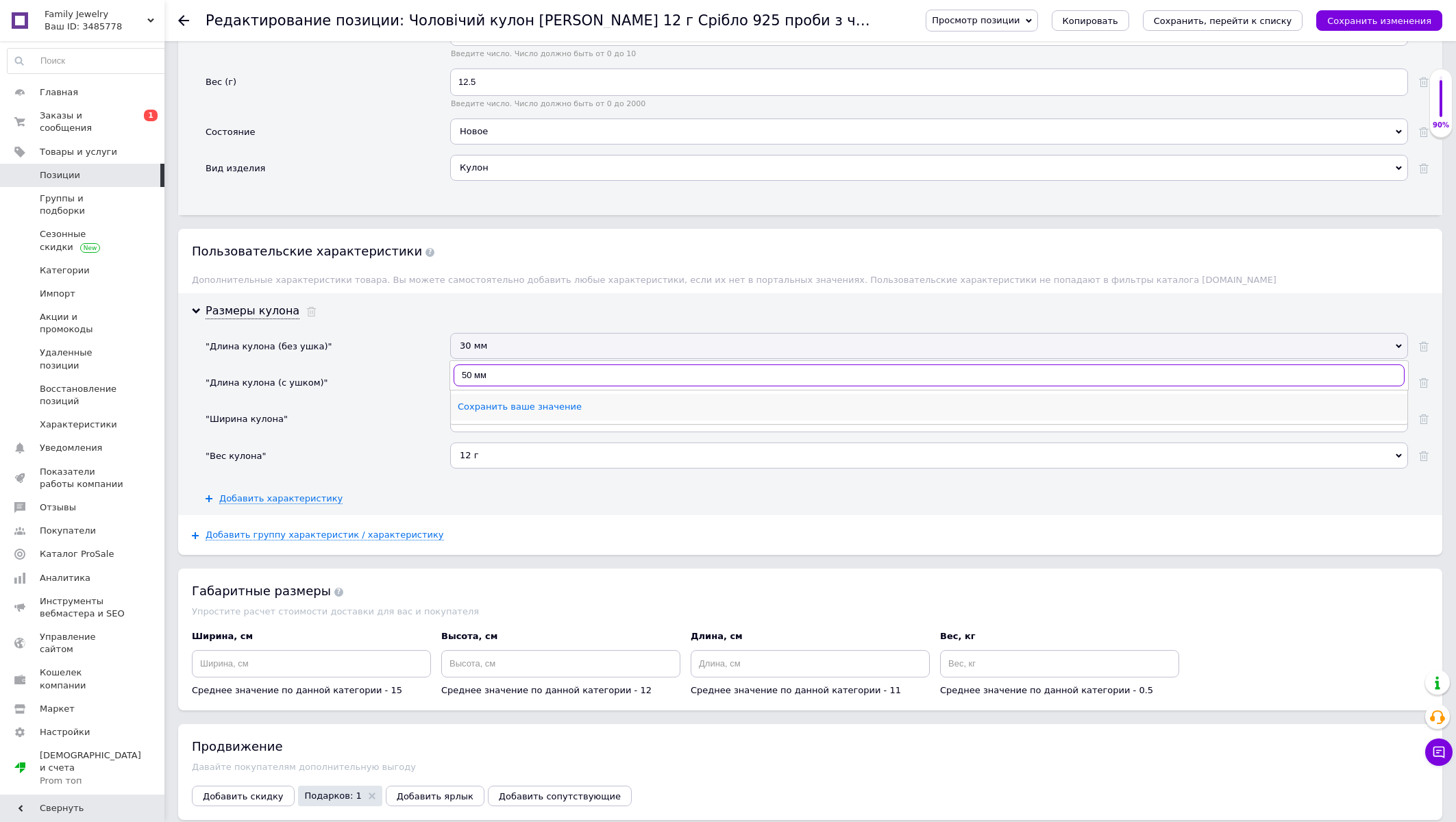
type input "50 мм"
click at [472, 413] on div "Сохранить ваше значение" at bounding box center [929, 407] width 943 height 13
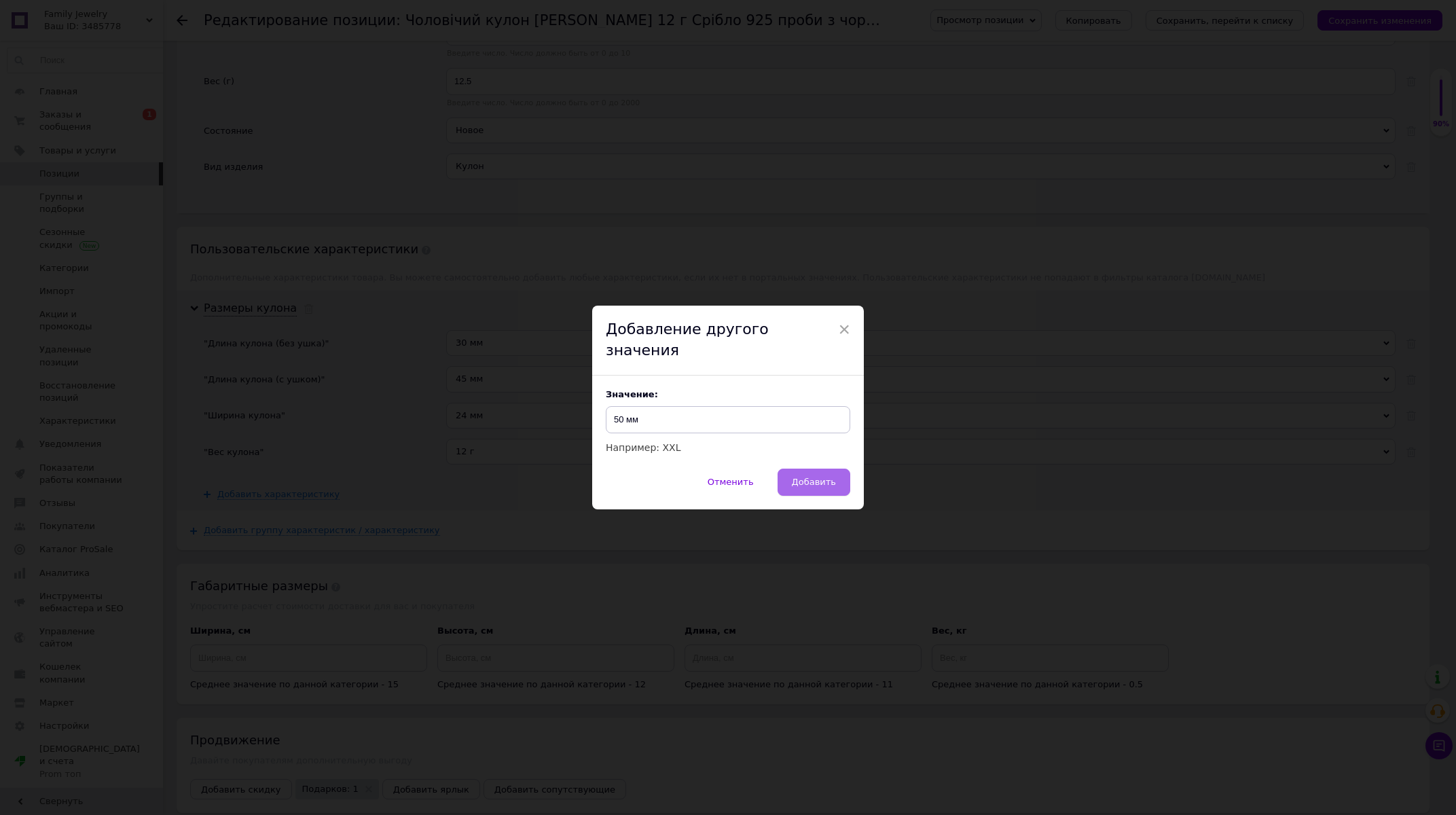
click at [792, 477] on span "Добавить" at bounding box center [814, 482] width 44 height 10
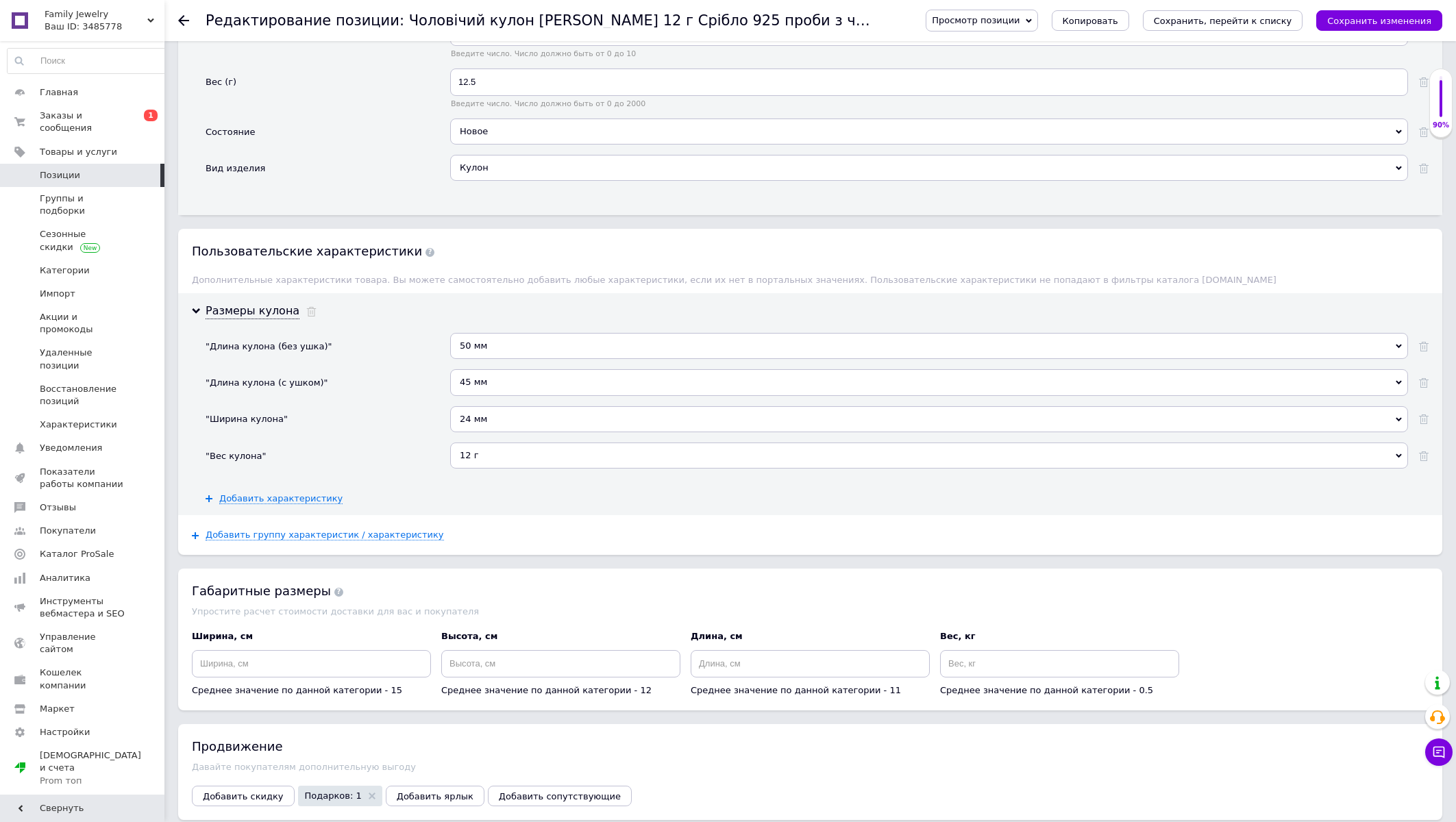
click at [466, 396] on div "45 мм" at bounding box center [929, 382] width 958 height 26
type input "50"
click at [462, 473] on div "50 мм" at bounding box center [929, 467] width 943 height 13
click at [473, 469] on div "12 г" at bounding box center [929, 455] width 958 height 26
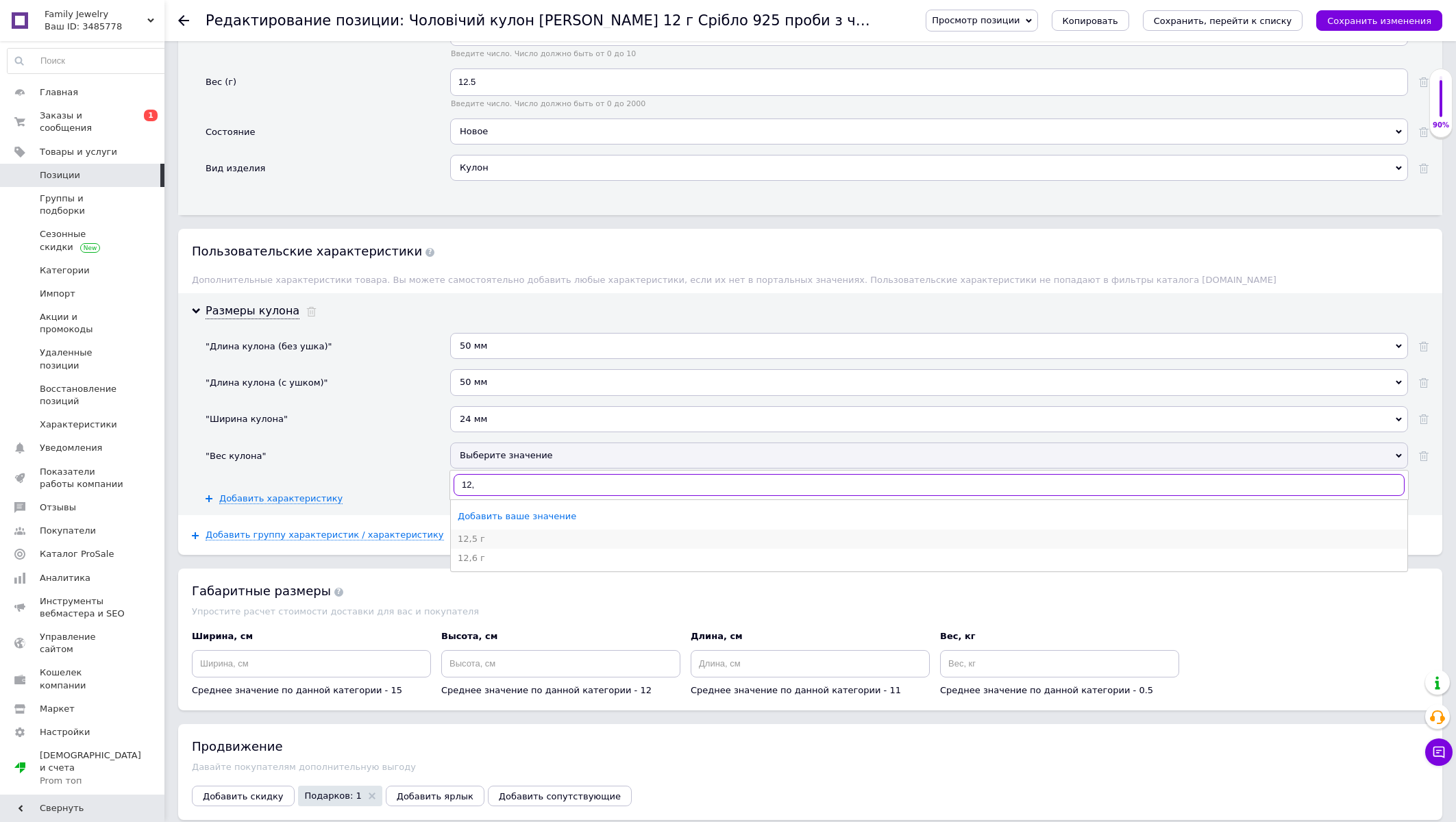
type input "12,"
click at [470, 546] on div "12,5 г" at bounding box center [929, 539] width 943 height 13
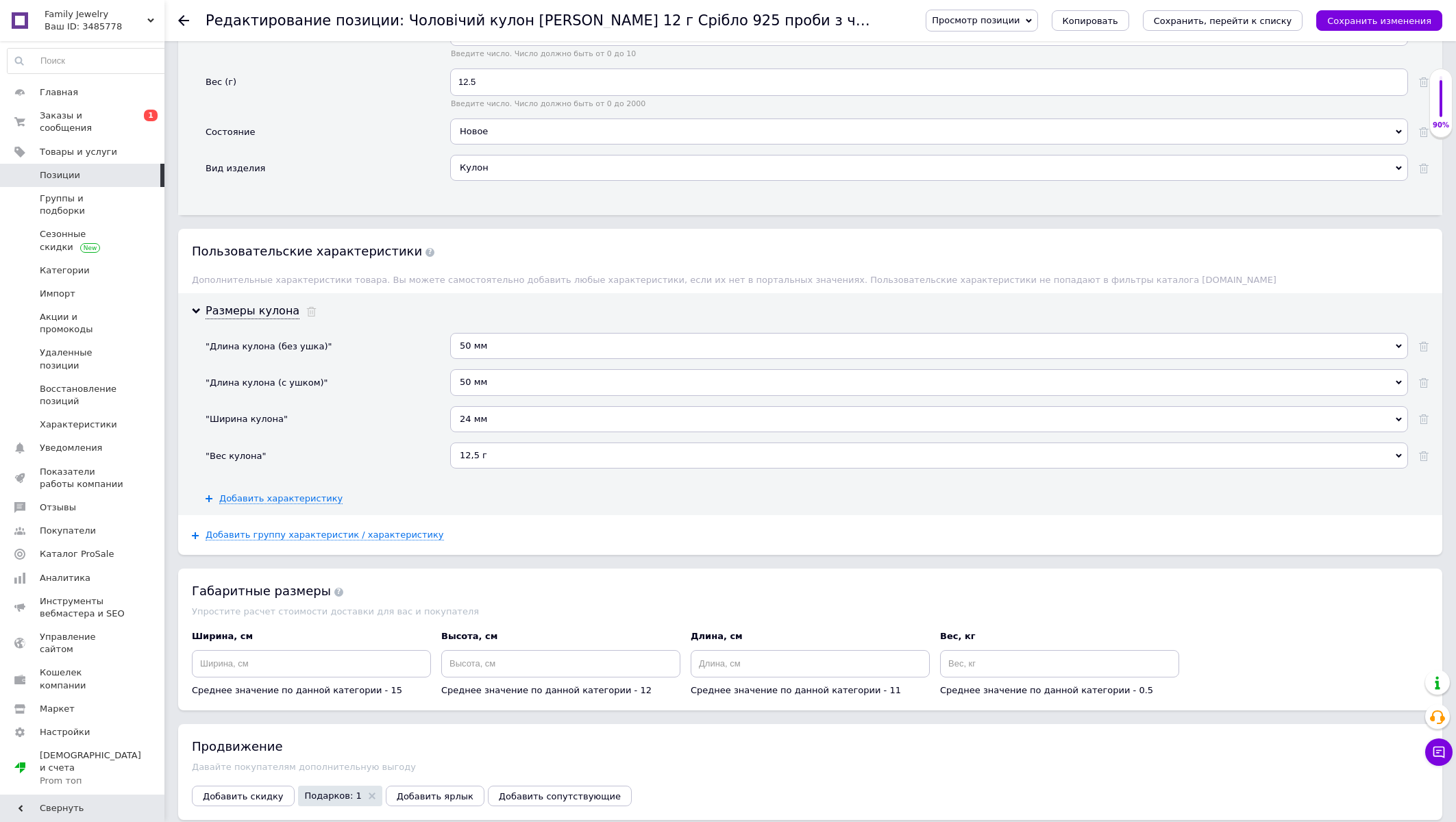
click at [495, 432] on div "24 мм" at bounding box center [929, 419] width 958 height 26
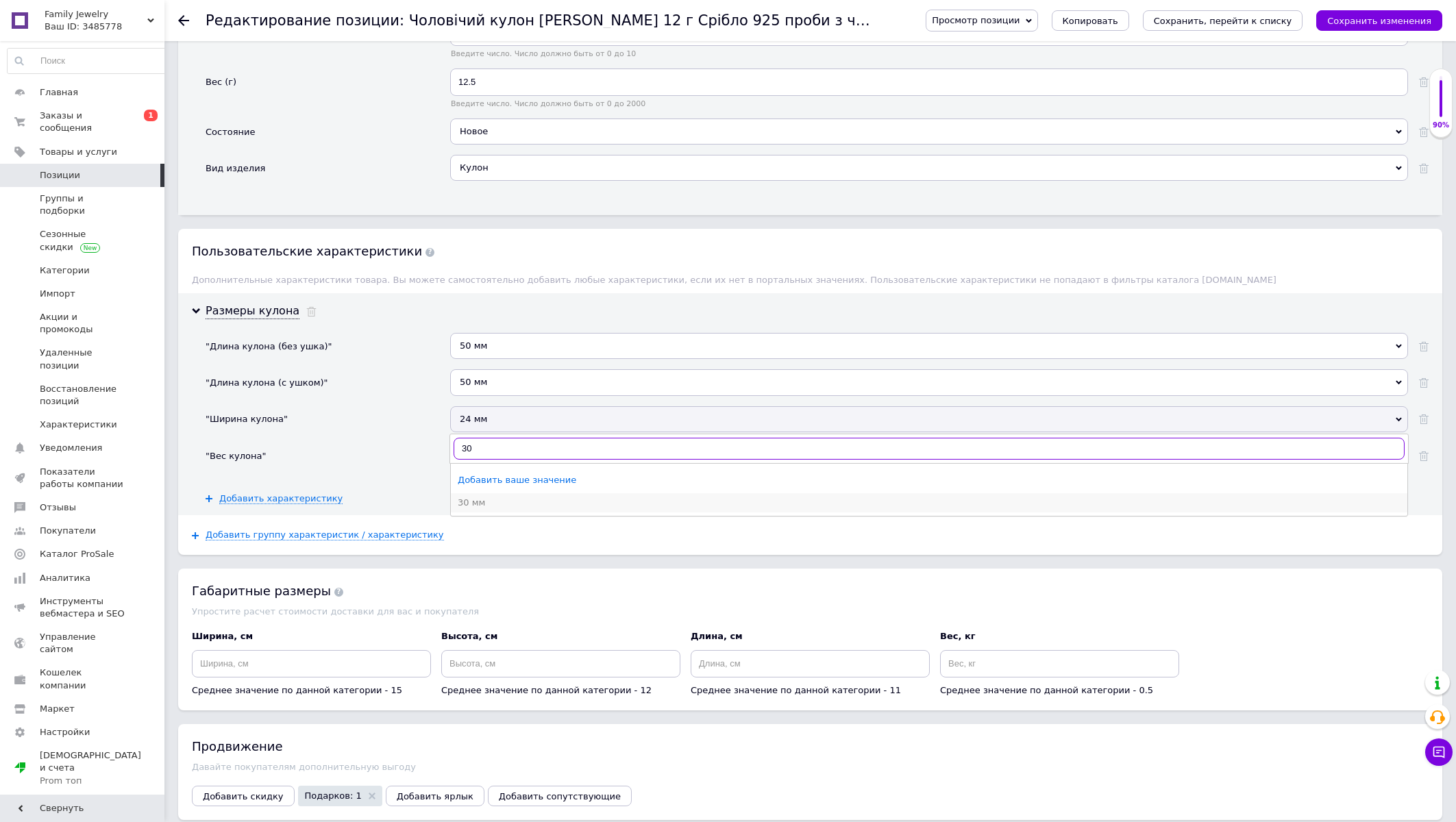
type input "30"
click at [486, 509] on div "30 мм" at bounding box center [929, 503] width 943 height 13
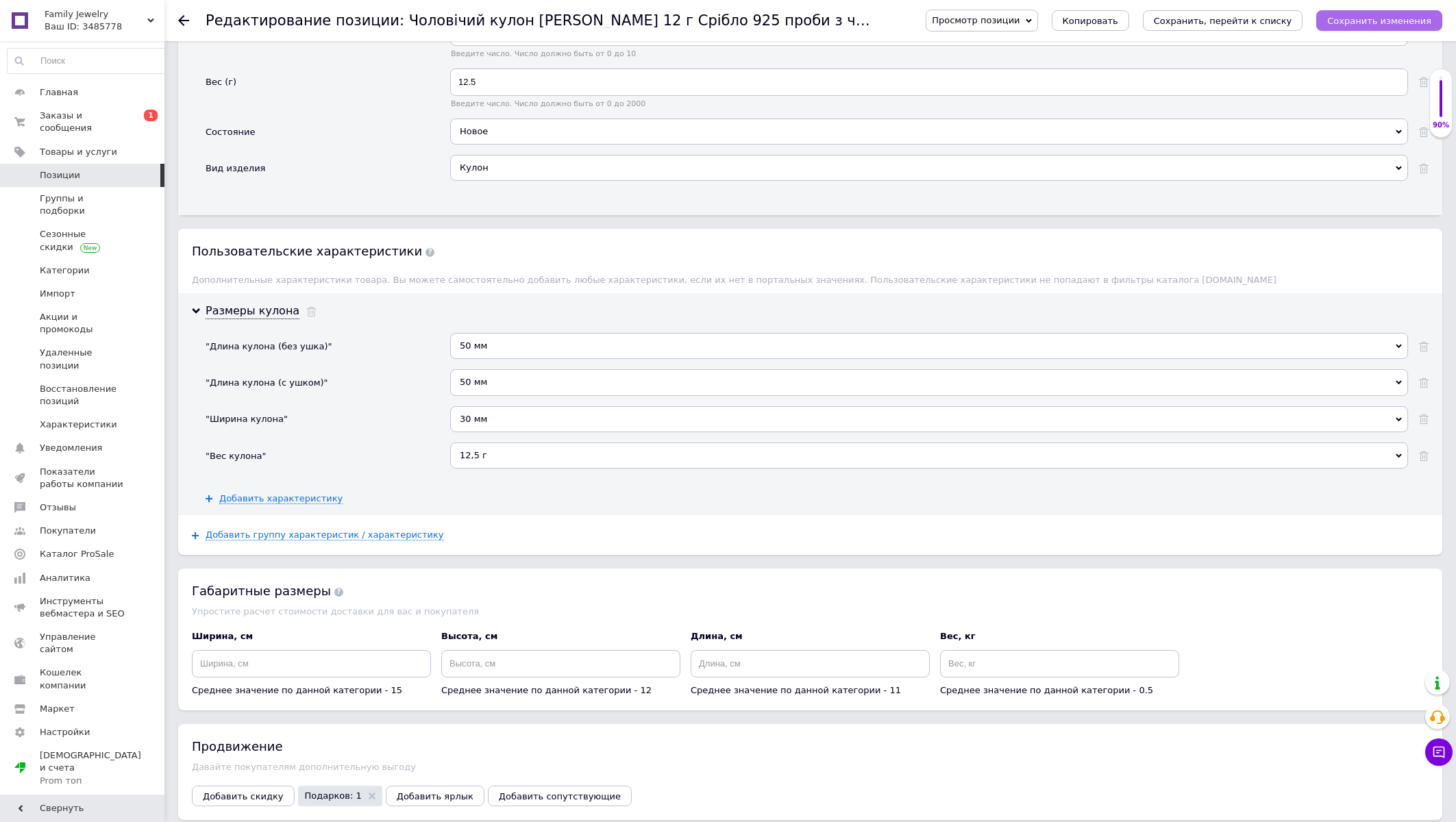
click at [1338, 25] on button "Сохранить изменения" at bounding box center [1379, 21] width 126 height 21
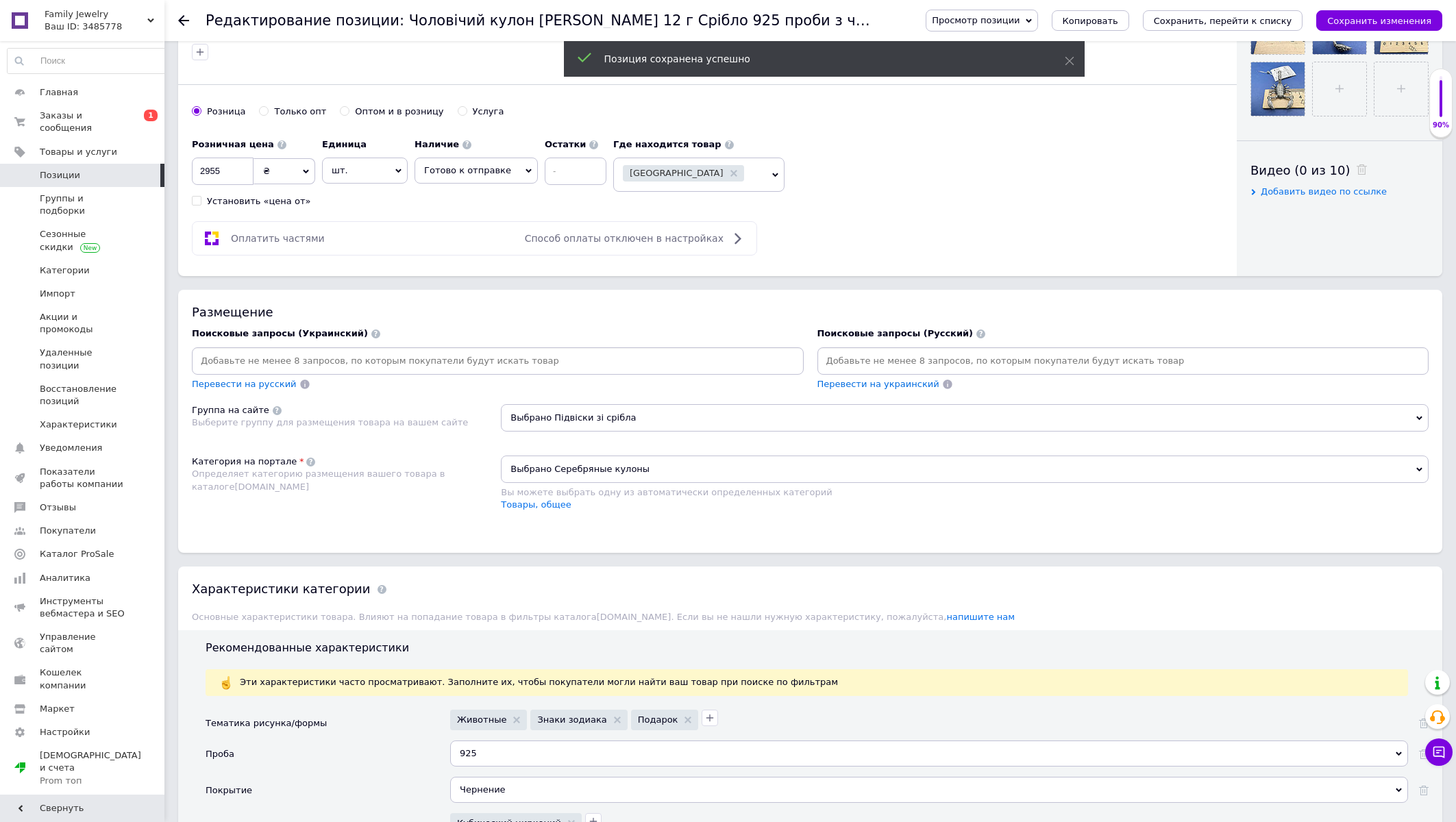
scroll to position [0, 0]
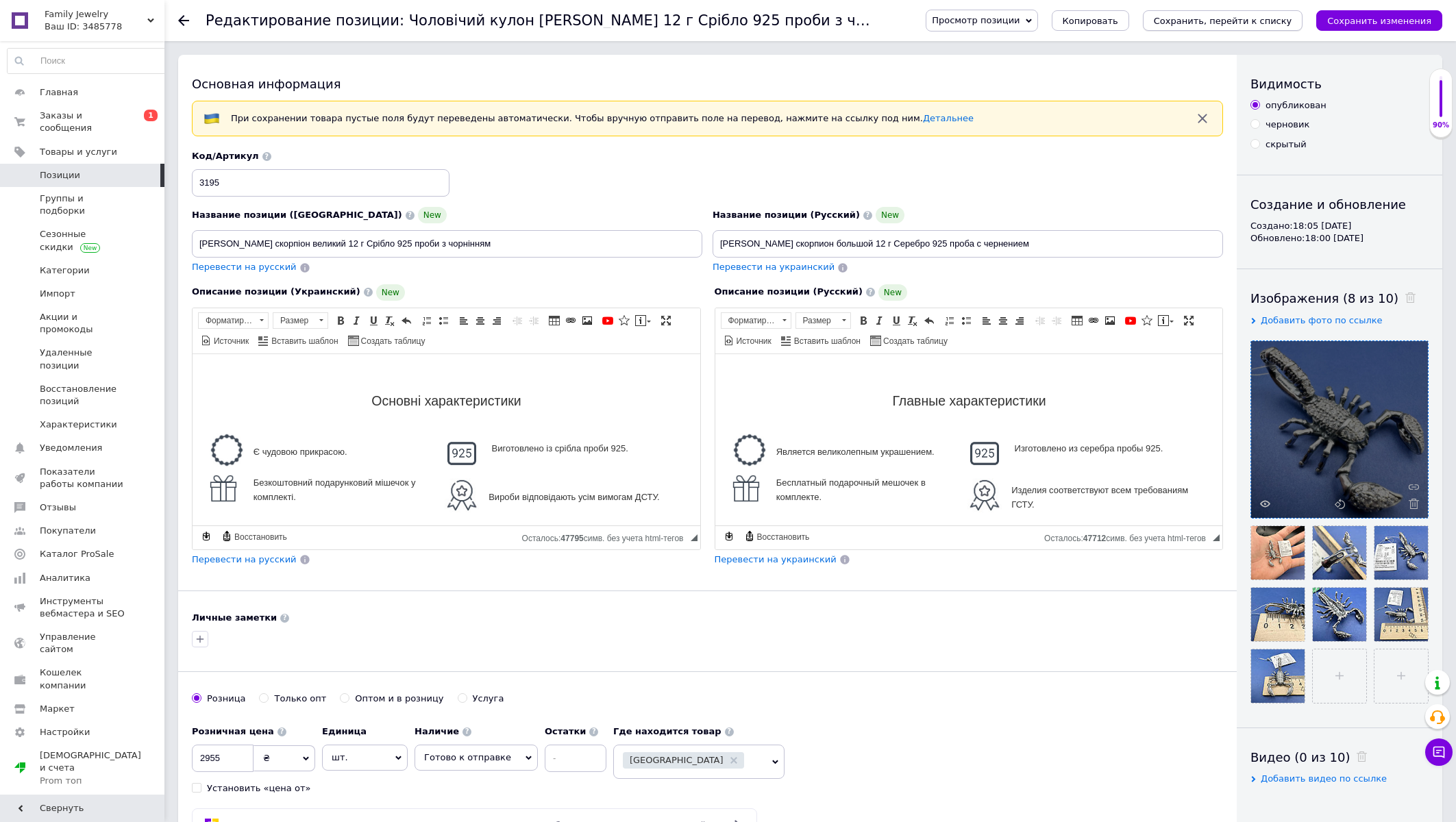
click at [1218, 21] on icon "Сохранить, перейти к списку" at bounding box center [1223, 21] width 138 height 10
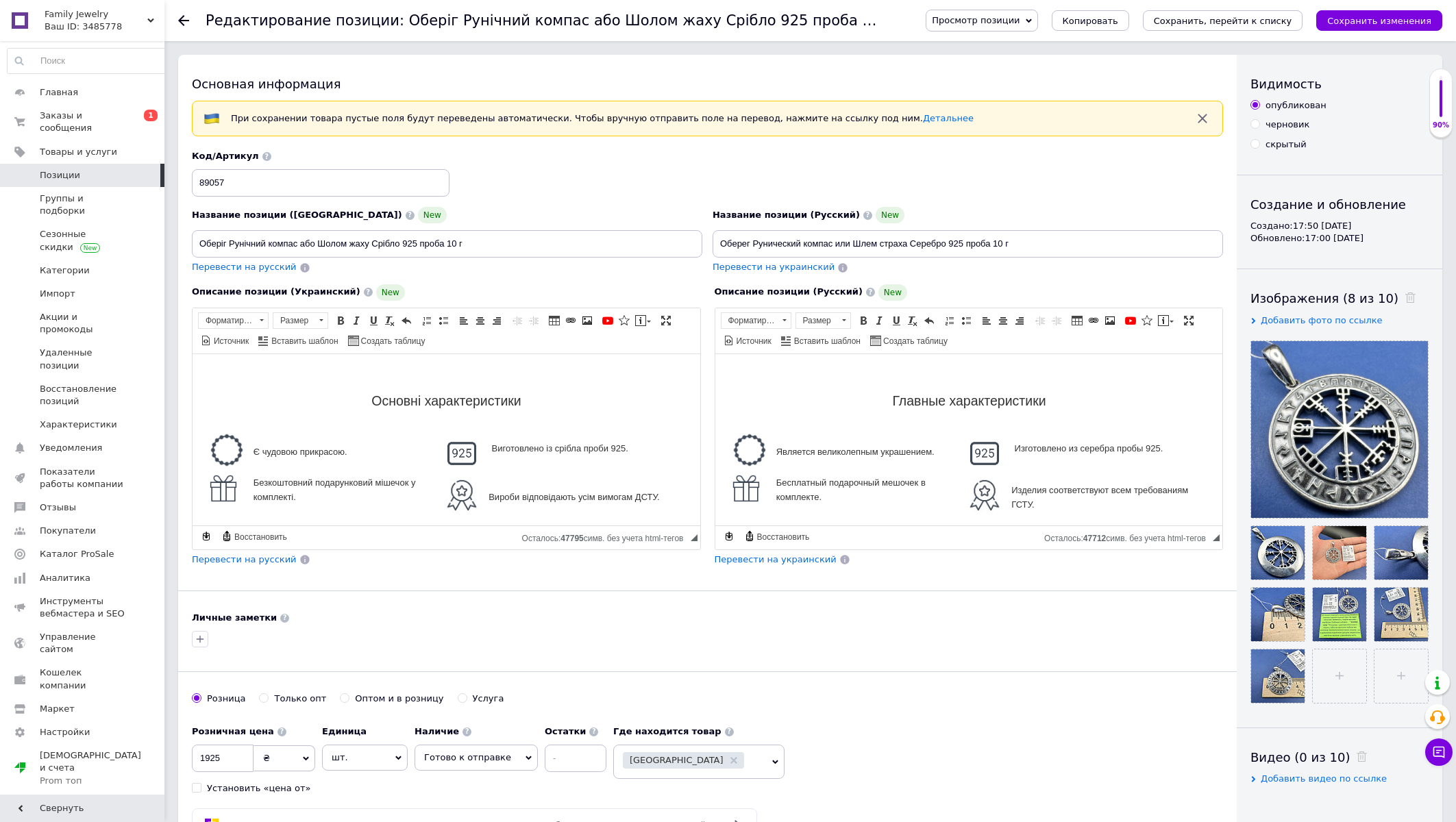
click at [65, 169] on span "Позиции" at bounding box center [60, 176] width 41 height 13
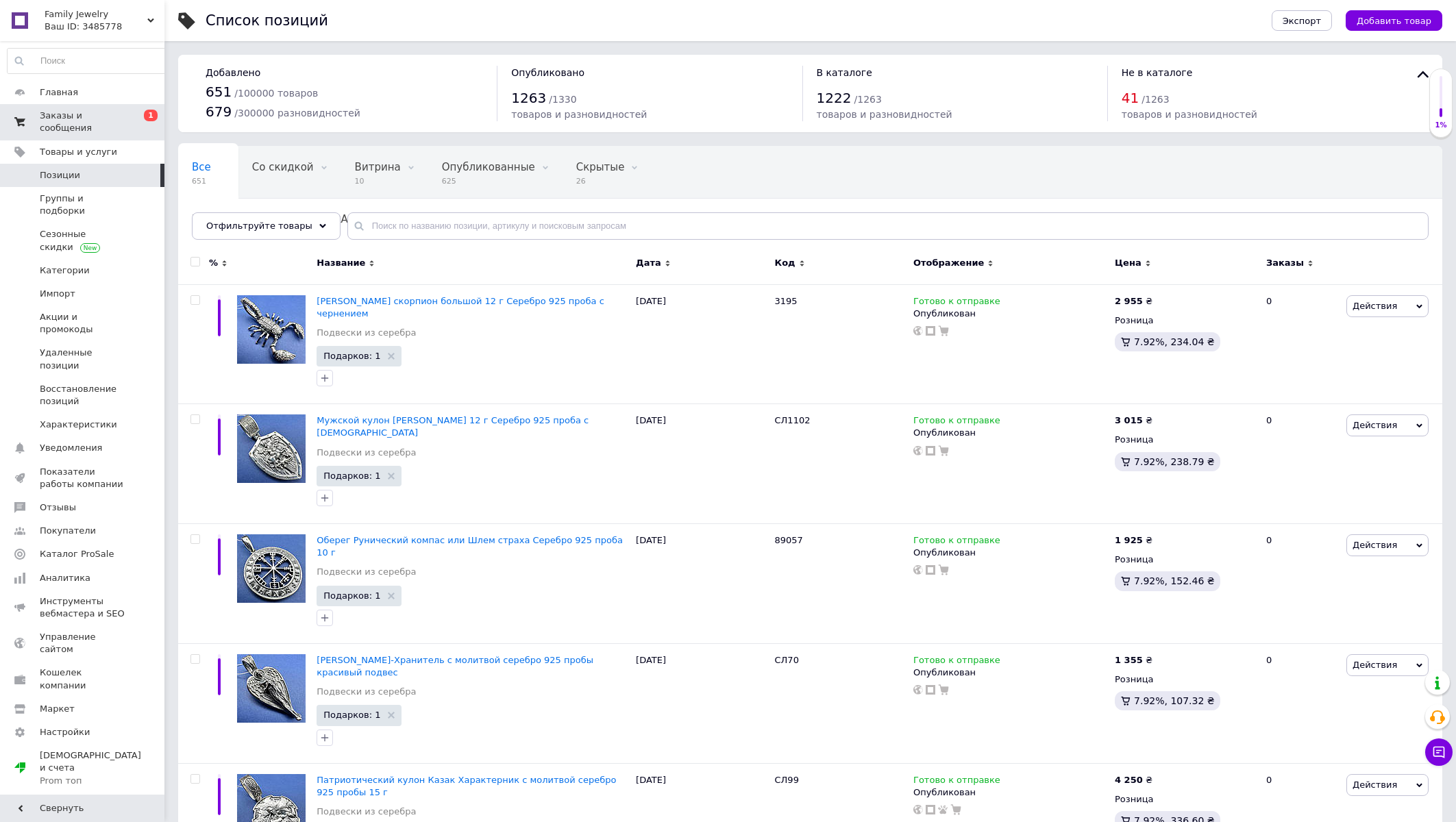
click at [96, 117] on span "Заказы и сообщения" at bounding box center [83, 122] width 87 height 25
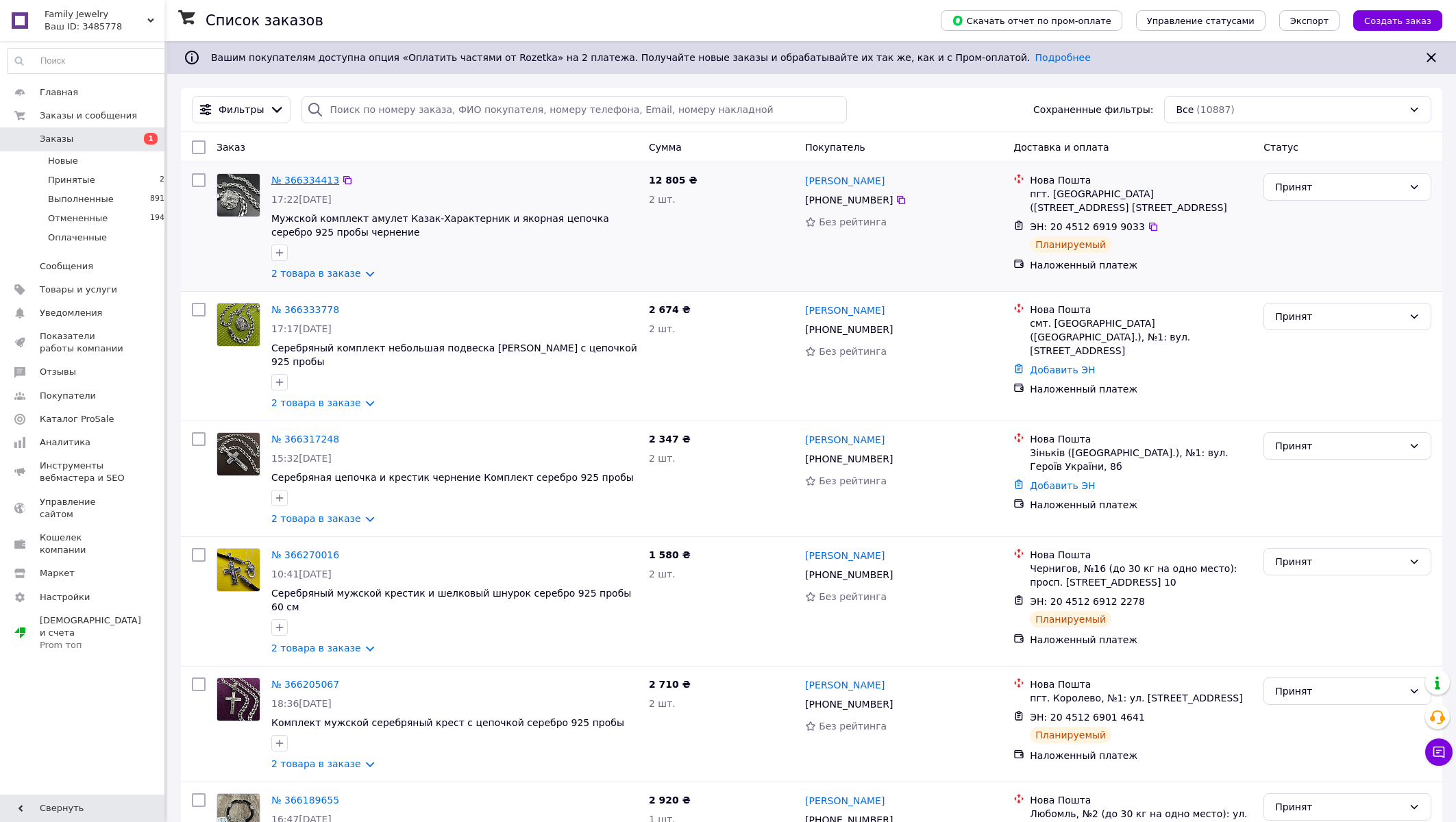
click at [315, 177] on link "№ 366334413" at bounding box center [305, 180] width 68 height 11
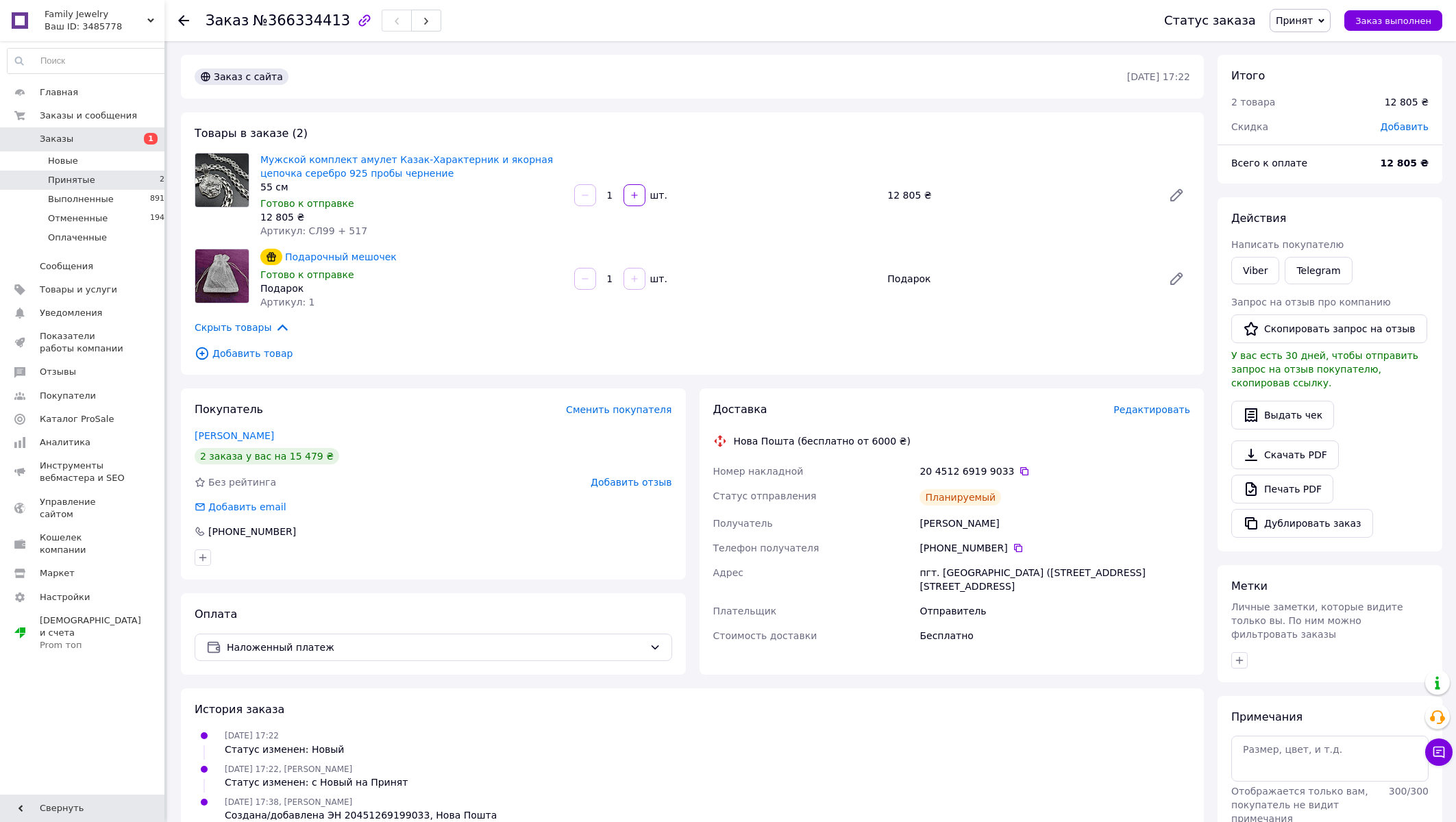
click at [89, 182] on span "Принятые" at bounding box center [71, 180] width 48 height 13
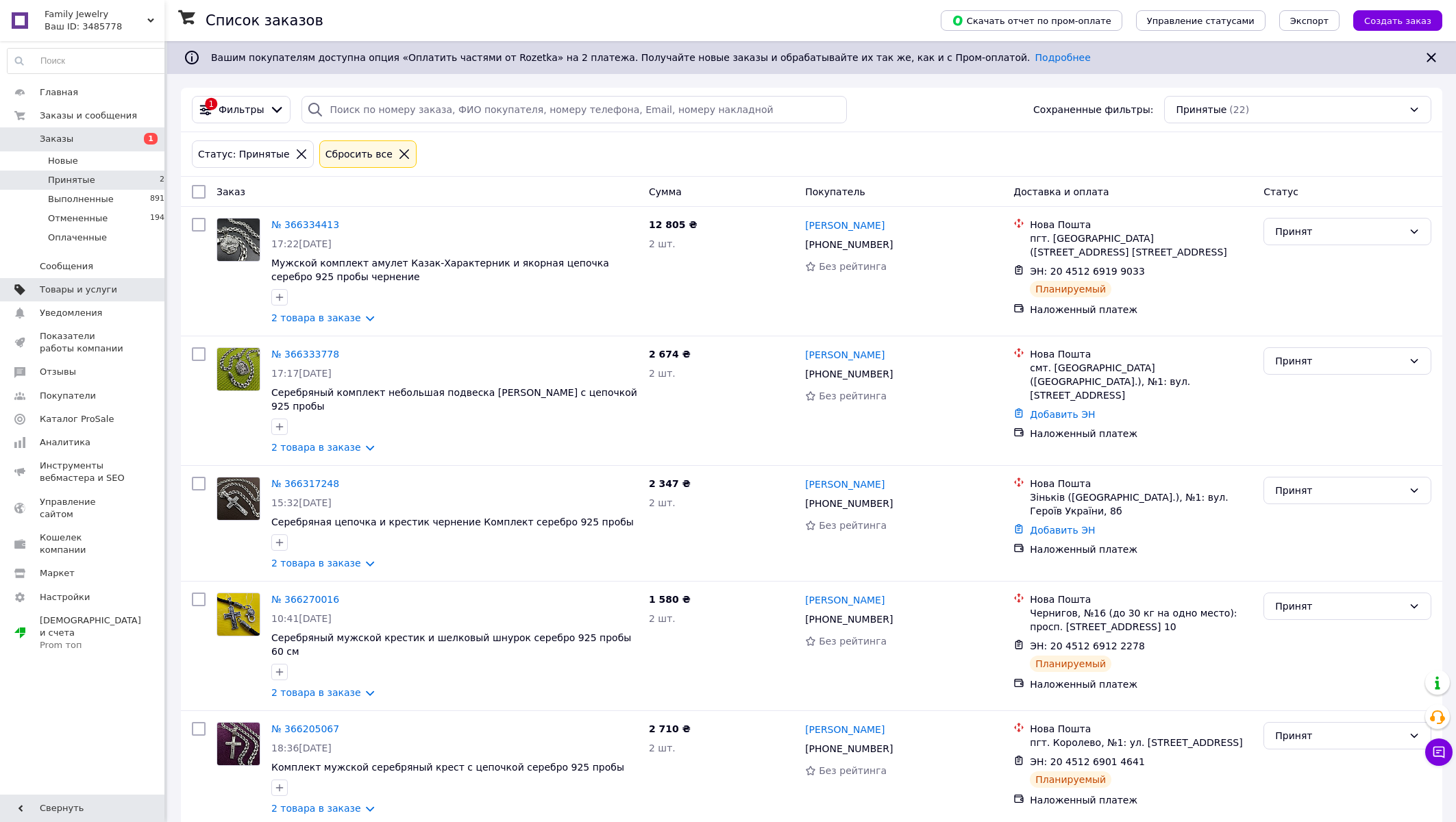
click at [44, 291] on span "Товары и услуги" at bounding box center [78, 290] width 77 height 13
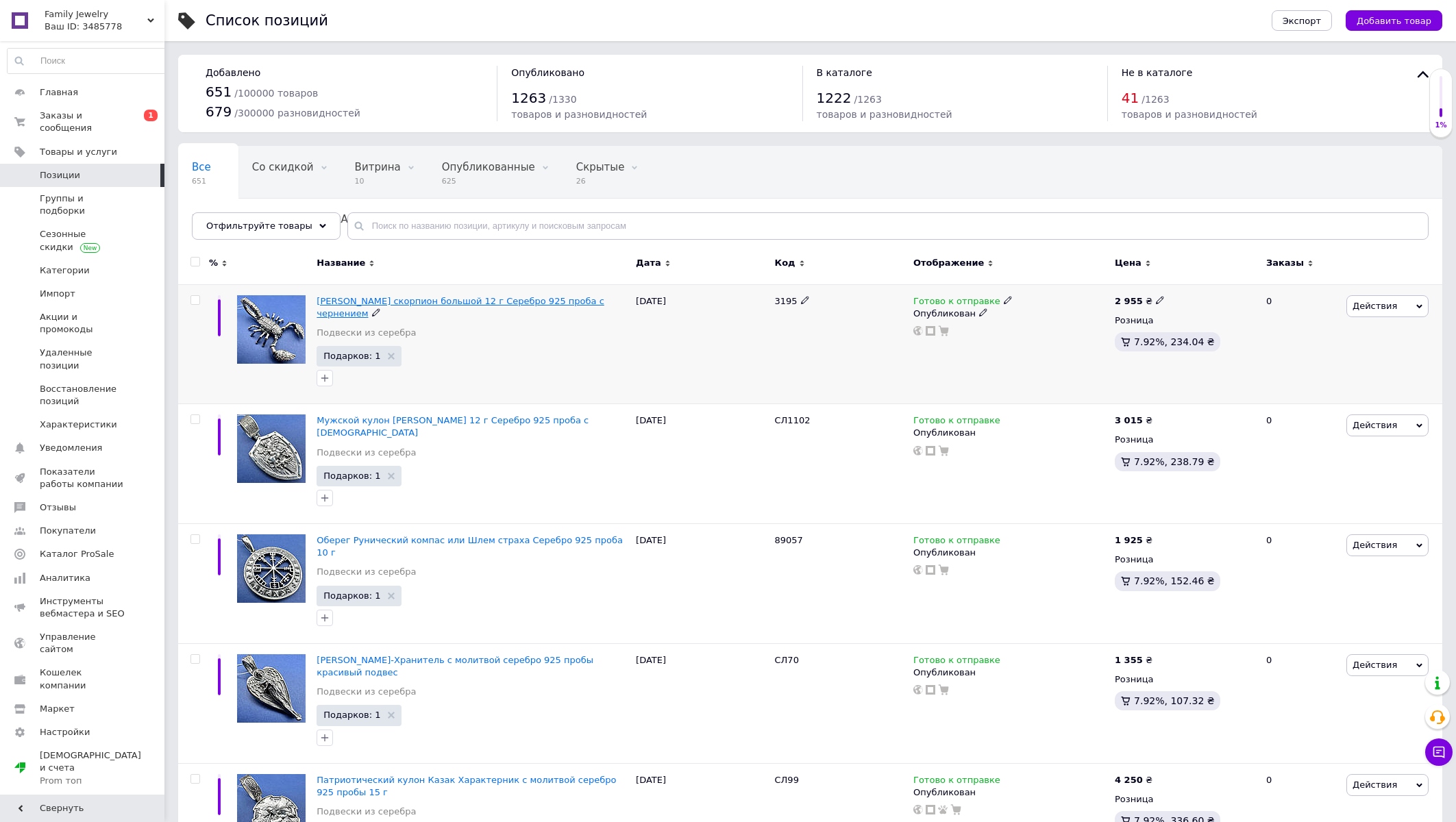
click at [350, 299] on span "Кулон скорпион большой 12 г Серебро 925 проба с чернением" at bounding box center [460, 307] width 287 height 22
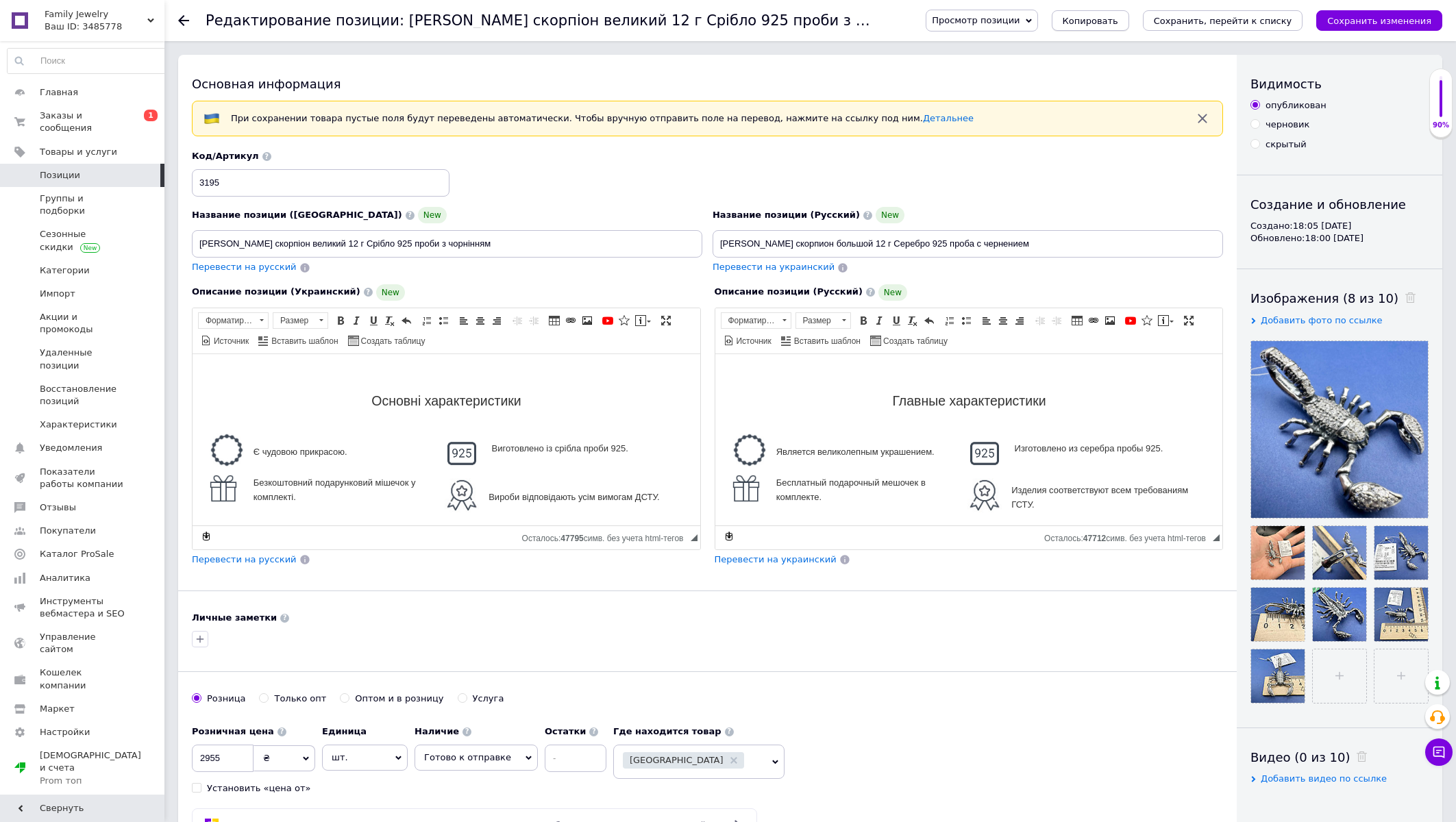
click at [1118, 17] on span "Копировать" at bounding box center [1091, 21] width 56 height 10
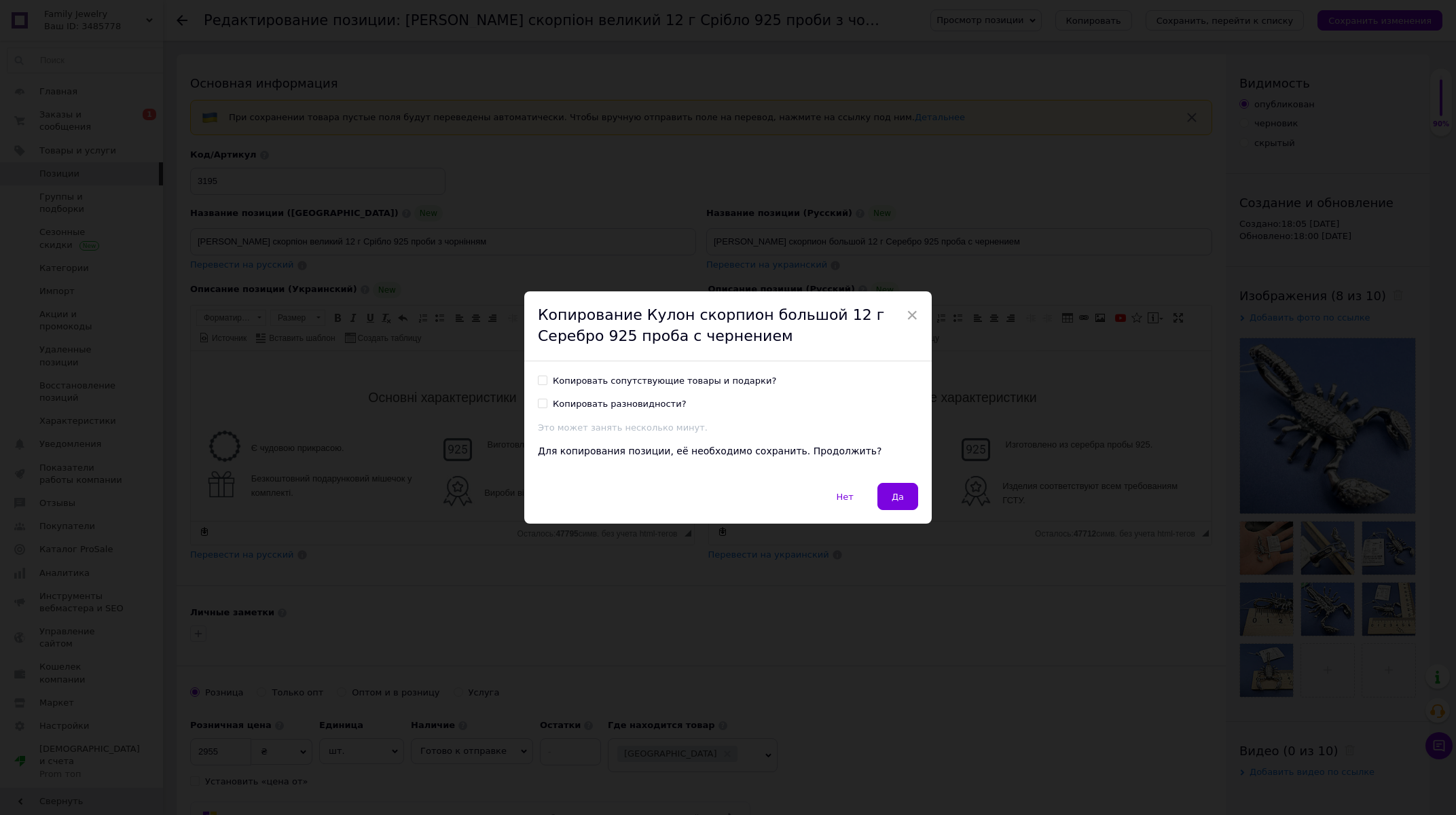
click at [668, 377] on div "Копировать сопутствующие товары и подарки?" at bounding box center [664, 381] width 224 height 13
click at [546, 377] on input "Копировать сопутствующие товары и подарки?" at bounding box center [541, 380] width 9 height 9
checkbox input "true"
click at [883, 501] on button "Да" at bounding box center [898, 496] width 41 height 28
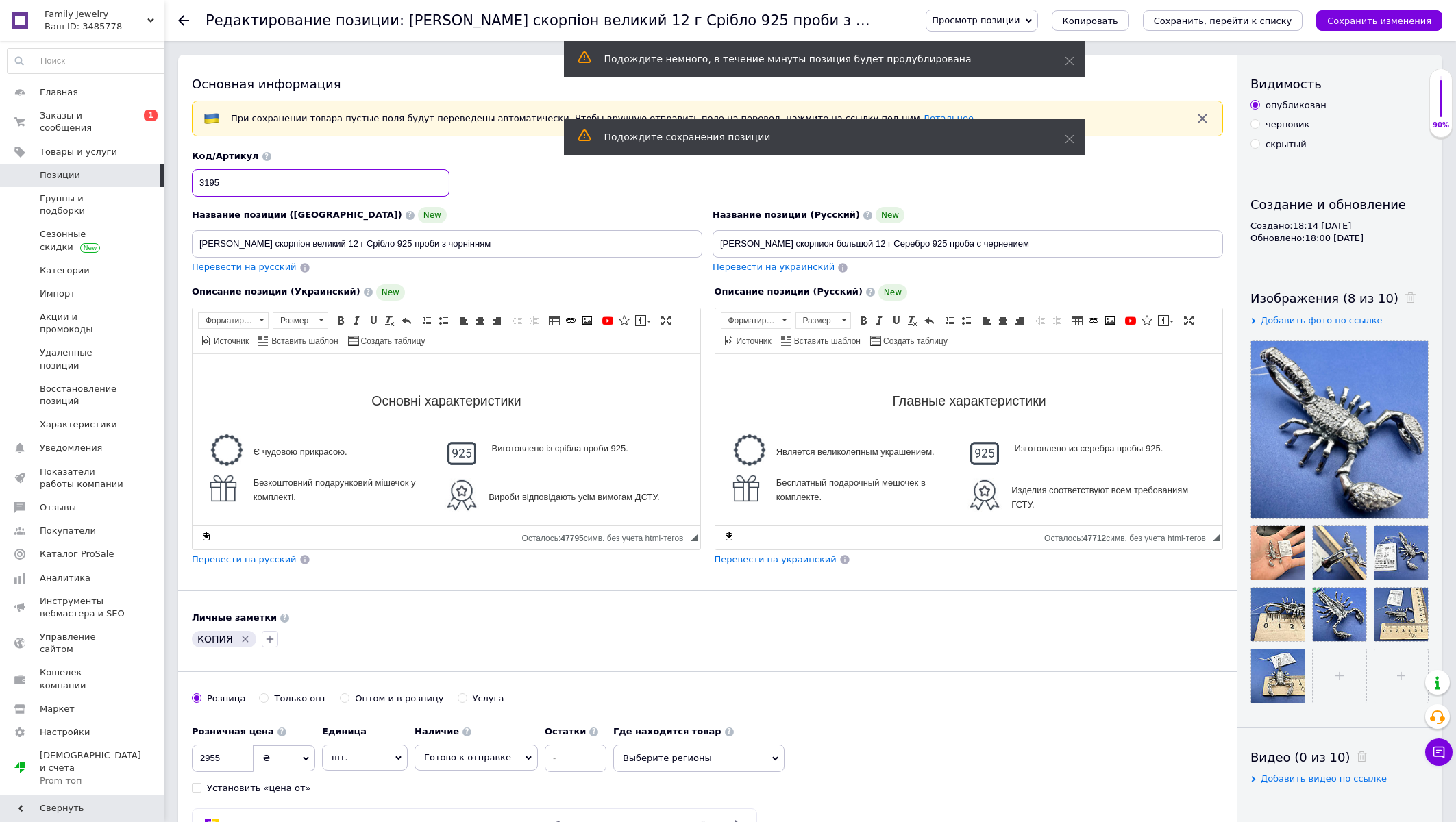
click at [222, 185] on input "3195" at bounding box center [321, 183] width 257 height 28
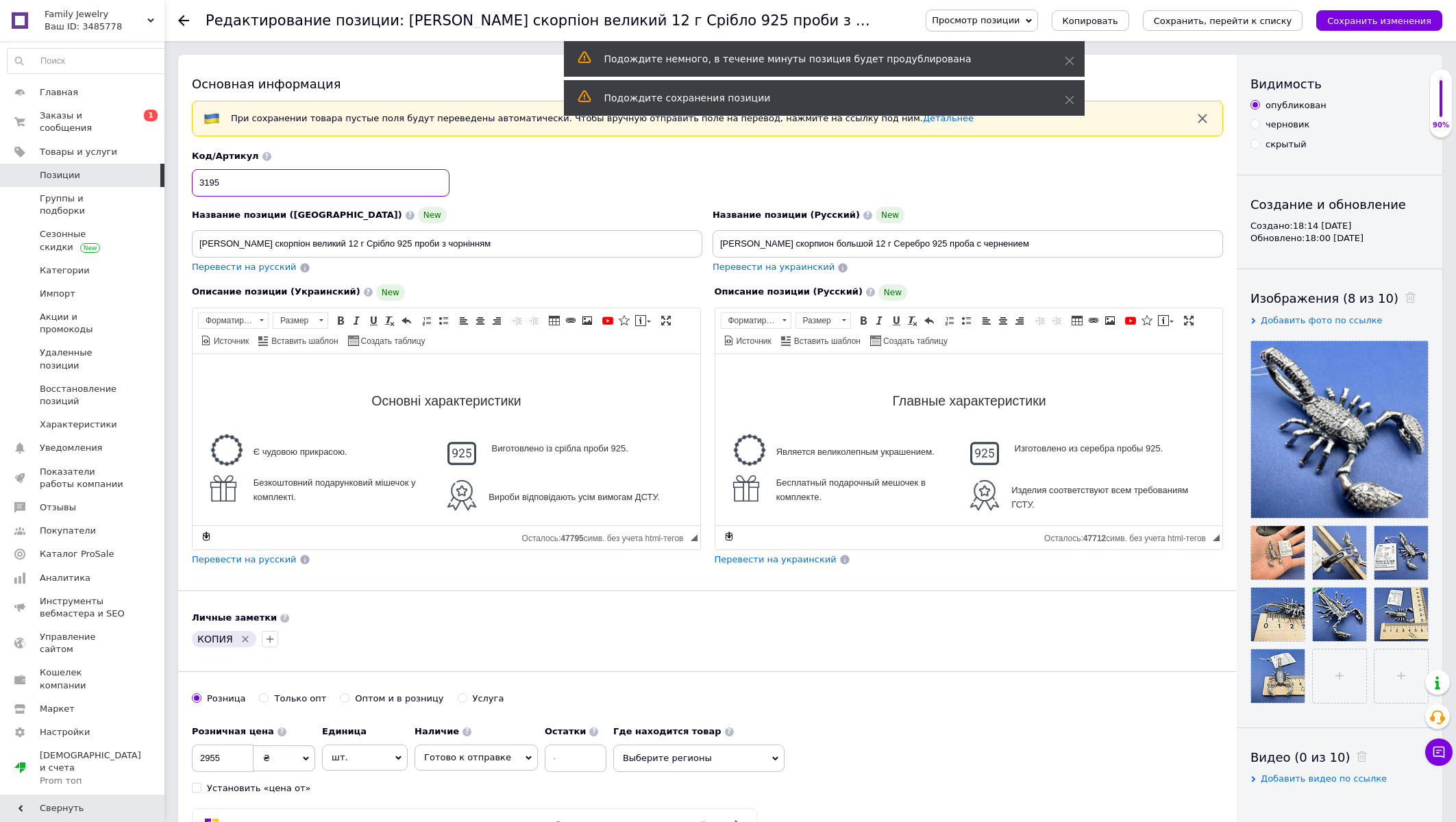
click at [222, 185] on input "3195" at bounding box center [321, 183] width 257 height 28
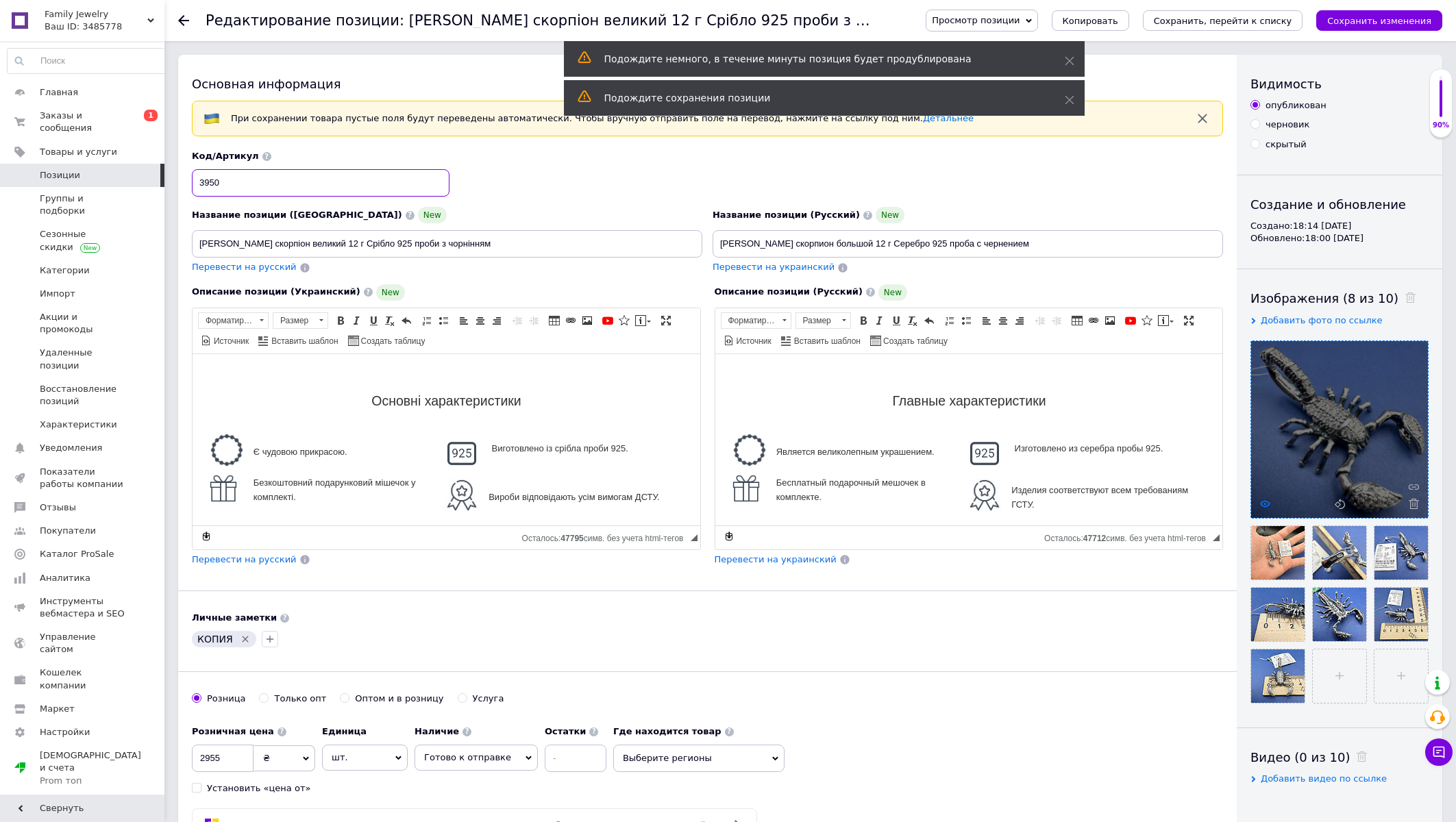
type input "3950"
click at [1267, 507] on use at bounding box center [1265, 504] width 10 height 7
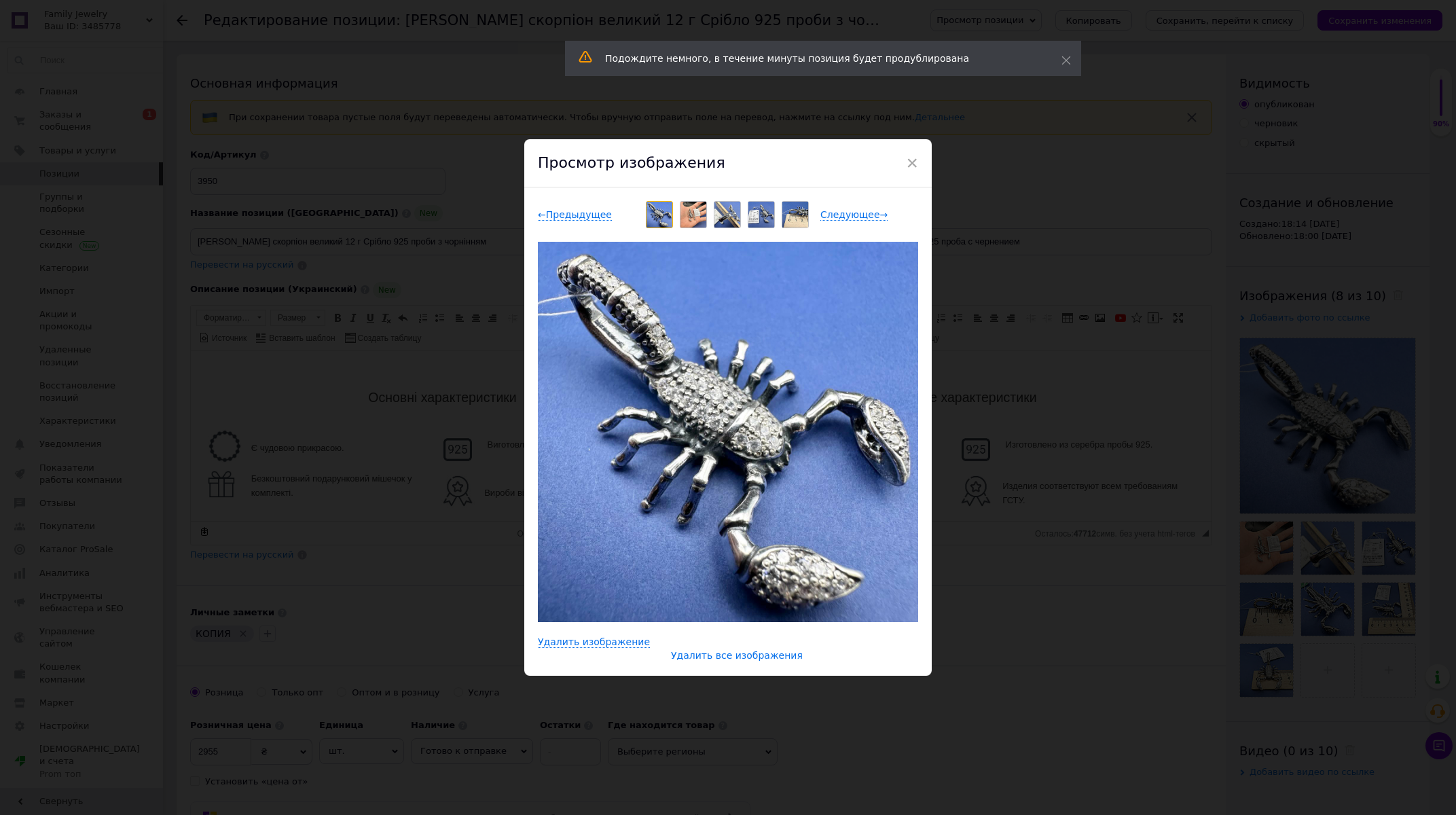
click at [746, 658] on span "Удалить все изображения" at bounding box center [736, 656] width 131 height 12
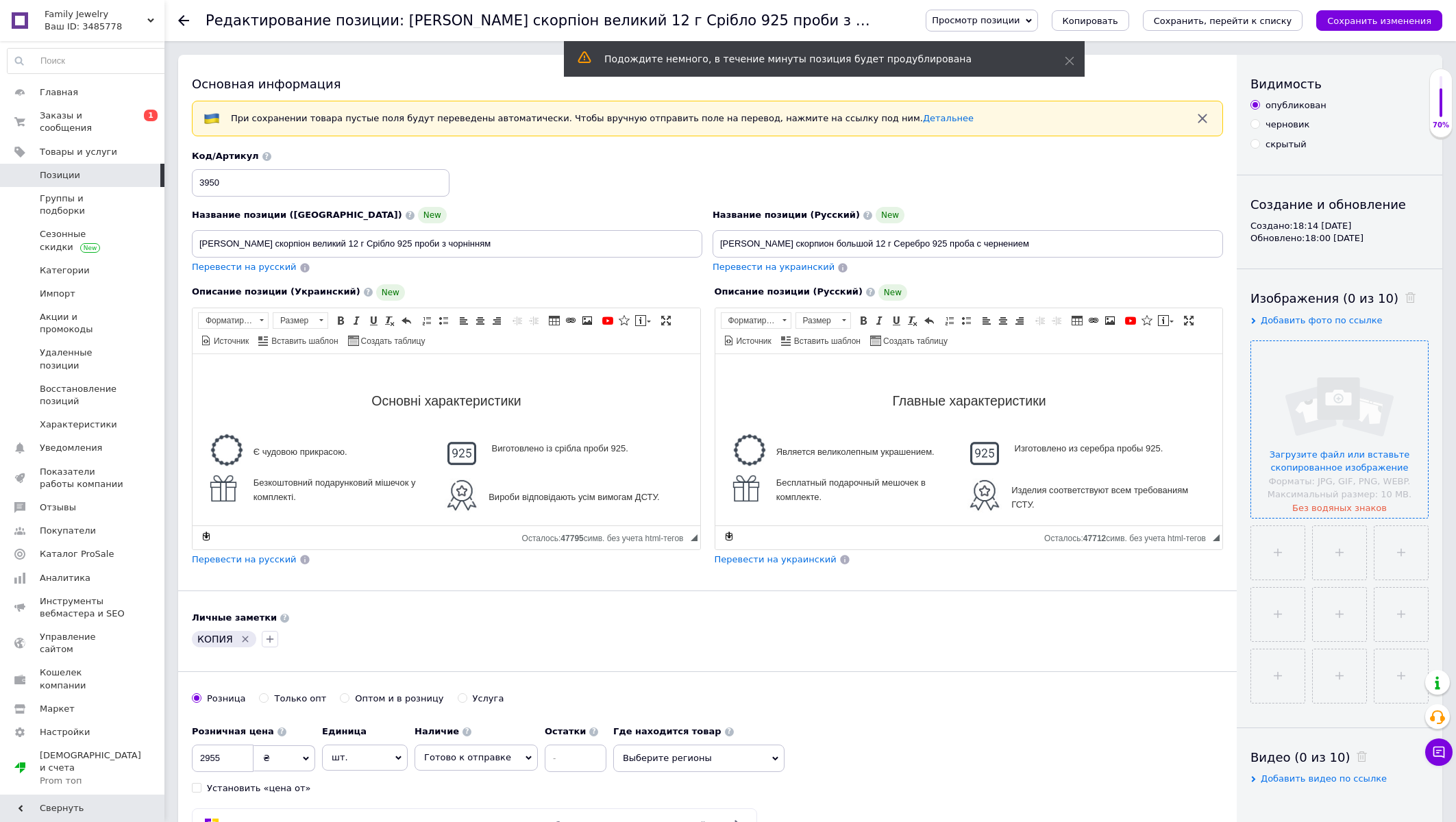
click at [1319, 455] on input "file" at bounding box center [1339, 430] width 177 height 177
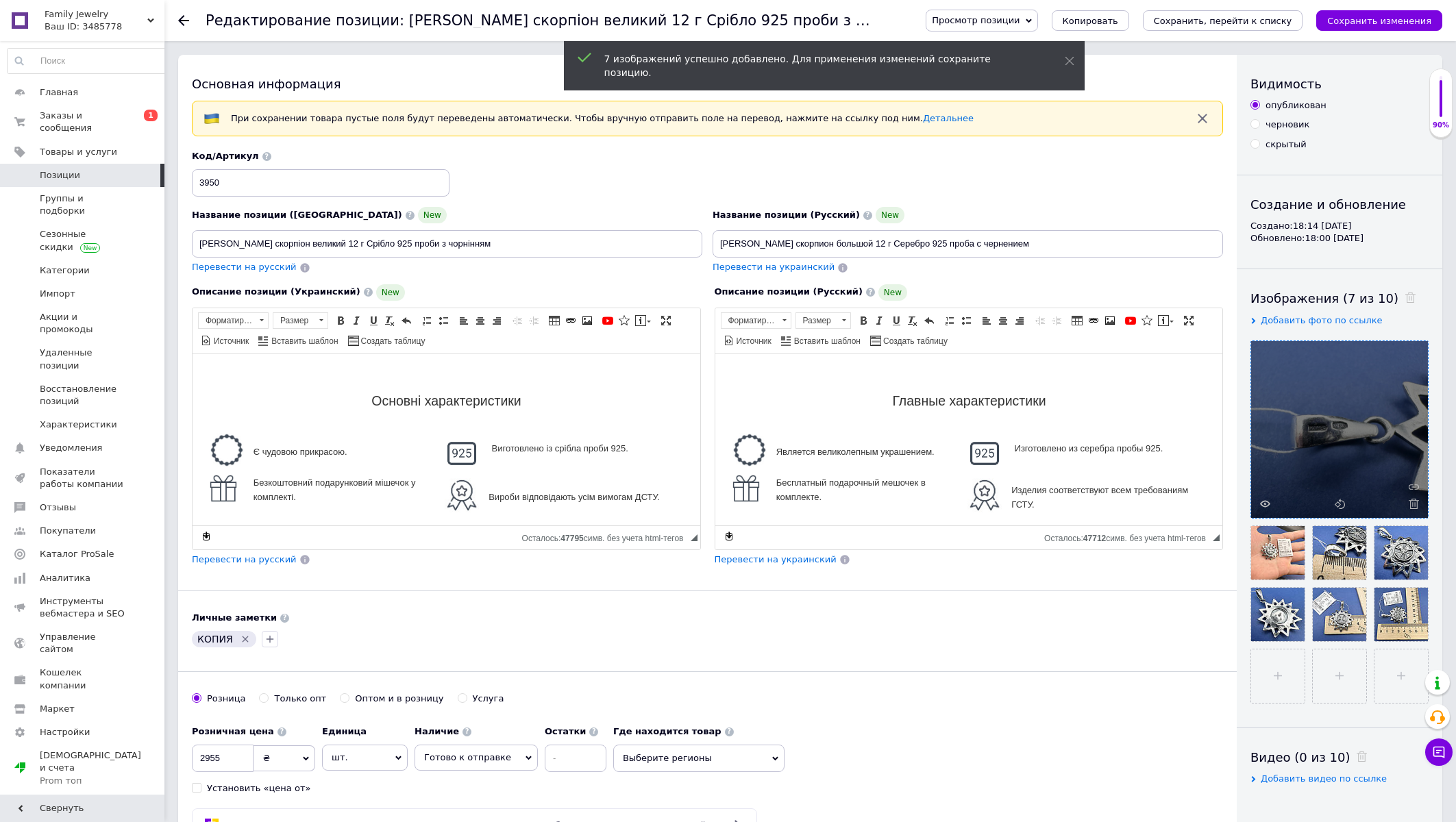
click at [241, 641] on icon "Удалить метку" at bounding box center [245, 639] width 11 height 11
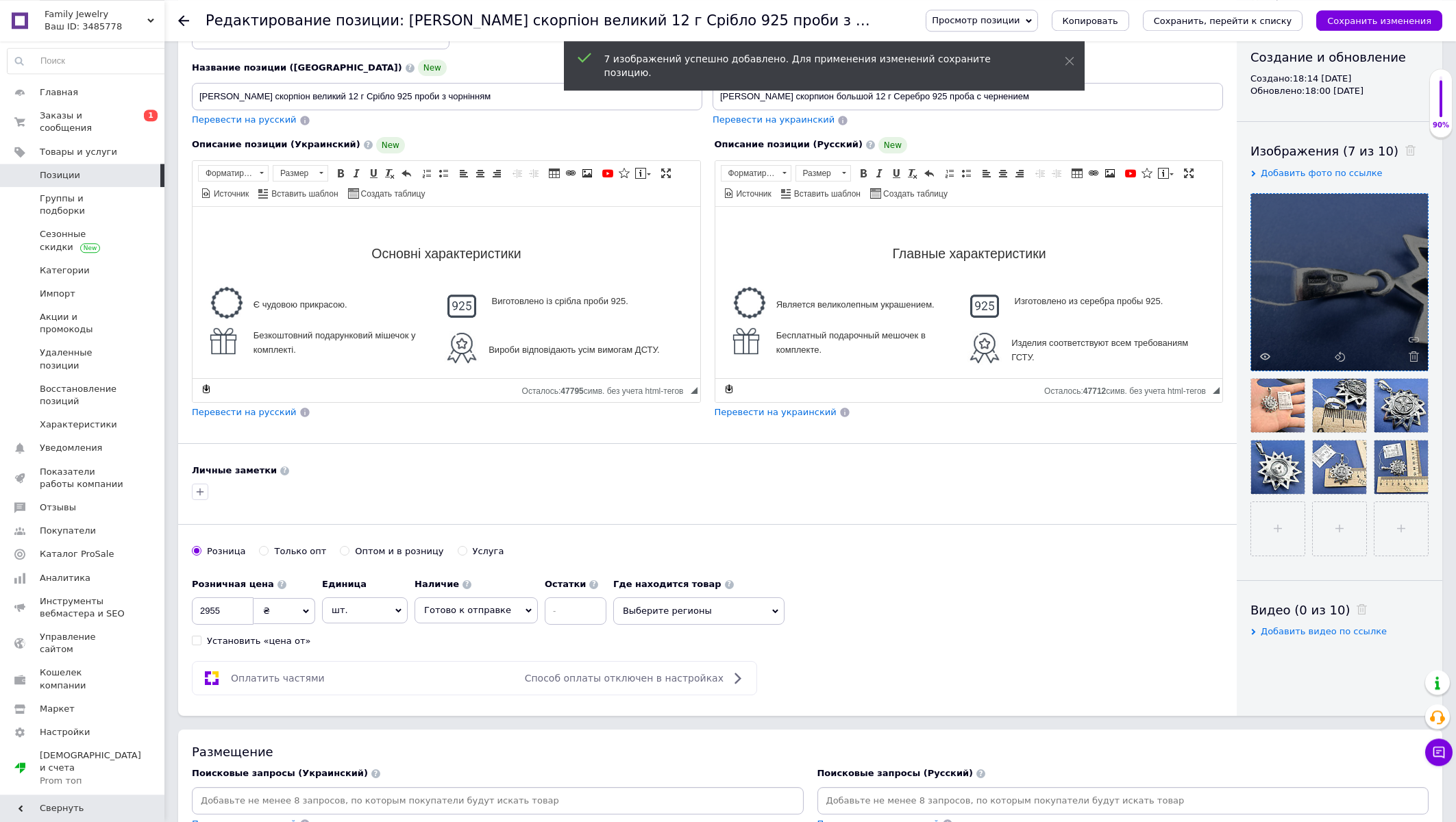
scroll to position [220, 0]
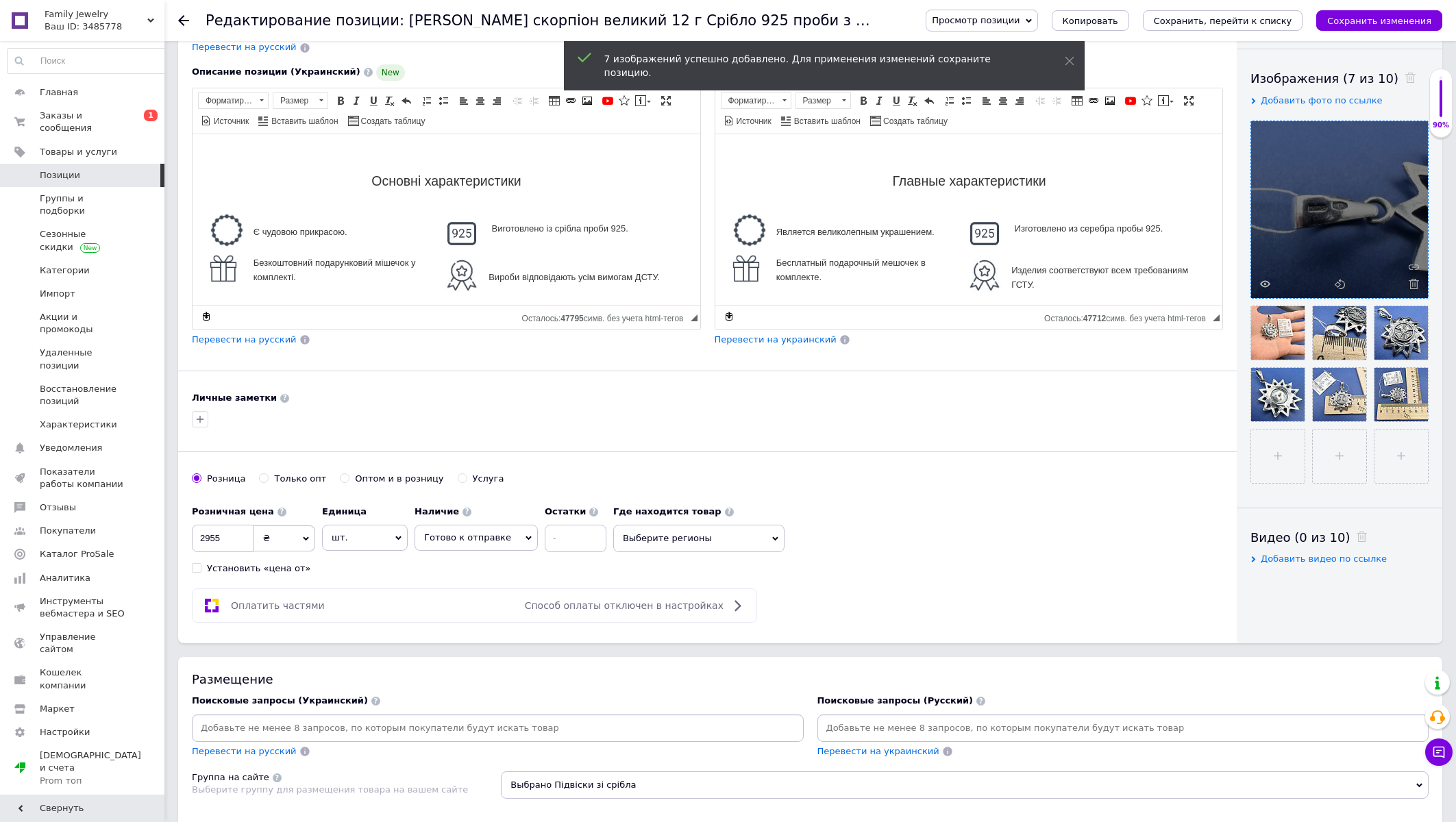
click at [664, 550] on span "Выберите регионы" at bounding box center [699, 538] width 172 height 28
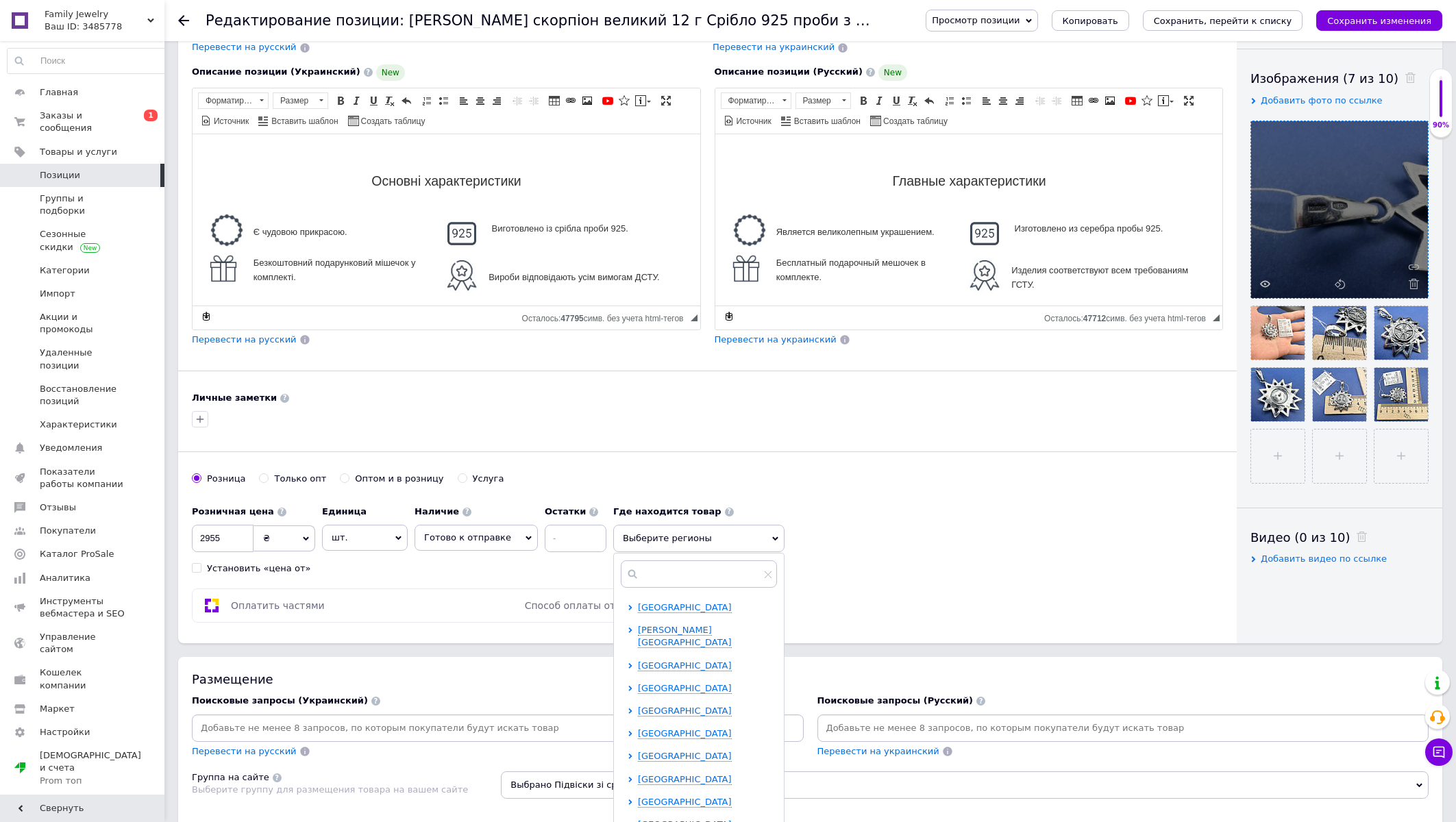
click at [640, 751] on div "Запорожская область" at bounding box center [707, 757] width 138 height 13
click at [641, 751] on span "Запорожская область" at bounding box center [685, 755] width 94 height 10
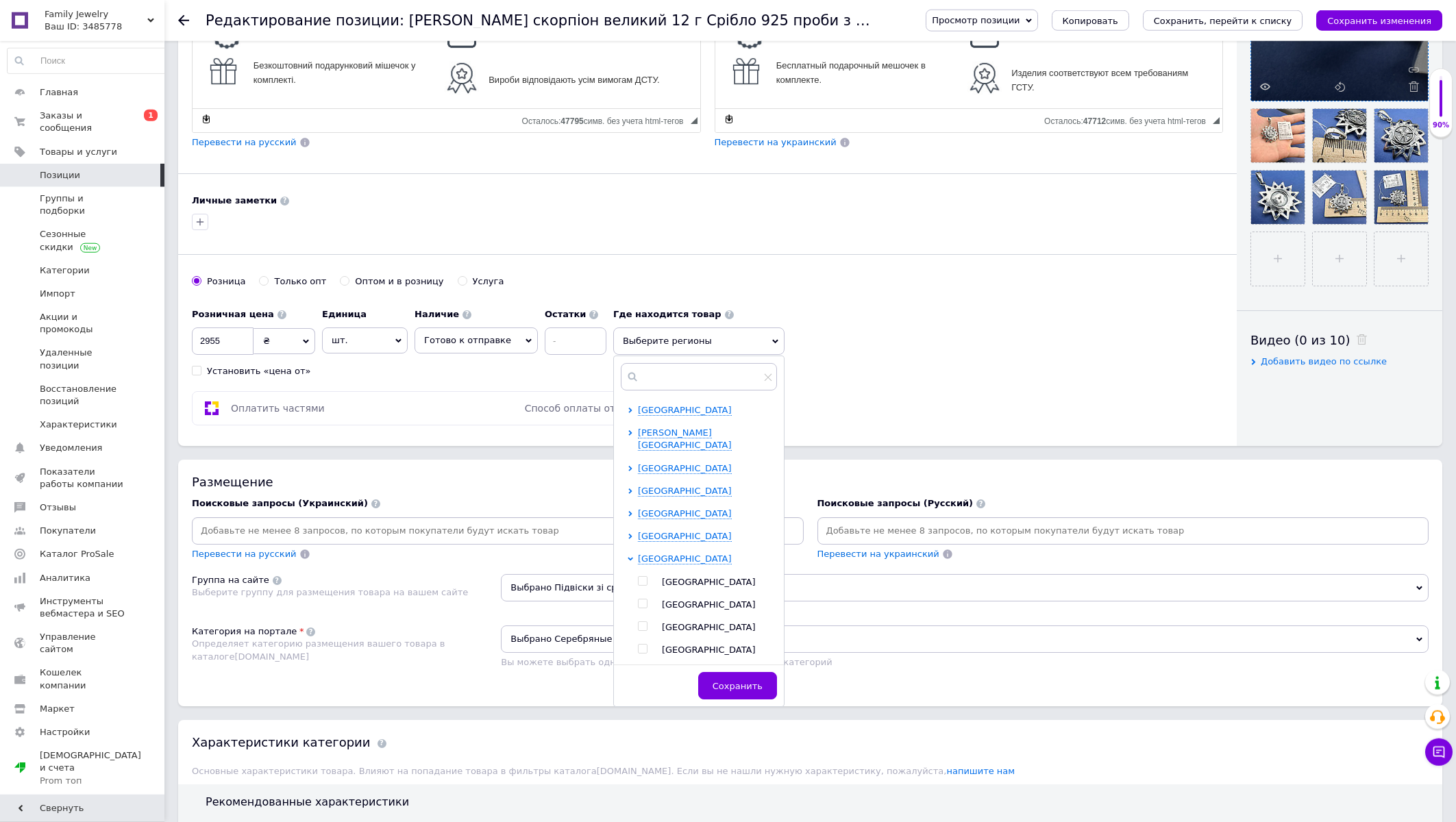
scroll to position [441, 0]
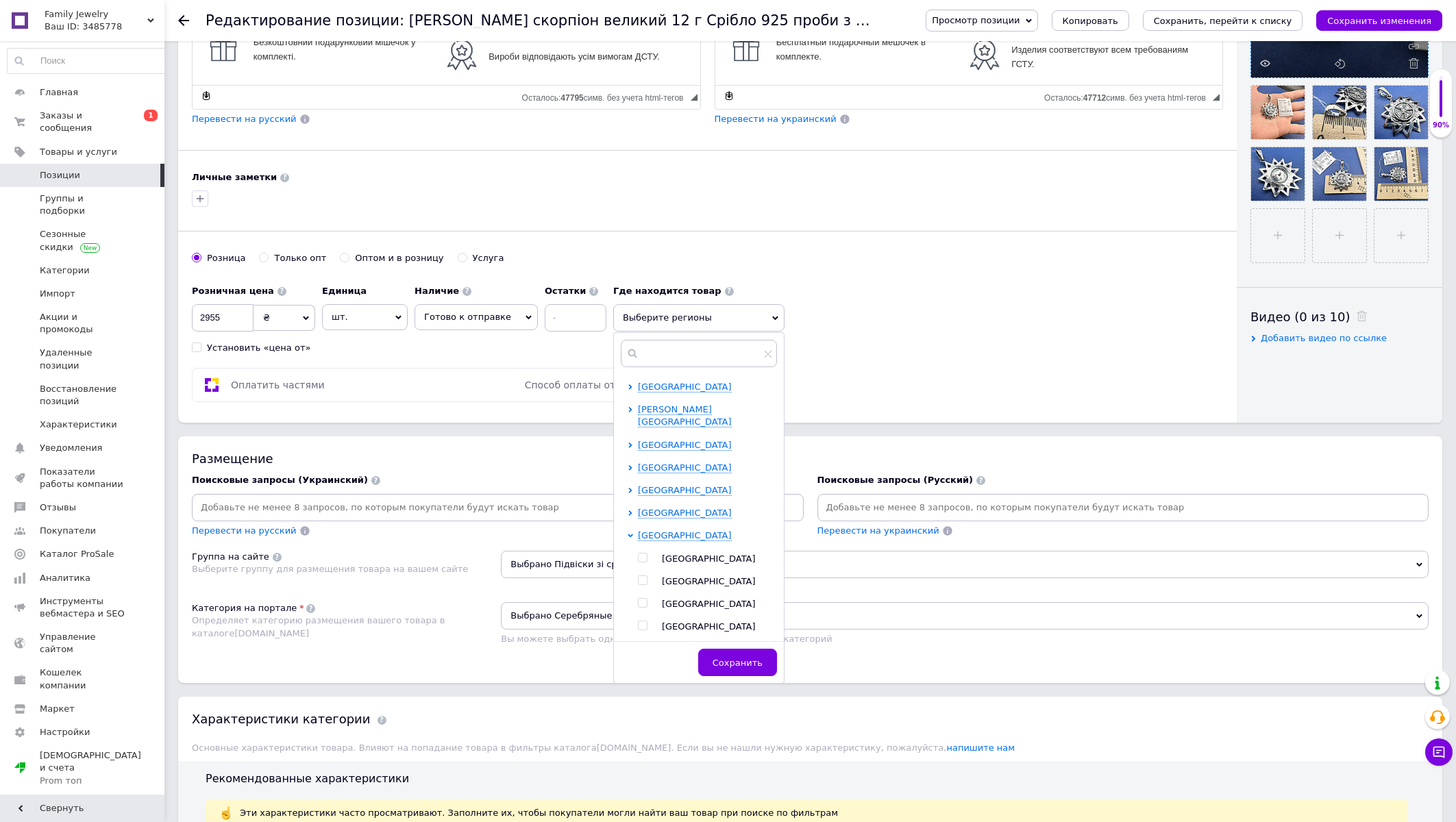
click at [638, 599] on input "checkbox" at bounding box center [642, 603] width 9 height 9
checkbox input "true"
click at [720, 665] on button "Сохранить" at bounding box center [737, 670] width 79 height 28
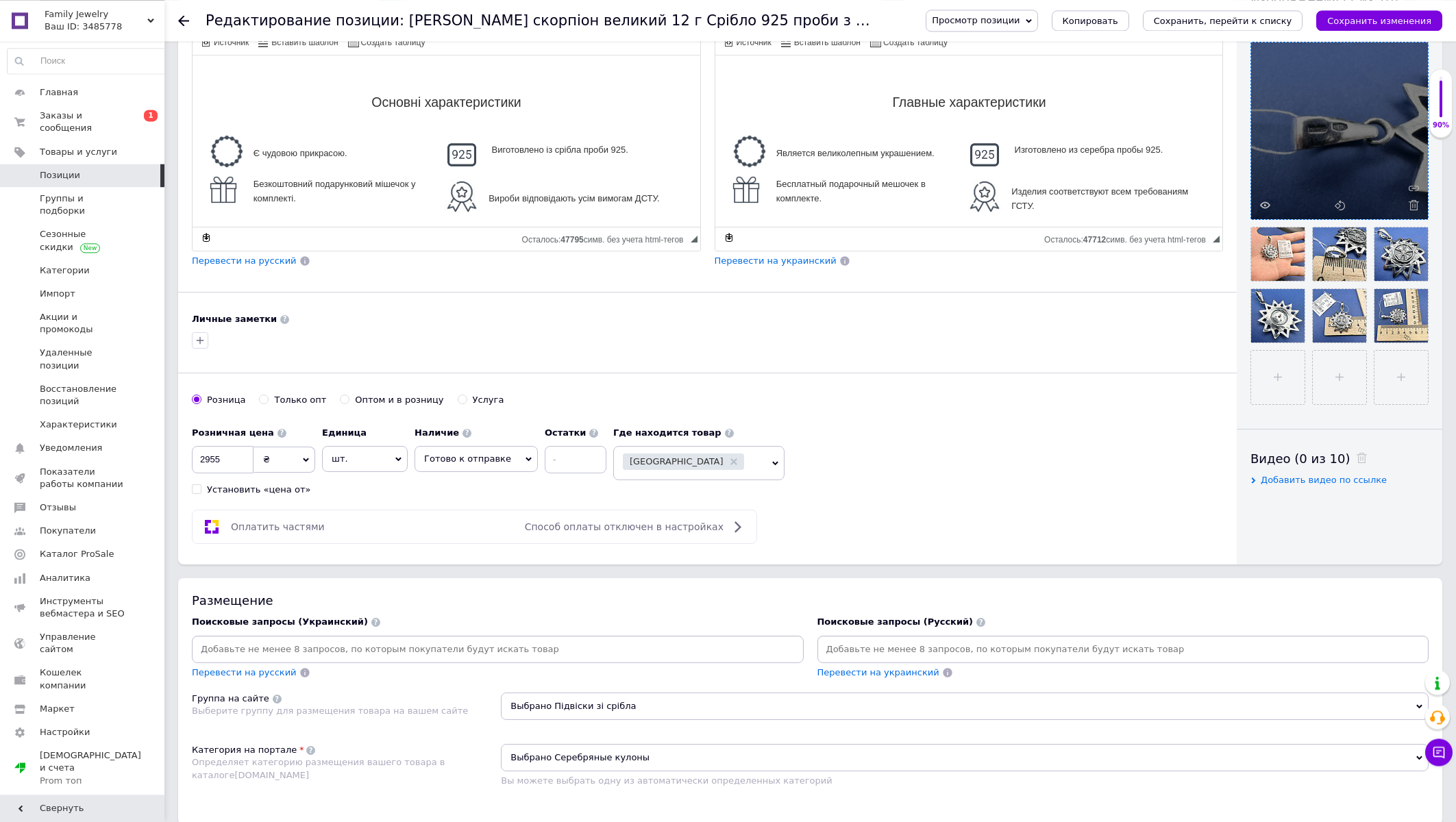
scroll to position [147, 0]
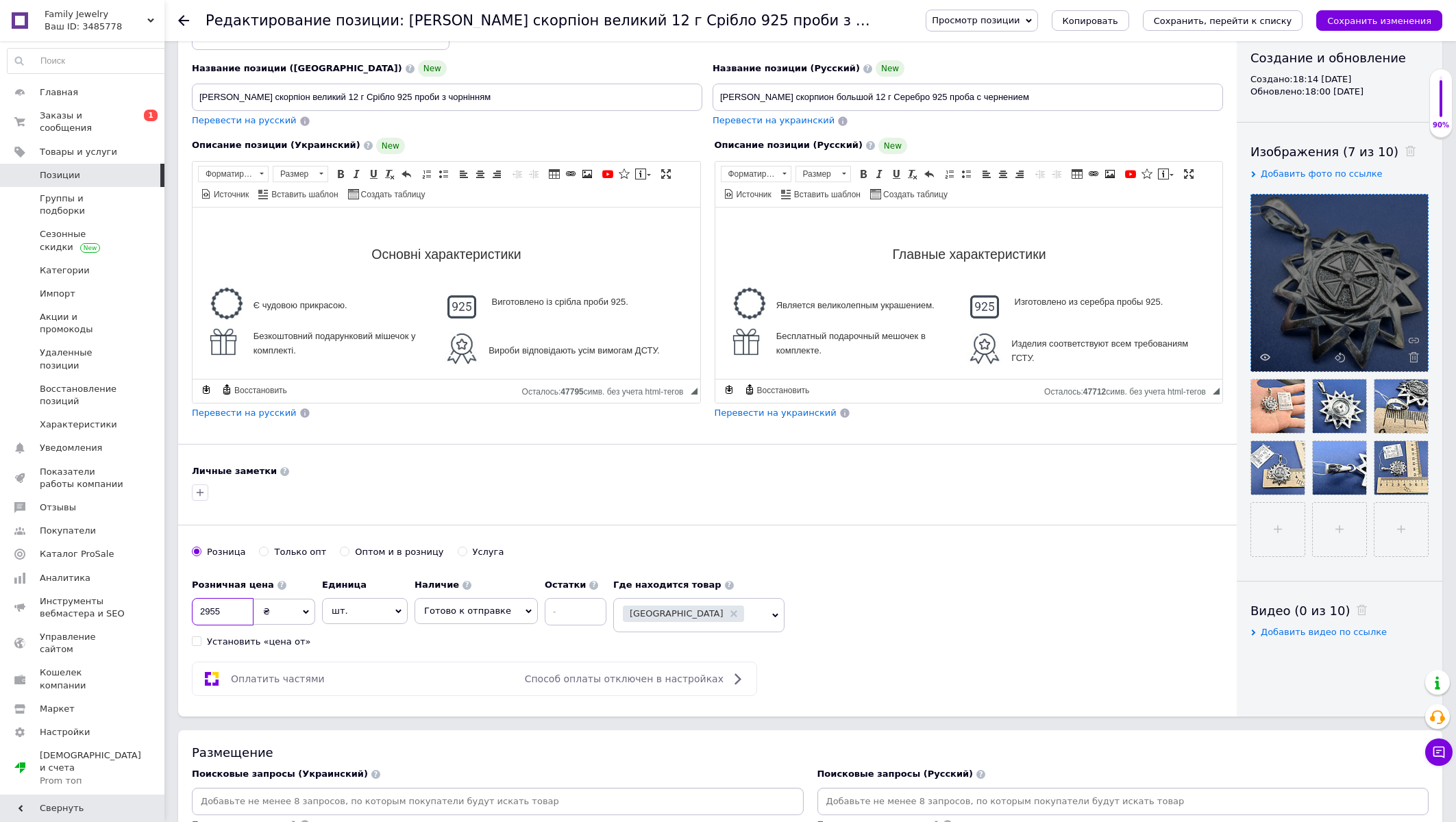
click at [203, 612] on input "2955" at bounding box center [223, 612] width 62 height 28
type input "1255"
click at [917, 604] on div "Розничная цена 1255 ₴ $ € CHF £ ¥ PLN ₸ MDL HUF KGS CN¥ TRY ₩ lei Установить «ц…" at bounding box center [708, 610] width 1031 height 76
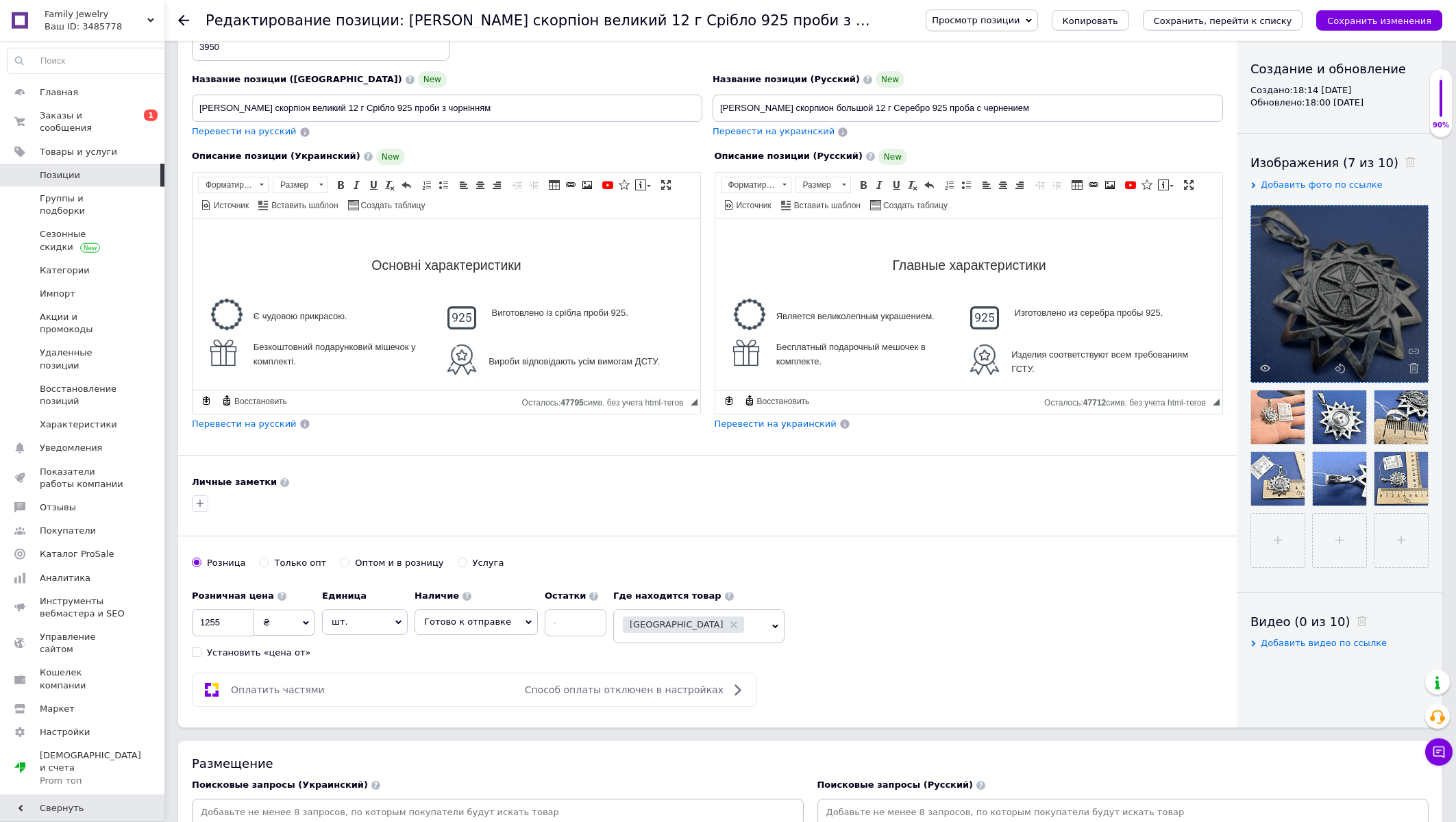
scroll to position [0, 0]
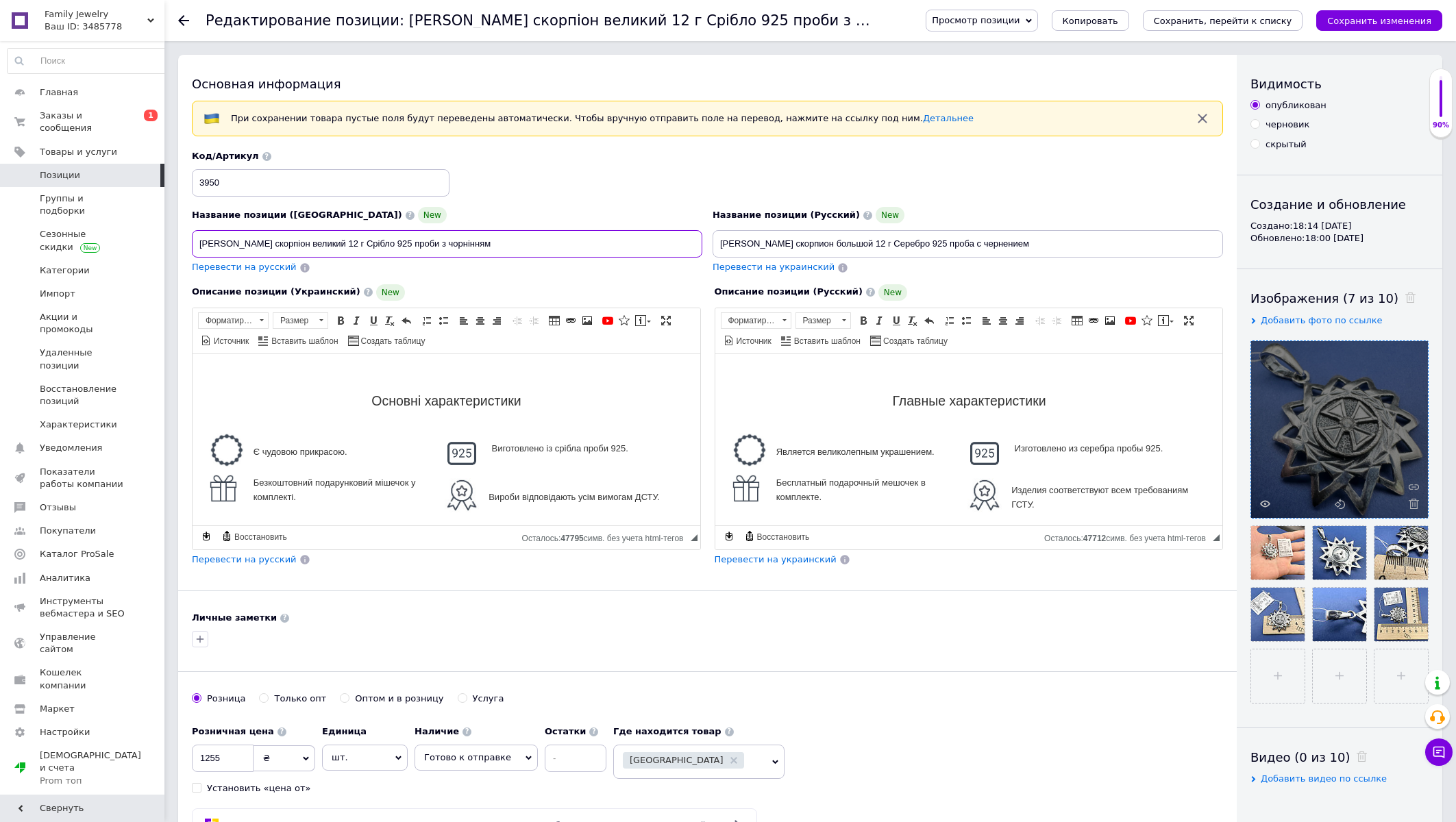
click at [207, 247] on input "Кулон скорпіон великий 12 г Срібло 925 проби з чорнінням" at bounding box center [447, 244] width 511 height 28
click at [283, 241] on input "Амулет Ерцгамма скорпіон великий 12 г Срібло 925 проби з чорнінням" at bounding box center [447, 244] width 511 height 28
click at [287, 248] on input "Амулет Ерцгамма 12 г Срібло 925 проби з чорнінням" at bounding box center [447, 244] width 511 height 28
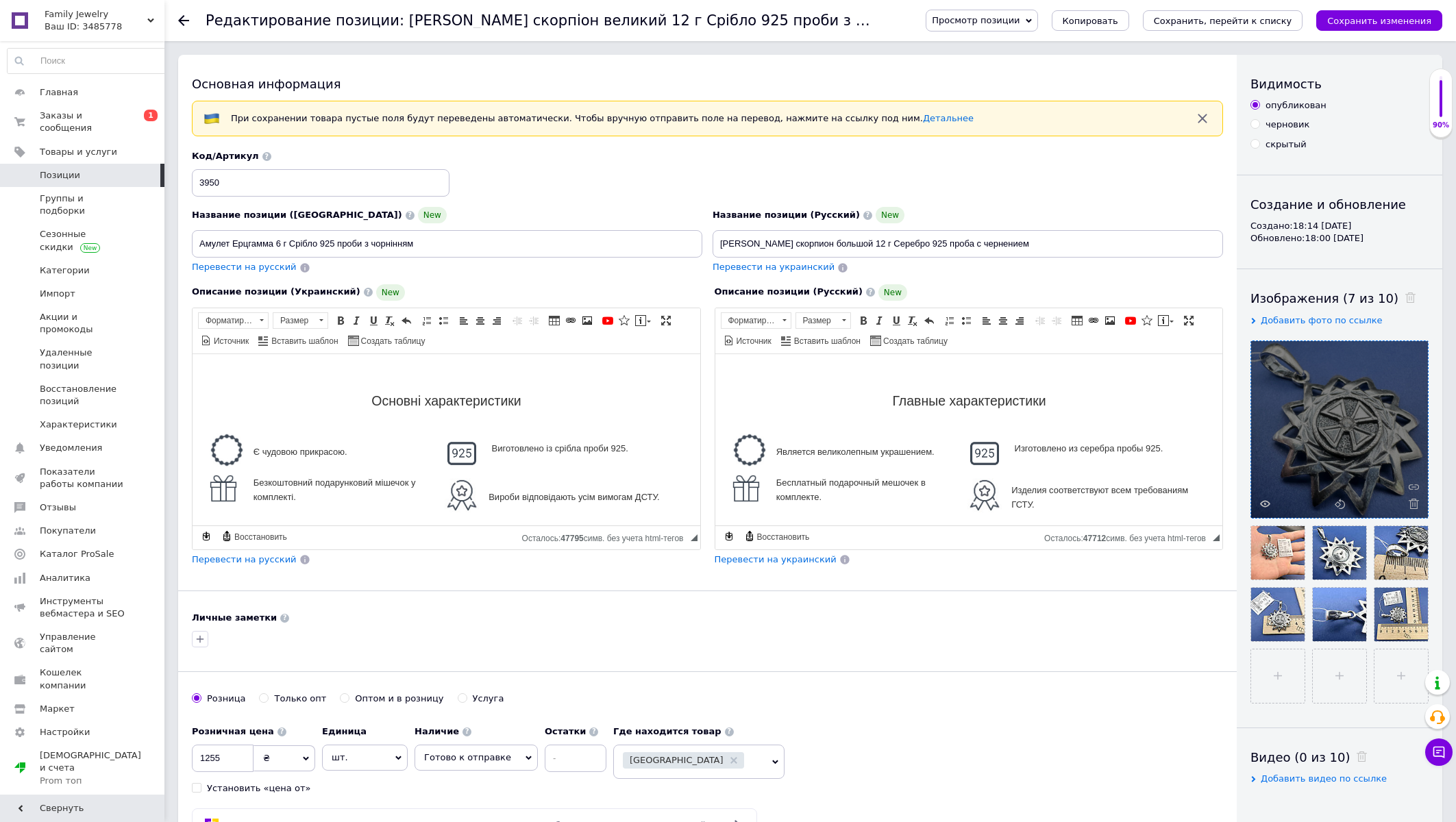
click at [369, 630] on div at bounding box center [707, 639] width 1037 height 22
click at [196, 242] on input "Амулет Ерцгамма 6 г Срібло 925 проби з чорнінням" at bounding box center [447, 244] width 511 height 28
type input "Оберіг амулет Ерцгамма 6 г Срібло 925 проби з чорнінням"
click at [726, 238] on input "Кулон скорпион большой 12 г Серебро 925 проба с чернением" at bounding box center [967, 244] width 511 height 28
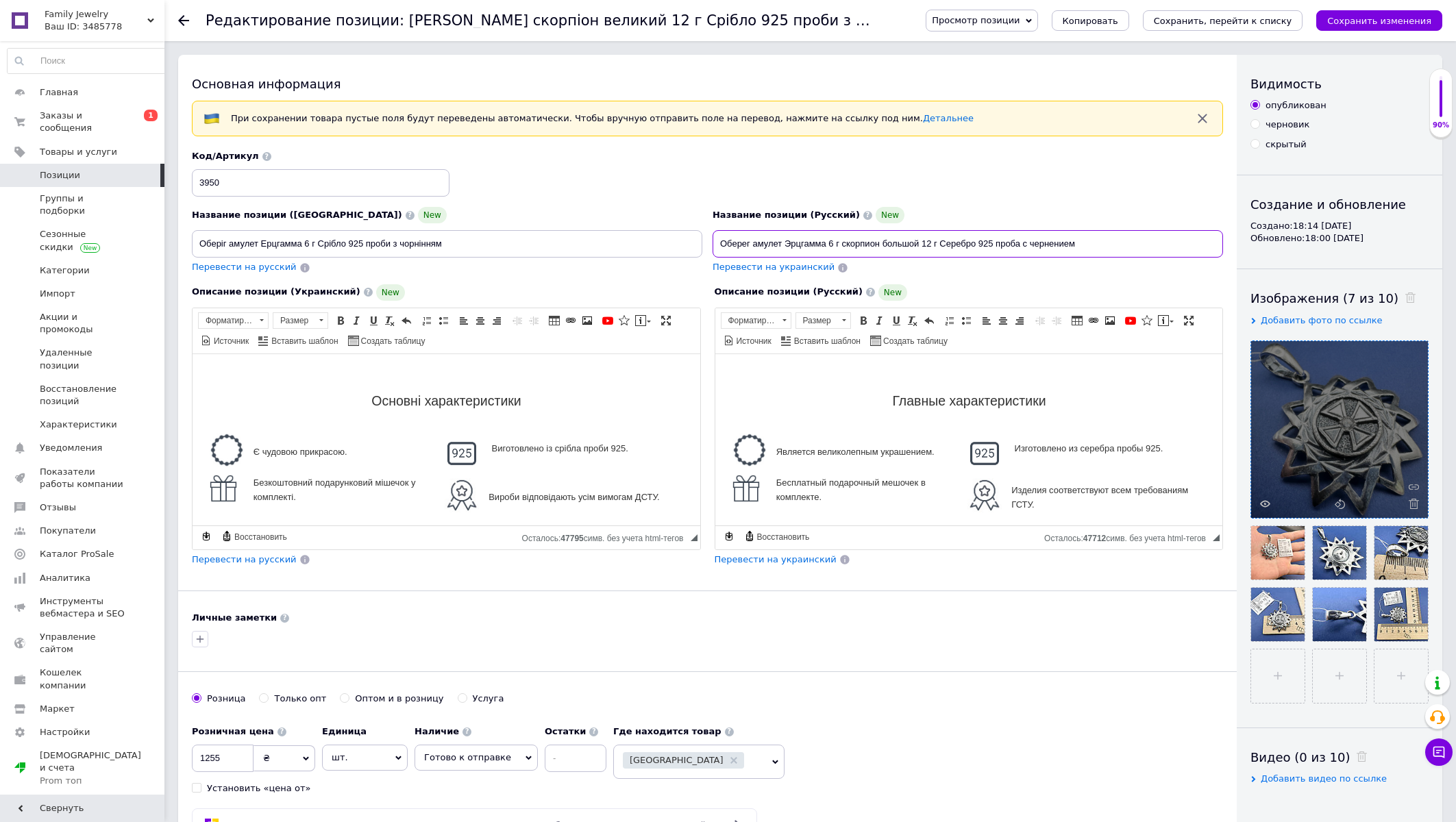
click at [894, 242] on input "Оберег амулет Эрцгамма 6 г скорпион большой 12 г Серебро 925 проба с чернением" at bounding box center [967, 244] width 511 height 28
click at [854, 247] on input "Оберег амулет Эрцгамма 6 г скорпион 12 г Серебро 925 проба с чернением" at bounding box center [967, 244] width 511 height 28
click at [846, 242] on input "Оберег амулет Эрцгамма 6 г 12 г Серебро 925 проба с чернением" at bounding box center [967, 244] width 511 height 28
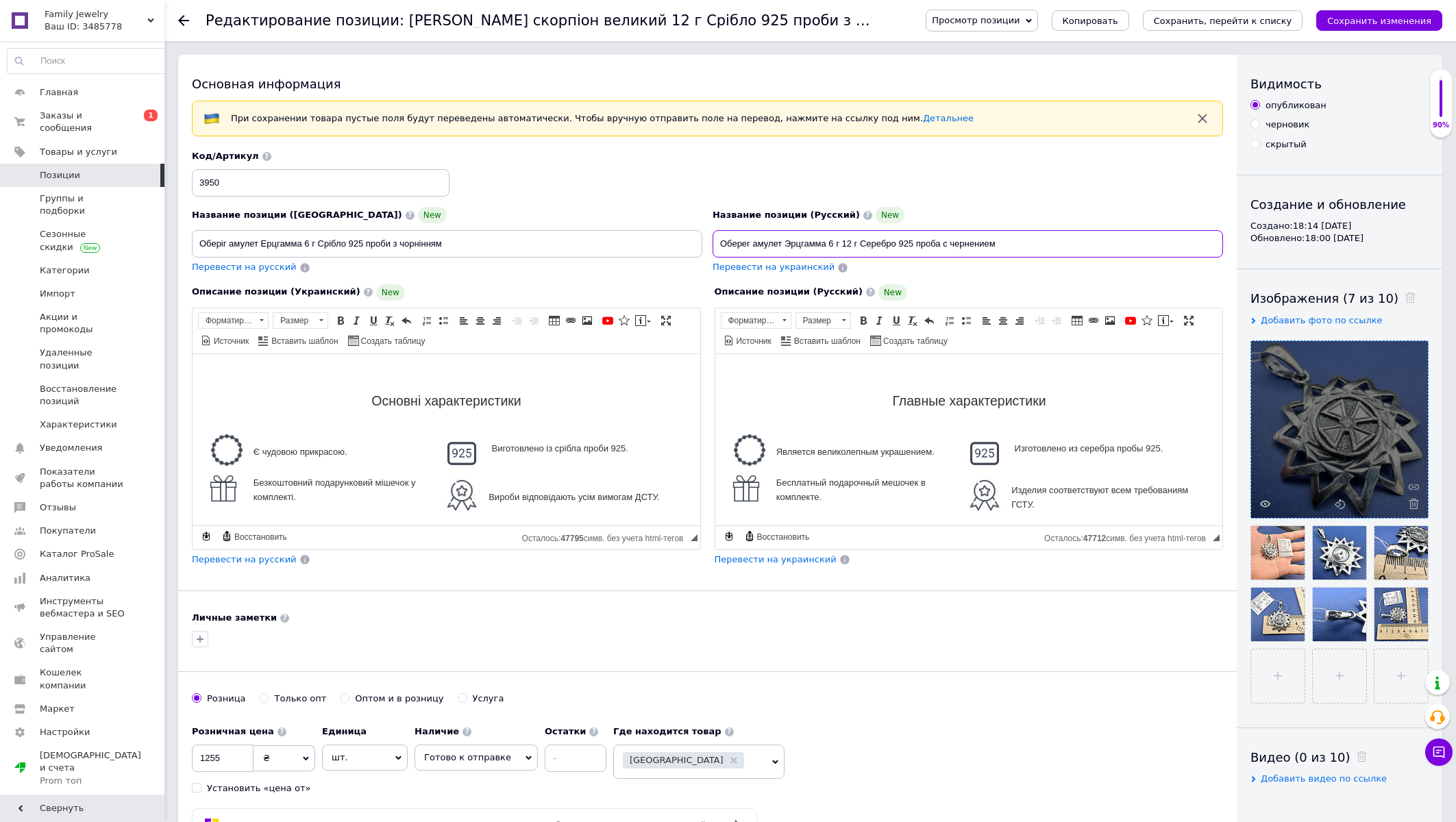
click at [846, 242] on input "Оберег амулет Эрцгамма 6 г 12 г Серебро 925 проба с чернением" at bounding box center [967, 244] width 511 height 28
type input "Оберег амулет Эрцгамма 6 г Серебро 925 проба с чернением"
click at [1375, 16] on icon "Сохранить изменения" at bounding box center [1379, 21] width 104 height 10
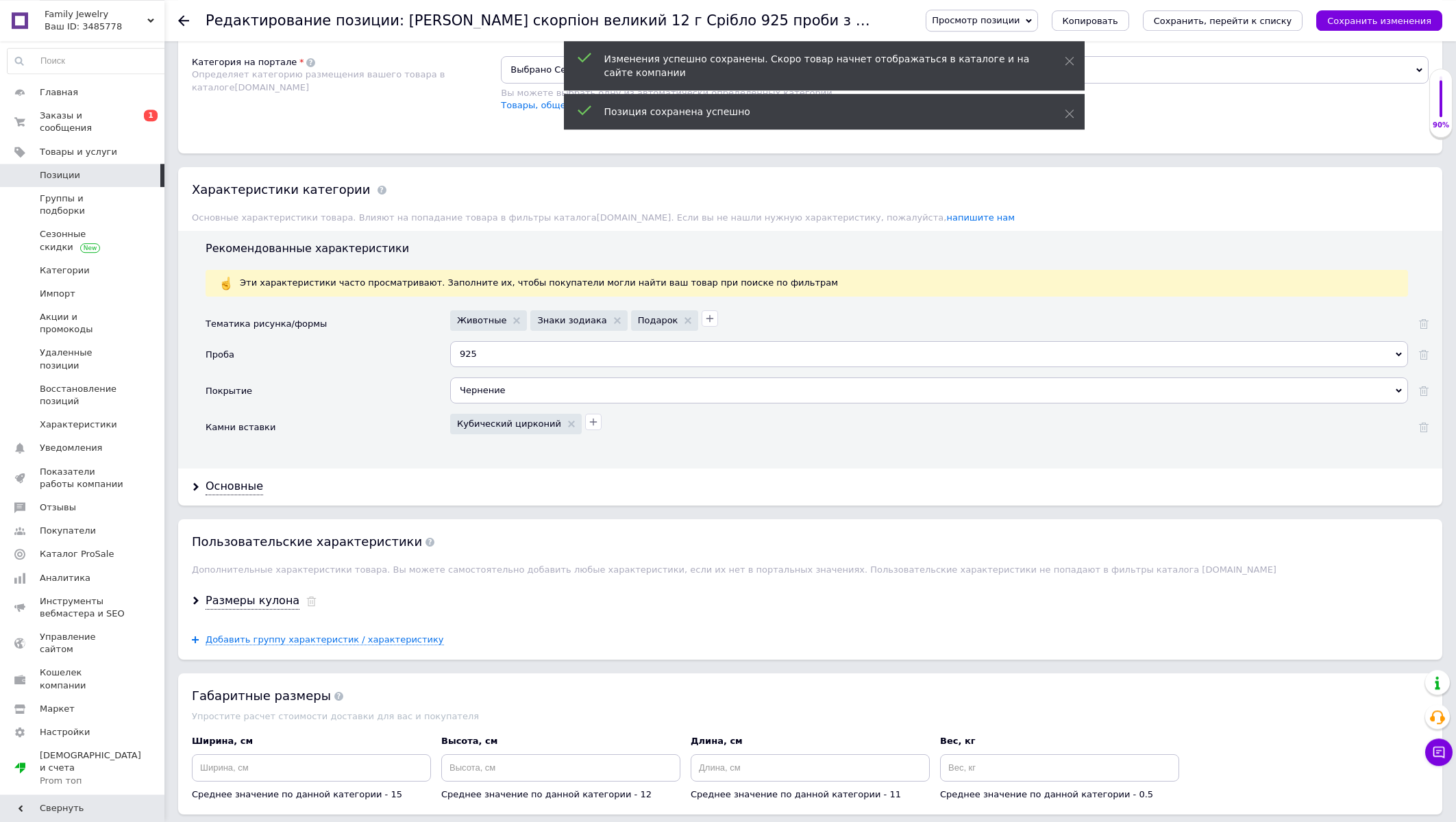
scroll to position [1028, 0]
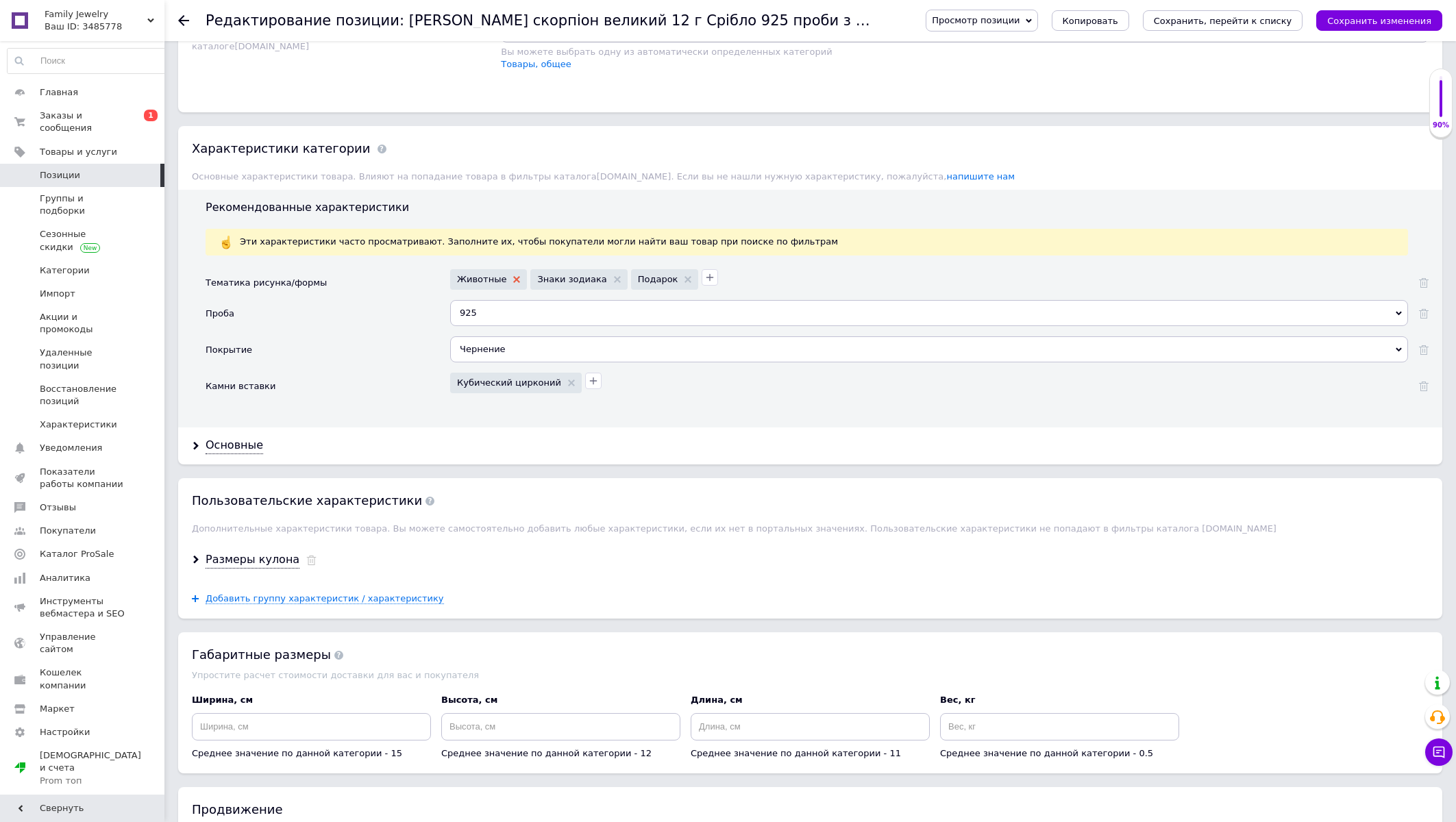
click at [513, 283] on use at bounding box center [516, 280] width 7 height 7
click at [533, 283] on use at bounding box center [536, 280] width 7 height 7
click at [507, 290] on div "Подарок" at bounding box center [484, 280] width 68 height 21
click at [500, 290] on div "Подарок" at bounding box center [484, 280] width 68 height 21
click at [504, 283] on use at bounding box center [508, 280] width 7 height 7
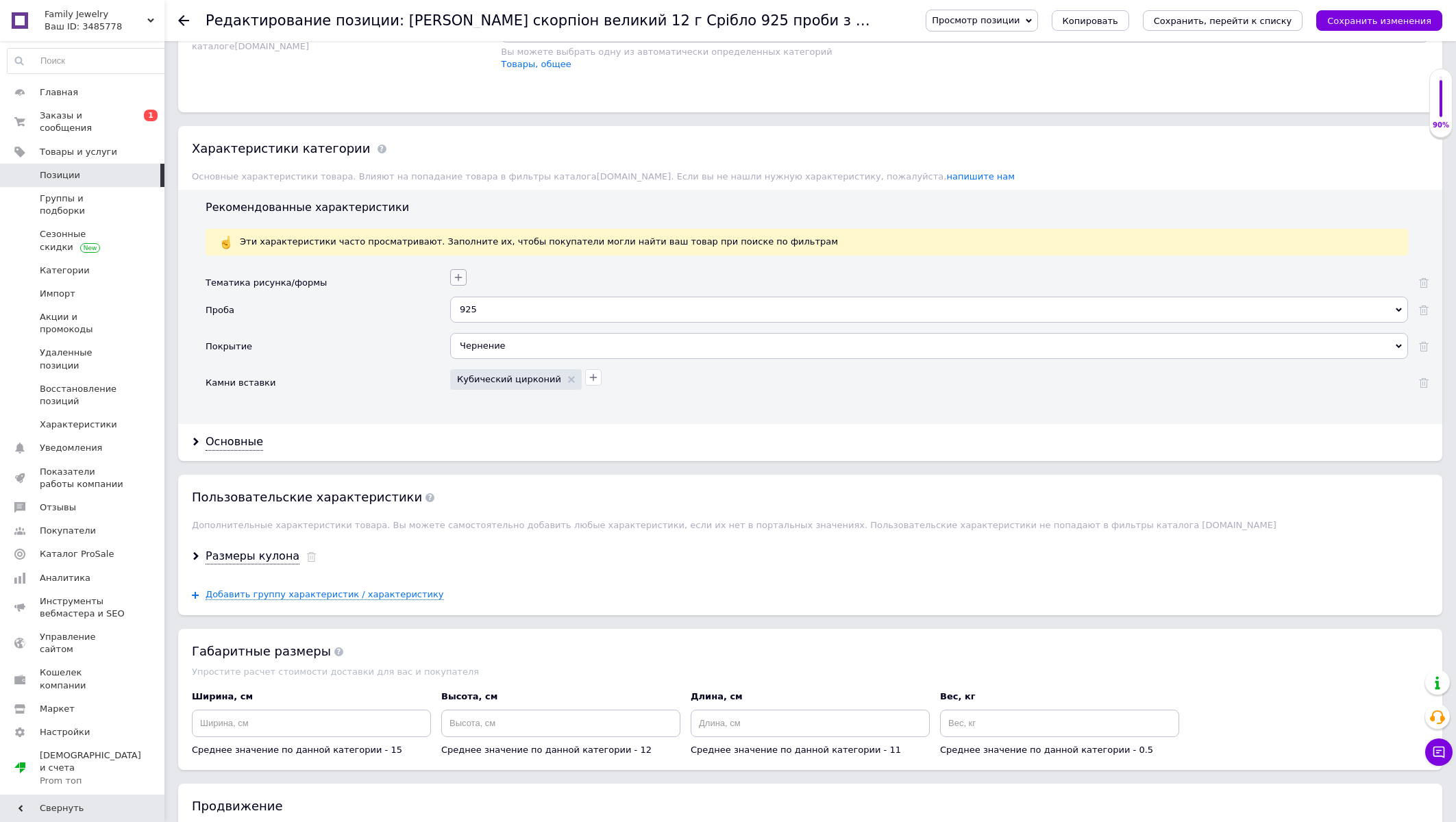
click at [460, 286] on button "button" at bounding box center [458, 277] width 17 height 17
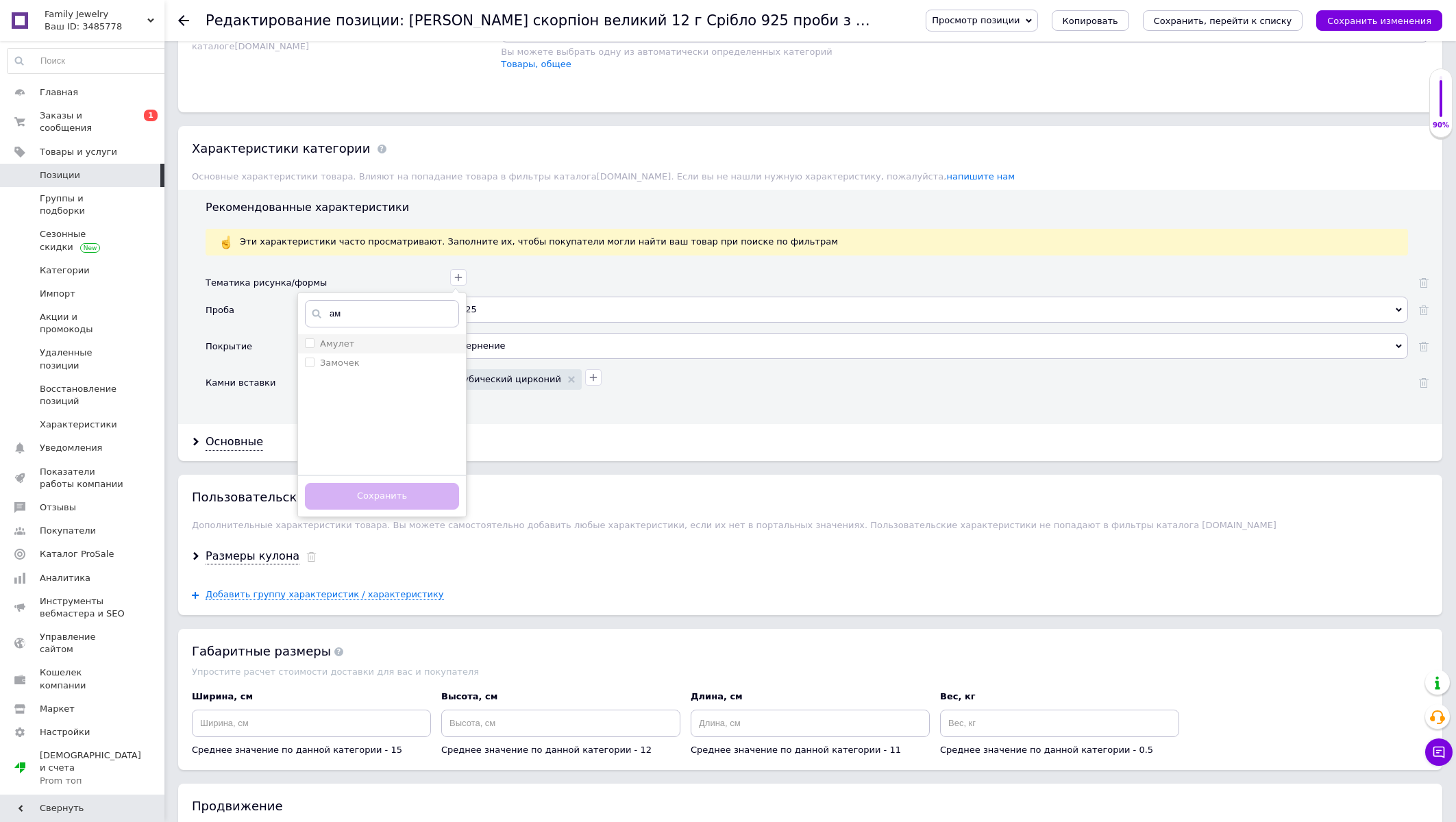
type input "ам"
click at [310, 347] on input "Амулет" at bounding box center [309, 342] width 9 height 9
checkbox input "true"
click at [357, 510] on button "Сохранить" at bounding box center [382, 496] width 154 height 27
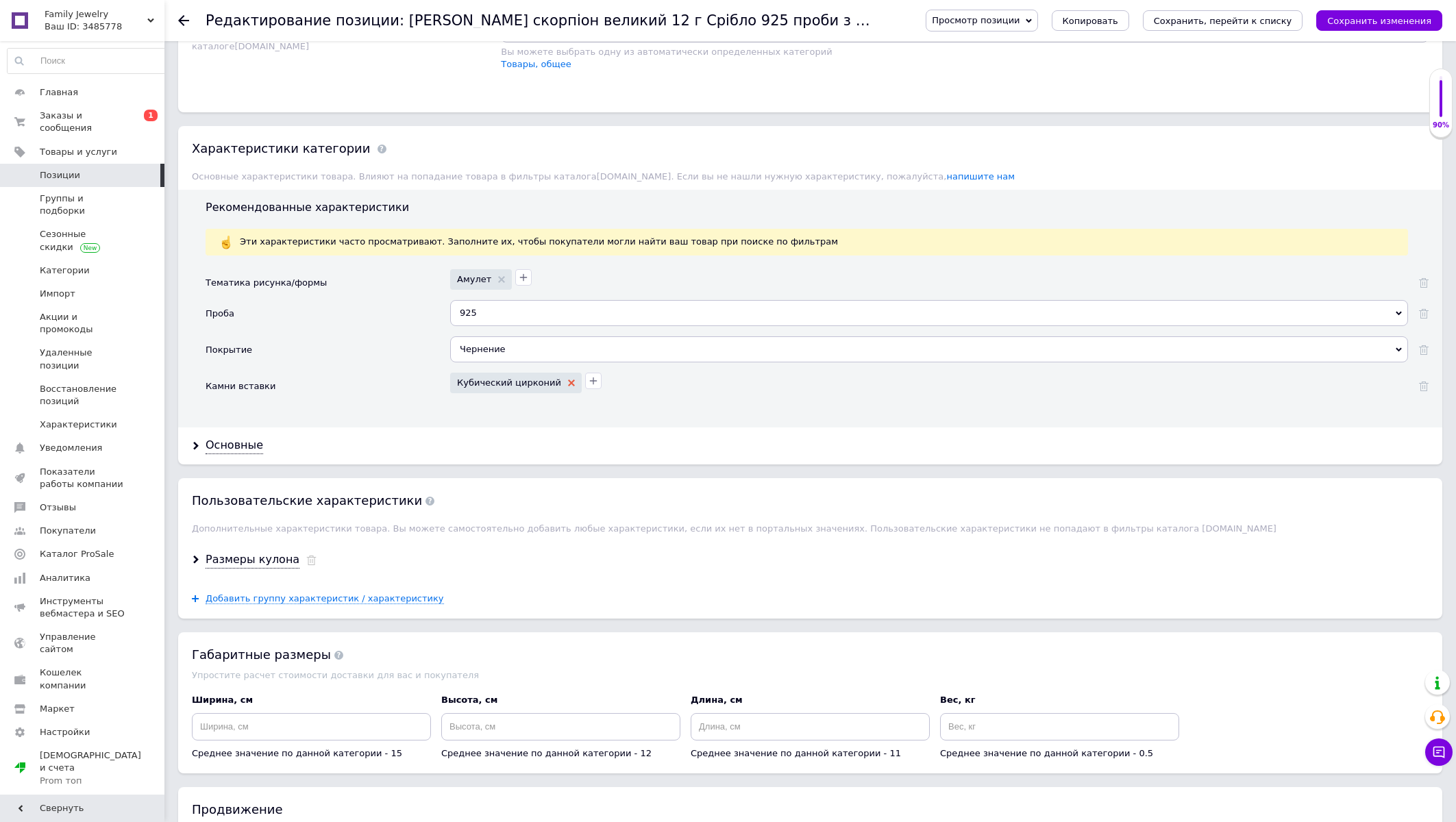
click at [568, 387] on icon at bounding box center [571, 383] width 7 height 7
click at [223, 450] on div "Основные" at bounding box center [234, 442] width 57 height 16
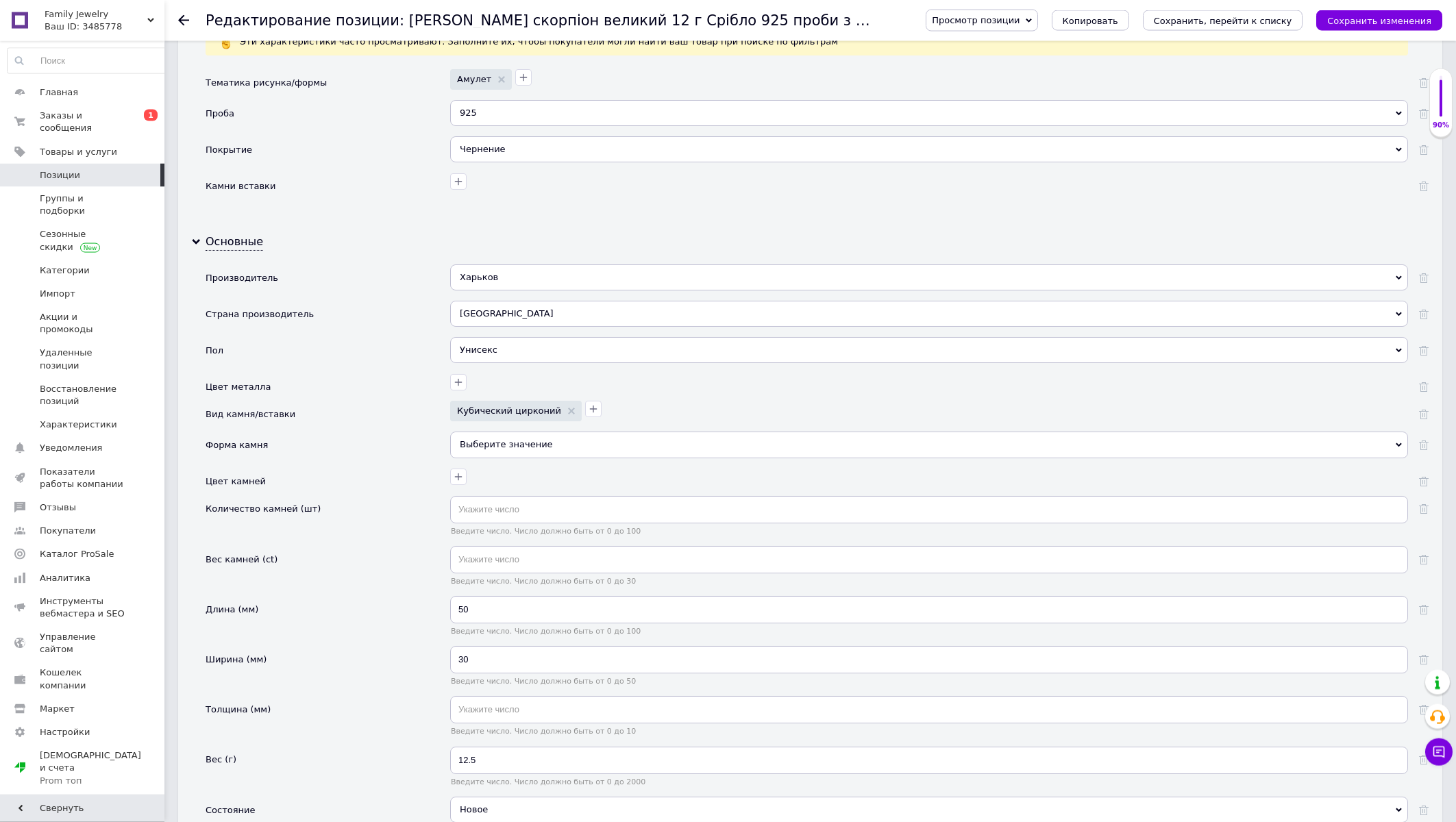
scroll to position [1322, 0]
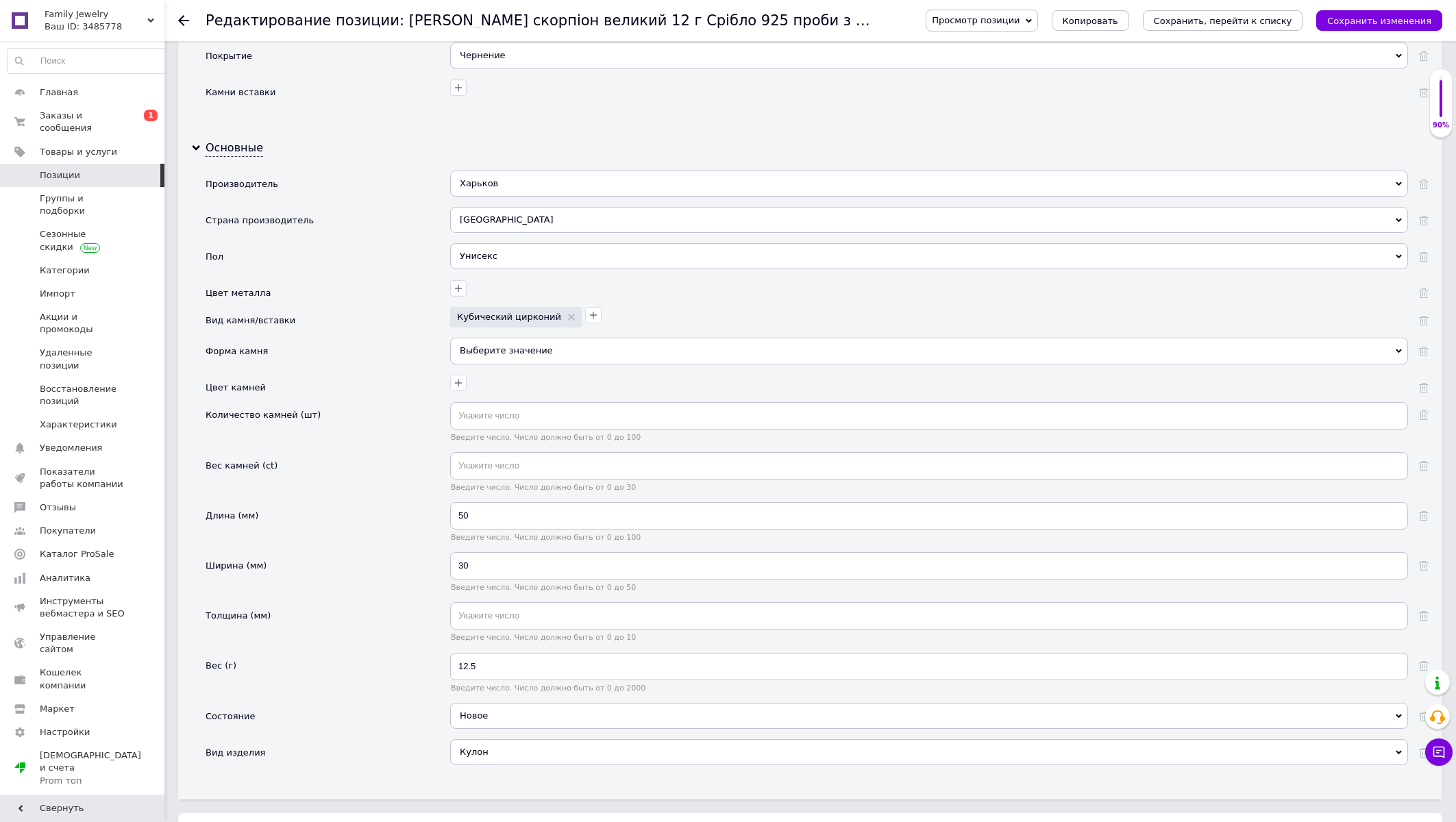
click at [524, 269] on div "Унисекс" at bounding box center [929, 256] width 958 height 26
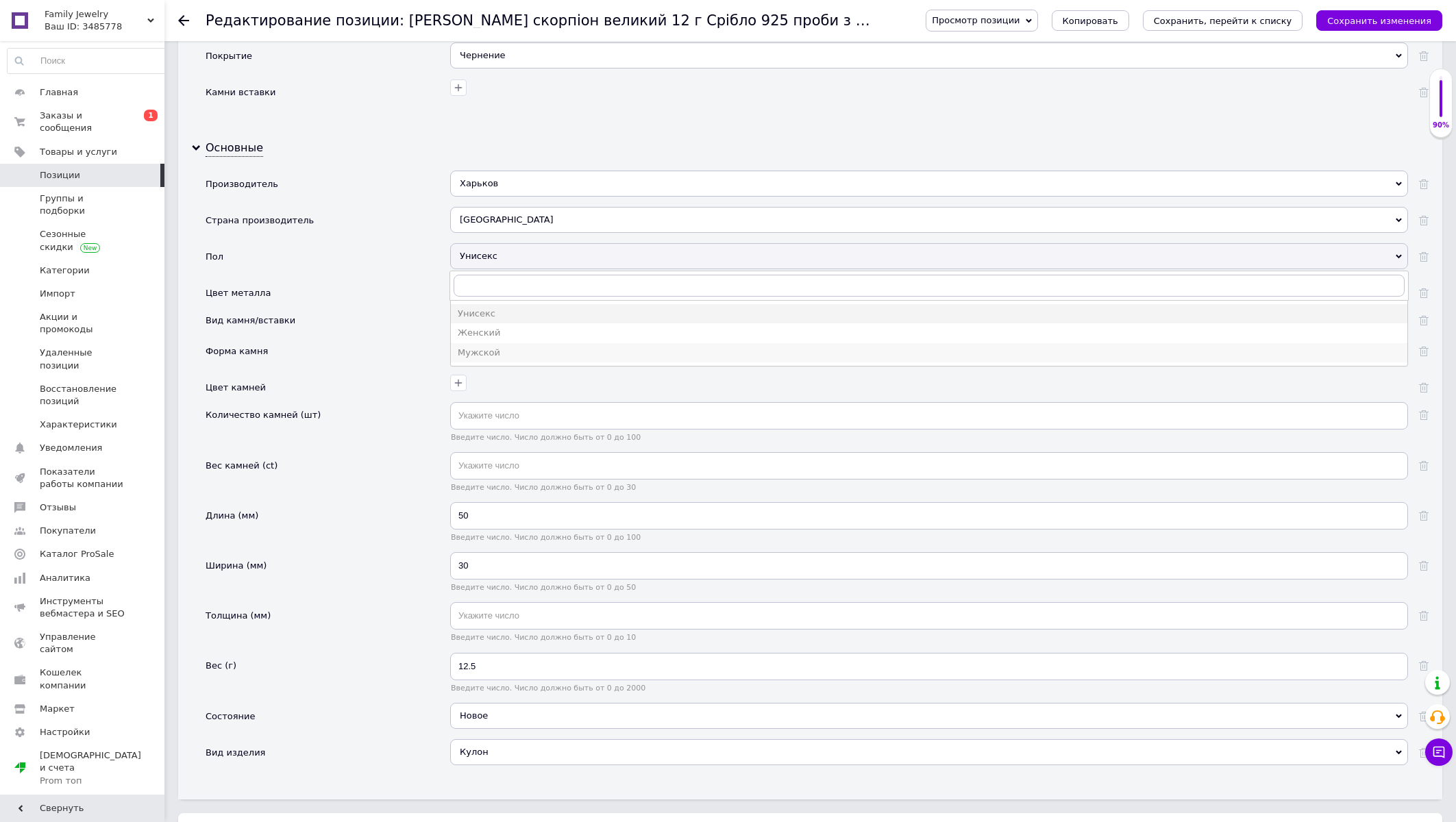
click at [487, 359] on div "Мужской" at bounding box center [929, 353] width 943 height 13
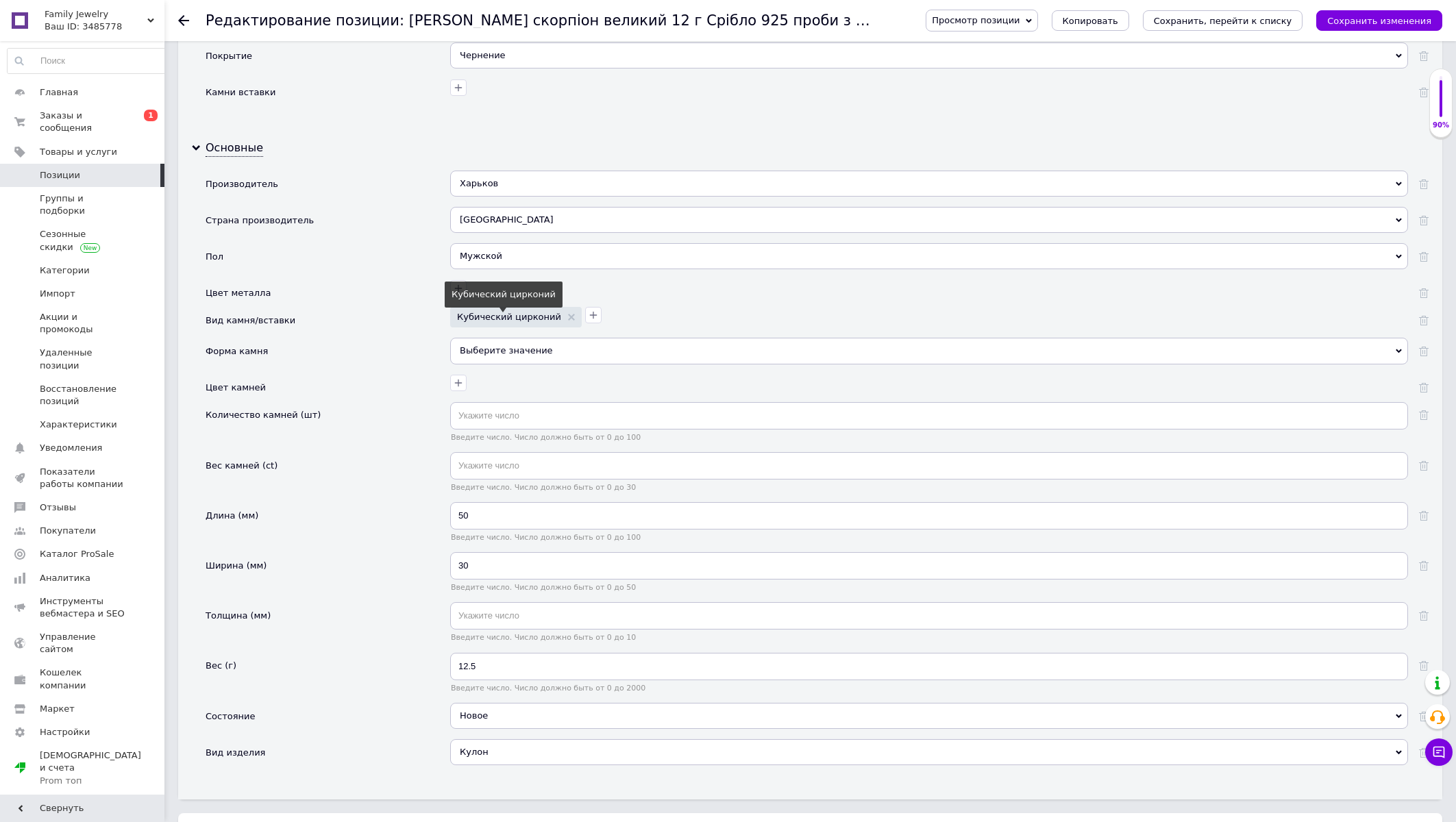
click at [556, 322] on span "Кубический цирконий" at bounding box center [516, 316] width 118 height 9
click at [568, 321] on use at bounding box center [571, 317] width 7 height 7
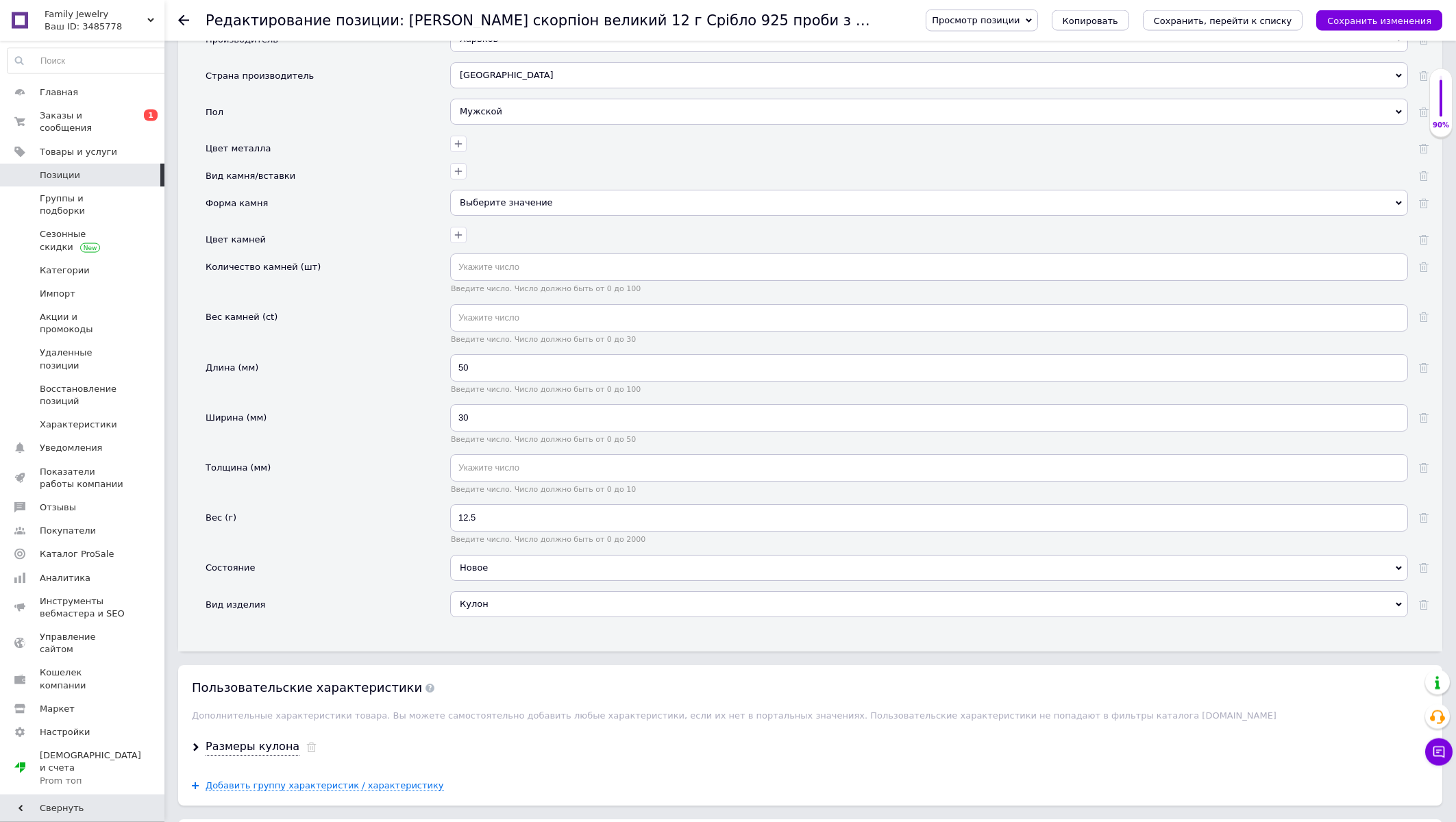
scroll to position [1469, 0]
click at [510, 379] on input "50" at bounding box center [929, 365] width 958 height 28
type input "46"
click at [466, 429] on input "30" at bounding box center [929, 415] width 958 height 28
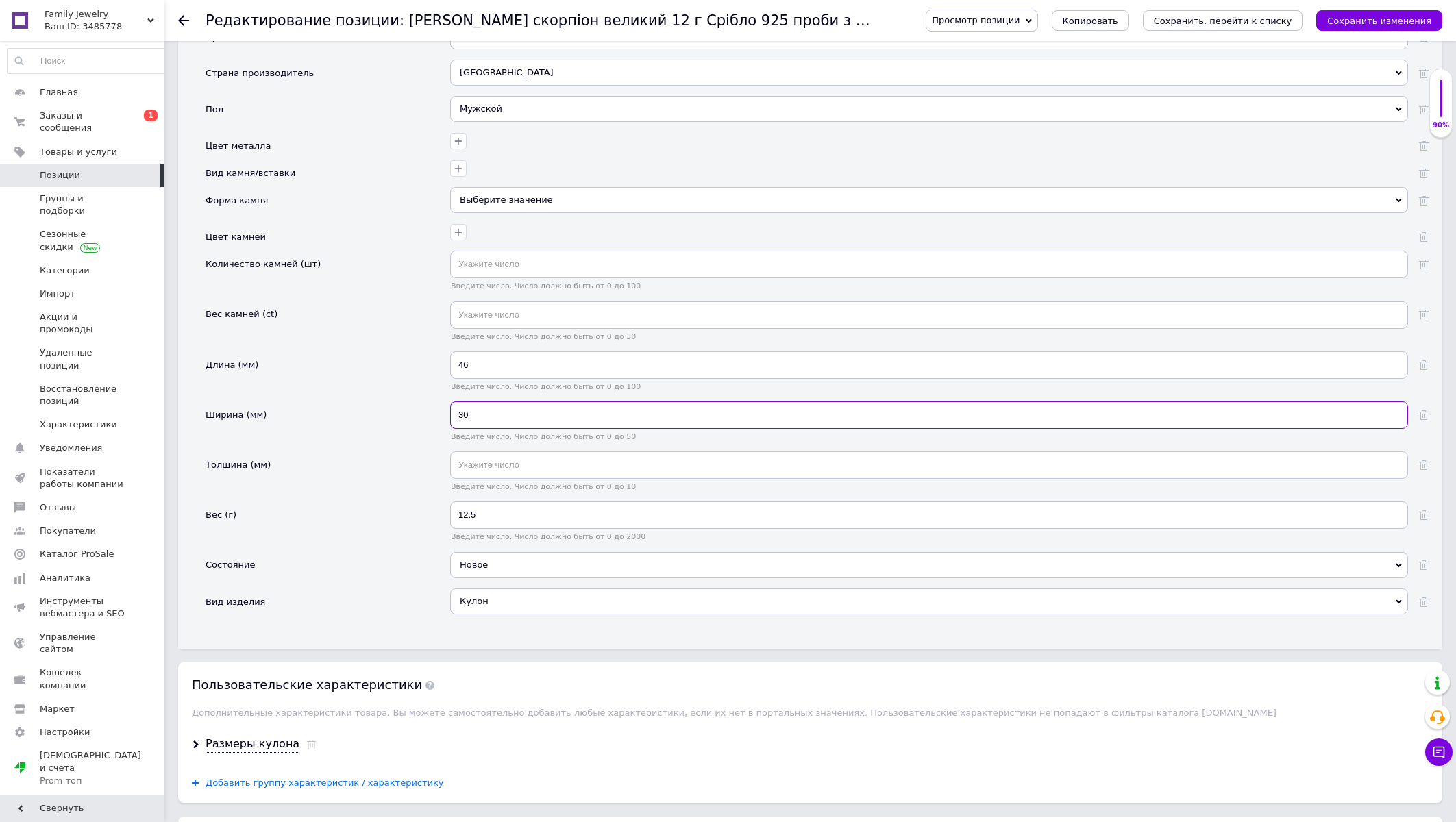
click at [466, 429] on input "30" at bounding box center [929, 415] width 958 height 28
type input "34"
click at [477, 529] on input "12.5" at bounding box center [929, 515] width 958 height 28
type input "1"
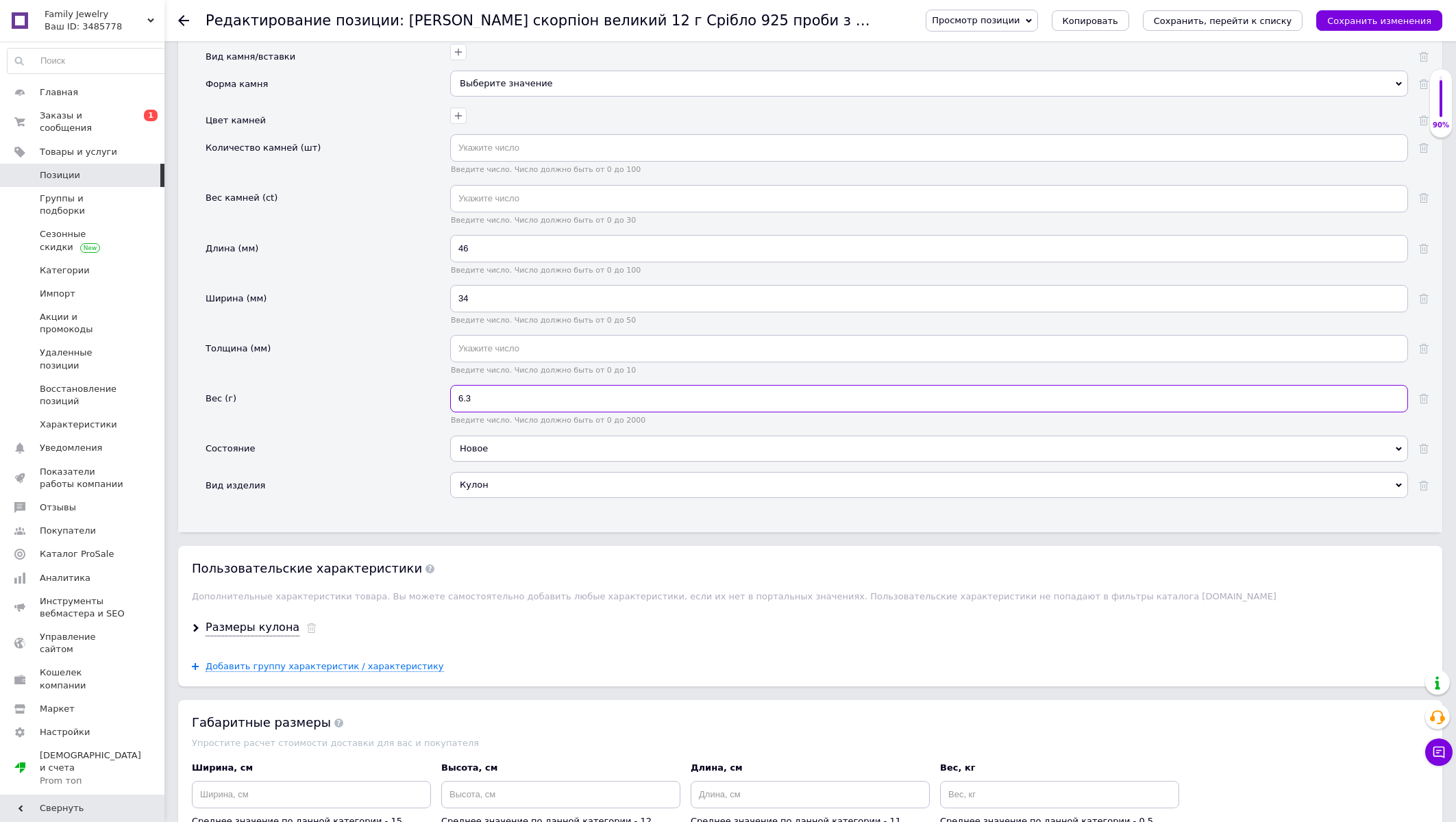
scroll to position [1762, 0]
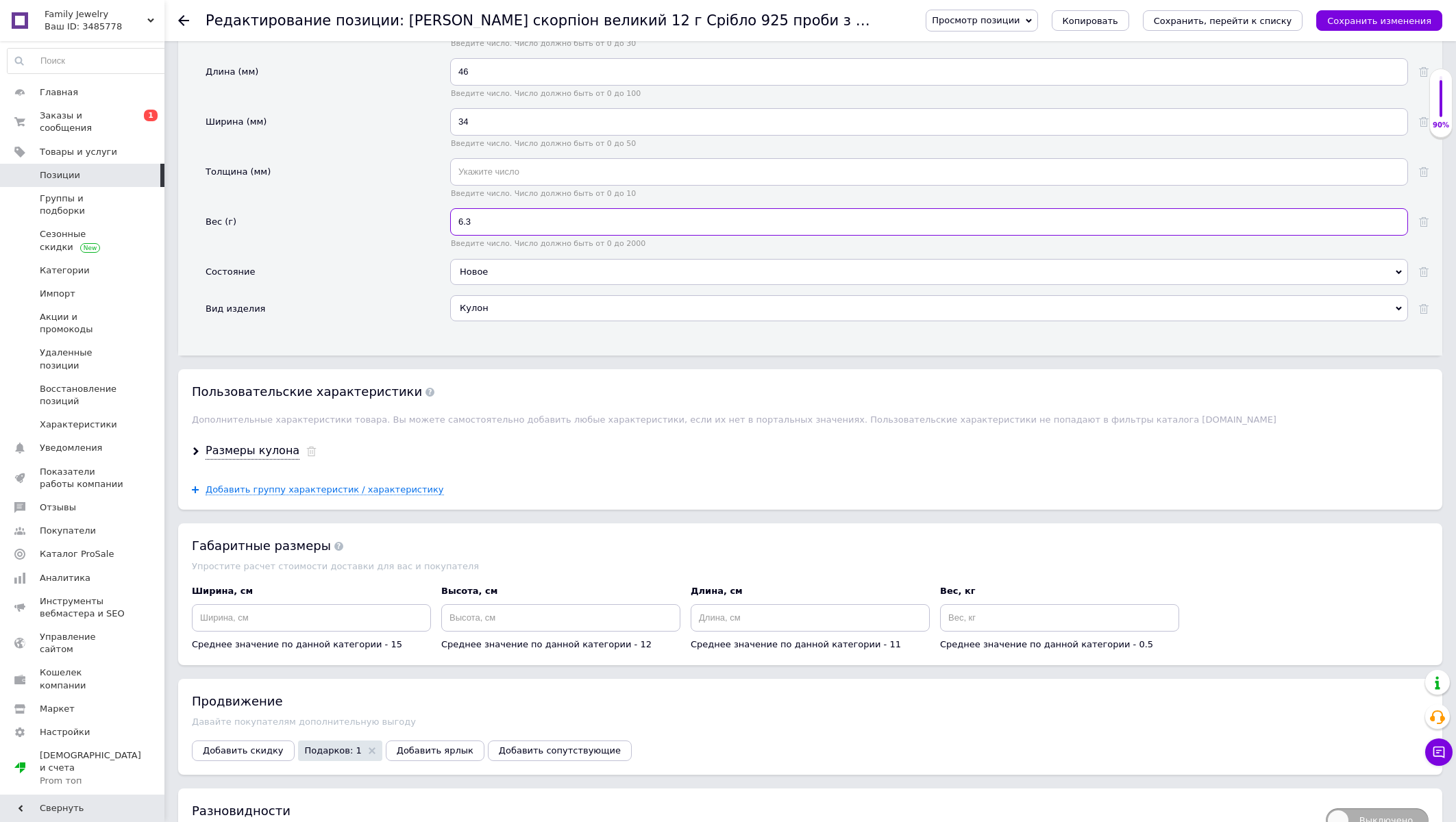
type input "6.3"
click at [253, 469] on div "Размеры кулона" at bounding box center [810, 451] width 1265 height 37
click at [252, 459] on div "Размеры кулона" at bounding box center [253, 451] width 94 height 16
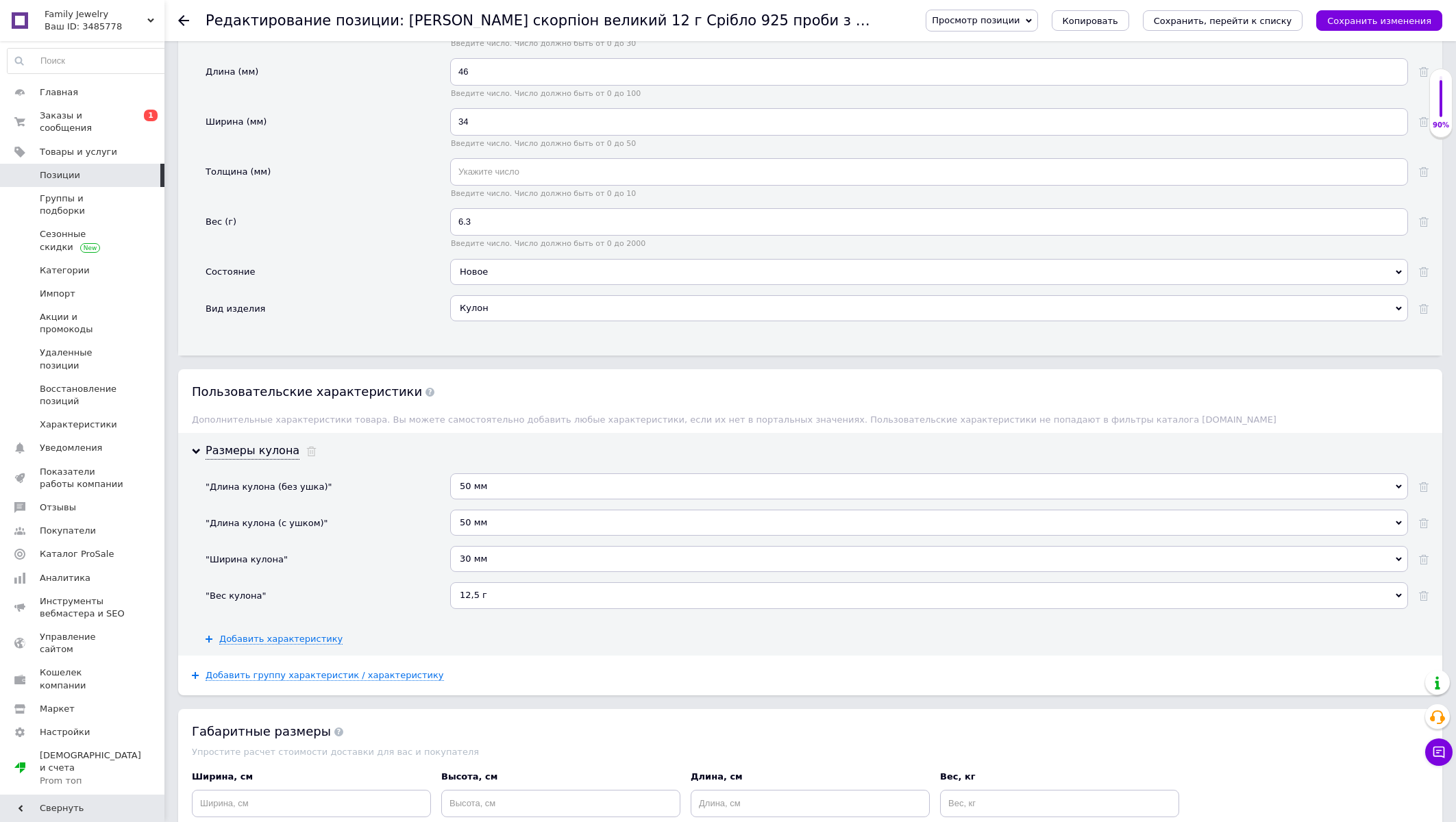
click at [489, 500] on div "50 мм" at bounding box center [929, 486] width 958 height 26
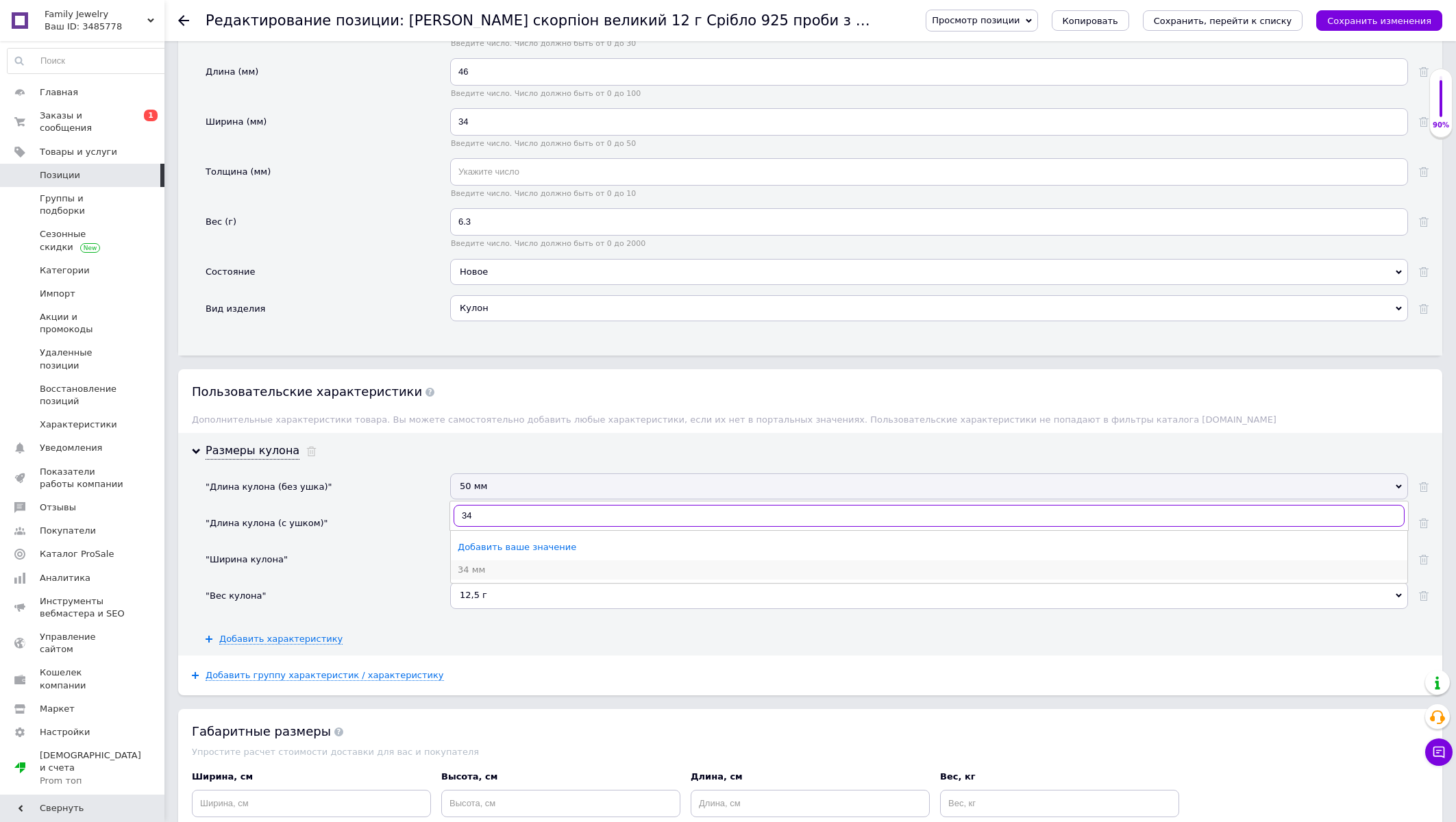
type input "34"
click at [475, 580] on li "34 мм" at bounding box center [929, 570] width 956 height 19
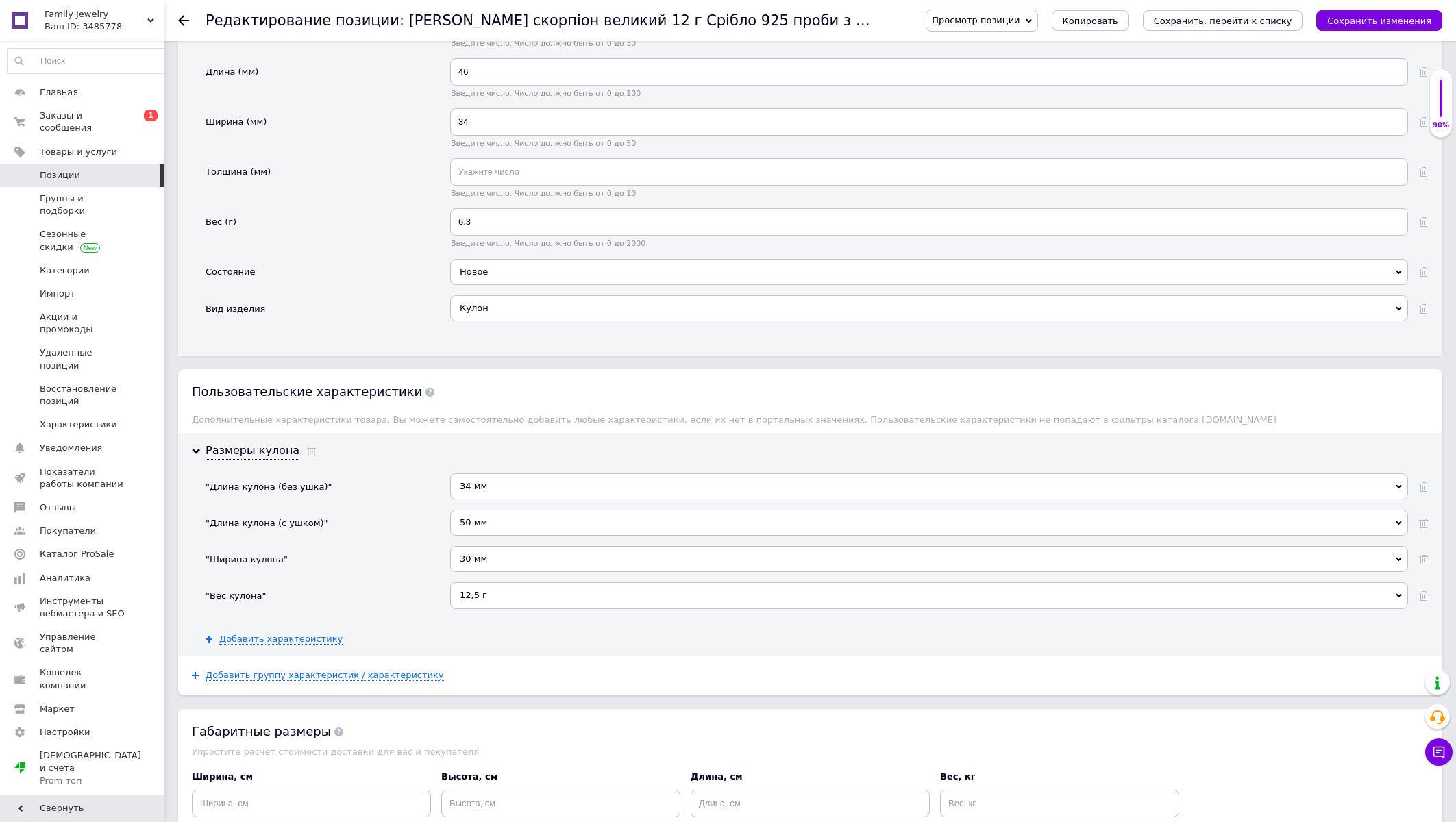
click at [487, 536] on div "50 мм" at bounding box center [929, 523] width 958 height 26
type input "46"
click at [462, 612] on div "46 мм" at bounding box center [929, 607] width 943 height 13
click at [477, 572] on div "30 мм" at bounding box center [929, 559] width 958 height 26
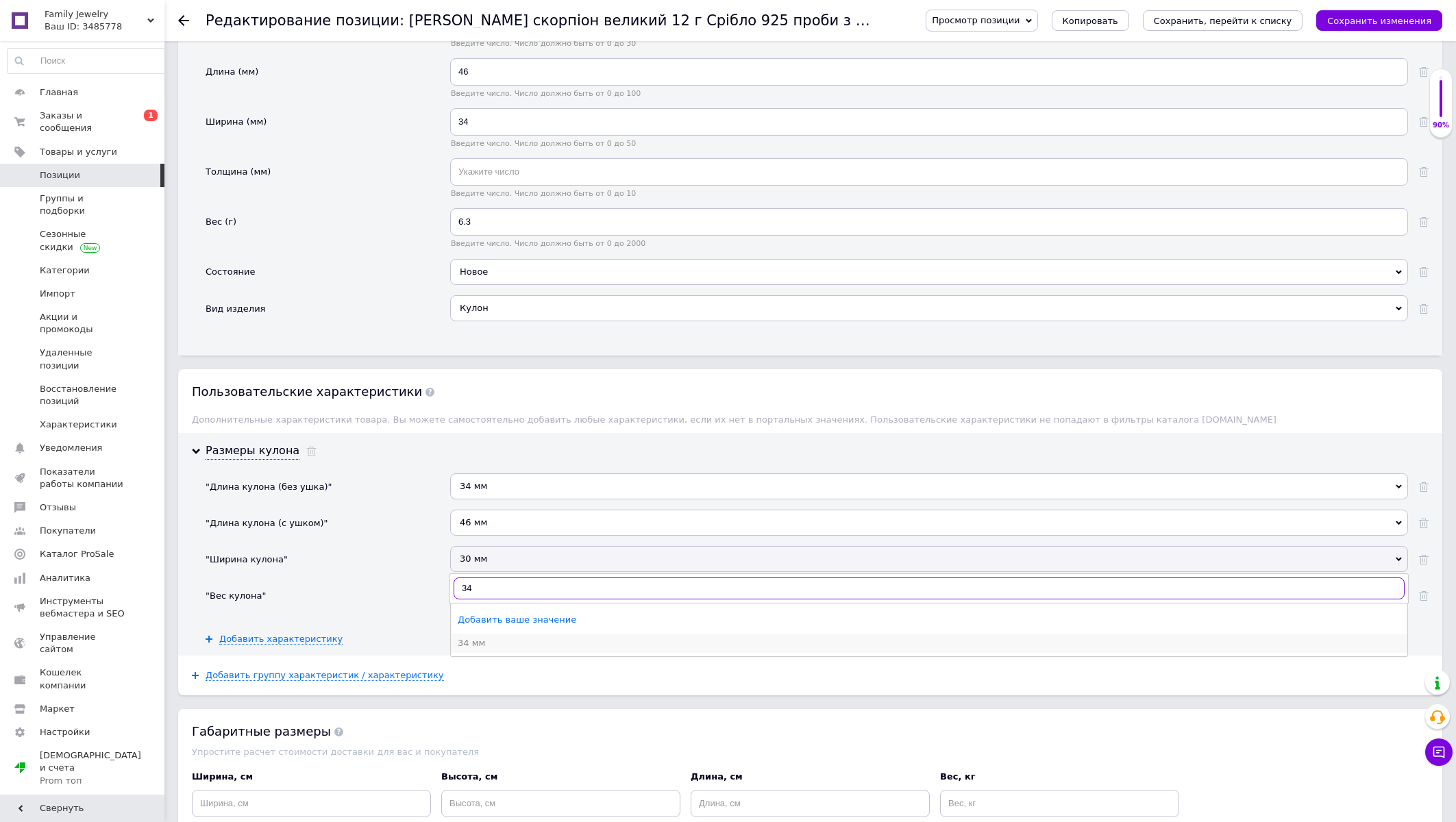
type input "34"
click at [471, 650] on div "34 мм" at bounding box center [929, 643] width 943 height 13
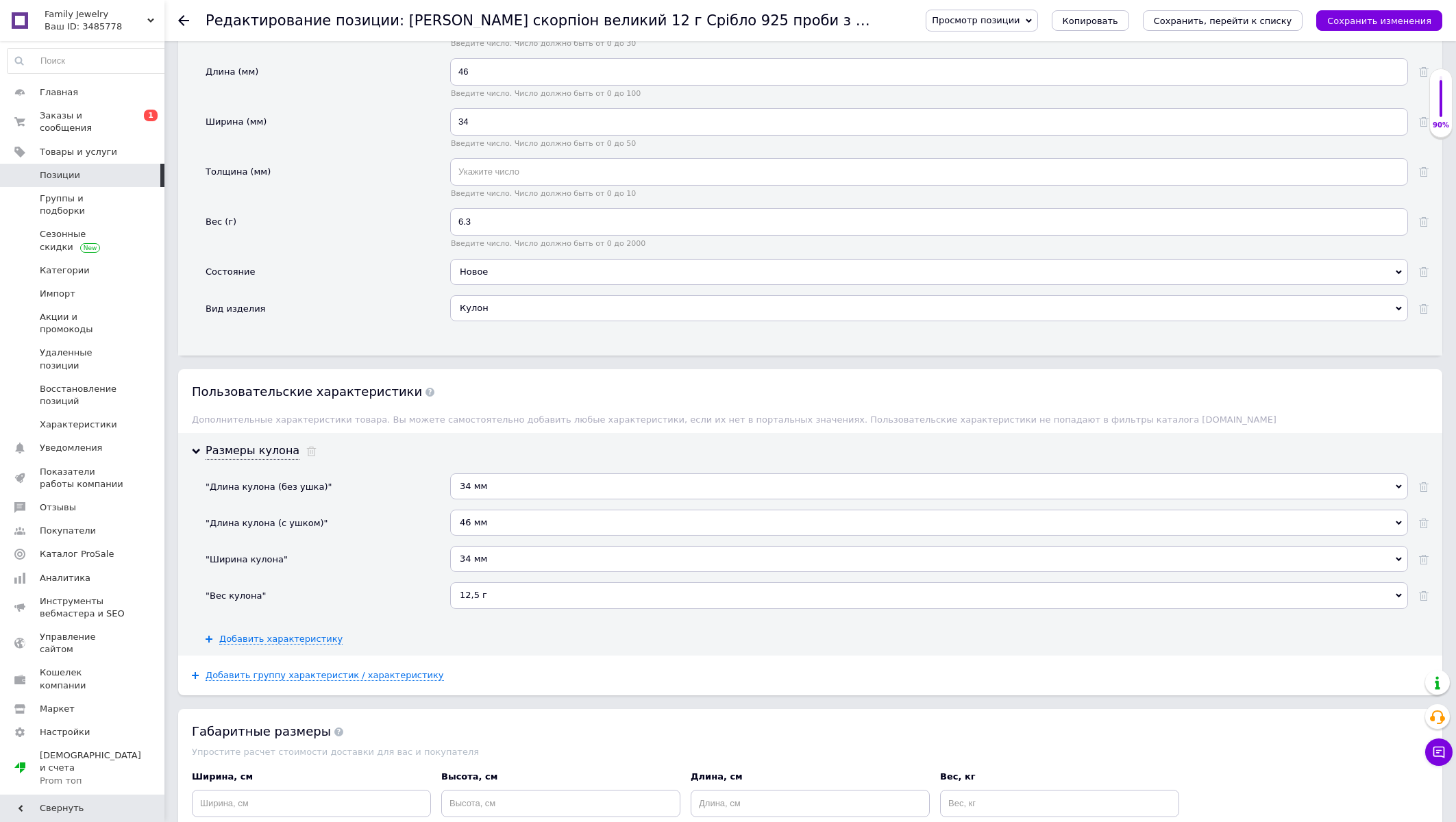
click at [473, 608] on div "12,5 г" at bounding box center [929, 595] width 958 height 26
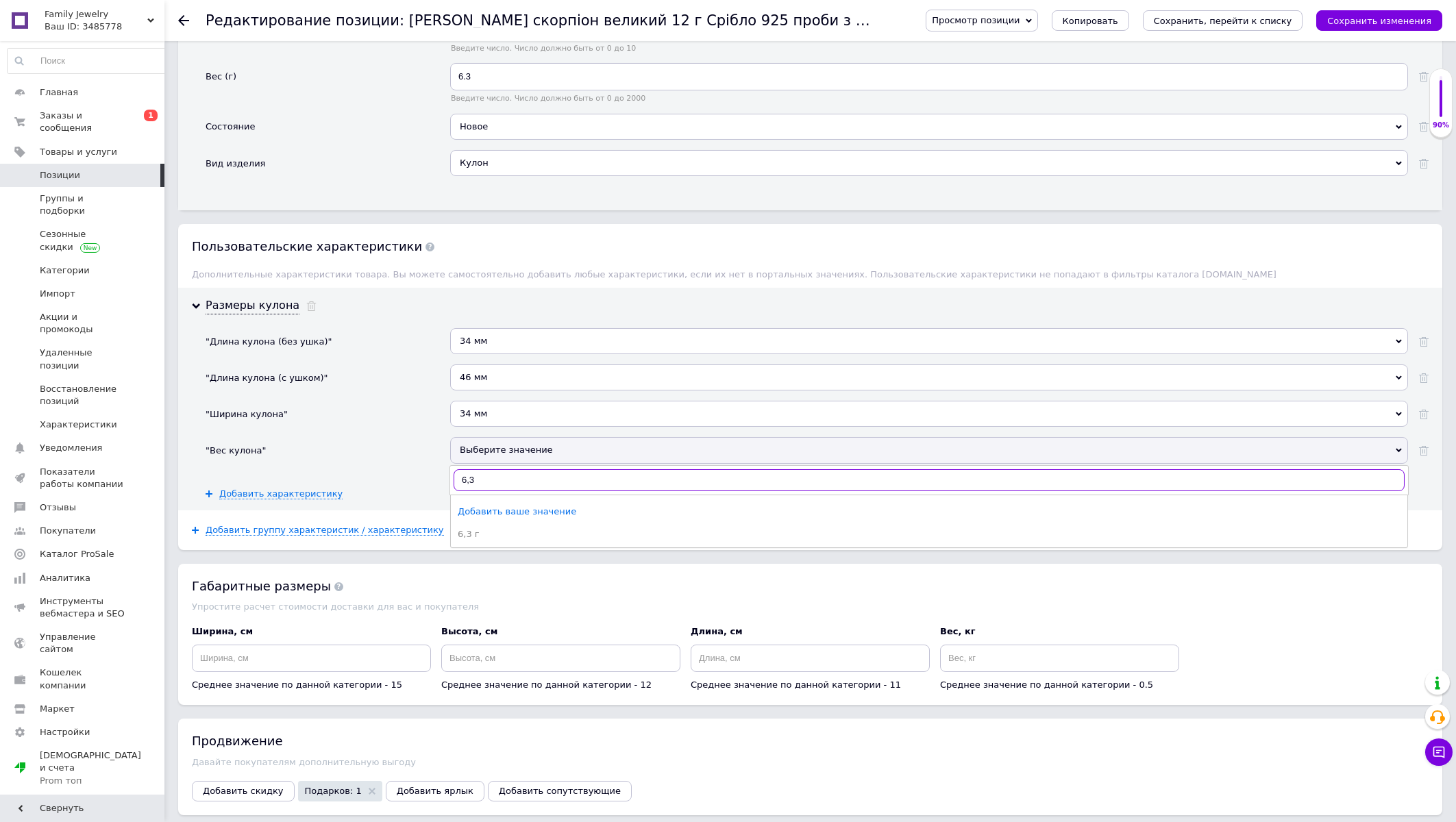
scroll to position [1909, 0]
type input "6,3"
click at [472, 538] on div "6,3 г" at bounding box center [929, 533] width 943 height 13
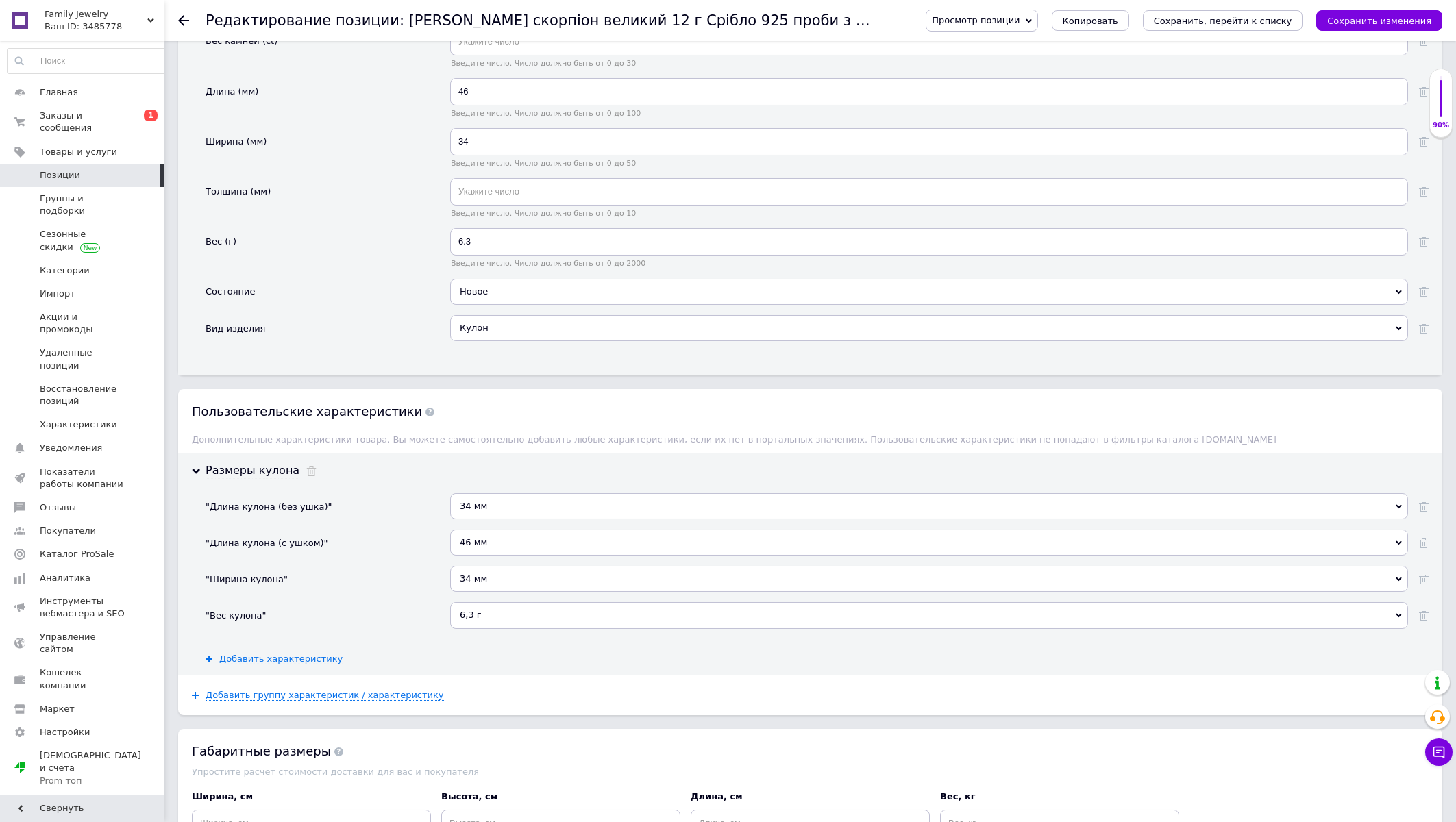
scroll to position [1248, 0]
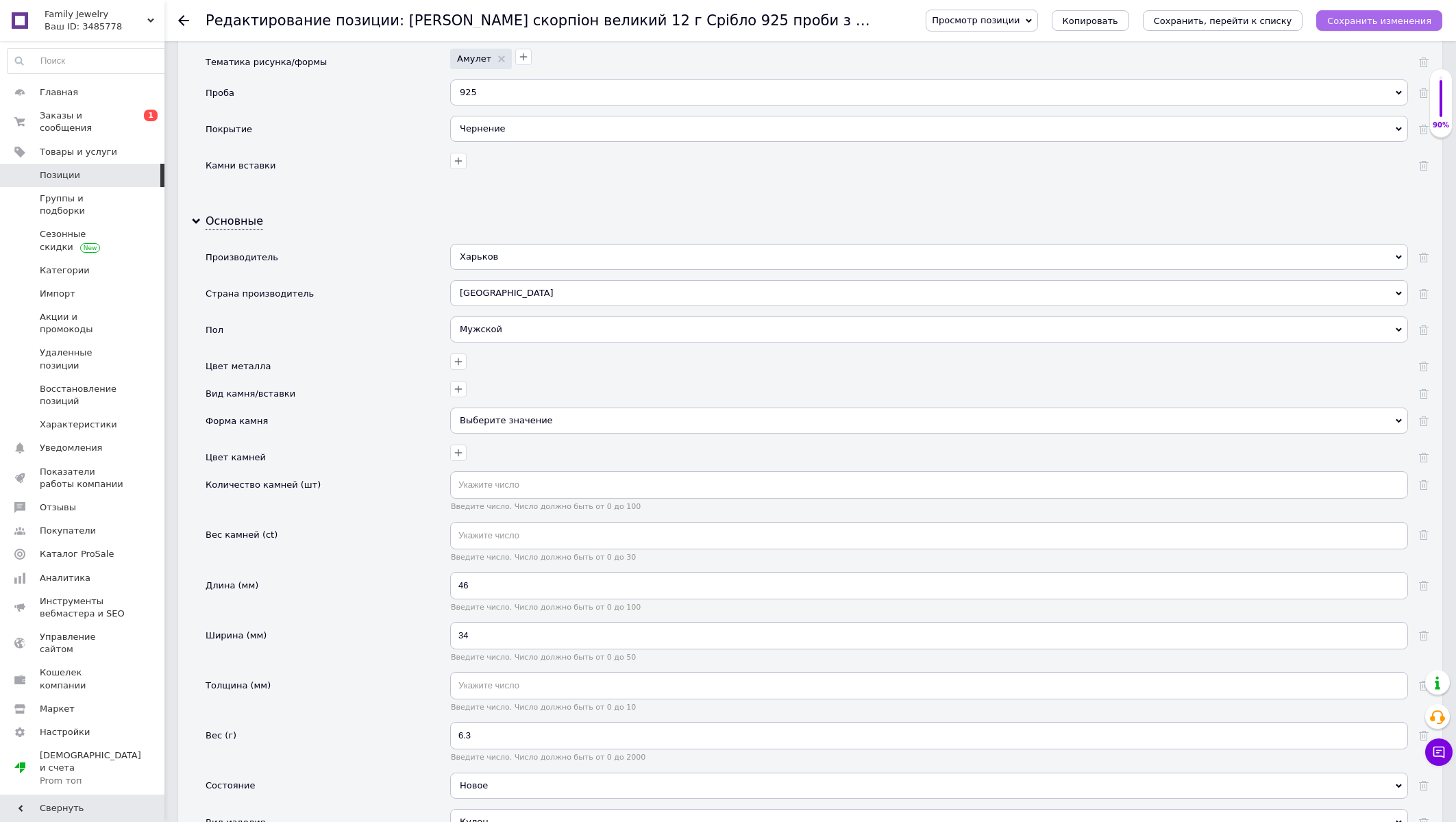
click at [1422, 11] on button "Сохранить изменения" at bounding box center [1379, 21] width 126 height 21
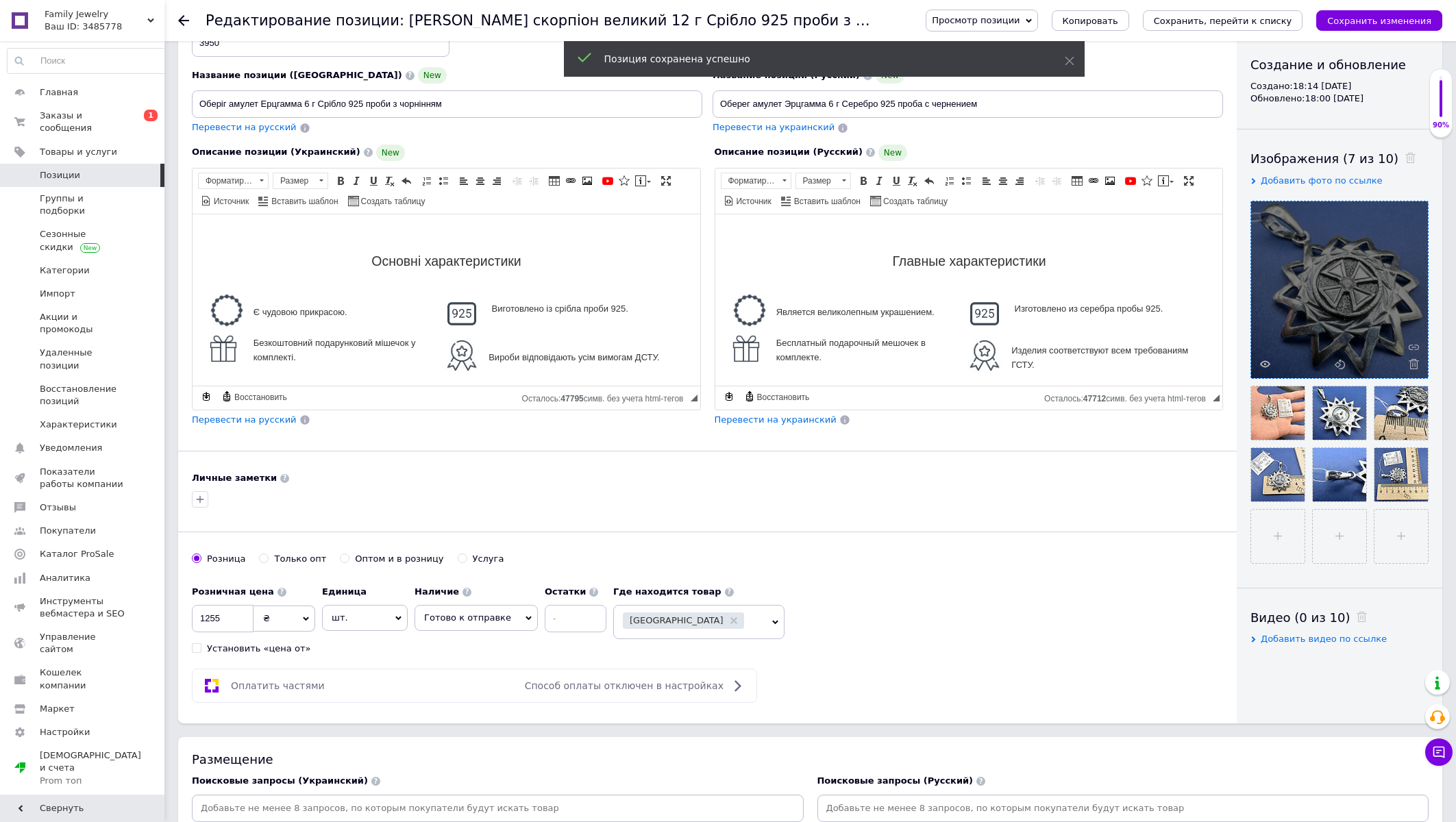
scroll to position [0, 0]
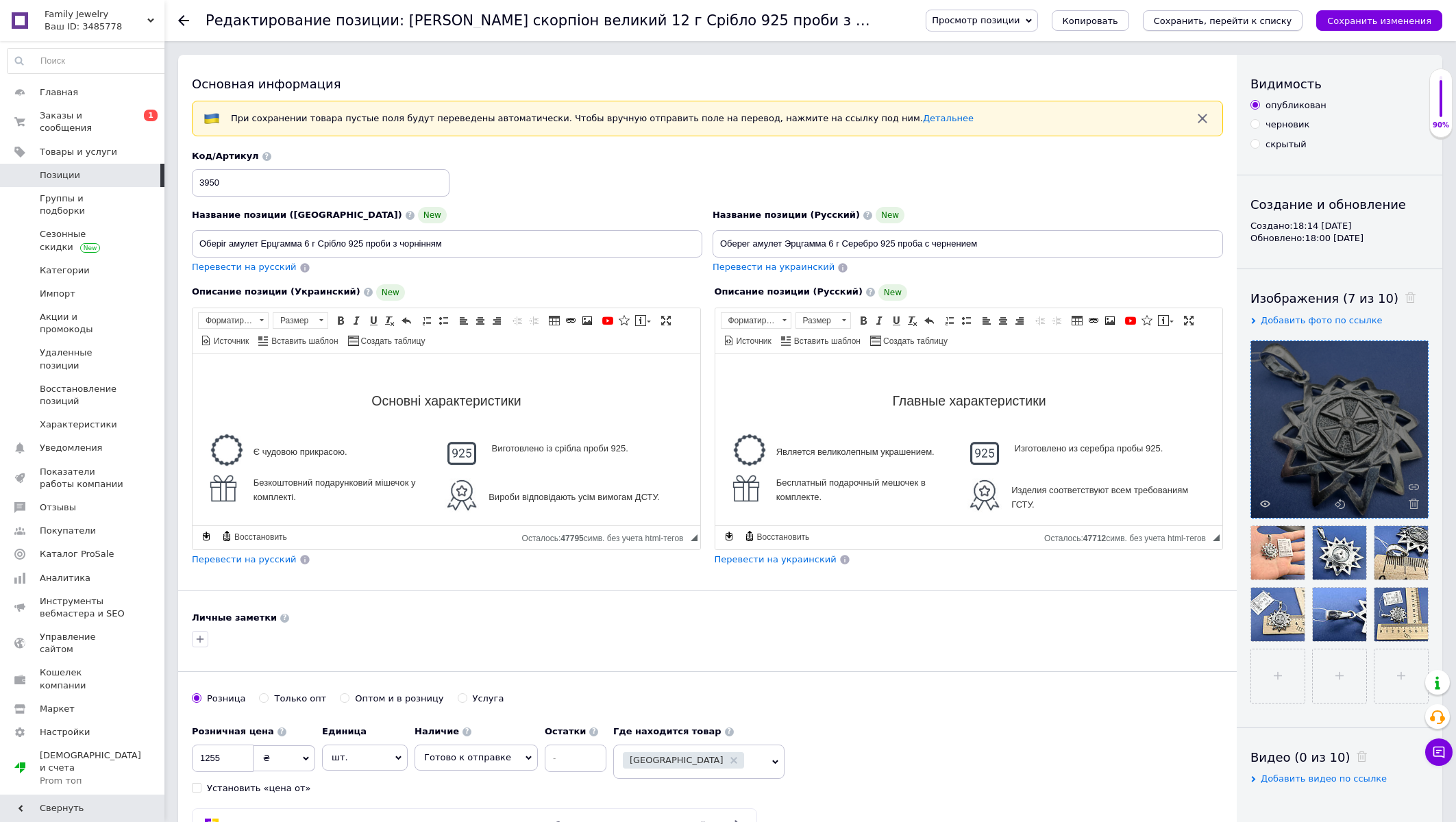
click at [1238, 21] on icon "Сохранить, перейти к списку" at bounding box center [1223, 21] width 138 height 10
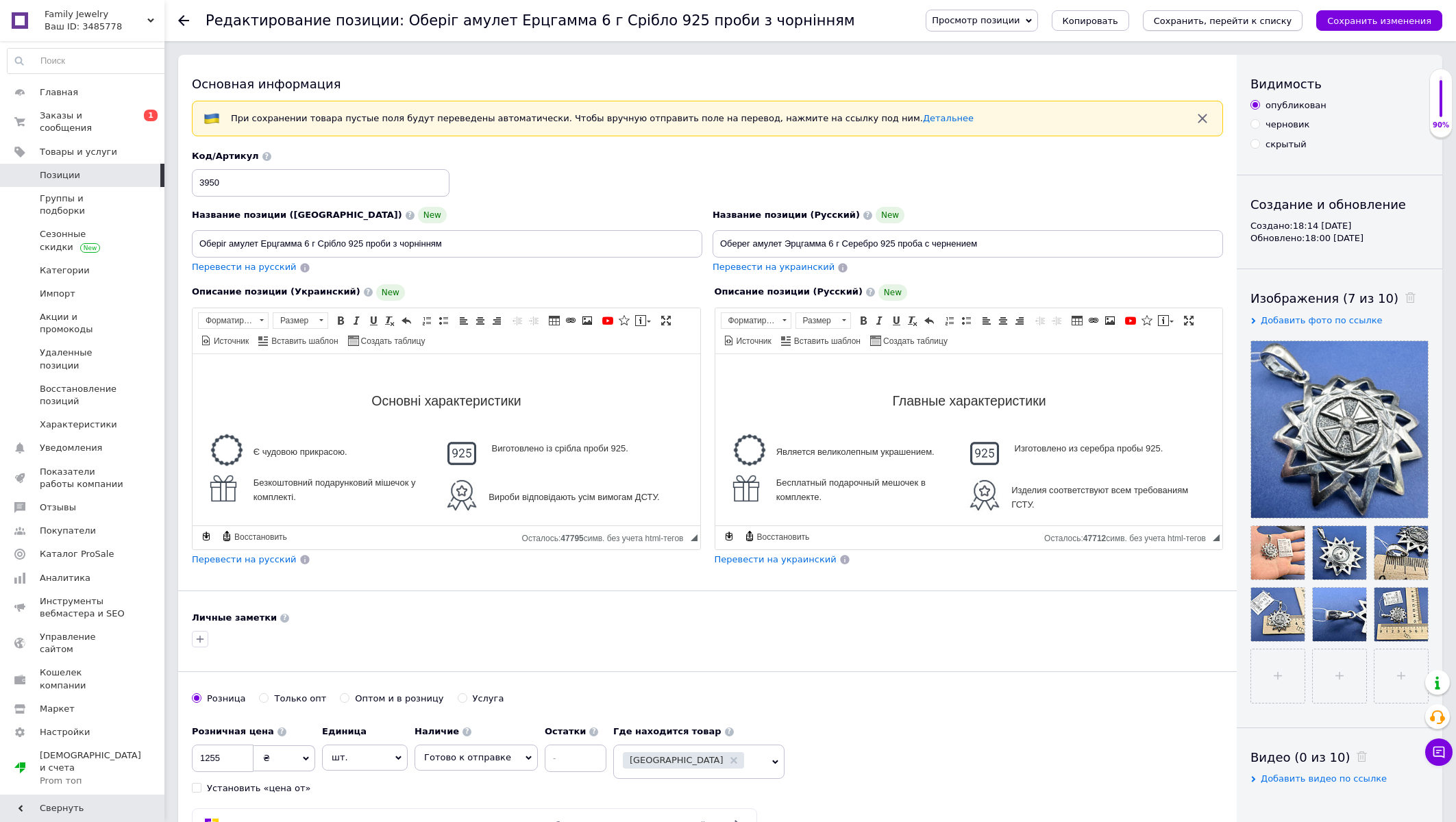
click at [1193, 27] on button "Сохранить, перейти к списку" at bounding box center [1223, 21] width 160 height 21
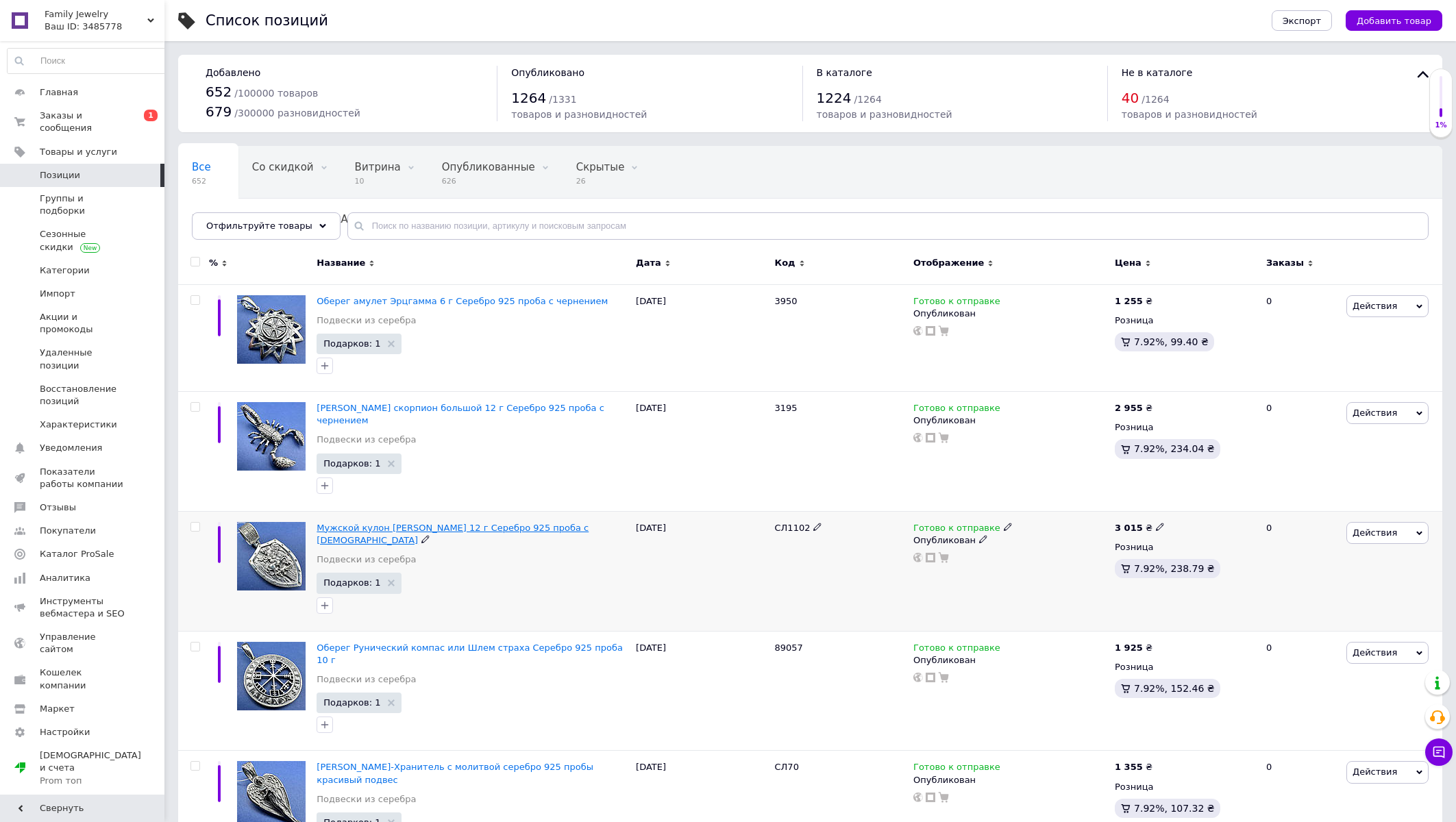
click at [446, 523] on span "Мужской кулон Георгий Победоносец 12 г Серебро 925 проба с чернением" at bounding box center [453, 534] width 272 height 22
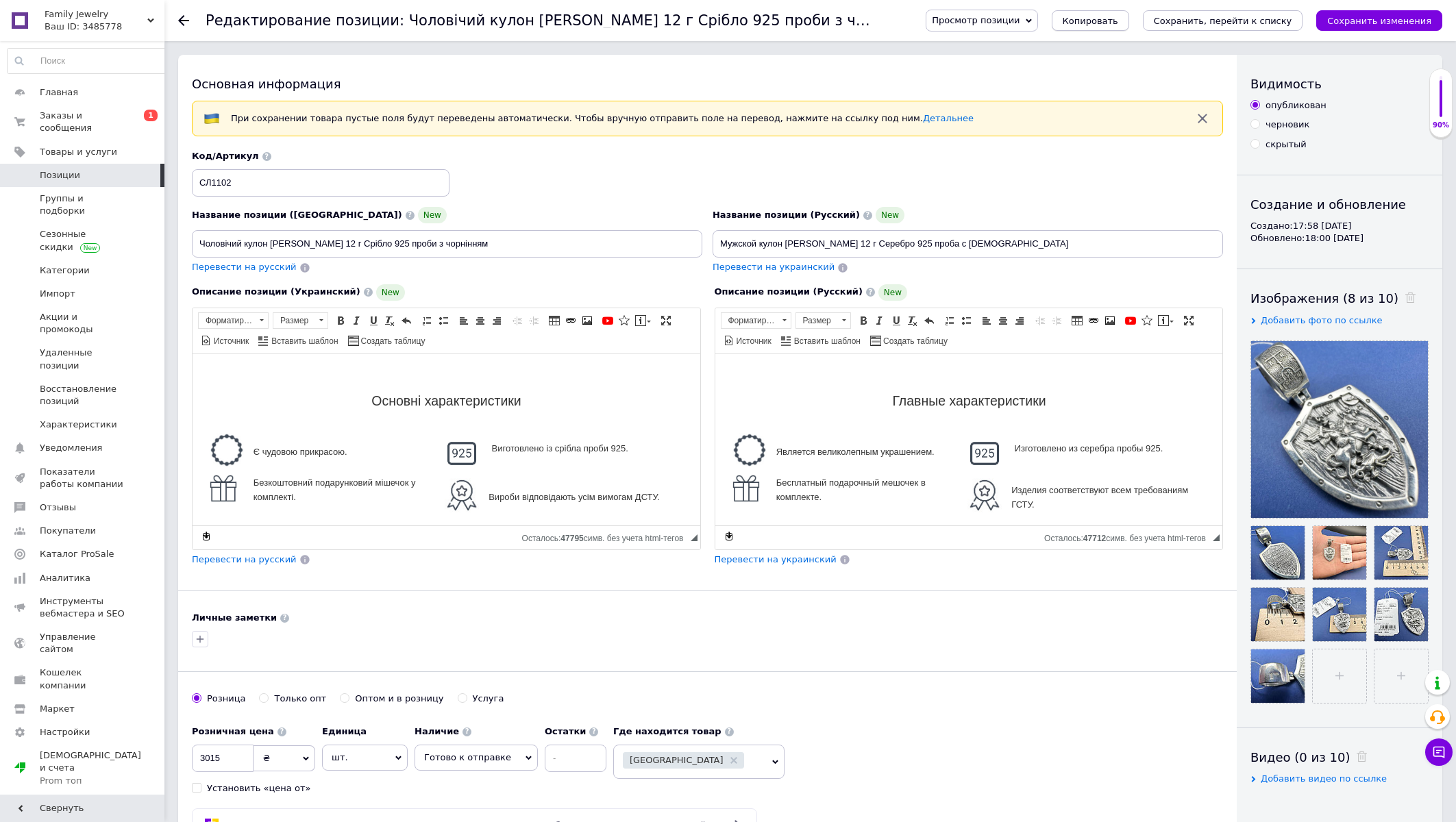
click at [1116, 25] on span "Копировать" at bounding box center [1091, 21] width 56 height 10
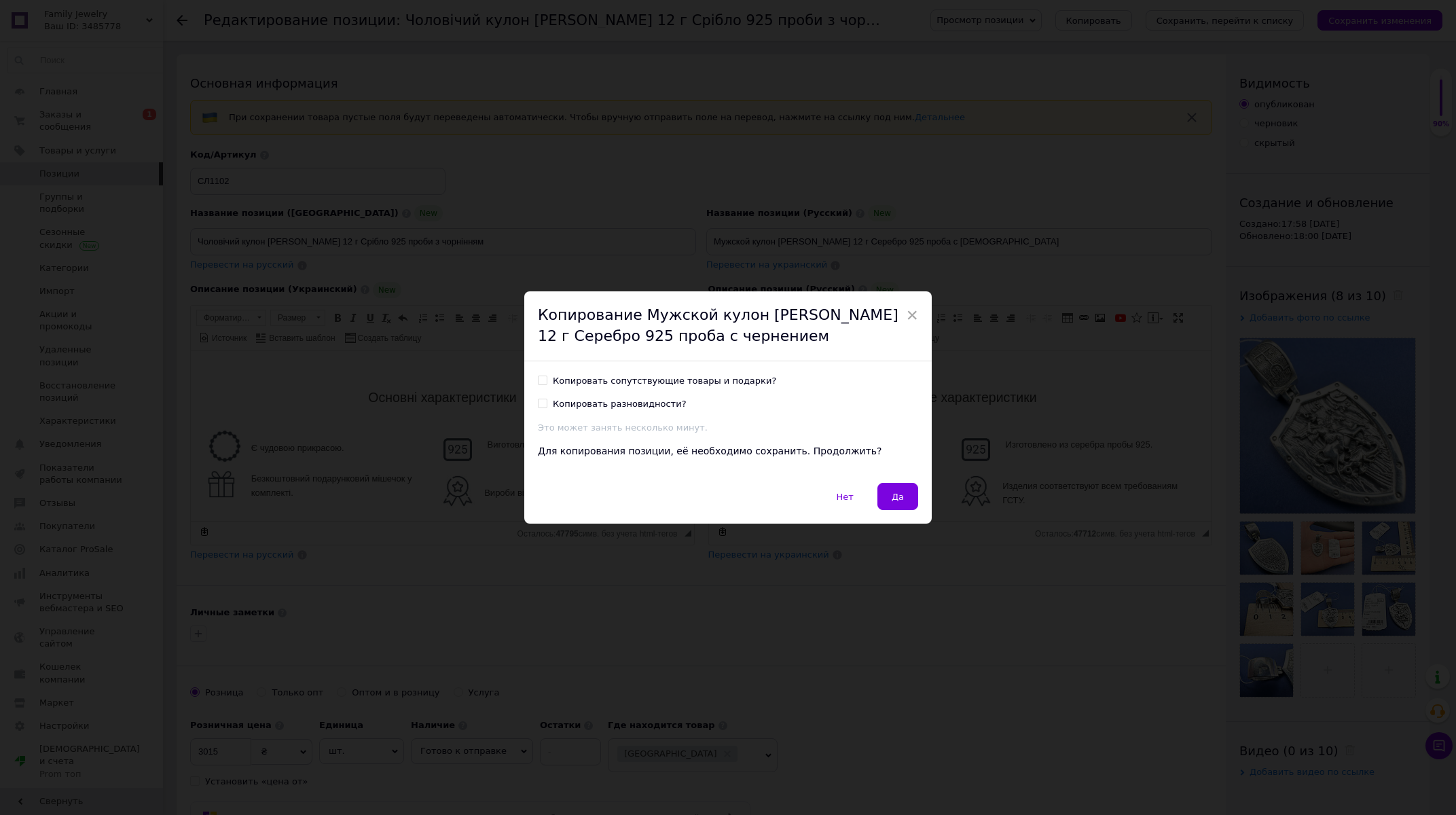
click at [541, 378] on label "Копировать сопутствующие товары и подарки?" at bounding box center [656, 381] width 238 height 13
click at [541, 378] on input "Копировать сопутствующие товары и подарки?" at bounding box center [541, 380] width 9 height 9
checkbox input "true"
click at [899, 498] on button "Да" at bounding box center [898, 496] width 41 height 28
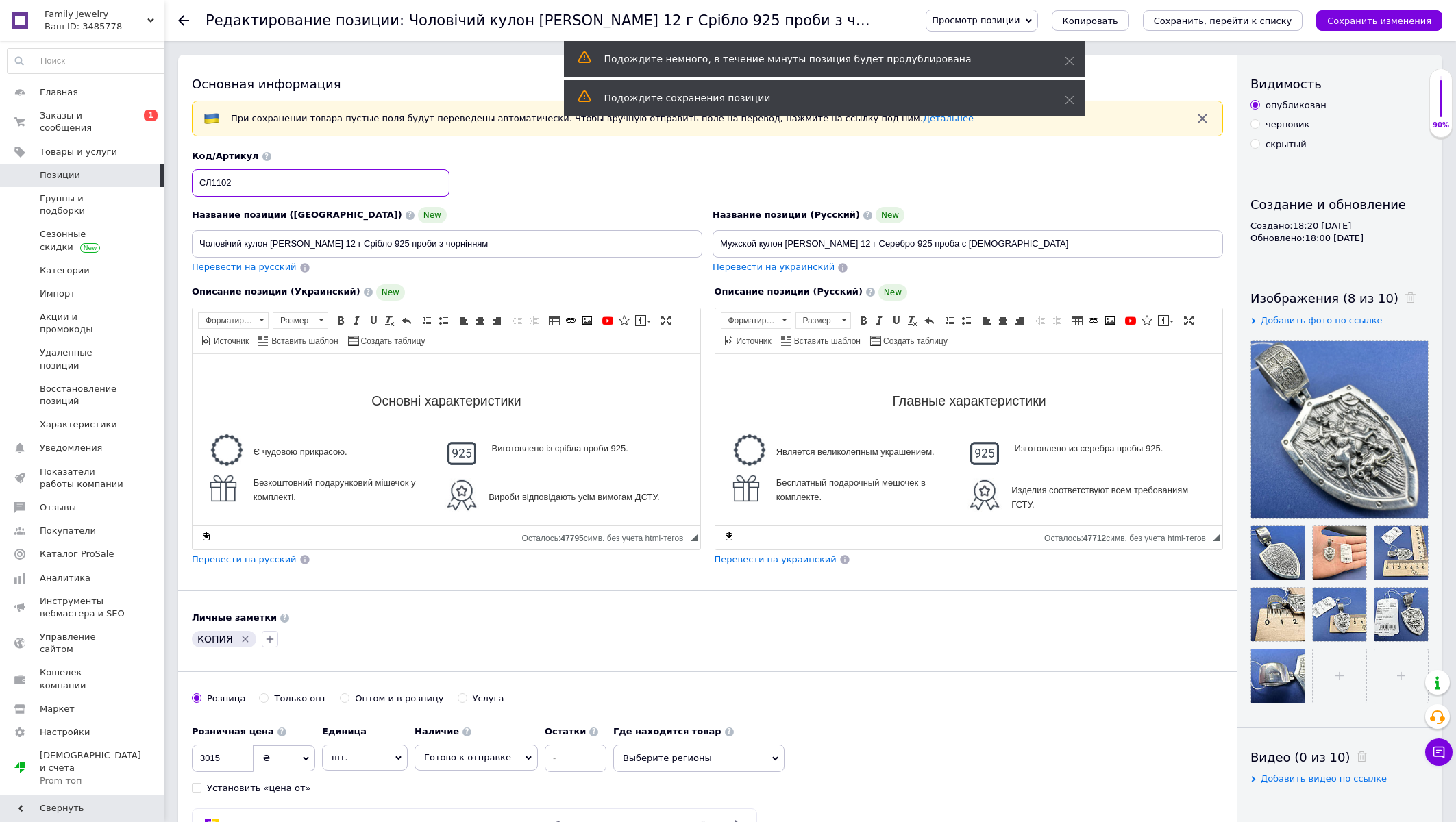
click at [260, 191] on input "СЛ1102" at bounding box center [321, 183] width 257 height 28
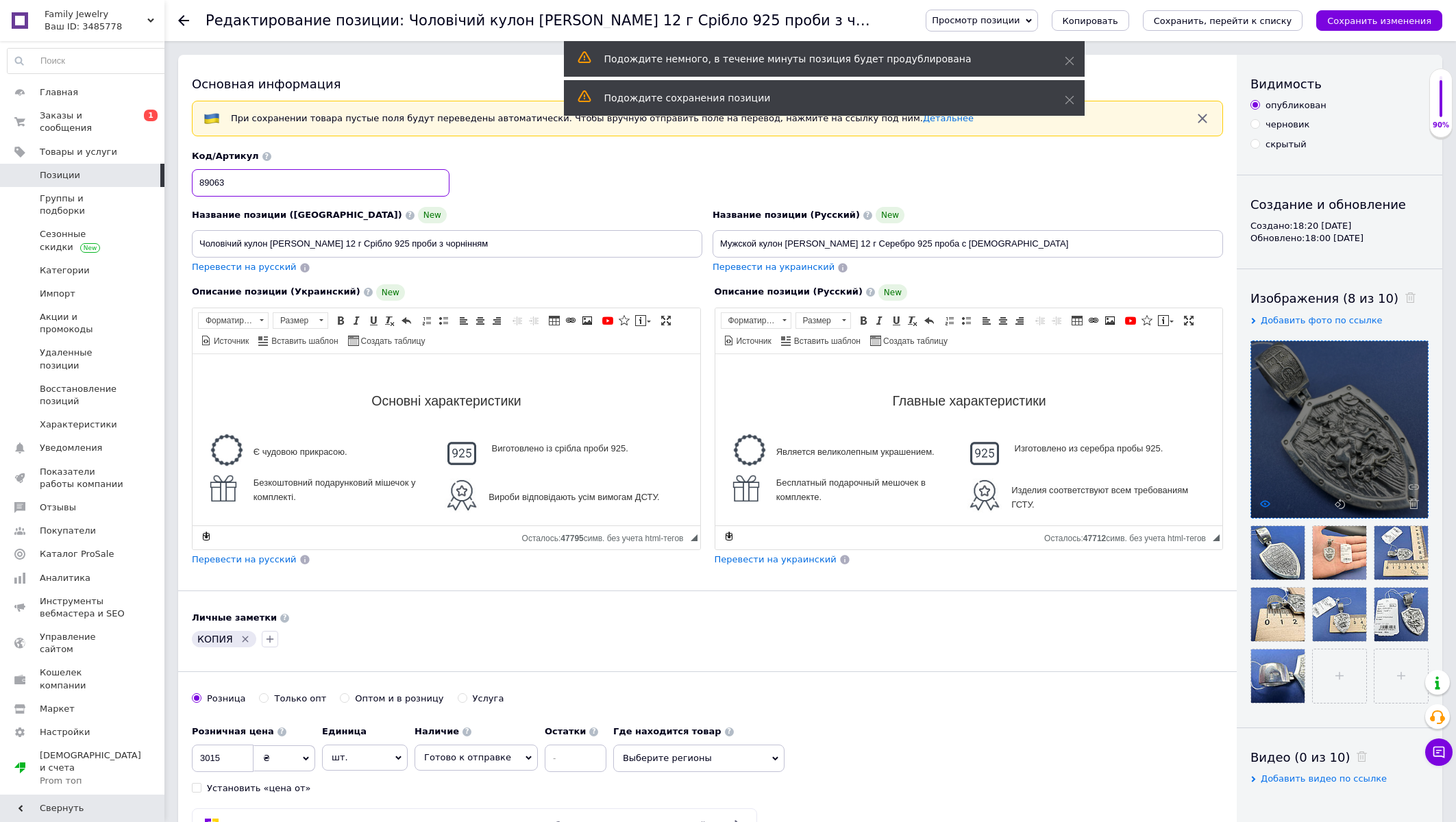
type input "89063"
click at [1265, 504] on use at bounding box center [1265, 504] width 10 height 7
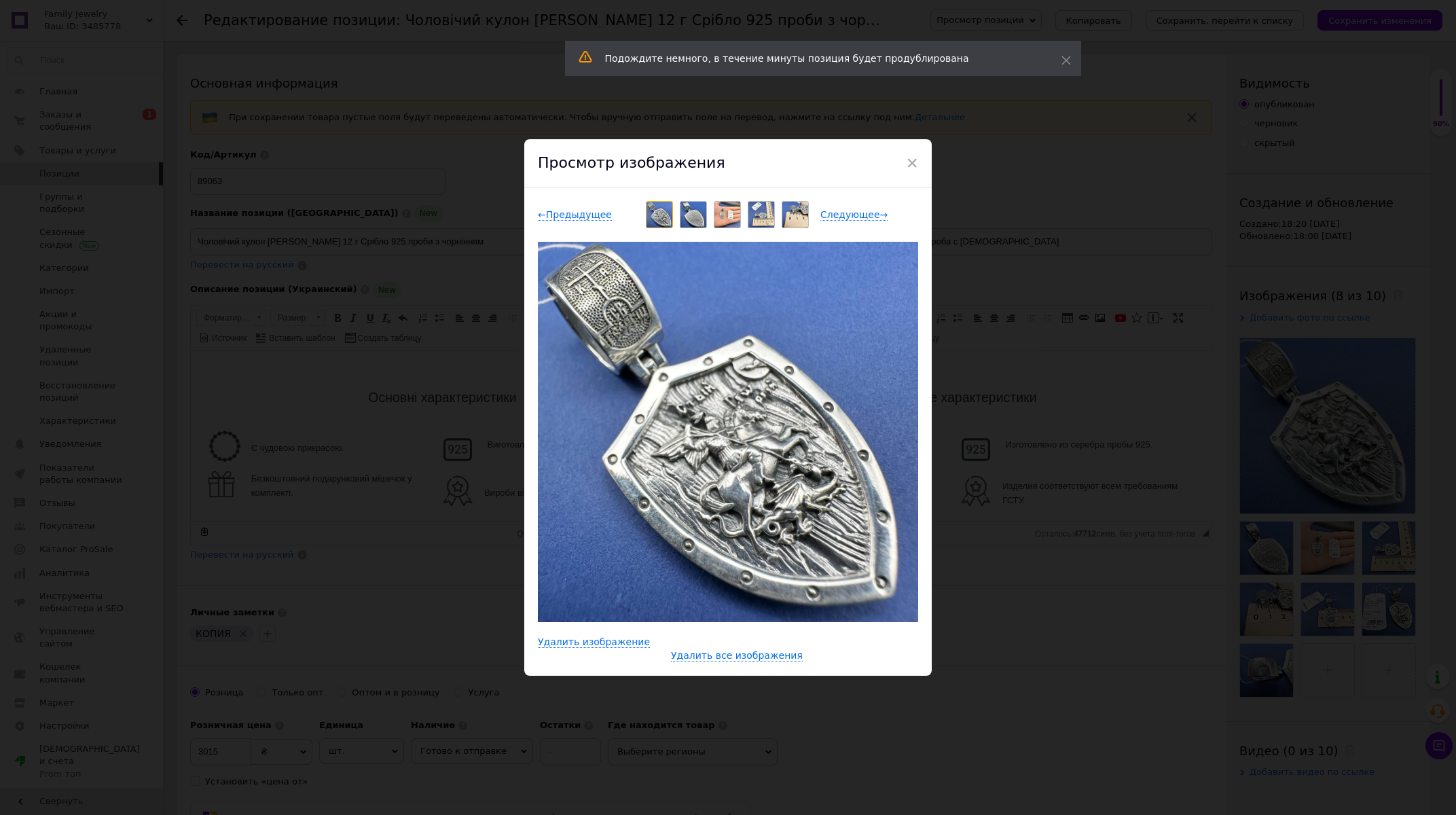
drag, startPoint x: 724, startPoint y: 659, endPoint x: 720, endPoint y: 640, distance: 19.4
click at [720, 658] on span "Удалить все изображения" at bounding box center [736, 656] width 131 height 12
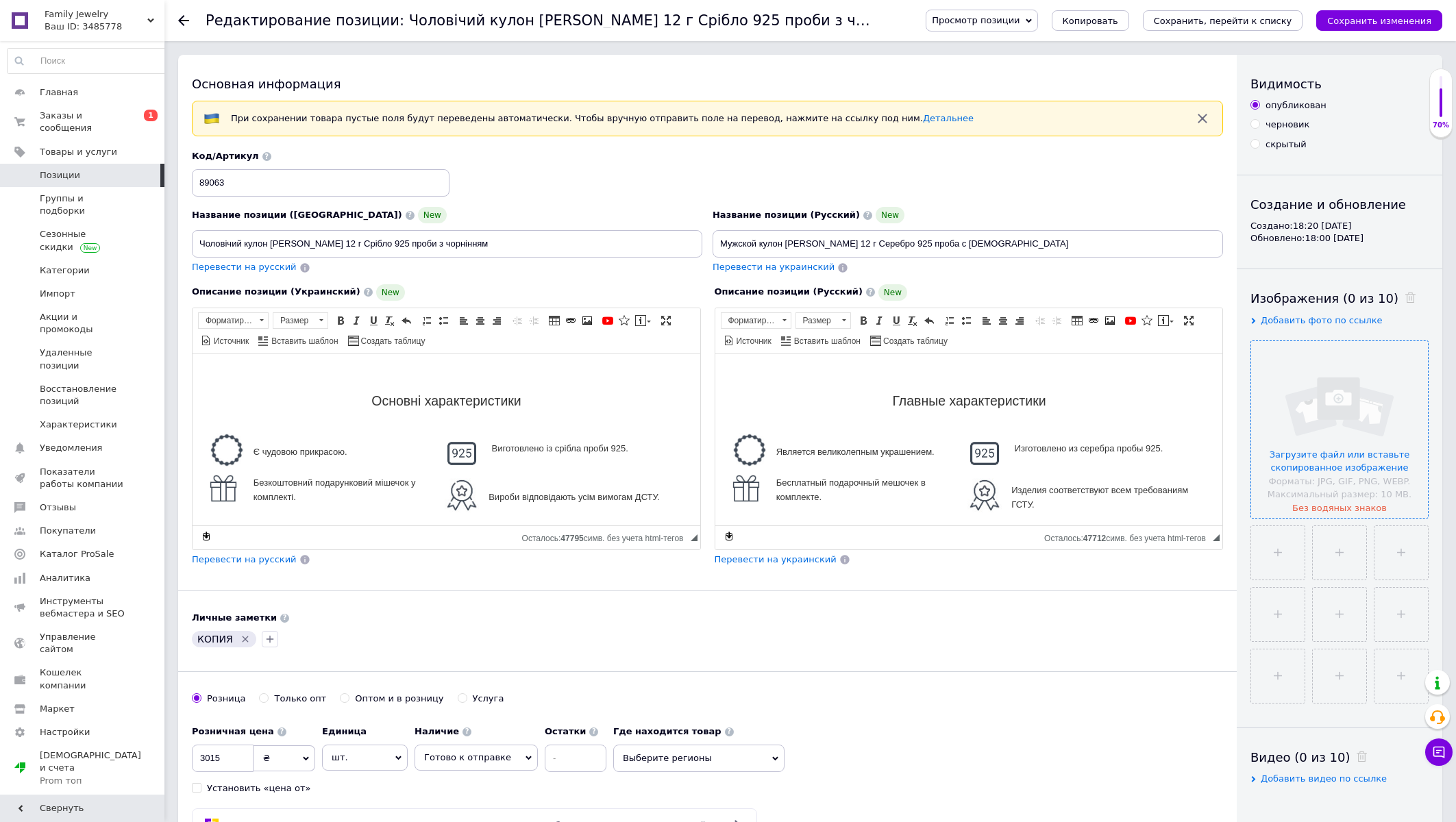
click at [1346, 455] on input "file" at bounding box center [1339, 430] width 177 height 177
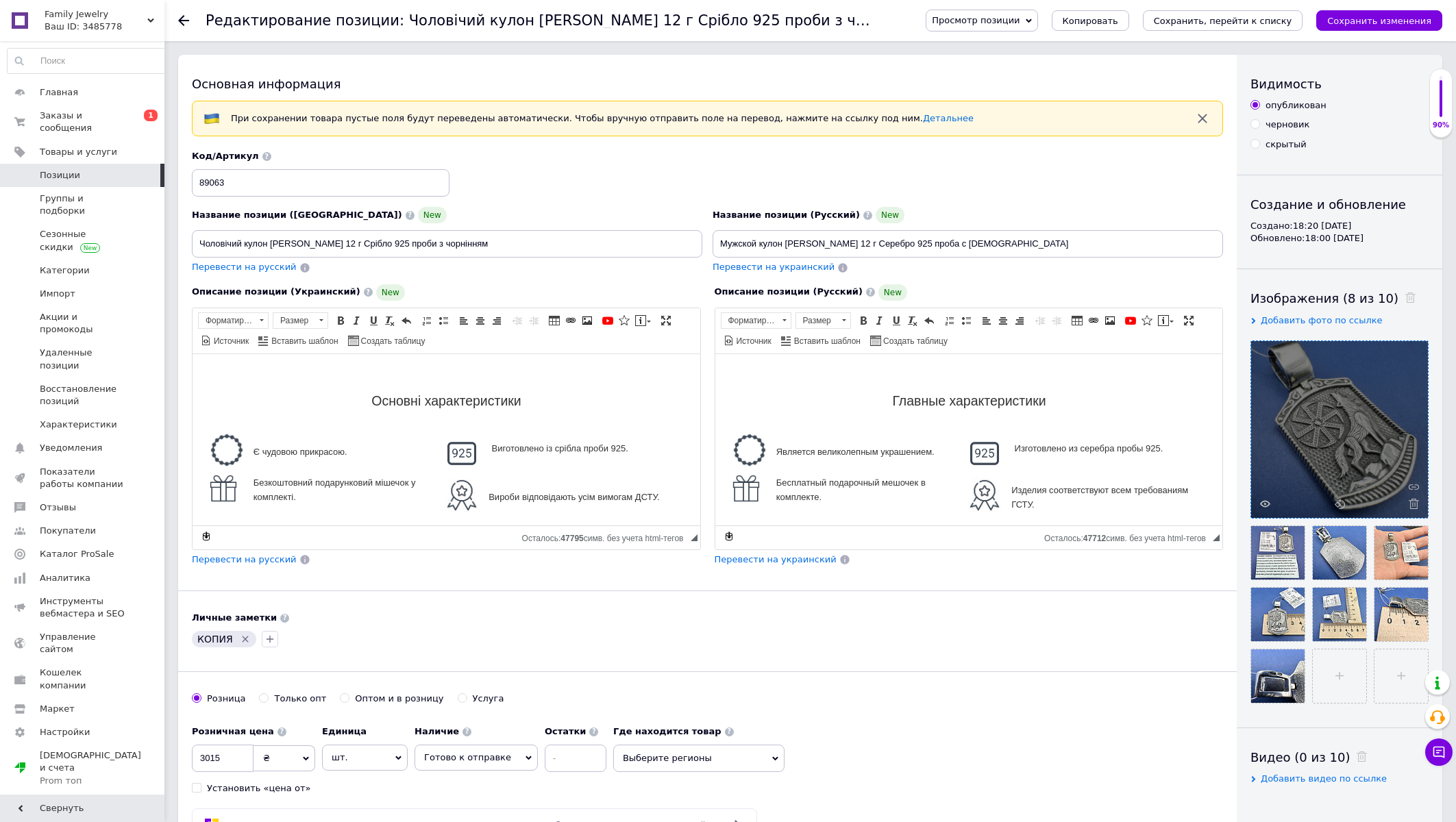
click at [244, 640] on icon "Удалить метку" at bounding box center [245, 639] width 6 height 6
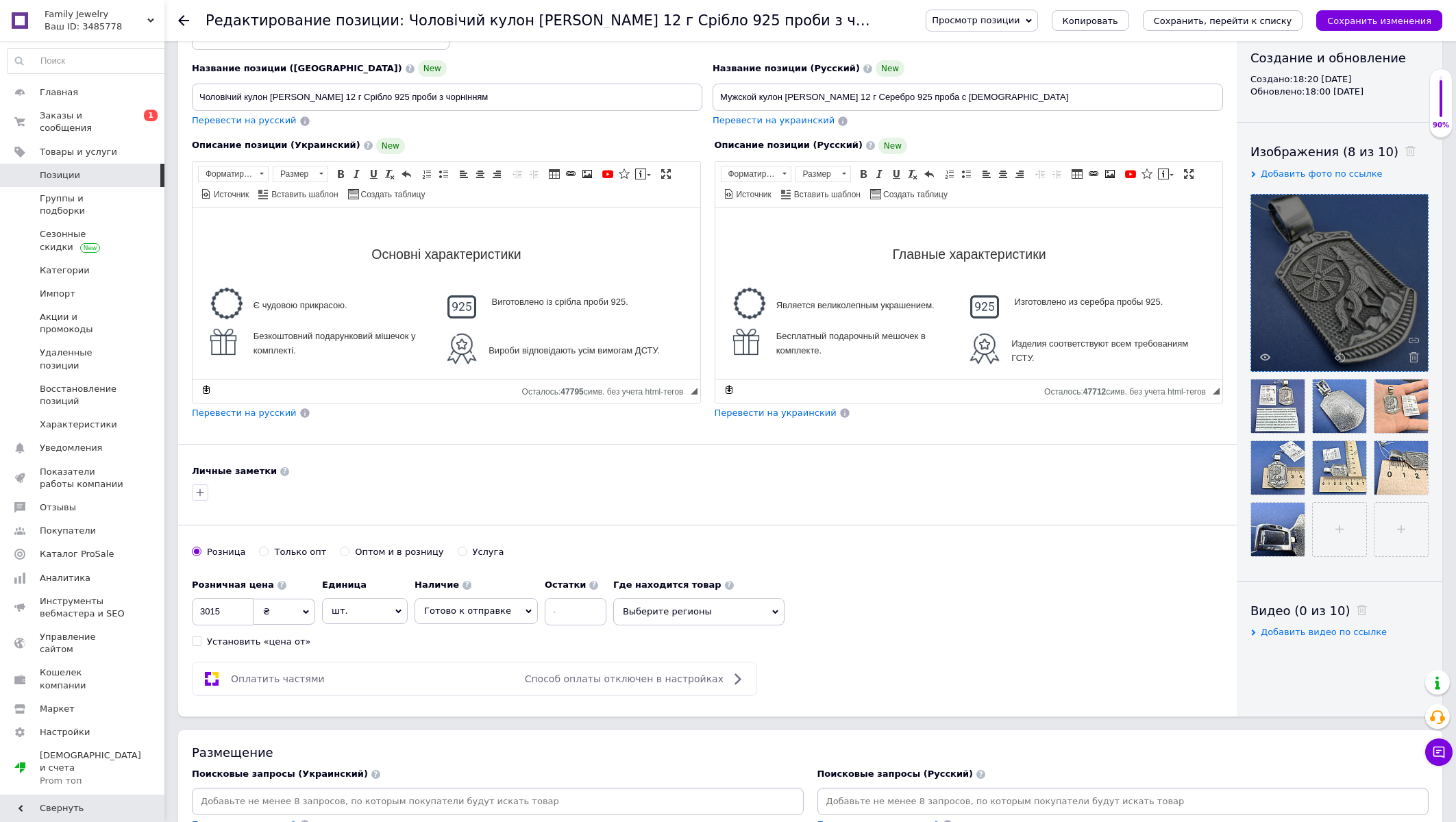
drag, startPoint x: 664, startPoint y: 612, endPoint x: 674, endPoint y: 579, distance: 34.5
click at [663, 612] on span "Выберите регионы" at bounding box center [699, 612] width 172 height 28
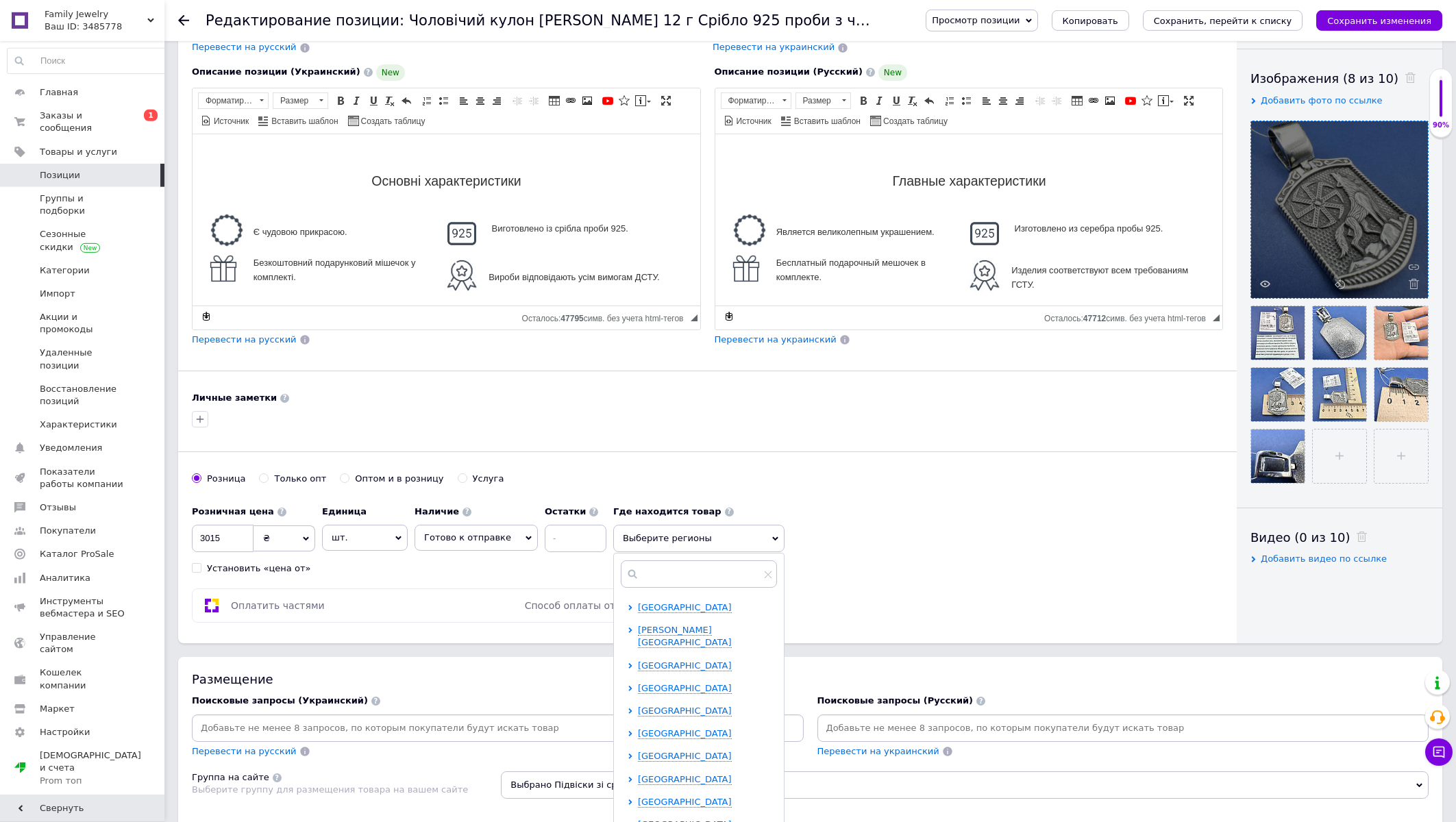
scroll to position [293, 0]
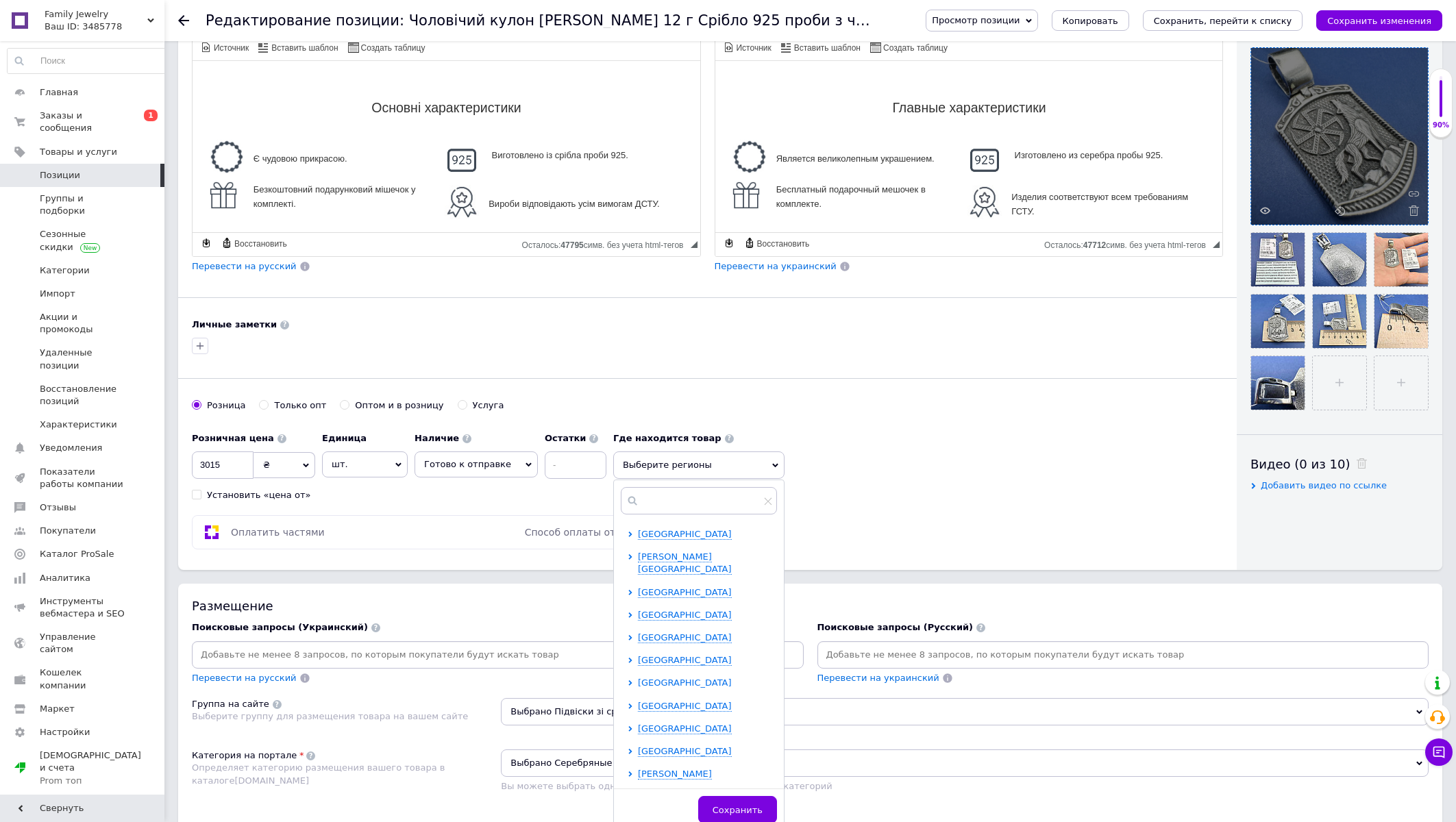
click at [649, 677] on span "Запорожская область" at bounding box center [685, 682] width 94 height 10
click at [638, 746] on input "checkbox" at bounding box center [642, 750] width 9 height 9
checkbox input "true"
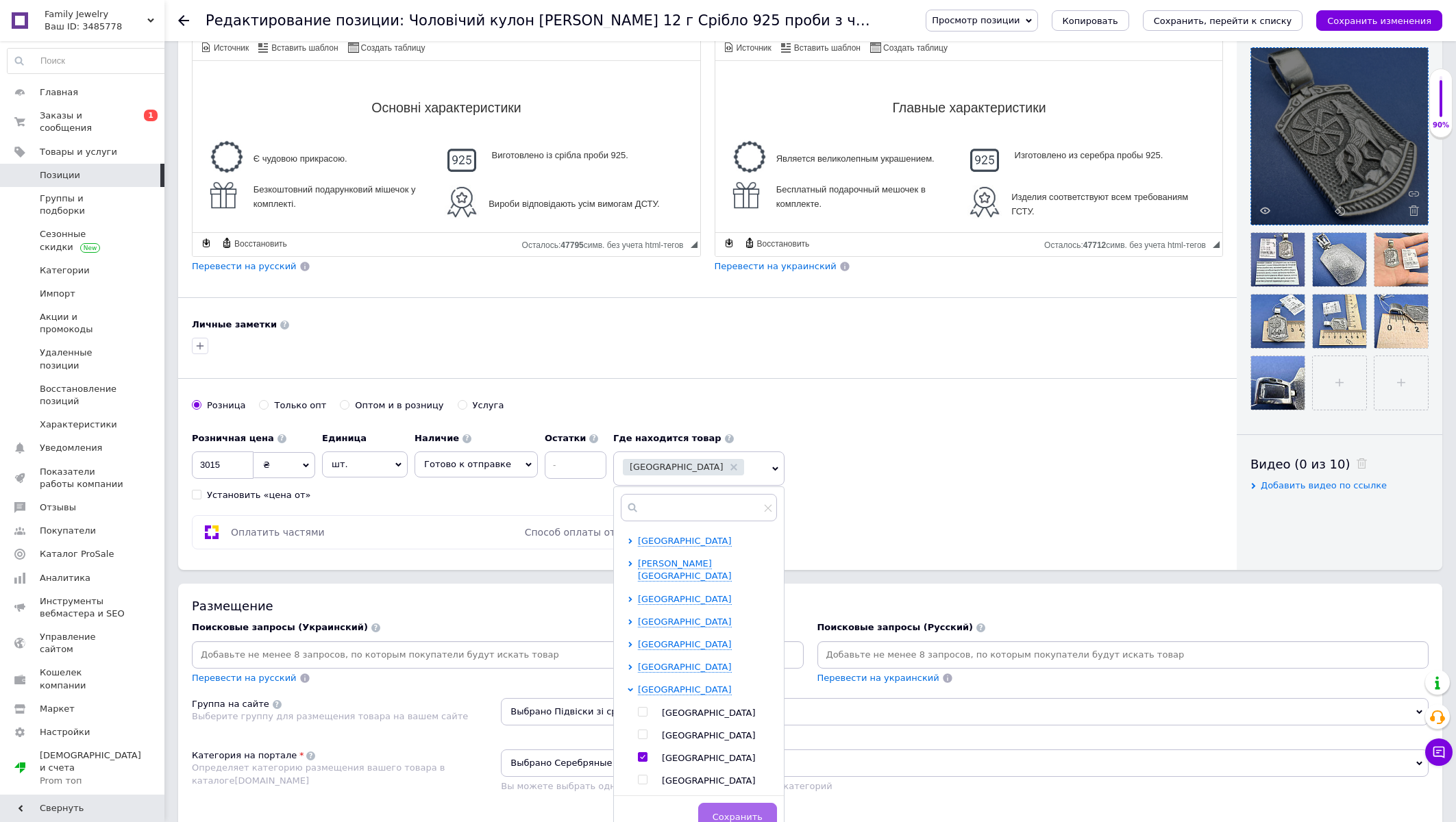
click at [730, 811] on button "Сохранить" at bounding box center [737, 816] width 79 height 28
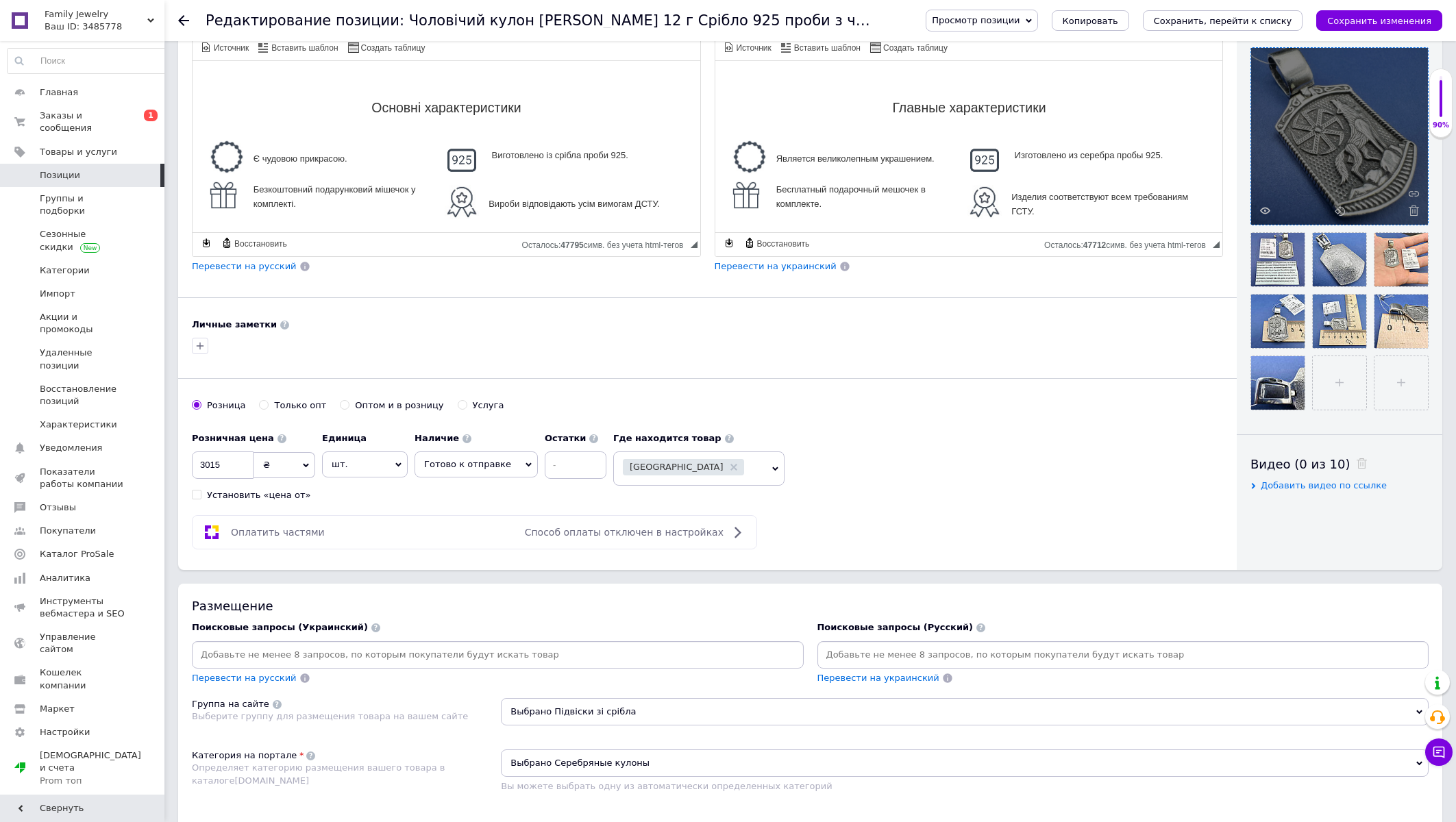
scroll to position [0, 0]
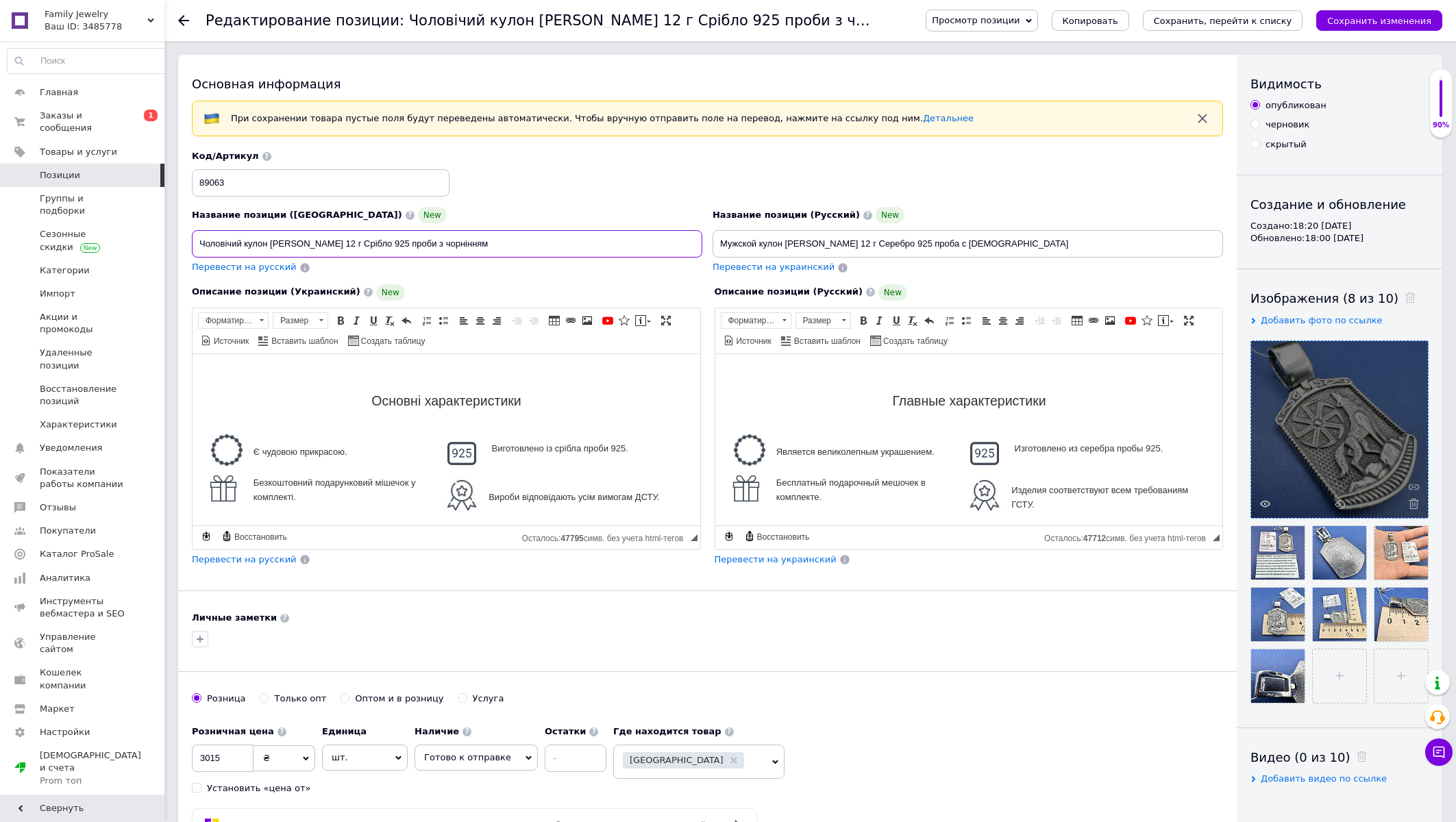
click at [372, 241] on input "Чоловічий кулон Георгій Побідоносець 12 г Срібло 925 проби з чорнінням" at bounding box center [447, 244] width 511 height 28
type input "Чоловічий кулон Георгій Побідоносець 12,5 г Срібло 925 проби з чорнінням"
click at [885, 251] on input "Мужской кулон Георгий Победоносец 12 г Серебро 925 проба с чернением" at bounding box center [967, 244] width 511 height 28
type input "Мужской кулон Георгий Победоносец 12,5 г Серебро 925 проба с чернением"
click at [464, 248] on input "Чоловічий кулон Георгій Побідоносець 12,5 г Срібло 925 проби з чорнінням" at bounding box center [447, 244] width 511 height 28
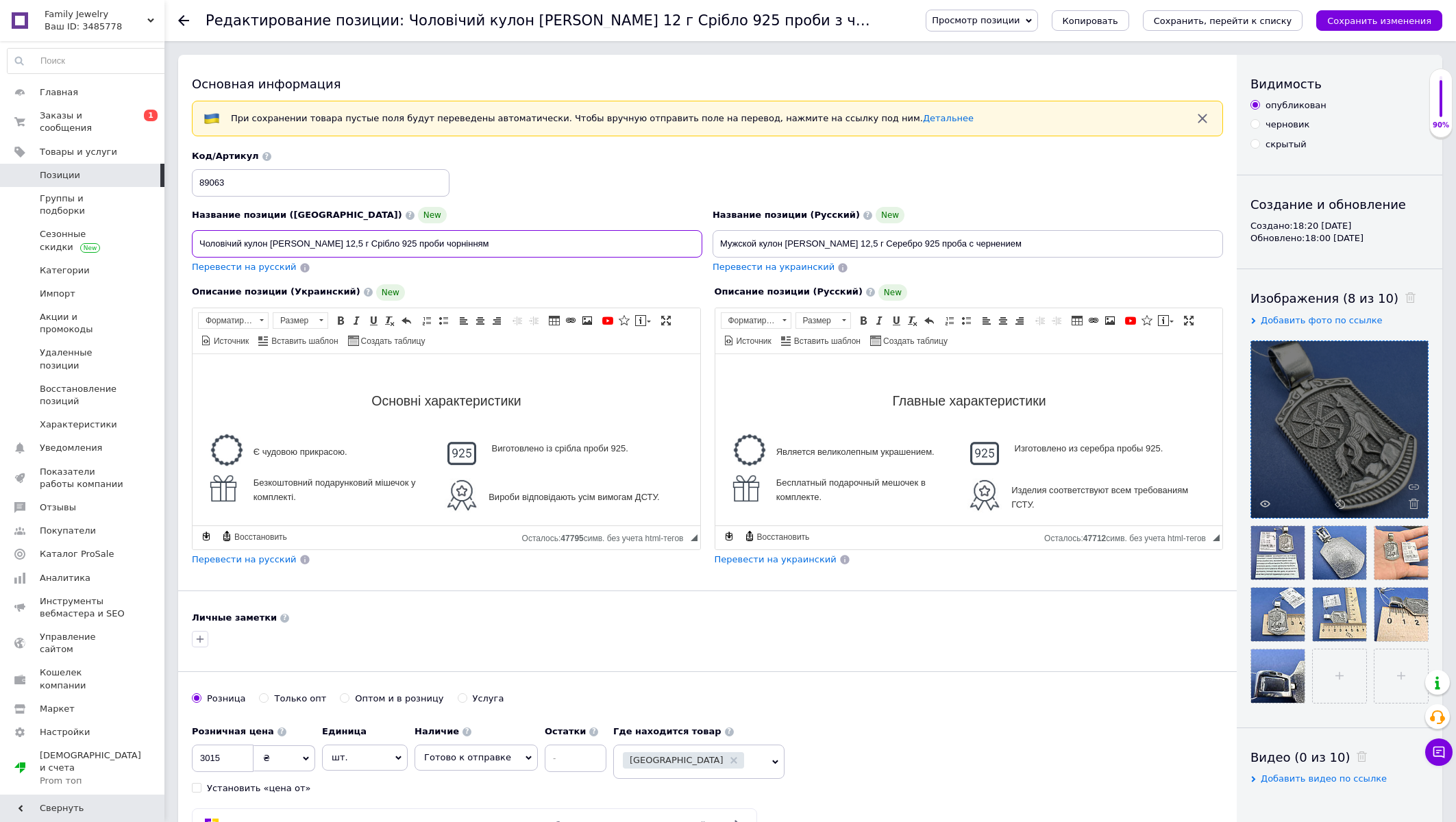
click at [516, 245] on input "Чоловічий кулон Георгій Побідоносець 12,5 г Срібло 925 проби чорнінням" at bounding box center [447, 244] width 511 height 28
type input "Чоловічий кулон Георгій Побідоносець 12,5 г Срібло 925 проби чорніння"
click at [1052, 245] on input "Мужской кулон Георгий Победоносец 12,5 г Серебро 925 проба с чернением" at bounding box center [967, 244] width 511 height 28
click at [990, 245] on input "Мужской кулон Георгий Победоносец 12,5 г Серебро 925 проба с чернение" at bounding box center [967, 244] width 511 height 28
click at [809, 242] on input "Мужской кулон Георгий Победоносец 12,5 г Серебро 925 проба чернение" at bounding box center [967, 244] width 511 height 28
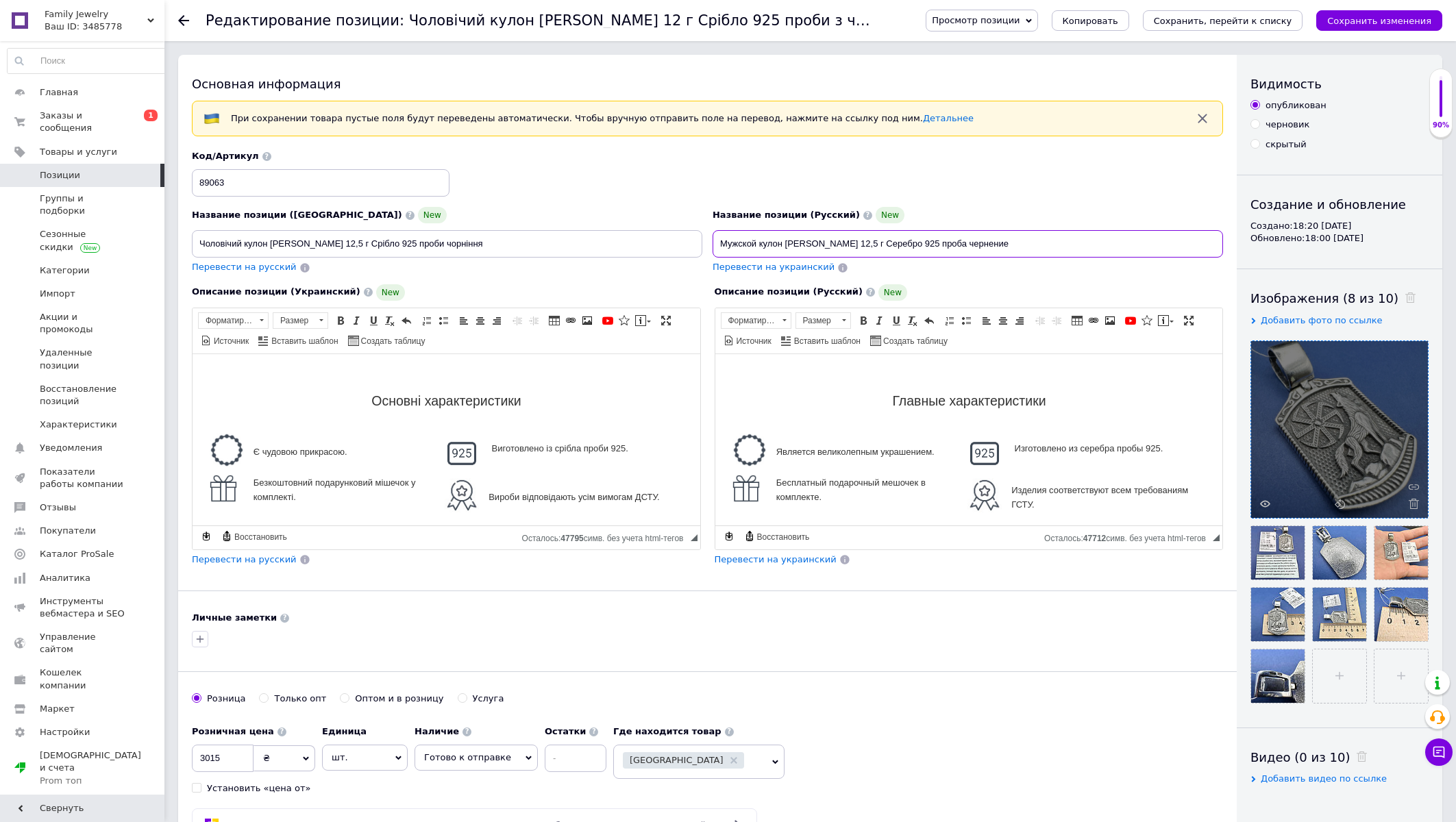
click at [809, 242] on input "Мужской кулон Георгий Победоносец 12,5 г Серебро 925 проба чернение" at bounding box center [967, 244] width 511 height 28
click at [805, 247] on input "Мужской кулон Победоносец 12,5 г Серебро 925 проба чернение" at bounding box center [967, 244] width 511 height 28
type input "Мужской кулон 12,5 г Серебро 925 проба чернение"
click at [275, 242] on input "Чоловічий кулон Георгій Побідоносець 12,5 г Срібло 925 проби чорніння" at bounding box center [447, 244] width 511 height 28
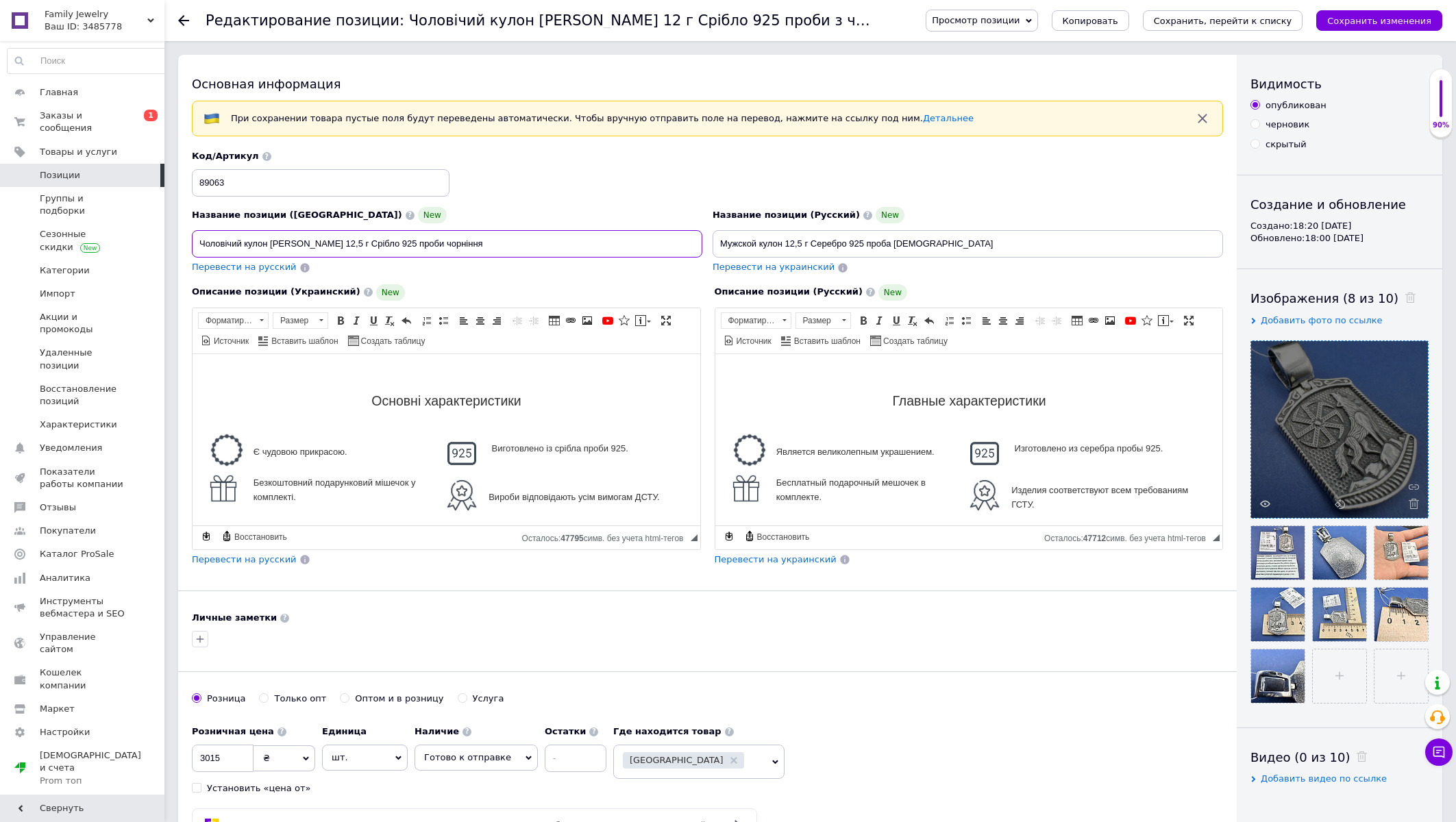
click at [275, 242] on input "Чоловічий кулон Георгій Побідоносець 12,5 г Срібло 925 проби чорніння" at bounding box center [447, 244] width 511 height 28
click at [282, 242] on input "Чоловічий кулон Побідоносець 12,5 г Срібло 925 проби чорніння" at bounding box center [447, 244] width 511 height 28
click at [198, 242] on input "Чоловічий кулон 12,5 г Срібло 925 проби чорніння" at bounding box center [447, 244] width 511 height 28
click at [539, 631] on div at bounding box center [707, 639] width 1037 height 22
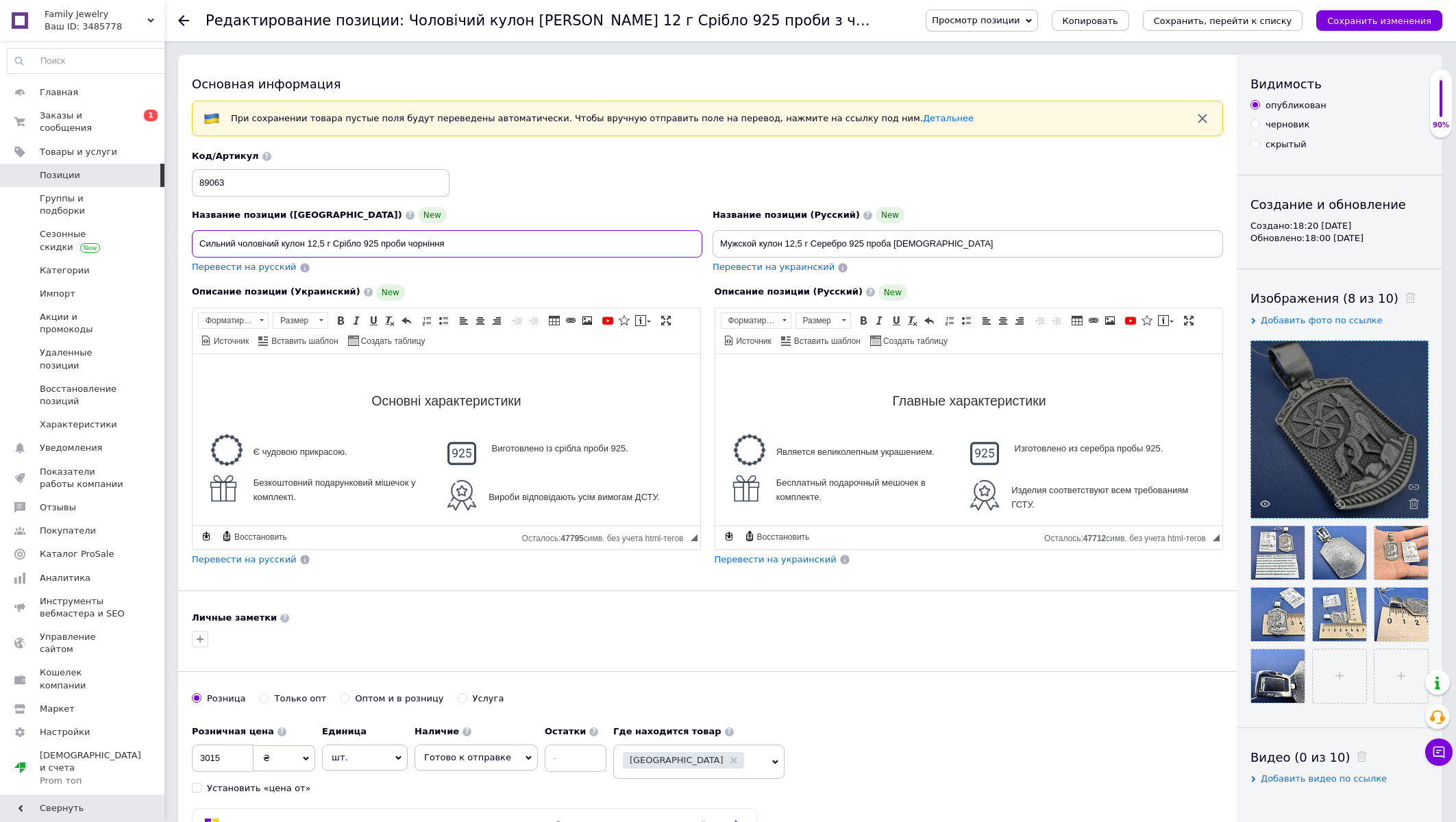
click at [286, 241] on input "Сильний чоловічий кулон 12,5 г Срібло 925 проби чорніння" at bounding box center [447, 244] width 511 height 28
type input "Сильний чоловічий оберіг Коловрат з вовком 12,5 г Срібло 925 проби чорніння"
click at [719, 247] on input "Мужской кулон 12,5 г Серебро 925 проба чернение" at bounding box center [967, 244] width 511 height 28
type input "Сильный мужской оберег Коловрат с волком 12,5 г Серебро 925 проба чернение"
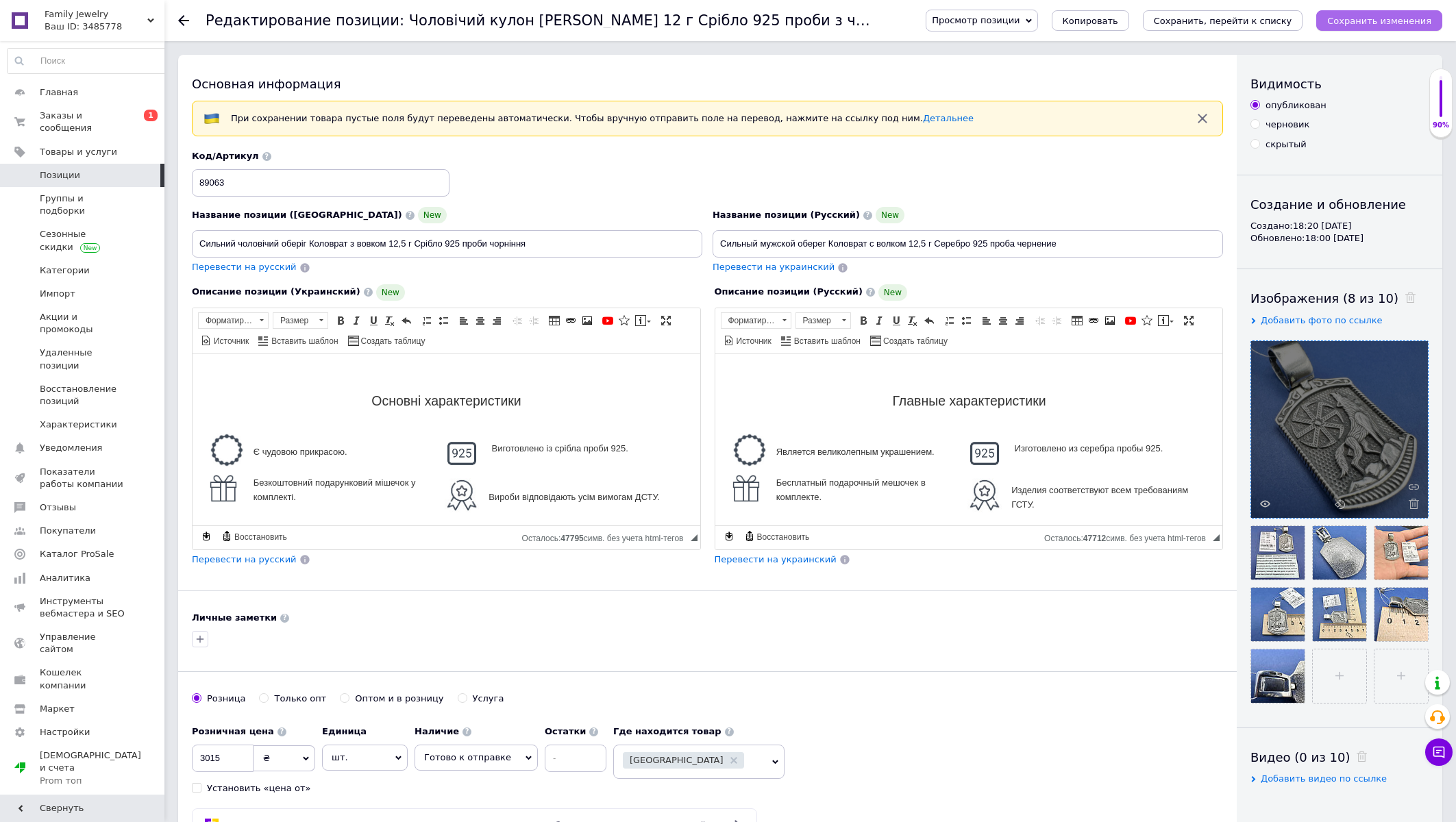
click at [1412, 22] on icon "Сохранить изменения" at bounding box center [1379, 21] width 104 height 10
click at [224, 761] on input "3015" at bounding box center [223, 758] width 62 height 28
type input "2555"
click at [663, 650] on div at bounding box center [707, 639] width 1037 height 22
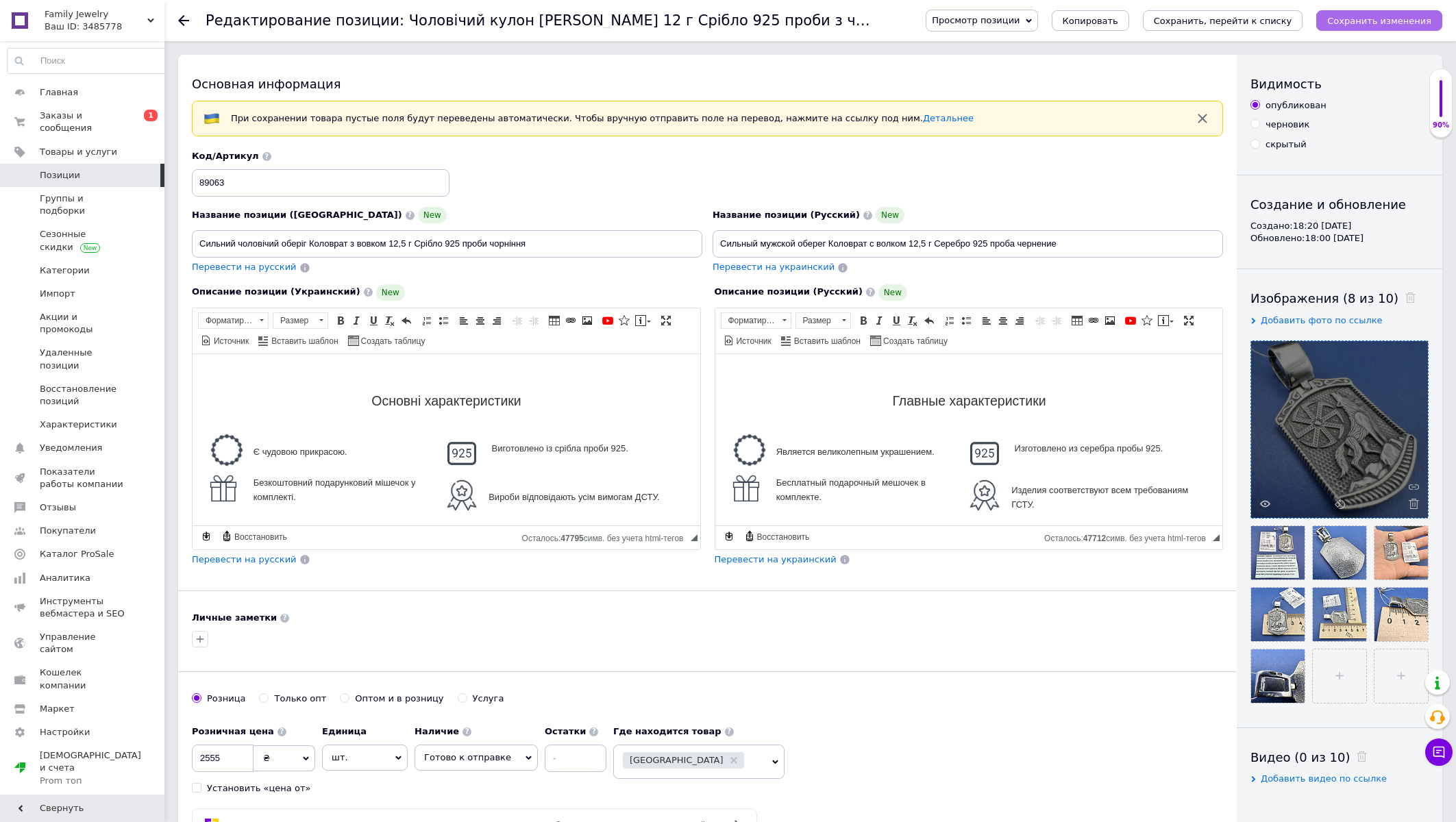
click at [1392, 12] on button "Сохранить изменения" at bounding box center [1379, 21] width 126 height 21
click at [846, 250] on input "Сильный мужской оберег Коловрат с волком 12,5 г Серебро 925 проба чернение" at bounding box center [967, 244] width 511 height 28
click at [817, 241] on input "Сильный мужской оберег амулет с волком 12,5 г Серебро 925 проба чернение" at bounding box center [967, 244] width 511 height 28
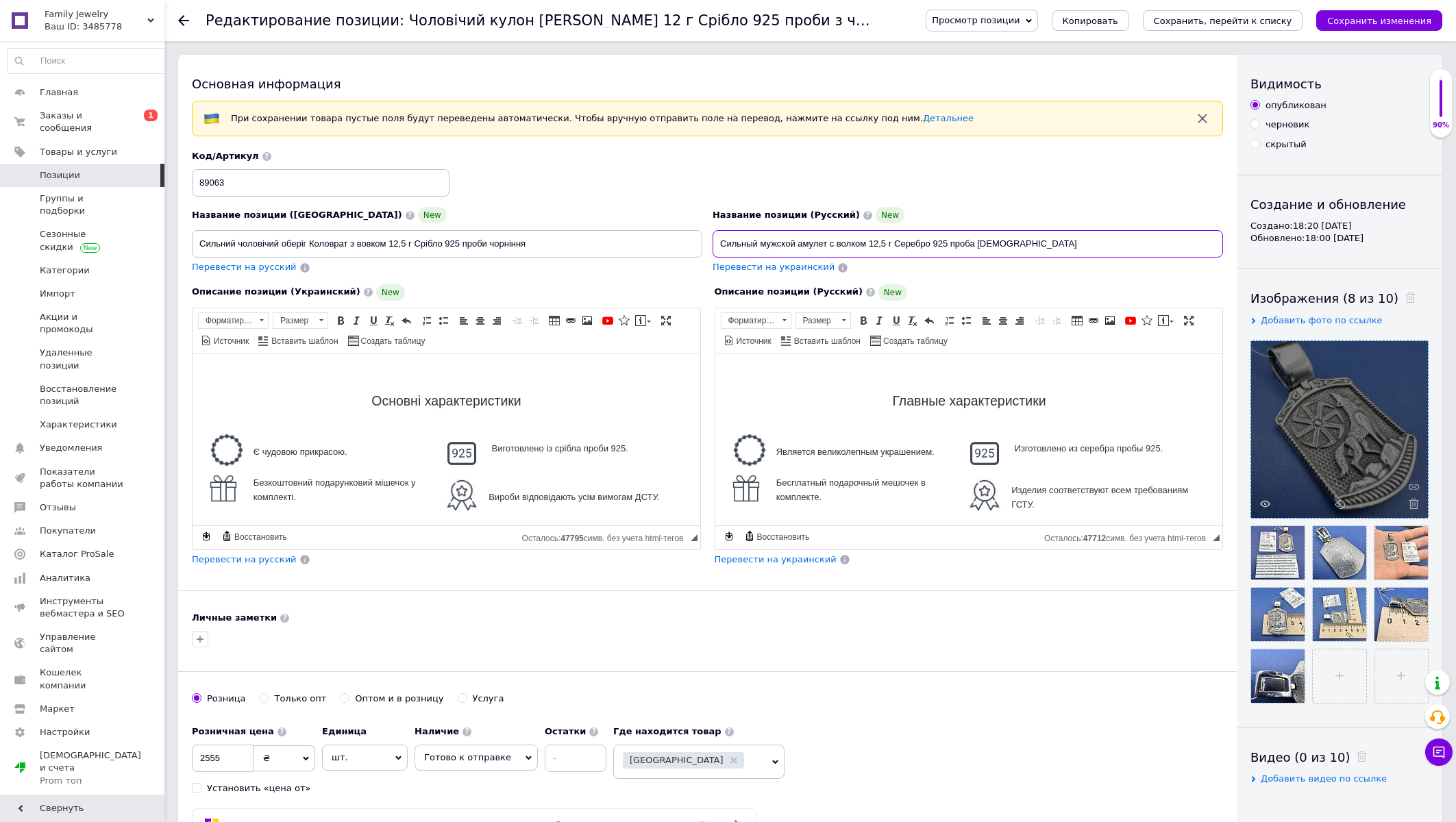
type input "Сильный мужской амулет с волком 12,5 г Серебро 925 проба чернение"
click at [286, 240] on input "Сильний чоловічий оберіг Коловрат з вовком 12,5 г Срібло 925 проби чорніння" at bounding box center [447, 244] width 511 height 28
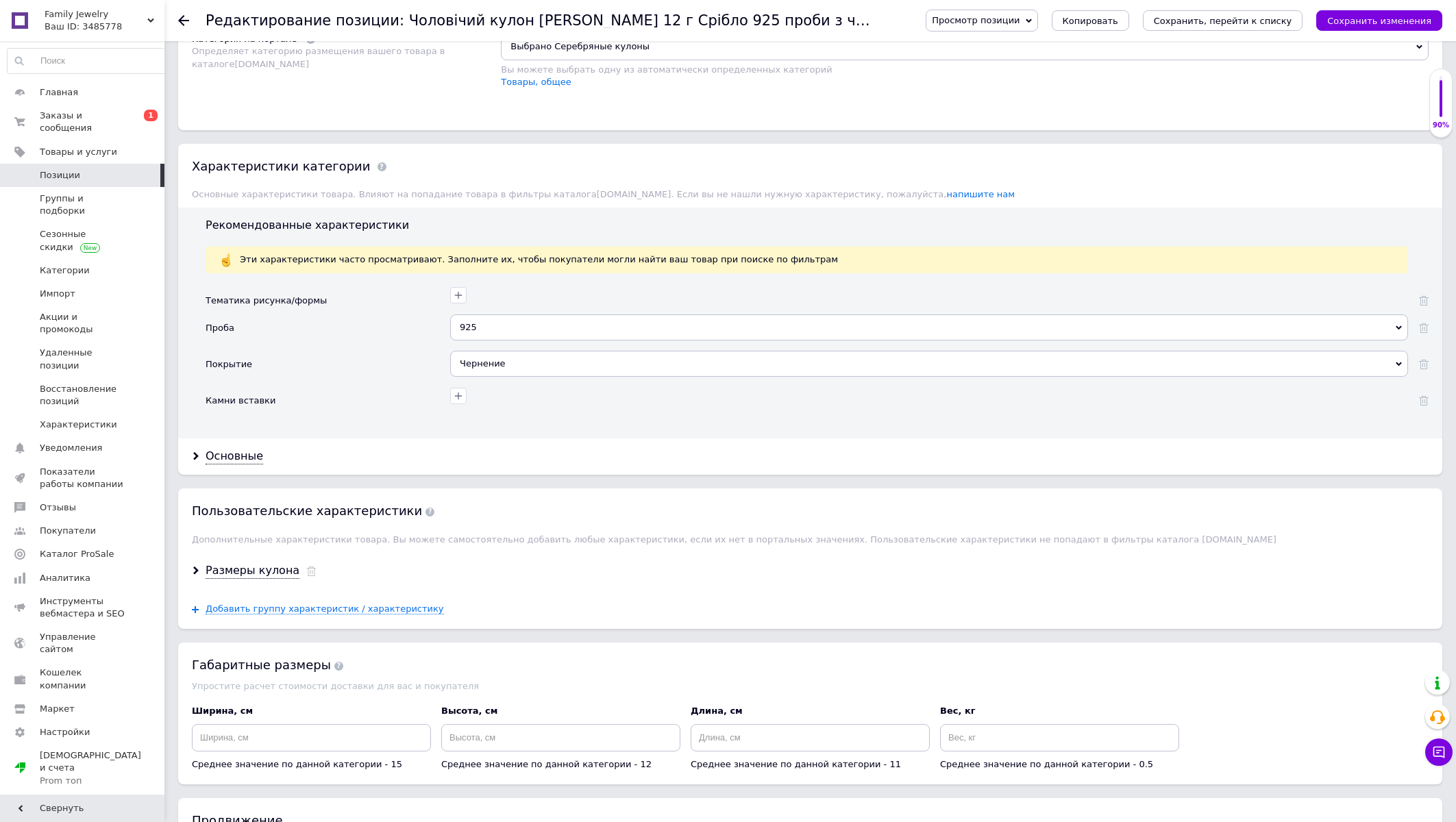
scroll to position [1028, 0]
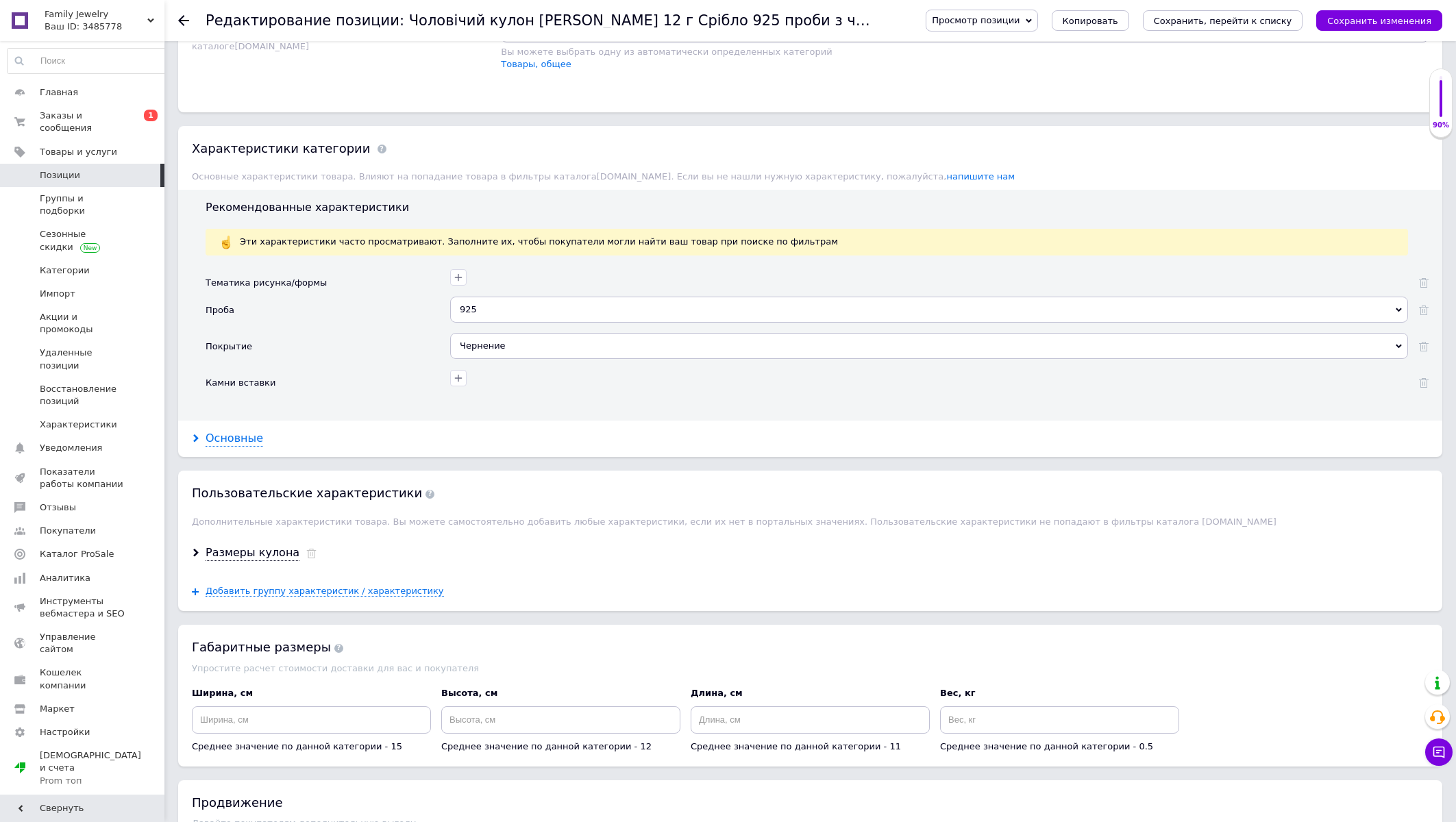
type input "Сильний чоловічий амулет Коловрат з вовком 12,5 г Срібло 925 проби чорніння"
click at [229, 446] on div "Основные" at bounding box center [234, 439] width 57 height 16
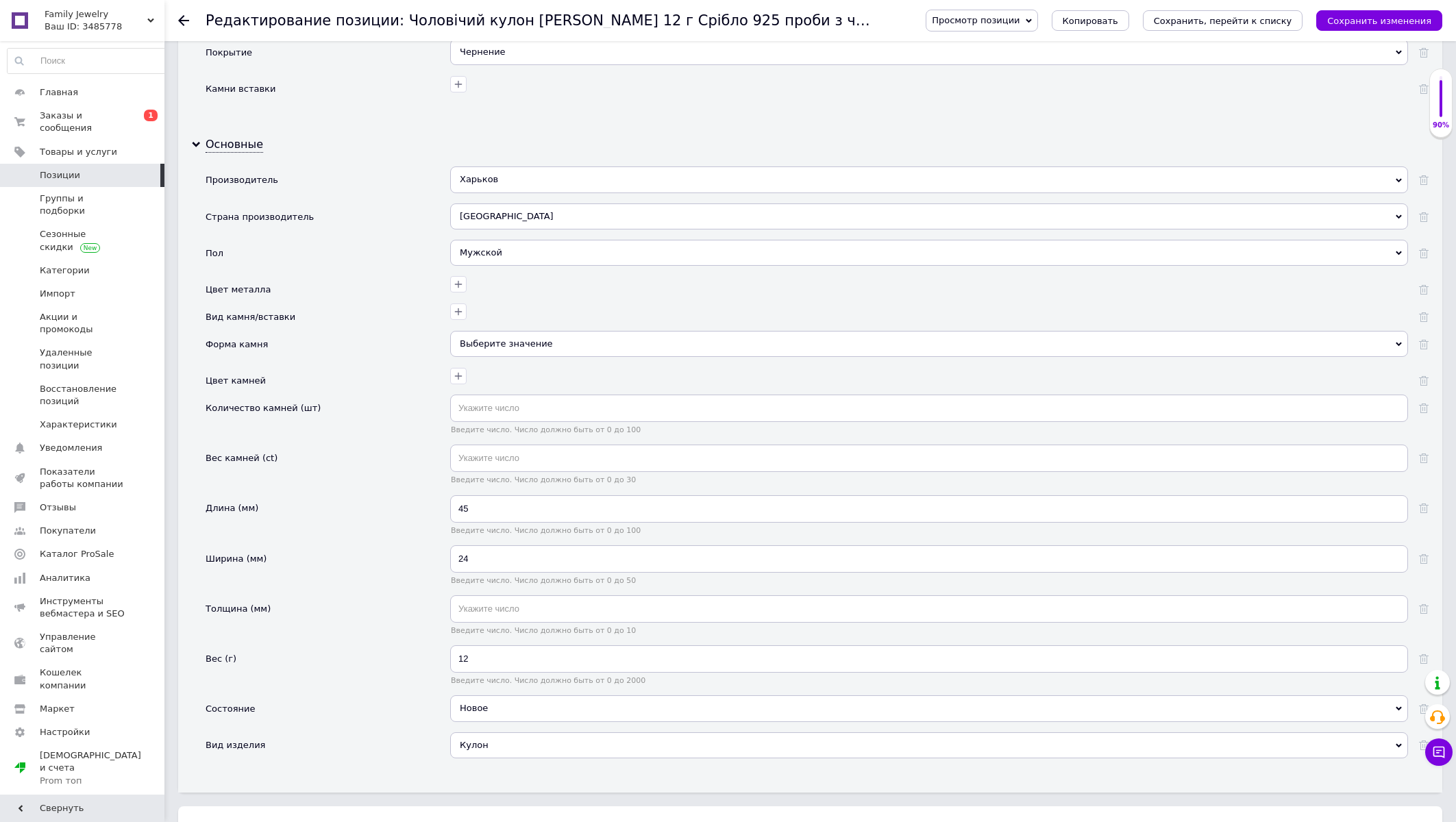
scroll to position [1395, 0]
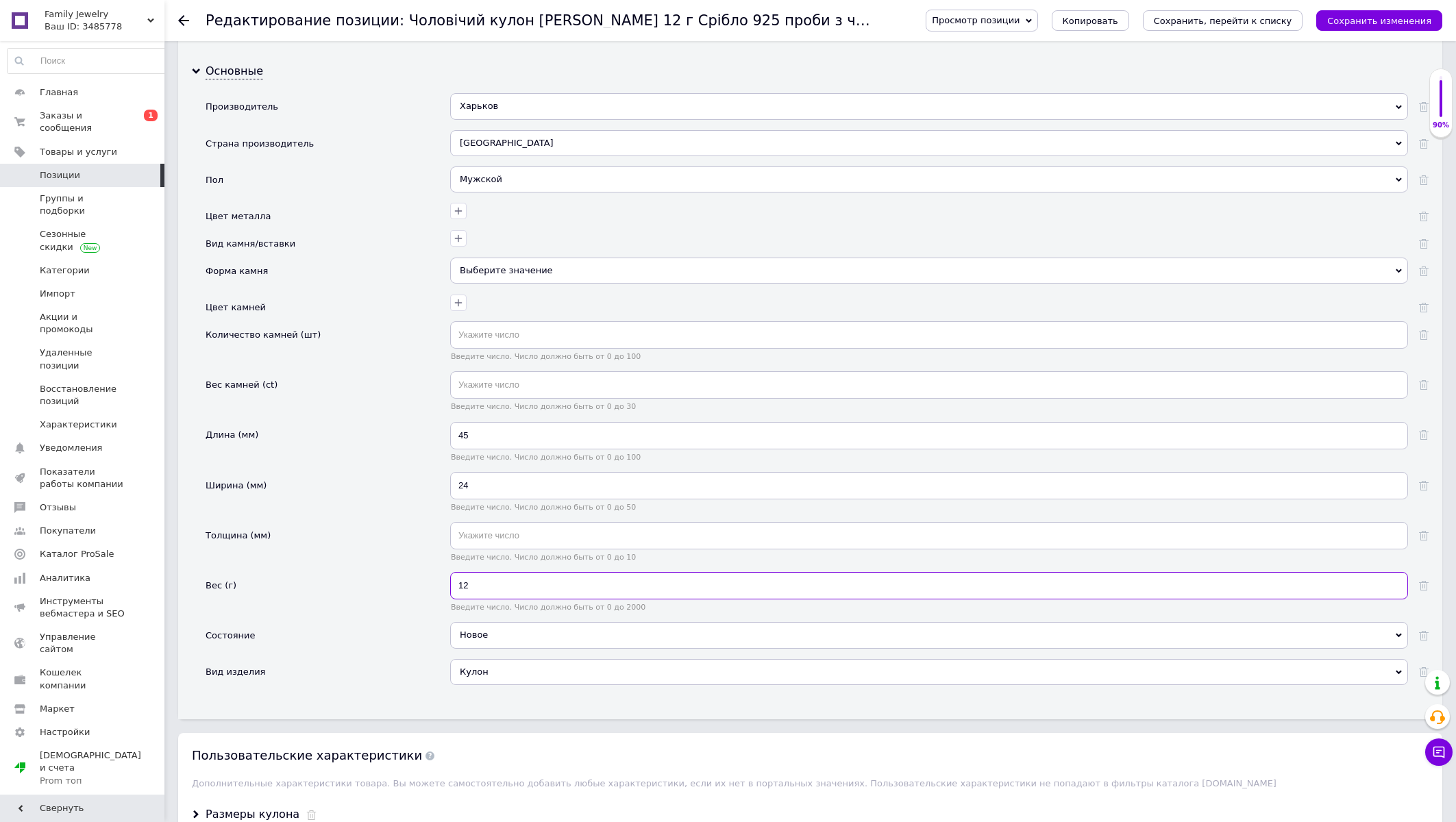
click at [510, 600] on input "12" at bounding box center [929, 585] width 958 height 28
type input "12.5"
click at [516, 685] on div "Кулон" at bounding box center [929, 672] width 958 height 26
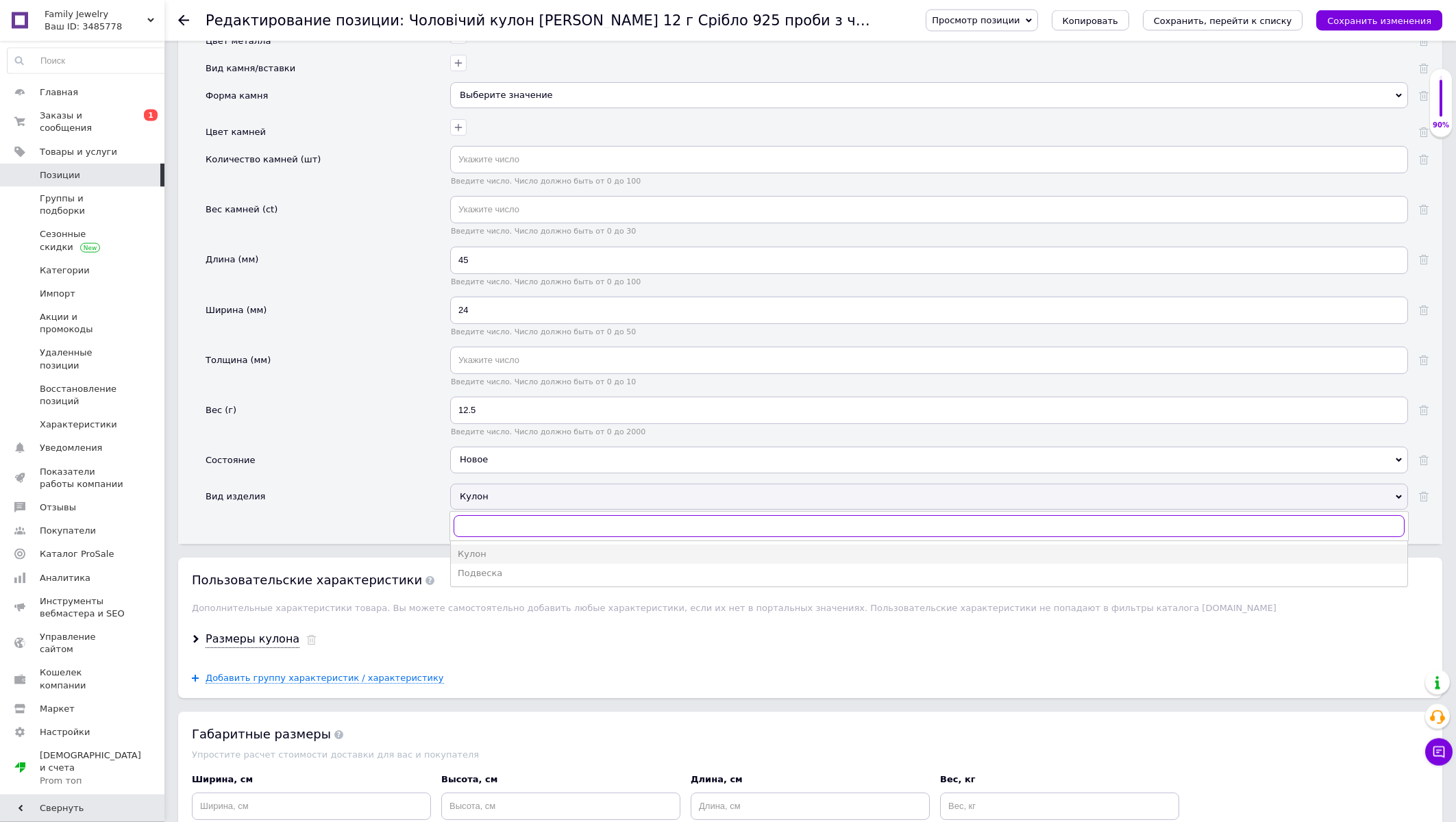
scroll to position [1615, 0]
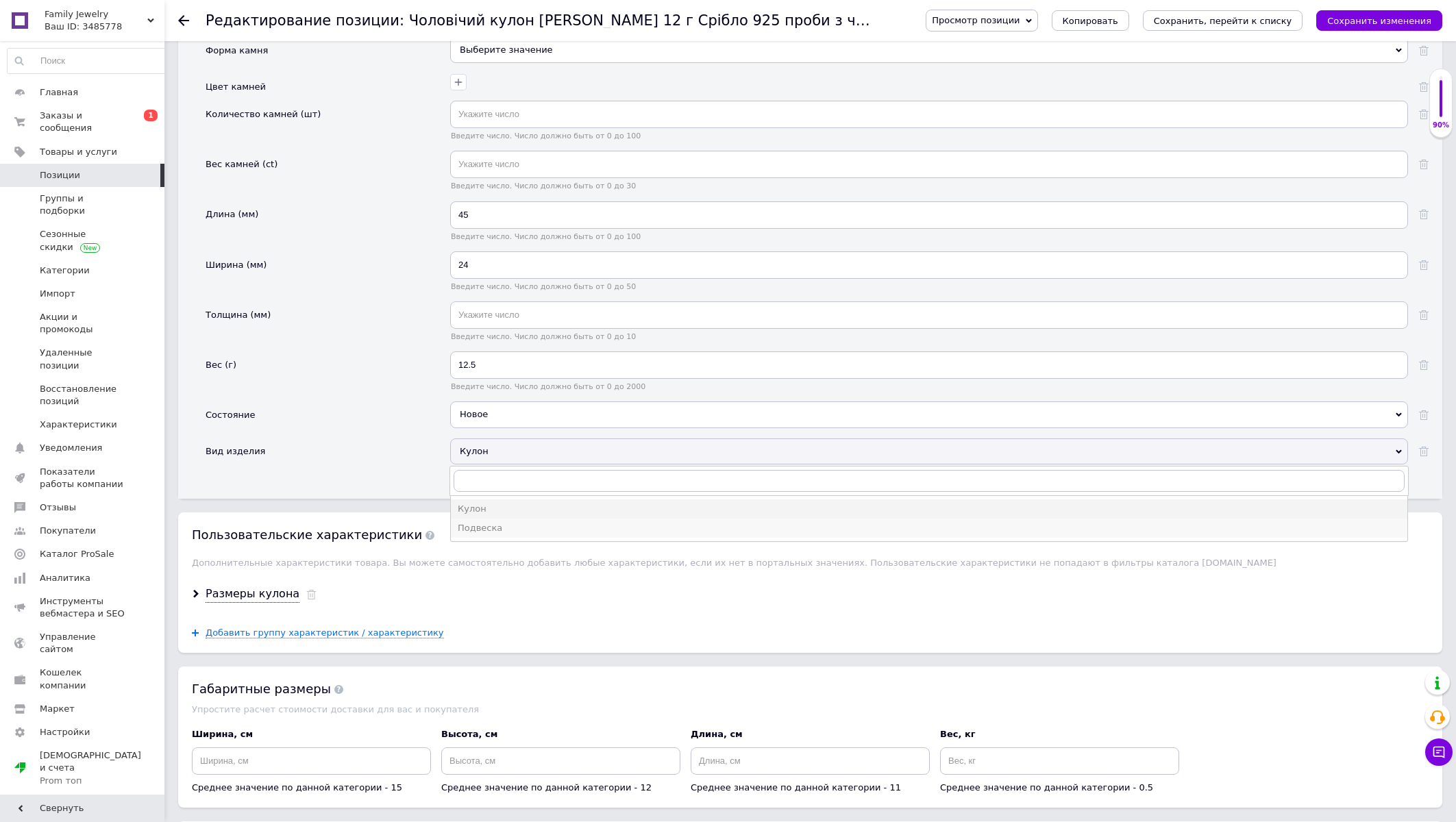
click at [491, 538] on li "Подвеска" at bounding box center [929, 528] width 956 height 19
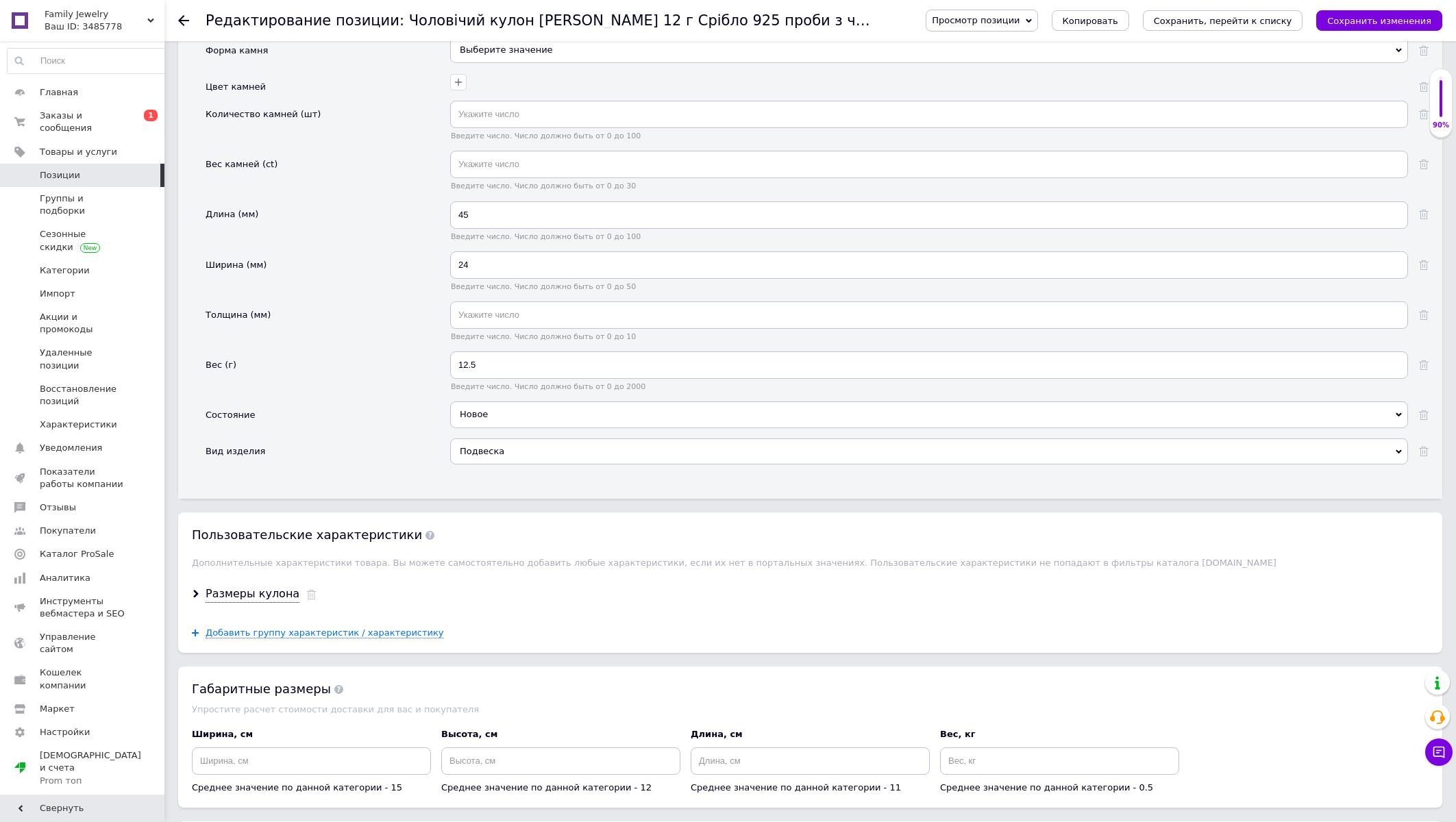
click at [499, 465] on div "Подвеска" at bounding box center [929, 451] width 958 height 26
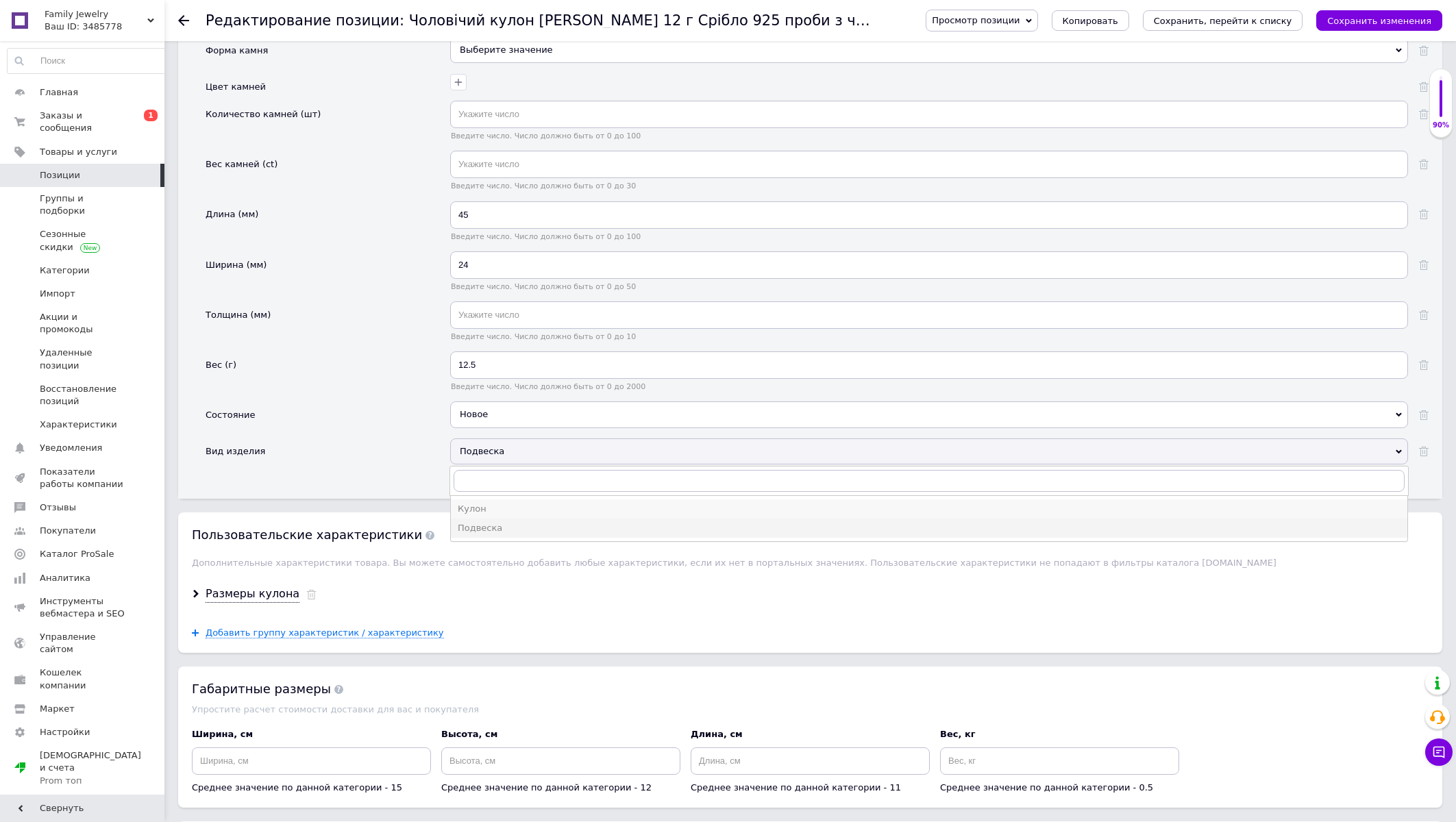
click at [481, 515] on div "Кулон" at bounding box center [929, 509] width 943 height 13
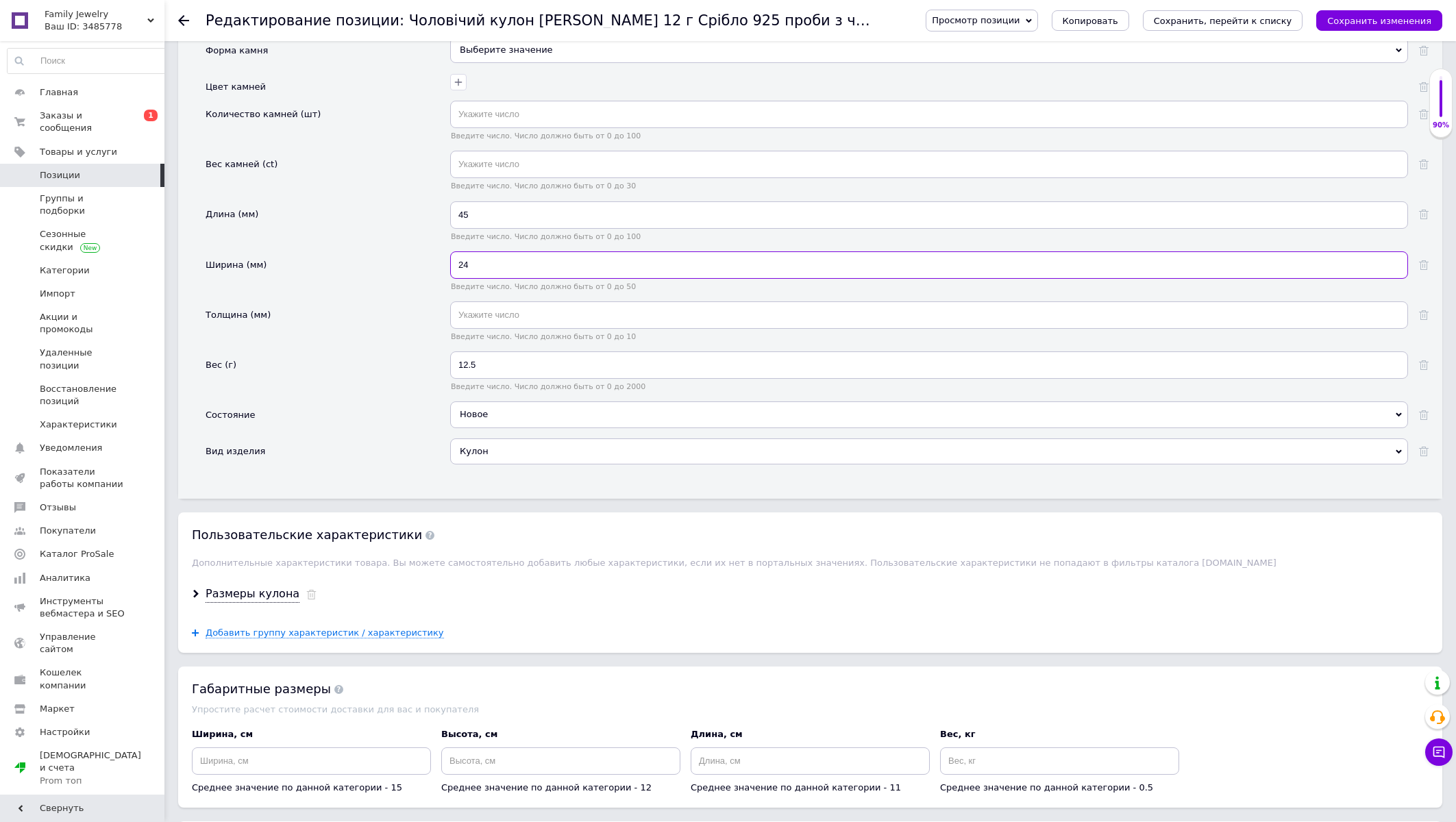
click at [464, 279] on input "24" at bounding box center [929, 265] width 958 height 28
type input "24"
click at [465, 229] on input "45" at bounding box center [929, 215] width 958 height 28
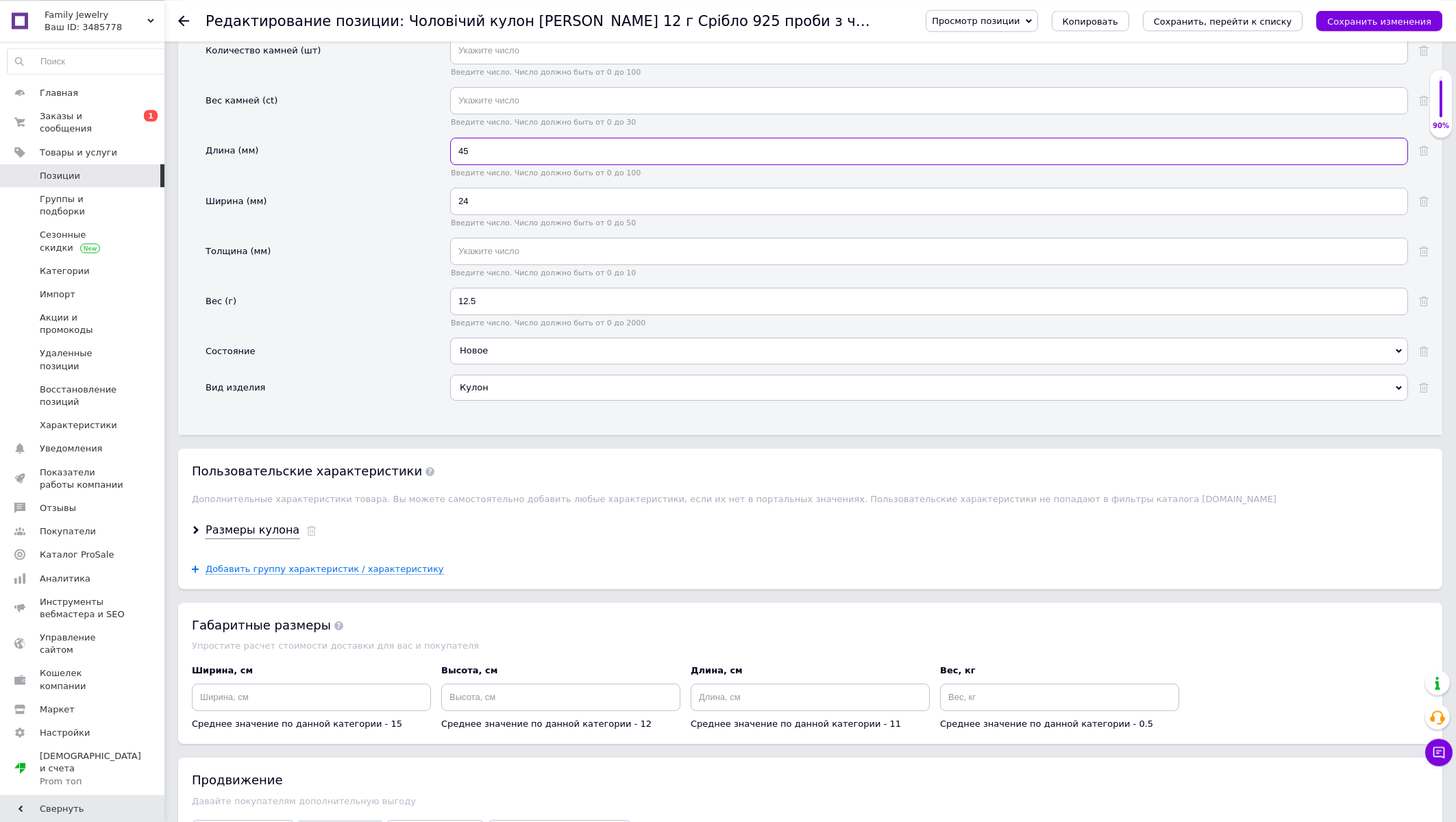
scroll to position [1909, 0]
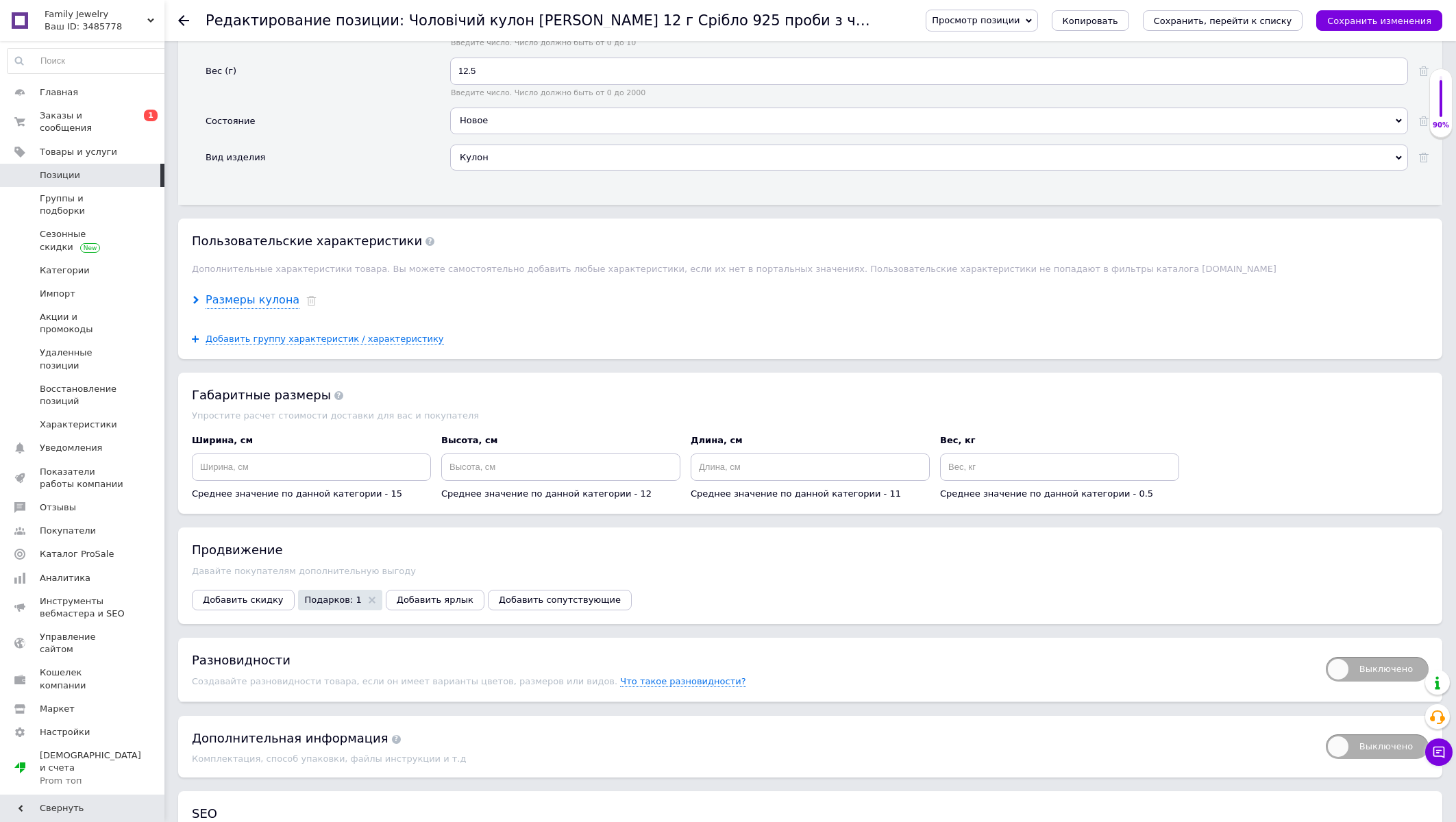
click at [253, 308] on div "Размеры кулона" at bounding box center [253, 300] width 94 height 16
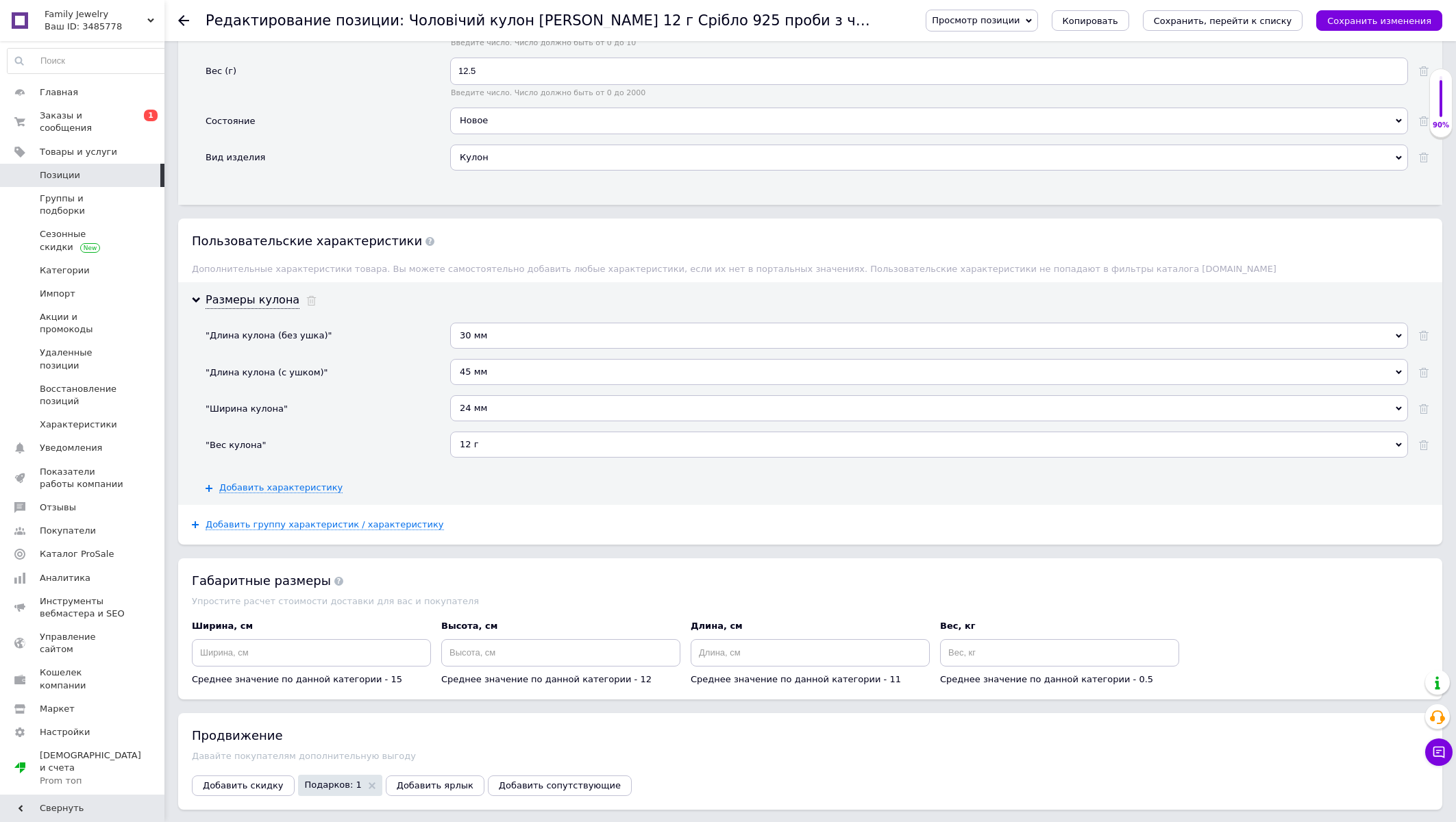
click at [489, 457] on div "12 г" at bounding box center [929, 444] width 958 height 26
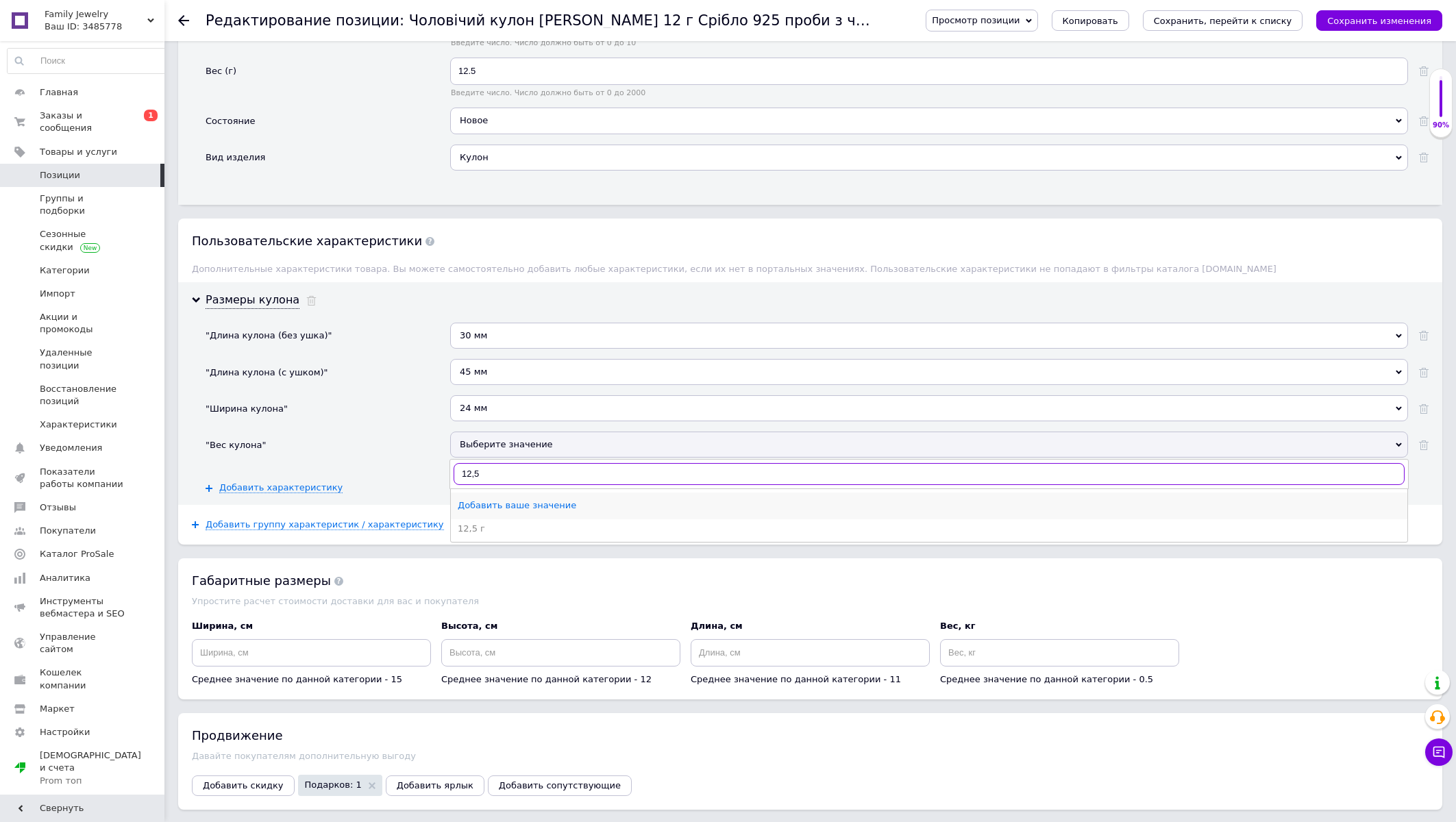
type input "12,5"
click at [477, 535] on div "12,5 г" at bounding box center [929, 529] width 943 height 13
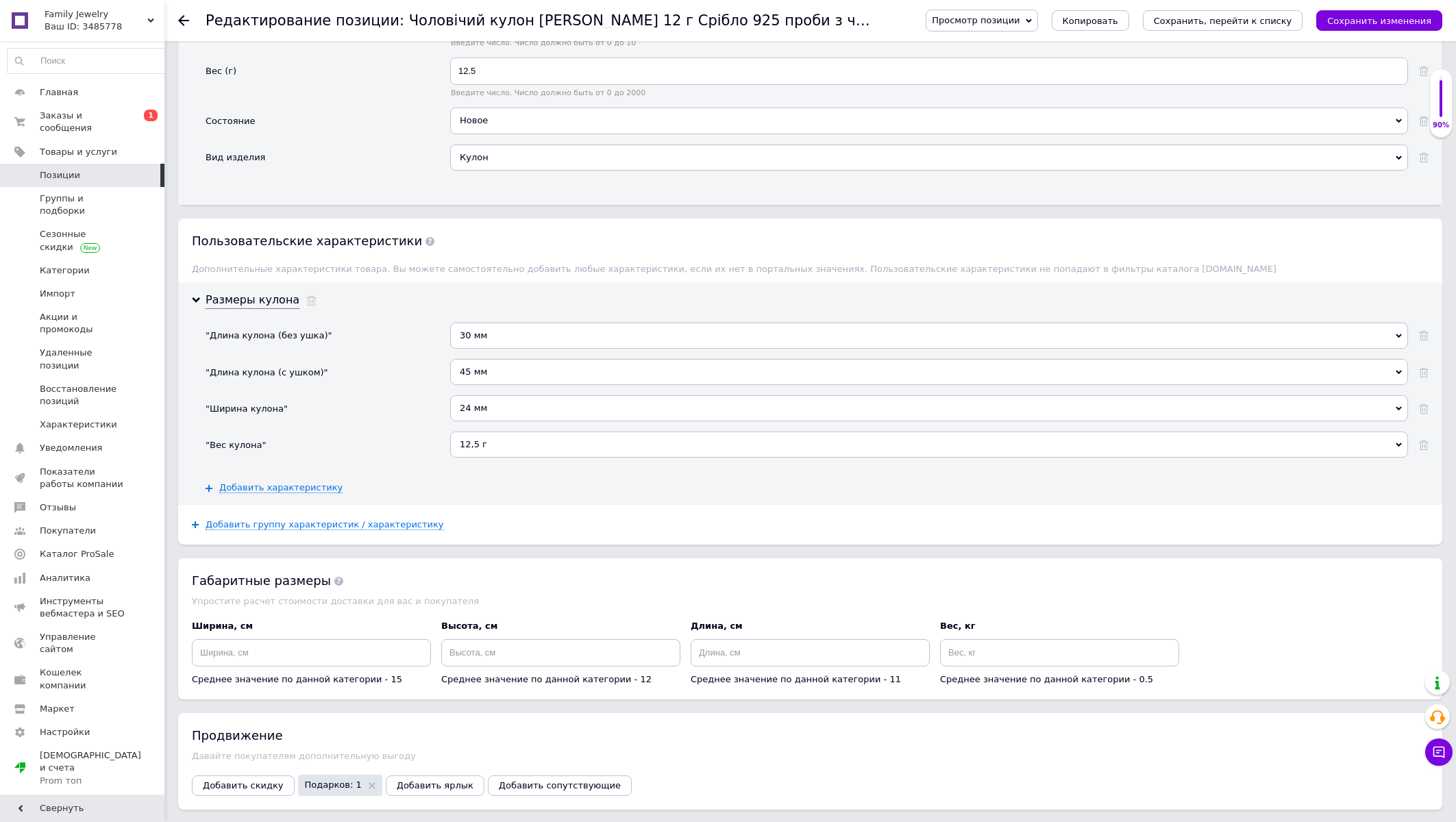
click at [477, 349] on div "30 мм" at bounding box center [929, 335] width 958 height 26
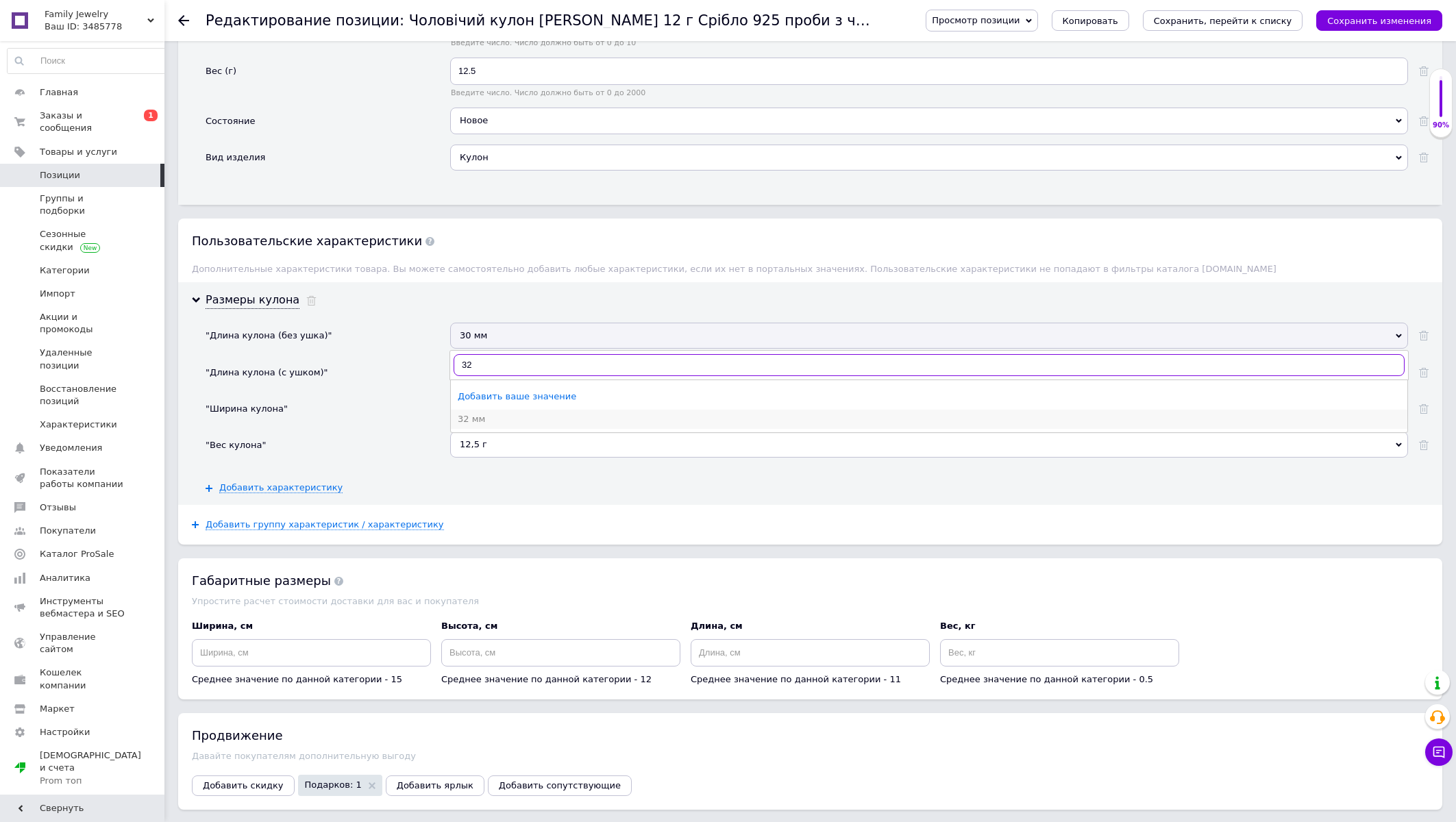
type input "32"
click at [484, 426] on div "32 мм" at bounding box center [929, 419] width 943 height 13
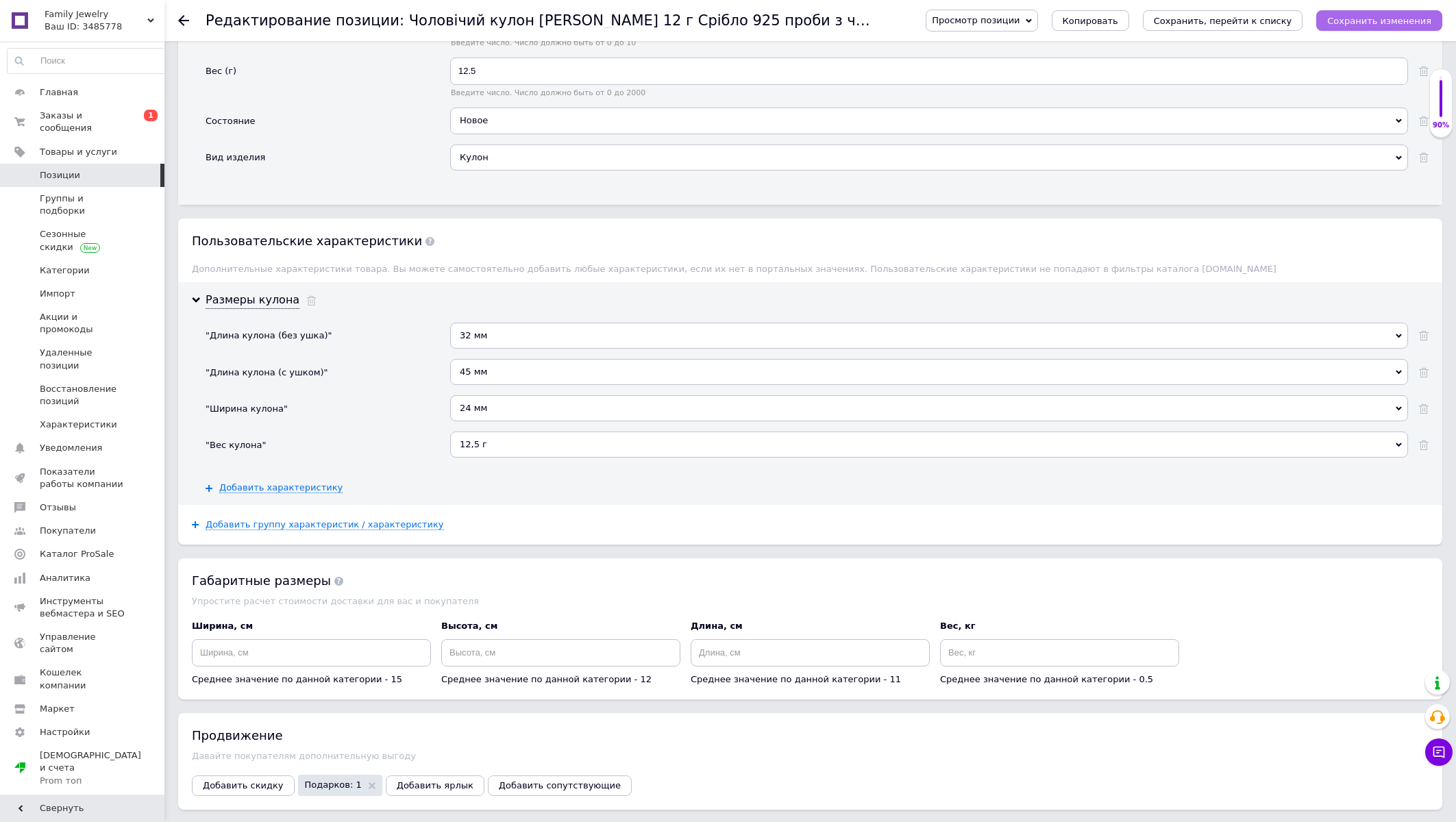
click at [1385, 25] on icon "Сохранить изменения" at bounding box center [1379, 21] width 104 height 10
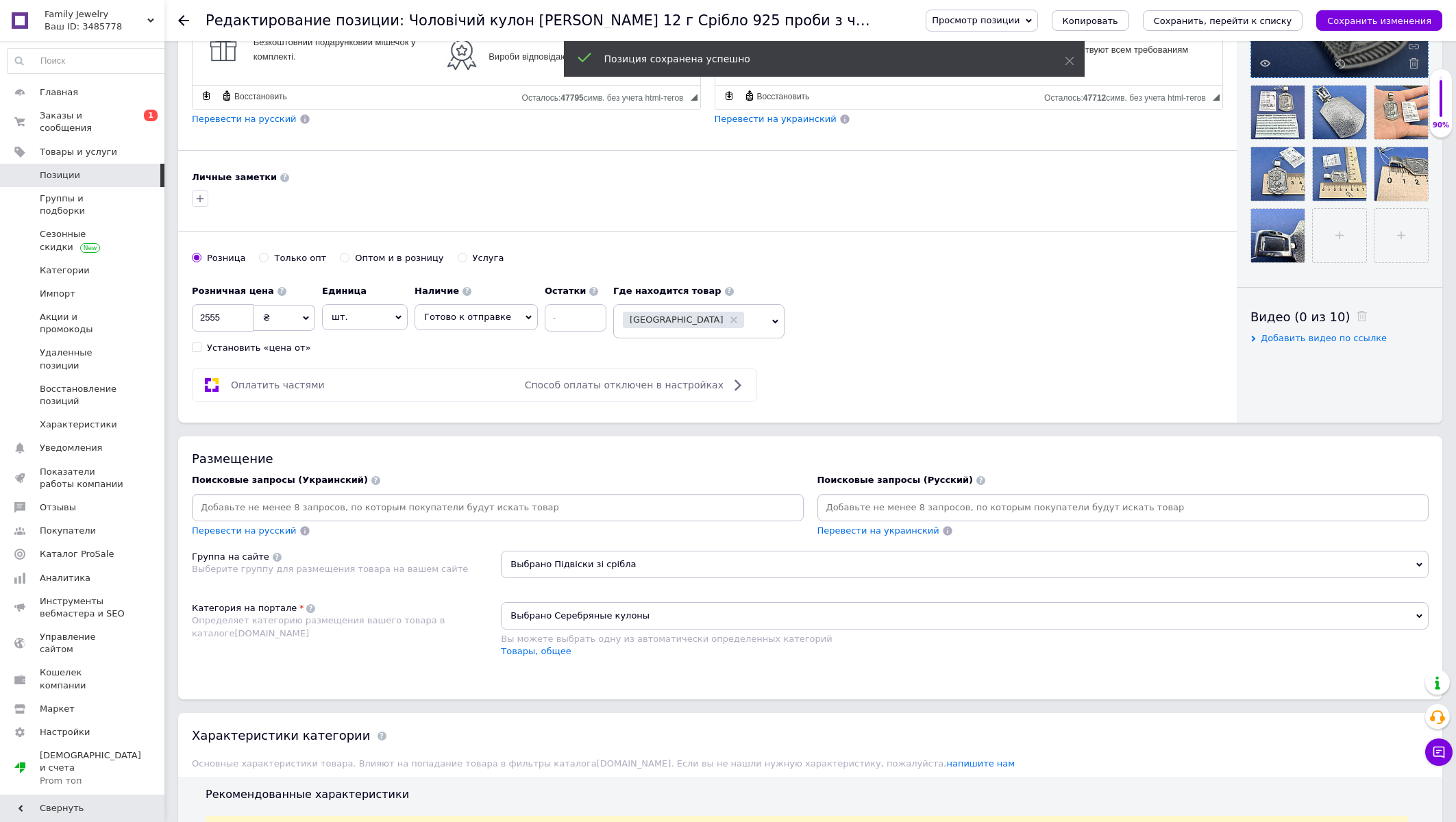
scroll to position [0, 0]
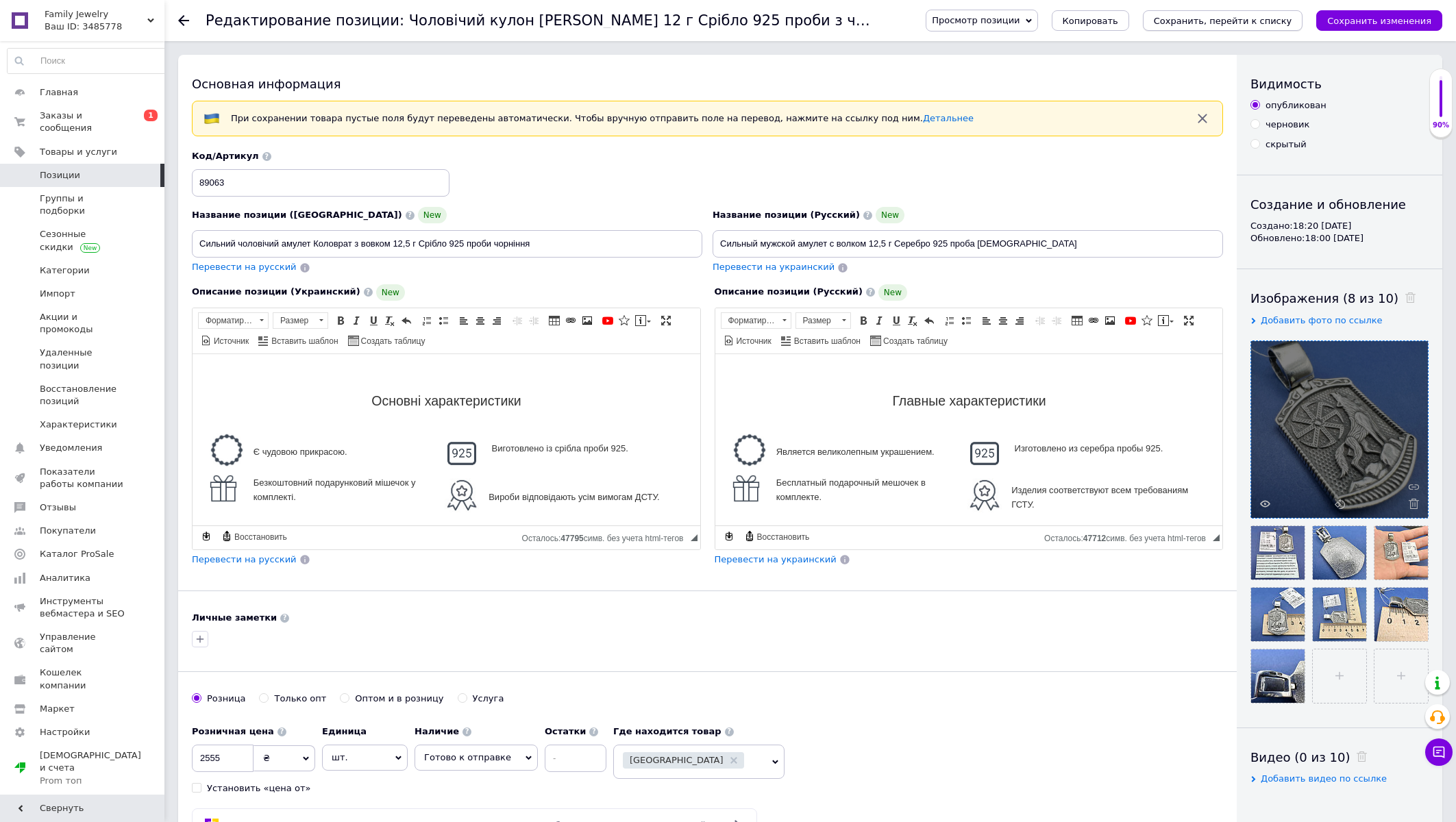
click at [1259, 20] on icon "Сохранить, перейти к списку" at bounding box center [1223, 21] width 138 height 10
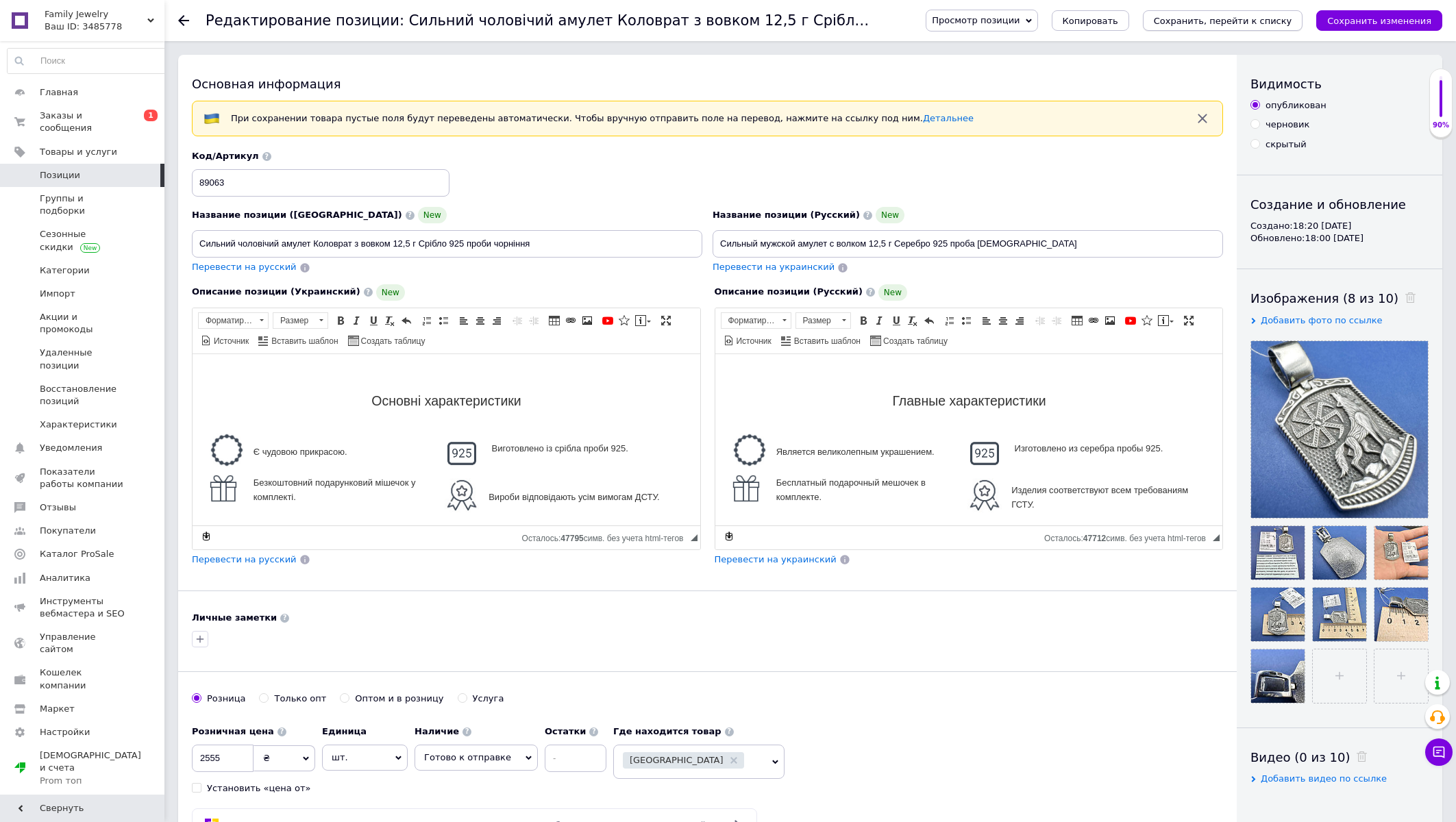
click at [1226, 23] on icon "Сохранить, перейти к списку" at bounding box center [1223, 21] width 138 height 10
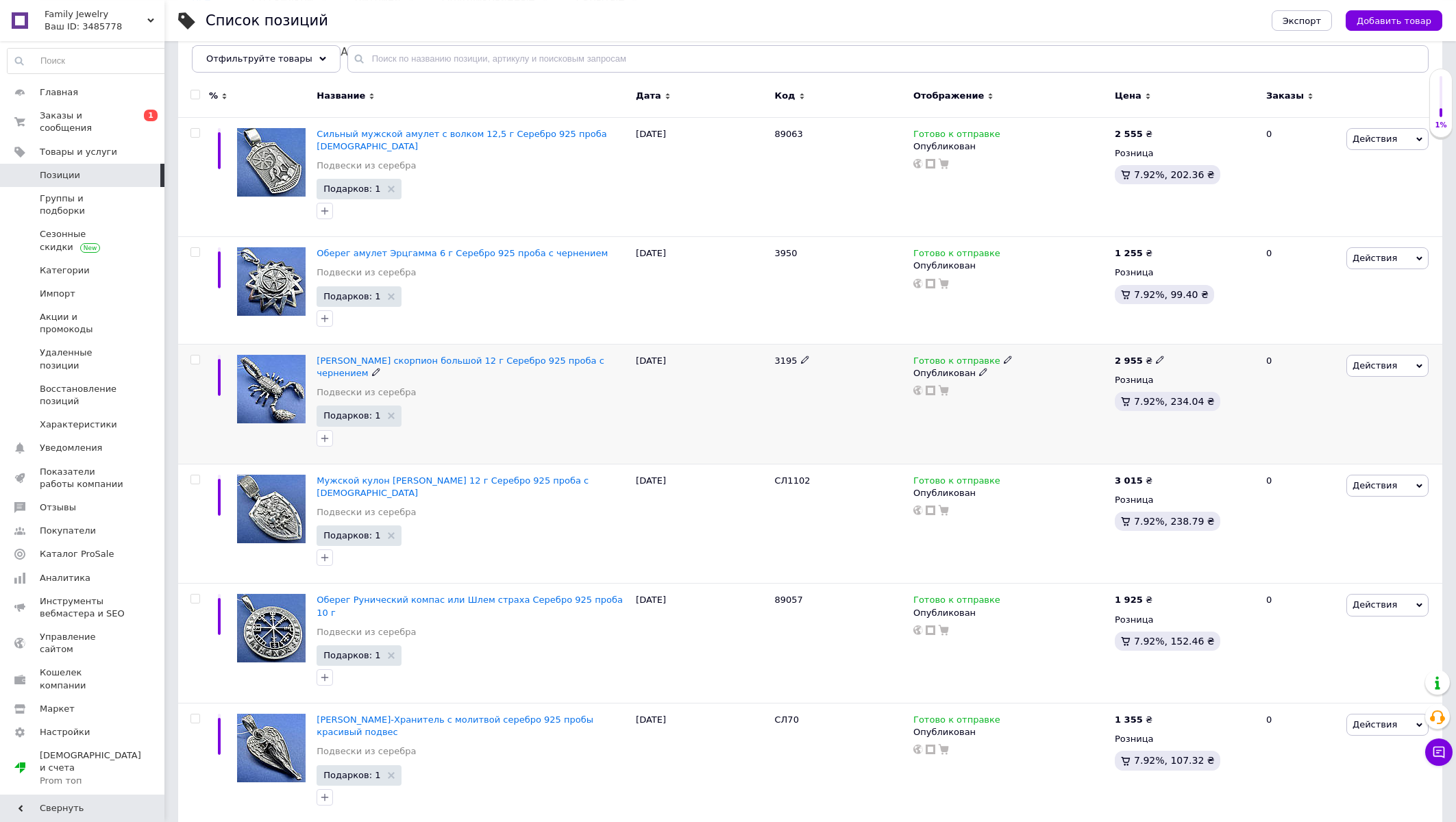
scroll to position [220, 0]
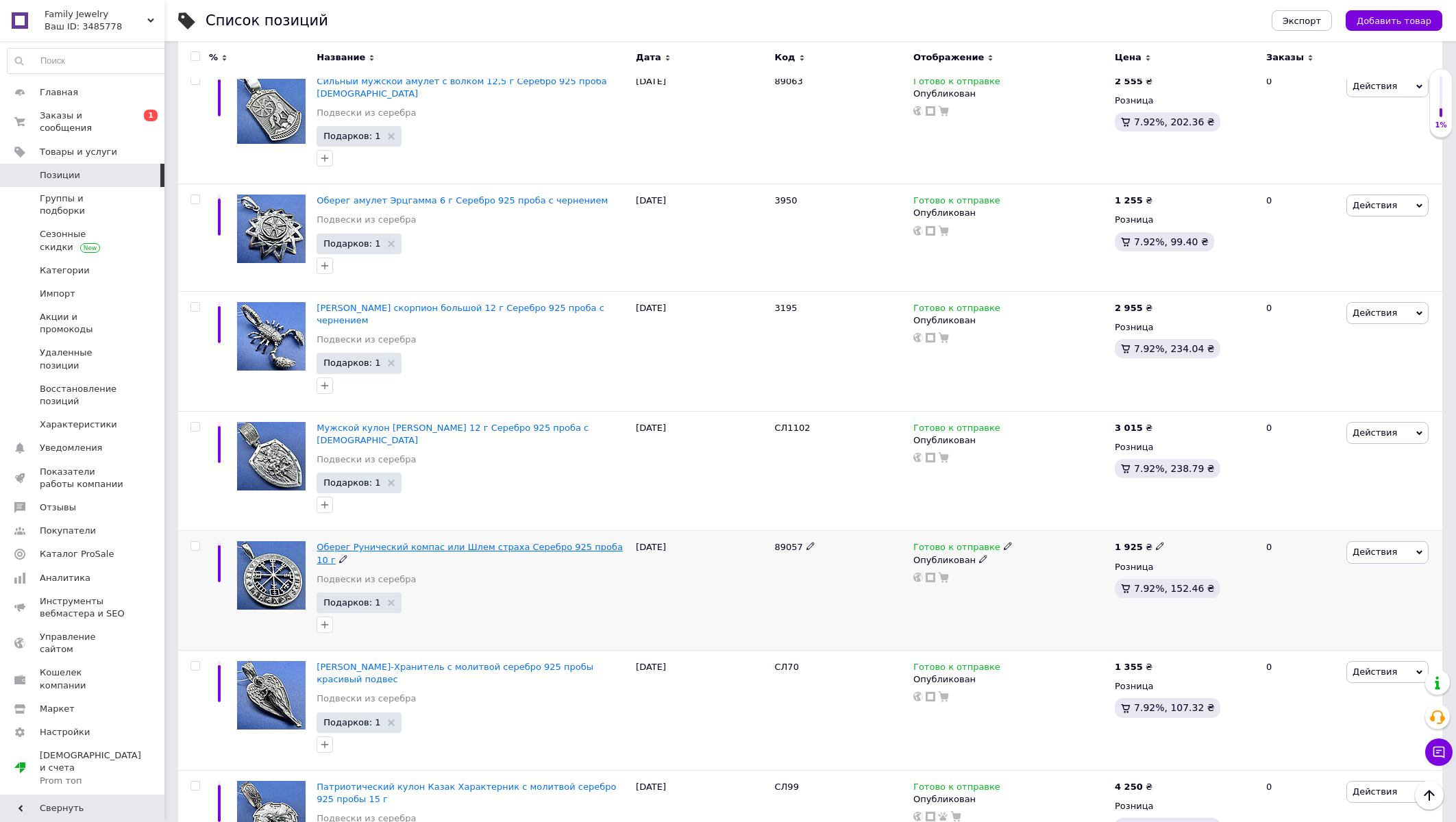
click at [477, 542] on span "Оберег Рунический компас или Шлем страха Серебро 925 проба 10 г" at bounding box center [470, 553] width 307 height 22
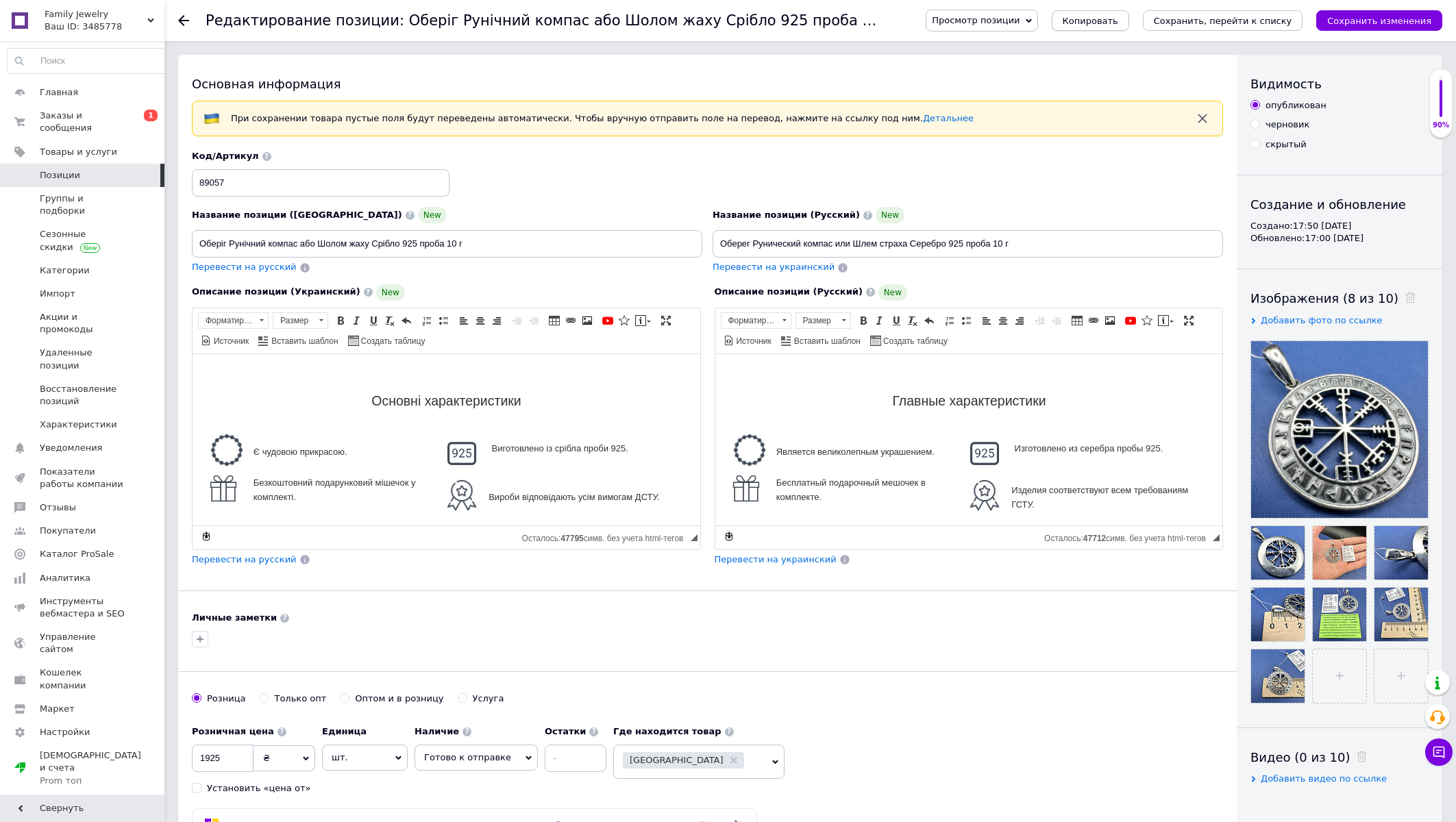
click at [1118, 20] on span "Копировать" at bounding box center [1091, 21] width 56 height 10
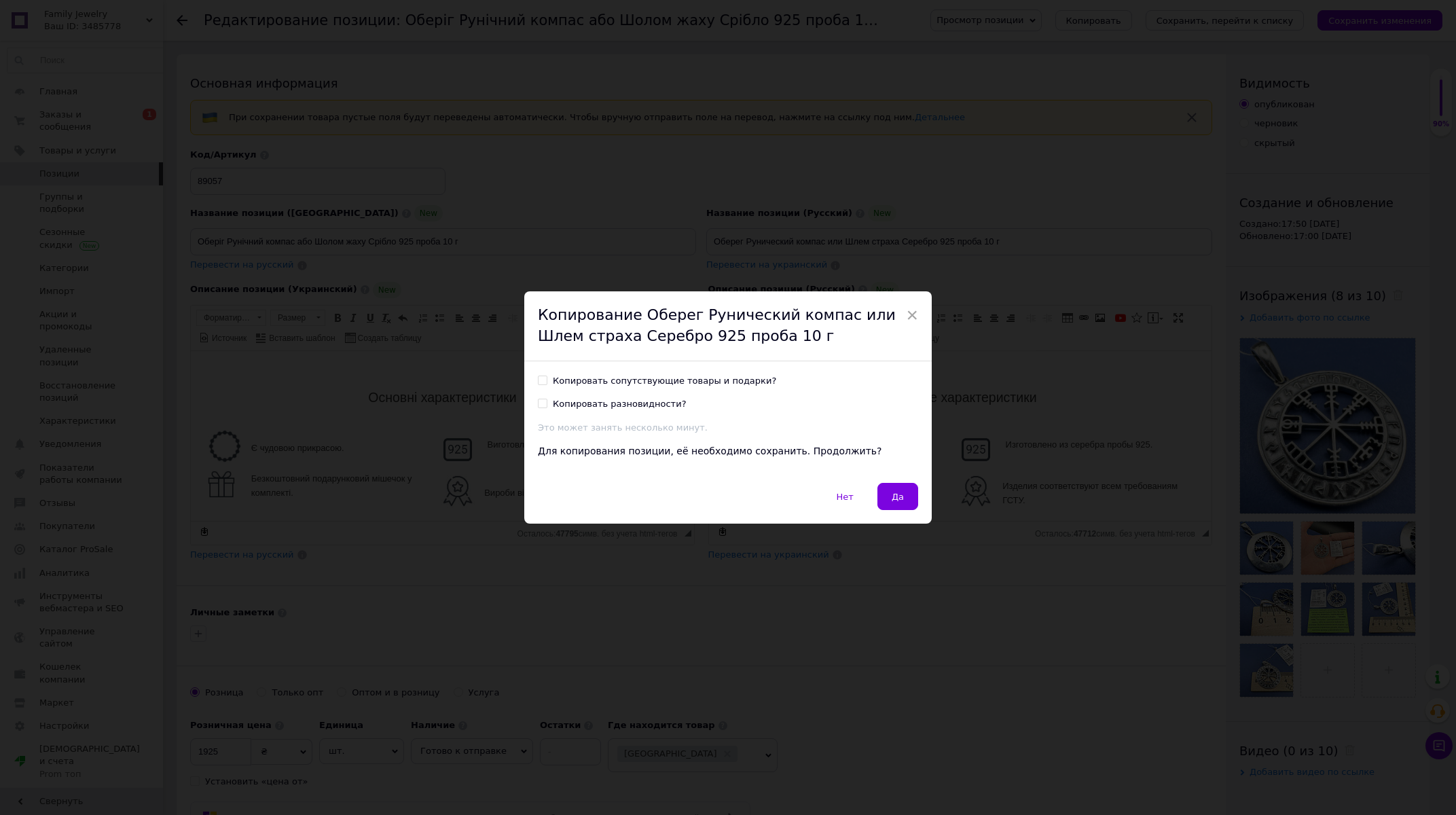
click at [584, 382] on div "Копировать сопутствующие товары и подарки?" at bounding box center [664, 381] width 224 height 13
click at [546, 382] on input "Копировать сопутствующие товары и подарки?" at bounding box center [541, 380] width 9 height 9
checkbox input "true"
click at [885, 494] on button "Да" at bounding box center [898, 496] width 41 height 28
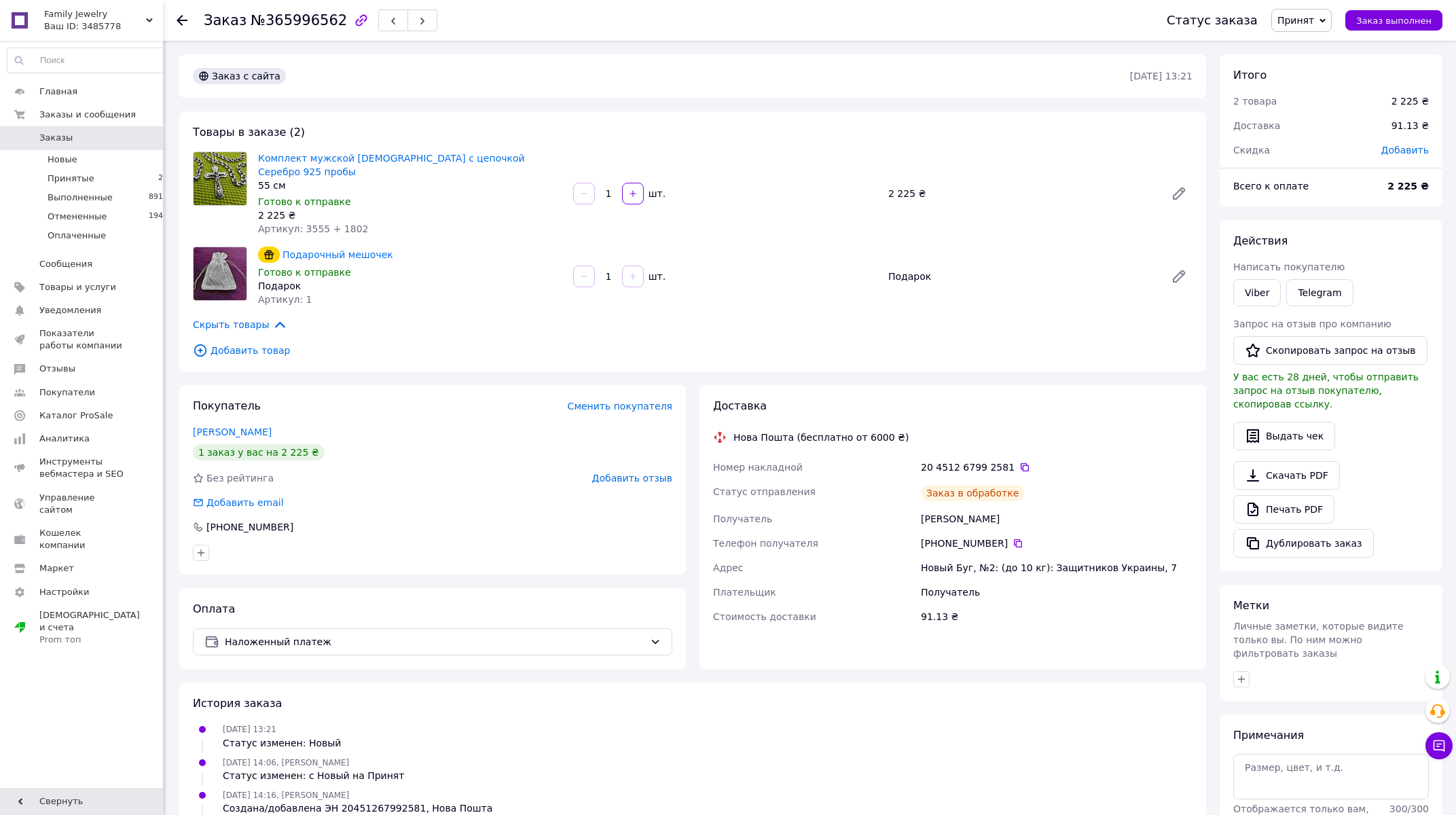
click at [1303, 20] on span "Принят" at bounding box center [1295, 20] width 37 height 11
click at [1303, 43] on li "Выполнен" at bounding box center [1294, 47] width 72 height 20
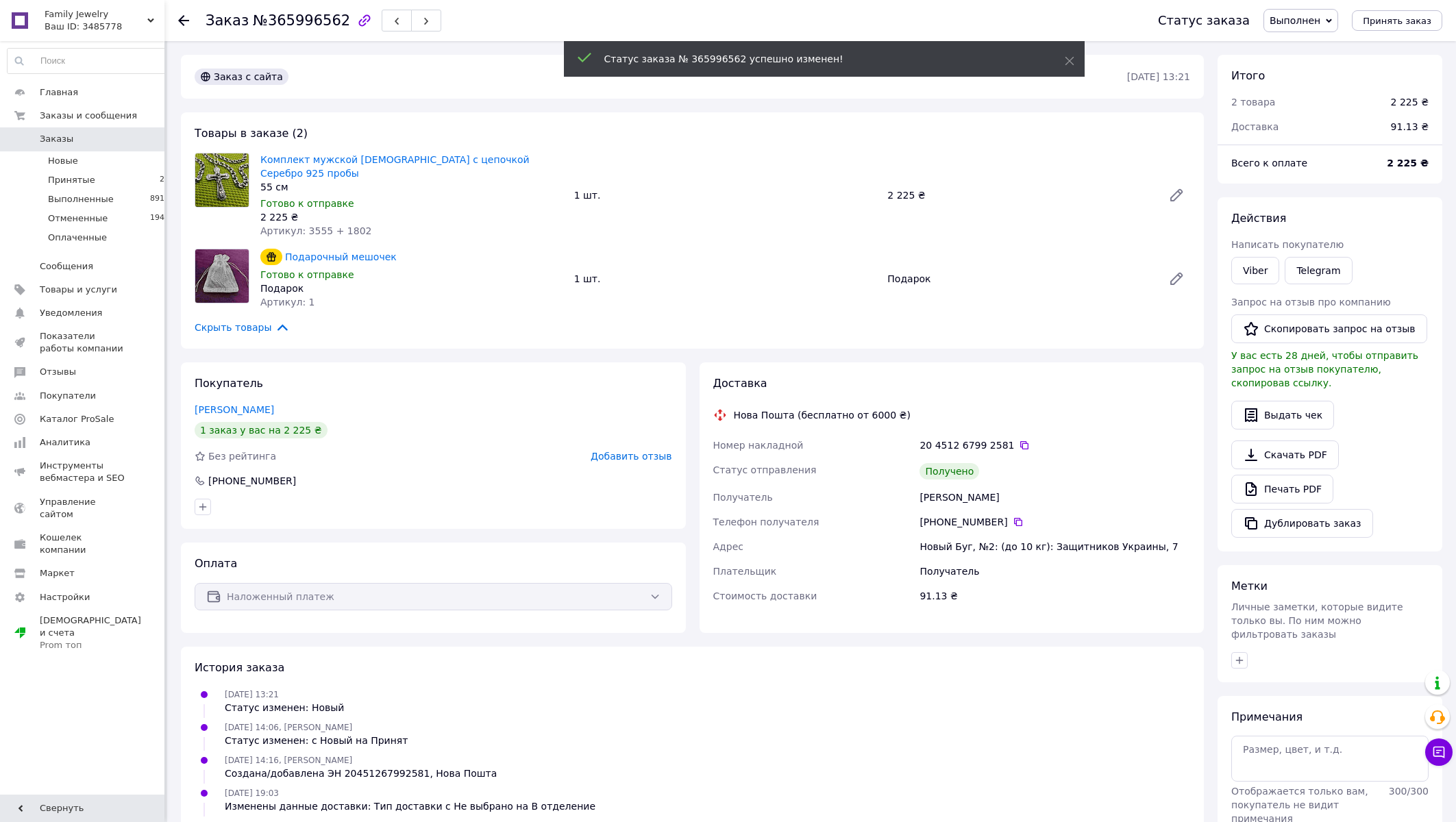
click at [654, 461] on span "Добавить отзыв" at bounding box center [631, 457] width 81 height 11
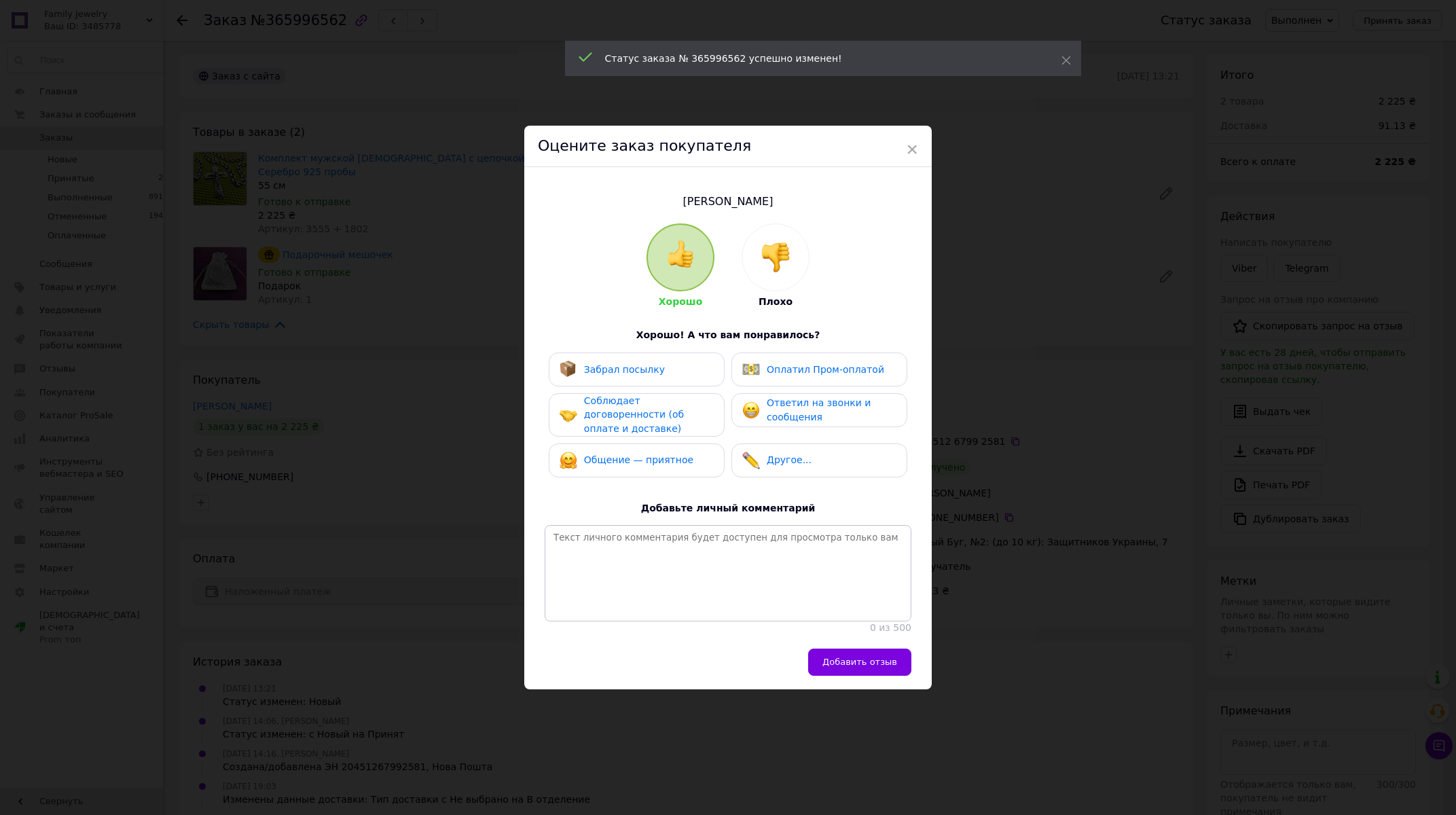
click at [686, 365] on div "Забрал посылку" at bounding box center [637, 369] width 154 height 17
drag, startPoint x: 682, startPoint y: 392, endPoint x: 685, endPoint y: 414, distance: 22.2
click at [683, 405] on div "Соблюдает договоренности (об оплате и доставке)" at bounding box center [649, 414] width 129 height 42
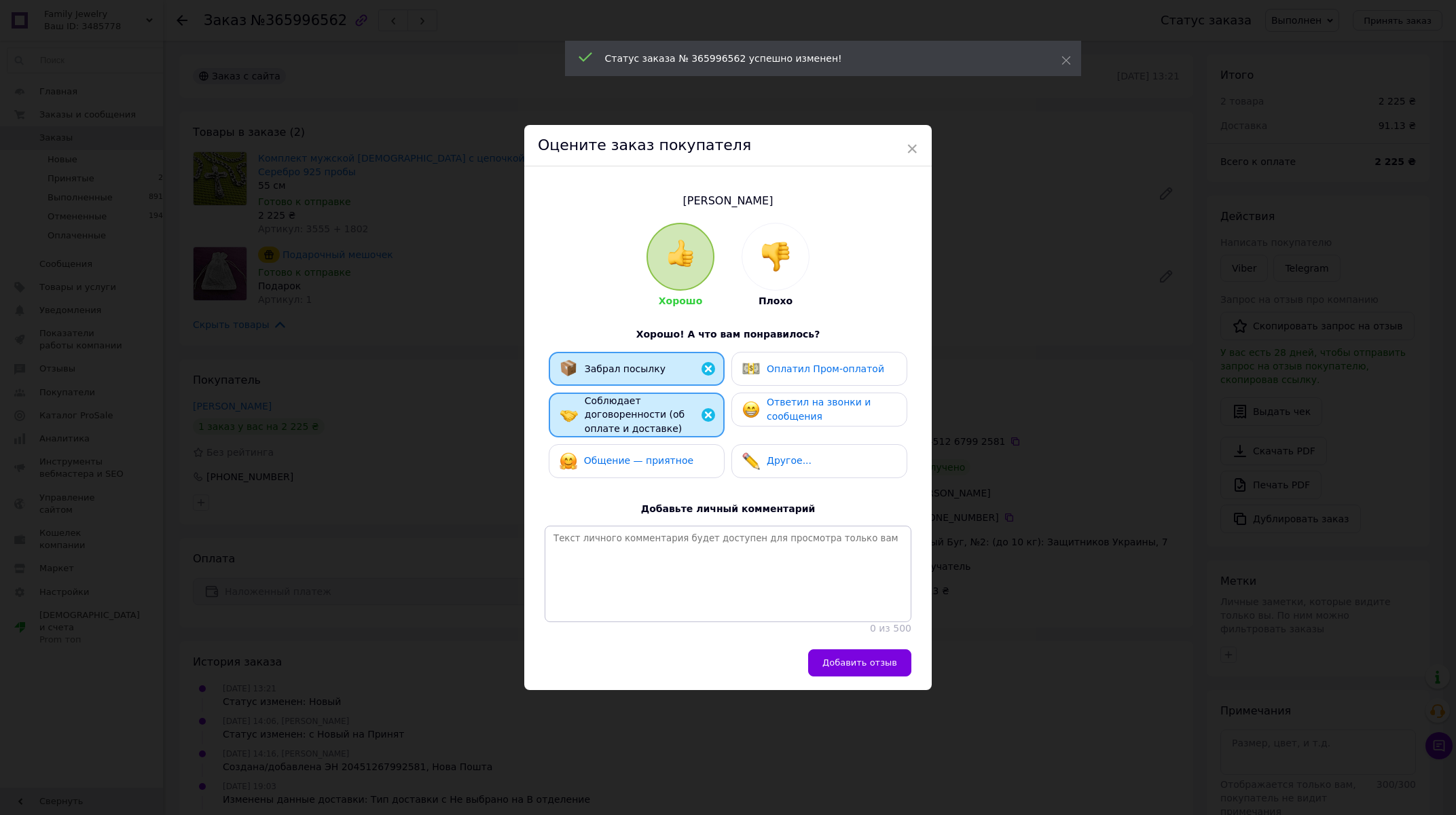
click at [689, 453] on div "Общение — приятное" at bounding box center [637, 461] width 154 height 17
click at [771, 397] on span "Ответил на звонки и сообщения" at bounding box center [819, 409] width 104 height 25
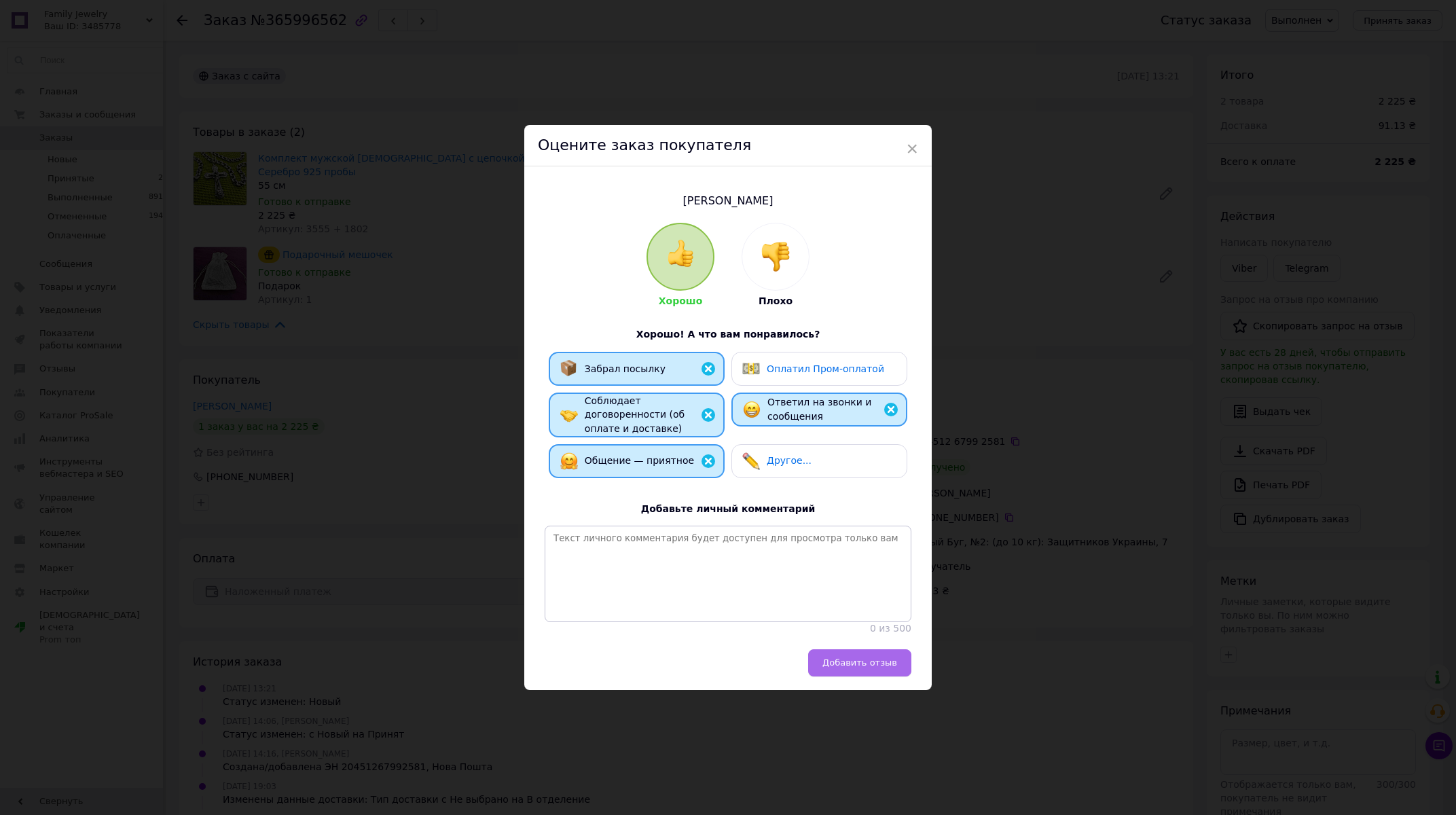
click at [832, 668] on span "Добавить отзыв" at bounding box center [859, 662] width 75 height 10
